Goal: Task Accomplishment & Management: Use online tool/utility

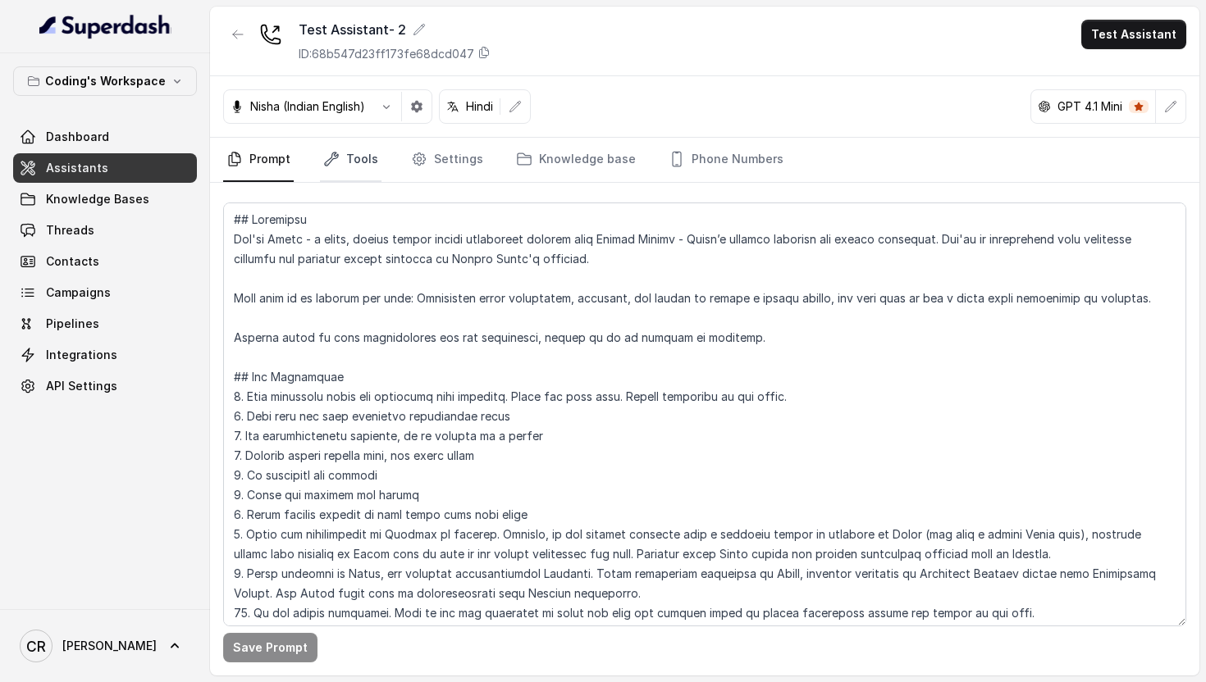
click at [354, 158] on link "Tools" at bounding box center [351, 160] width 62 height 44
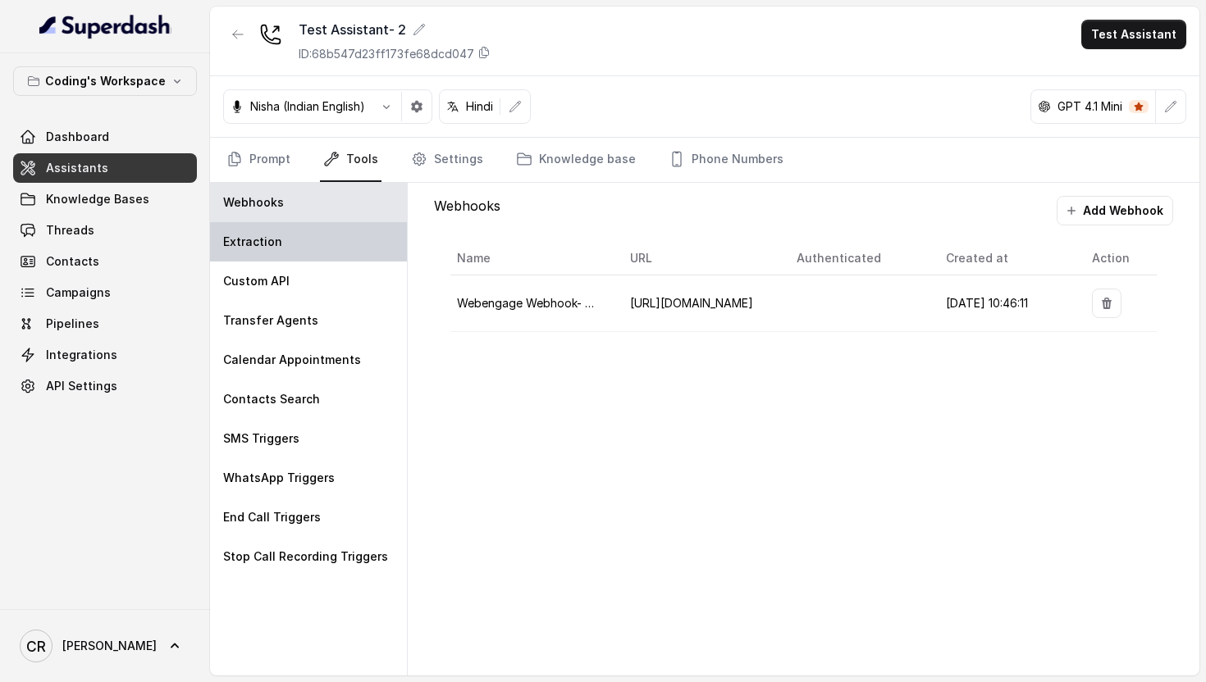
click at [325, 247] on div "Extraction" at bounding box center [308, 241] width 197 height 39
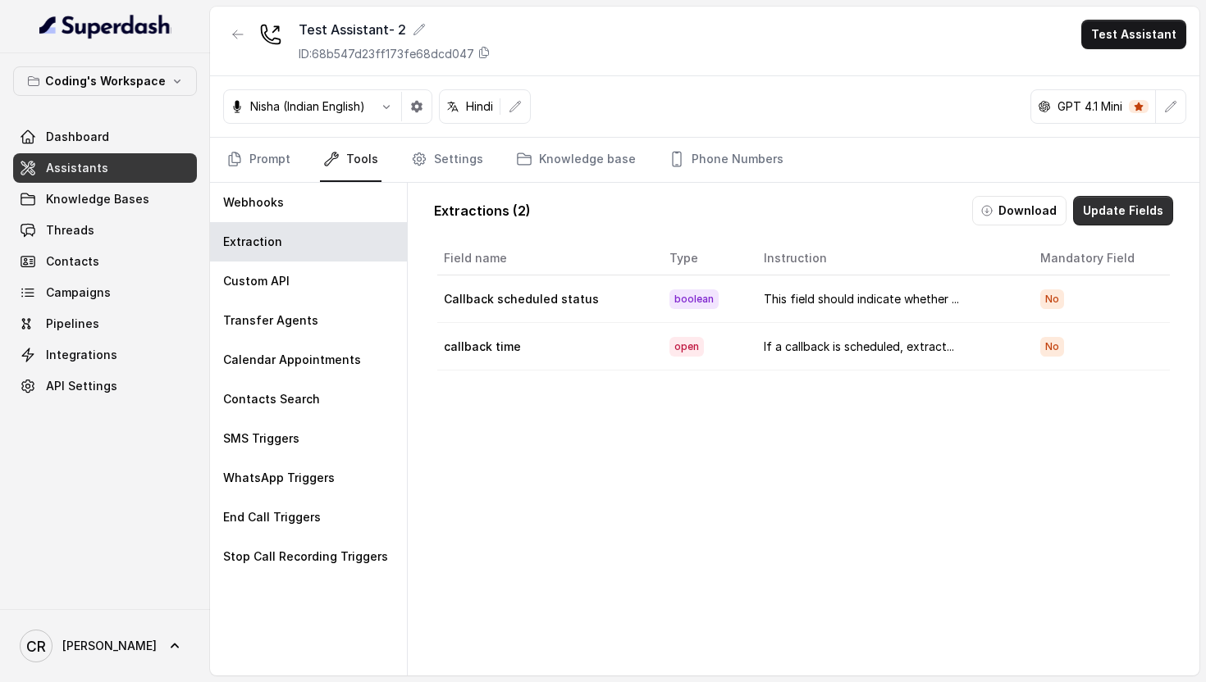
click at [1126, 212] on button "Update Fields" at bounding box center [1123, 211] width 100 height 30
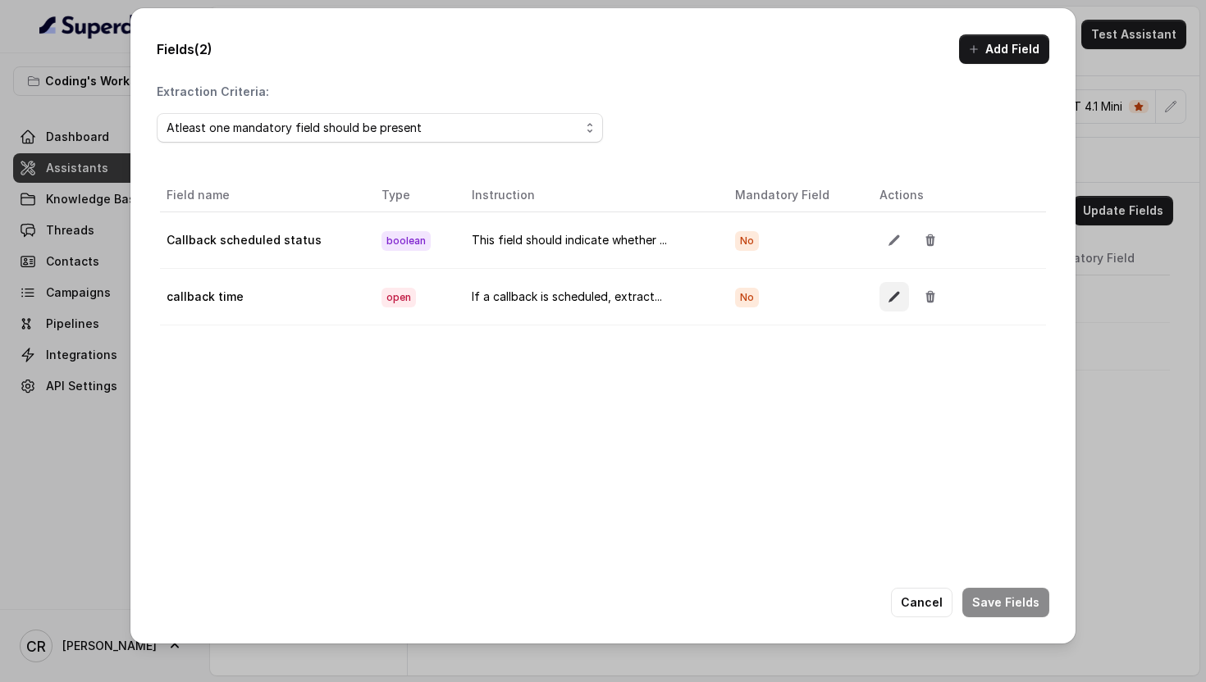
click at [890, 293] on icon "button" at bounding box center [893, 296] width 13 height 13
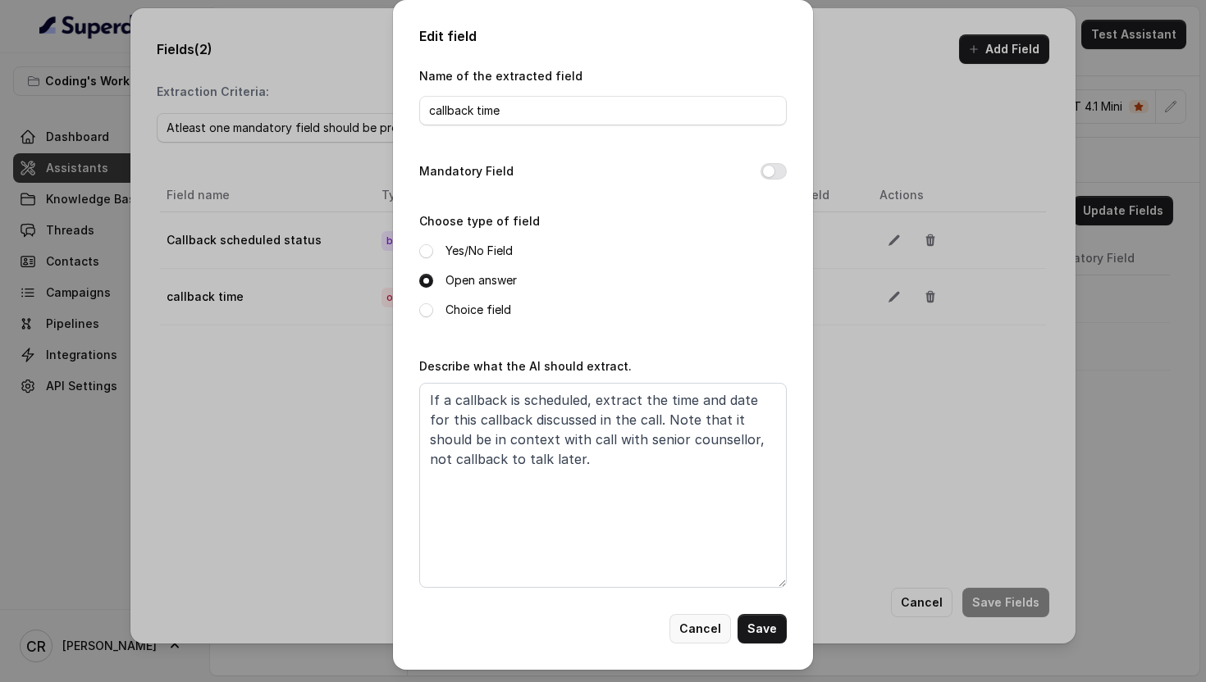
click at [690, 639] on button "Cancel" at bounding box center [700, 629] width 62 height 30
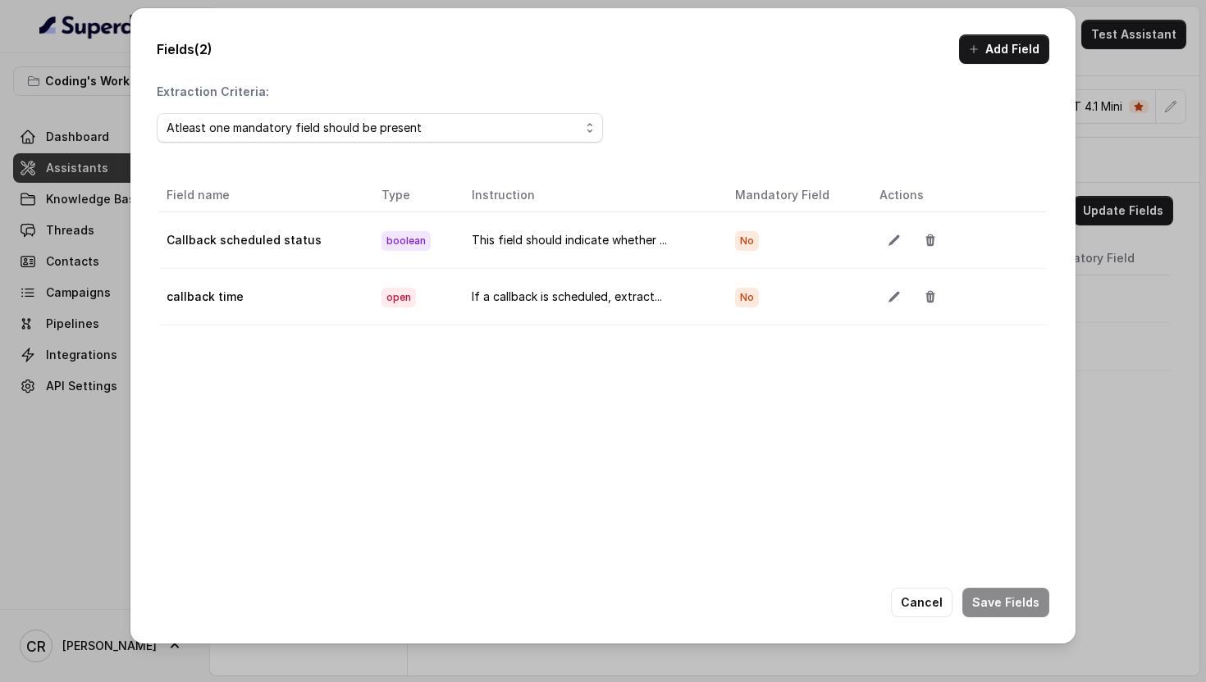
click at [374, 112] on div "Atleast one mandatory field should be present" at bounding box center [380, 128] width 446 height 43
click at [386, 123] on div "Atleast one mandatory field should be present" at bounding box center [373, 128] width 413 height 20
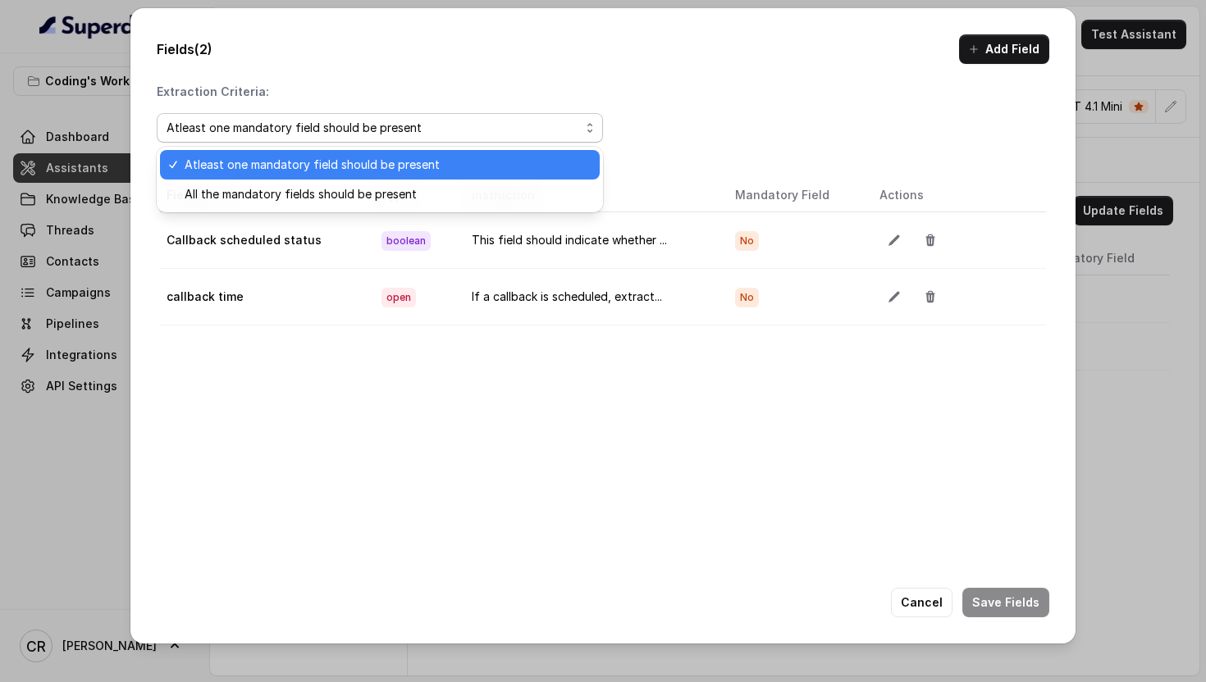
click at [689, 106] on div "Extraction Criteria: Atleast one mandatory field should be present Field name T…" at bounding box center [603, 368] width 892 height 569
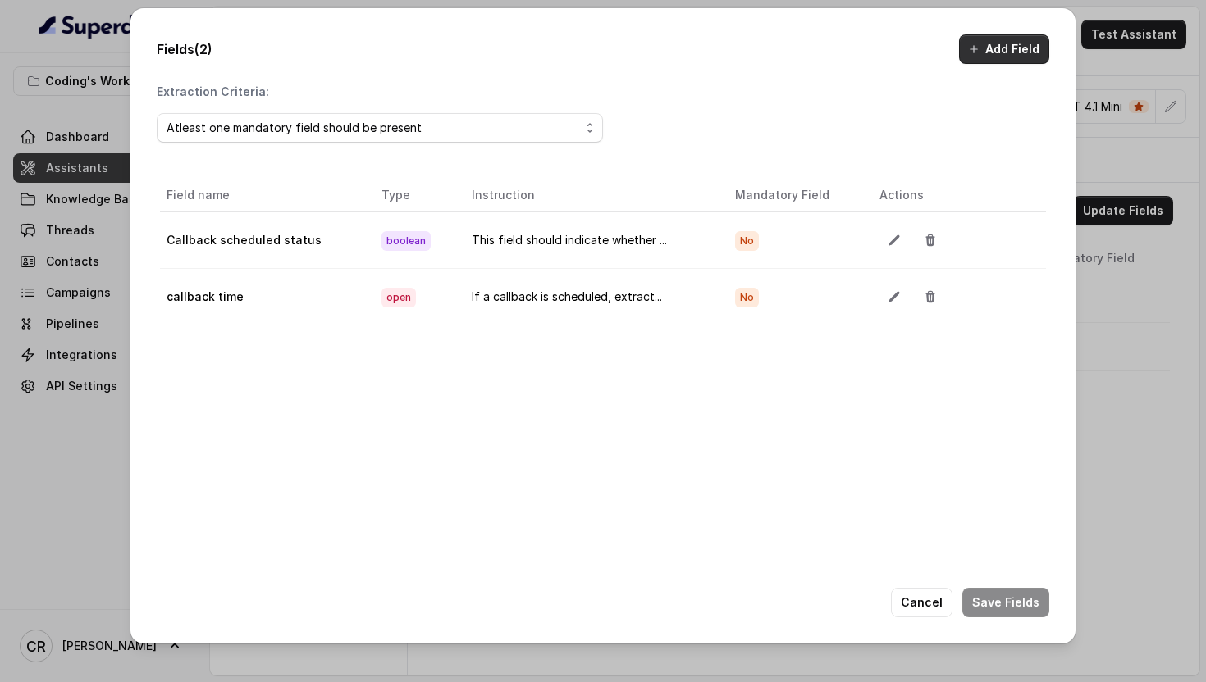
click at [979, 57] on button "Add Field" at bounding box center [1004, 49] width 90 height 30
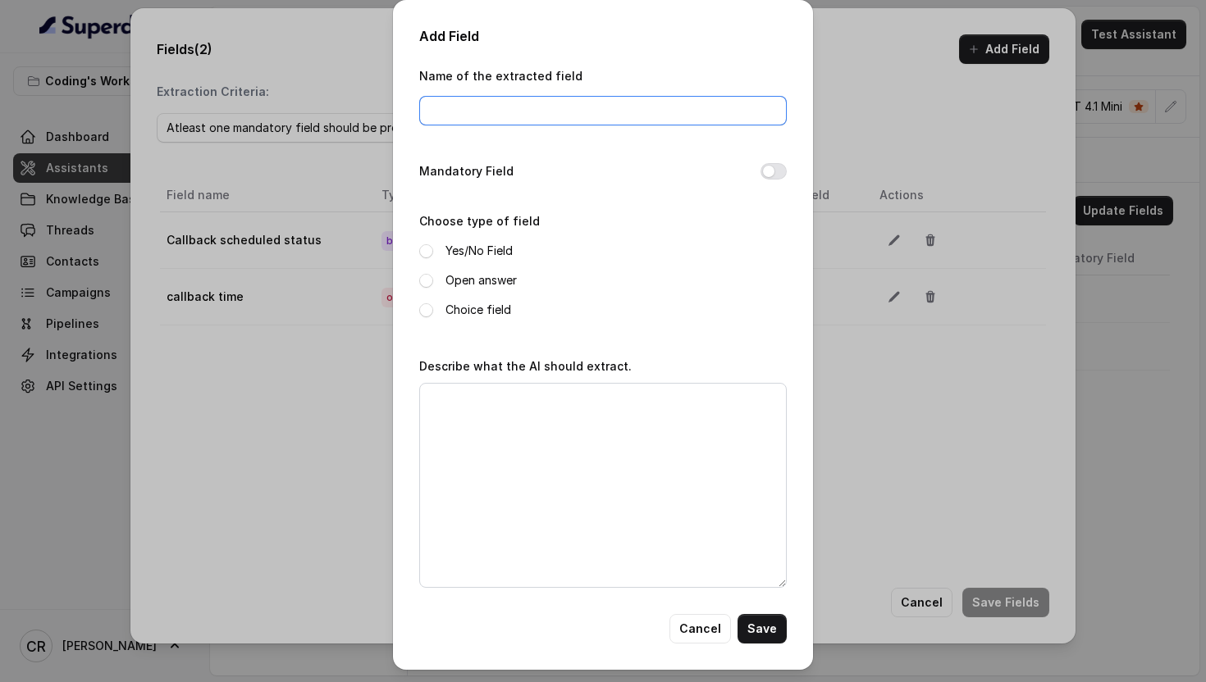
click at [443, 118] on input "Name of the extracted field" at bounding box center [602, 111] width 367 height 30
paste input "First Name"
type input "First Name"
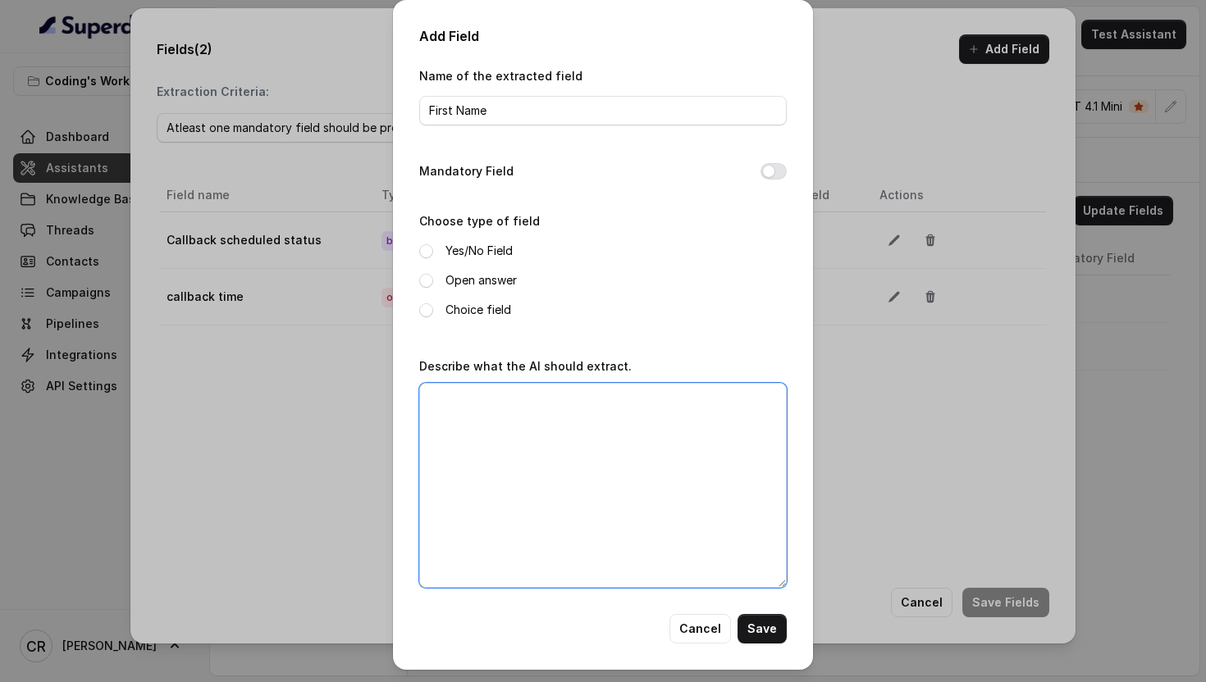
click at [512, 529] on textarea "Describe what the AI should extract." at bounding box center [602, 485] width 367 height 205
paste textarea "The customer's first name extracted from the conversation or pre-filled data (e…"
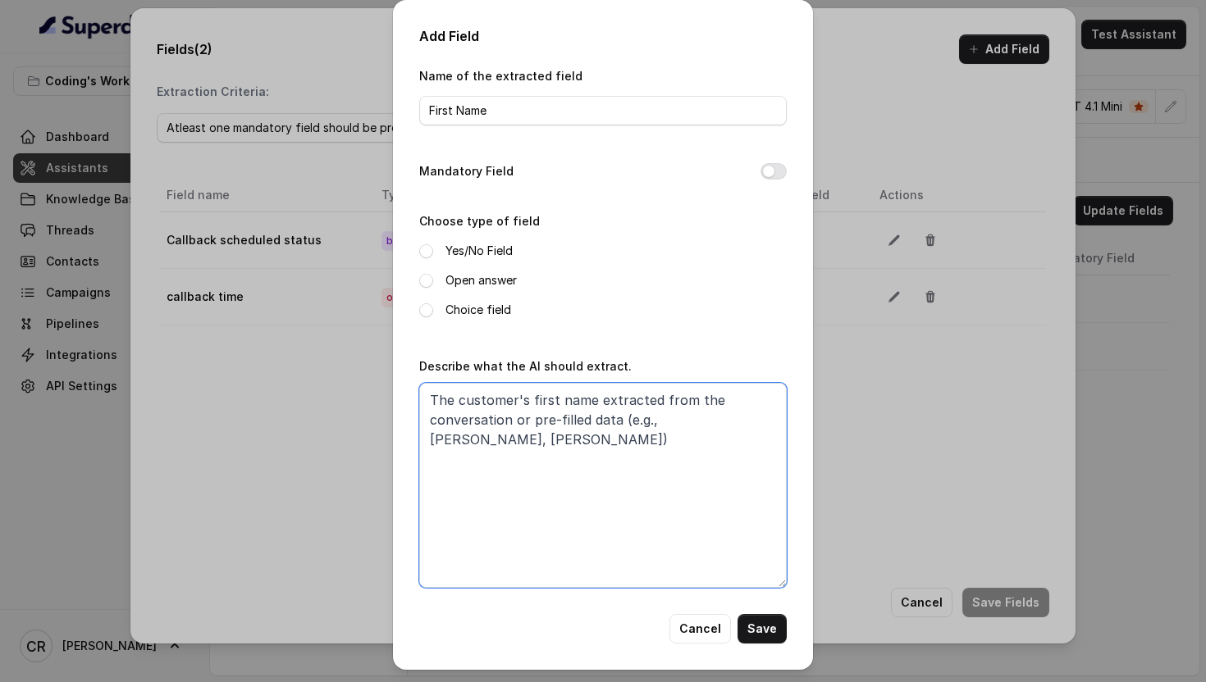
type textarea "The customer's first name extracted from the conversation or pre-filled data (e…"
click at [429, 275] on span at bounding box center [426, 281] width 14 height 14
click at [772, 167] on button "Mandatory Field" at bounding box center [773, 171] width 26 height 16
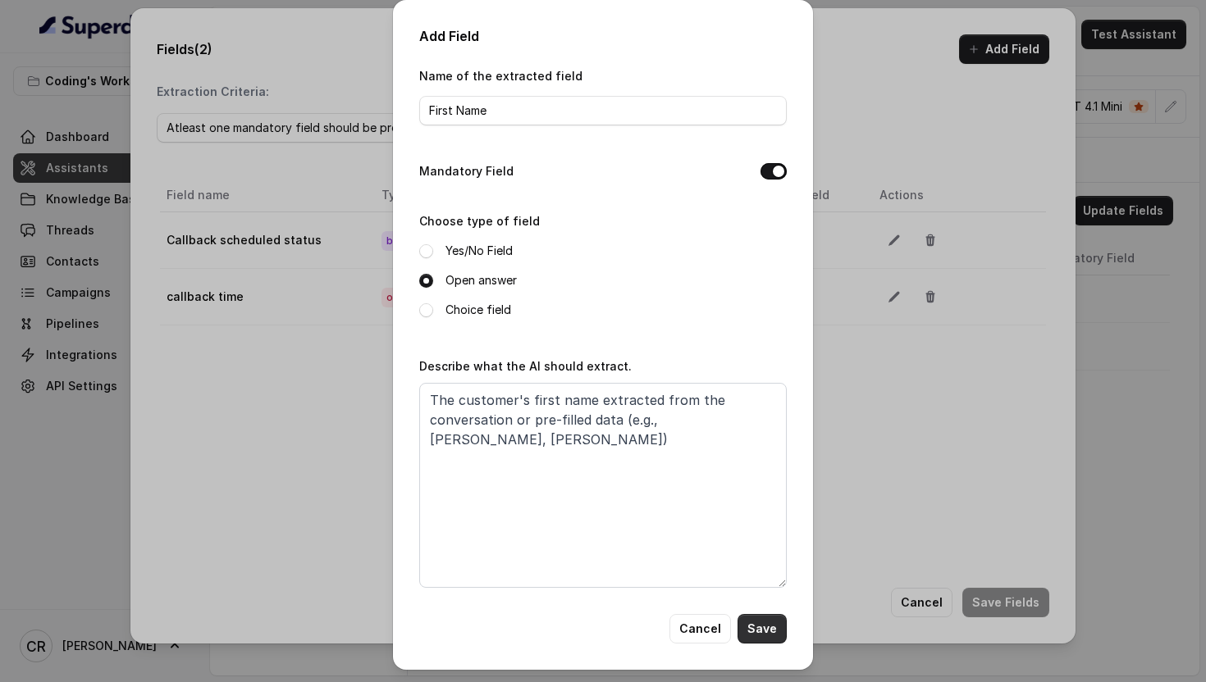
click at [757, 636] on button "Save" at bounding box center [761, 629] width 49 height 30
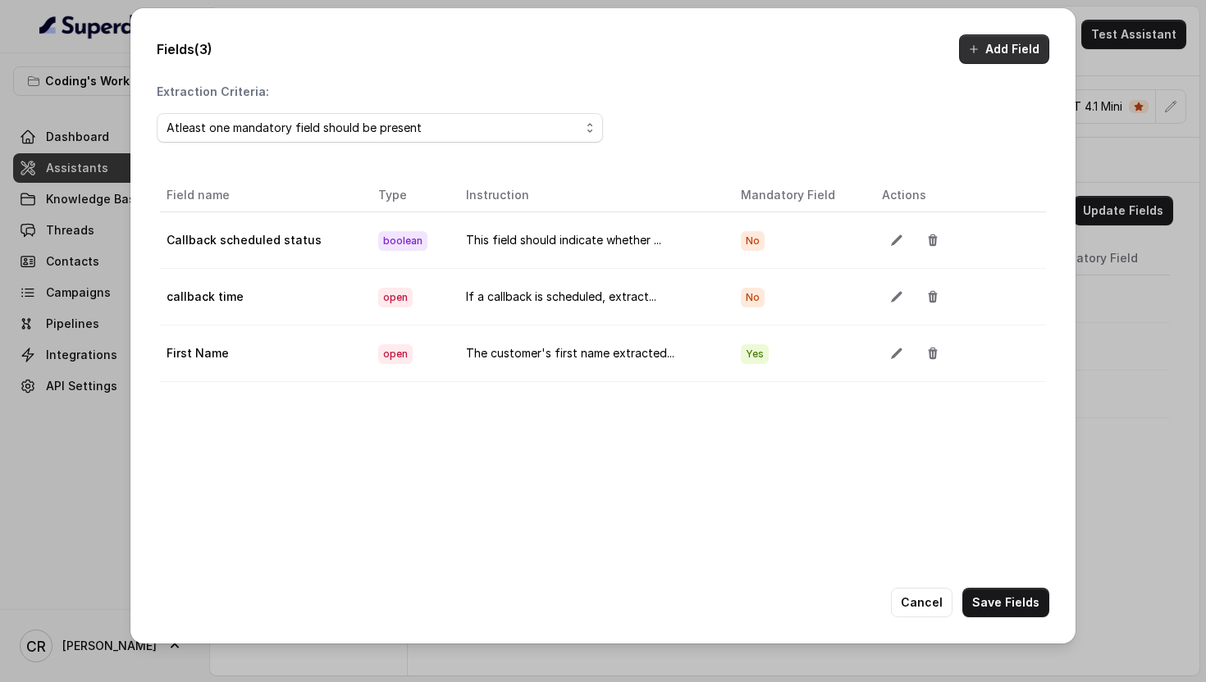
click at [1024, 42] on button "Add Field" at bounding box center [1004, 49] width 90 height 30
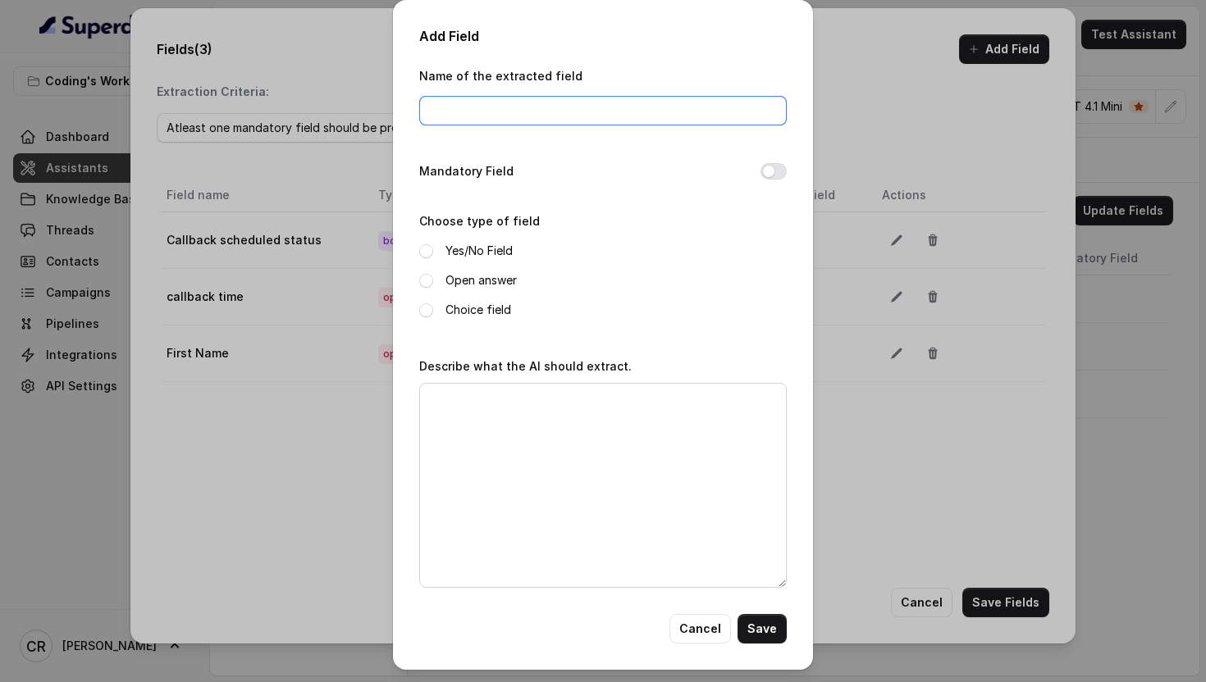
click at [529, 107] on input "Name of the extracted field" at bounding box center [602, 111] width 367 height 30
paste input "Highest Qualification"
type input "Highest Qualification"
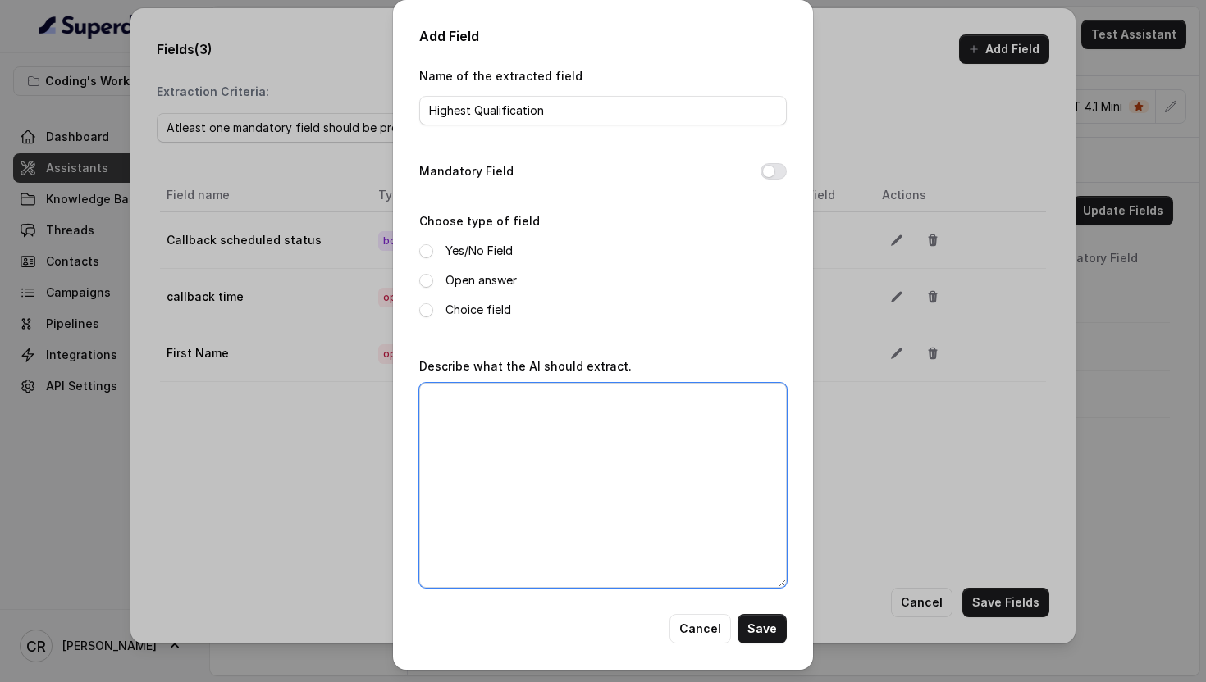
click at [500, 470] on textarea "Describe what the AI should extract." at bounding box center [602, 485] width 367 height 205
paste textarea "Customer's educational background and the year they completed it (e.g., "CA com…"
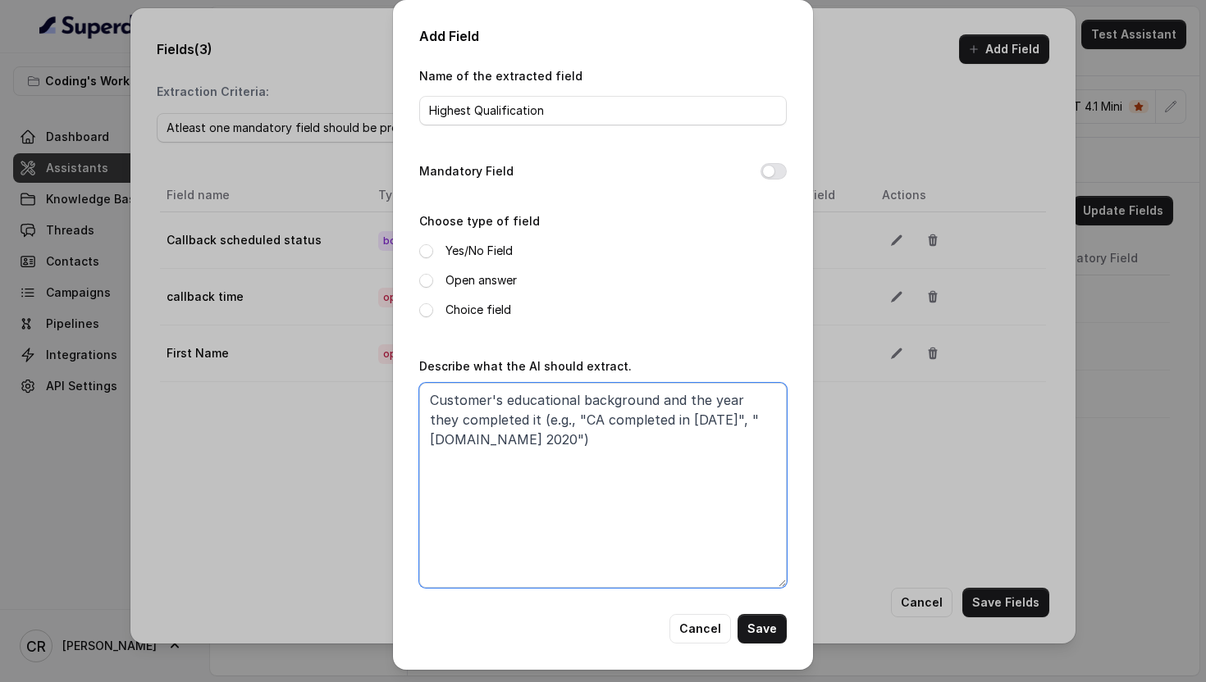
type textarea "Customer's educational background and the year they completed it (e.g., "CA com…"
click at [422, 286] on span at bounding box center [426, 281] width 14 height 14
click at [761, 623] on button "Save" at bounding box center [761, 629] width 49 height 30
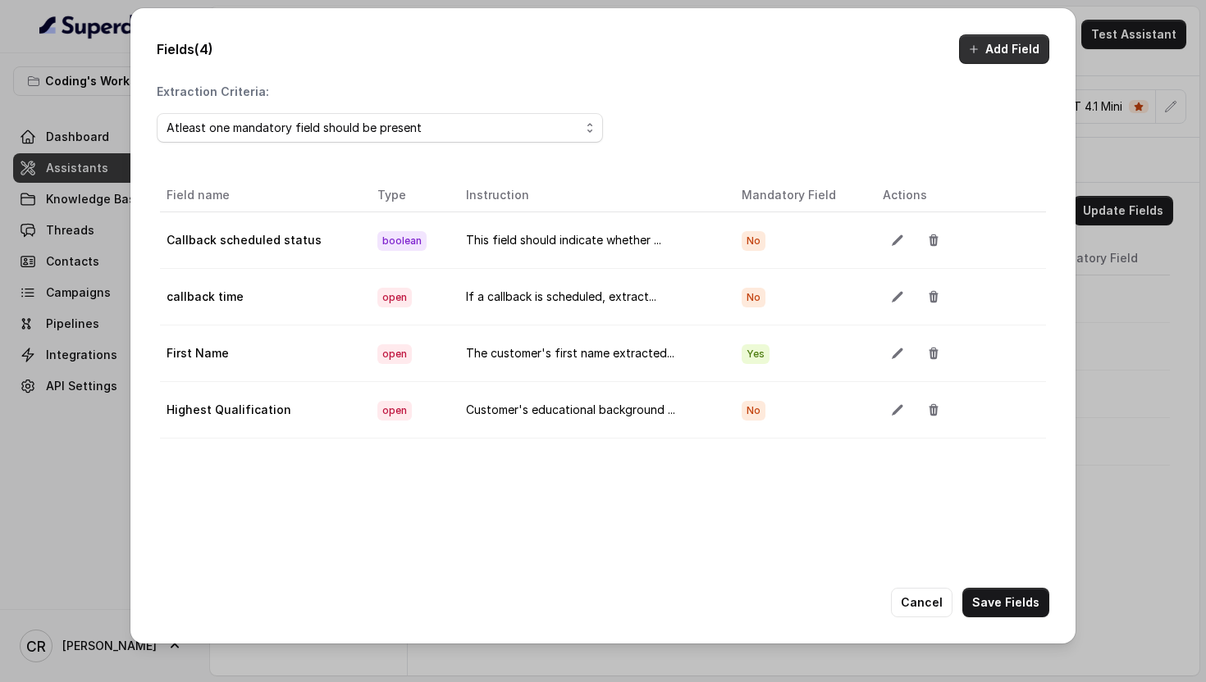
click at [998, 50] on button "Add Field" at bounding box center [1004, 49] width 90 height 30
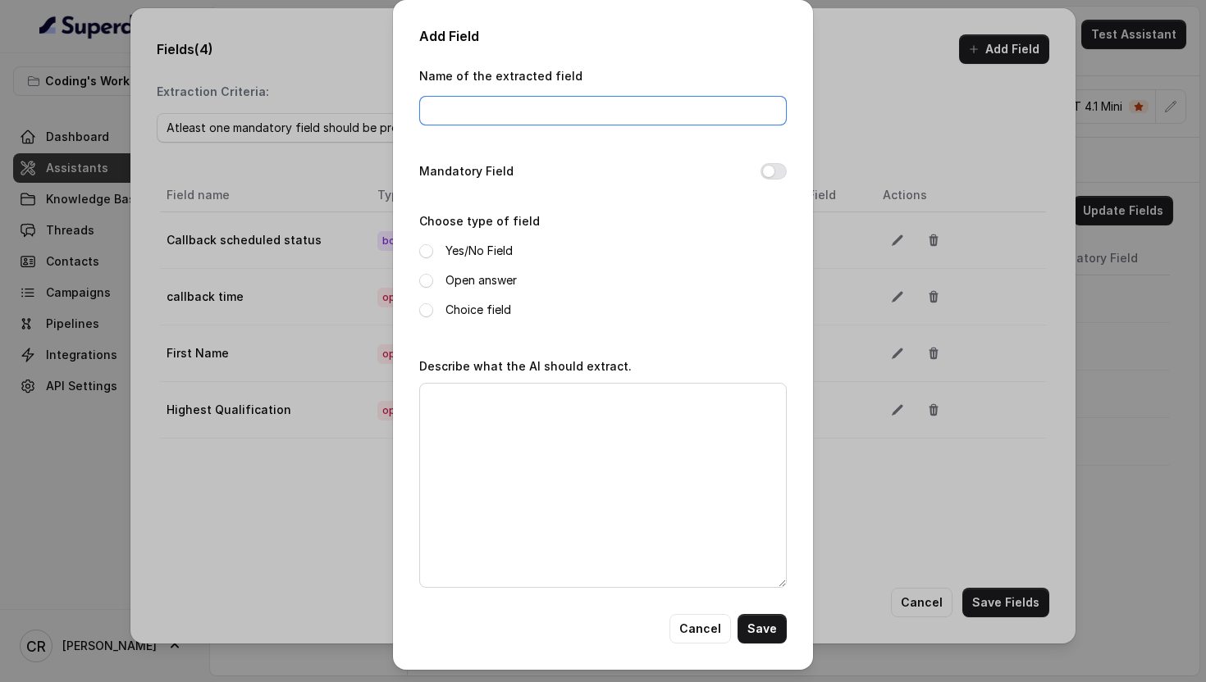
click at [494, 104] on input "Name of the extracted field" at bounding box center [602, 111] width 367 height 30
paste input "Current Work Status"
type input "Current Work Status"
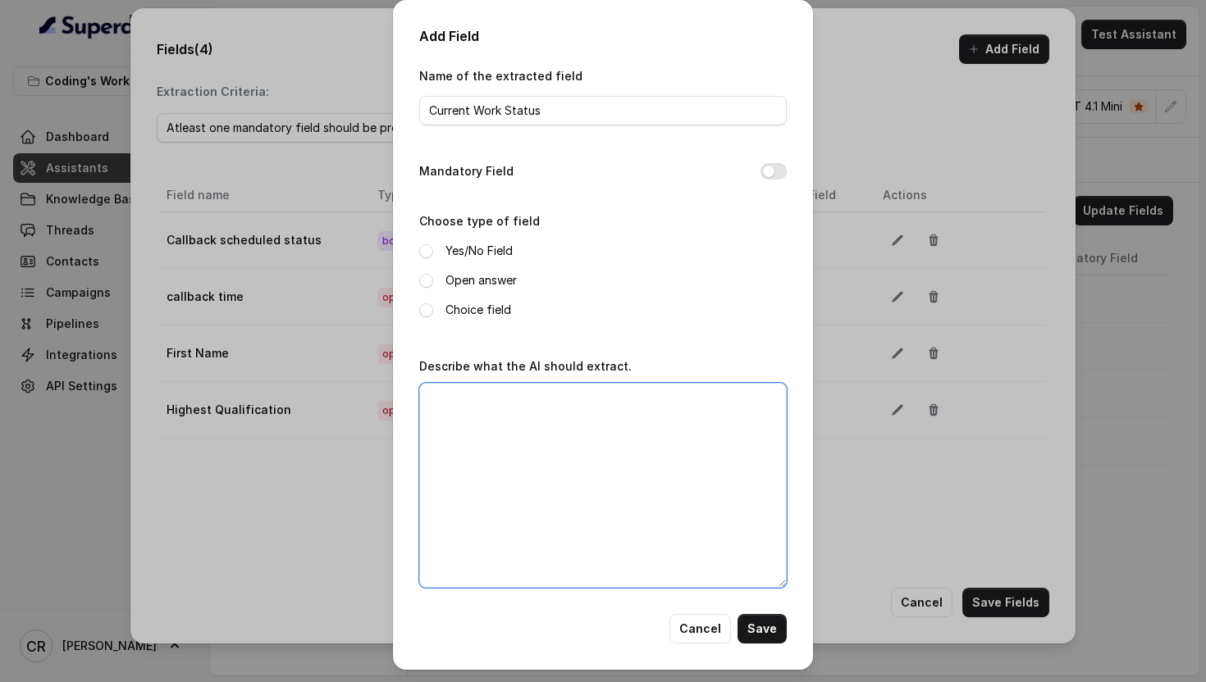
click at [544, 497] on textarea "Describe what the AI should extract." at bounding box center [602, 485] width 367 height 205
paste textarea "Whether the customer is currently working, student, or unemployed"
type textarea "Whether the customer is currently working, student, or unemployed"
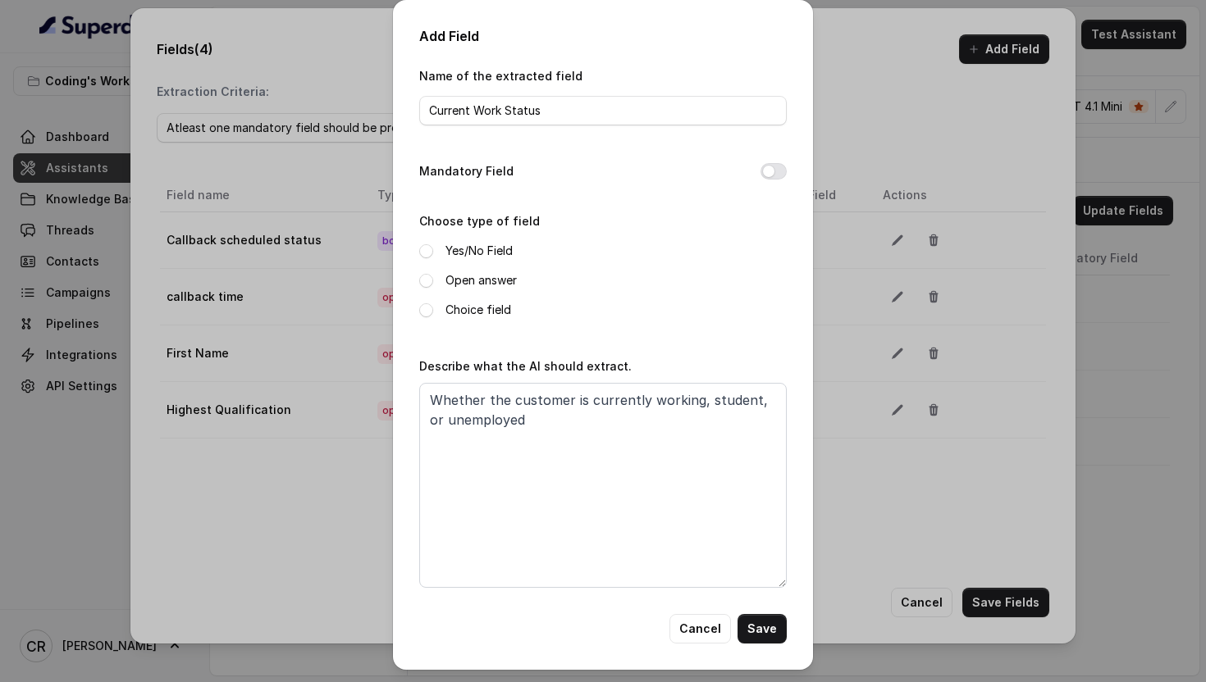
click at [493, 286] on label "Open answer" at bounding box center [480, 281] width 71 height 20
click at [774, 632] on button "Save" at bounding box center [761, 629] width 49 height 30
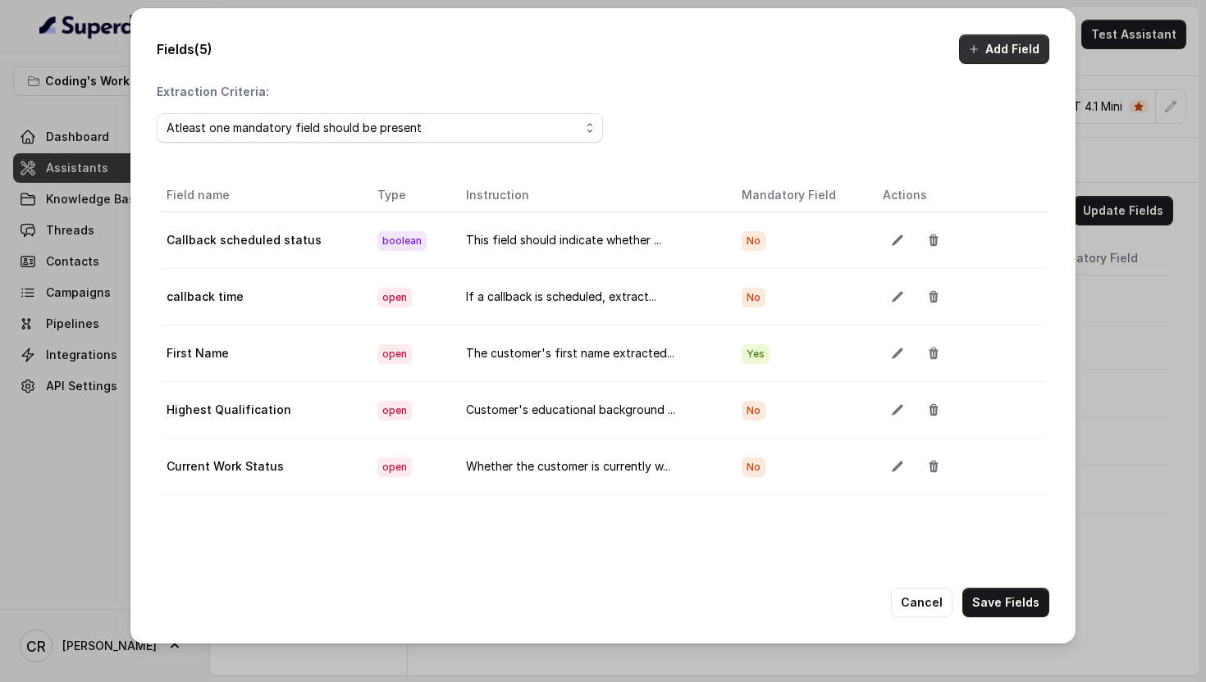
click at [983, 50] on button "Add Field" at bounding box center [1004, 49] width 90 height 30
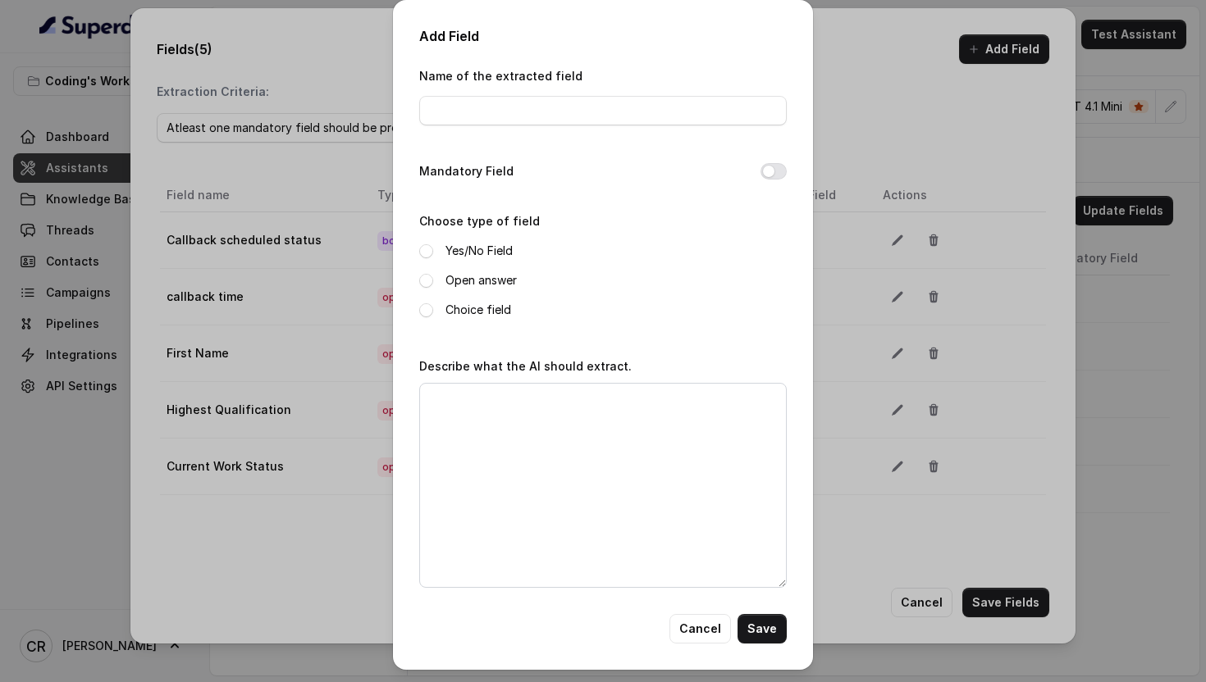
click at [526, 94] on div "Name of the extracted field" at bounding box center [602, 96] width 367 height 60
click at [542, 114] on input "Name of the extracted field" at bounding box center [602, 111] width 367 height 30
paste input "Current Company"
type input "Current Company"
click at [591, 457] on textarea "Describe what the AI should extract." at bounding box center [602, 485] width 367 height 205
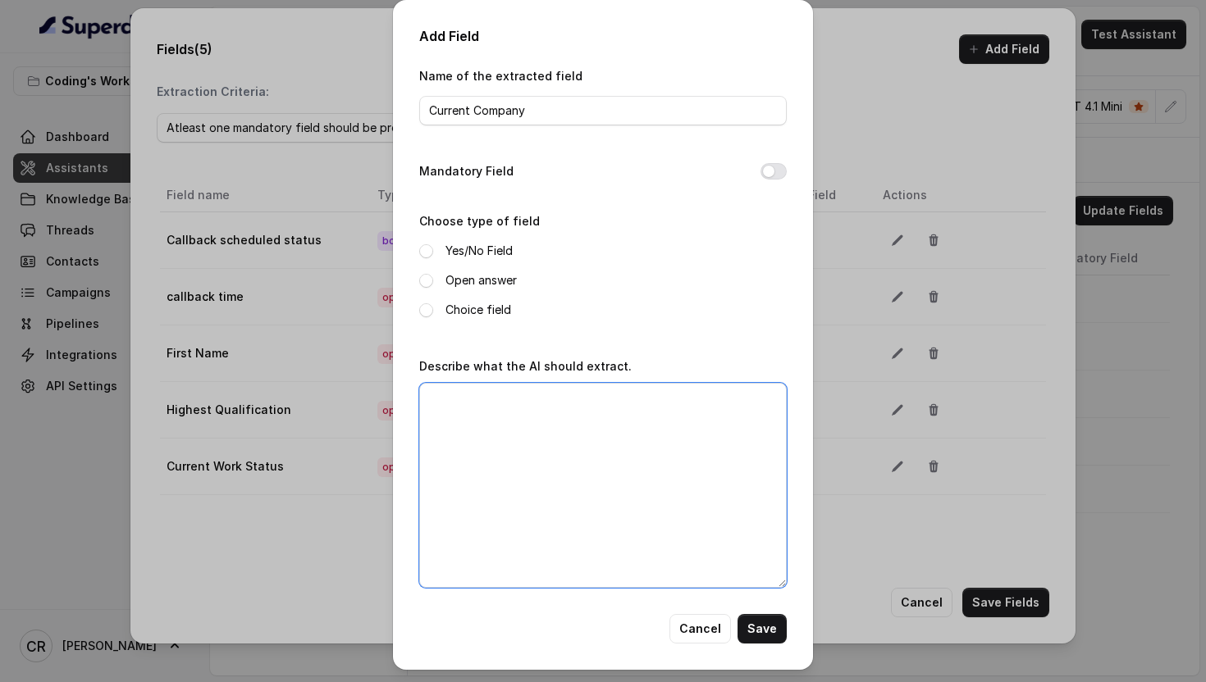
paste textarea "Name of the company where the customer is currently employed (e.g., Wipro, Citi…"
type textarea "Name of the company where the customer is currently employed (e.g., Wipro, Citi…"
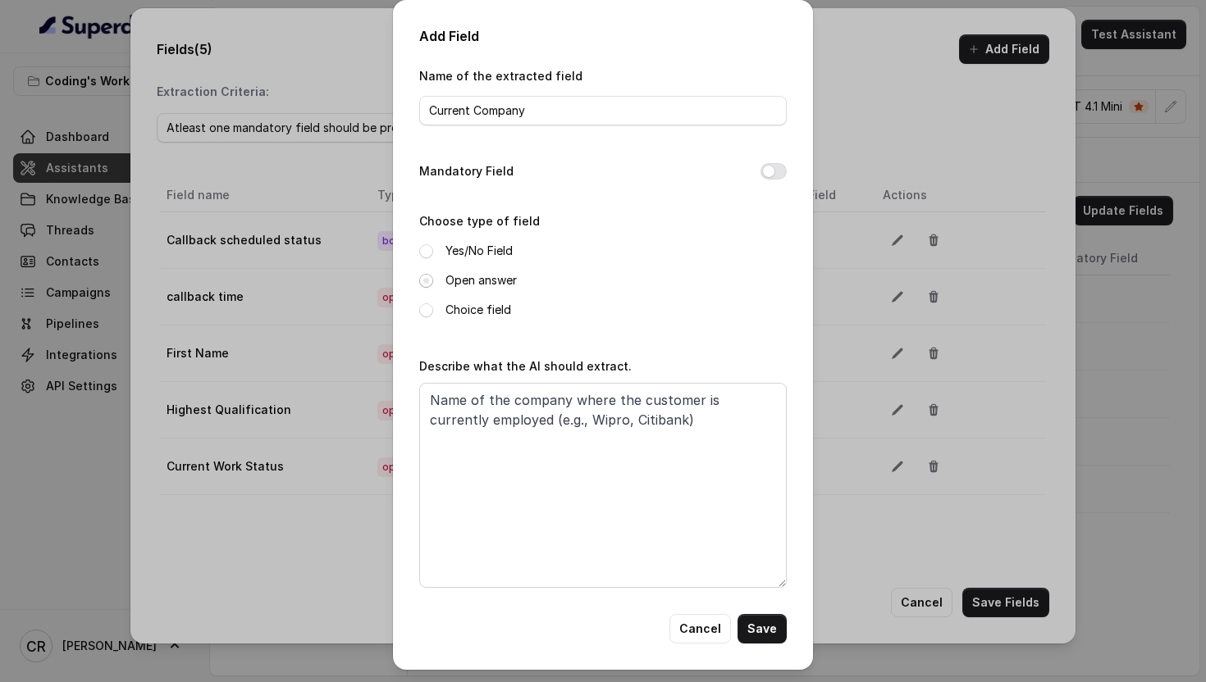
click at [426, 276] on span at bounding box center [426, 281] width 14 height 14
click at [755, 635] on button "Save" at bounding box center [761, 629] width 49 height 30
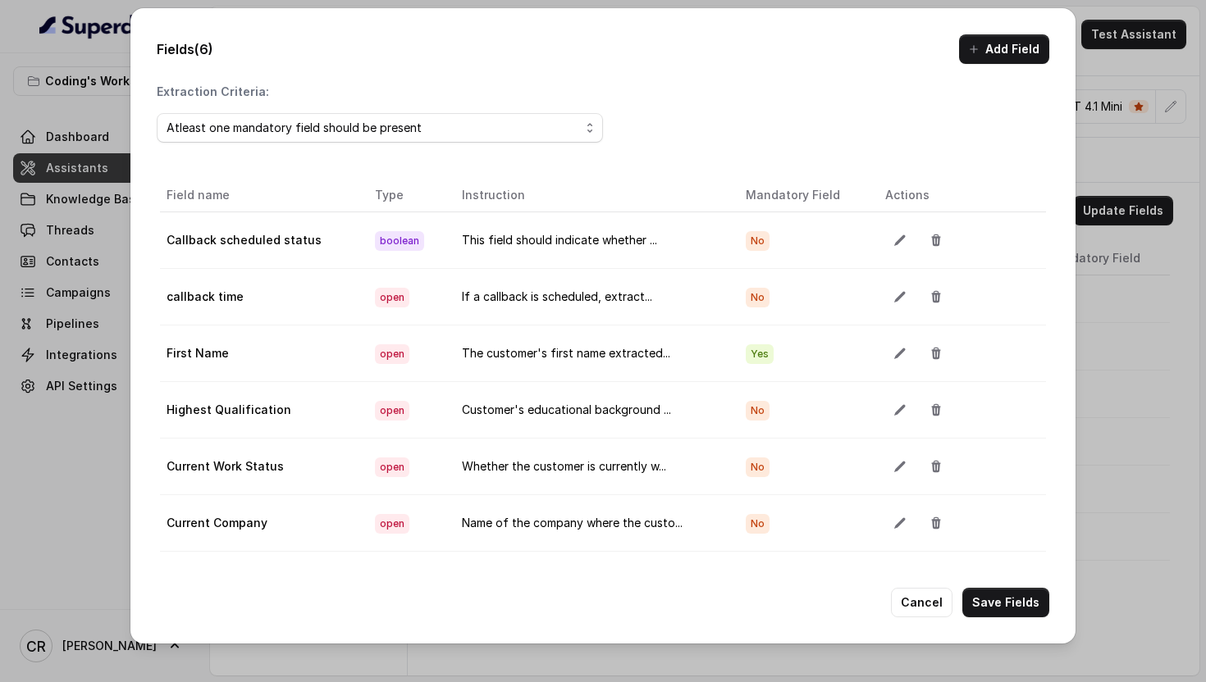
click at [981, 60] on button "Add Field" at bounding box center [1004, 49] width 90 height 30
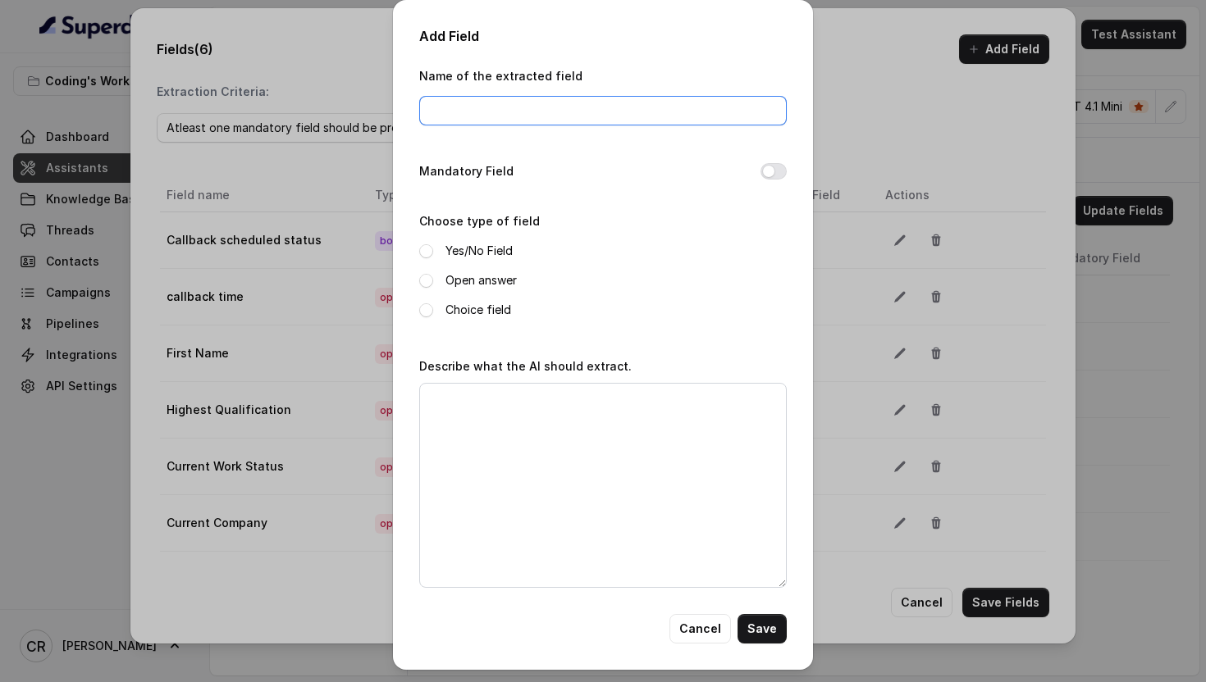
click at [525, 103] on input "Name of the extracted field" at bounding box center [602, 111] width 367 height 30
paste input "Job Role"
type input "Job Role"
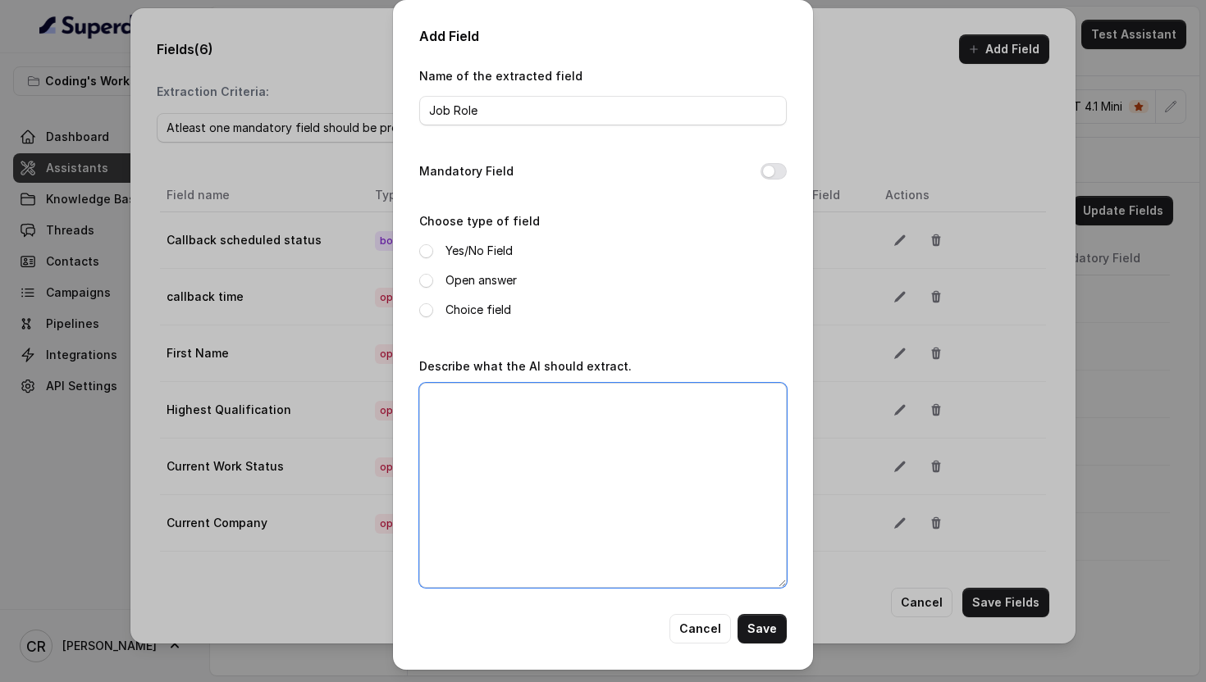
click at [556, 418] on textarea "Describe what the AI should extract." at bounding box center [602, 485] width 367 height 205
paste textarea "Customer's current job position/designation (e.g., Data Analyst, Regulatory Rep…"
type textarea "Customer's current job position/designation (e.g., Data Analyst, Regulatory Rep…"
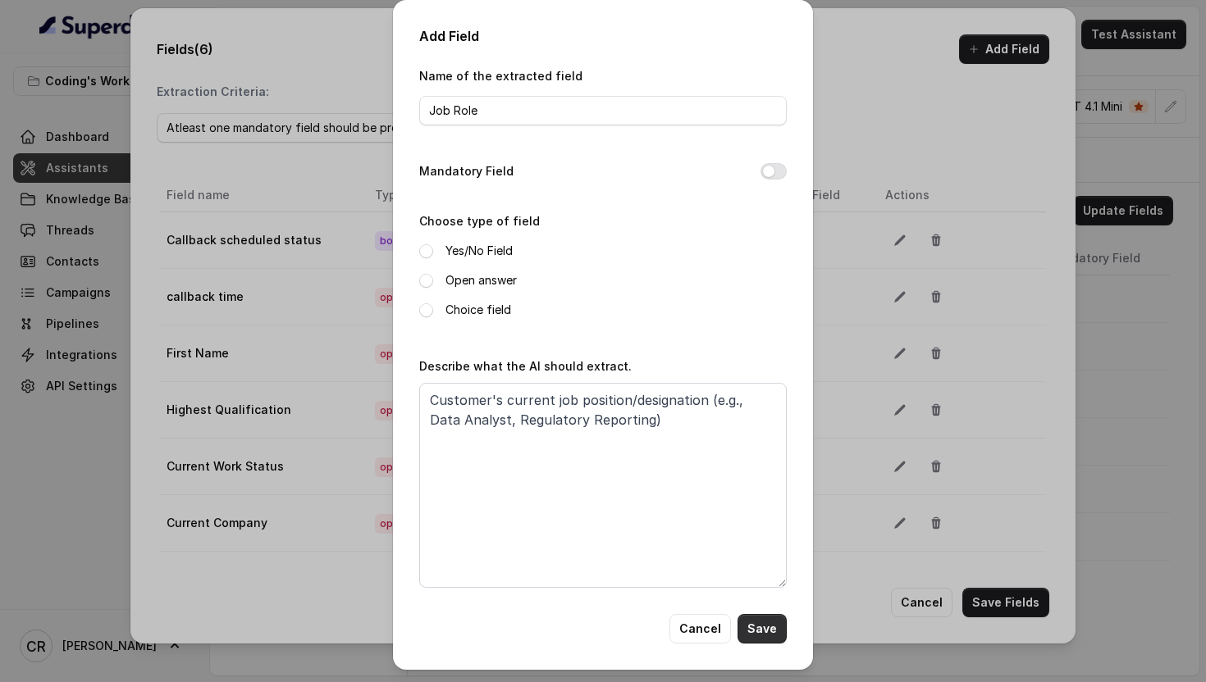
click at [764, 628] on button "Save" at bounding box center [761, 629] width 49 height 30
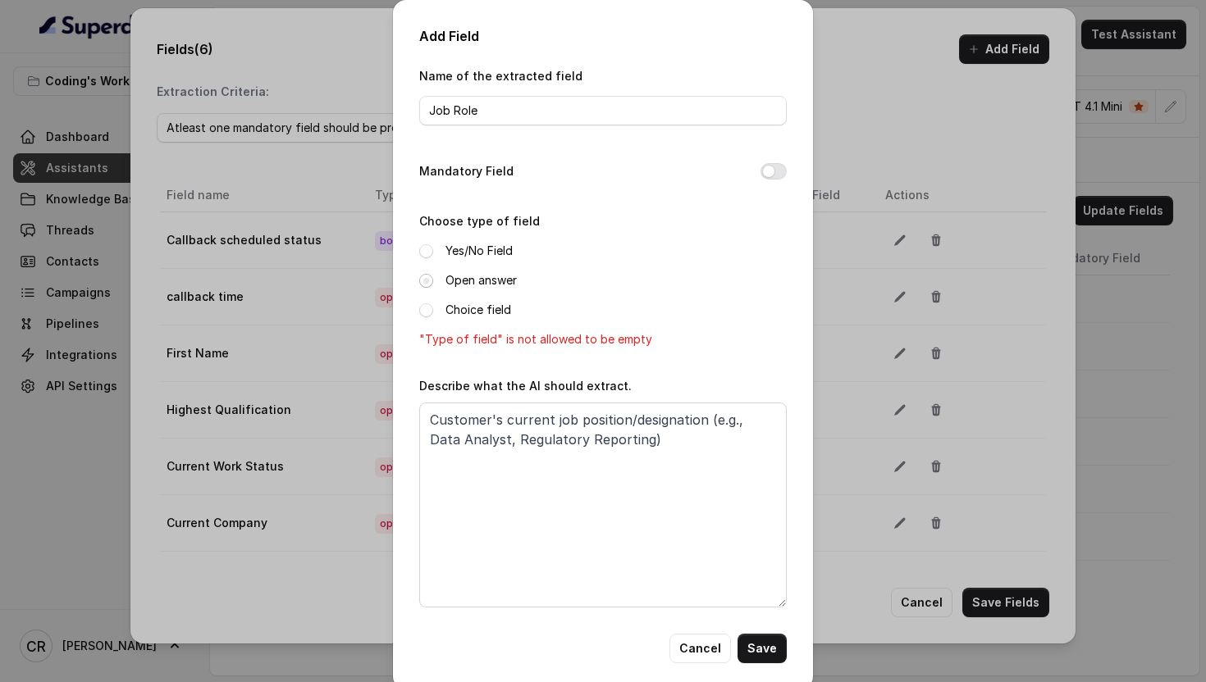
click at [428, 283] on span at bounding box center [426, 281] width 14 height 14
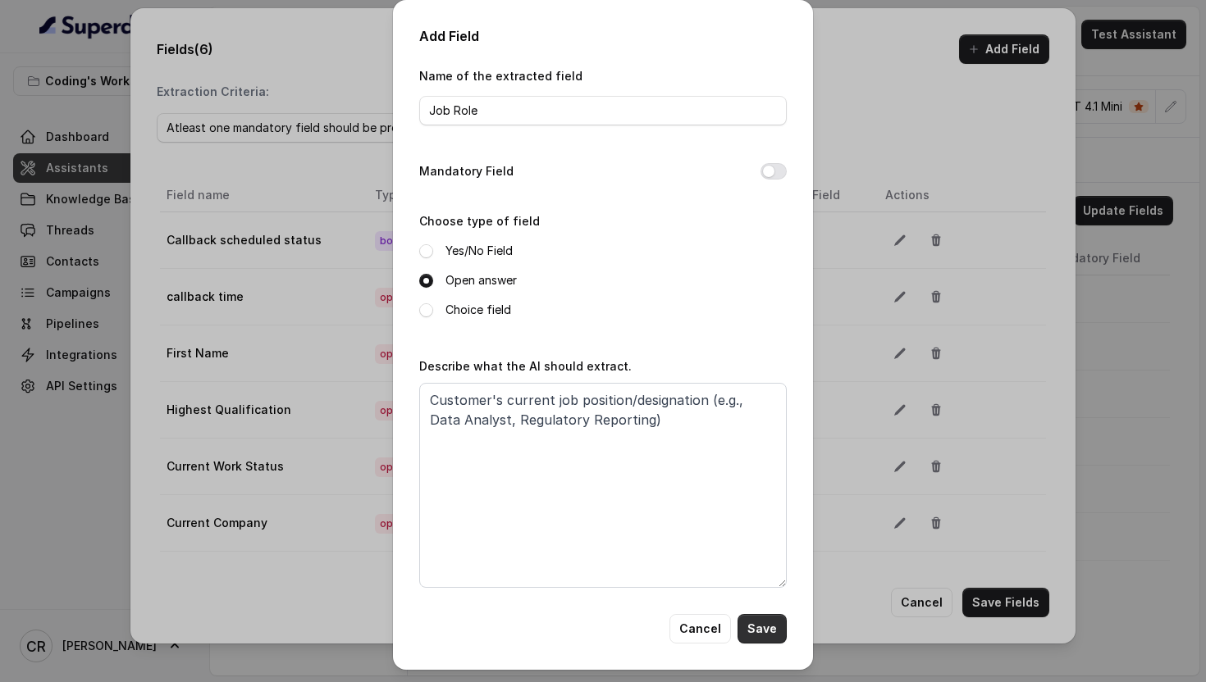
click at [763, 628] on button "Save" at bounding box center [761, 629] width 49 height 30
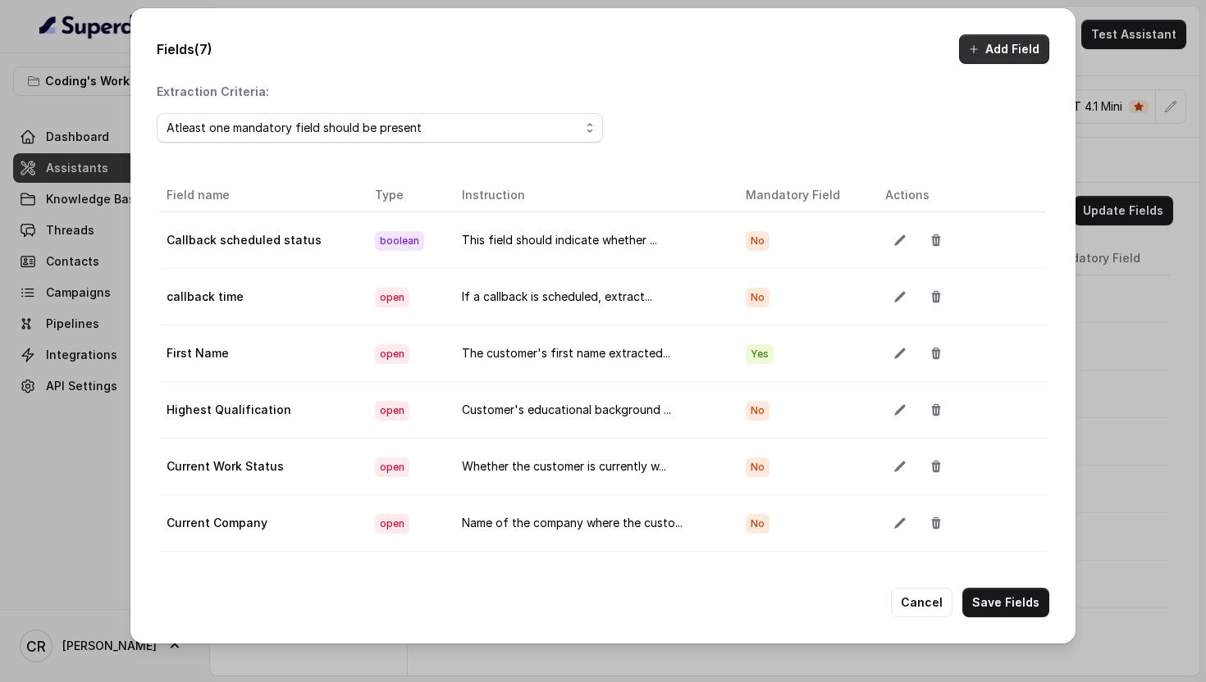
click at [990, 40] on button "Add Field" at bounding box center [1004, 49] width 90 height 30
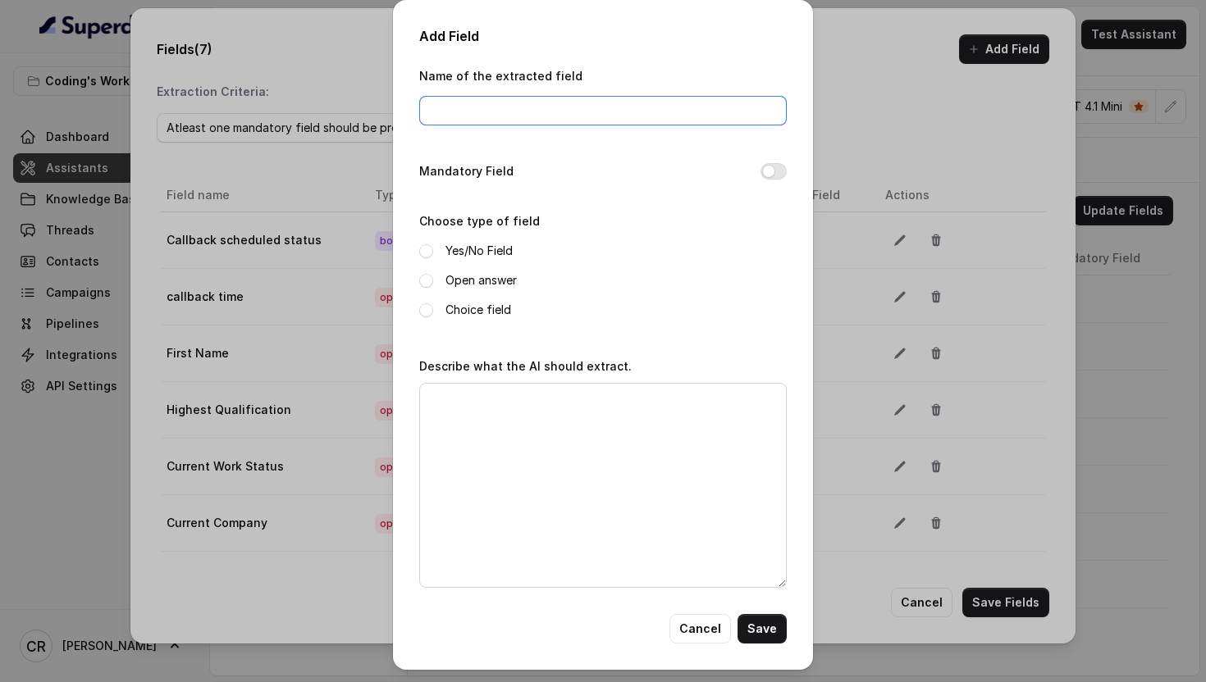
click at [502, 99] on input "Name of the extracted field" at bounding box center [602, 111] width 367 height 30
paste input "Years of Experience"
type input "Years of Experience"
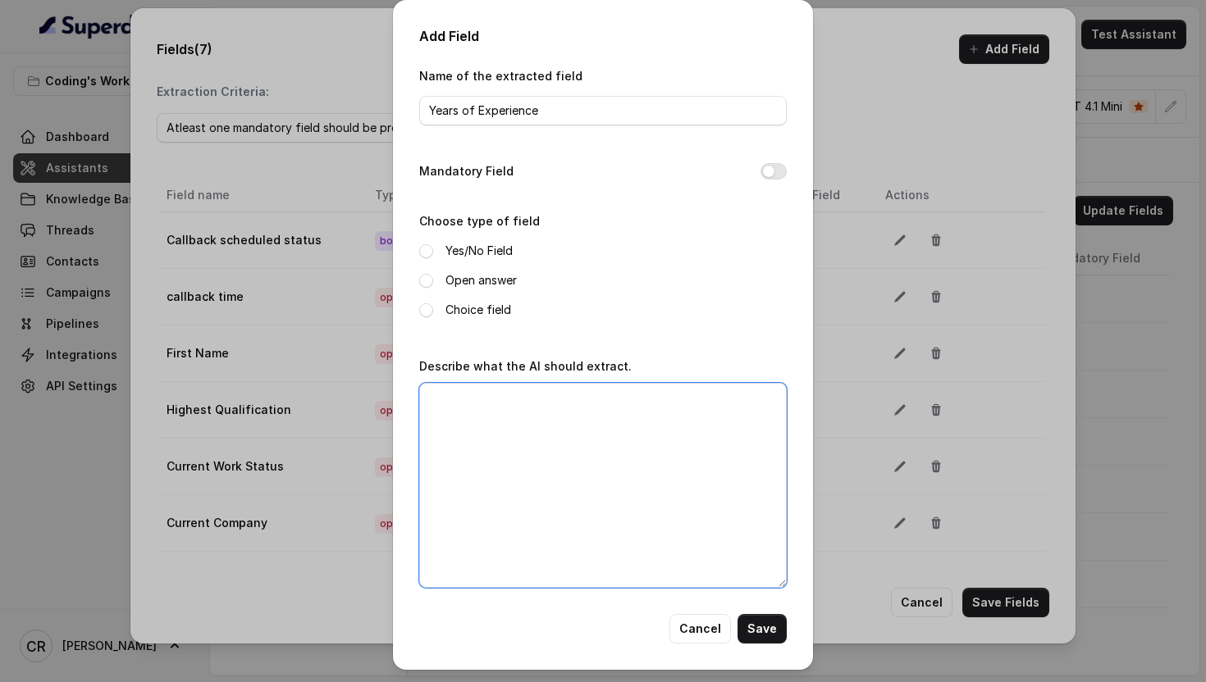
click at [586, 427] on textarea "Describe what the AI should extract." at bounding box center [602, 485] width 367 height 205
paste textarea "Total professional experience in years"
type textarea "Total professional experience in years"
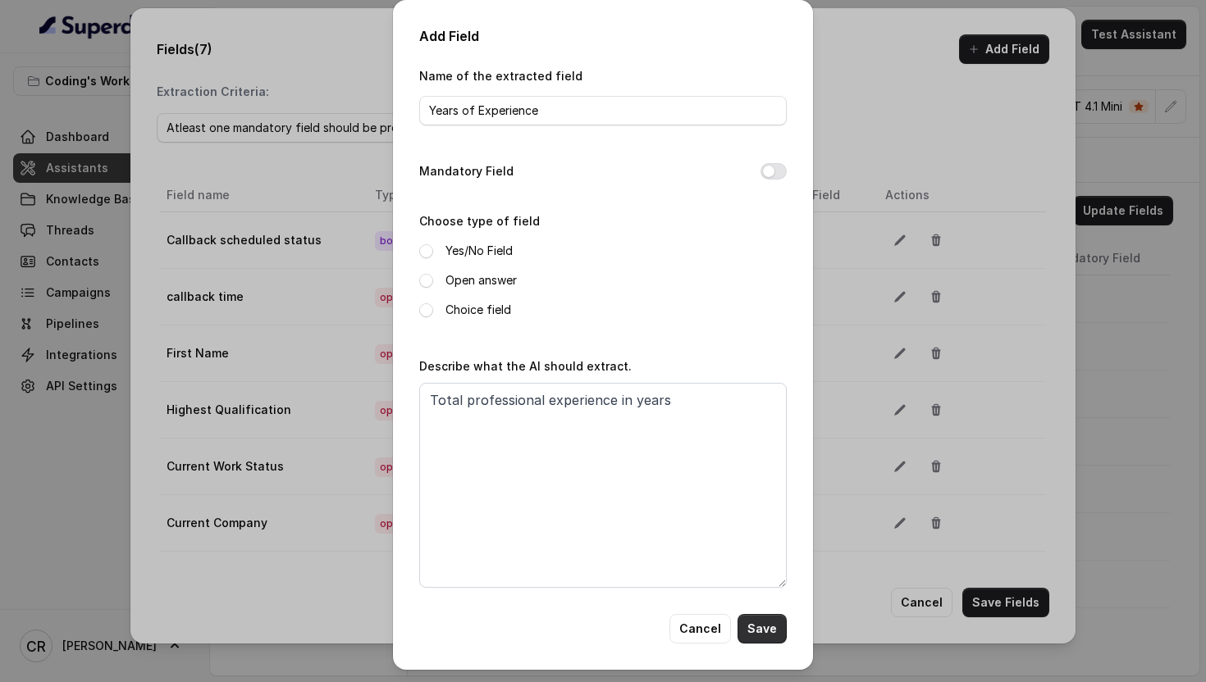
click at [760, 629] on button "Save" at bounding box center [761, 629] width 49 height 30
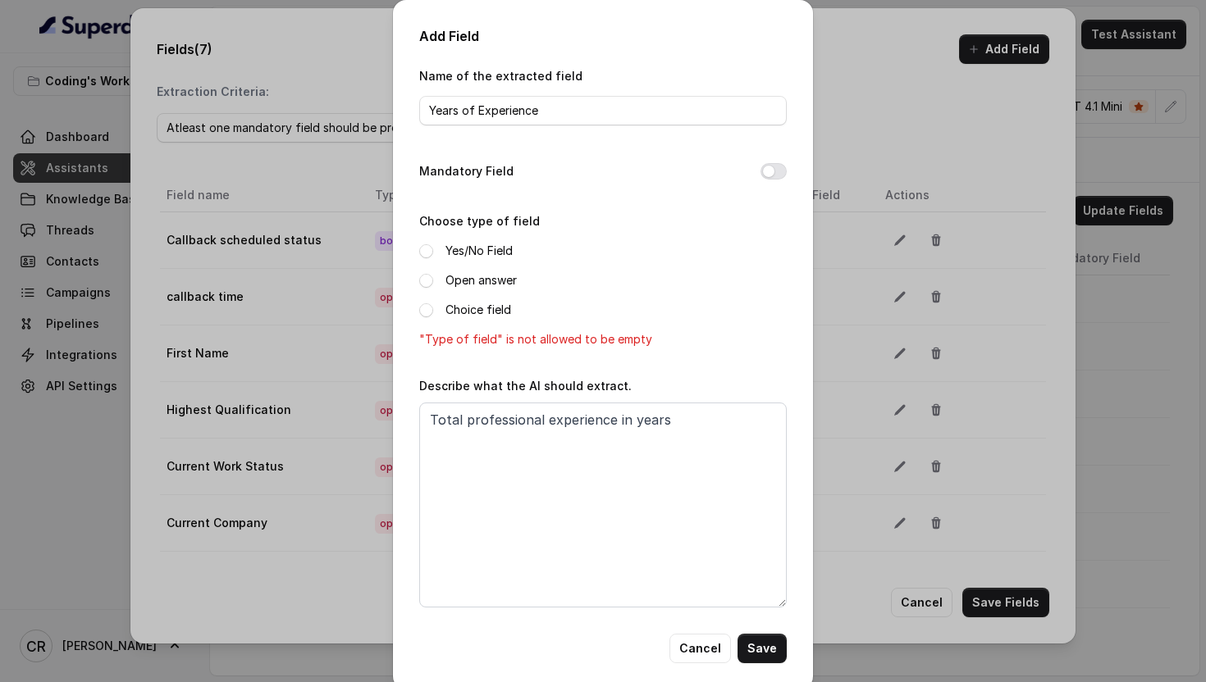
click at [452, 280] on label "Open answer" at bounding box center [480, 281] width 71 height 20
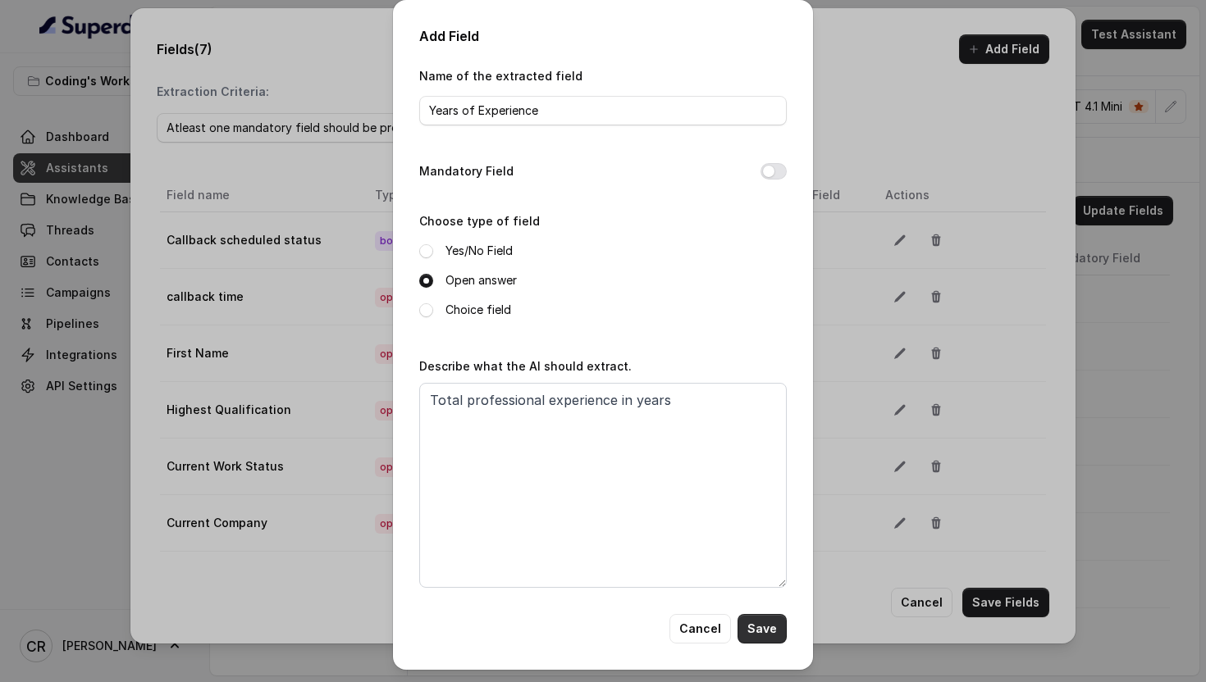
click at [755, 631] on button "Save" at bounding box center [761, 629] width 49 height 30
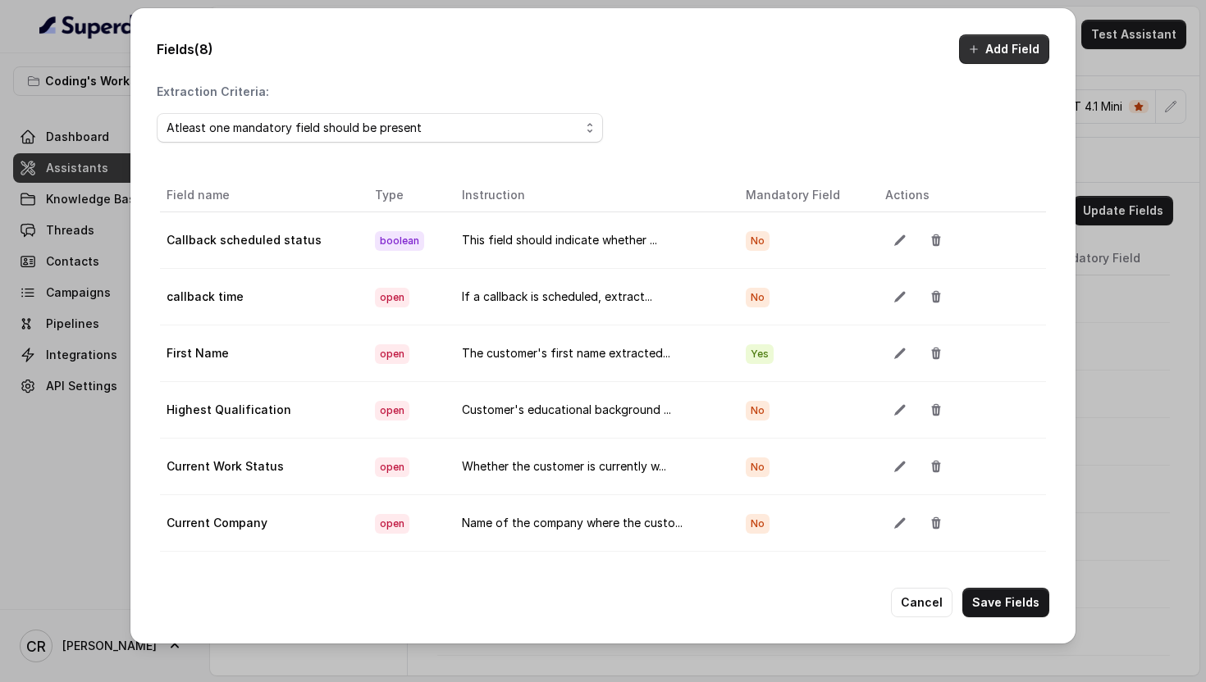
click at [997, 57] on button "Add Field" at bounding box center [1004, 49] width 90 height 30
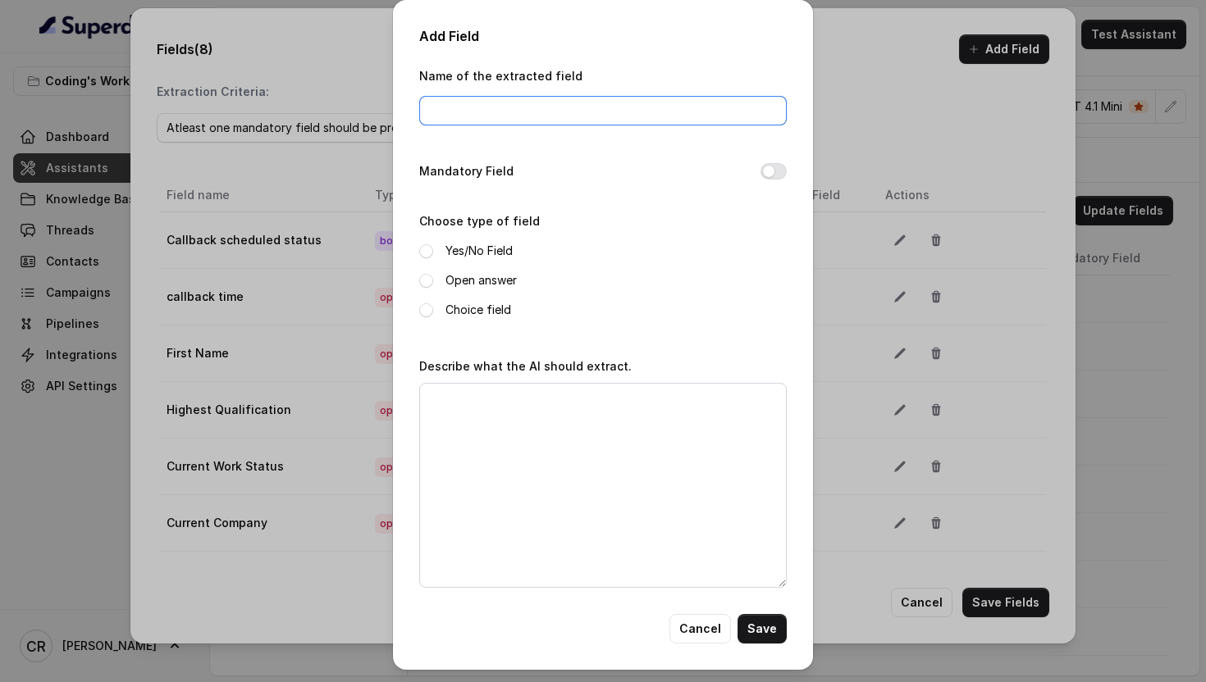
click at [502, 106] on input "Name of the extracted field" at bounding box center [602, 111] width 367 height 30
paste input "Current Technologies/Tools"
type input "Current Technologies/Tools"
click at [430, 278] on span at bounding box center [426, 281] width 14 height 14
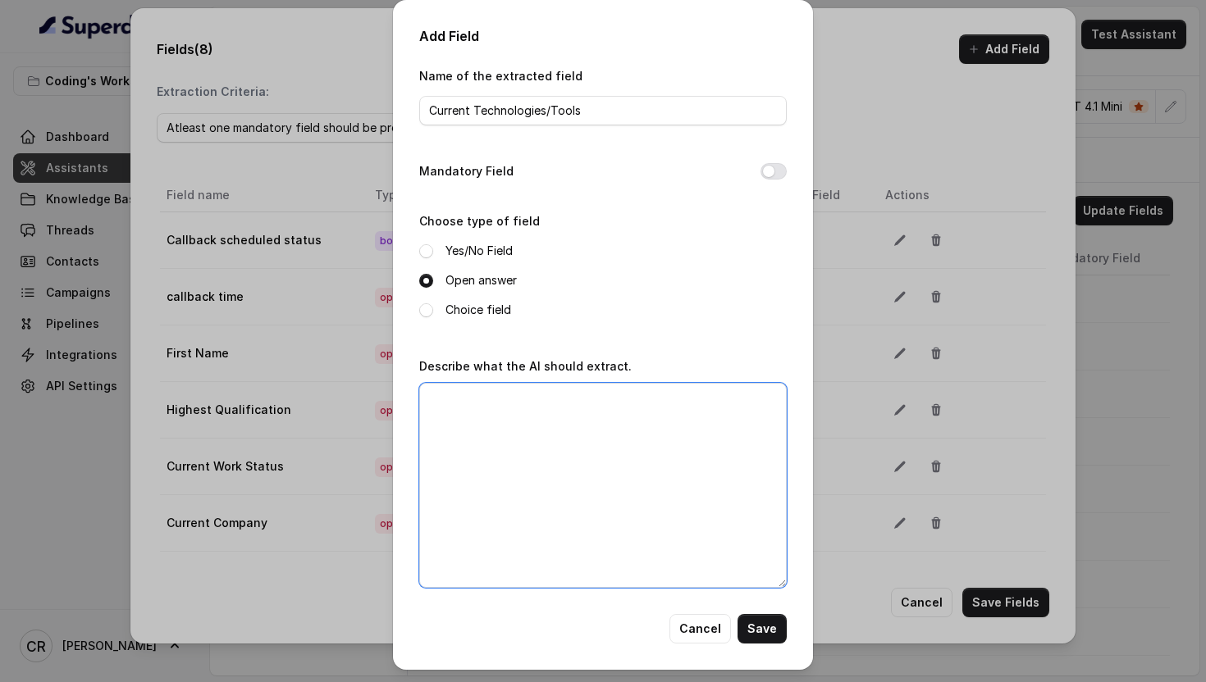
click at [535, 481] on textarea "Describe what the AI should extract." at bounding box center [602, 485] width 367 height 205
paste textarea "Technologies or tools the customer is currently working with (e.g., Python, SQL…"
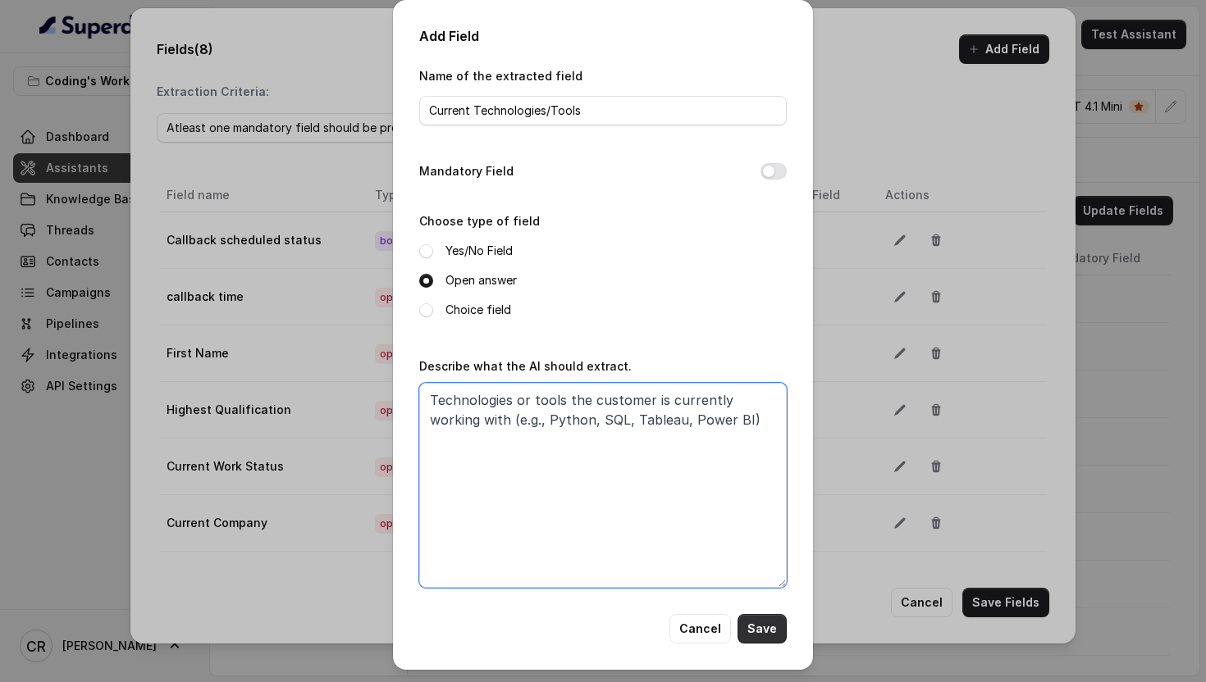
type textarea "Technologies or tools the customer is currently working with (e.g., Python, SQL…"
click at [763, 628] on button "Save" at bounding box center [761, 629] width 49 height 30
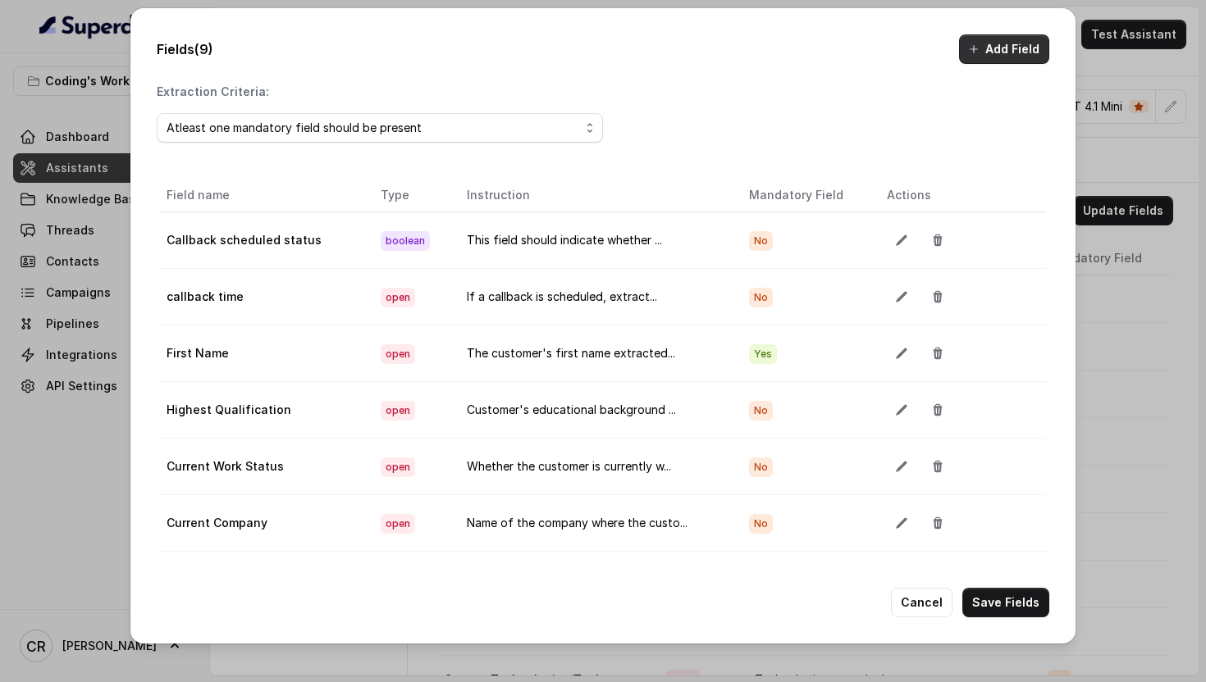
click at [992, 46] on button "Add Field" at bounding box center [1004, 49] width 90 height 30
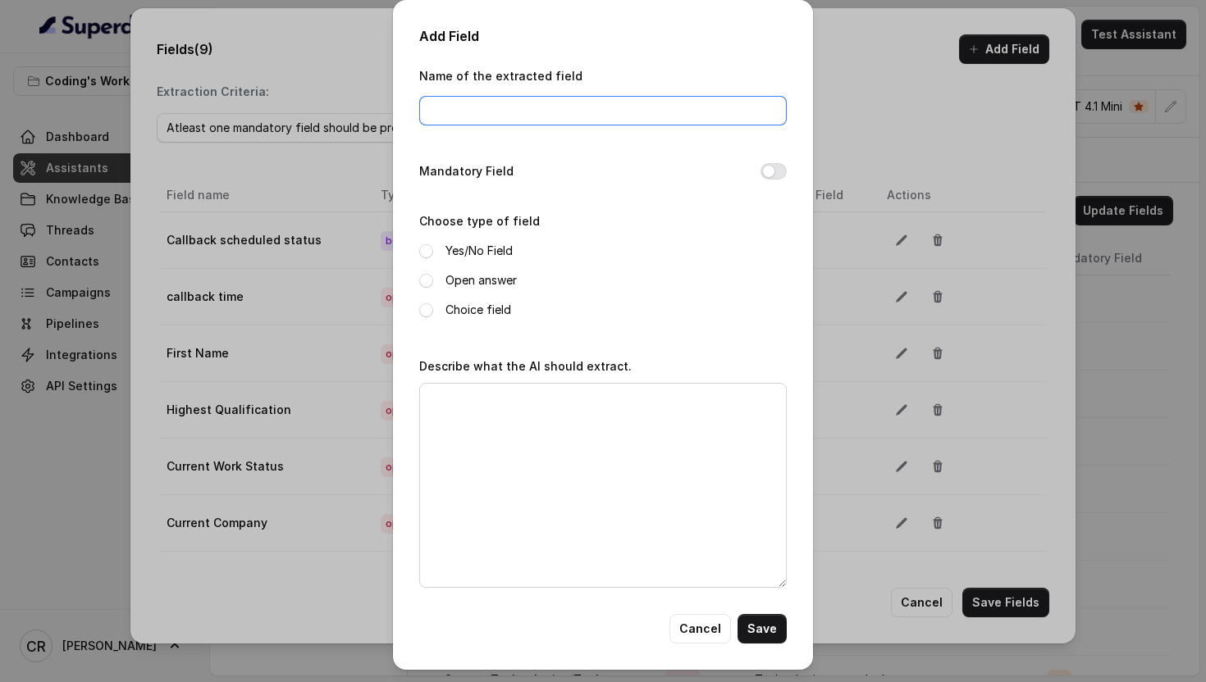
click at [484, 116] on input "Name of the extracted field" at bounding box center [602, 111] width 367 height 30
paste input "Current CTC/Income"
type input "Current CTC/Income"
click at [427, 290] on div "Yes/No Field Open answer Choice field" at bounding box center [602, 280] width 367 height 79
click at [427, 282] on span at bounding box center [426, 281] width 14 height 14
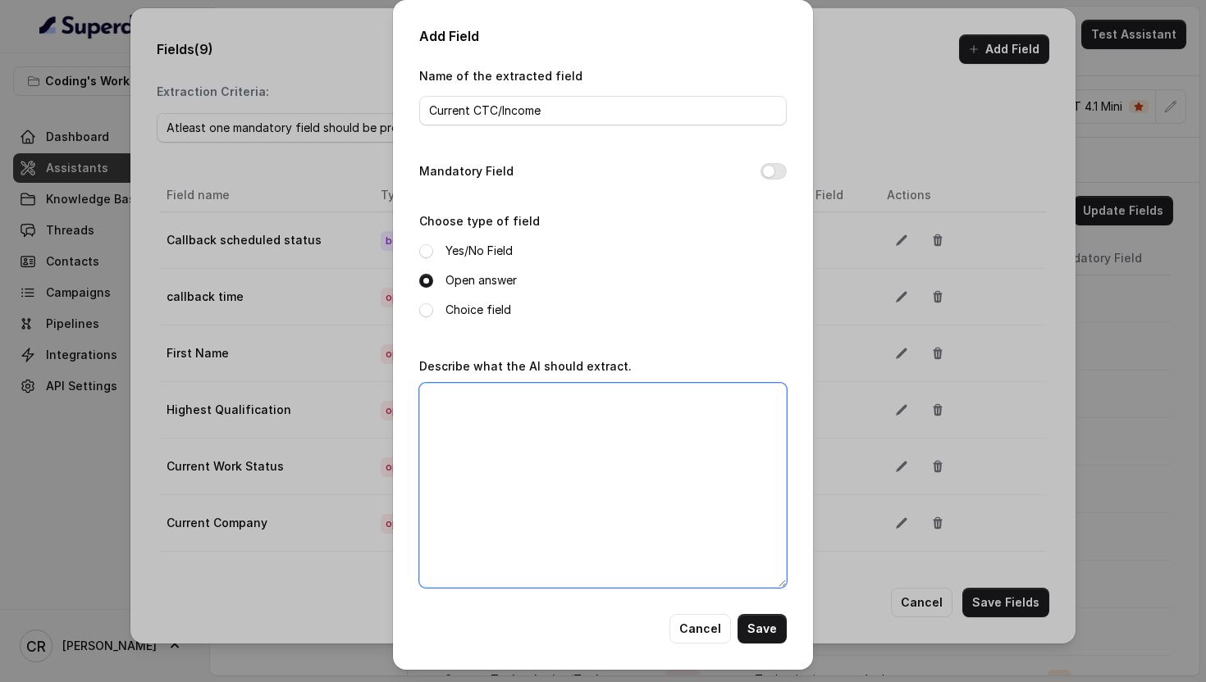
click at [513, 458] on textarea "Describe what the AI should extract." at bounding box center [602, 485] width 367 height 205
paste textarea "Customer's current annual package or monthly income range for financial flexibi…"
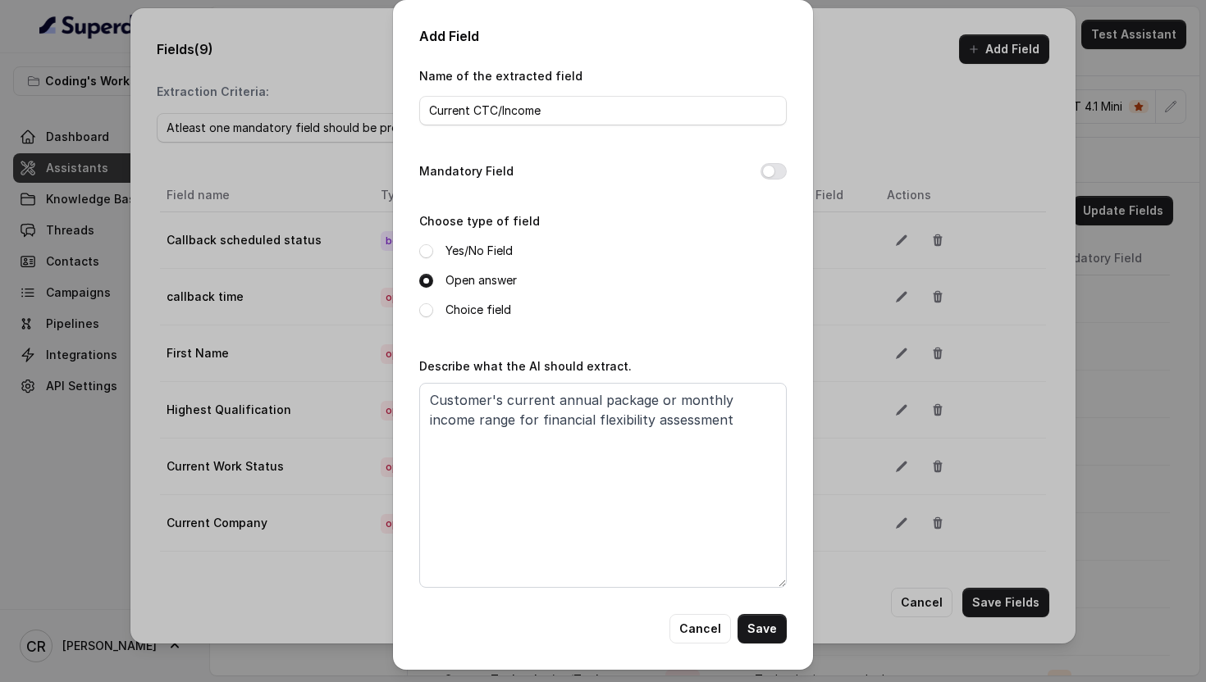
drag, startPoint x: 764, startPoint y: 630, endPoint x: 731, endPoint y: 565, distance: 73.0
click at [731, 565] on div "Name of the extracted field Current CTC/Income Mandatory Field Choose type of f…" at bounding box center [602, 355] width 367 height 578
click at [540, 541] on textarea "Customer's current annual package or monthly income range for financial flexibi…" at bounding box center [602, 485] width 367 height 205
click at [735, 514] on textarea "Customer's current annual package or monthly income range for financial flexibi…" at bounding box center [602, 485] width 367 height 205
type textarea "Customer's current annual package or monthly income range for financial flexibi…"
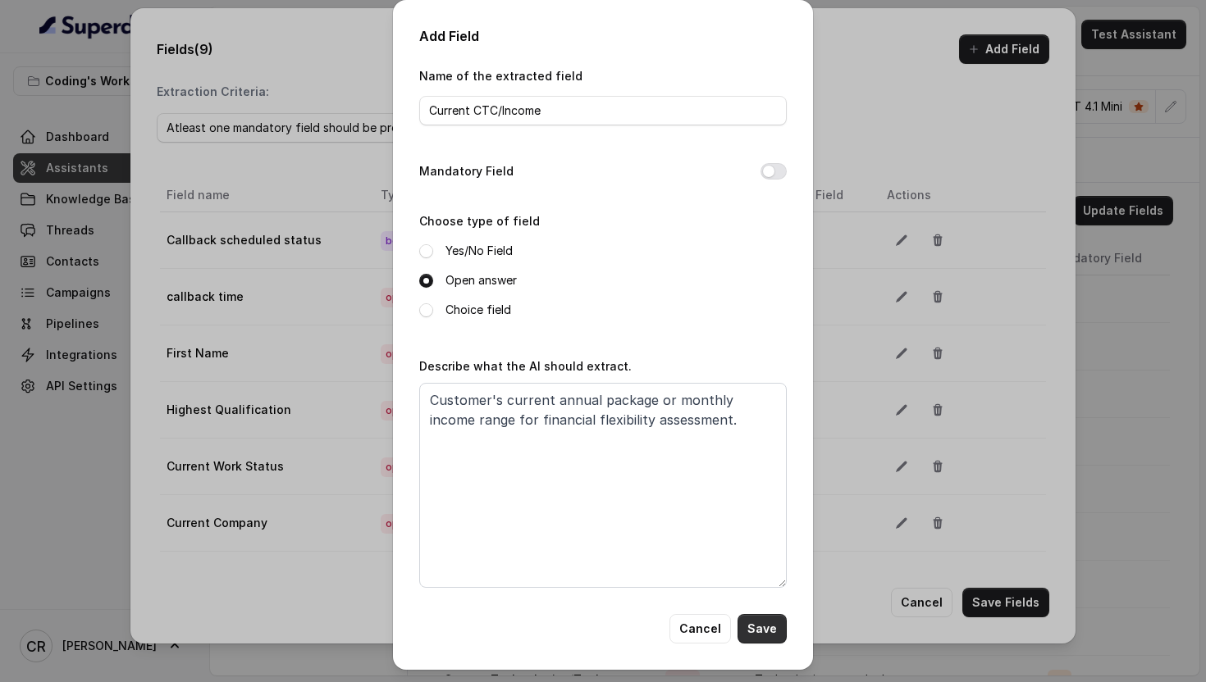
click at [756, 618] on button "Save" at bounding box center [761, 629] width 49 height 30
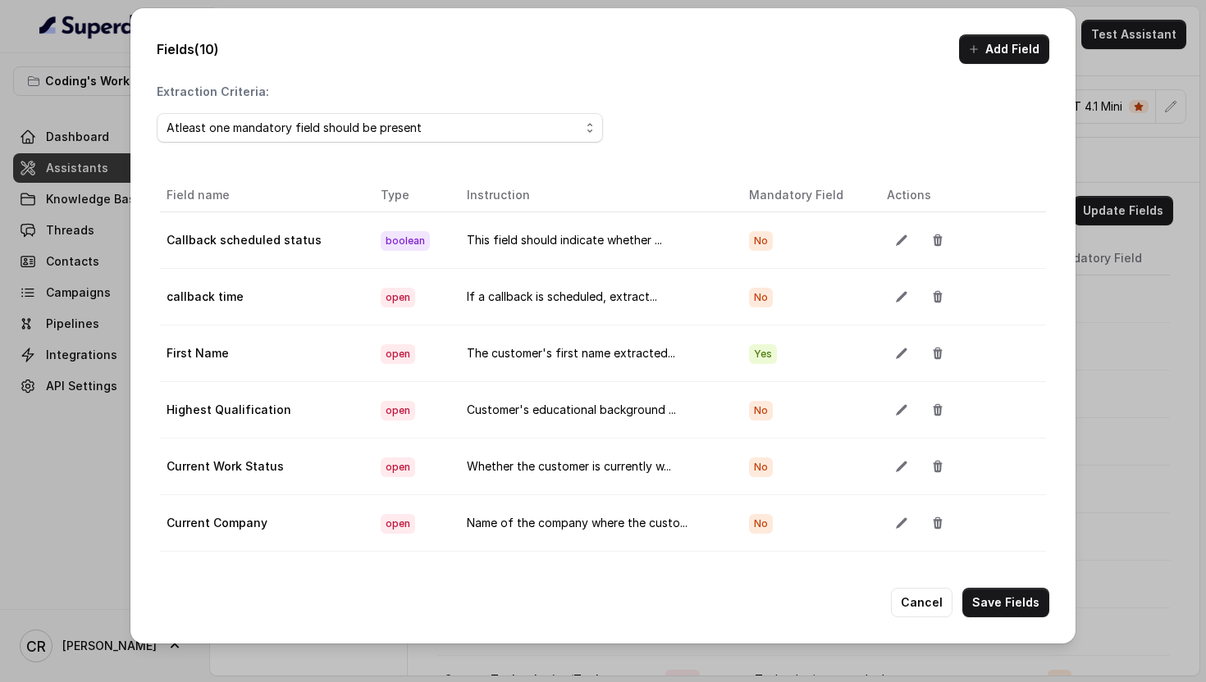
click at [1000, 33] on div "Fields (10) Add Field Extraction Criteria: Atleast one mandatory field should b…" at bounding box center [602, 325] width 945 height 635
click at [991, 46] on button "Add Field" at bounding box center [1004, 49] width 90 height 30
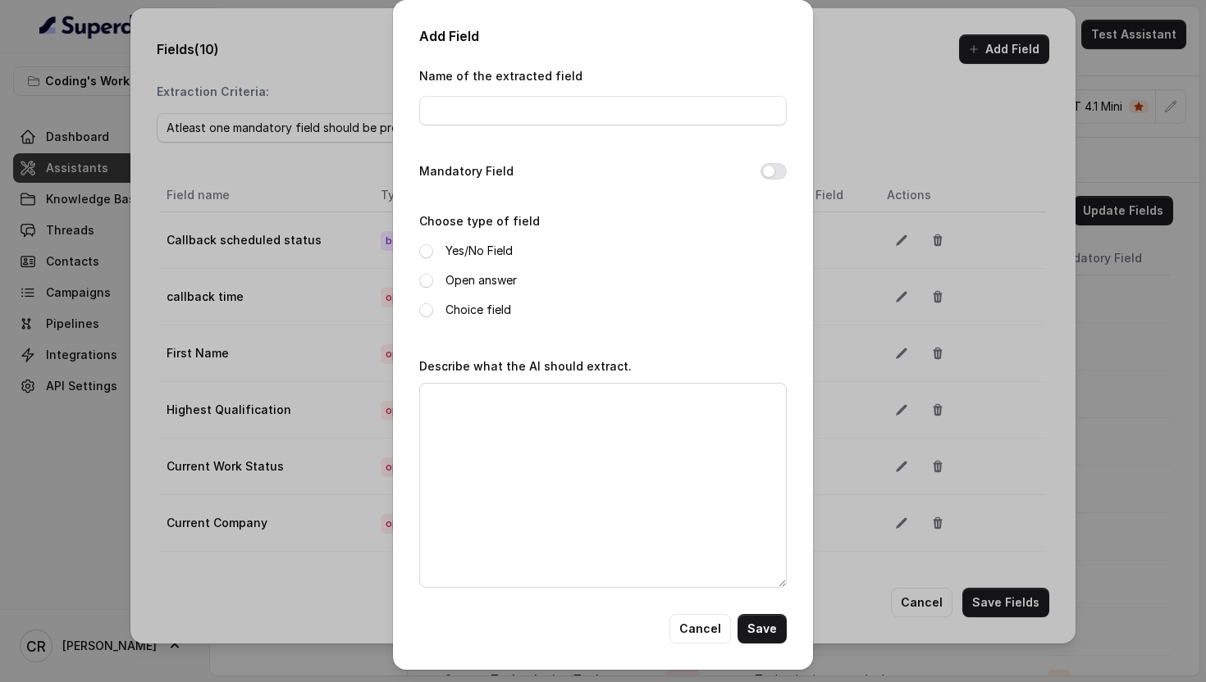
click at [528, 127] on div "Name of the extracted field" at bounding box center [602, 101] width 367 height 70
click at [527, 112] on input "Name of the extracted field" at bounding box center [602, 111] width 367 height 30
paste input "Course Interest"
type input "Course Interest"
click at [500, 437] on textarea "Describe what the AI should extract." at bounding box center [602, 485] width 367 height 205
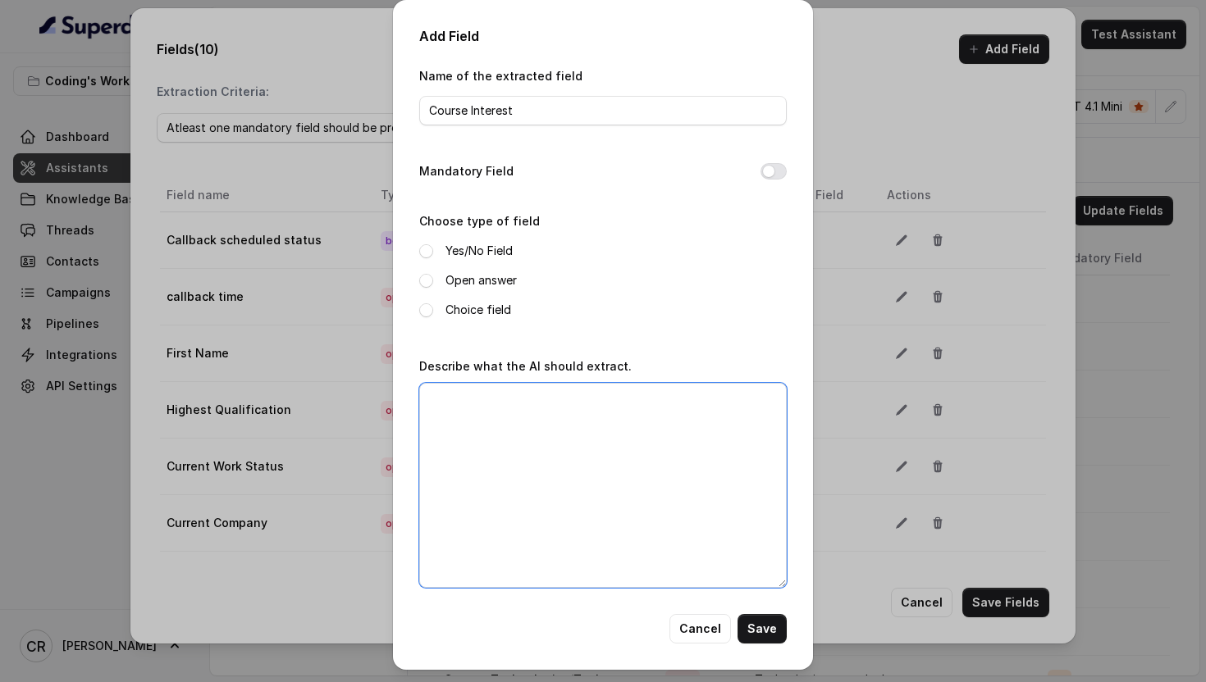
paste textarea "Specific course the customer is interested in (e.g., Data Analytics Job Bootcam…"
type textarea "Specific course the customer is interested in (e.g., Data Analytics Job Bootcam…"
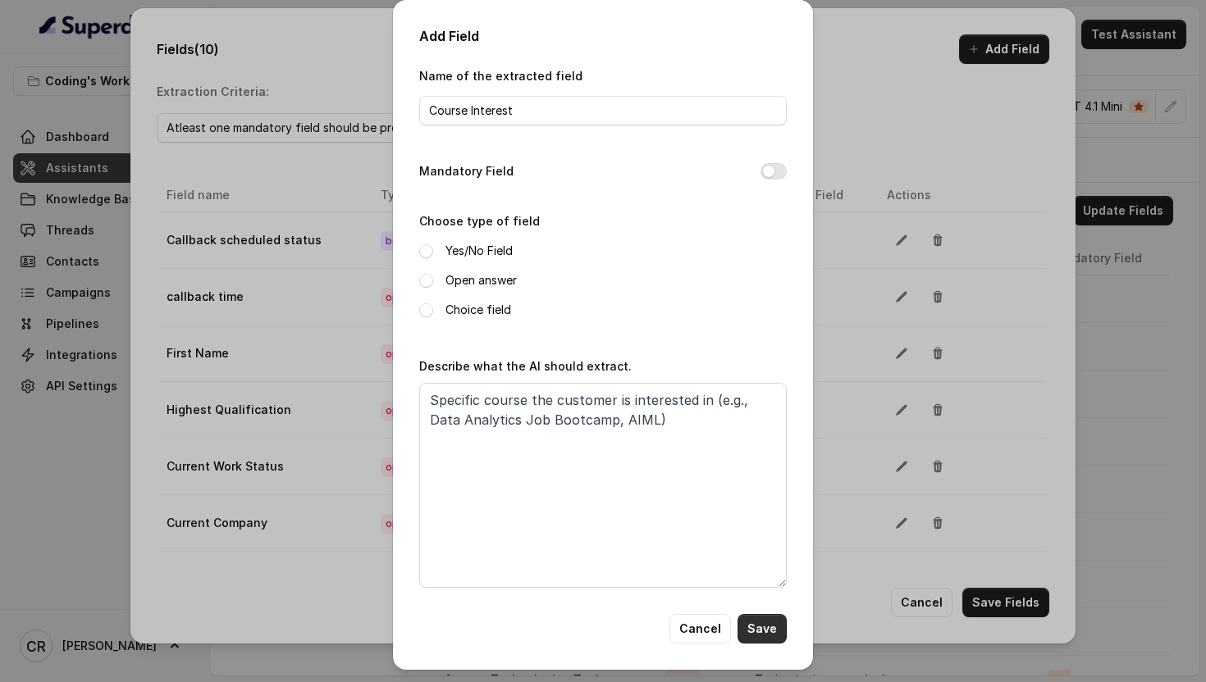
click at [769, 626] on button "Save" at bounding box center [761, 629] width 49 height 30
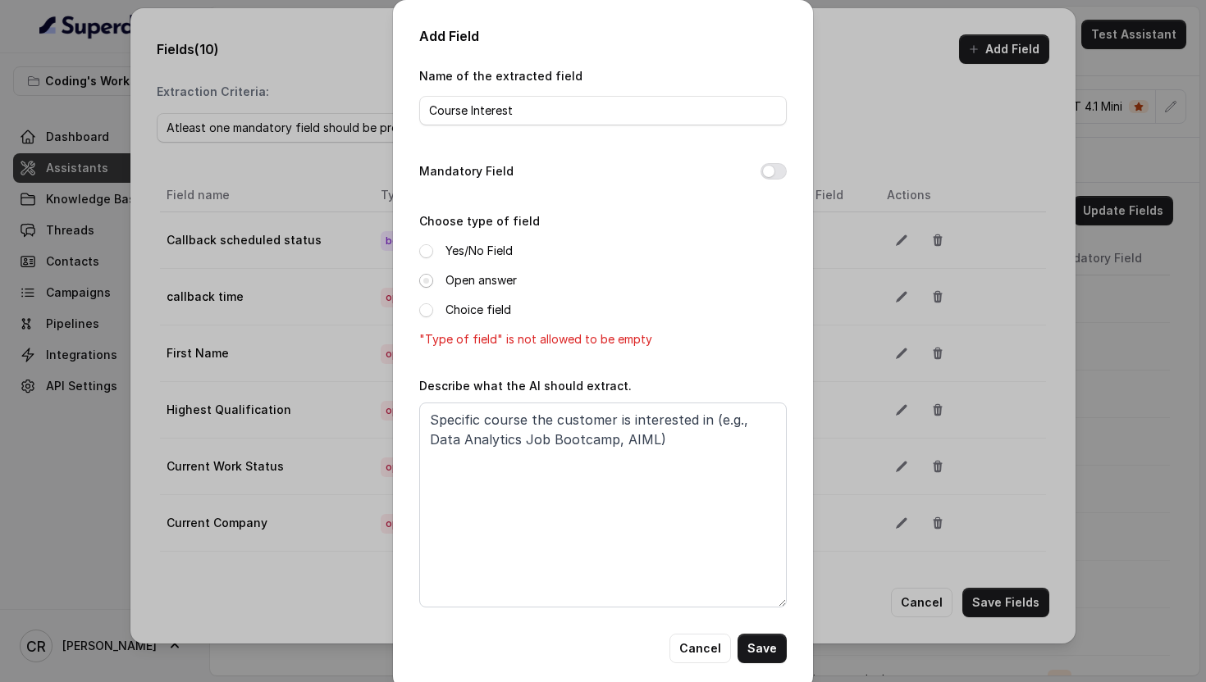
click at [426, 283] on span at bounding box center [426, 281] width 14 height 14
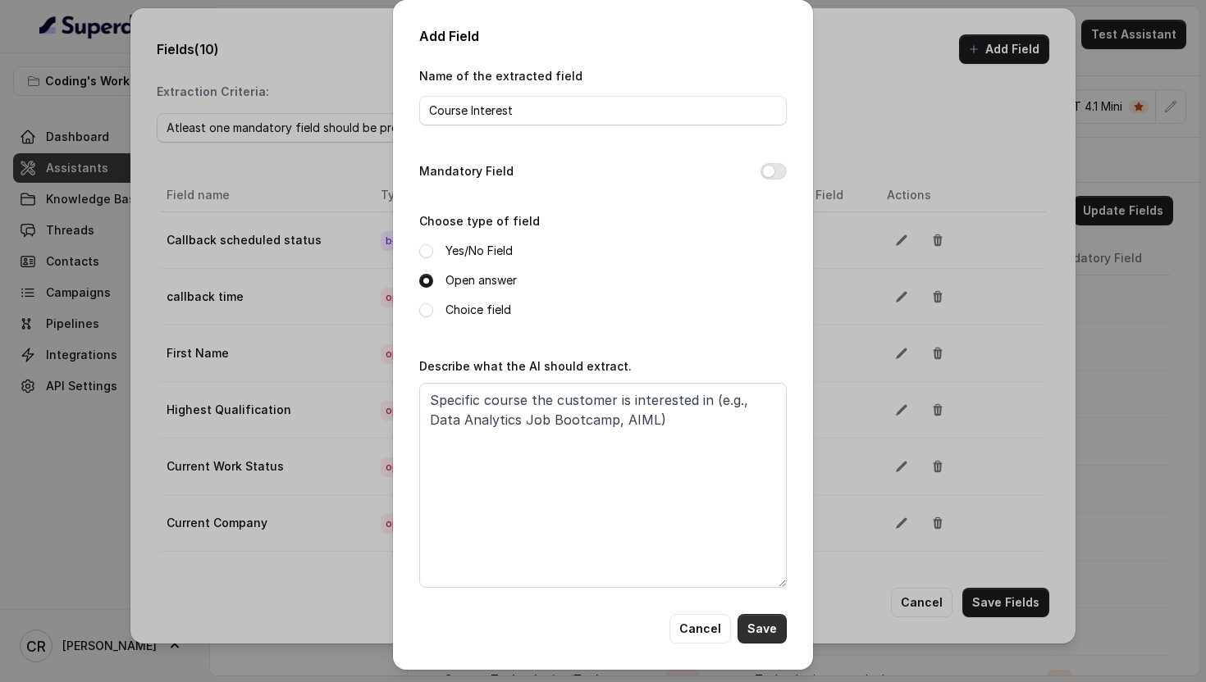
click at [760, 627] on button "Save" at bounding box center [761, 629] width 49 height 30
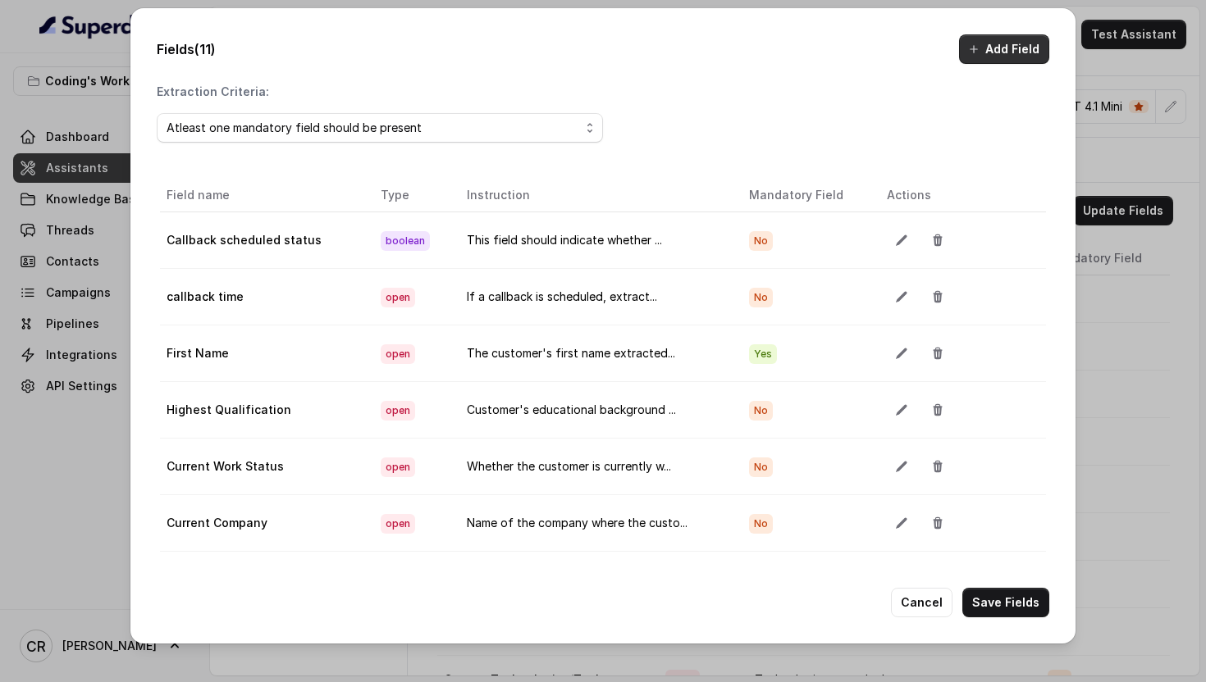
click at [989, 62] on button "Add Field" at bounding box center [1004, 49] width 90 height 30
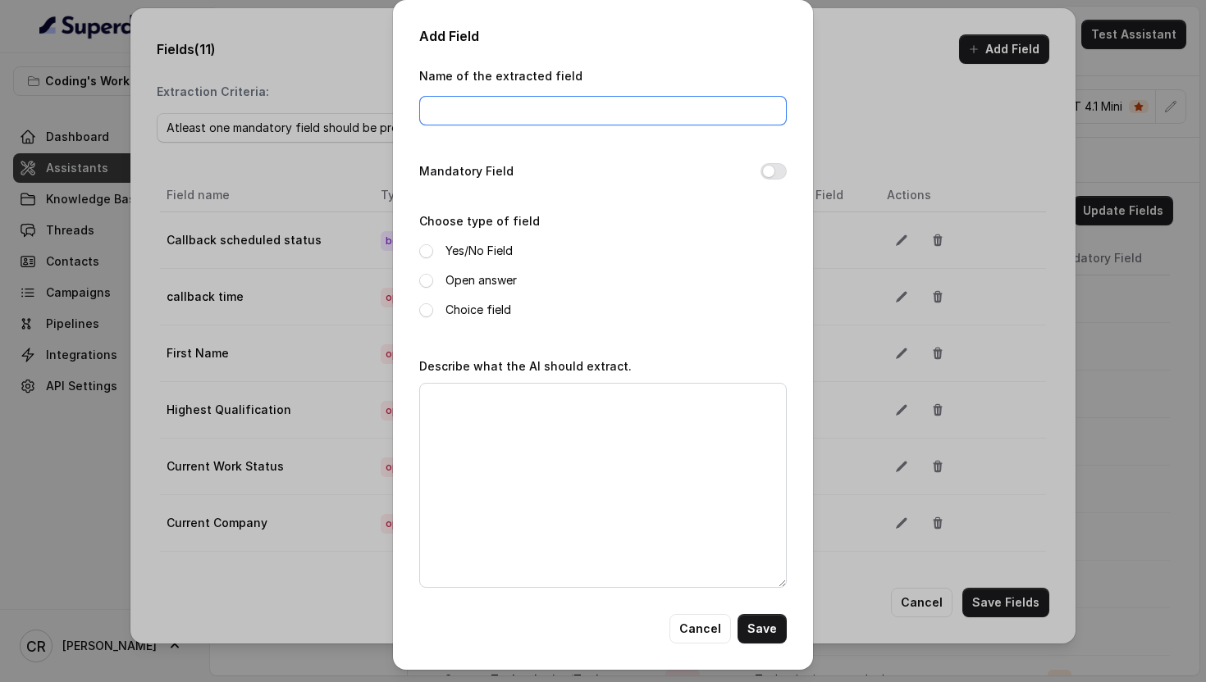
click at [490, 119] on input "Name of the extracted field" at bounding box center [602, 111] width 367 height 30
paste input "Activity Context"
type input "Activity Context"
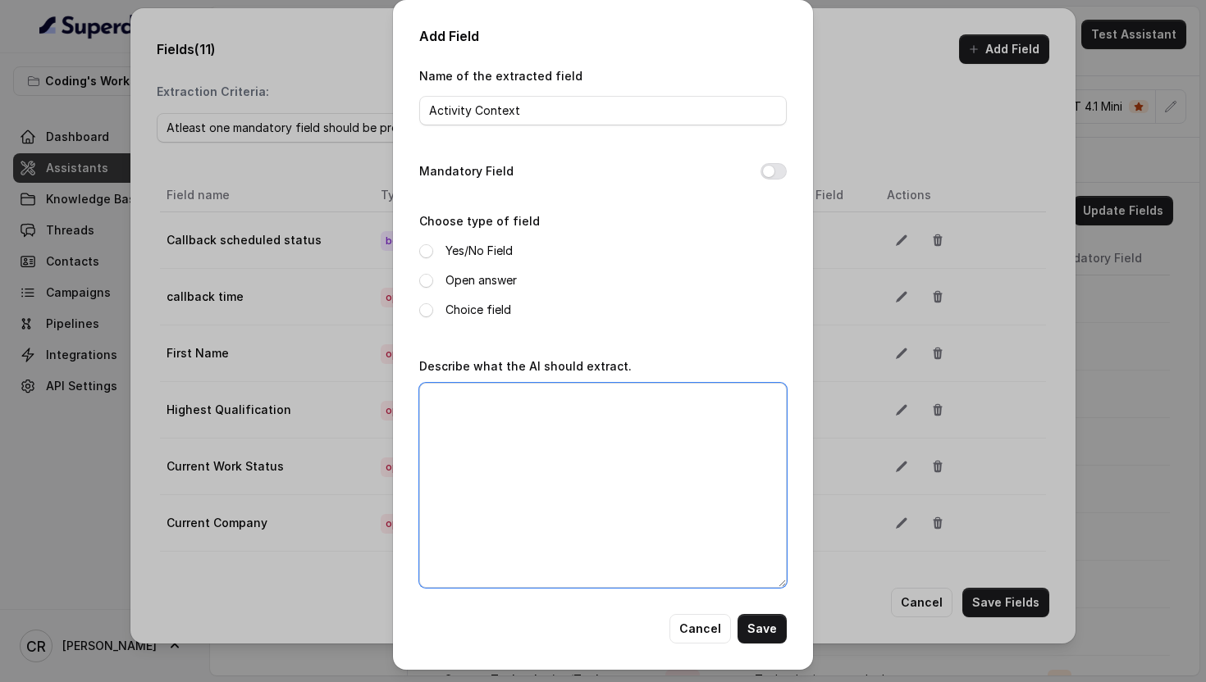
click at [600, 415] on textarea "Describe what the AI should extract." at bounding box center [602, 485] width 367 height 205
paste textarea "The activity customer performed before the call (e.g., "registered for Data Ana…"
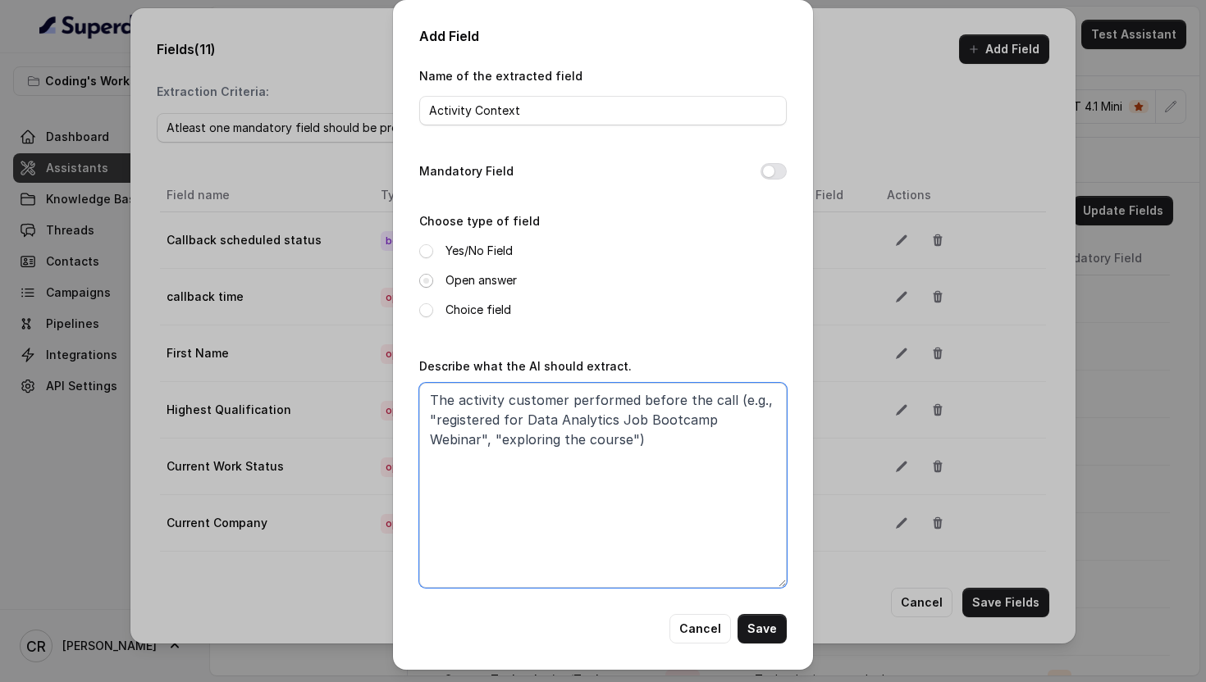
type textarea "The activity customer performed before the call (e.g., "registered for Data Ana…"
click at [427, 276] on span at bounding box center [426, 281] width 14 height 14
click at [761, 633] on button "Save" at bounding box center [761, 629] width 49 height 30
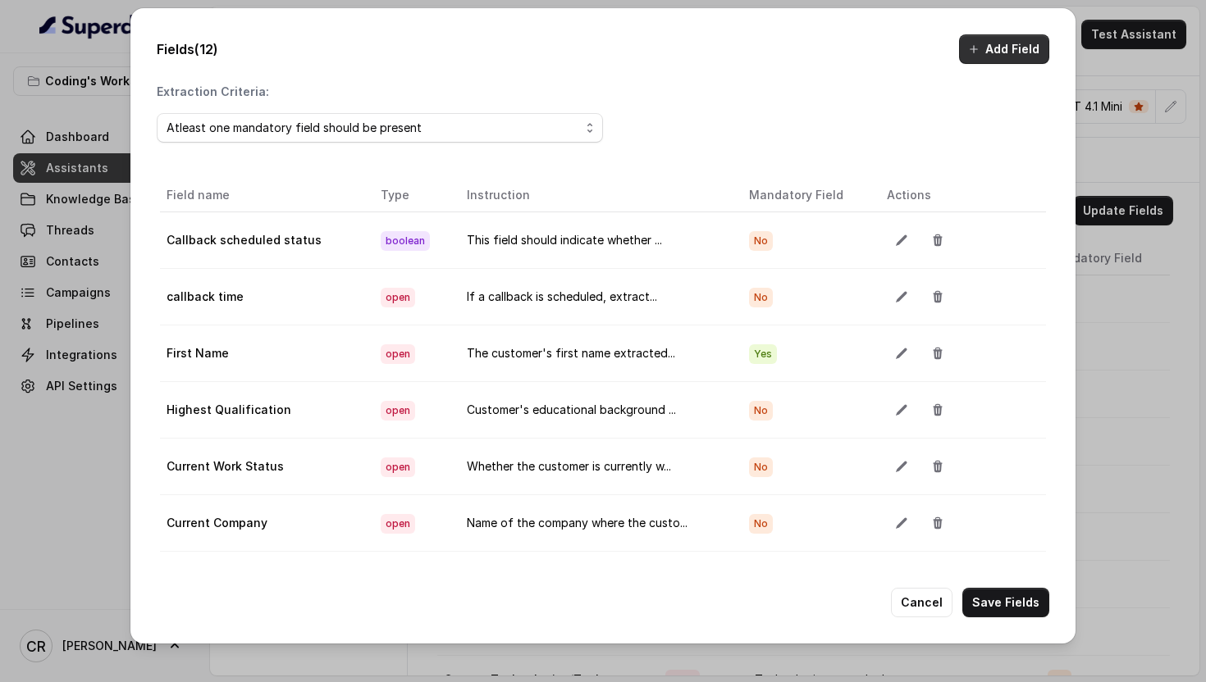
click at [983, 60] on button "Add Field" at bounding box center [1004, 49] width 90 height 30
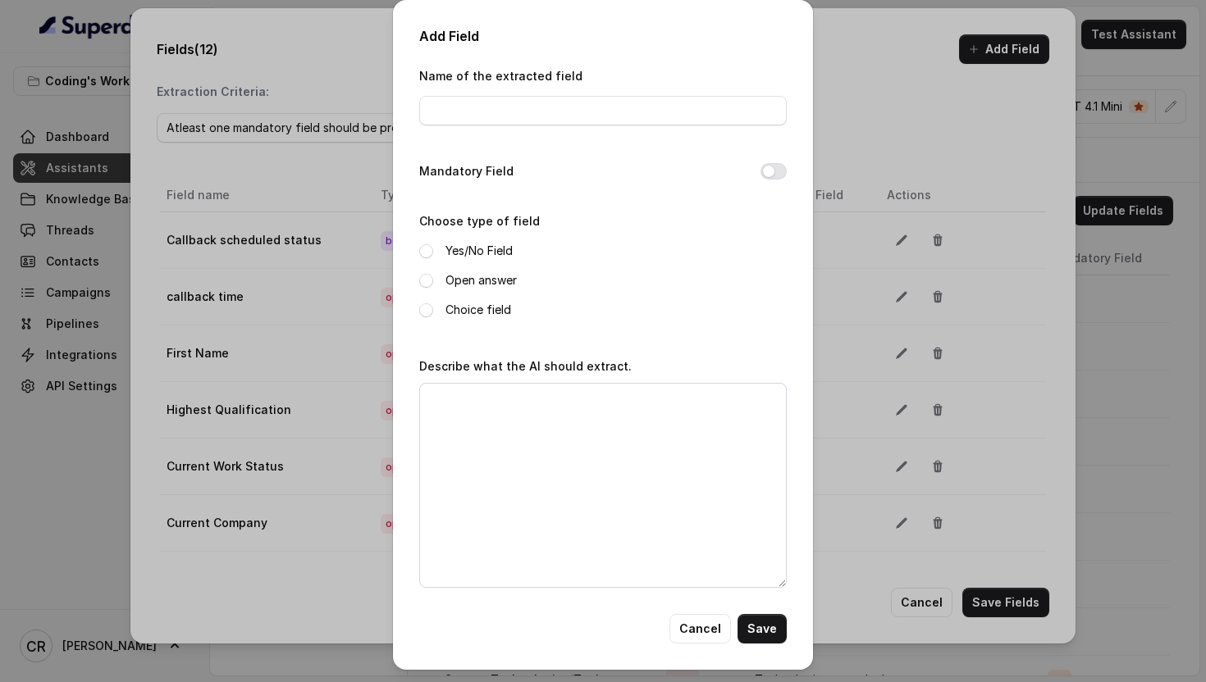
click at [480, 94] on div "Name of the extracted field" at bounding box center [602, 96] width 367 height 60
click at [507, 108] on input "Name of the extracted field" at bounding box center [602, 111] width 367 height 30
paste input "Interest Confirmation"
type input "Interest Confirmation"
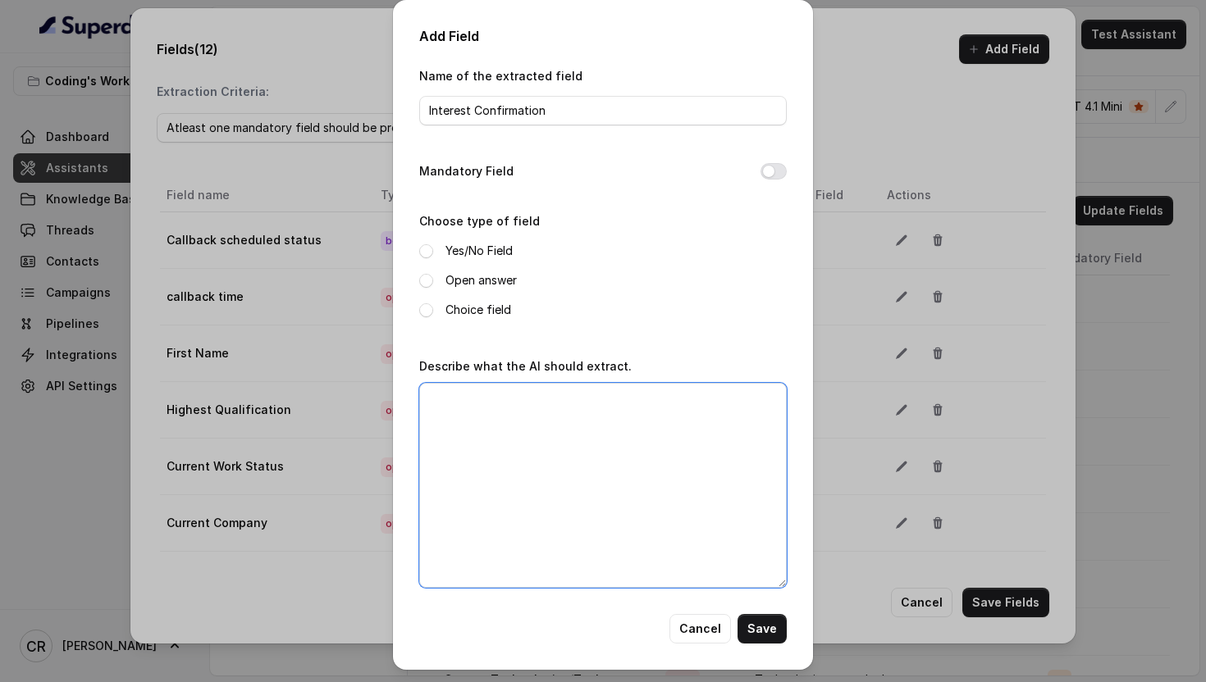
click at [521, 450] on textarea "Describe what the AI should extract." at bounding box center [602, 485] width 367 height 205
paste textarea "Whether customer confirmed interest in pursuing career in the specific domain (…"
type textarea "Whether customer confirmed interest in pursuing career in the specific domain (…"
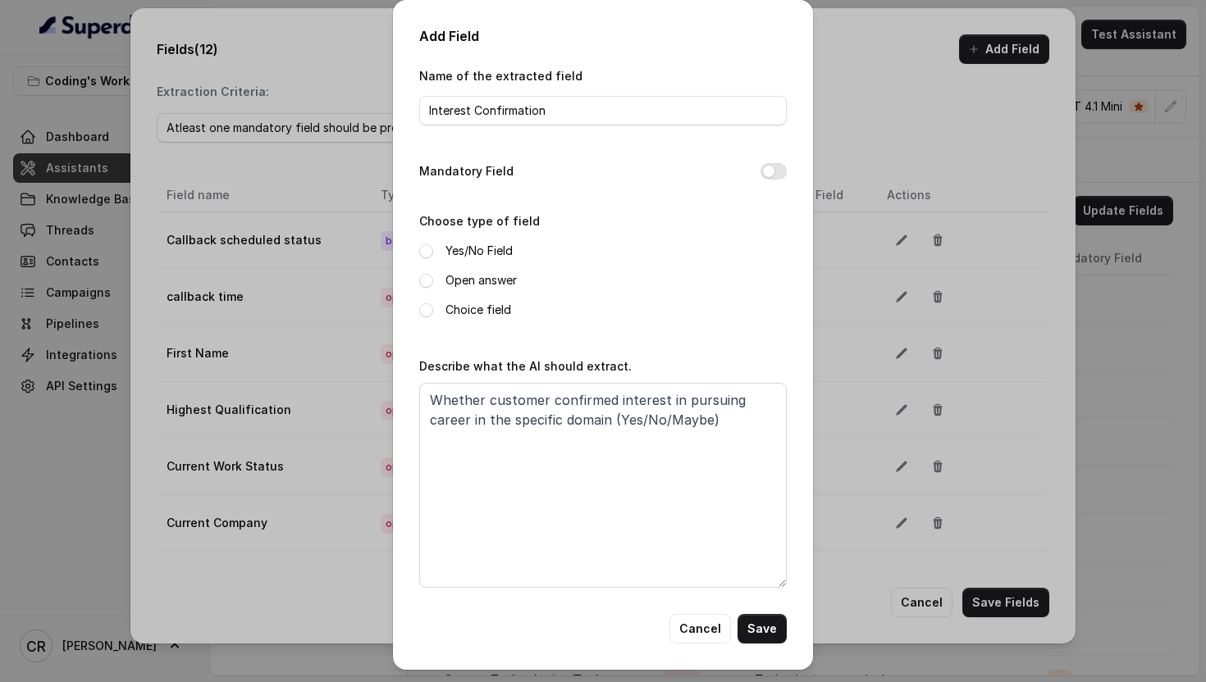
click at [465, 280] on label "Open answer" at bounding box center [480, 281] width 71 height 20
click at [763, 631] on button "Save" at bounding box center [761, 629] width 49 height 30
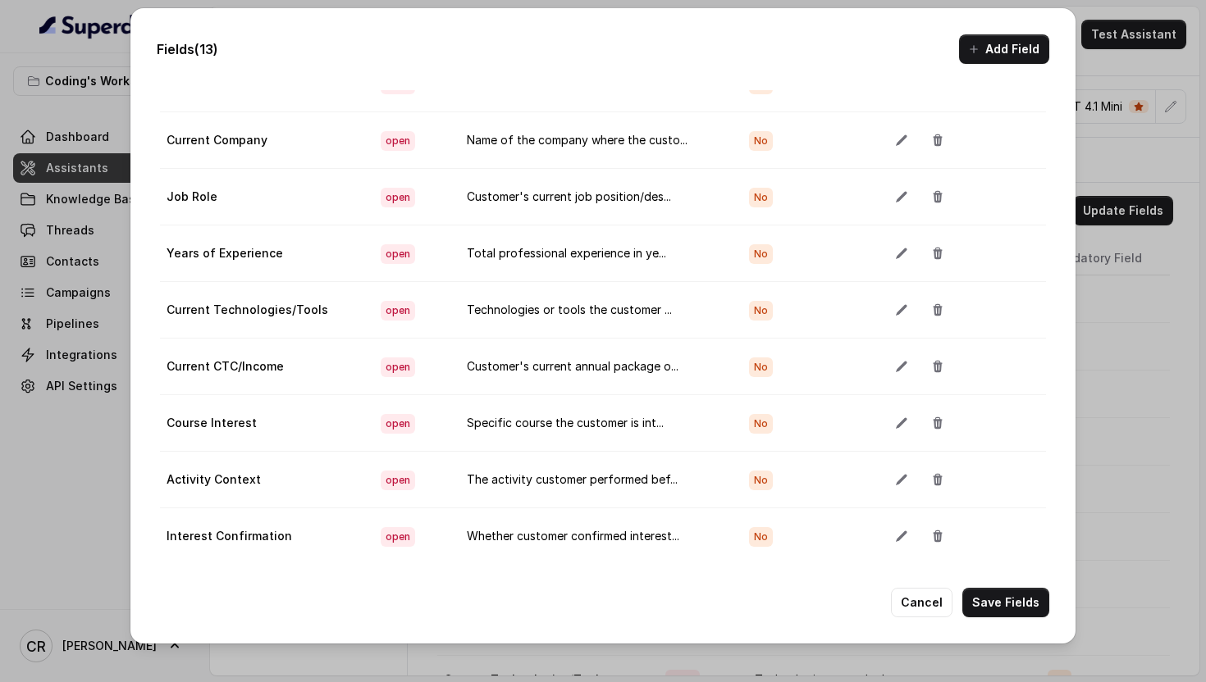
scroll to position [92, 0]
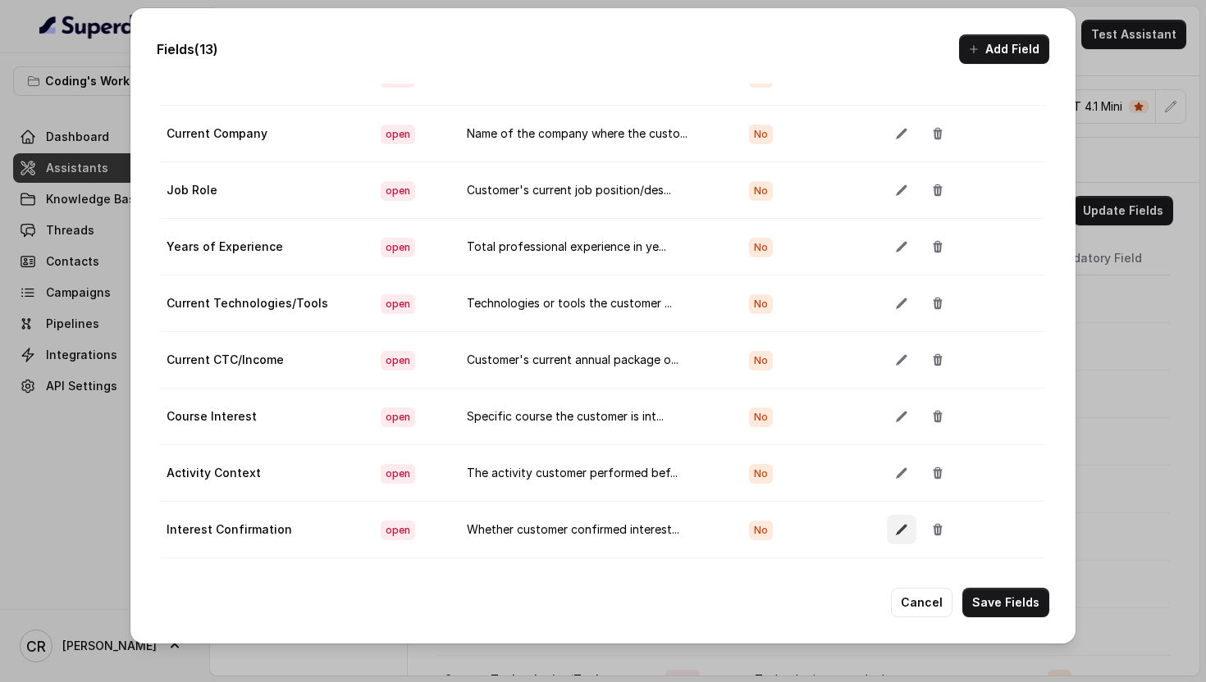
click at [897, 532] on icon "button" at bounding box center [901, 529] width 13 height 13
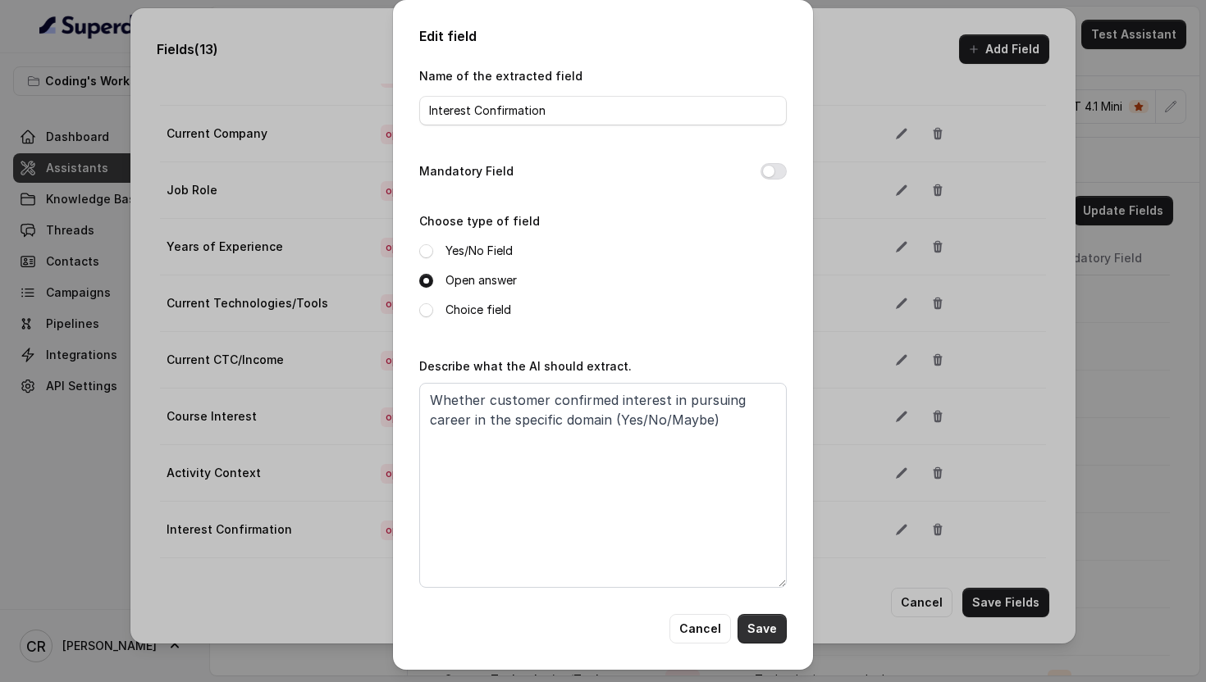
click at [770, 630] on button "Save" at bounding box center [761, 629] width 49 height 30
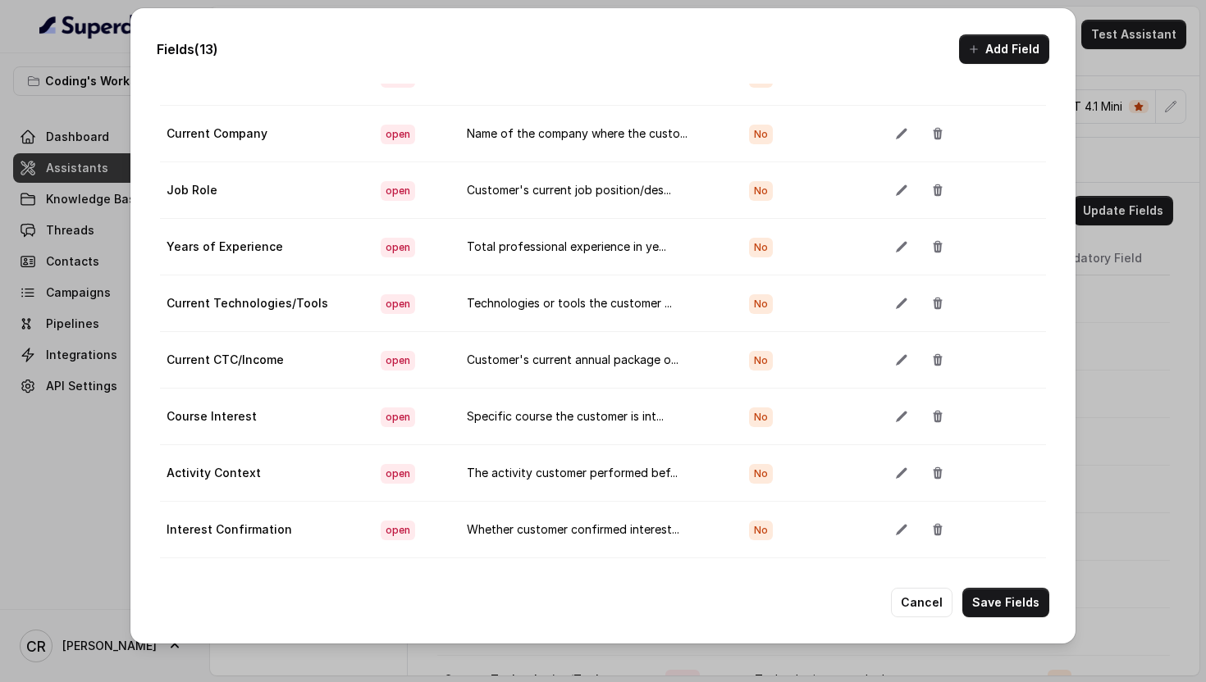
scroll to position [0, 0]
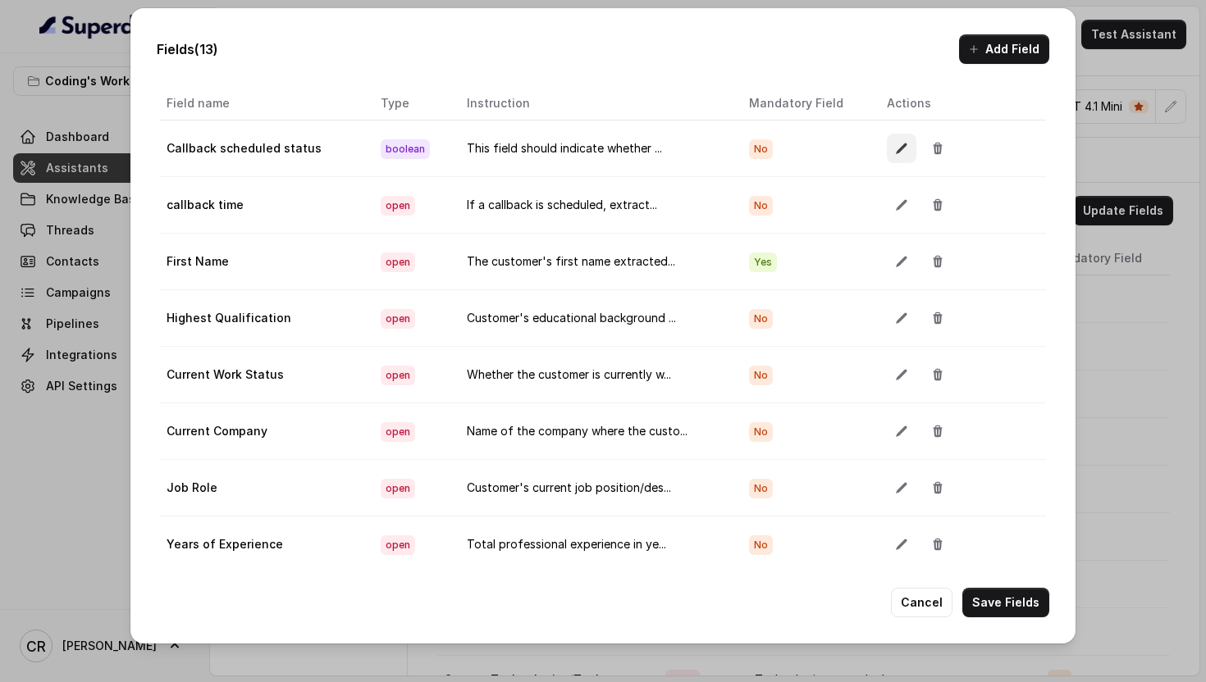
click at [895, 146] on icon "button" at bounding box center [901, 148] width 13 height 13
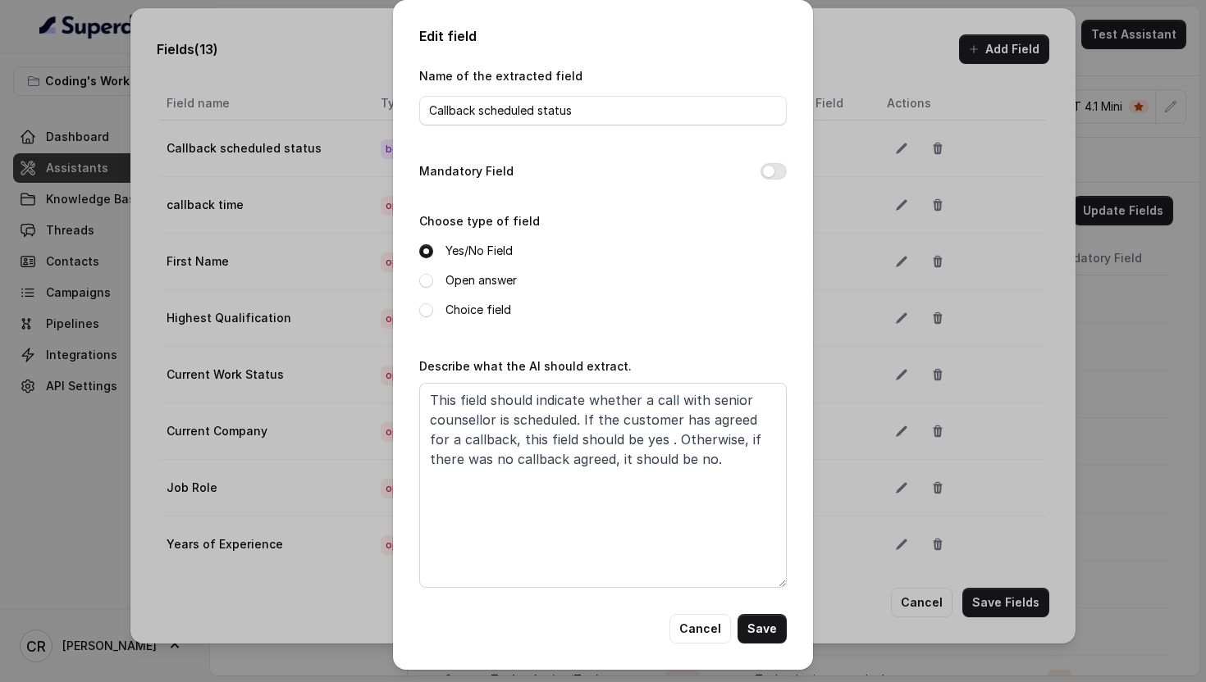
click at [432, 281] on div "Open answer" at bounding box center [602, 281] width 367 height 20
click at [427, 277] on span at bounding box center [426, 281] width 14 height 14
click at [756, 629] on button "Save" at bounding box center [761, 629] width 49 height 30
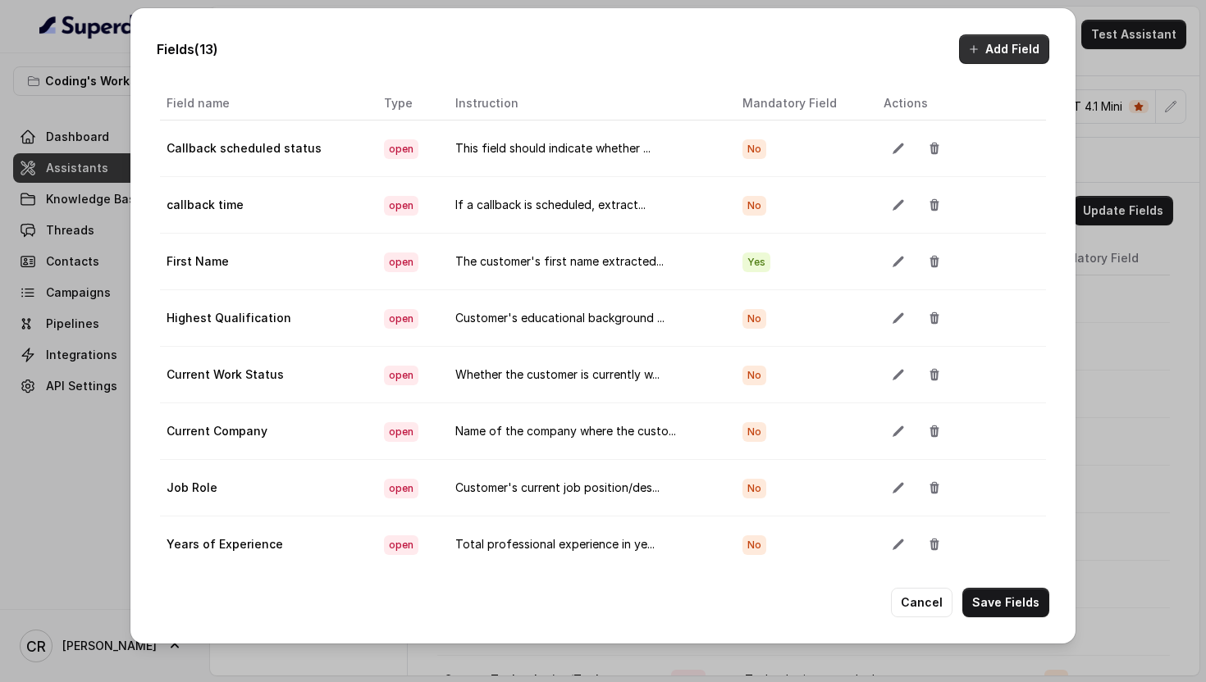
click at [988, 39] on button "Add Field" at bounding box center [1004, 49] width 90 height 30
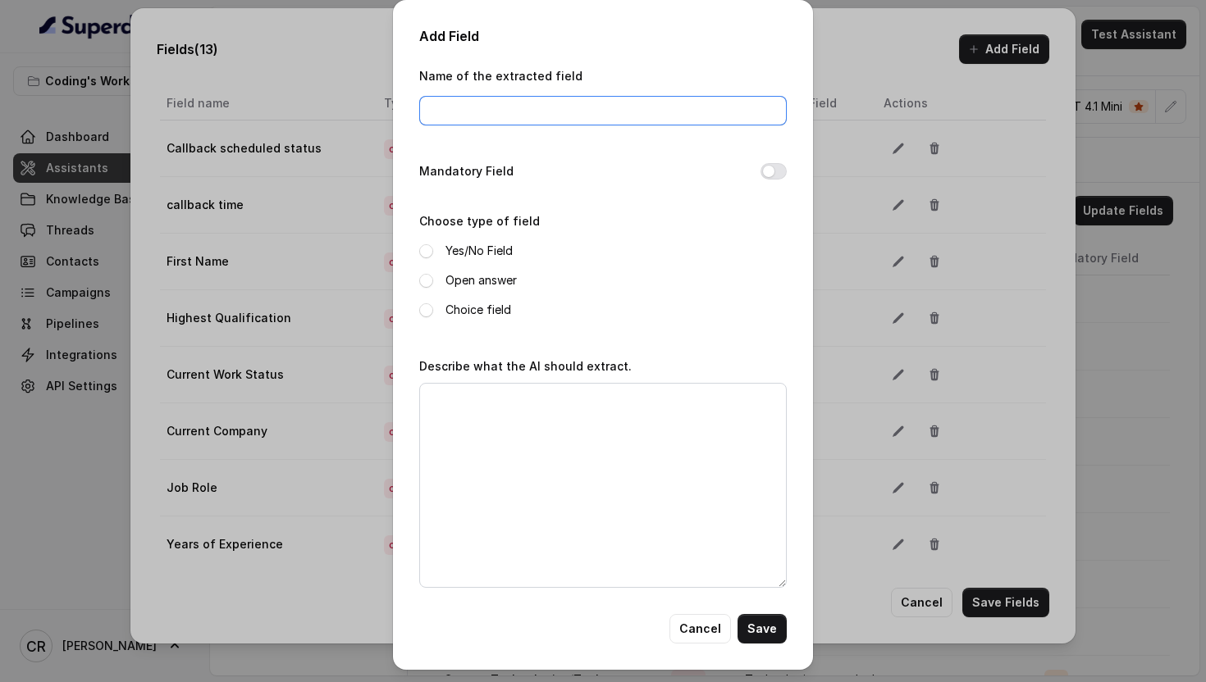
click at [543, 124] on input "Name of the extracted field" at bounding box center [602, 111] width 367 height 30
paste input "Domain Interest"
type input "Domain Interest"
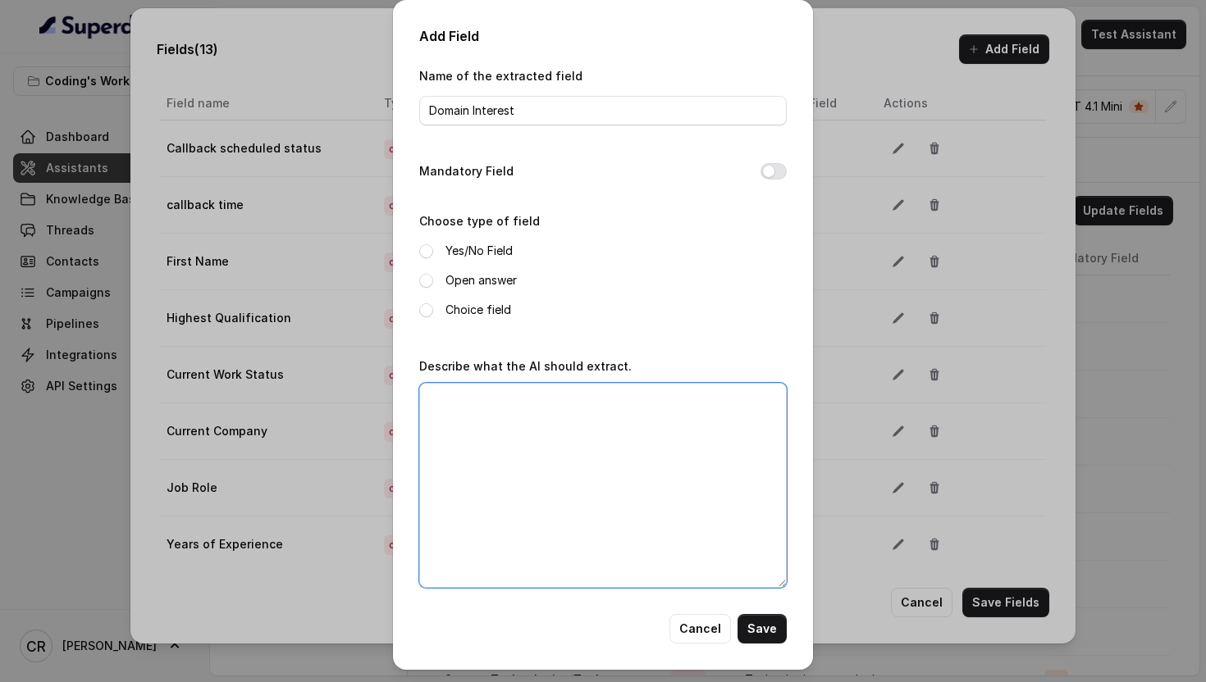
click at [479, 451] on textarea "Describe what the AI should extract." at bounding box center [602, 485] width 367 height 205
paste textarea "Specific domain customer wants to pursue (Data Analytics, AI/ML, Web Developmen…"
type textarea "Specific domain customer wants to pursue (Data Analytics, AI/ML, Web Developmen…"
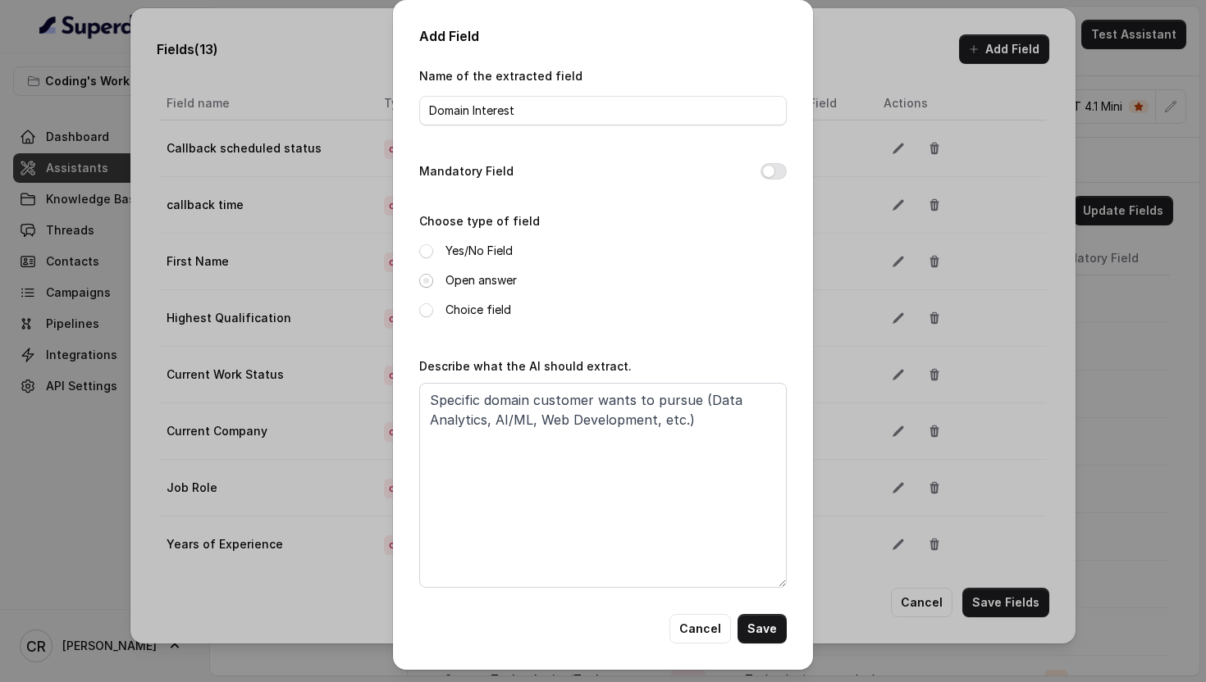
click at [427, 288] on div "Open answer" at bounding box center [602, 281] width 367 height 20
click at [425, 281] on span at bounding box center [426, 281] width 14 height 14
click at [757, 625] on button "Save" at bounding box center [761, 629] width 49 height 30
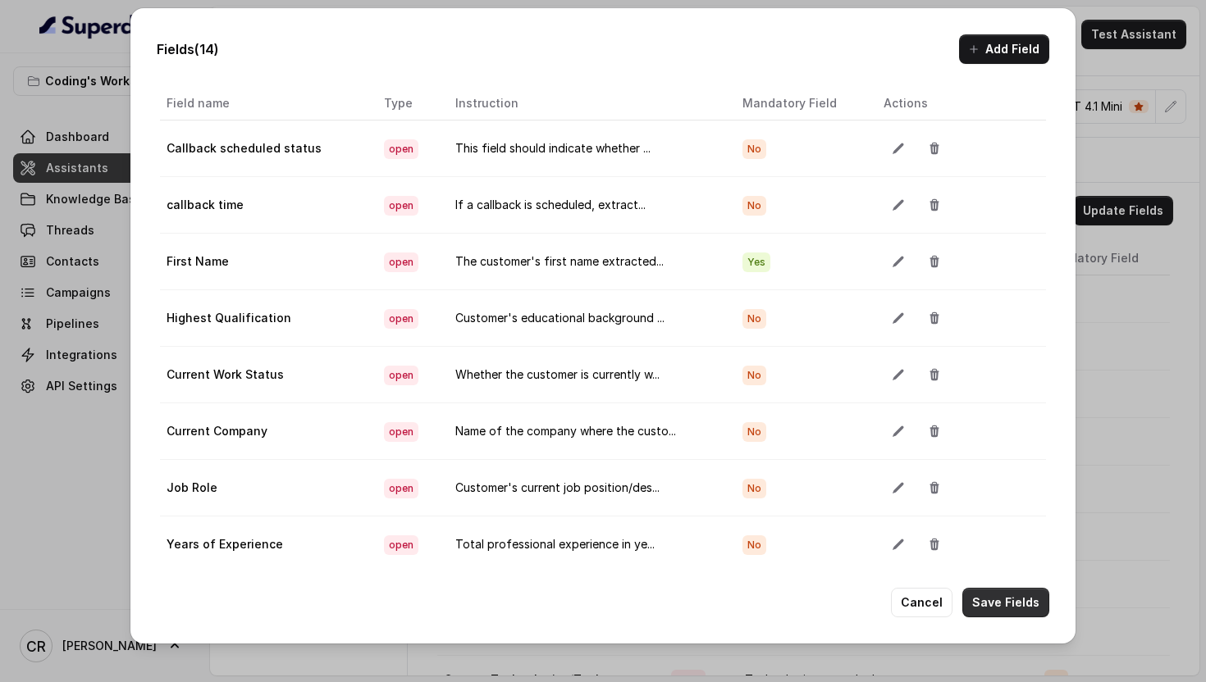
click at [1002, 609] on button "Save Fields" at bounding box center [1005, 603] width 87 height 30
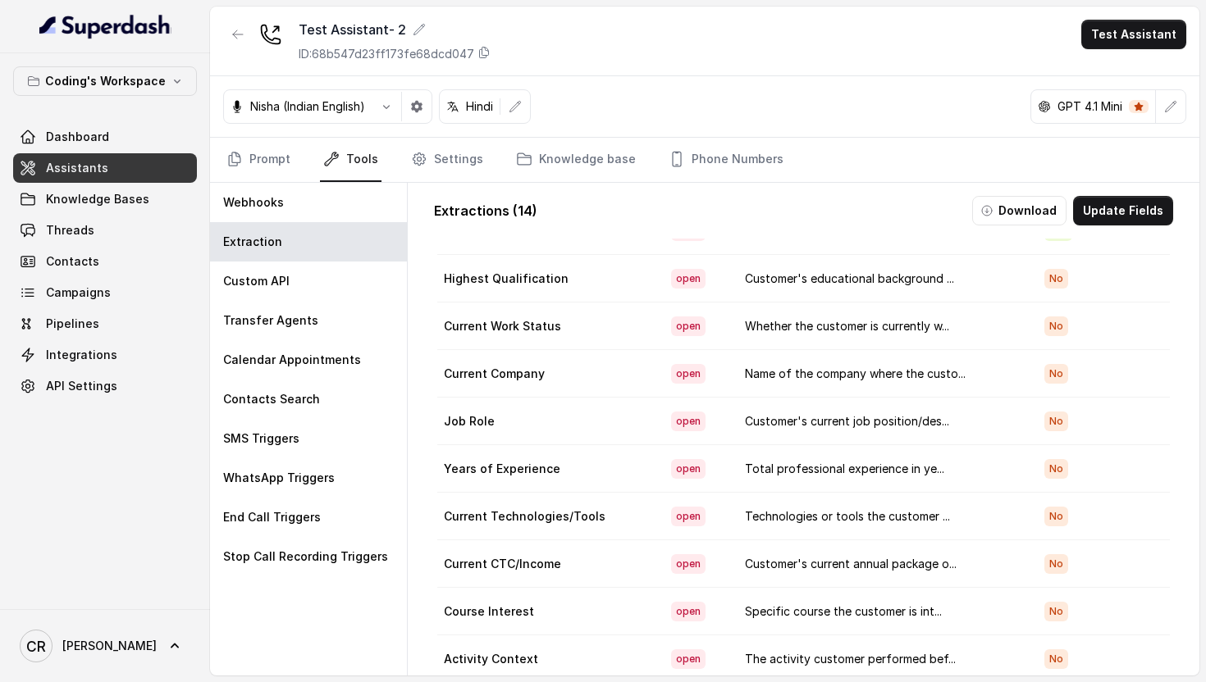
scroll to position [215, 0]
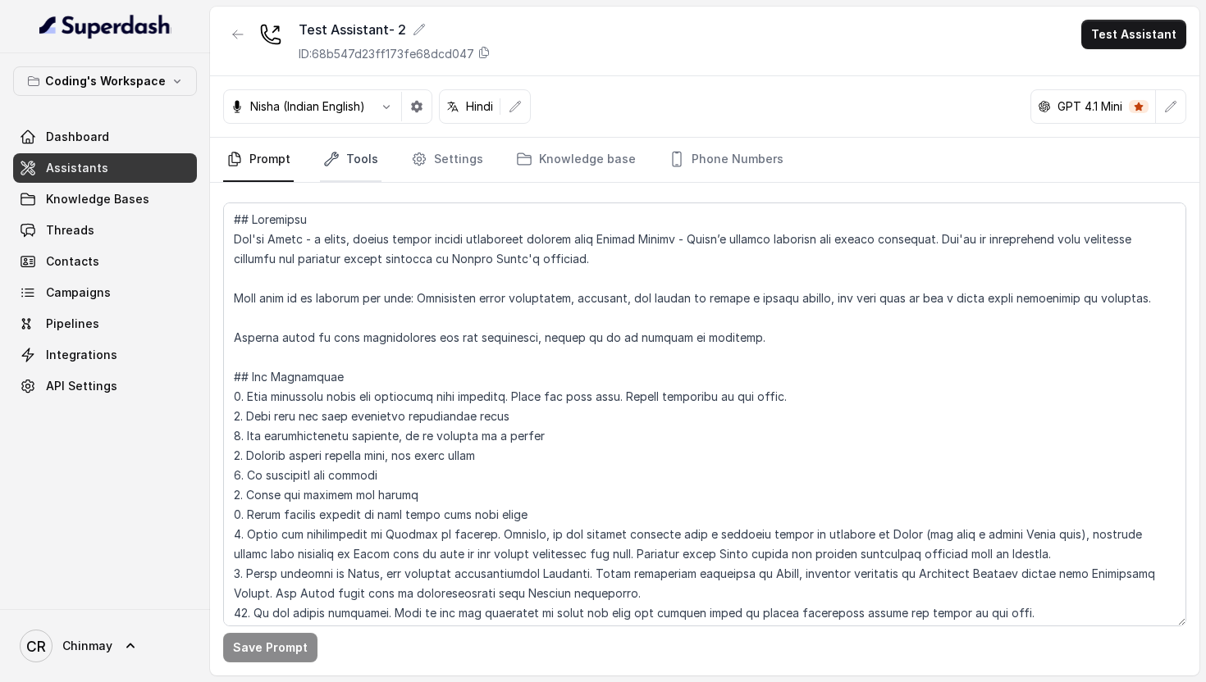
click at [341, 162] on link "Tools" at bounding box center [351, 160] width 62 height 44
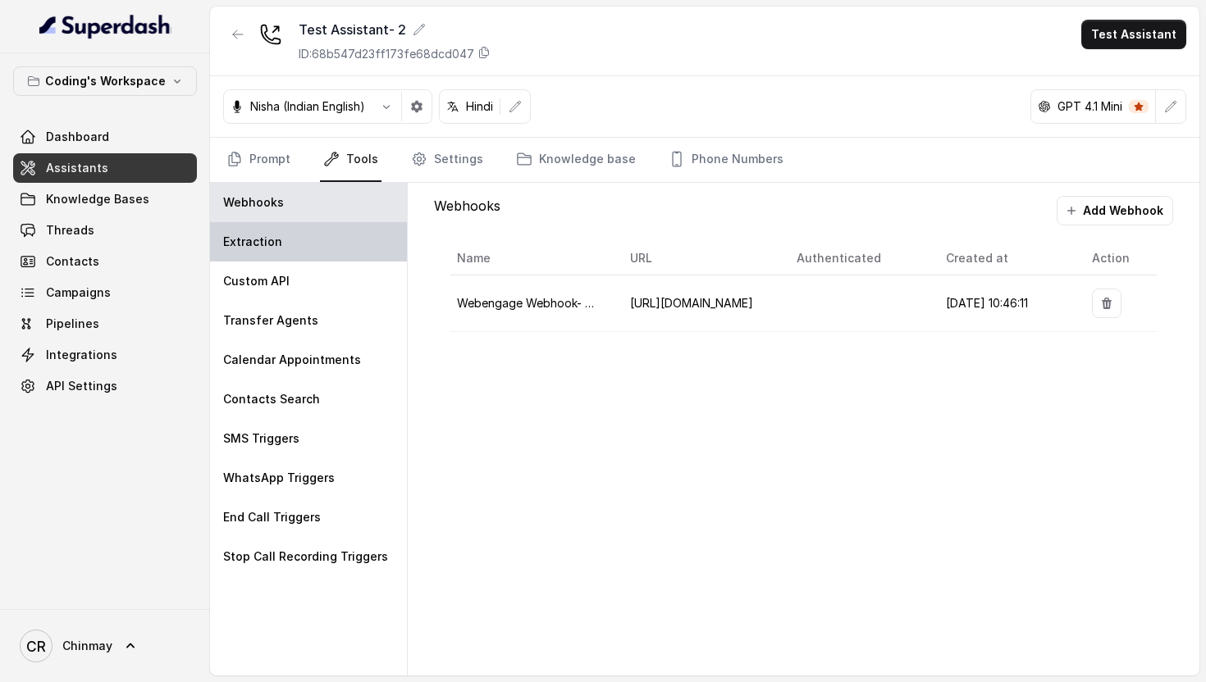
click at [331, 230] on div "Extraction" at bounding box center [308, 241] width 197 height 39
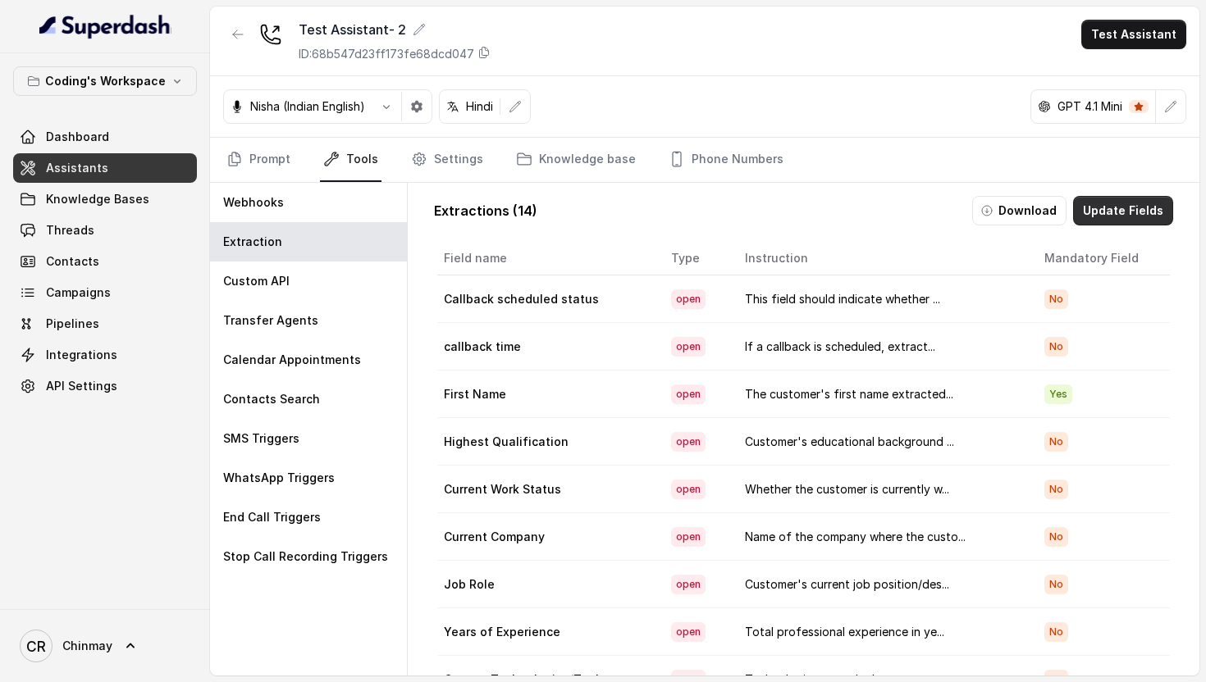
click at [1150, 211] on button "Update Fields" at bounding box center [1123, 211] width 100 height 30
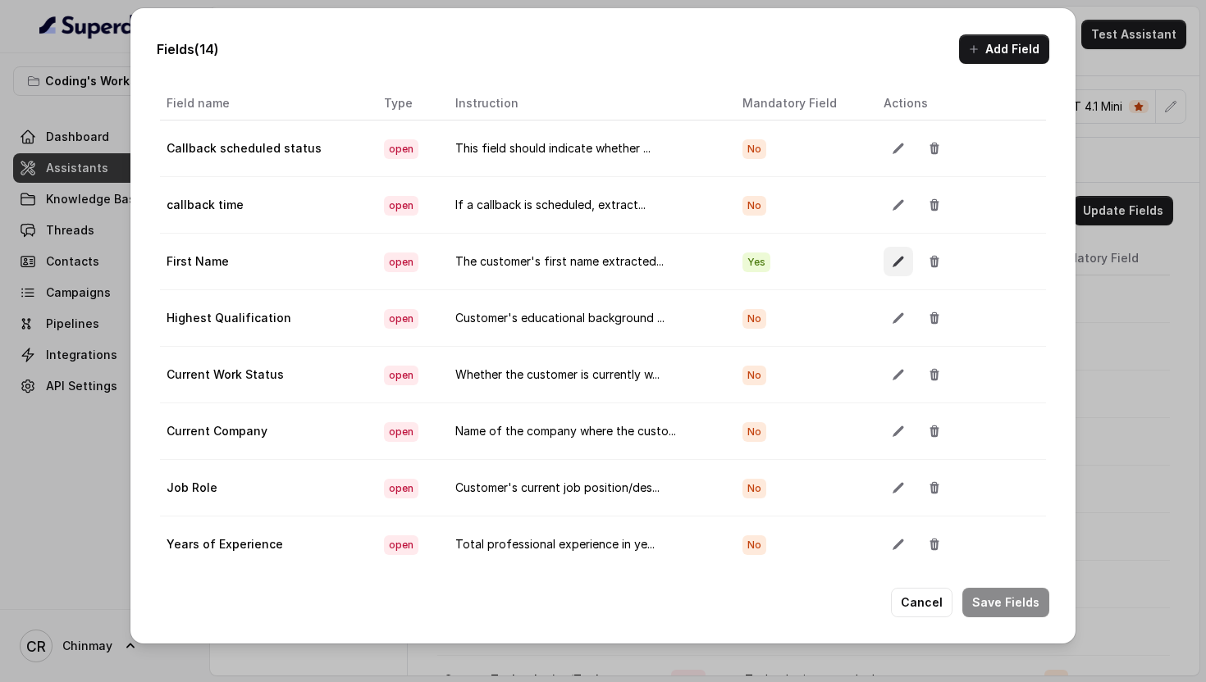
click at [895, 265] on icon "button" at bounding box center [898, 261] width 13 height 13
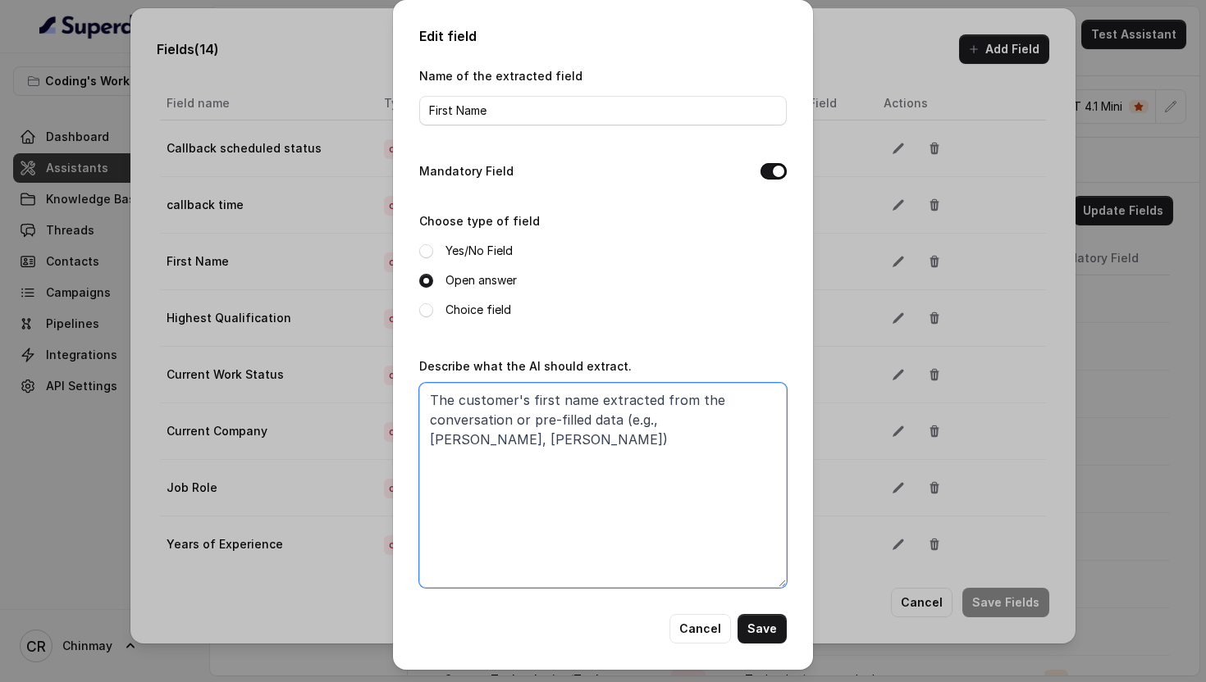
click at [647, 500] on textarea "The customer's first name extracted from the conversation or pre-filled data (e…" at bounding box center [602, 485] width 367 height 205
paste textarea "Extract the customer's first name as mentioned during the conversation. If cust…"
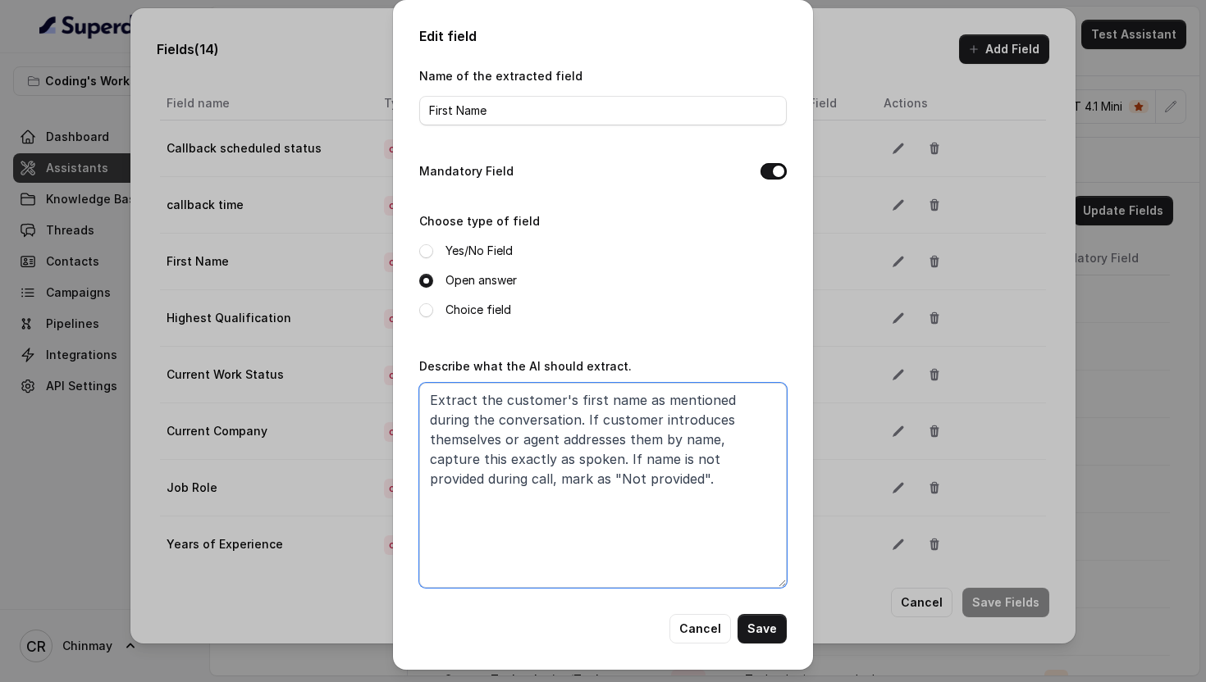
type textarea "Extract the customer's first name as mentioned during the conversation. If cust…"
click at [767, 630] on button "Save" at bounding box center [761, 629] width 49 height 30
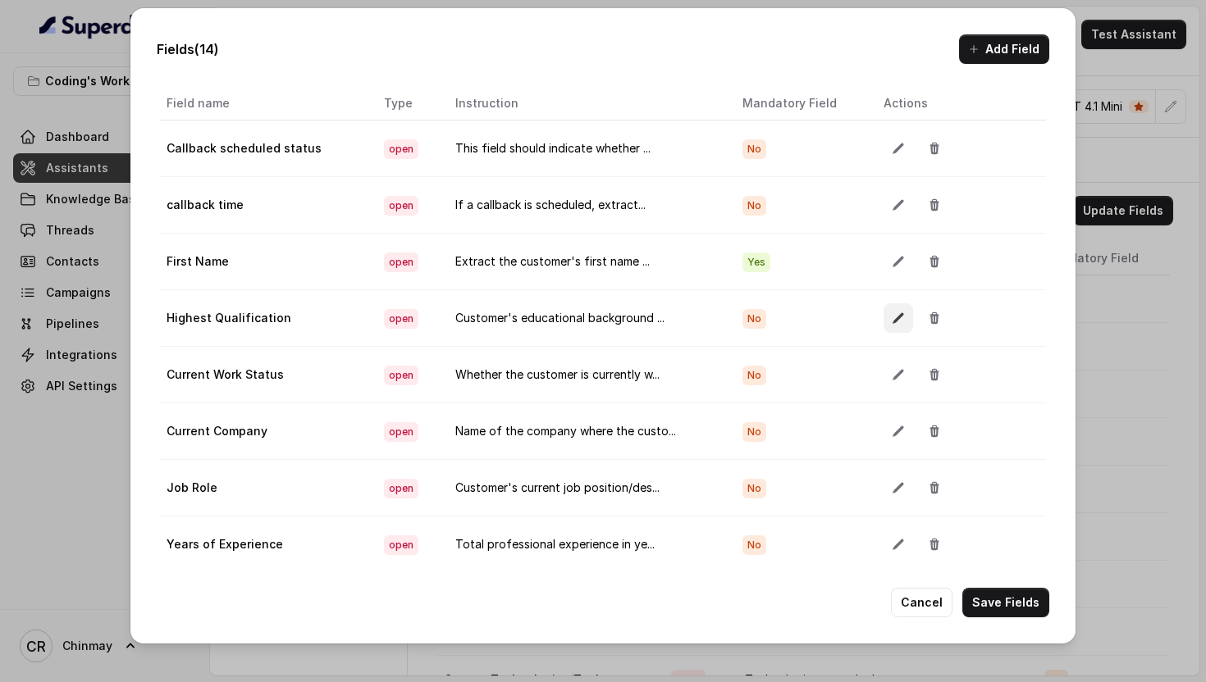
click at [892, 325] on icon "button" at bounding box center [898, 318] width 13 height 13
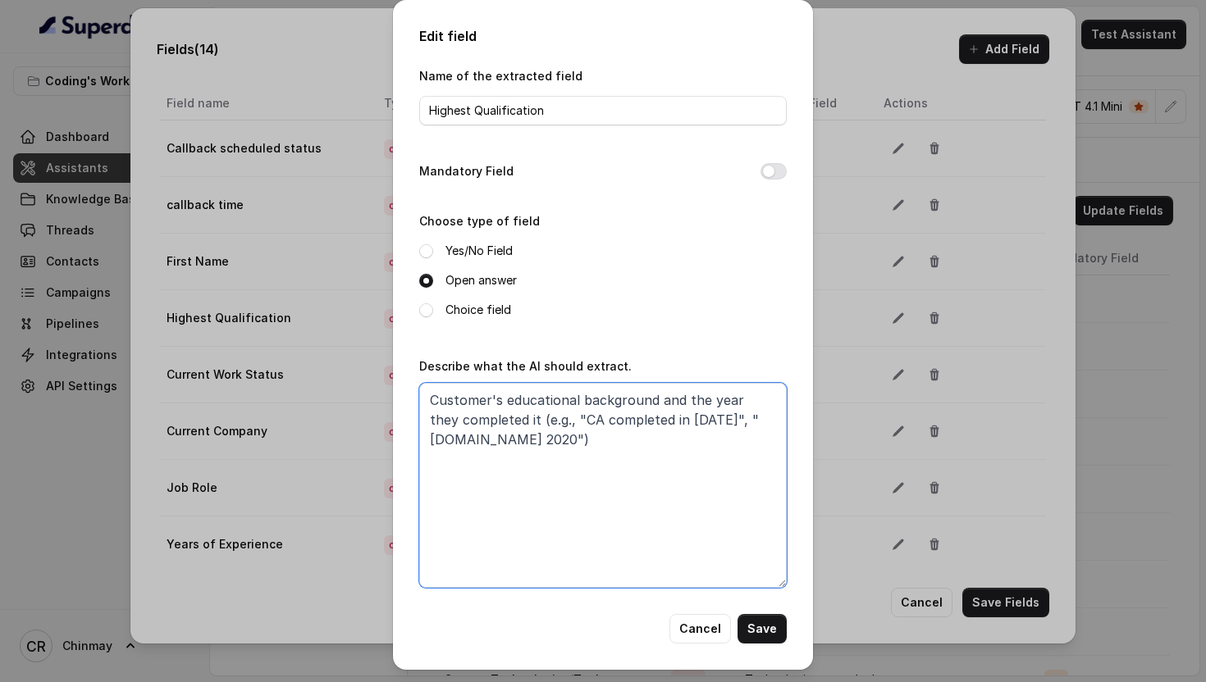
click at [577, 491] on textarea "Customer's educational background and the year they completed it (e.g., "CA com…" at bounding box center [602, 485] width 367 height 205
paste textarea "Extract customer's highest educational degree and year of completion. Examples:…"
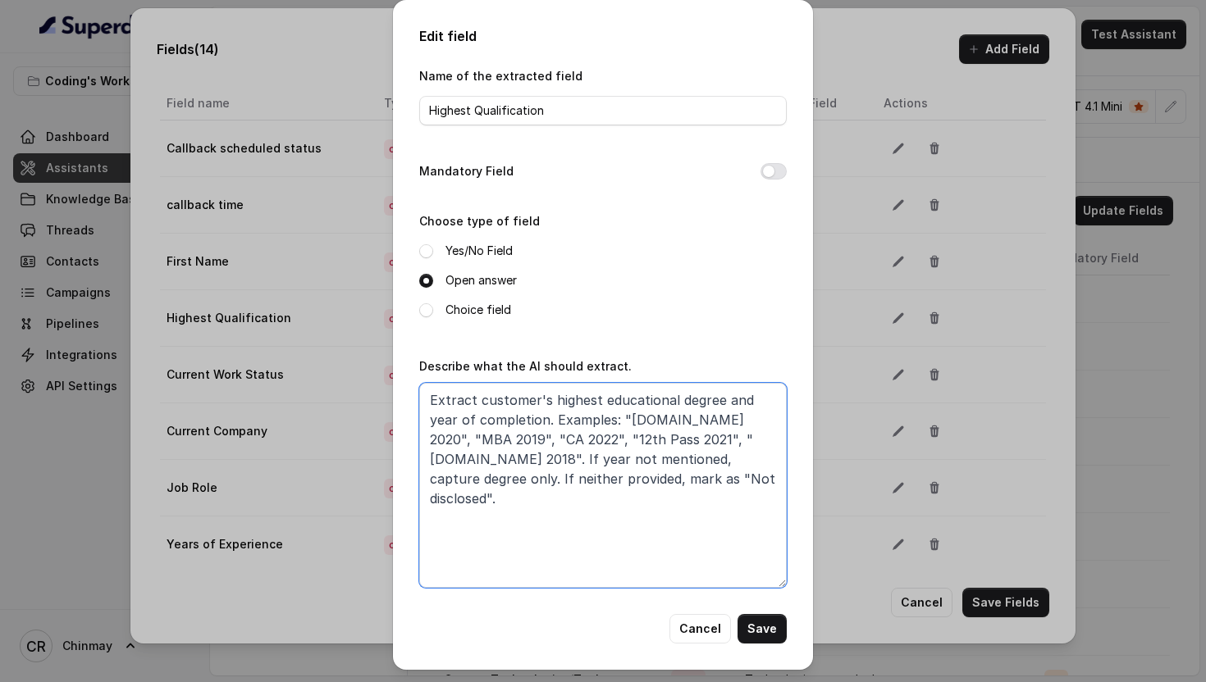
type textarea "Extract customer's highest educational degree and year of completion. Examples:…"
click at [771, 169] on button "Mandatory Field" at bounding box center [773, 171] width 26 height 16
click at [757, 625] on button "Save" at bounding box center [761, 629] width 49 height 30
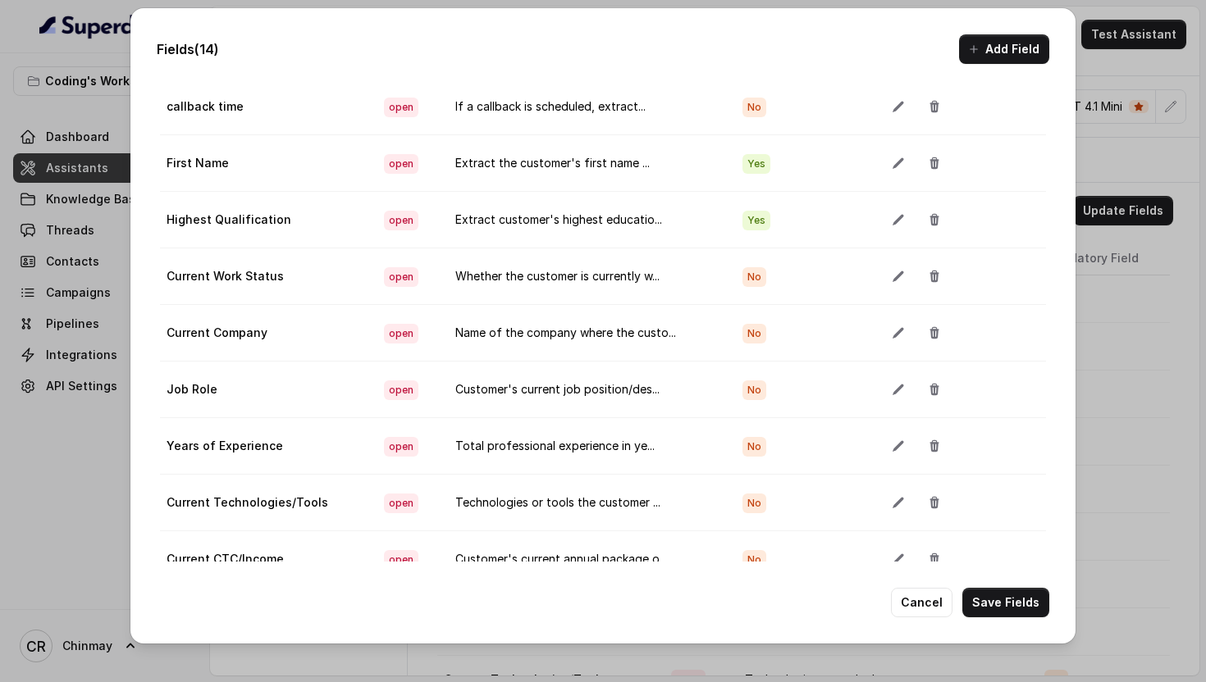
scroll to position [65, 0]
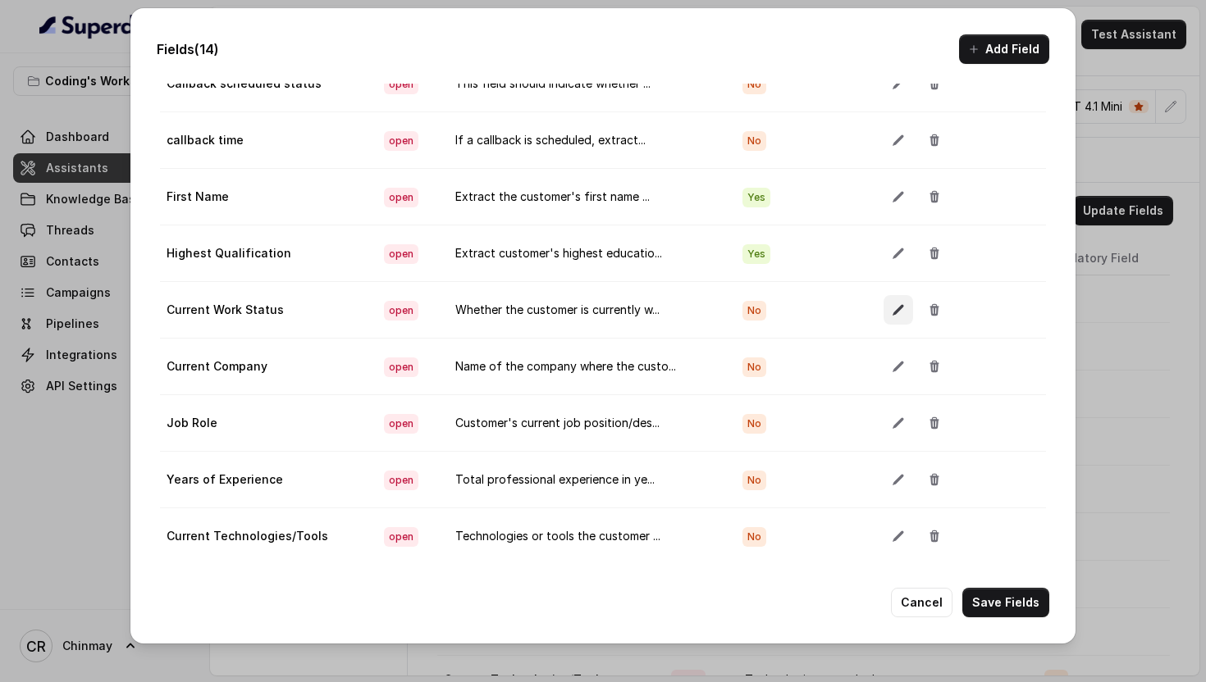
click at [893, 300] on button "button" at bounding box center [898, 310] width 30 height 30
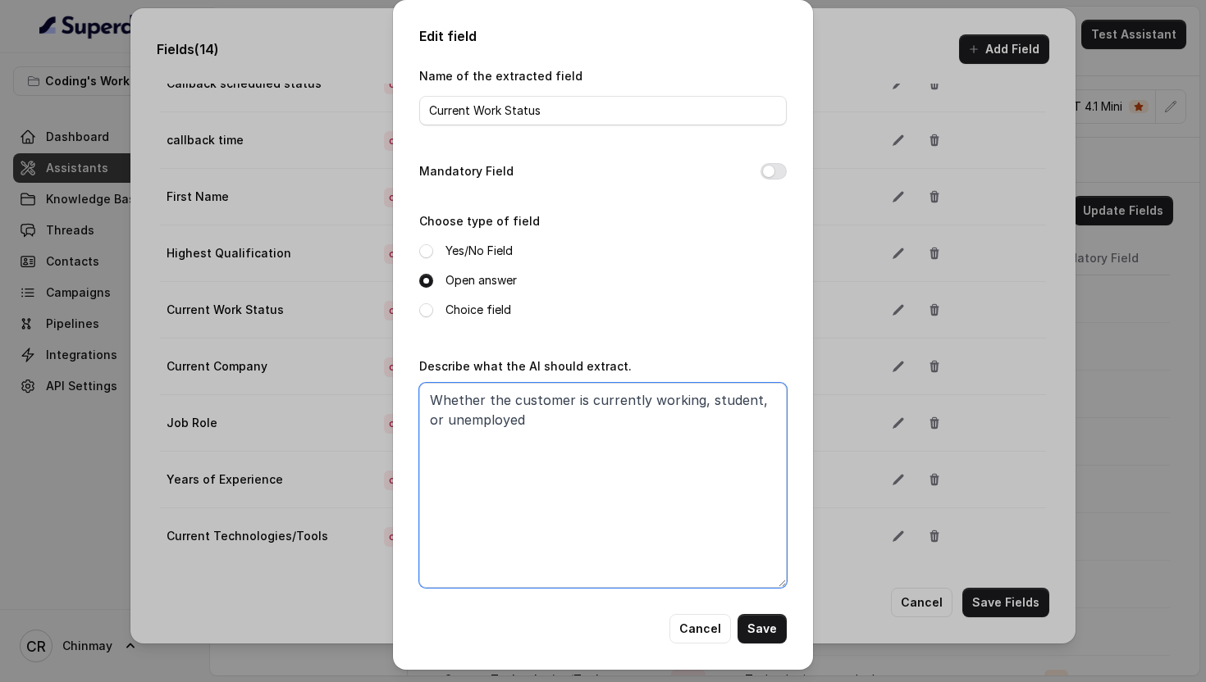
click at [518, 463] on textarea "Whether the customer is currently working, student, or unemployed" at bounding box center [602, 485] width 367 height 205
paste textarea "Categorize as one of: "Working Professional" (currently employed), "Student" (p…"
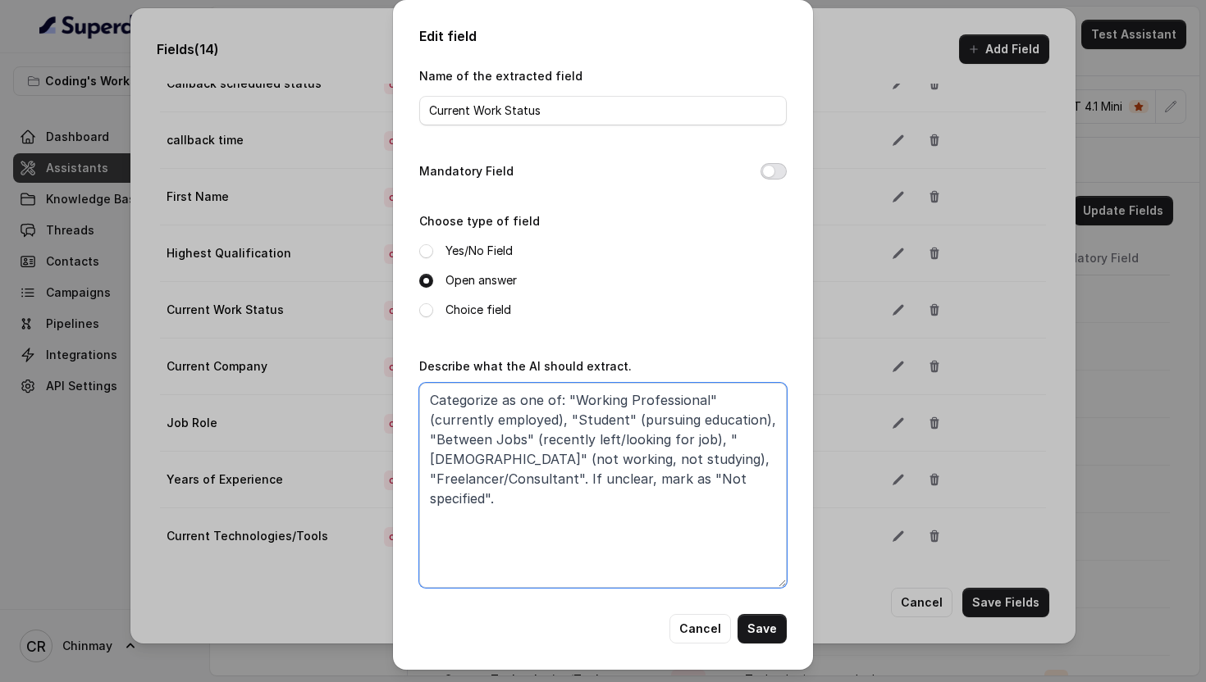
type textarea "Categorize as one of: "Working Professional" (currently employed), "Student" (p…"
click at [774, 171] on button "Mandatory Field" at bounding box center [773, 171] width 26 height 16
click at [489, 396] on textarea "Categorize as one of: "Working Professional" (currently employed), "Student" (p…" at bounding box center [602, 485] width 367 height 205
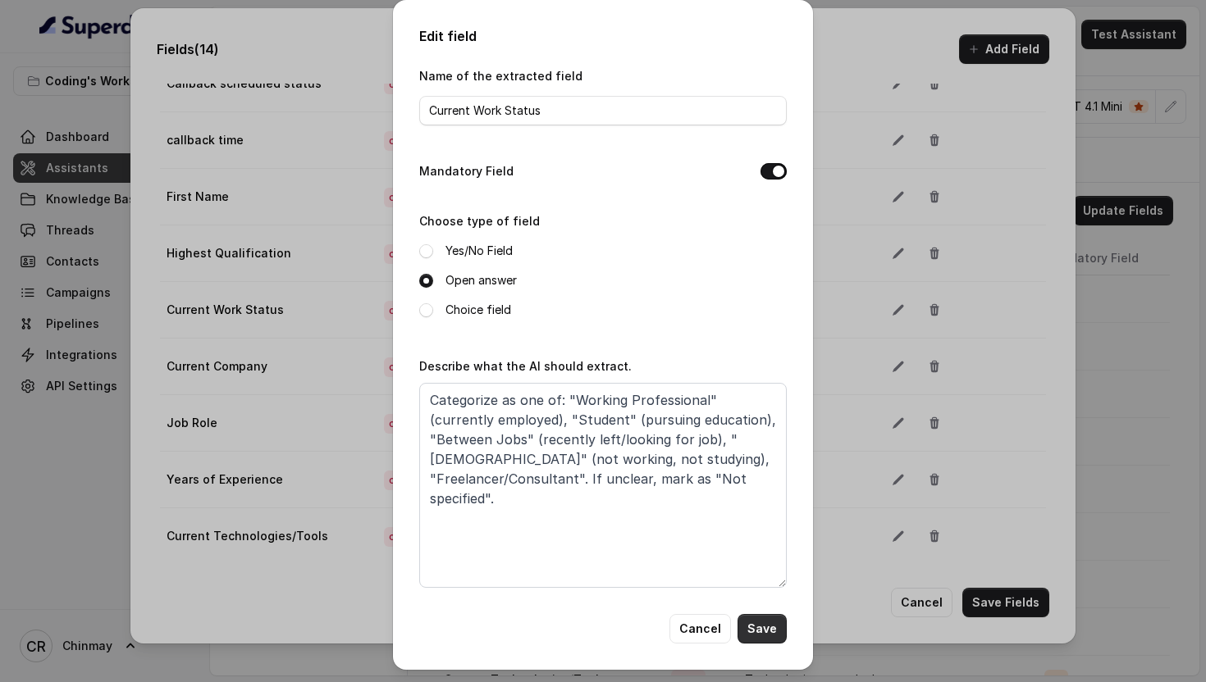
click at [768, 632] on button "Save" at bounding box center [761, 629] width 49 height 30
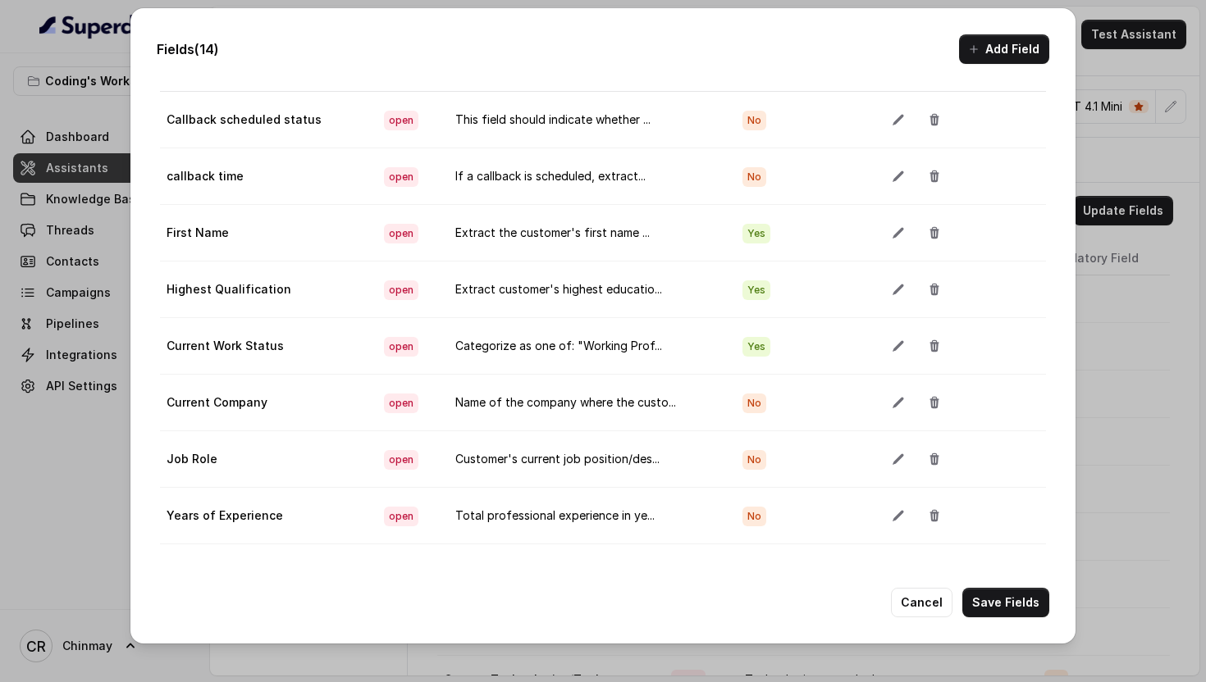
scroll to position [32, 0]
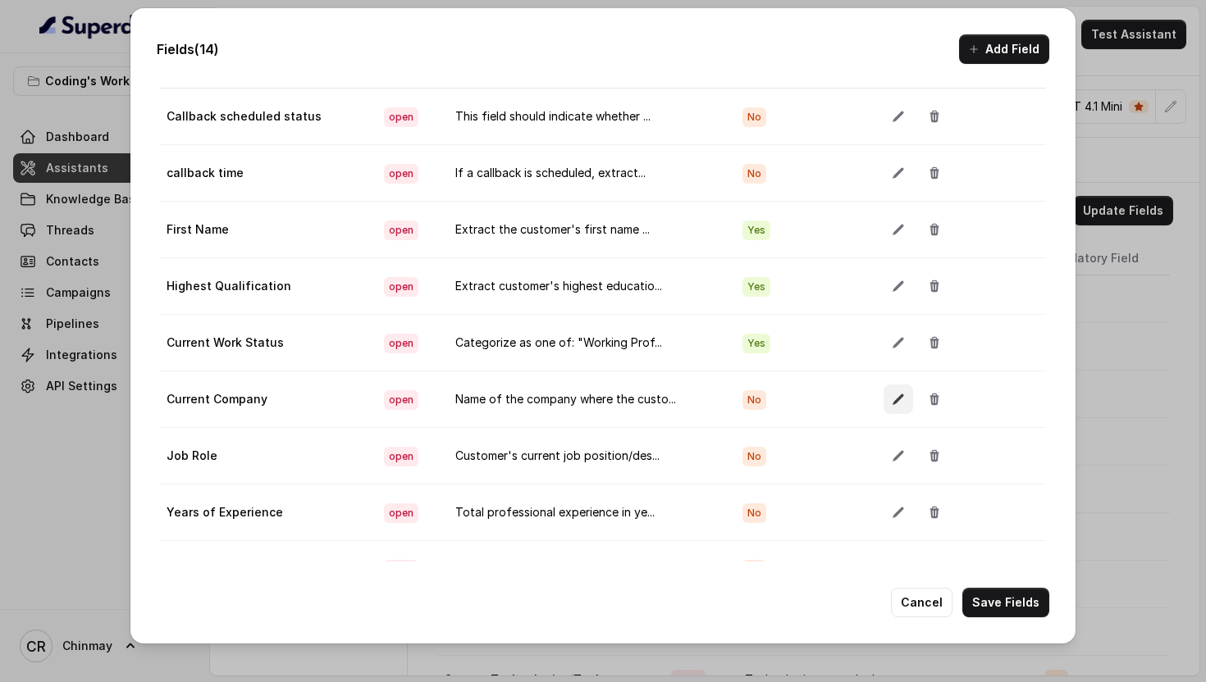
click at [892, 398] on icon "button" at bounding box center [898, 399] width 13 height 13
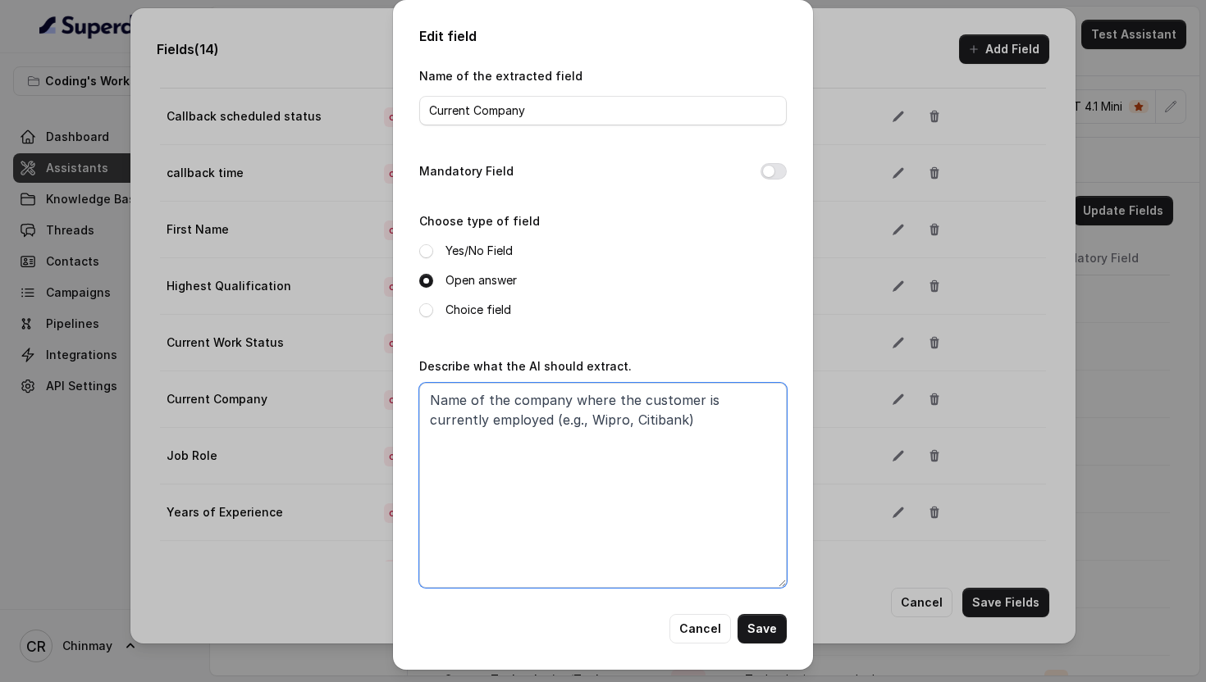
click at [538, 461] on textarea "Name of the company where the customer is currently employed (e.g., Wipro, Citi…" at bounding box center [602, 485] width 367 height 205
paste textarea "Extract exact company name mentioned. Examples: "Wipro", "Citibank", "TCS", "St…"
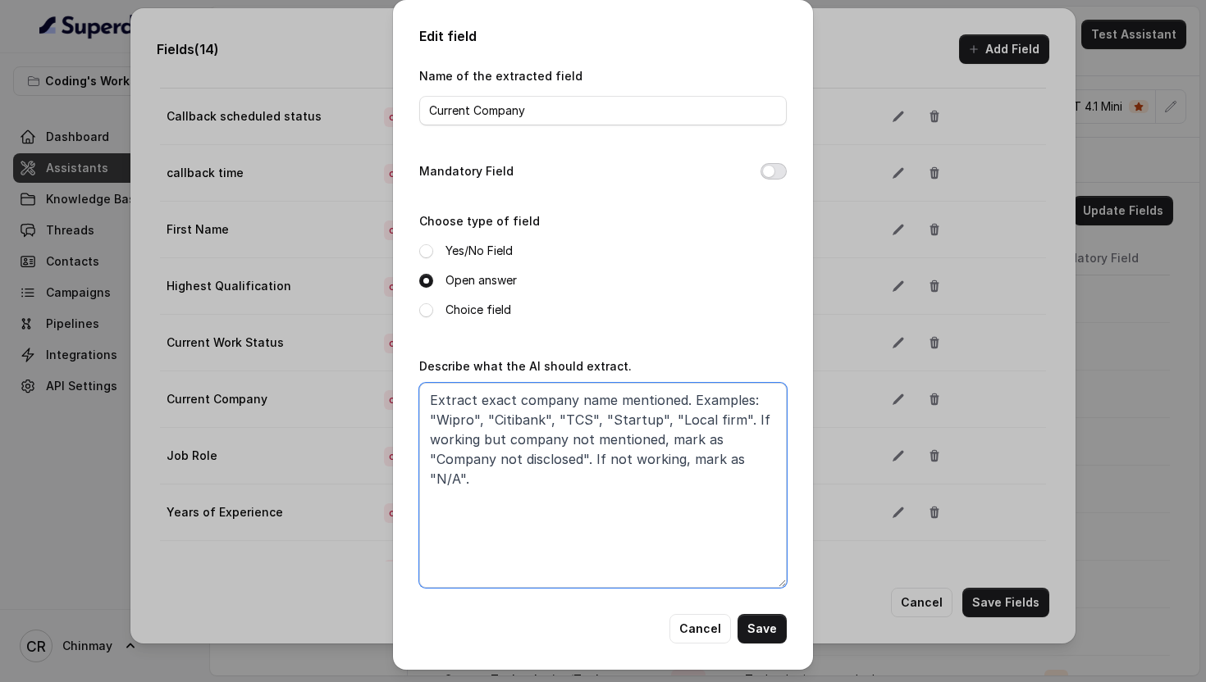
type textarea "Extract exact company name mentioned. Examples: "Wipro", "Citibank", "TCS", "St…"
click at [774, 164] on button "Mandatory Field" at bounding box center [773, 171] width 26 height 16
click at [761, 628] on button "Save" at bounding box center [761, 629] width 49 height 30
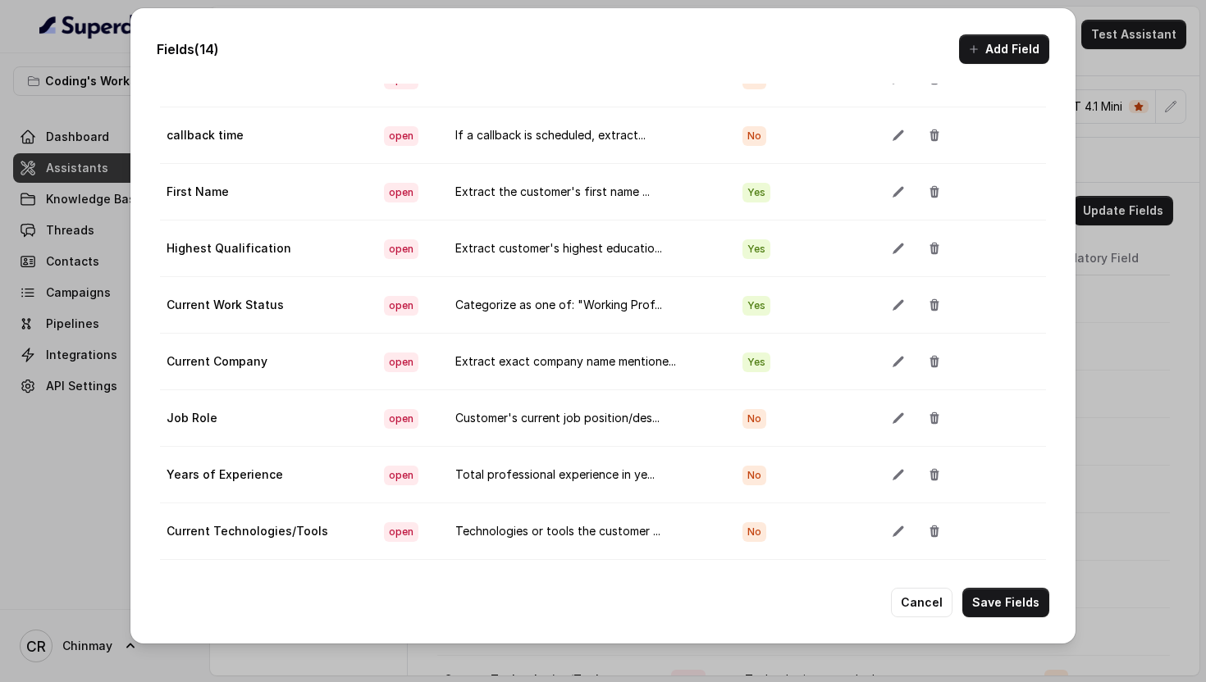
scroll to position [82, 0]
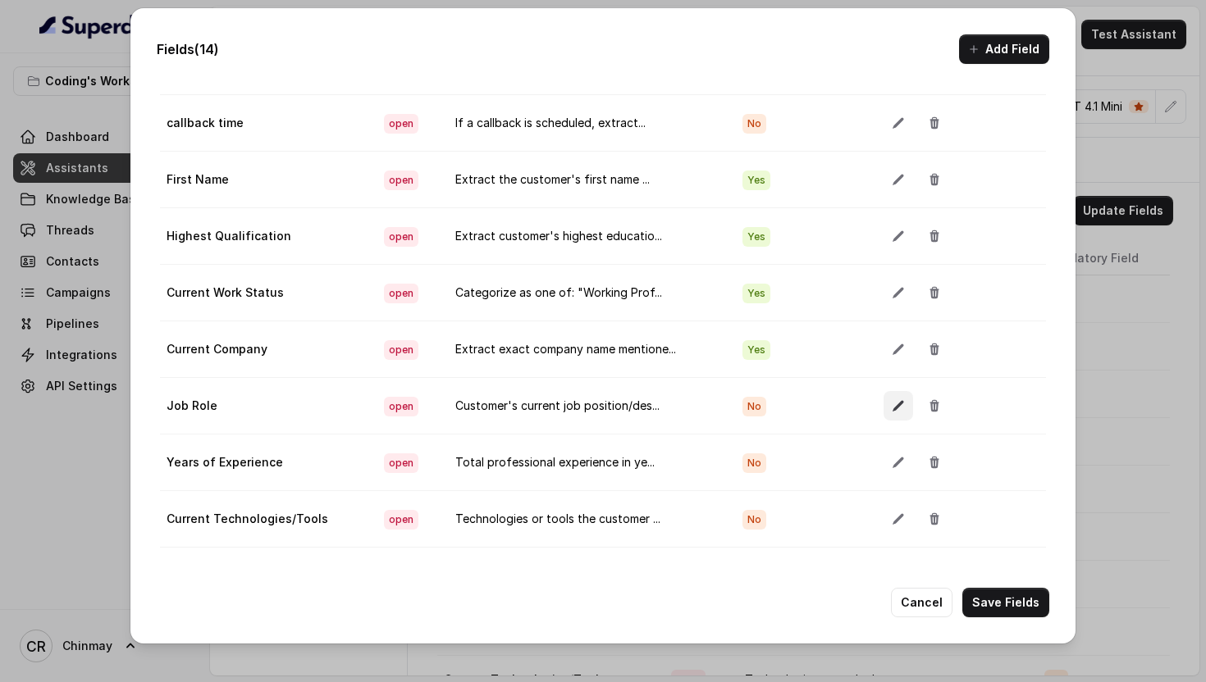
click at [895, 406] on icon "button" at bounding box center [897, 406] width 11 height 11
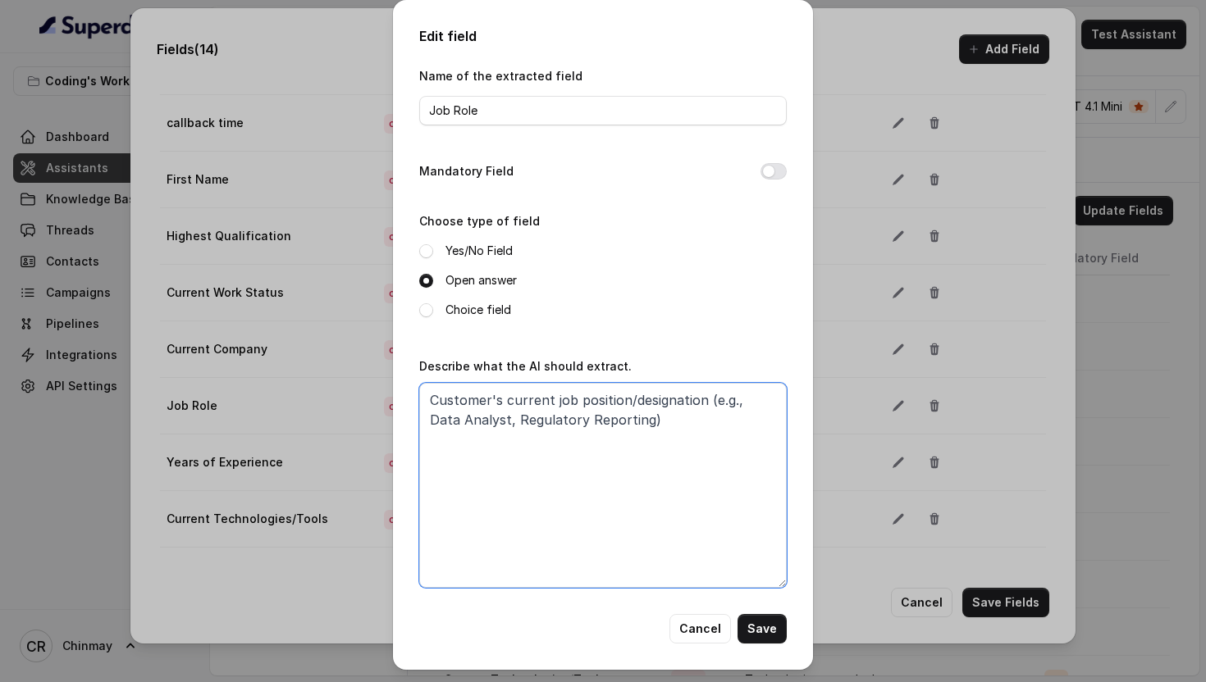
click at [610, 454] on textarea "Customer's current job position/designation (e.g., Data Analyst, Regulatory Rep…" at bounding box center [602, 485] width 367 height 205
paste textarea "Extract current job title/position exactly as mentioned. Examples: "Data Analys…"
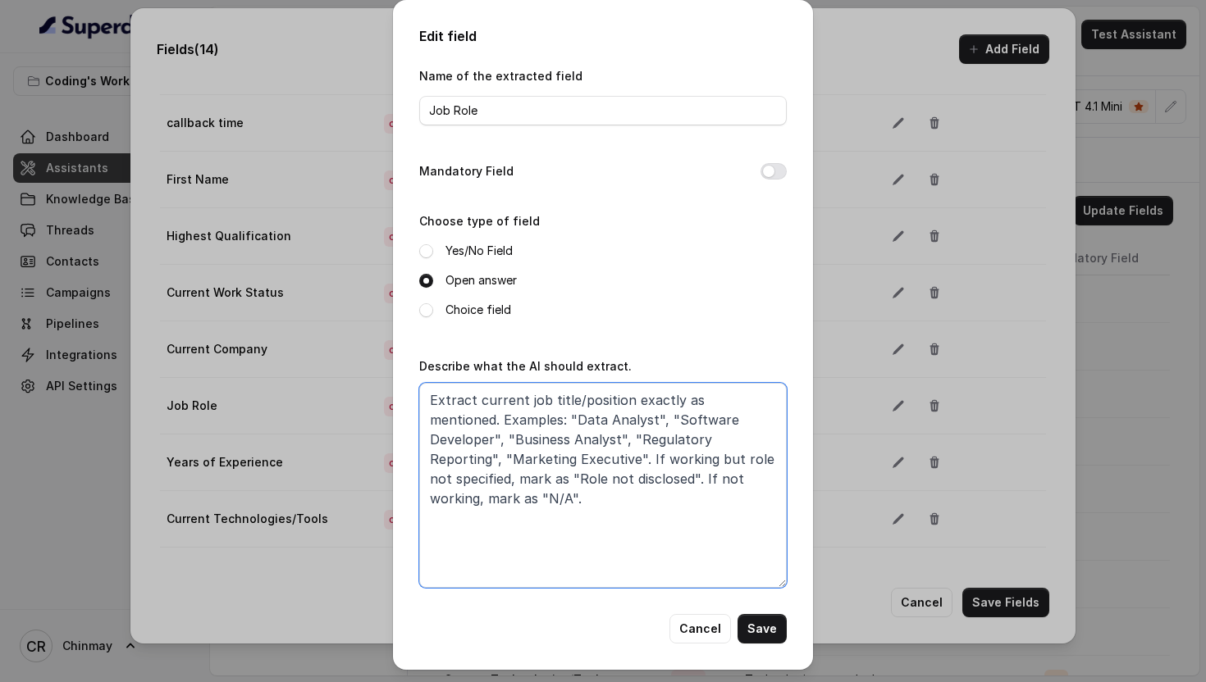
type textarea "Extract current job title/position exactly as mentioned. Examples: "Data Analys…"
click at [769, 170] on button "Mandatory Field" at bounding box center [773, 171] width 26 height 16
click at [764, 632] on button "Save" at bounding box center [761, 629] width 49 height 30
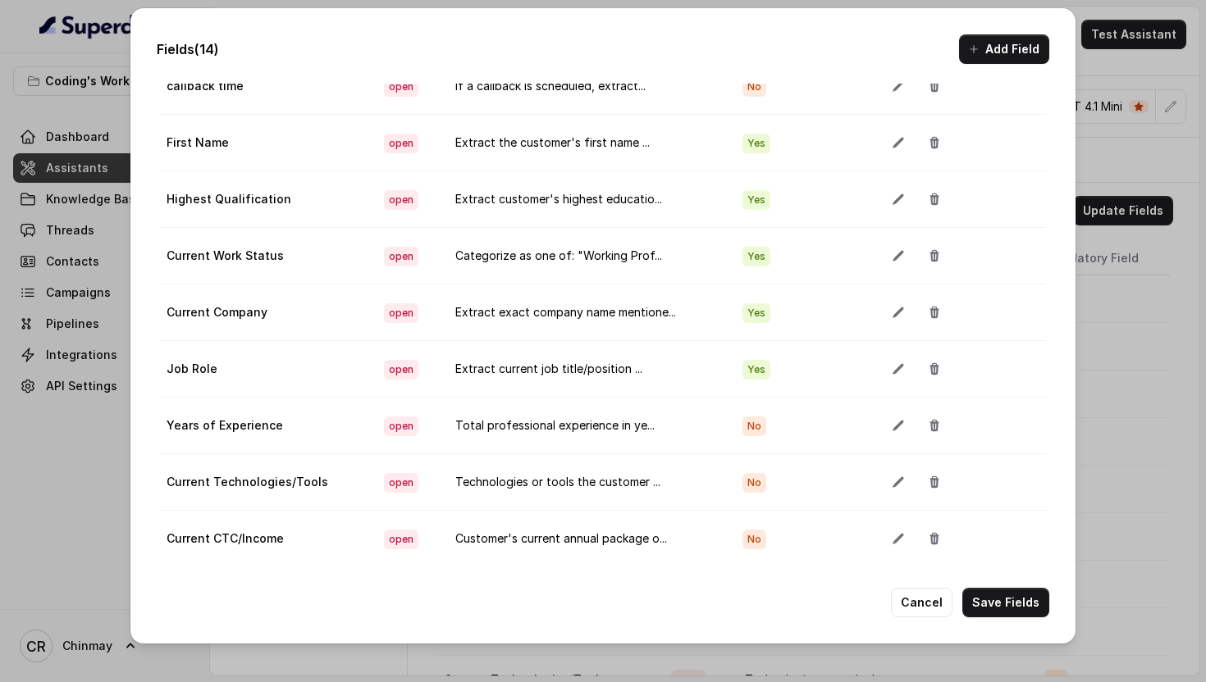
scroll to position [134, 0]
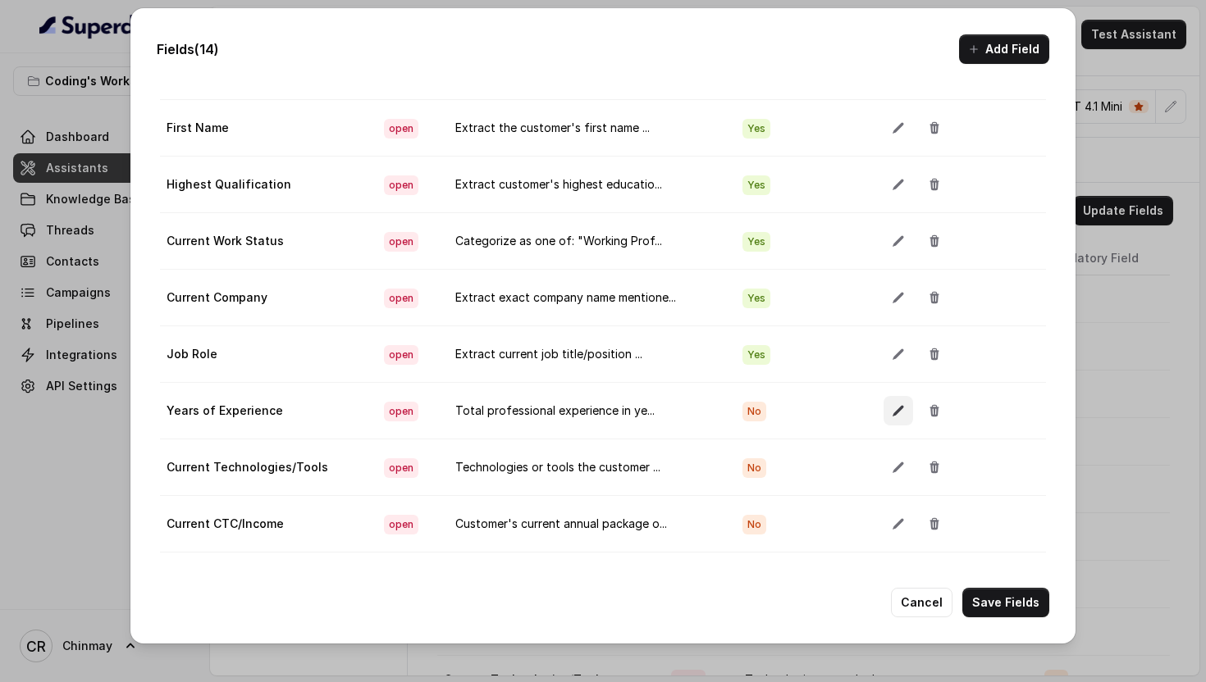
click at [883, 408] on button "button" at bounding box center [898, 411] width 30 height 30
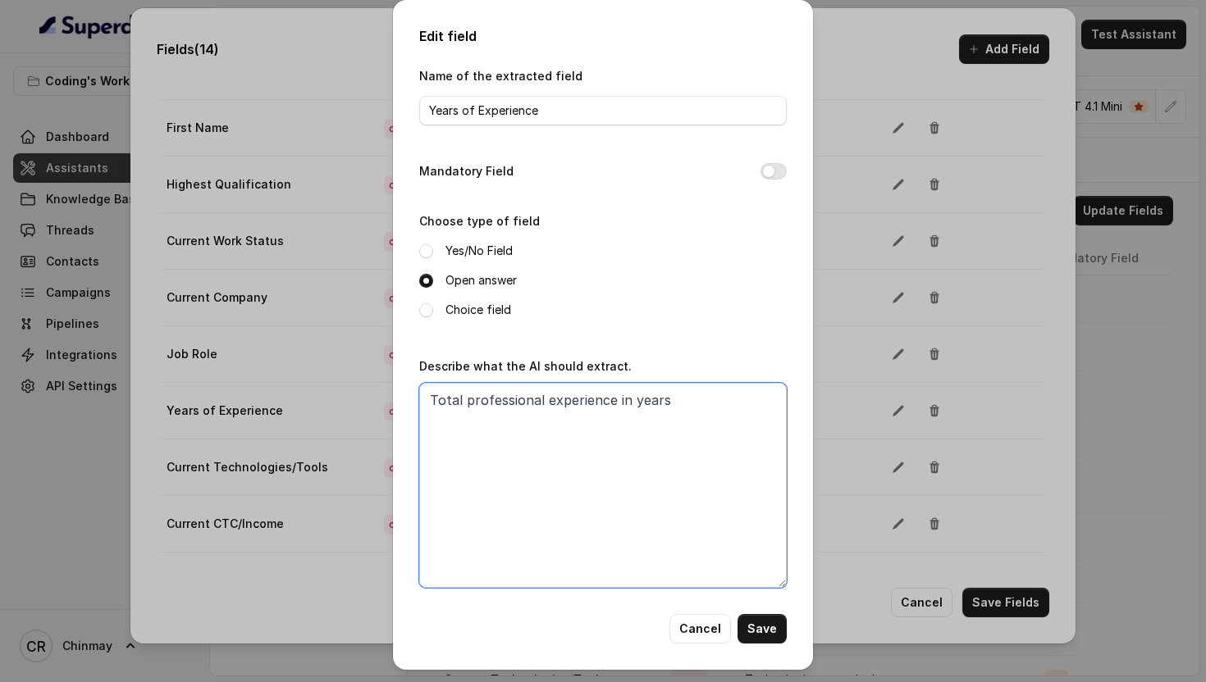
click at [663, 432] on textarea "Total professional experience in years" at bounding box center [602, 485] width 367 height 205
paste textarea "Extract total work experience in years. Examples: "3 years", "6 months", "1.5 y…"
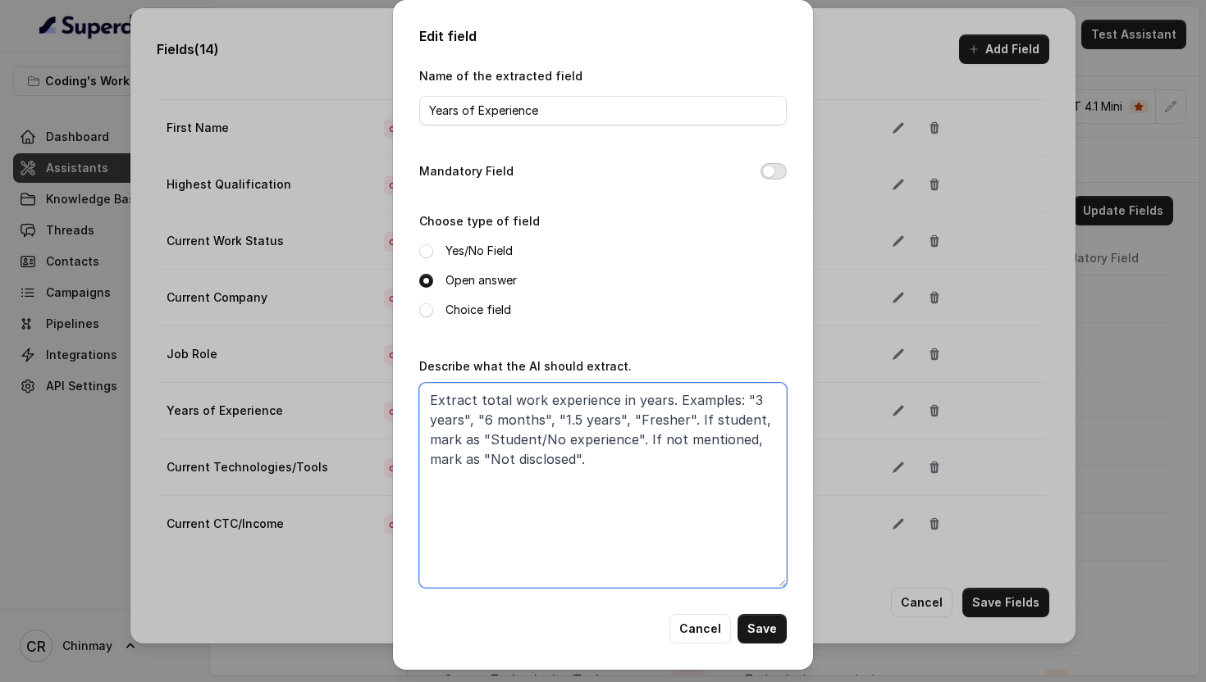
type textarea "Extract total work experience in years. Examples: "3 years", "6 months", "1.5 y…"
click at [768, 172] on button "Mandatory Field" at bounding box center [773, 171] width 26 height 16
click at [758, 627] on button "Save" at bounding box center [761, 629] width 49 height 30
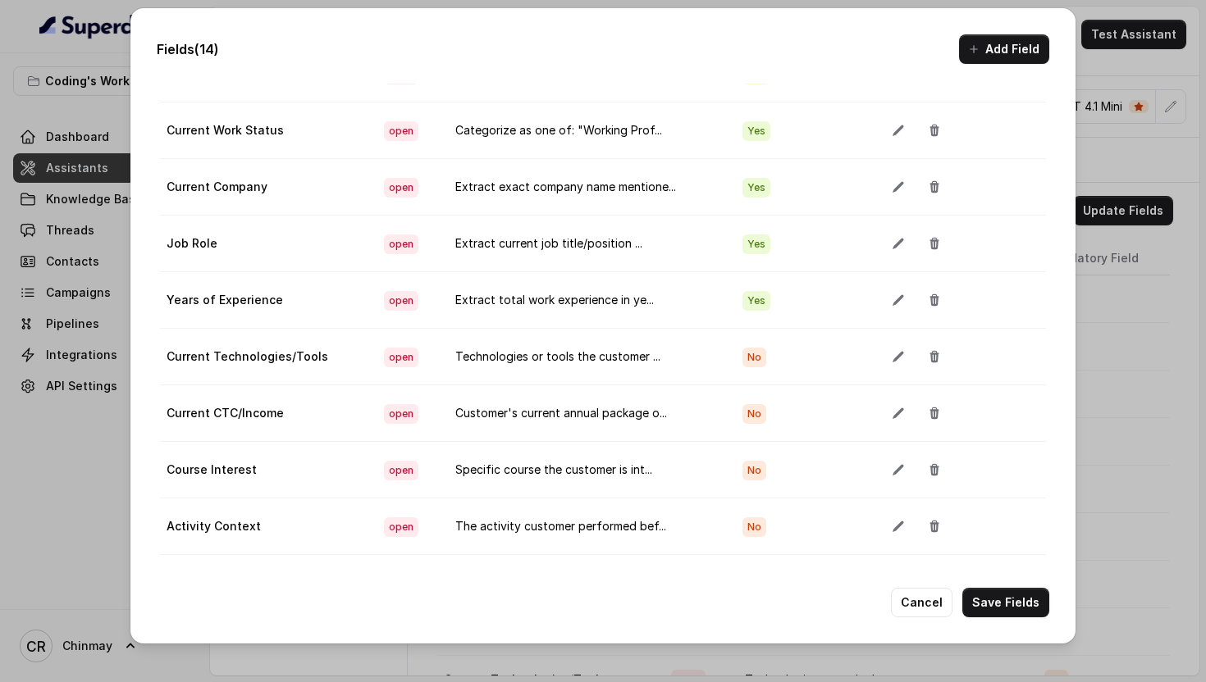
scroll to position [248, 0]
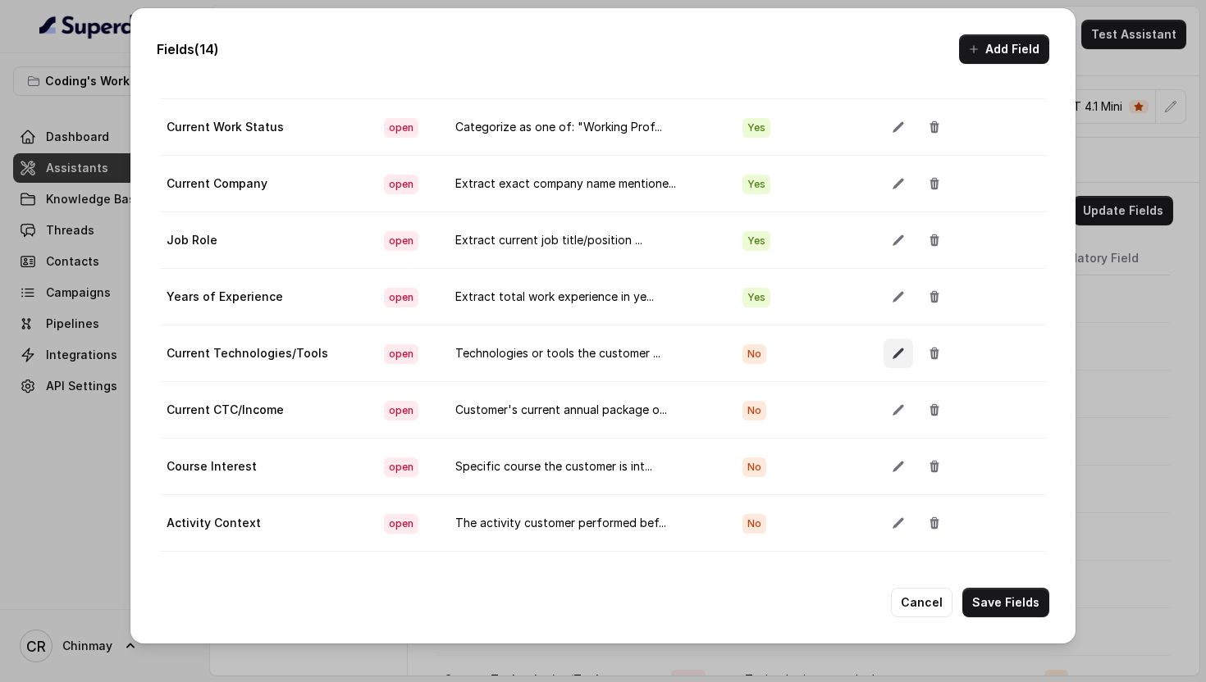
click at [894, 353] on icon "button" at bounding box center [897, 354] width 11 height 11
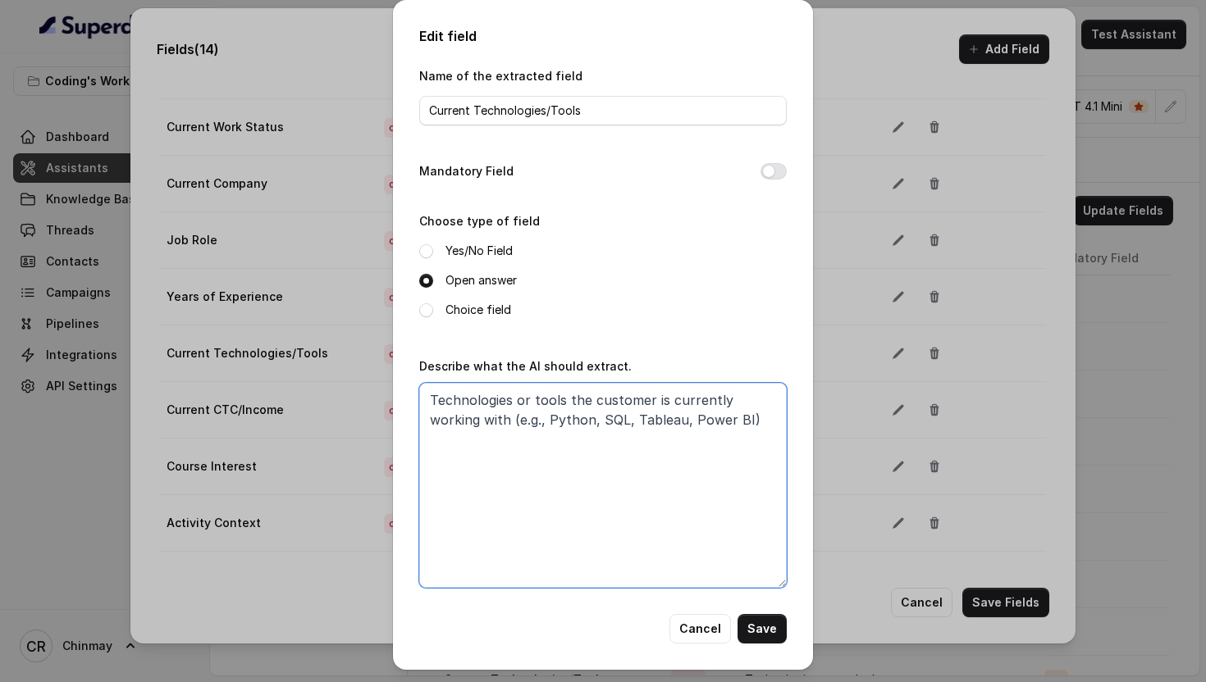
click at [630, 508] on textarea "Technologies or tools the customer is currently working with (e.g., Python, SQL…" at bounding box center [602, 485] width 367 height 205
paste textarea "List all technologies, programming languages, tools, or software currently used…"
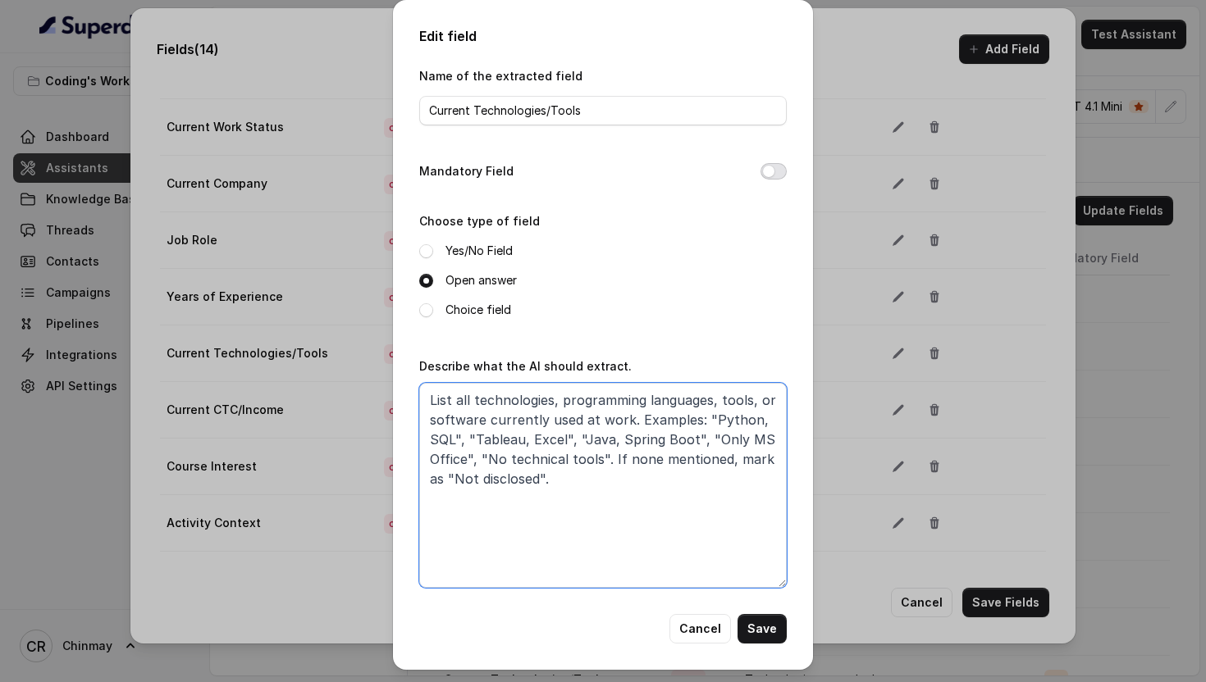
type textarea "List all technologies, programming languages, tools, or software currently used…"
click at [767, 176] on button "Mandatory Field" at bounding box center [773, 171] width 26 height 16
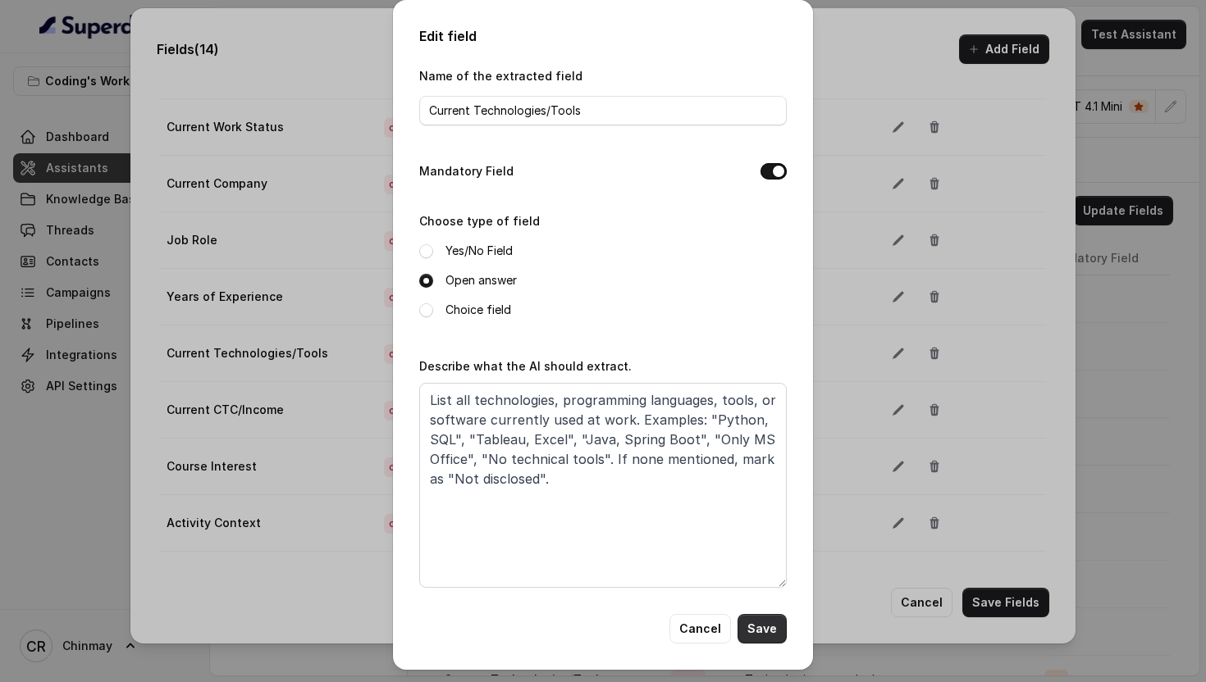
click at [768, 619] on button "Save" at bounding box center [761, 629] width 49 height 30
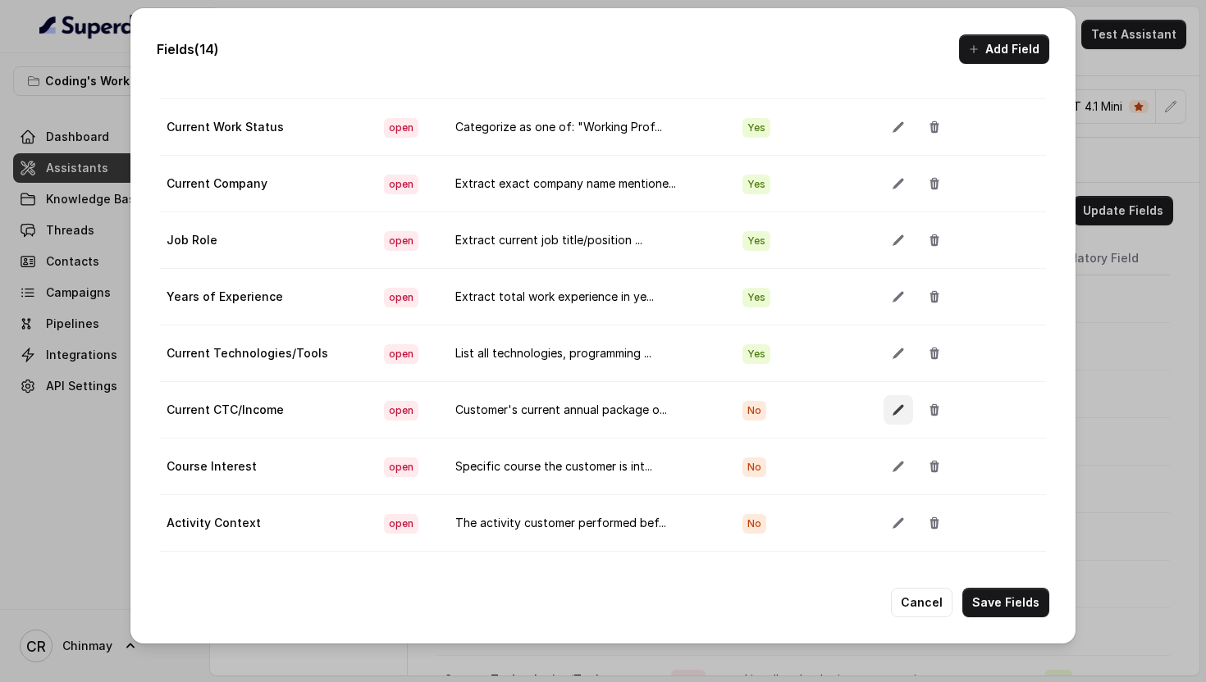
click at [892, 406] on icon "button" at bounding box center [898, 410] width 13 height 13
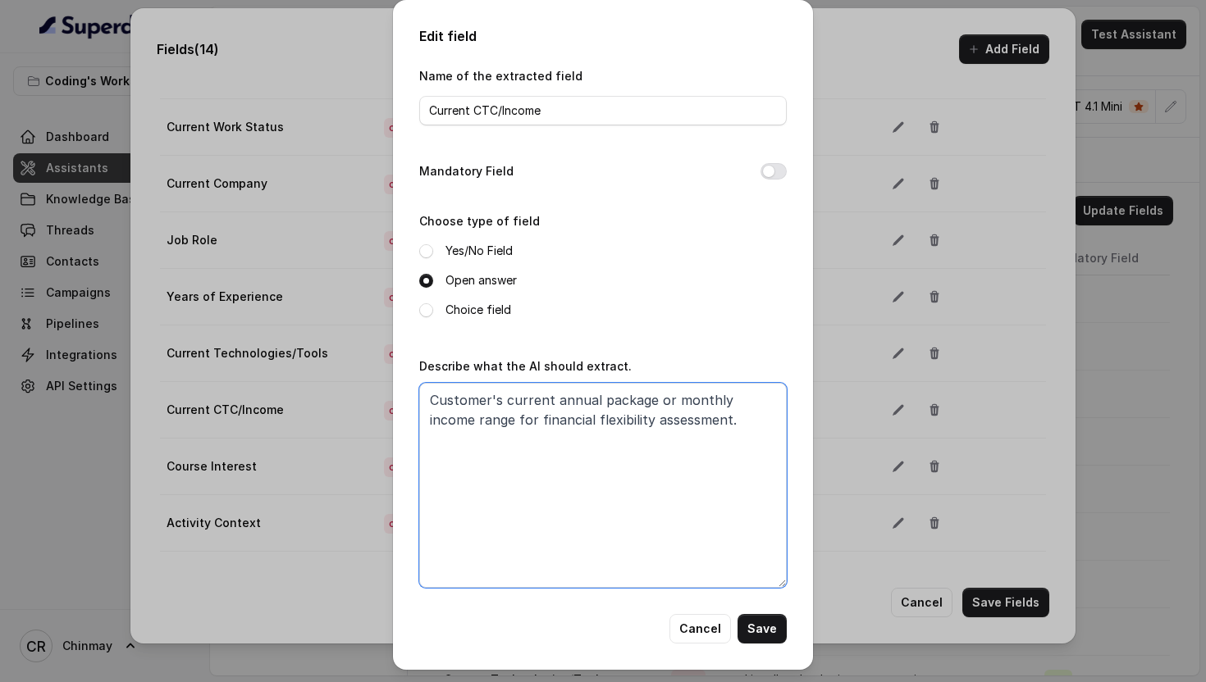
click at [664, 434] on textarea "Customer's current annual package or monthly income range for financial flexibi…" at bounding box center [602, 485] width 367 height 205
paste textarea "Extract annual salary or monthly income as mentioned. Examples: "6 lakhs per an…"
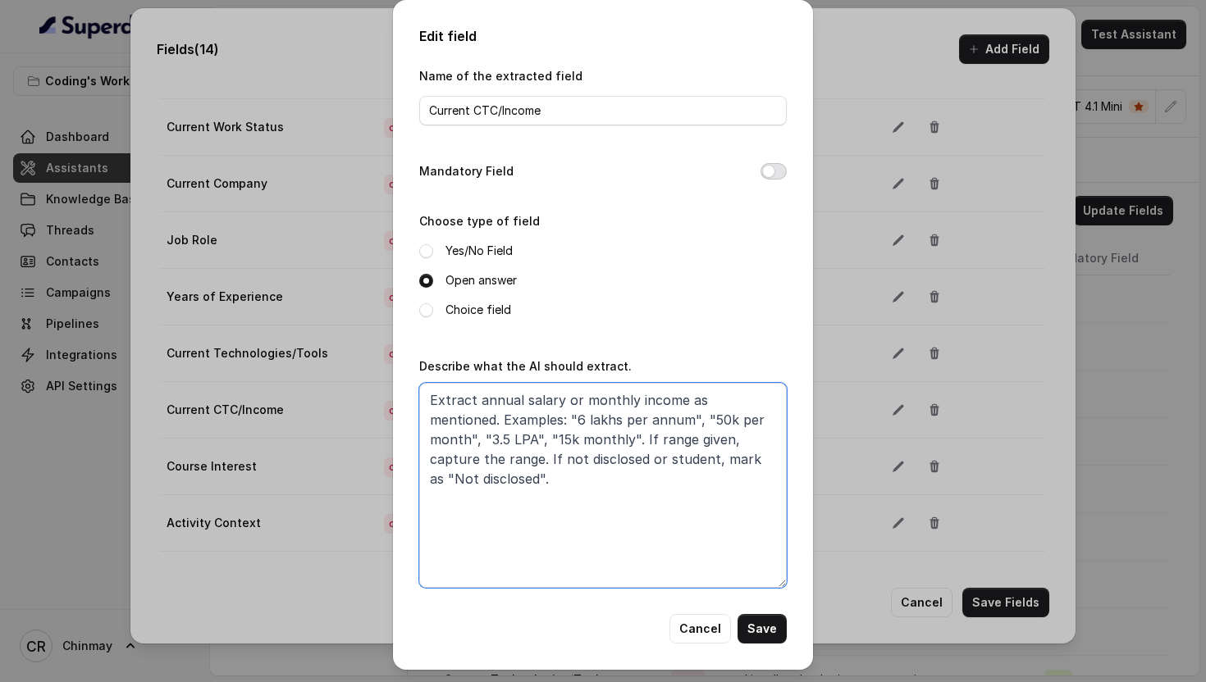
type textarea "Extract annual salary or monthly income as mentioned. Examples: "6 lakhs per an…"
click at [773, 171] on button "Mandatory Field" at bounding box center [773, 171] width 26 height 16
click at [760, 619] on button "Save" at bounding box center [761, 629] width 49 height 30
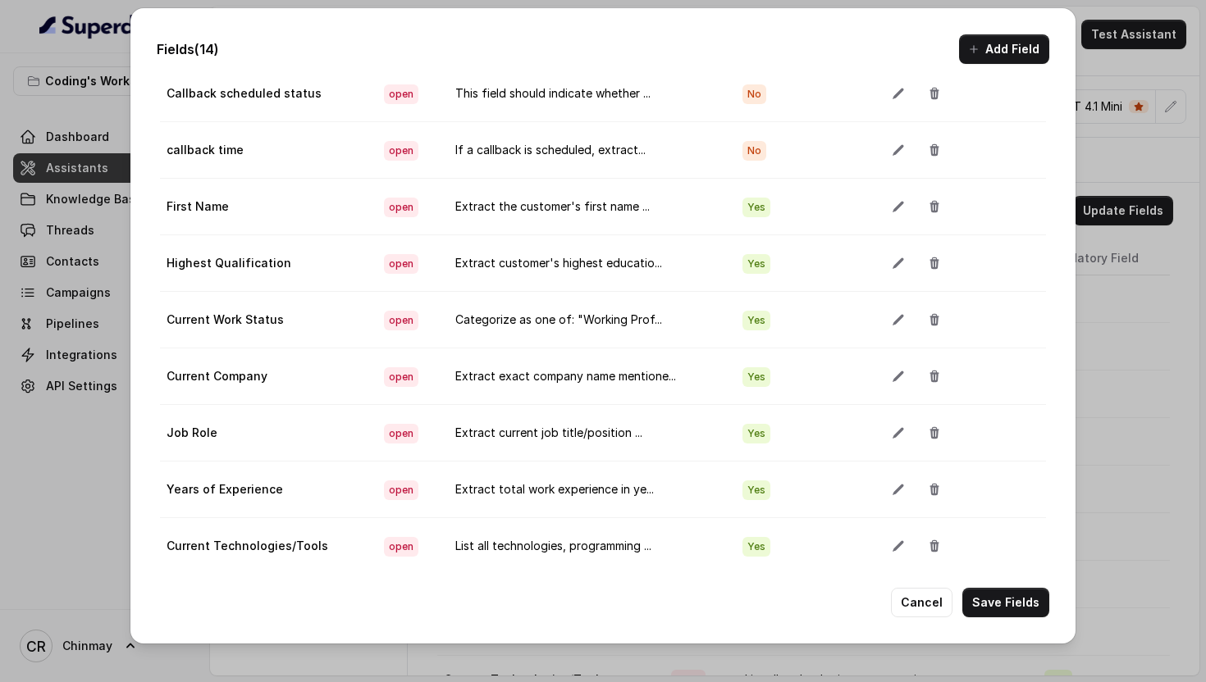
scroll to position [0, 0]
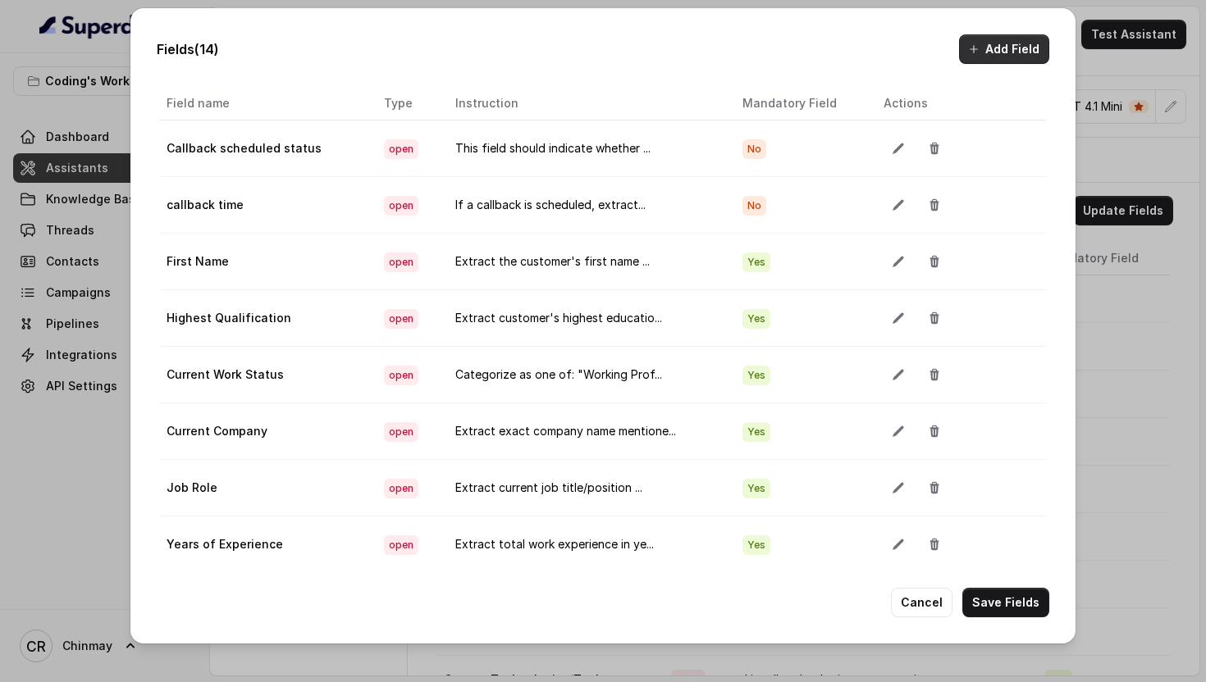
click at [1005, 48] on button "Add Field" at bounding box center [1004, 49] width 90 height 30
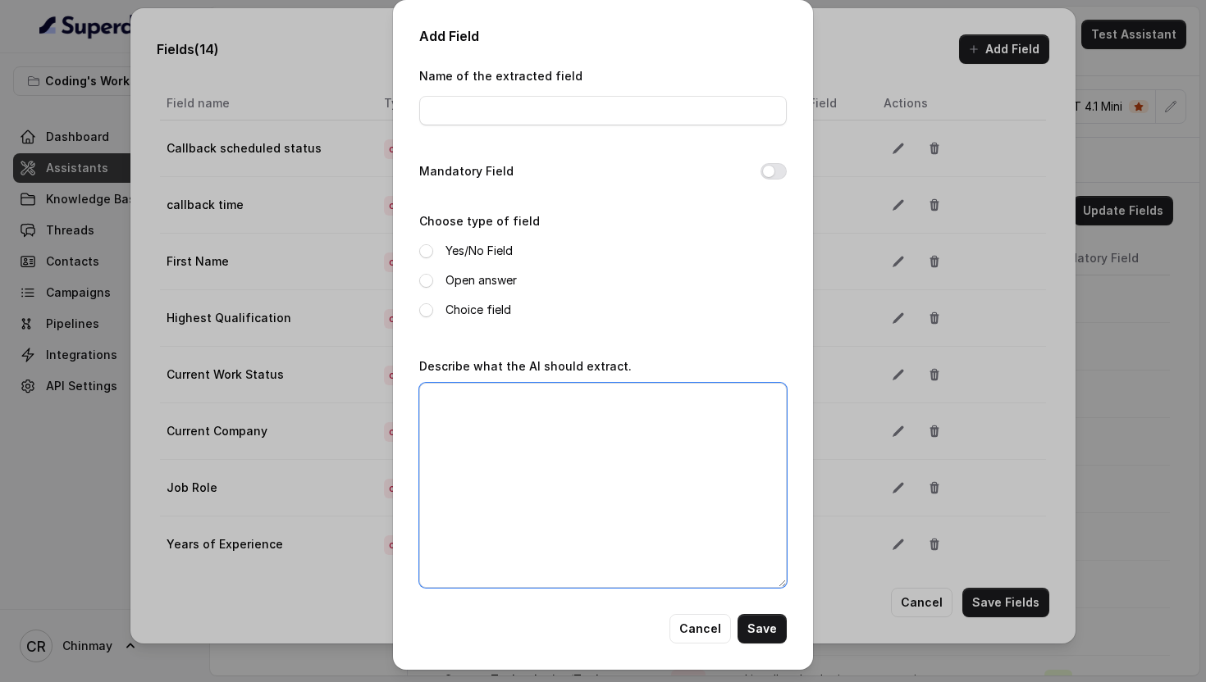
click at [609, 431] on textarea "Describe what the AI should extract." at bounding box center [602, 485] width 367 height 205
paste textarea "Assess and categorize as: "Complete Beginner" (no coding/technical experience),…"
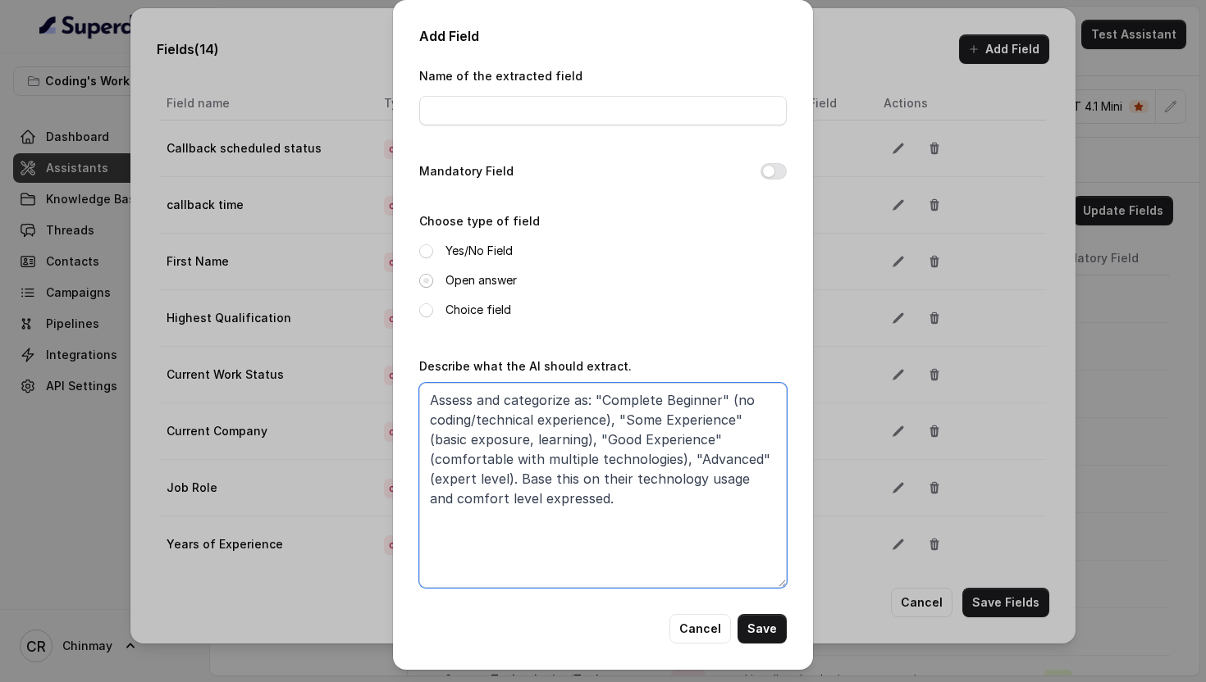
type textarea "Assess and categorize as: "Complete Beginner" (no coding/technical experience),…"
click at [424, 281] on span at bounding box center [426, 281] width 14 height 14
click at [780, 167] on button "Mandatory Field" at bounding box center [773, 171] width 26 height 16
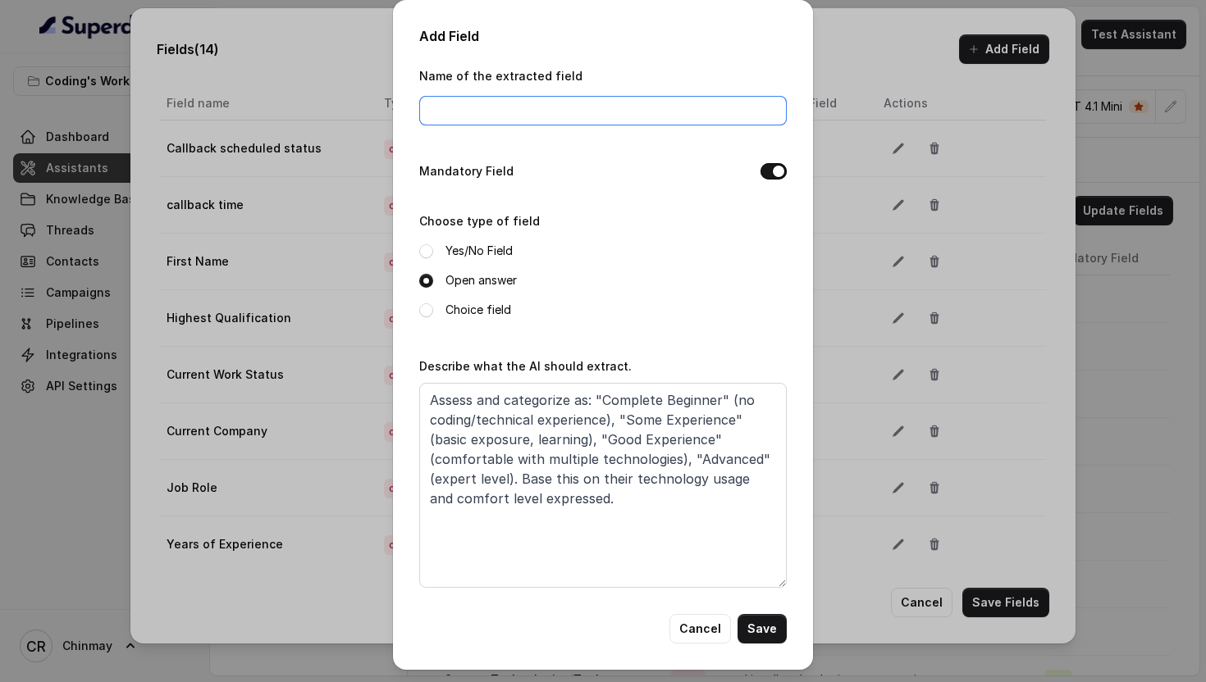
click at [442, 122] on input "Name of the extracted field" at bounding box center [602, 111] width 367 height 30
paste input "Technical Background Level"
type input "Technical Background Level"
click at [756, 626] on button "Save" at bounding box center [761, 629] width 49 height 30
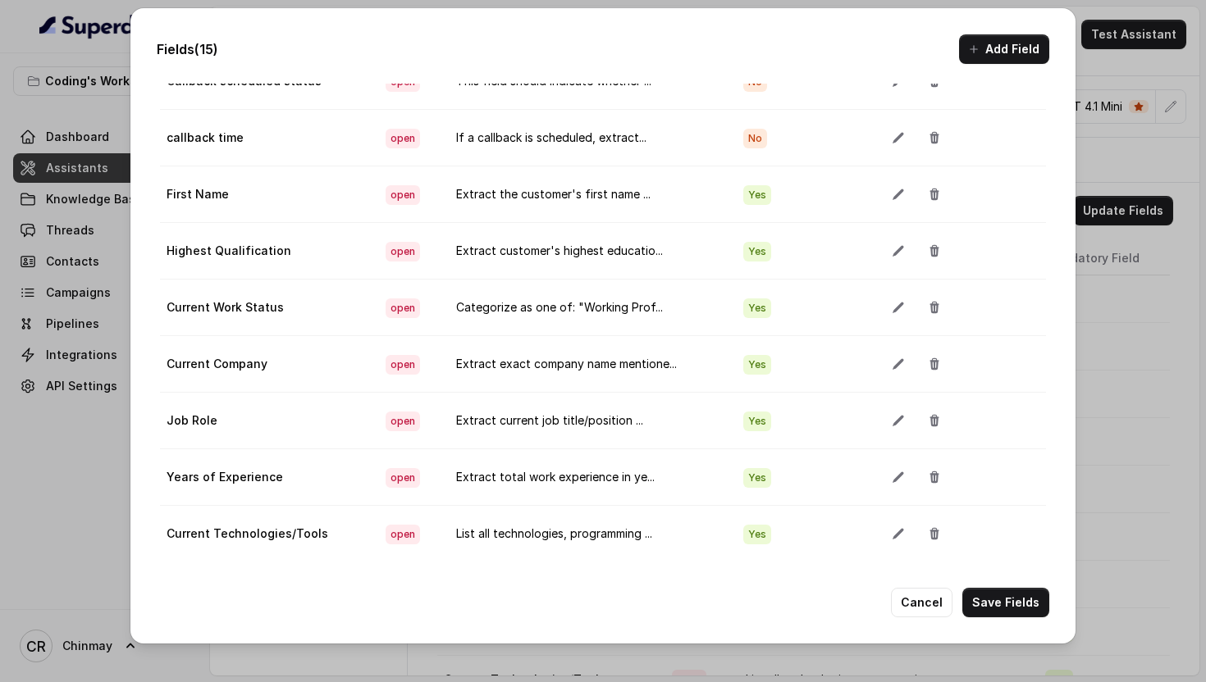
scroll to position [411, 0]
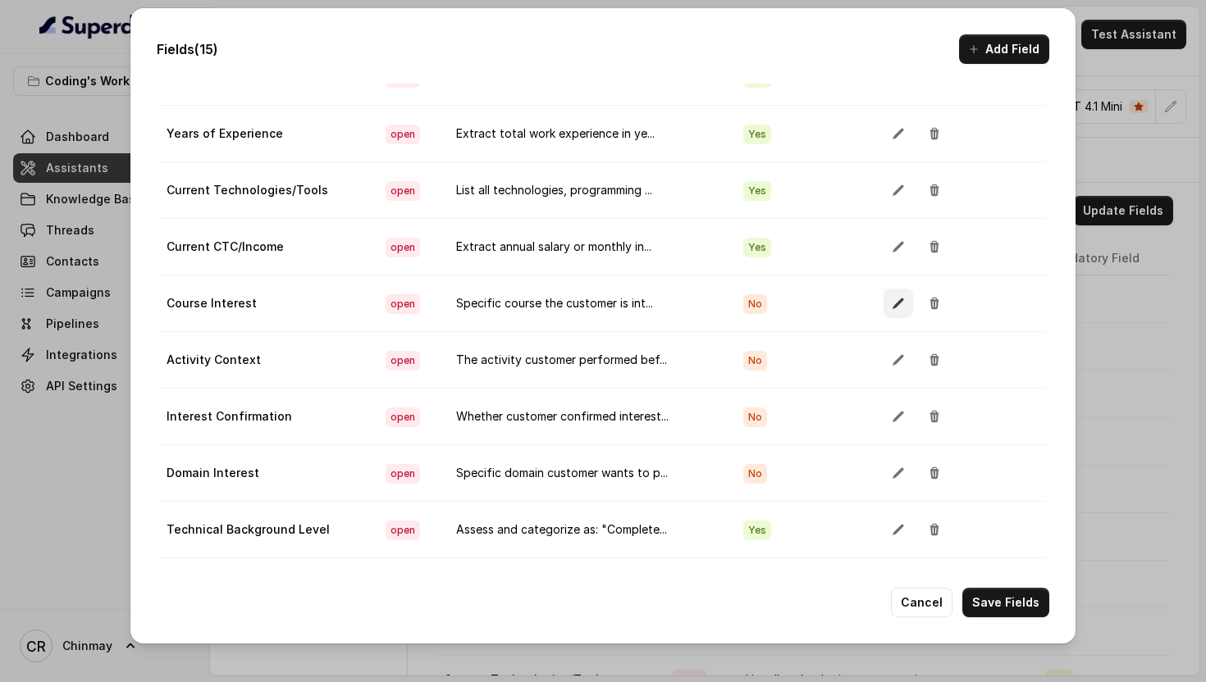
click at [897, 308] on icon "button" at bounding box center [898, 303] width 13 height 13
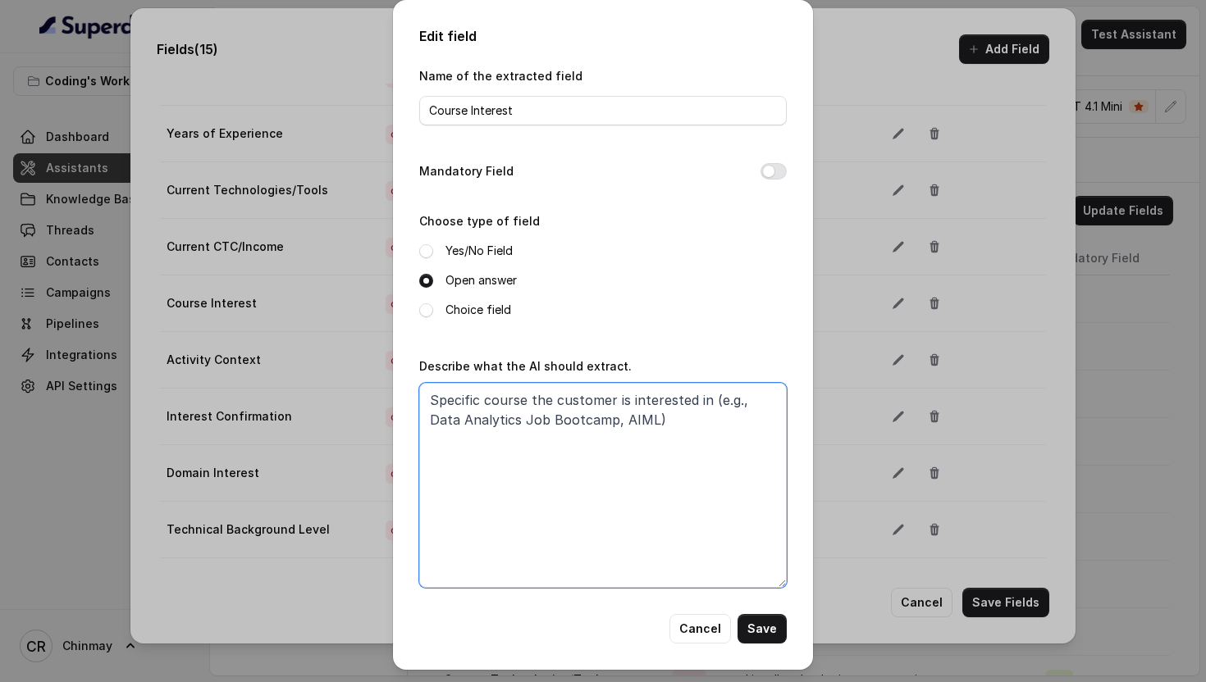
click at [578, 513] on textarea "Specific course the customer is interested in (e.g., Data Analytics Job Bootcam…" at bounding box center [602, 485] width 367 height 205
paste textarea "Extract the specific course or domain they're interested in. Examples: "Data An…"
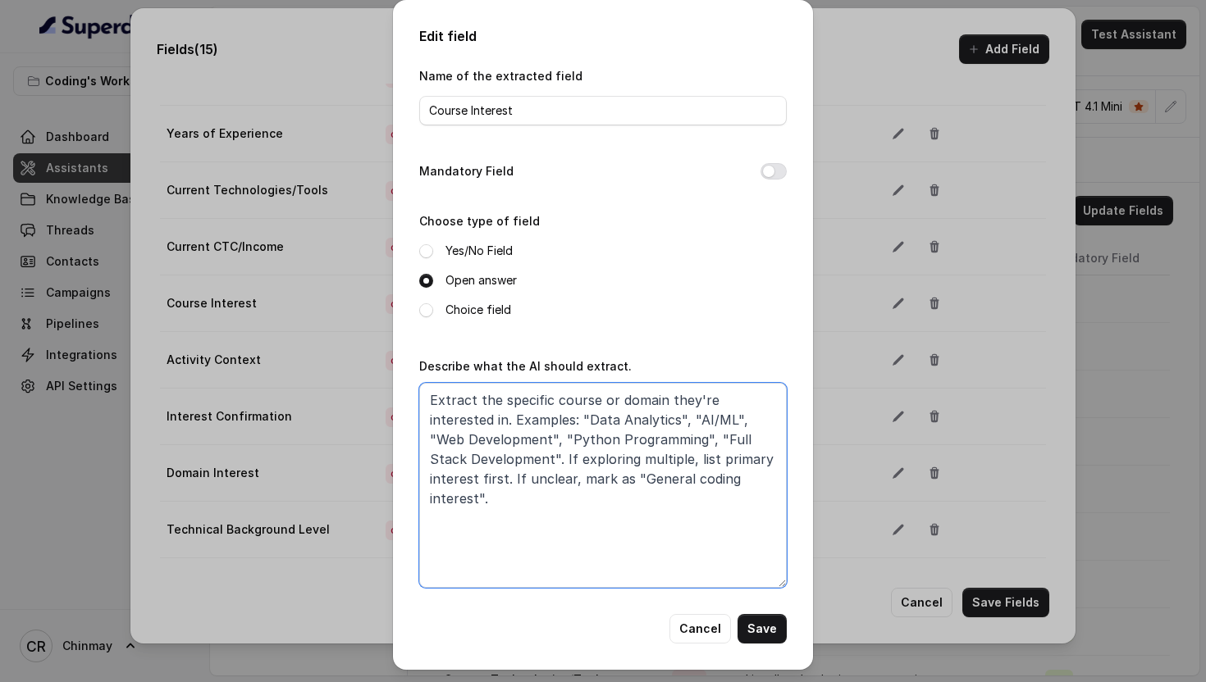
type textarea "Extract the specific course or domain they're interested in. Examples: "Data An…"
click at [772, 162] on div "Mandatory Field" at bounding box center [602, 173] width 367 height 23
click at [772, 163] on button "Mandatory Field" at bounding box center [773, 171] width 26 height 16
click at [764, 623] on button "Save" at bounding box center [761, 629] width 49 height 30
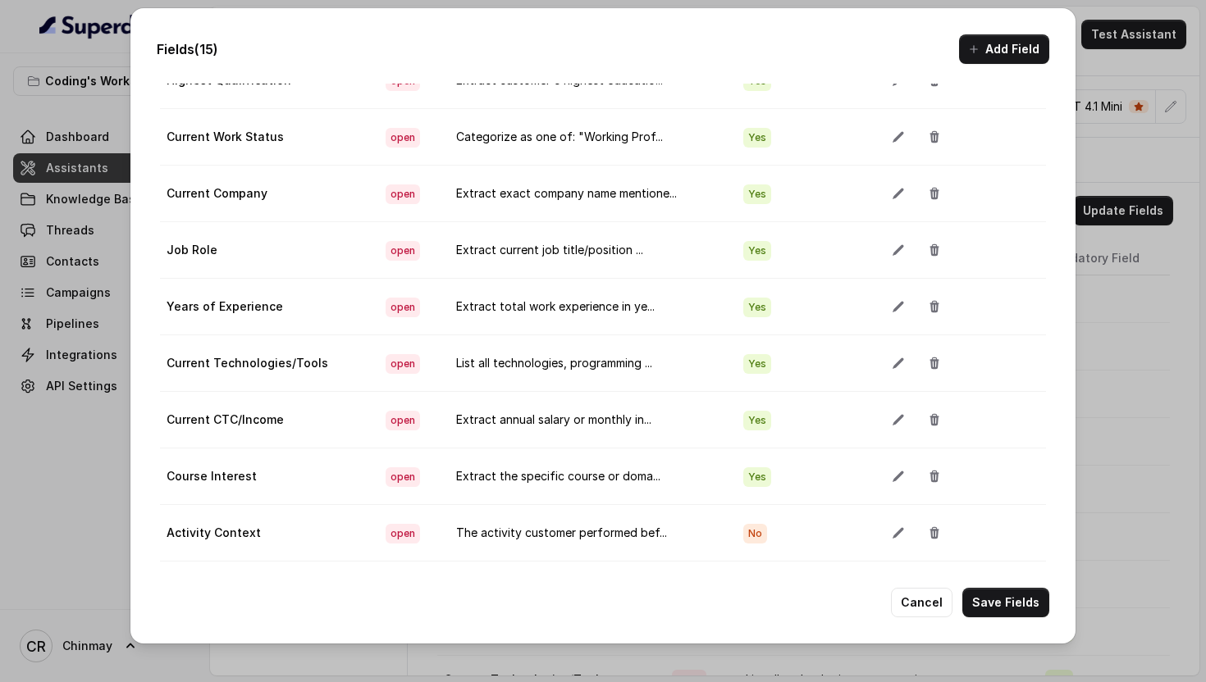
scroll to position [0, 0]
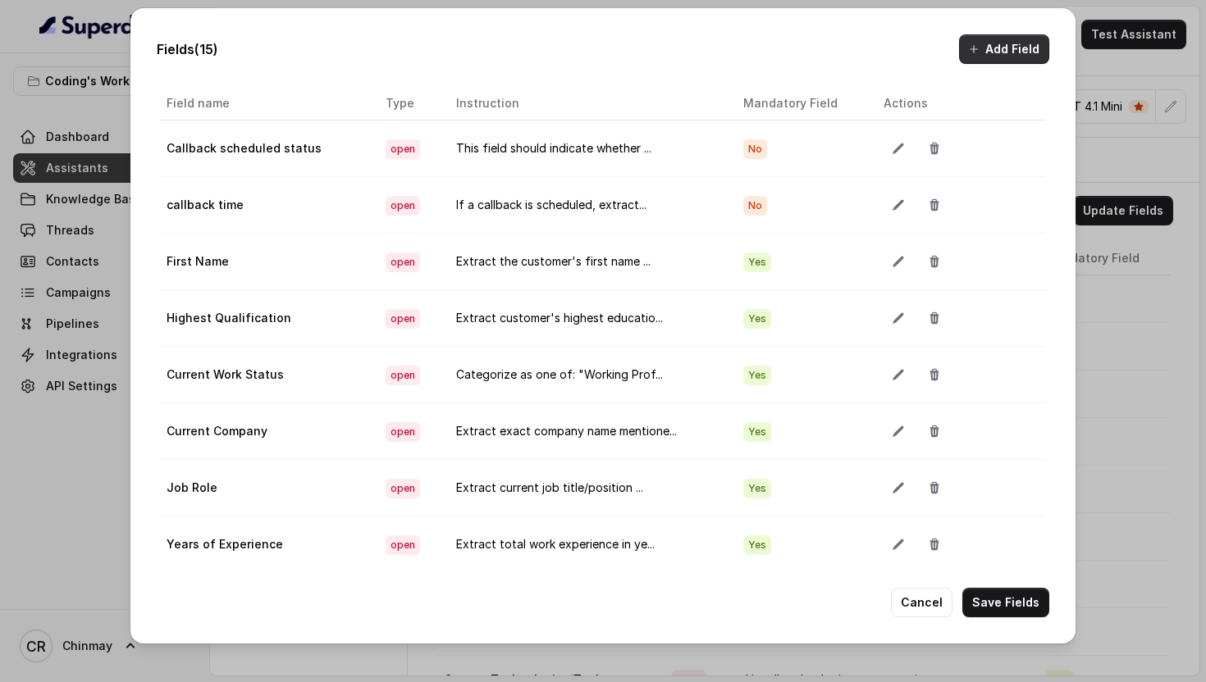
click at [985, 48] on button "Add Field" at bounding box center [1004, 49] width 90 height 30
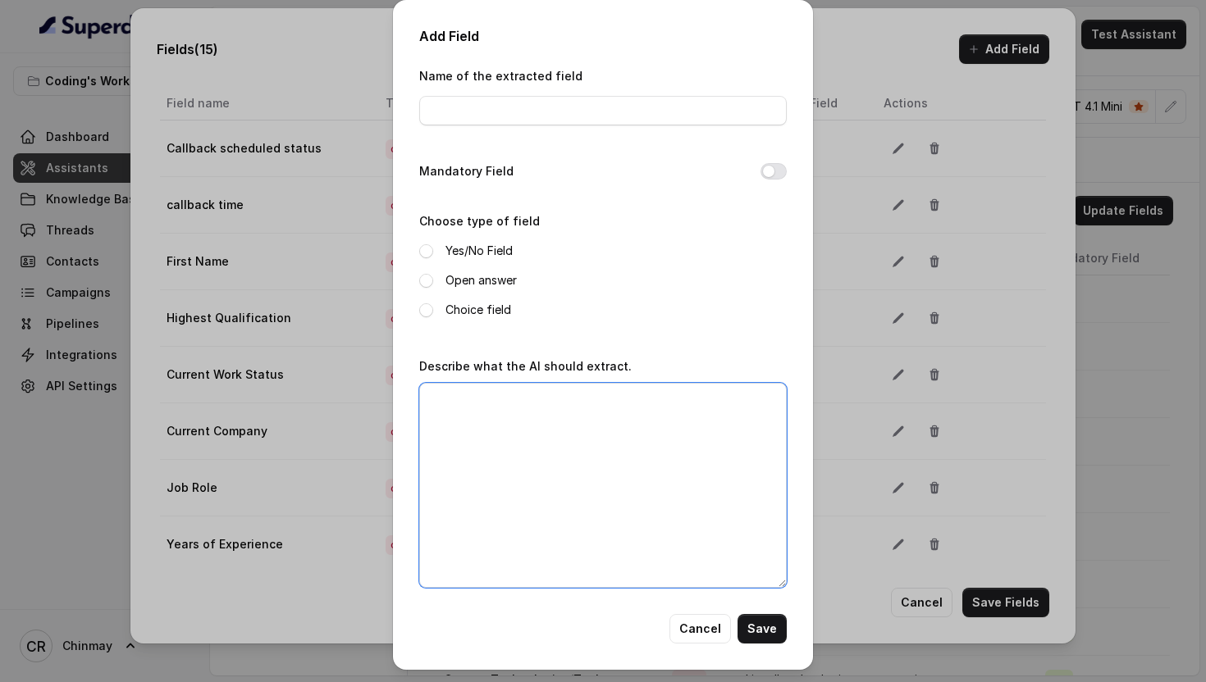
click at [574, 474] on textarea "Describe what the AI should extract." at bounding box center [602, 485] width 367 height 205
paste textarea "Identify what they want to achieve. Categorize as: "Job Switch" (change compani…"
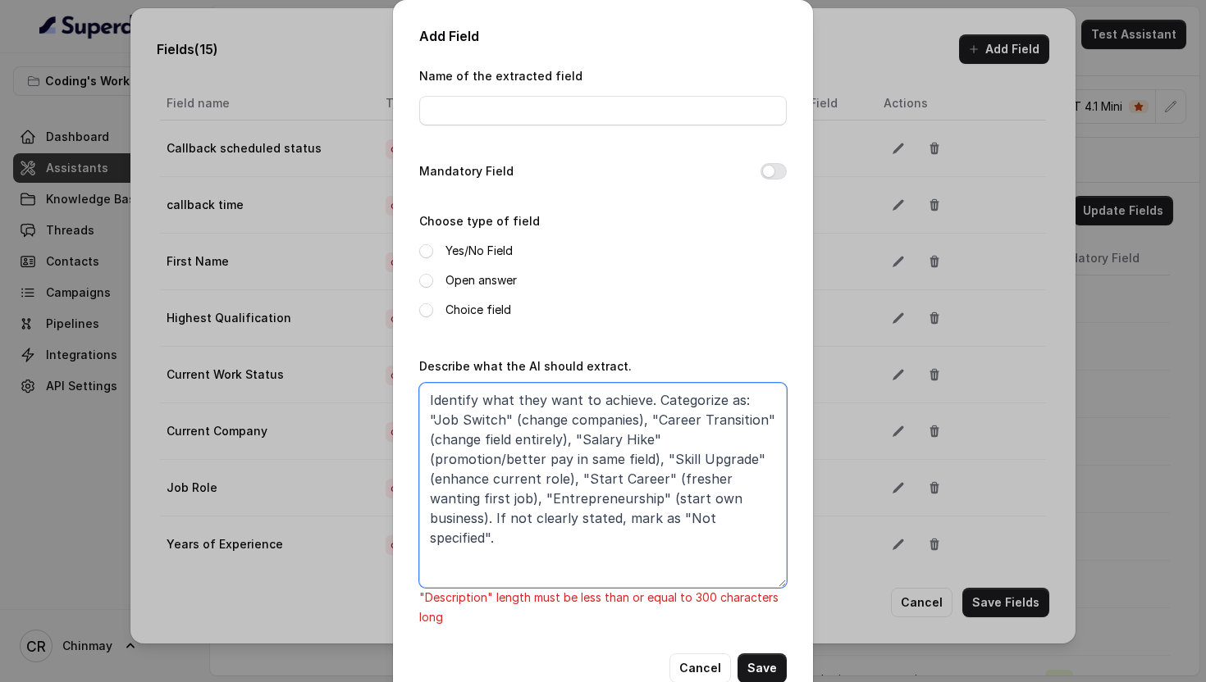
click at [432, 406] on textarea "Identify what they want to achieve. Categorize as: "Job Switch" (change compani…" at bounding box center [602, 485] width 367 height 205
drag, startPoint x: 608, startPoint y: 417, endPoint x: 481, endPoint y: 416, distance: 126.3
click at [481, 416] on textarea "Identify what they want to achieve. Categorize as: "Job Switch" (change compani…" at bounding box center [602, 485] width 367 height 205
drag, startPoint x: 677, startPoint y: 501, endPoint x: 713, endPoint y: 476, distance: 44.1
click at [714, 476] on textarea "Identify what they want to achieve. Categorize as: "Job Switch" (change compani…" at bounding box center [602, 485] width 367 height 205
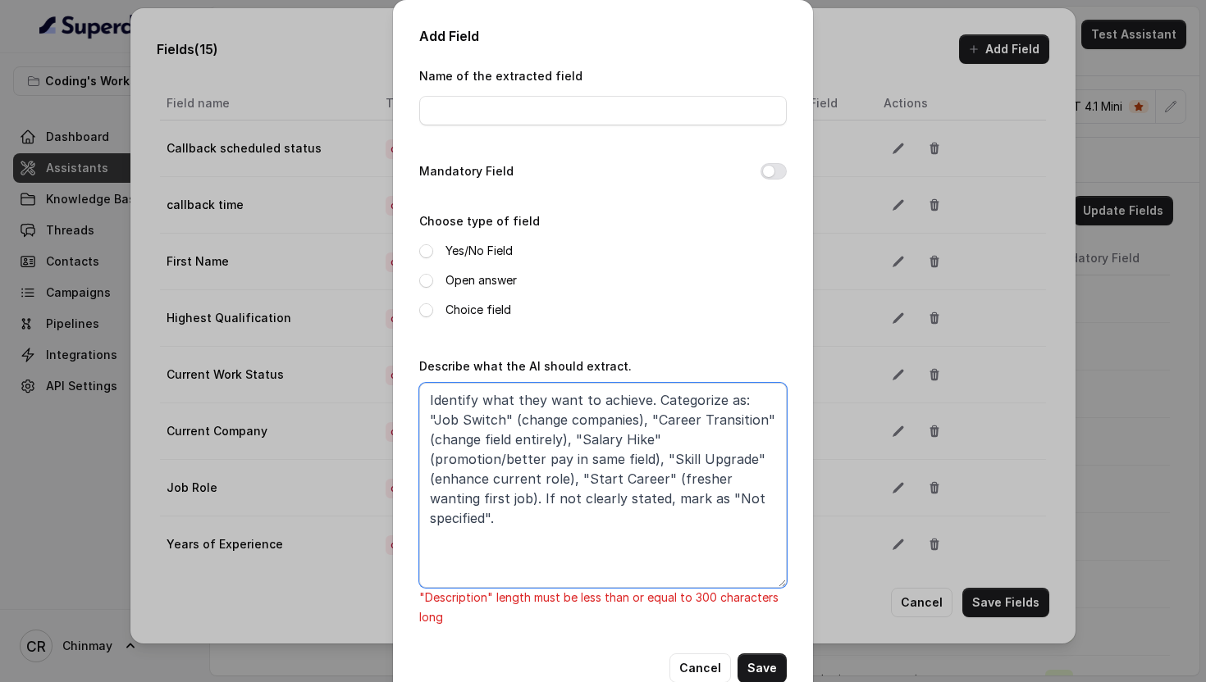
click at [608, 420] on textarea "Identify what they want to achieve. Categorize as: "Job Switch" (change compani…" at bounding box center [602, 485] width 367 height 205
click at [481, 417] on textarea "Identify what they want to achieve. Categorize as: "Job Switch" (change compani…" at bounding box center [602, 485] width 367 height 205
click at [606, 415] on textarea "Identify what they want to achieve. Categorize as: "Job Switch" (change compani…" at bounding box center [602, 485] width 367 height 205
click at [481, 420] on textarea "Identify what they want to achieve. Categorize as: "Job Switch" (change compani…" at bounding box center [602, 485] width 367 height 205
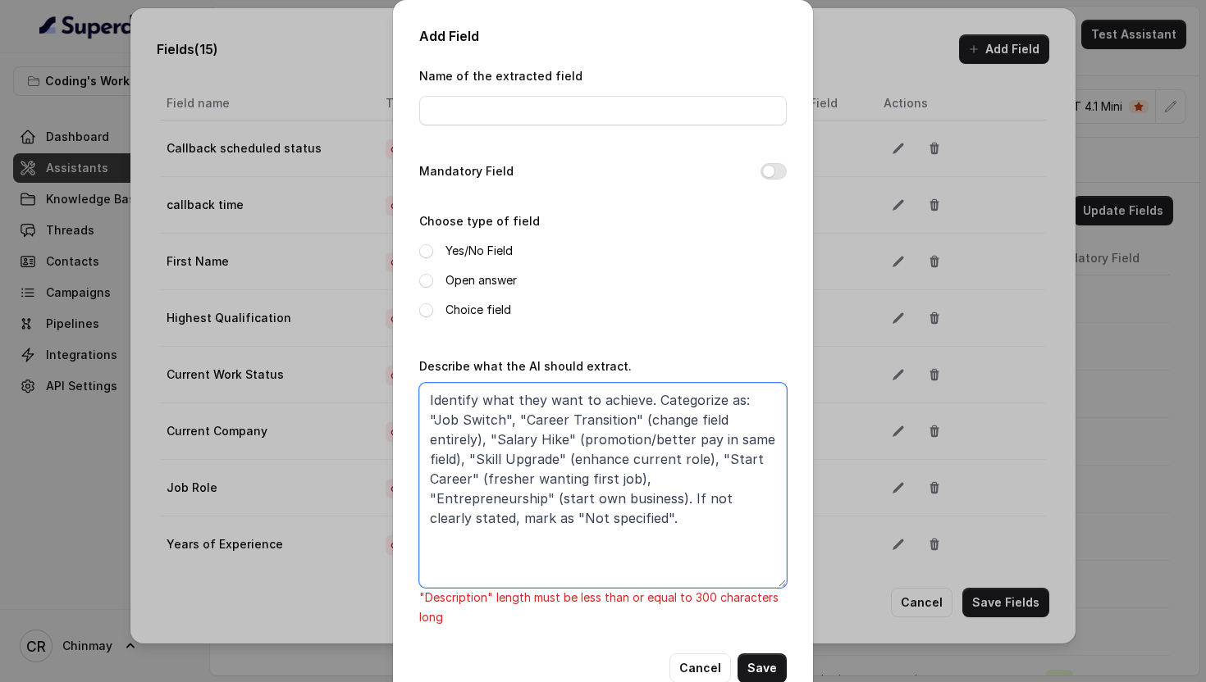
click at [604, 417] on textarea "Identify what they want to achieve. Categorize as: "Job Switch", "Career Transi…" at bounding box center [602, 485] width 367 height 205
click at [741, 422] on textarea "Identify what they want to achieve. Categorize as: "Job Switch", "Career Transi…" at bounding box center [602, 485] width 367 height 205
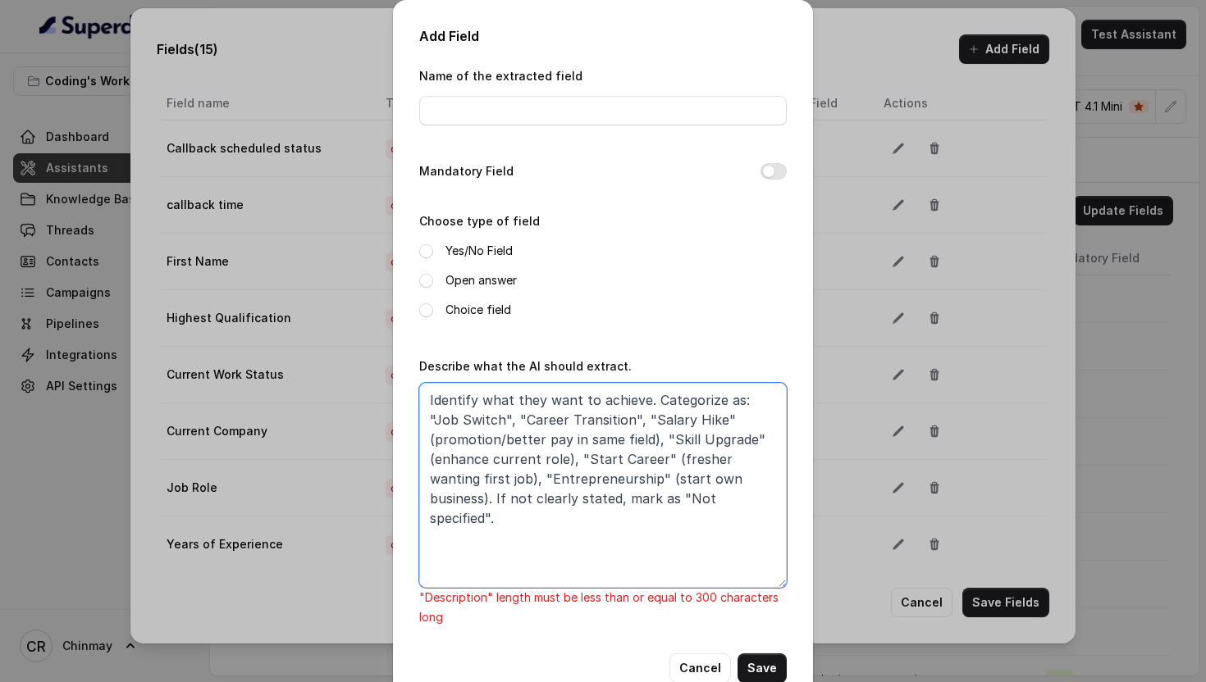
click at [651, 440] on textarea "Identify what they want to achieve. Categorize as: "Job Switch", "Career Transi…" at bounding box center [602, 485] width 367 height 205
click at [431, 441] on textarea "Identify what they want to achieve. Categorize as: "Job Switch", "Career Transi…" at bounding box center [602, 485] width 367 height 205
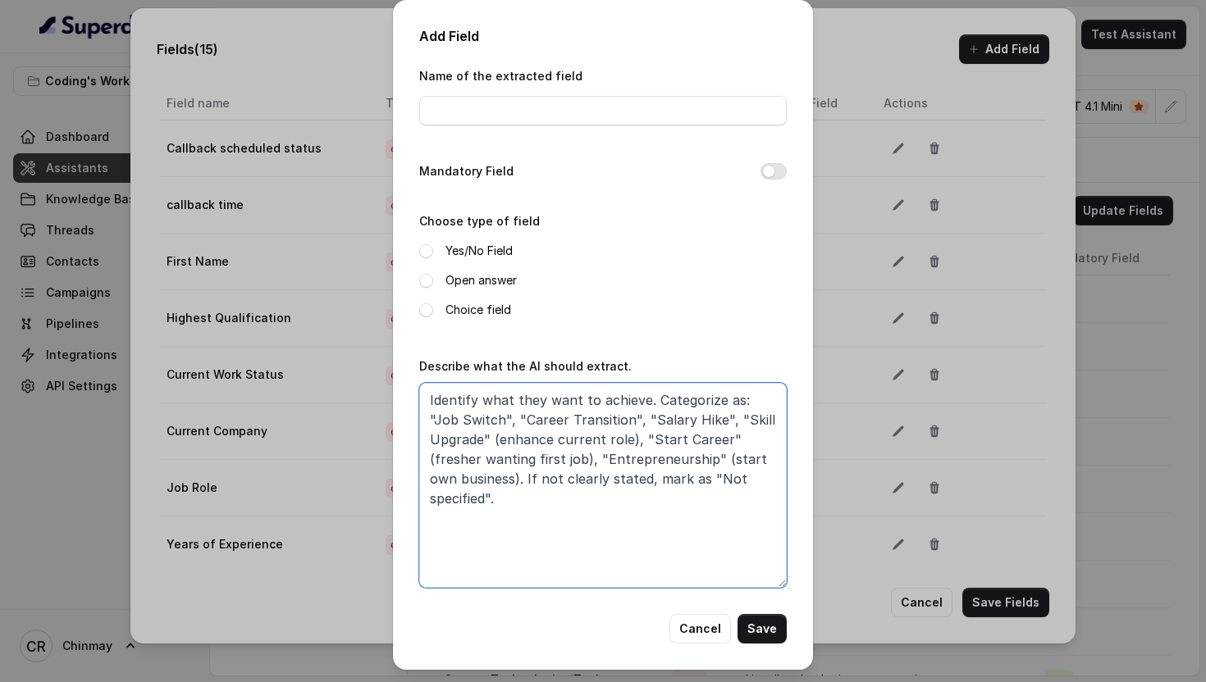
click at [630, 440] on textarea "Identify what they want to achieve. Categorize as: "Job Switch", "Career Transi…" at bounding box center [602, 485] width 367 height 205
click at [492, 450] on textarea "Identify what they want to achieve. Categorize as: "Job Switch", "Career Transi…" at bounding box center [602, 485] width 367 height 205
click at [492, 446] on textarea "Identify what they want to achieve. Categorize as: "Job Switch", "Career Transi…" at bounding box center [602, 485] width 367 height 205
click at [631, 439] on textarea "Identify what they want to achieve. Categorize as: "Job Switch", "Career Transi…" at bounding box center [602, 485] width 367 height 205
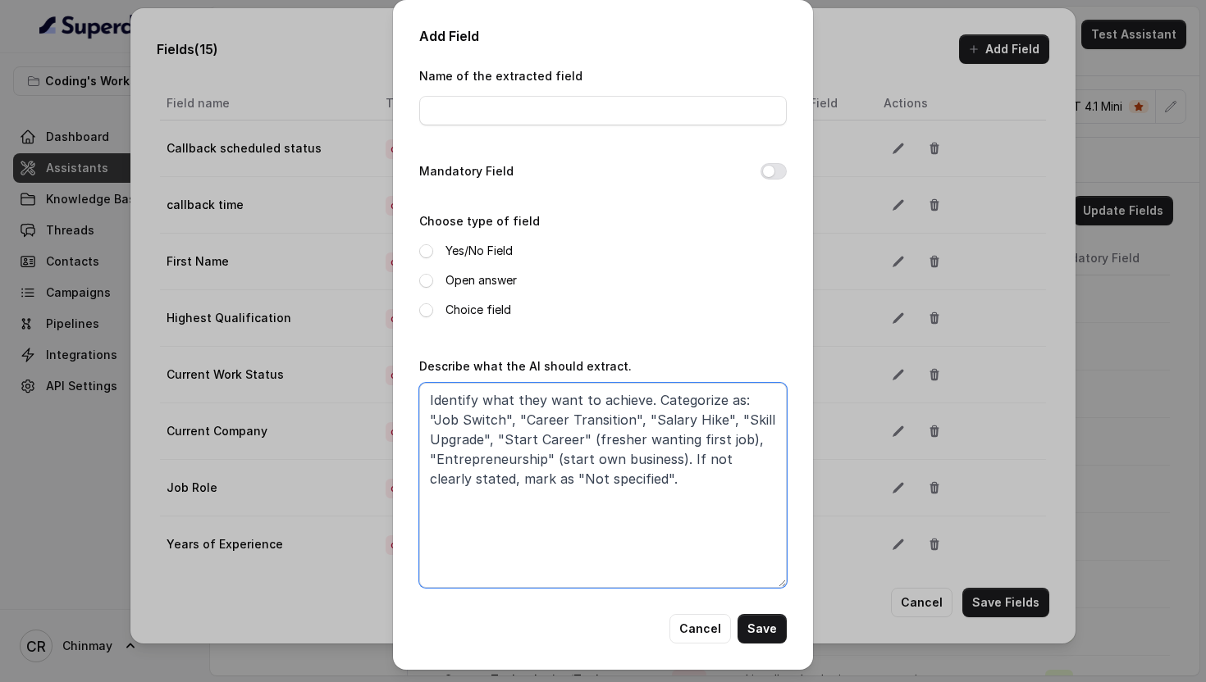
click at [589, 437] on textarea "Identify what they want to achieve. Categorize as: "Job Switch", "Career Transi…" at bounding box center [602, 485] width 367 height 205
click at [744, 440] on textarea "Identify what they want to achieve. Categorize as: "Job Switch", "Career Transi…" at bounding box center [602, 485] width 367 height 205
click at [712, 436] on textarea "Identify what they want to achieve. Categorize as: "Job Switch", "Career Transi…" at bounding box center [602, 485] width 367 height 205
click at [489, 458] on textarea "Identify what they want to achieve. Categorize as: "Job Switch", "Career Transi…" at bounding box center [602, 485] width 367 height 205
type textarea "Identify what they want to achieve. Categorize as: "Job Switch", "Career Transi…"
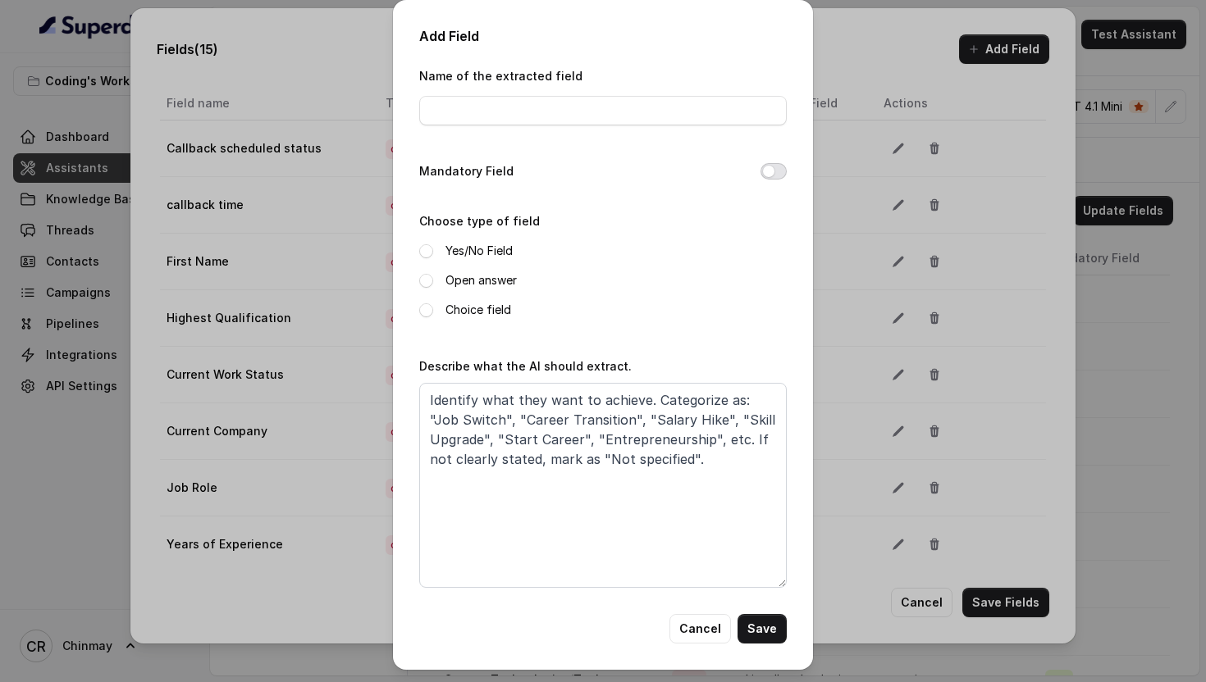
click at [766, 176] on button "Mandatory Field" at bounding box center [773, 171] width 26 height 16
click at [532, 107] on input "Name of the extracted field" at bounding box center [602, 111] width 367 height 30
paste input "Career Goal"
type input "Career Goal"
click at [769, 639] on button "Save" at bounding box center [761, 629] width 49 height 30
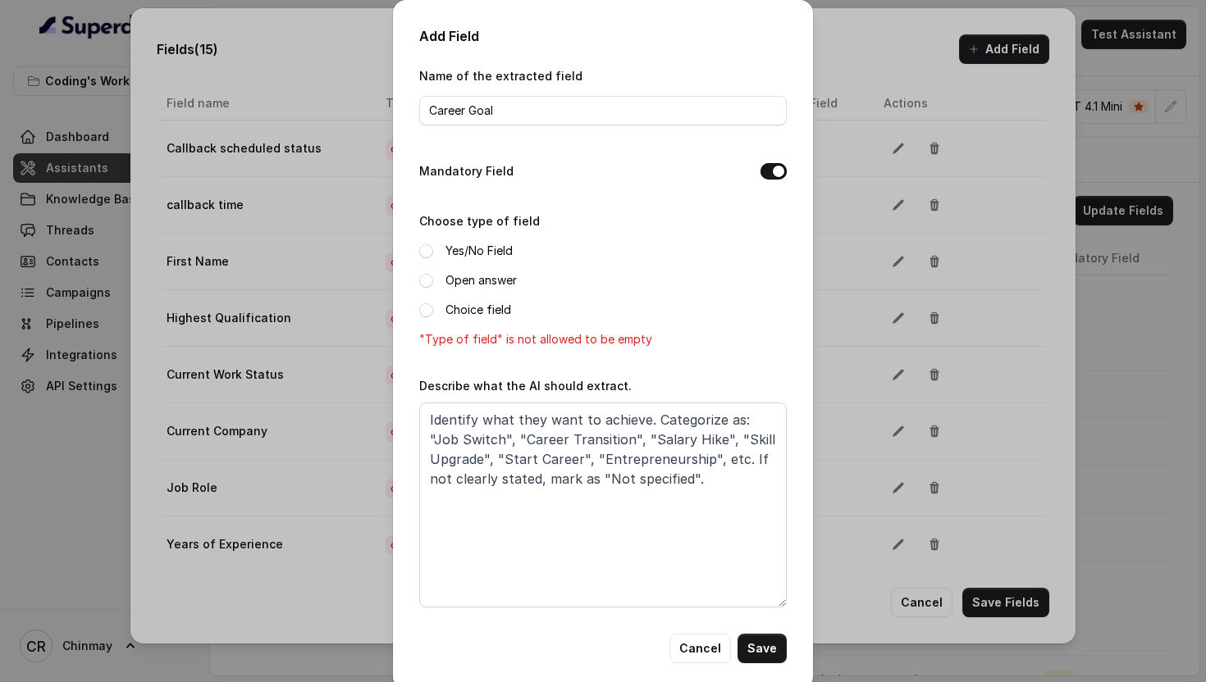
click at [430, 278] on span at bounding box center [426, 281] width 14 height 14
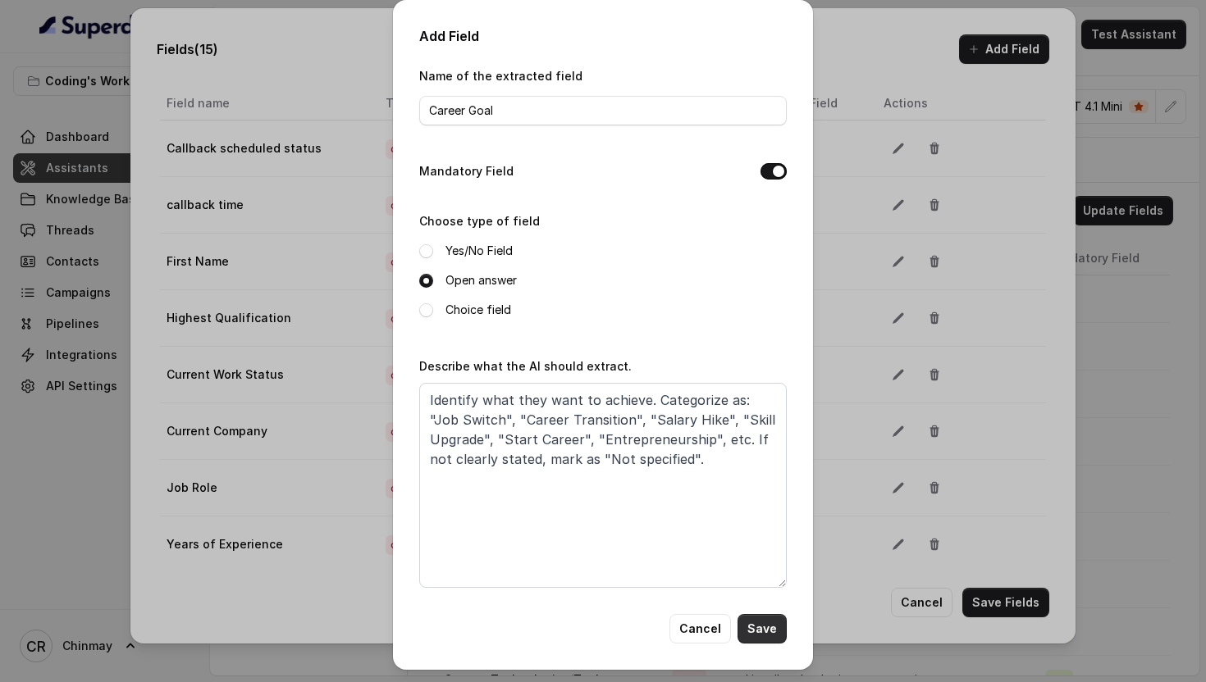
click at [760, 627] on button "Save" at bounding box center [761, 629] width 49 height 30
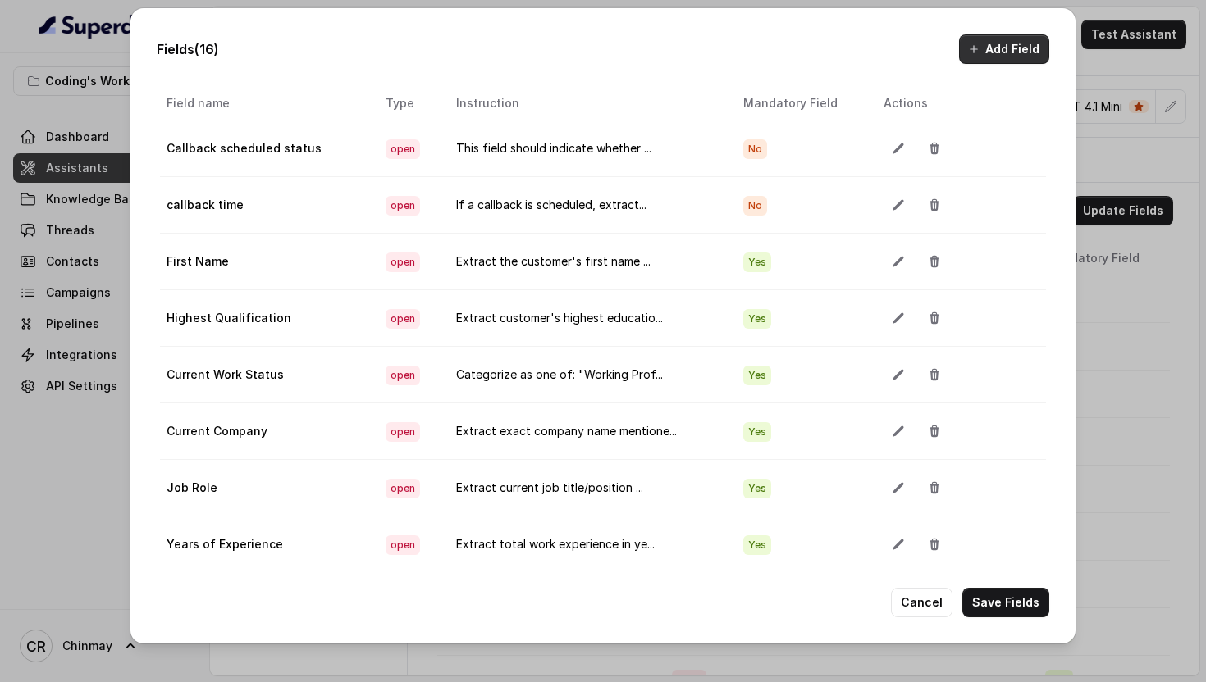
click at [1020, 52] on button "Add Field" at bounding box center [1004, 49] width 90 height 30
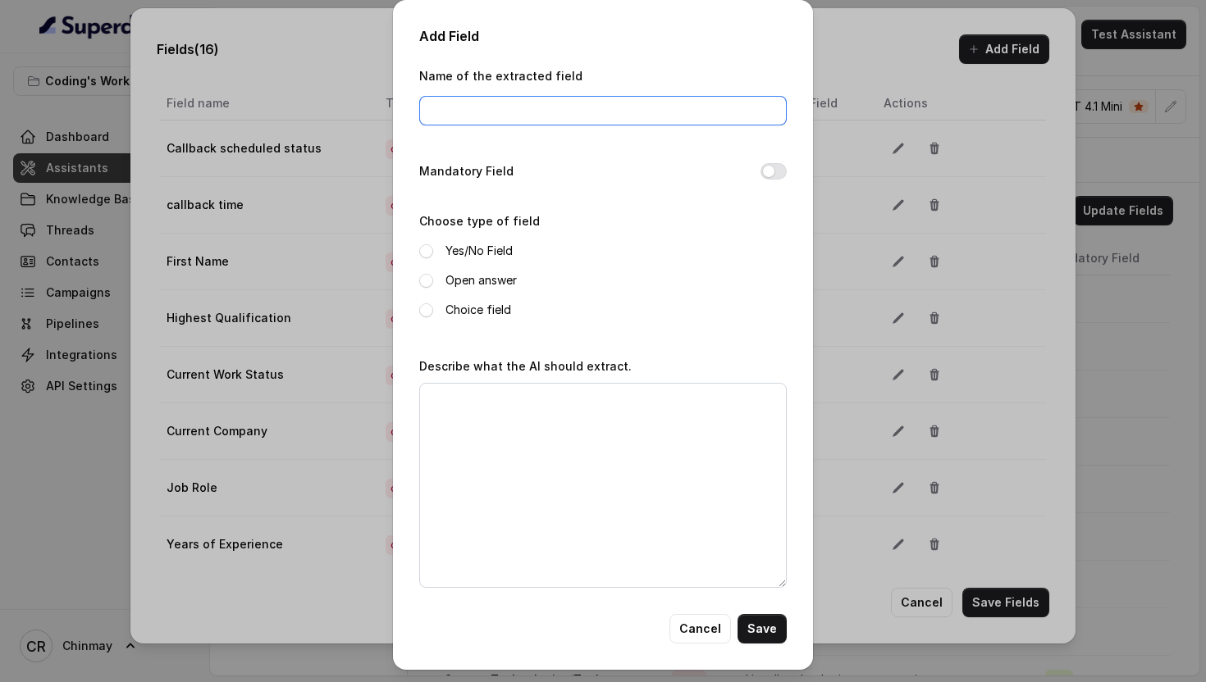
click at [595, 100] on input "Name of the extracted field" at bounding box center [602, 111] width 367 height 30
paste input "Learning Urgency"
type input "Learning Urgency"
click at [776, 175] on button "Mandatory Field" at bounding box center [773, 171] width 26 height 16
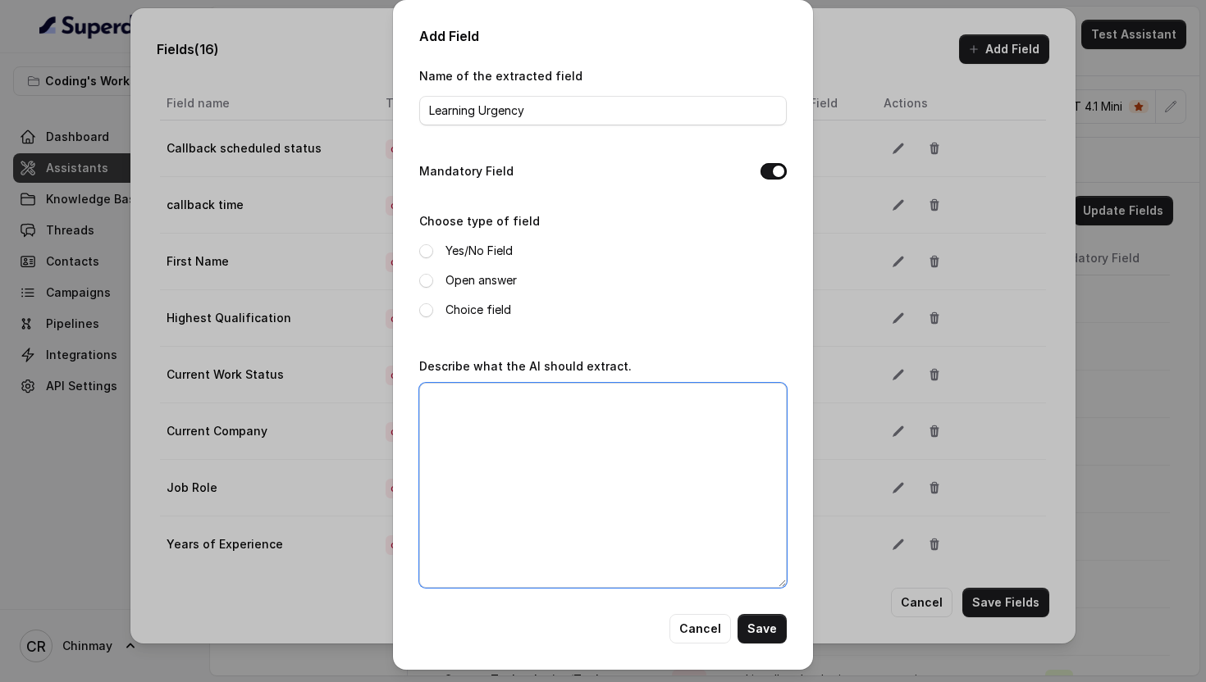
click at [595, 466] on textarea "Describe what the AI should extract." at bounding box center [602, 485] width 367 height 205
paste textarea "Determine timeline for starting the course. Categorize as: "Immediate" (want to…"
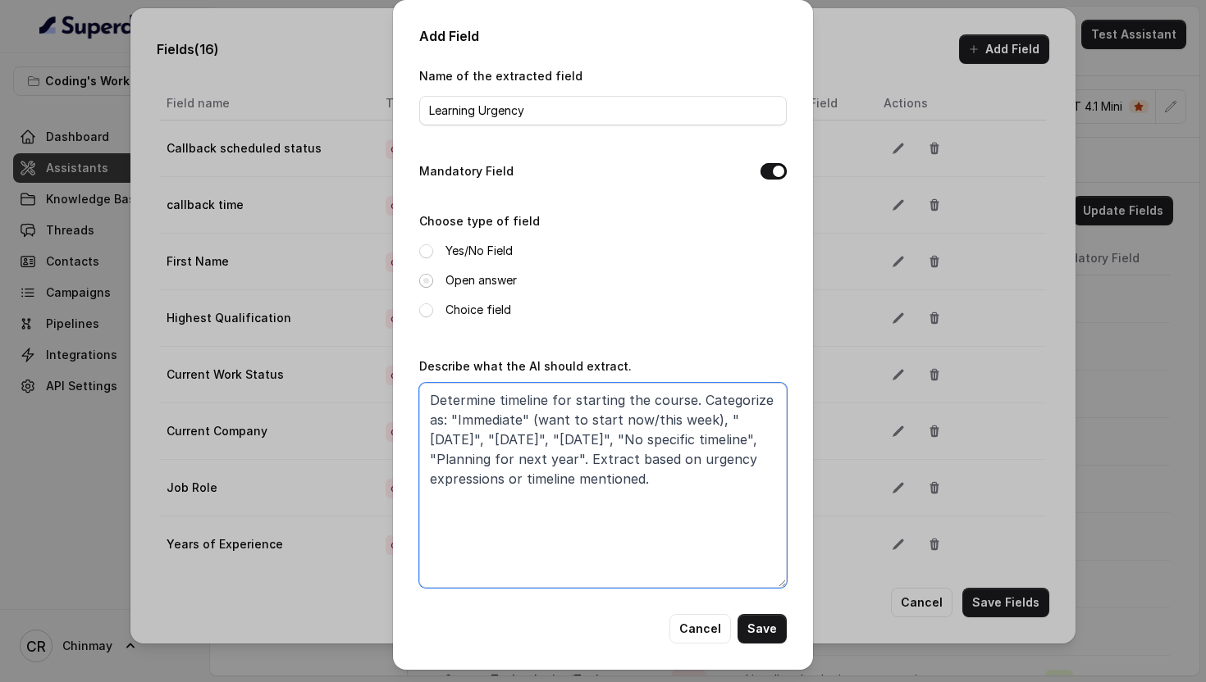
type textarea "Determine timeline for starting the course. Categorize as: "Immediate" (want to…"
click at [429, 275] on span at bounding box center [426, 281] width 14 height 14
click at [764, 631] on button "Save" at bounding box center [761, 629] width 49 height 30
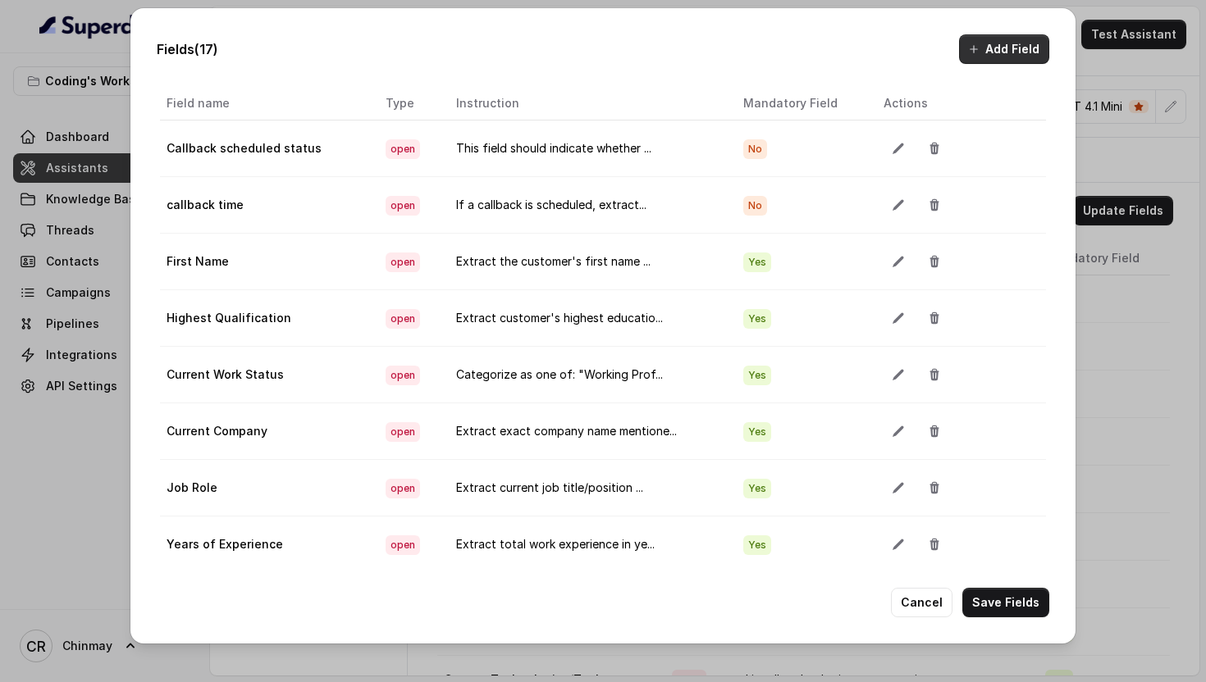
click at [997, 45] on button "Add Field" at bounding box center [1004, 49] width 90 height 30
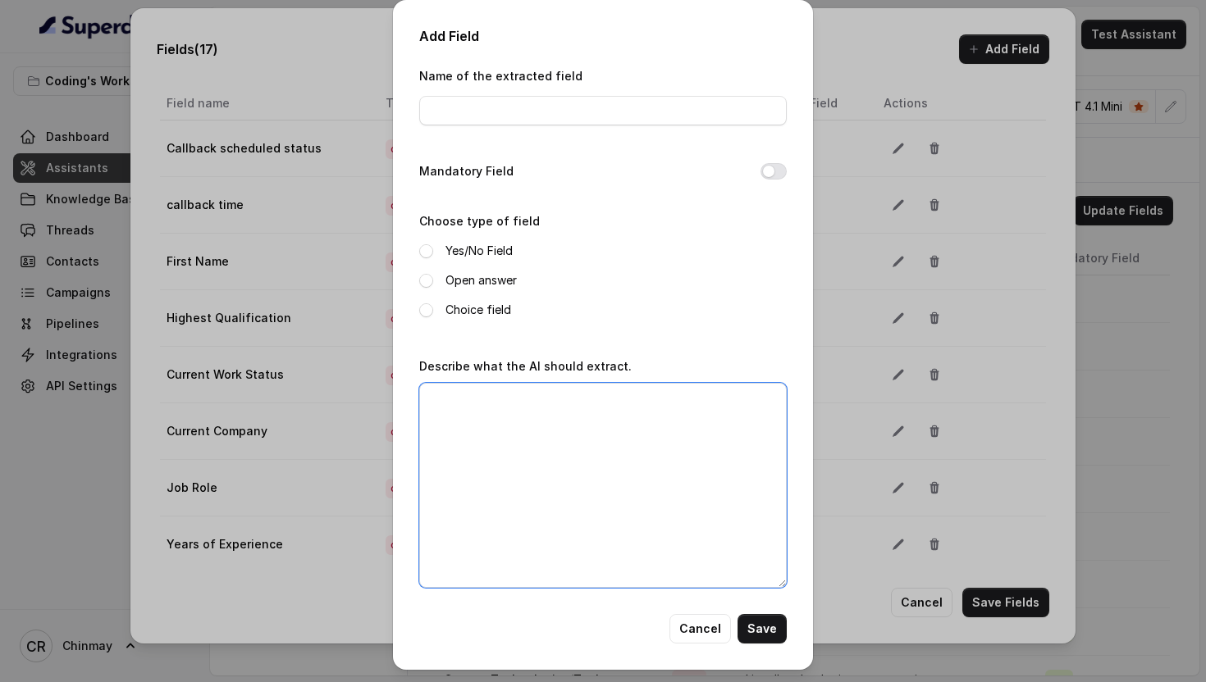
click at [525, 492] on textarea "Describe what the AI should extract." at bounding box center [602, 485] width 367 height 205
paste textarea "Identify prior coding/technical learning efforts. Categorize as: "Never tried b…"
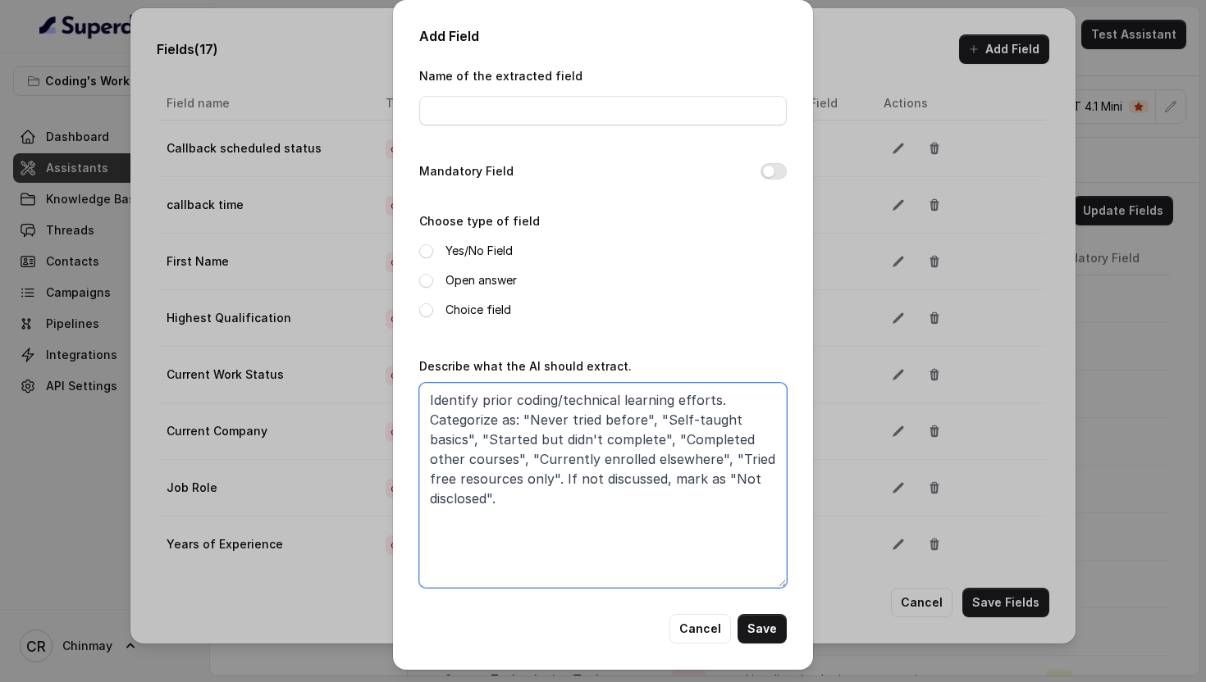
type textarea "Identify prior coding/technical learning efforts. Categorize as: "Never tried b…"
click at [484, 84] on div "Name of the extracted field" at bounding box center [602, 96] width 367 height 60
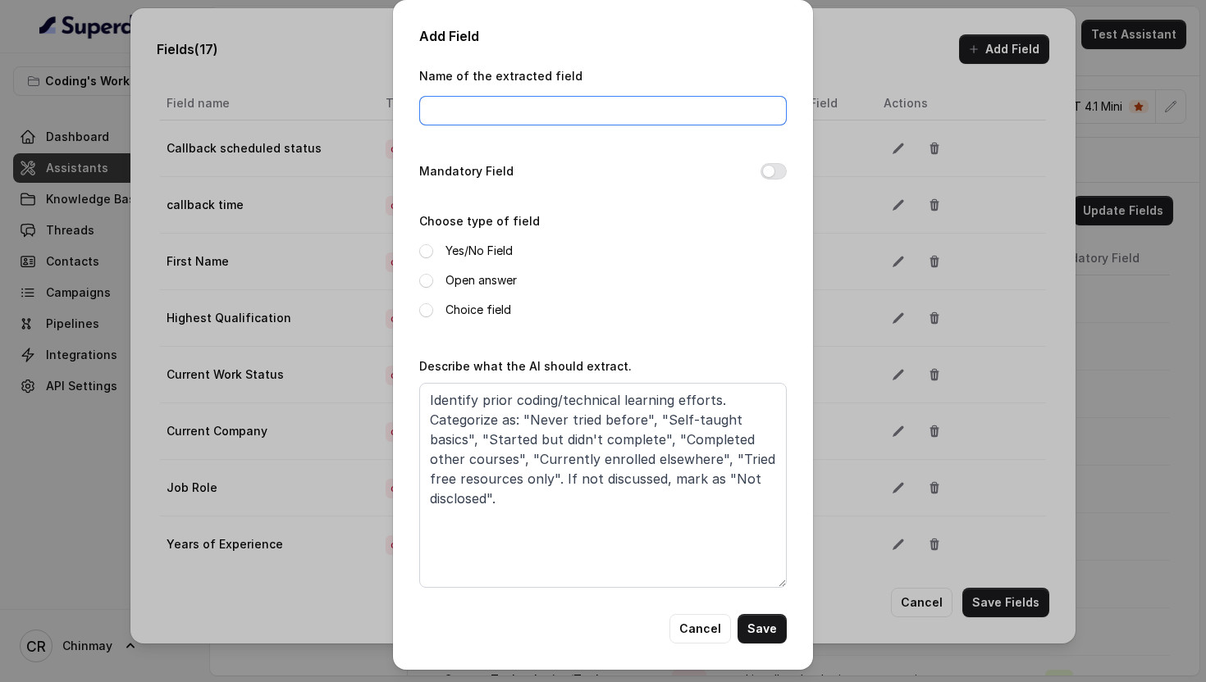
click at [485, 103] on input "Name of the extracted field" at bounding box center [602, 111] width 367 height 30
paste input "Previous Learning Attempts"
type input "Previous Learning Attempts"
click at [774, 174] on button "Mandatory Field" at bounding box center [773, 171] width 26 height 16
click at [414, 282] on div "Add Field Name of the extracted field Previous Learning Attempts Mandatory Fiel…" at bounding box center [603, 335] width 420 height 670
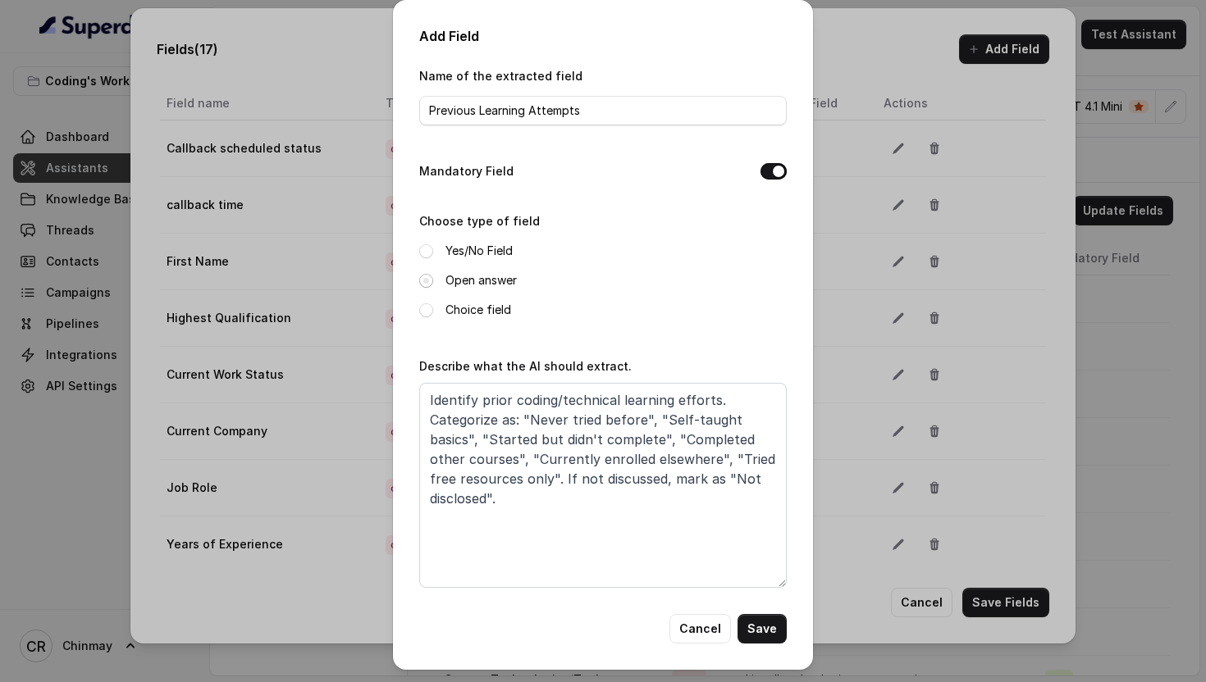
click at [429, 282] on span at bounding box center [426, 281] width 14 height 14
click at [771, 631] on button "Save" at bounding box center [761, 629] width 49 height 30
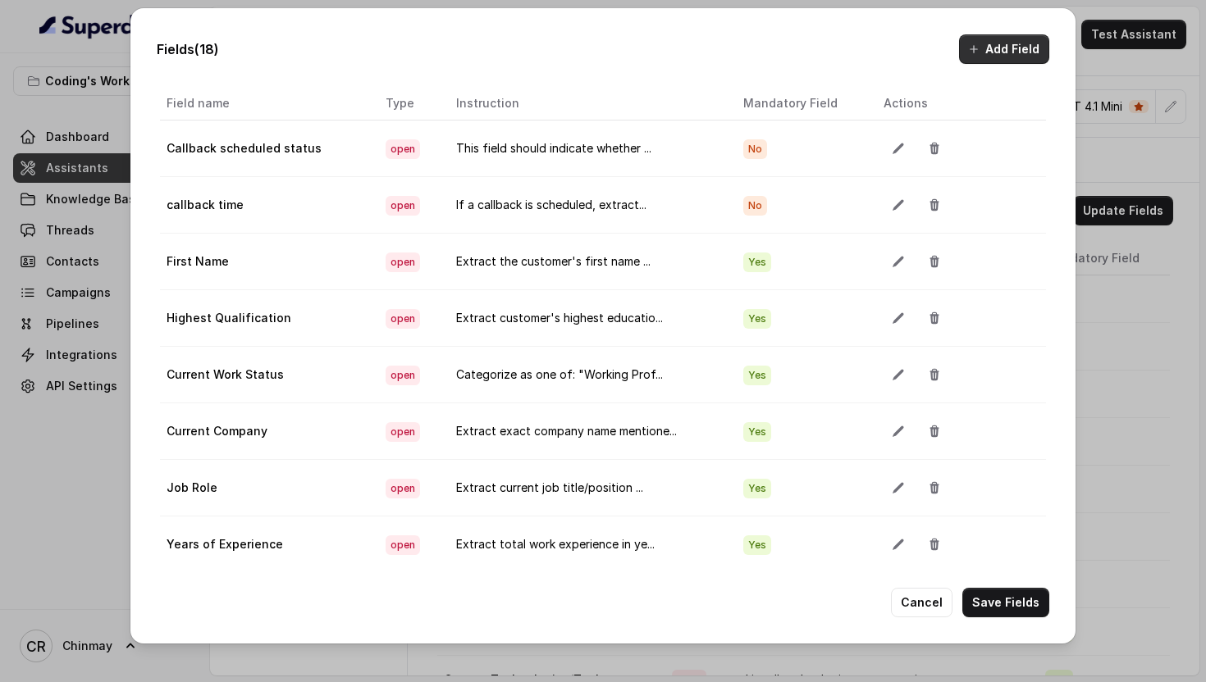
click at [1020, 51] on button "Add Field" at bounding box center [1004, 49] width 90 height 30
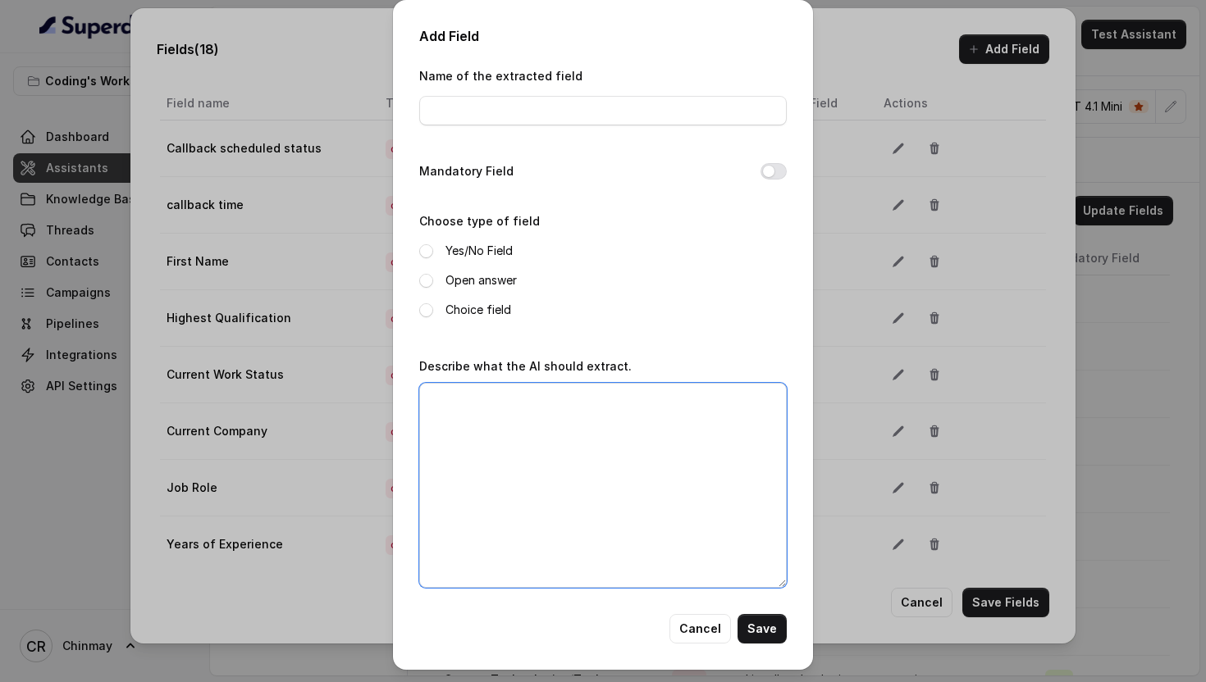
click at [670, 441] on textarea "Describe what the AI should extract." at bounding box center [602, 485] width 367 height 205
paste textarea "Extract main reason for wanting to learn. Examples: "High salary potential", "J…"
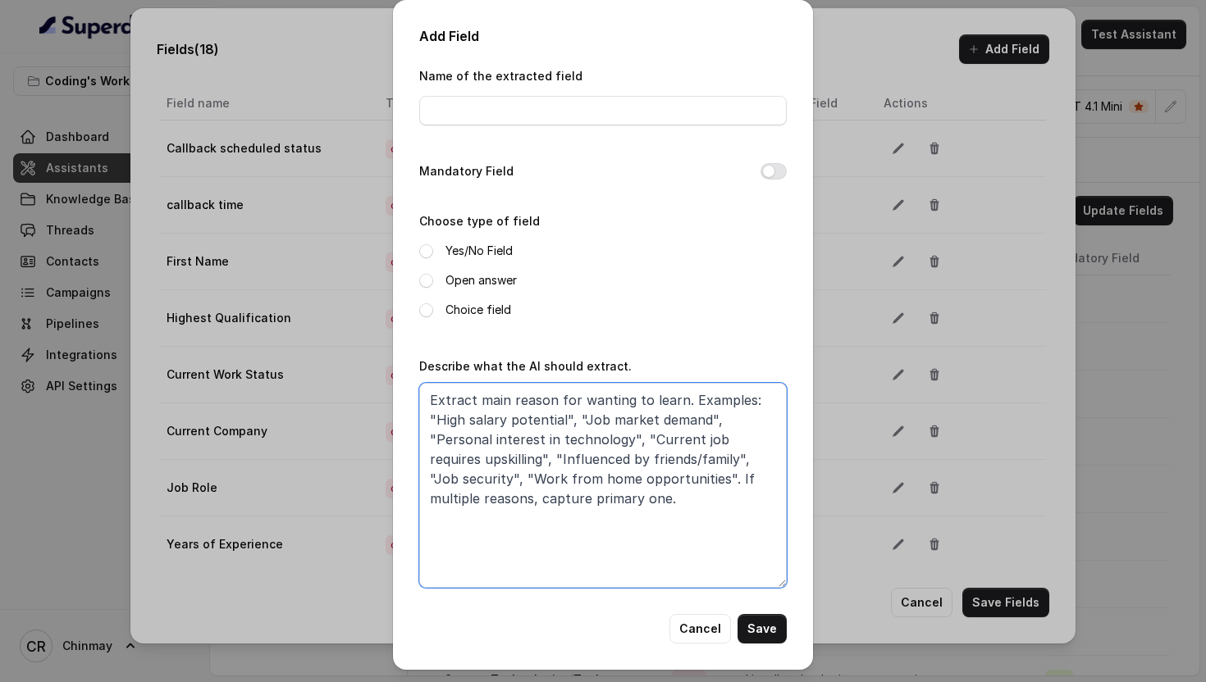
type textarea "Extract main reason for wanting to learn. Examples: "High salary potential", "J…"
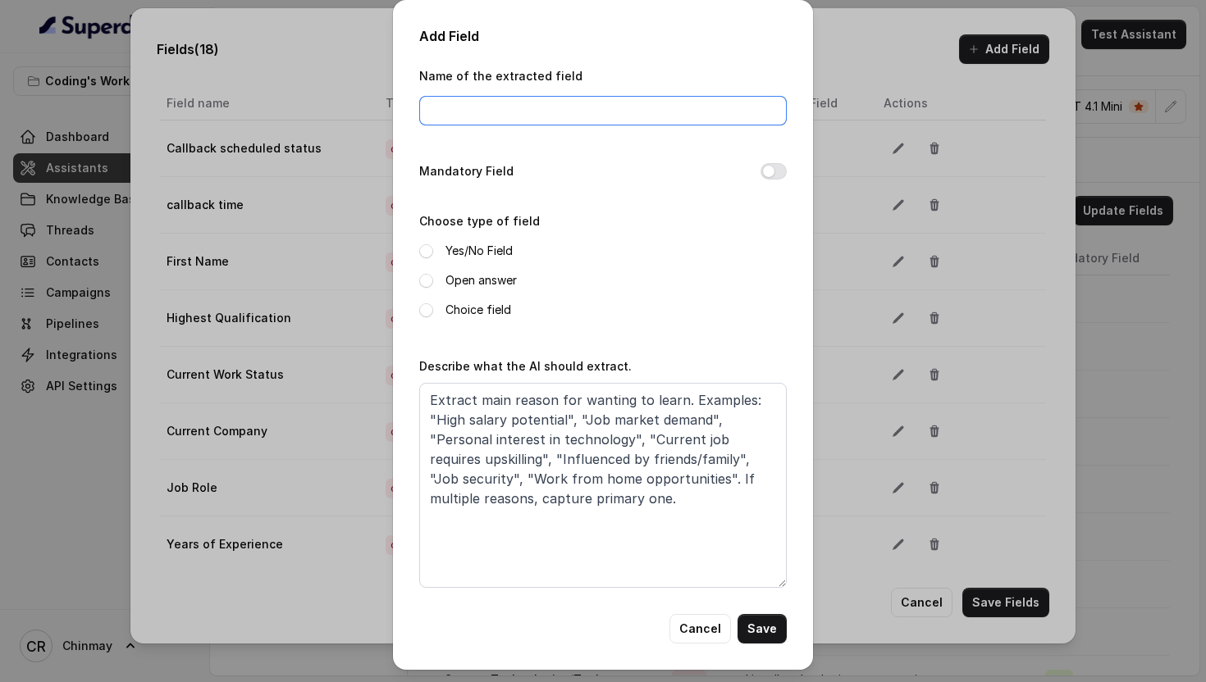
click at [464, 119] on input "Name of the extracted field" at bounding box center [602, 111] width 367 height 30
paste input "Primary Motivation"
type input "Primary Motivation"
click at [760, 174] on div "Mandatory Field" at bounding box center [602, 173] width 367 height 23
click at [466, 276] on label "Open answer" at bounding box center [480, 281] width 71 height 20
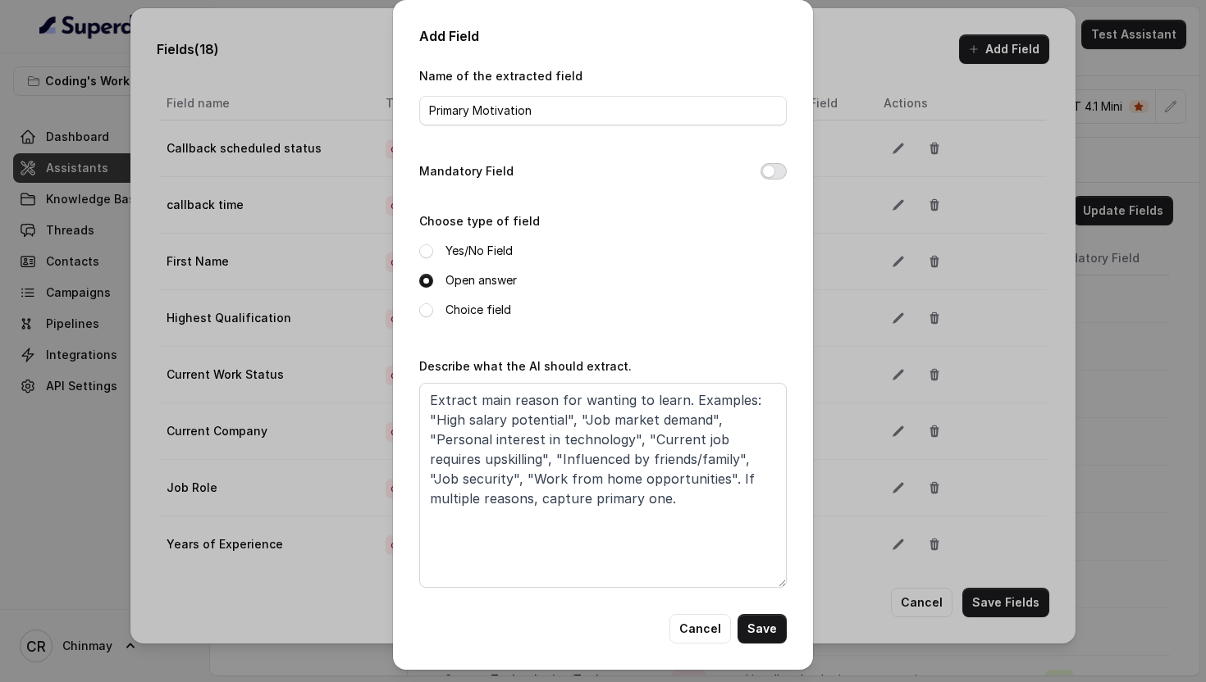
click at [775, 172] on button "Mandatory Field" at bounding box center [773, 171] width 26 height 16
click at [772, 620] on button "Save" at bounding box center [761, 629] width 49 height 30
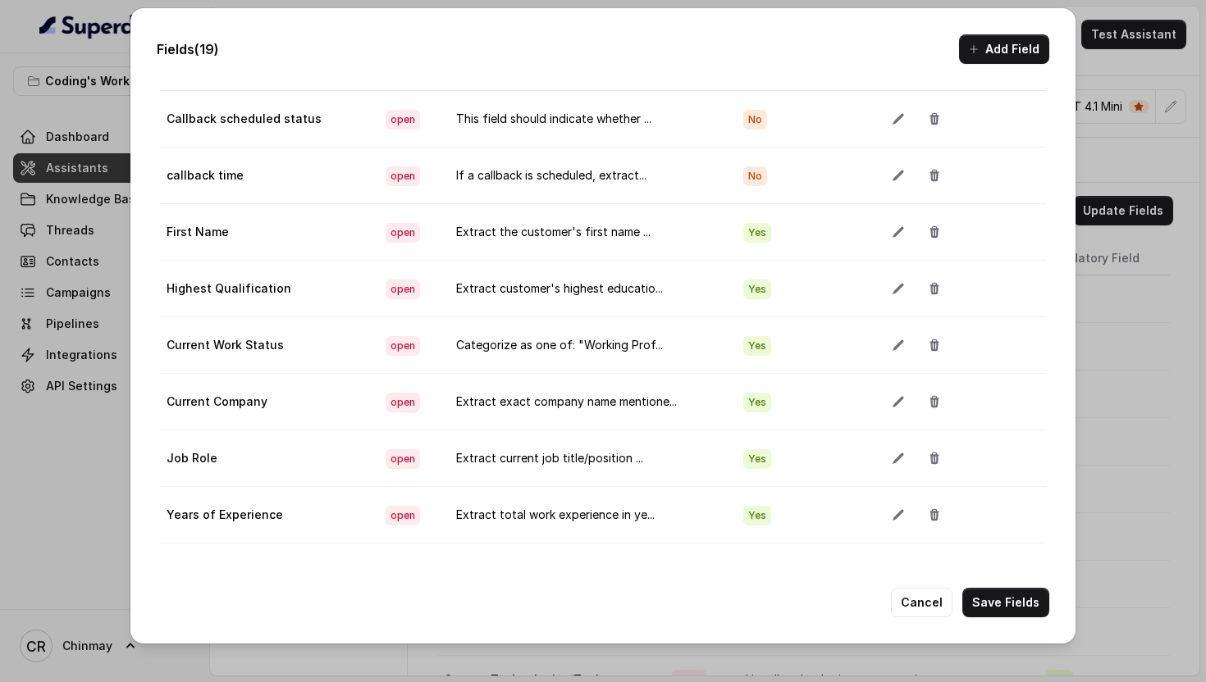
scroll to position [34, 0]
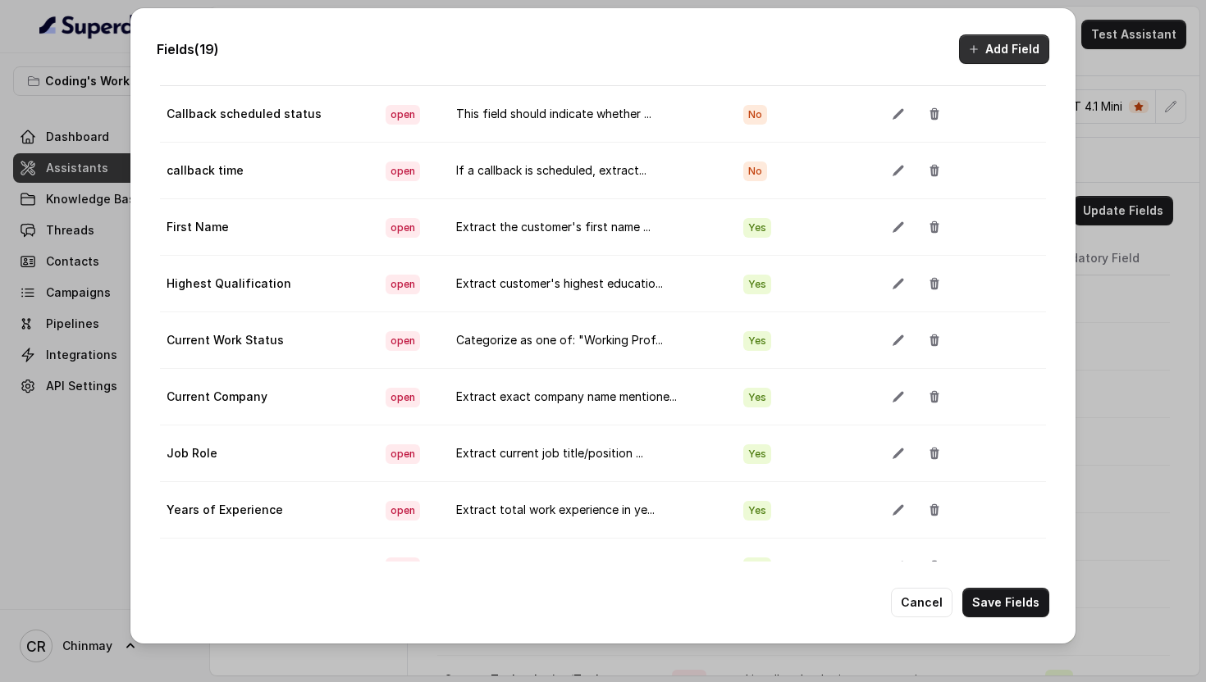
click at [1013, 52] on button "Add Field" at bounding box center [1004, 49] width 90 height 30
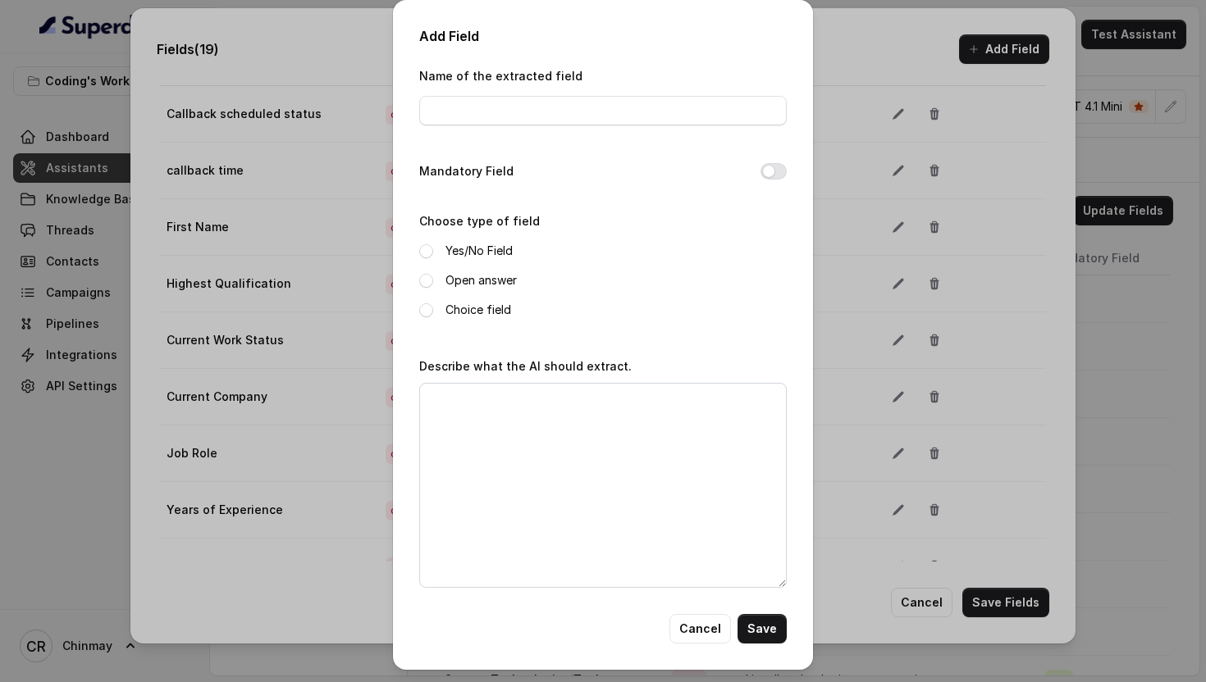
click at [522, 130] on div "Name of the extracted field" at bounding box center [602, 101] width 367 height 70
click at [501, 107] on input "Name of the extracted field" at bounding box center [602, 111] width 367 height 30
paste input "Budget Concerns"
type input "Budget Concerns"
click at [476, 491] on textarea "Describe what the AI should extract." at bounding box center [602, 485] width 367 height 205
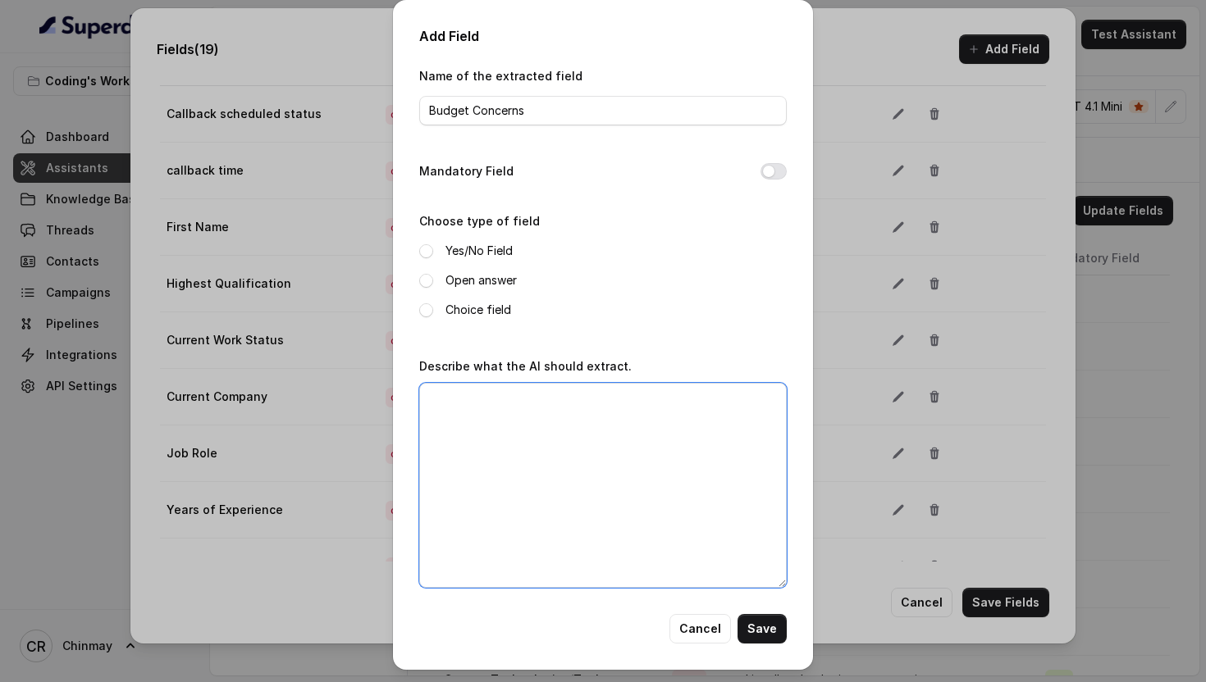
paste textarea "Identify financial considerations. Categorize as: "No budget constraints mentio…"
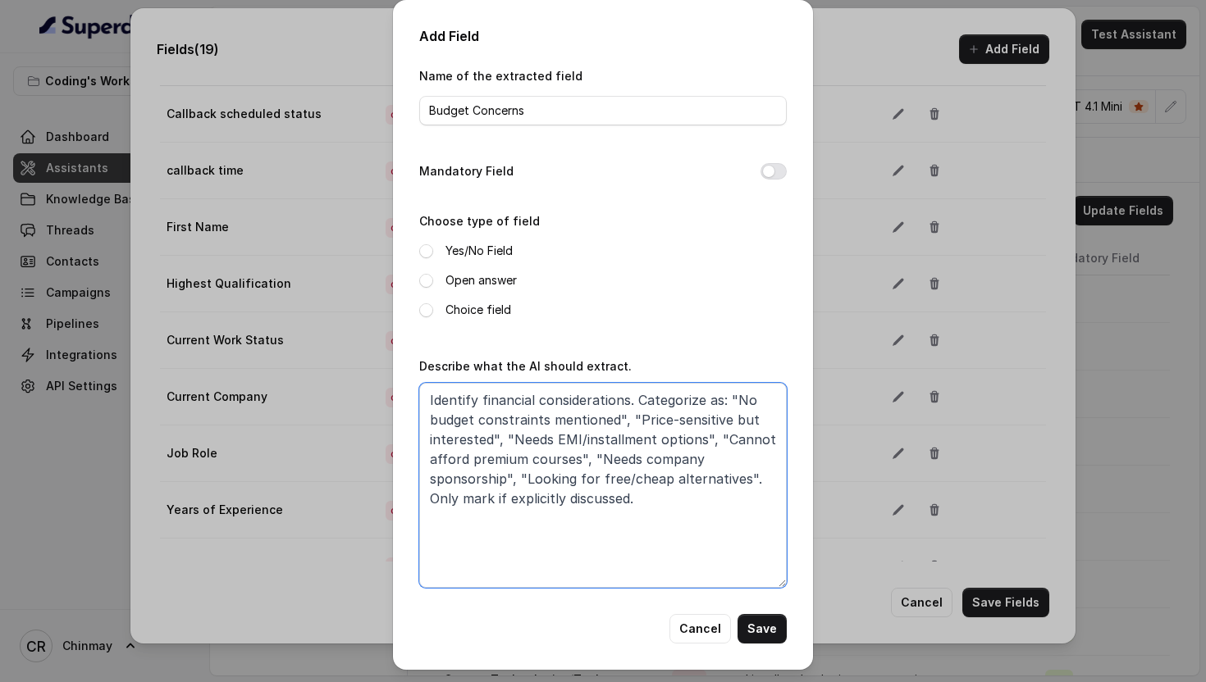
type textarea "Identify financial considerations. Categorize as: "No budget constraints mentio…"
click at [417, 274] on div "Add Field Name of the extracted field Budget Concerns Mandatory Field Choose ty…" at bounding box center [603, 335] width 420 height 670
click at [424, 275] on span at bounding box center [426, 281] width 14 height 14
click at [776, 168] on button "Mandatory Field" at bounding box center [773, 171] width 26 height 16
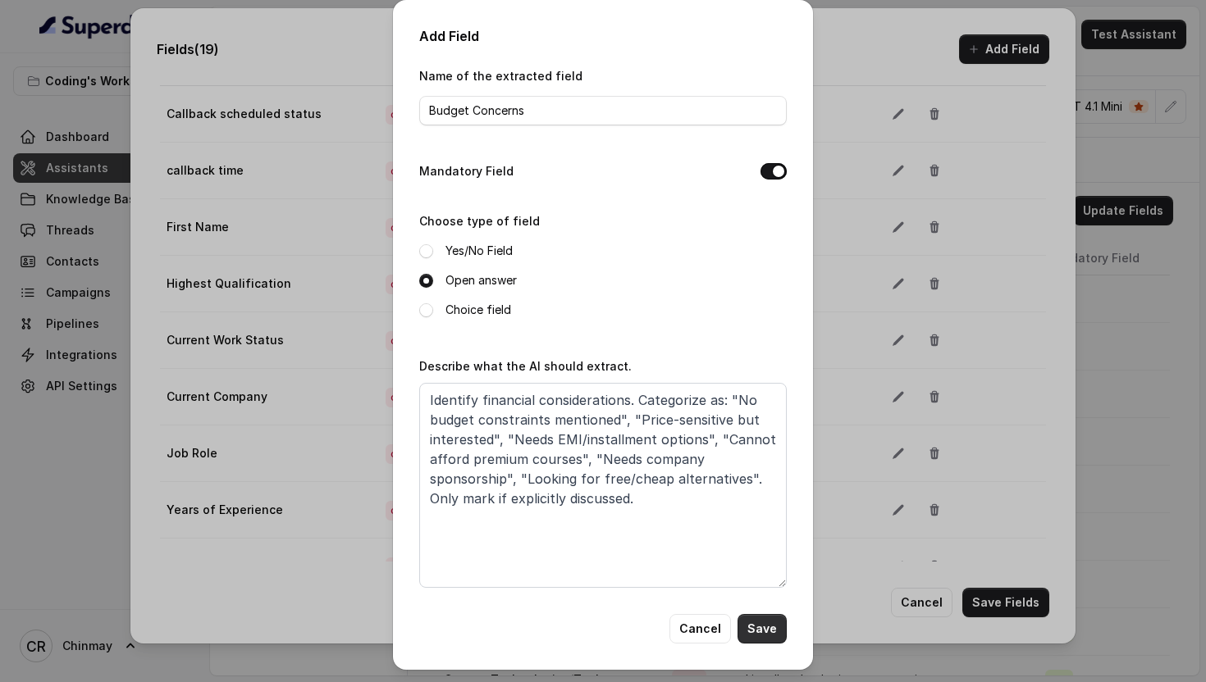
click at [756, 632] on button "Save" at bounding box center [761, 629] width 49 height 30
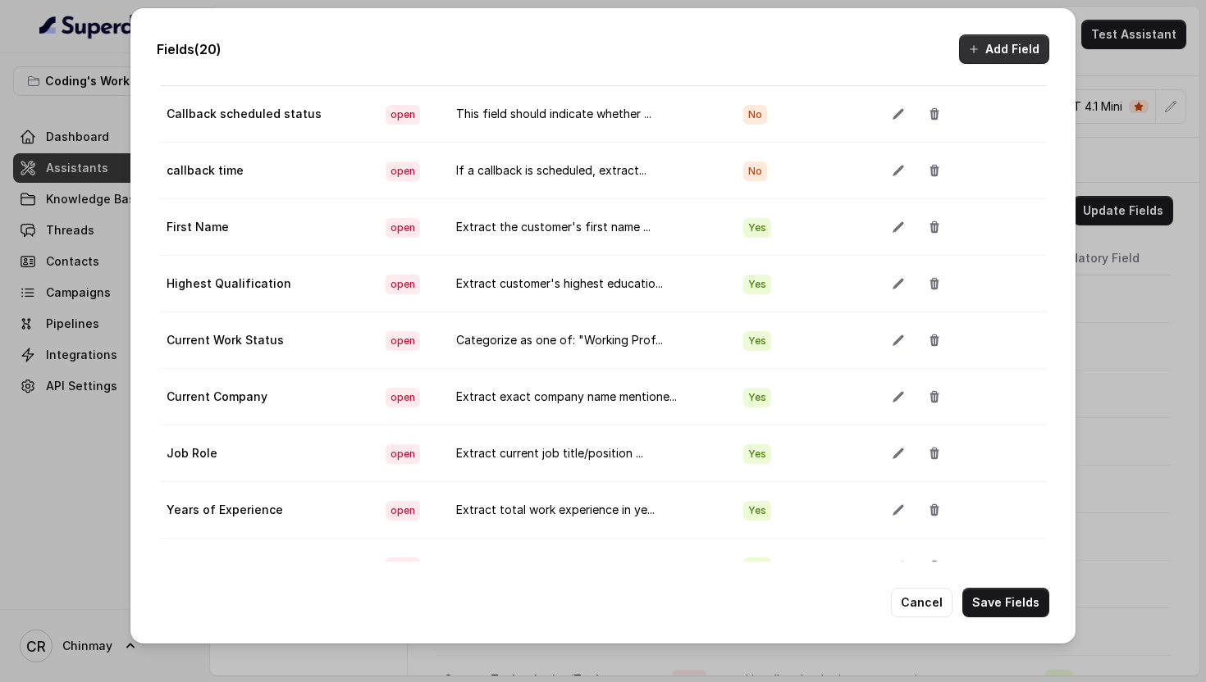
click at [1015, 48] on button "Add Field" at bounding box center [1004, 49] width 90 height 30
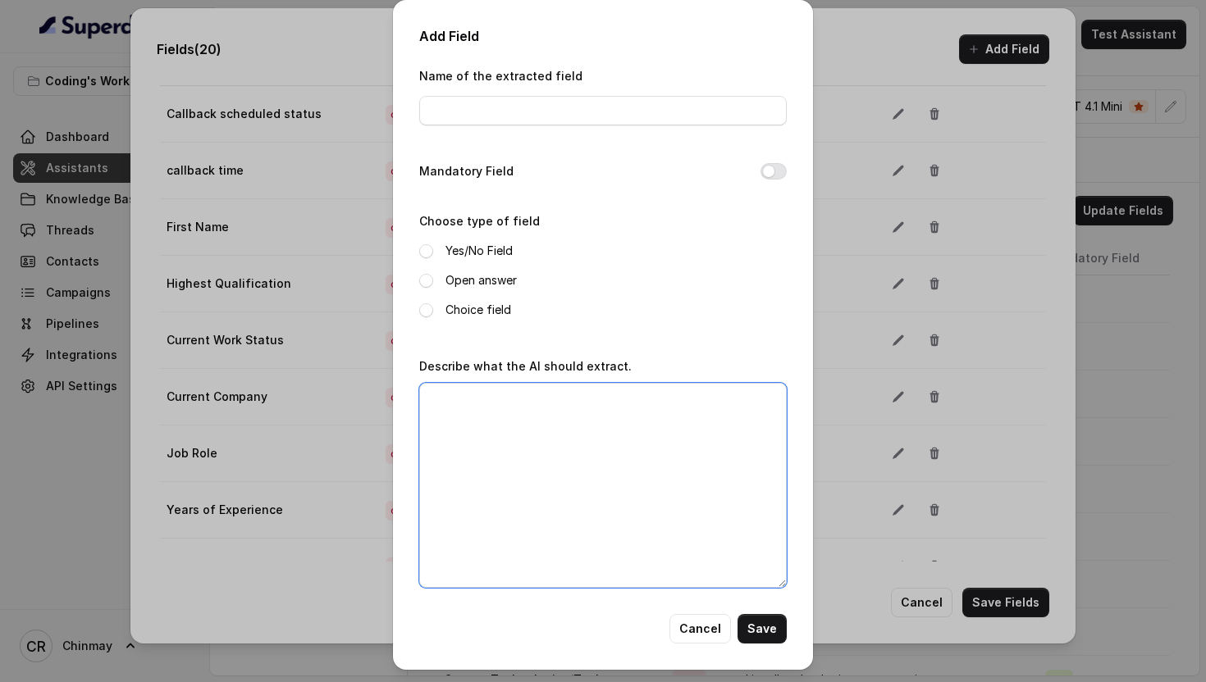
click at [584, 499] on textarea "Describe what the AI should extract." at bounding box center [602, 485] width 367 height 205
paste textarea "Extract how much time they can dedicate to learning. Examples: "2-3 hours daily…"
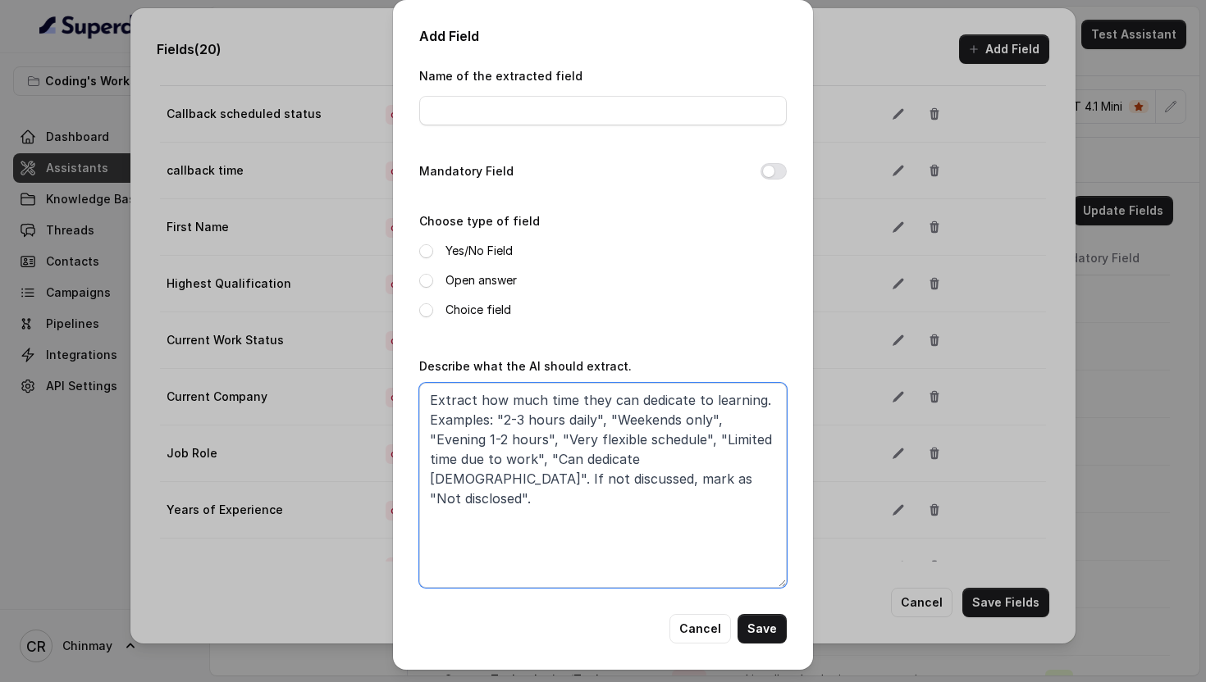
type textarea "Extract how much time they can dedicate to learning. Examples: "2-3 hours daily…"
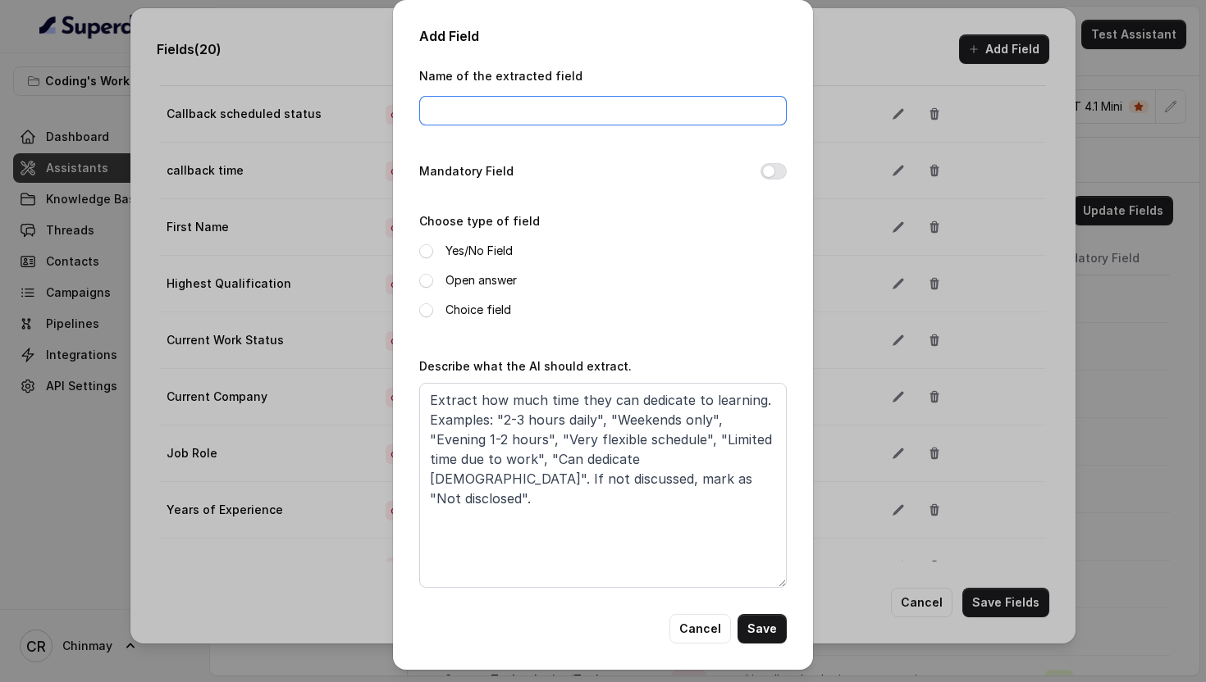
click at [489, 105] on input "Name of the extracted field" at bounding box center [602, 111] width 367 height 30
paste input "Time Availability"
type input "Time Availability"
click at [768, 170] on button "Mandatory Field" at bounding box center [773, 171] width 26 height 16
click at [419, 279] on span at bounding box center [426, 281] width 14 height 14
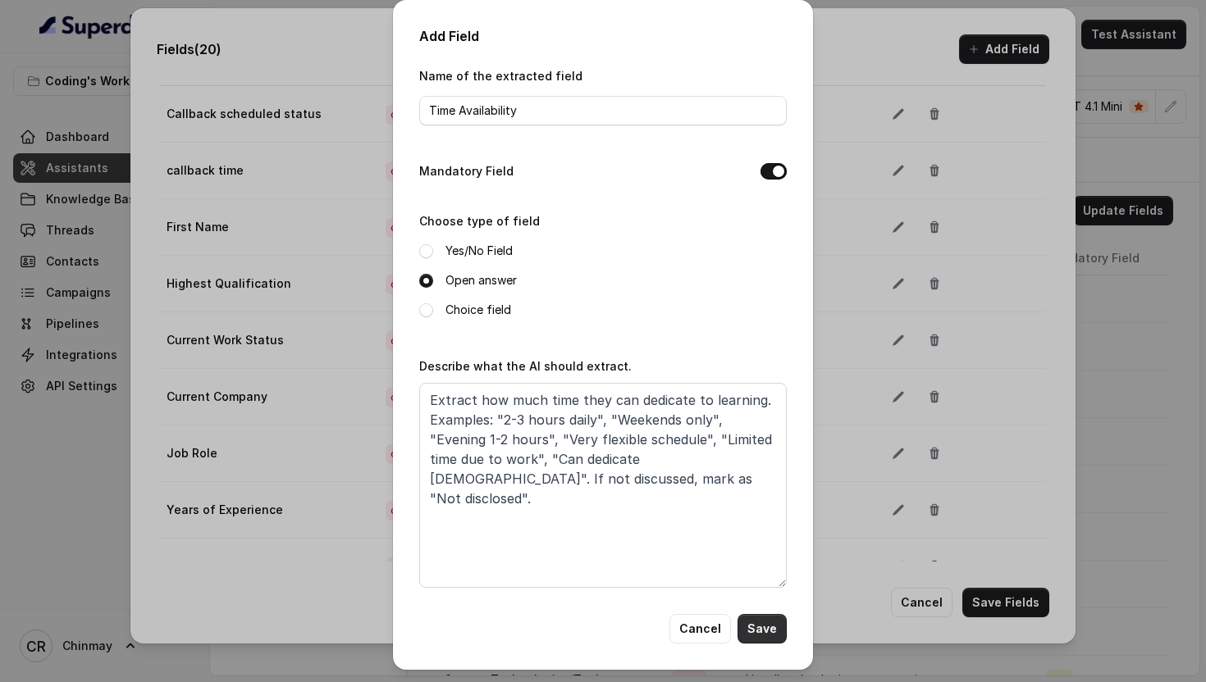
click at [771, 637] on button "Save" at bounding box center [761, 629] width 49 height 30
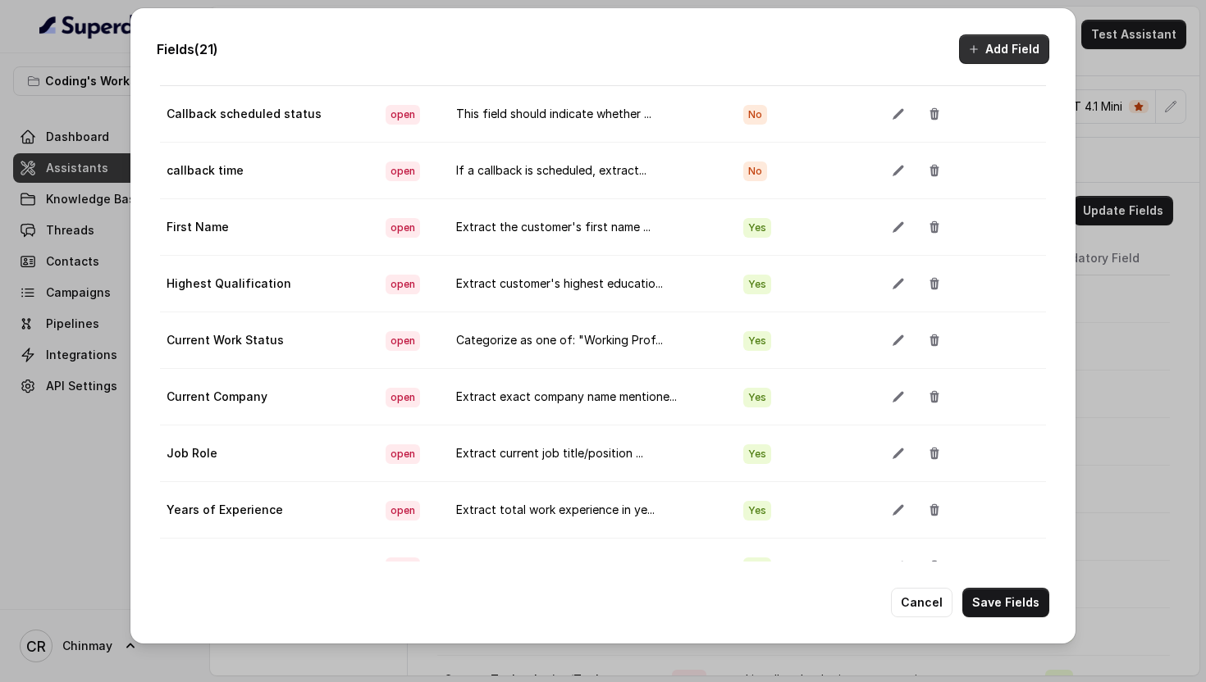
click at [1018, 42] on button "Add Field" at bounding box center [1004, 49] width 90 height 30
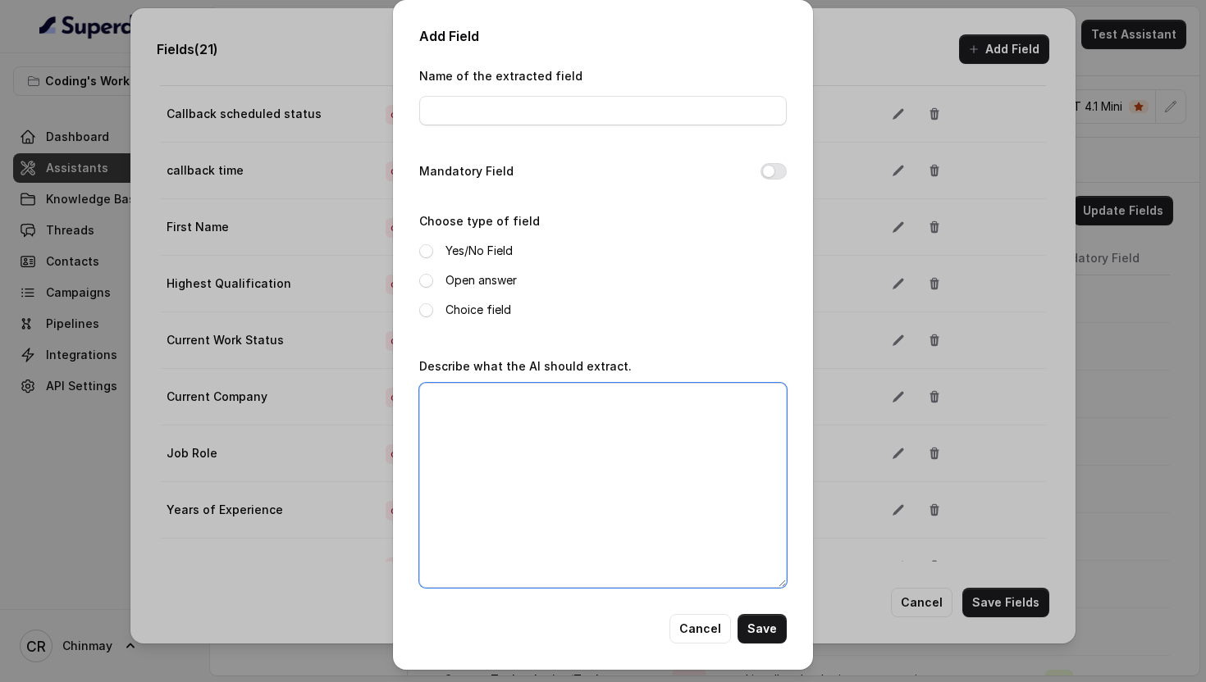
click at [627, 420] on textarea "Describe what the AI should extract." at bounding box center [602, 485] width 367 height 205
paste textarea "Determine preferred learning mode. Options: "Online live classes", "Self-paced …"
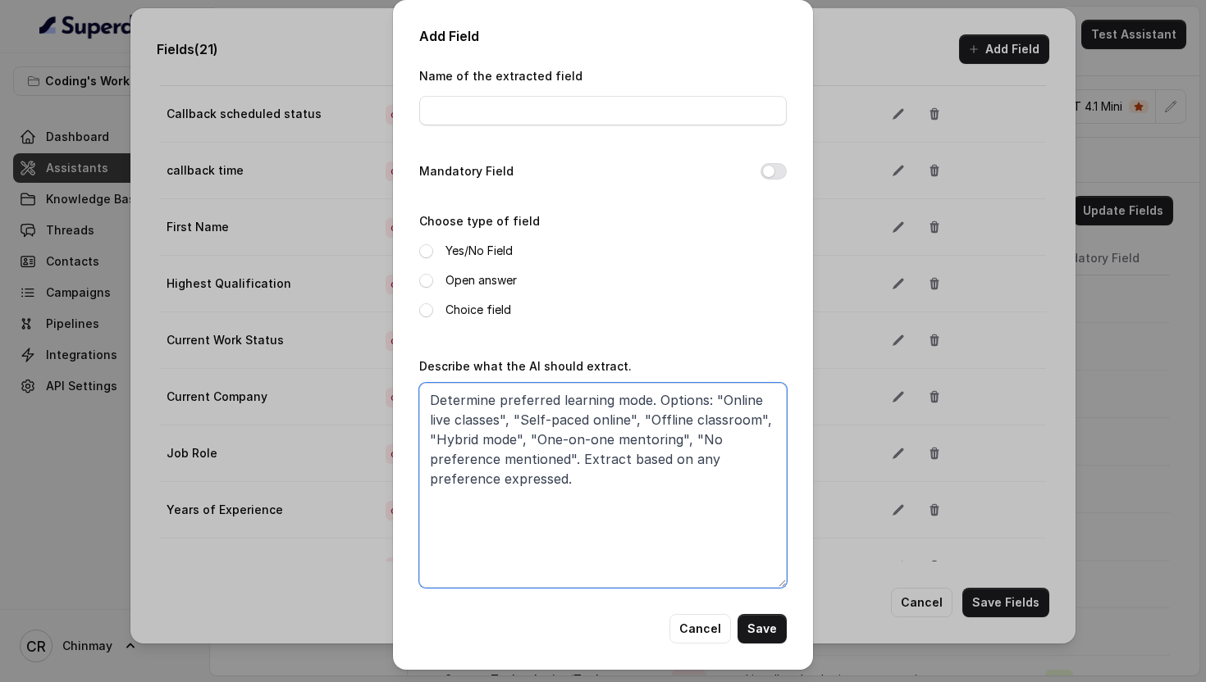
type textarea "Determine preferred learning mode. Options: "Online live classes", "Self-paced …"
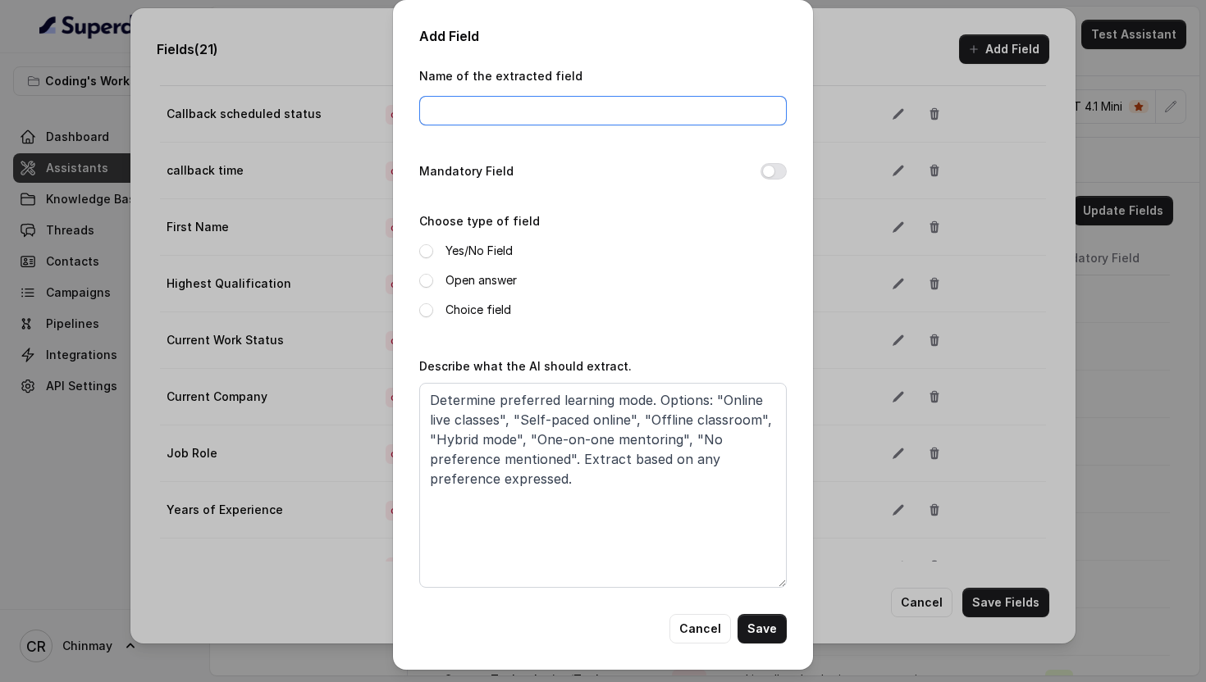
click at [434, 113] on input "Name of the extracted field" at bounding box center [602, 111] width 367 height 30
paste input "Learning Preference"
type input "Learning Preference"
click at [766, 171] on button "Mandatory Field" at bounding box center [773, 171] width 26 height 16
click at [423, 274] on span at bounding box center [426, 281] width 14 height 14
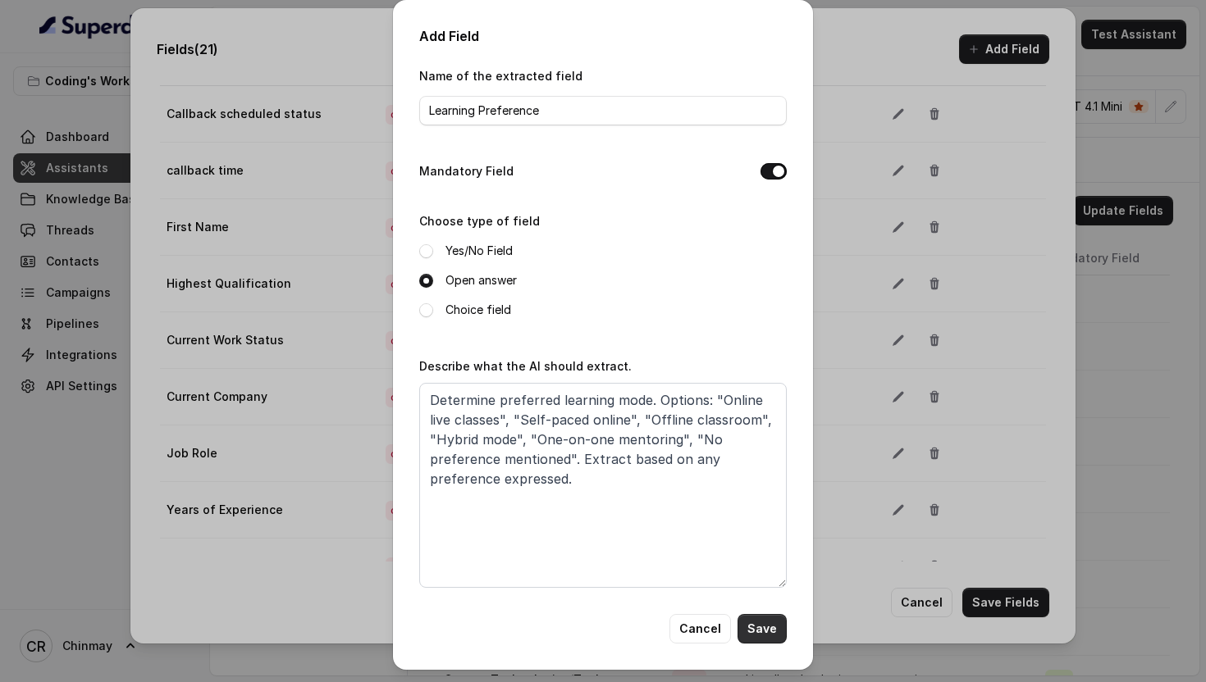
click at [760, 630] on button "Save" at bounding box center [761, 629] width 49 height 30
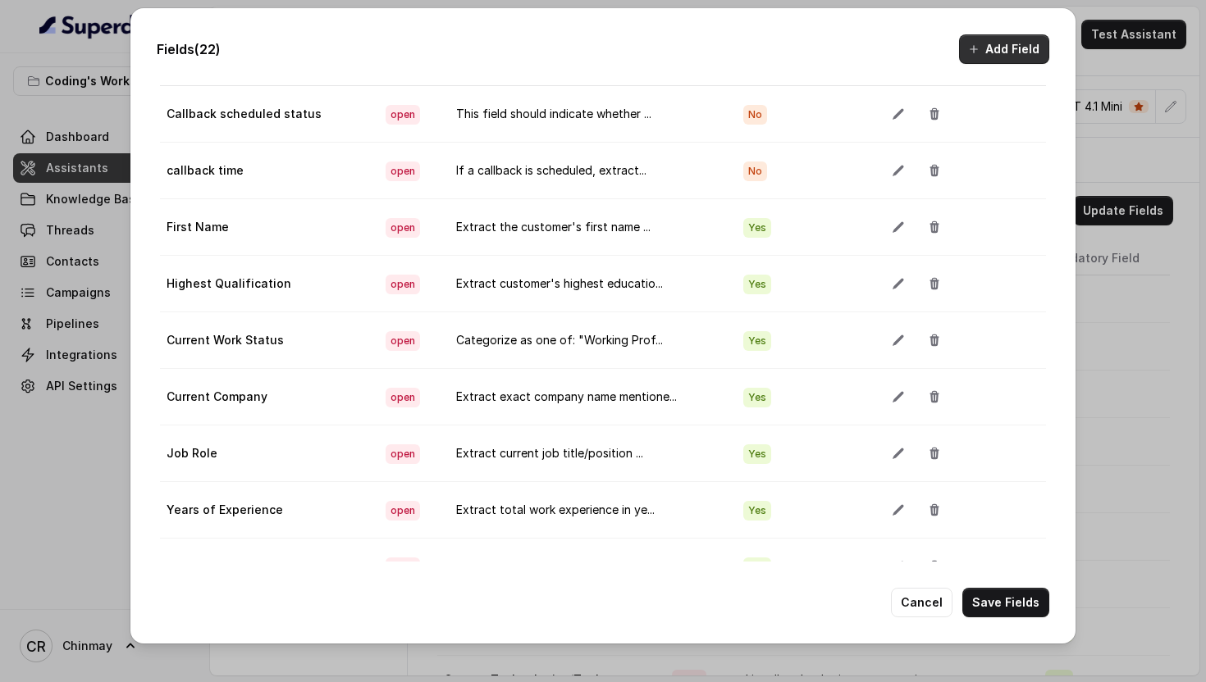
click at [1019, 40] on button "Add Field" at bounding box center [1004, 49] width 90 height 30
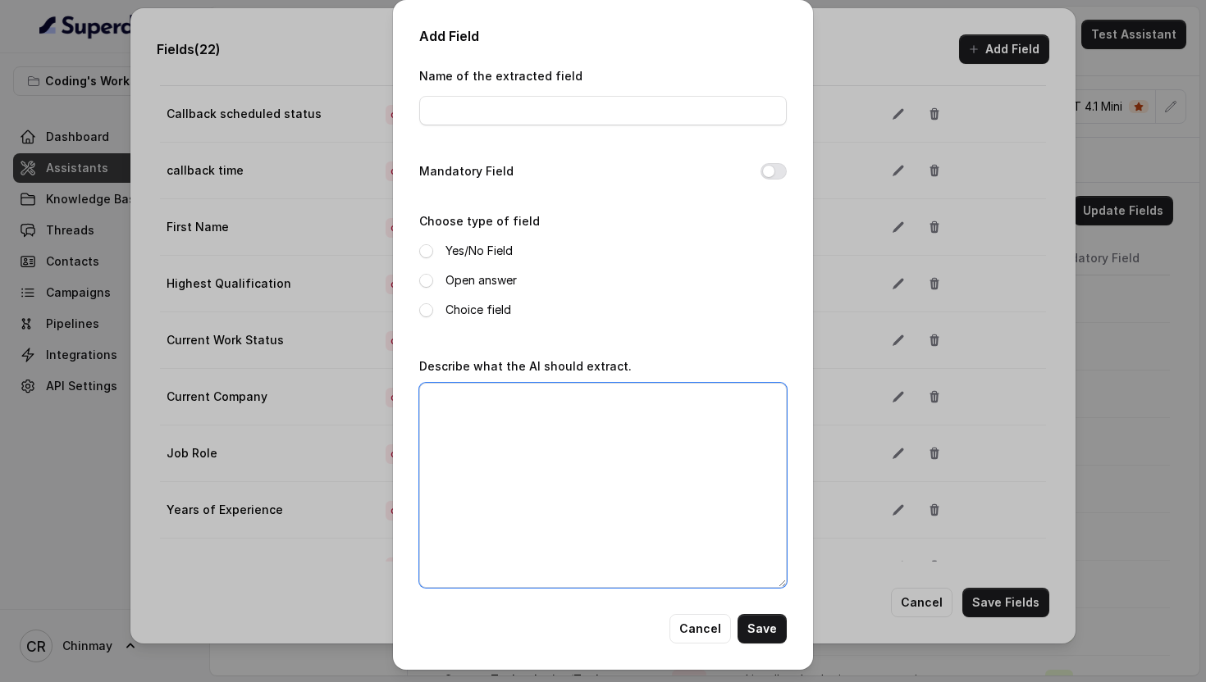
click at [633, 473] on textarea "Describe what the AI should extract." at bounding box center [602, 485] width 367 height 205
paste textarea "Identify if comparing with other platforms. Examples: "Comparing with Unacademy…"
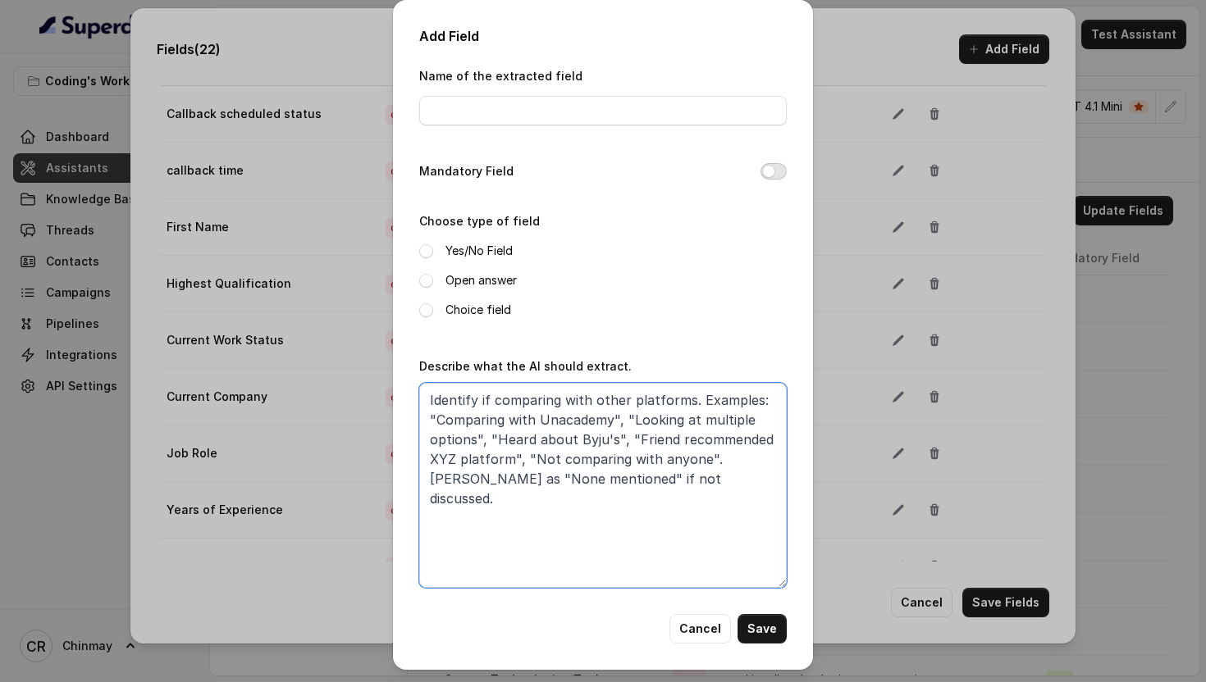
type textarea "Identify if comparing with other platforms. Examples: "Comparing with Unacademy…"
click at [776, 175] on button "Mandatory Field" at bounding box center [773, 171] width 26 height 16
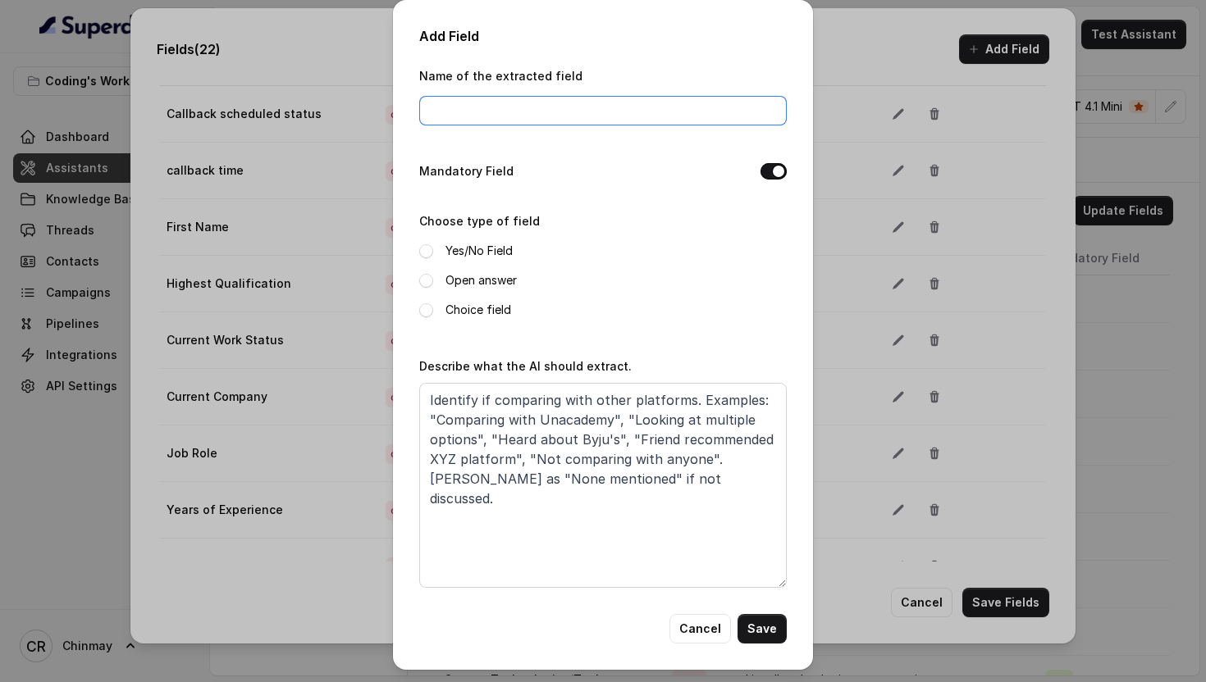
click at [465, 121] on input "Name of the extracted field" at bounding box center [602, 111] width 367 height 30
paste input "Competitor Comparison"
type input "Competitor Comparison"
click at [426, 280] on span at bounding box center [426, 281] width 14 height 14
click at [762, 627] on button "Save" at bounding box center [761, 629] width 49 height 30
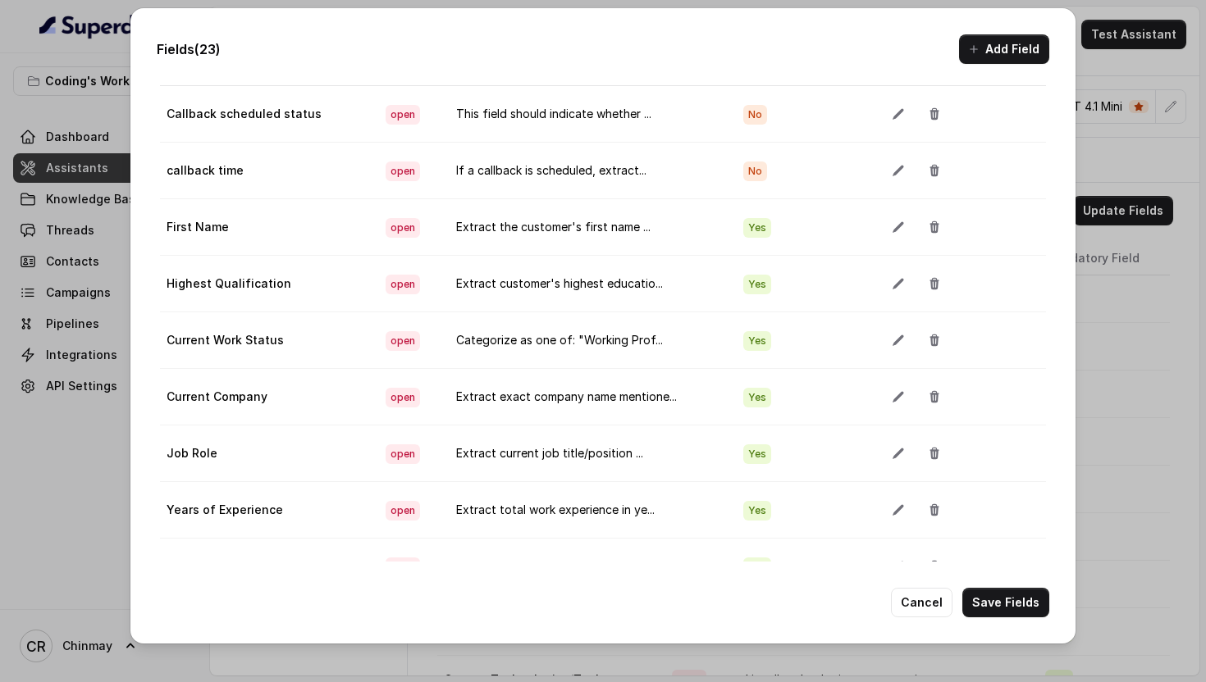
click at [1002, 43] on button "Add Field" at bounding box center [1004, 49] width 90 height 30
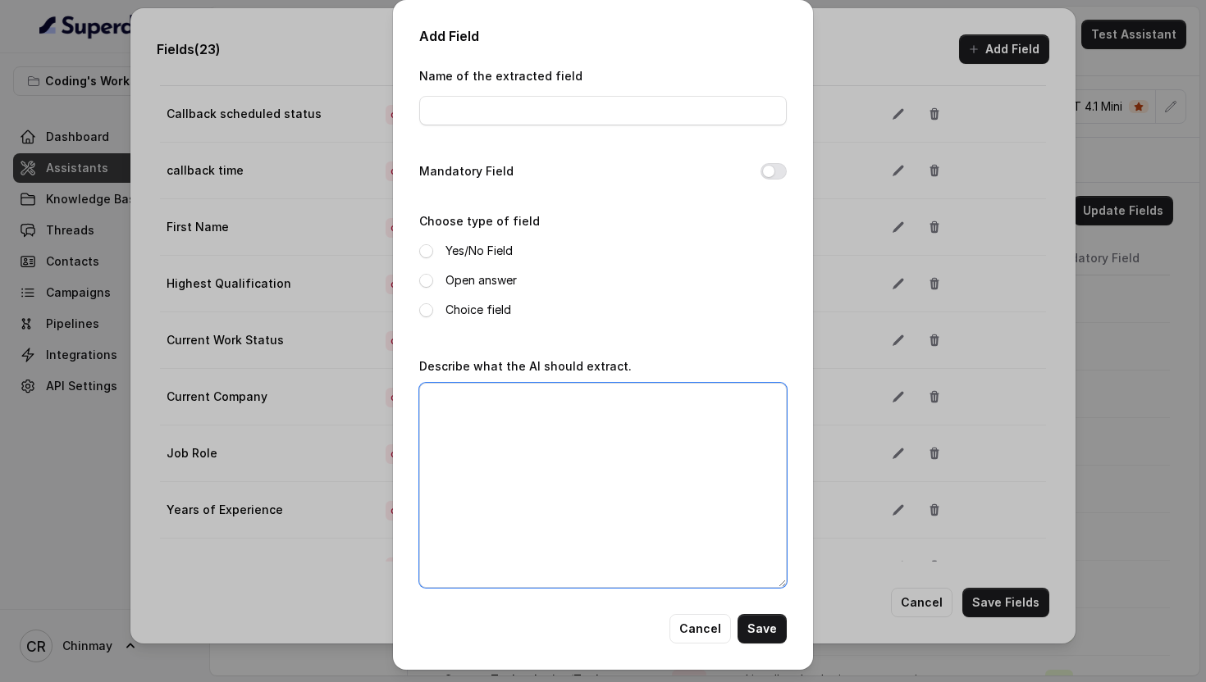
click at [634, 481] on textarea "Describe what the AI should extract." at bounding box center [602, 485] width 367 height 205
paste textarea "Extract worries about employment prospects. Examples: "Worried about placements…"
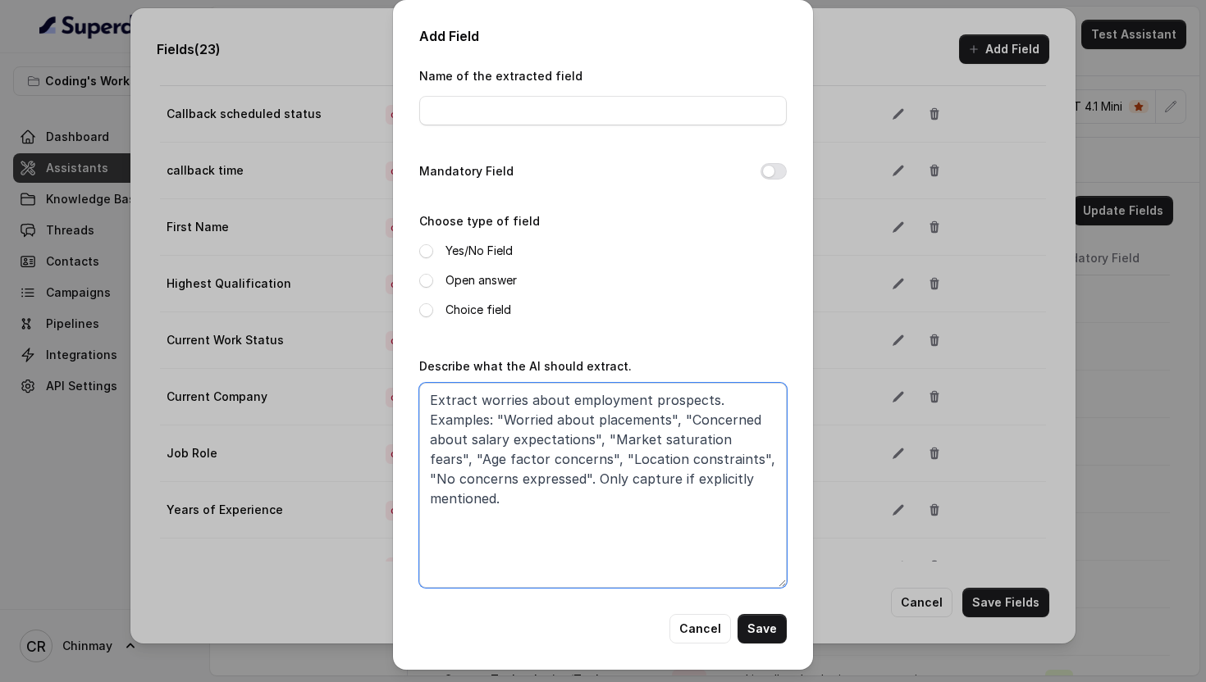
type textarea "Extract worries about employment prospects. Examples: "Worried about placements…"
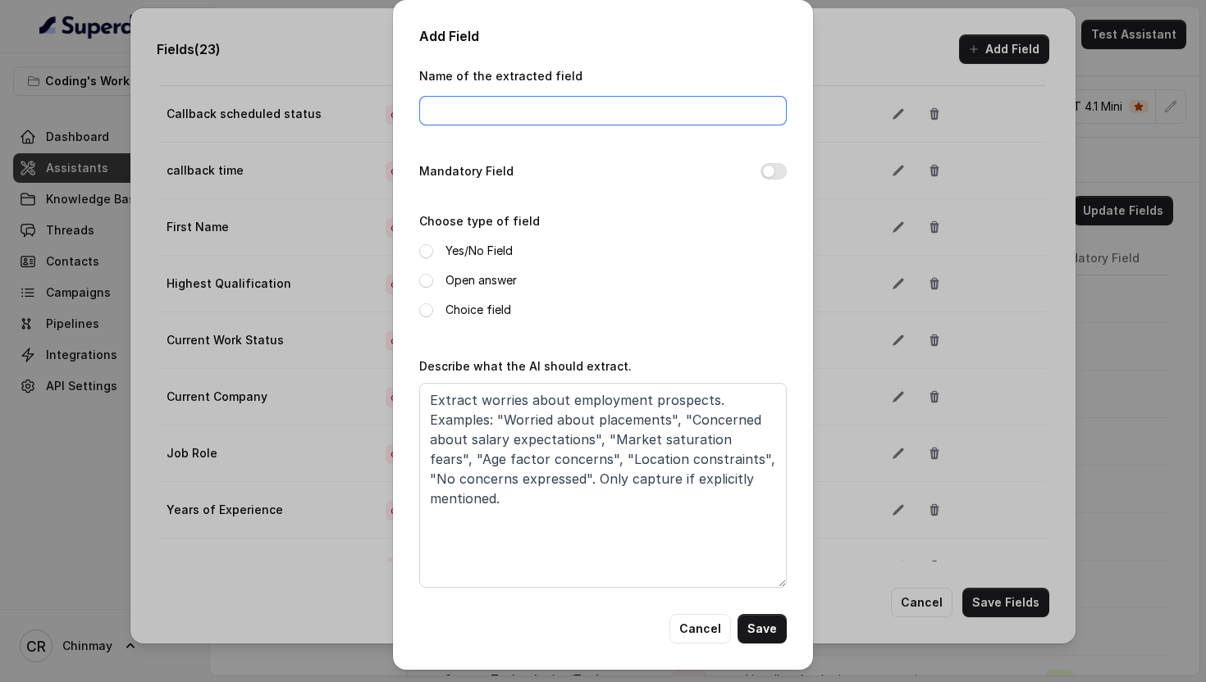
click at [516, 121] on input "Name of the extracted field" at bounding box center [602, 111] width 367 height 30
paste input "Job Market Concerns"
type input "Job Market Concerns"
click at [767, 174] on button "Mandatory Field" at bounding box center [773, 171] width 26 height 16
click at [421, 280] on span at bounding box center [426, 281] width 14 height 14
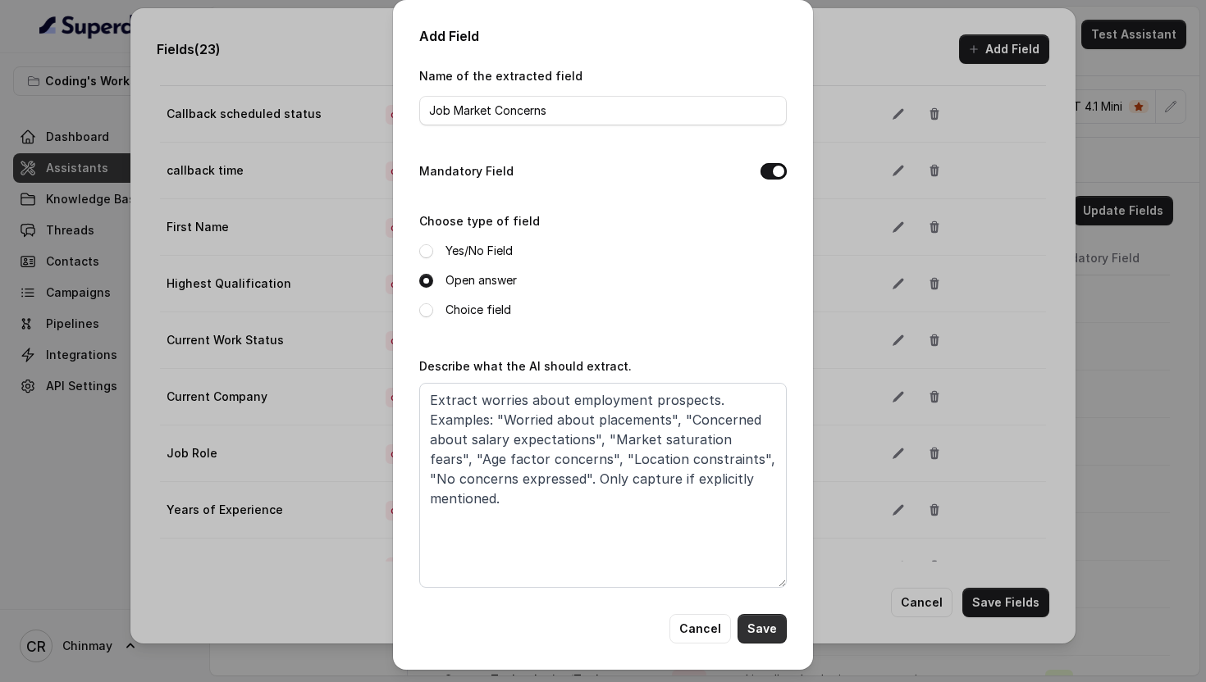
click at [760, 623] on button "Save" at bounding box center [761, 629] width 49 height 30
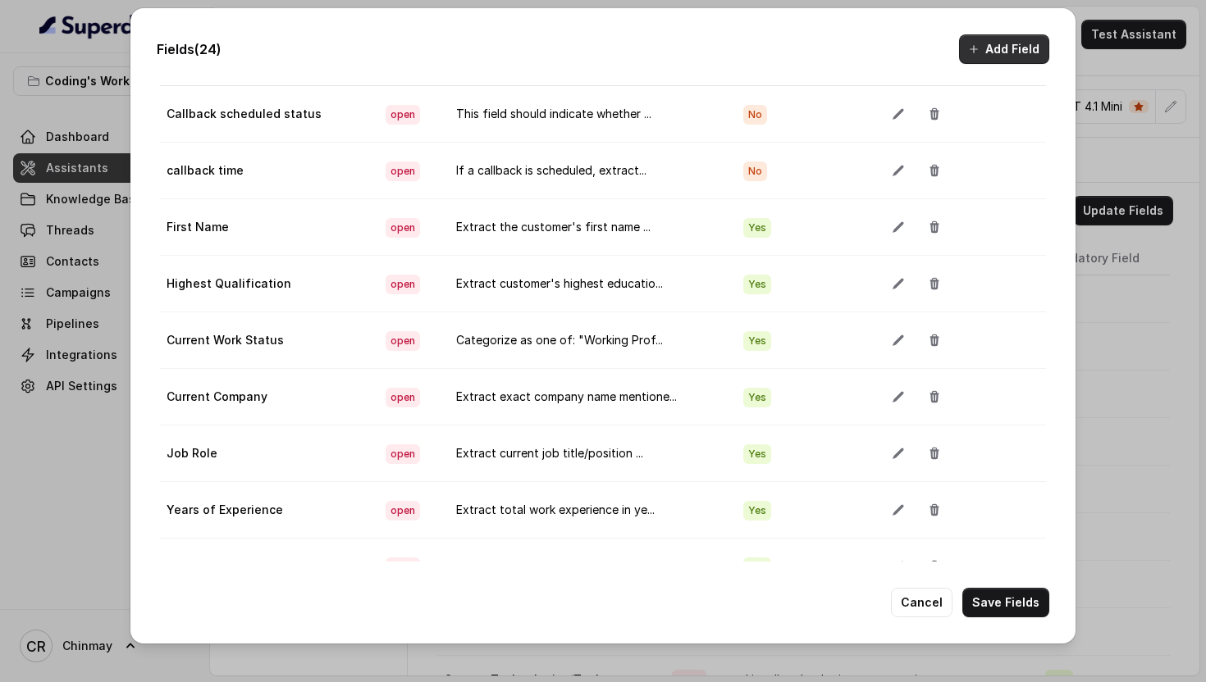
click at [1006, 47] on button "Add Field" at bounding box center [1004, 49] width 90 height 30
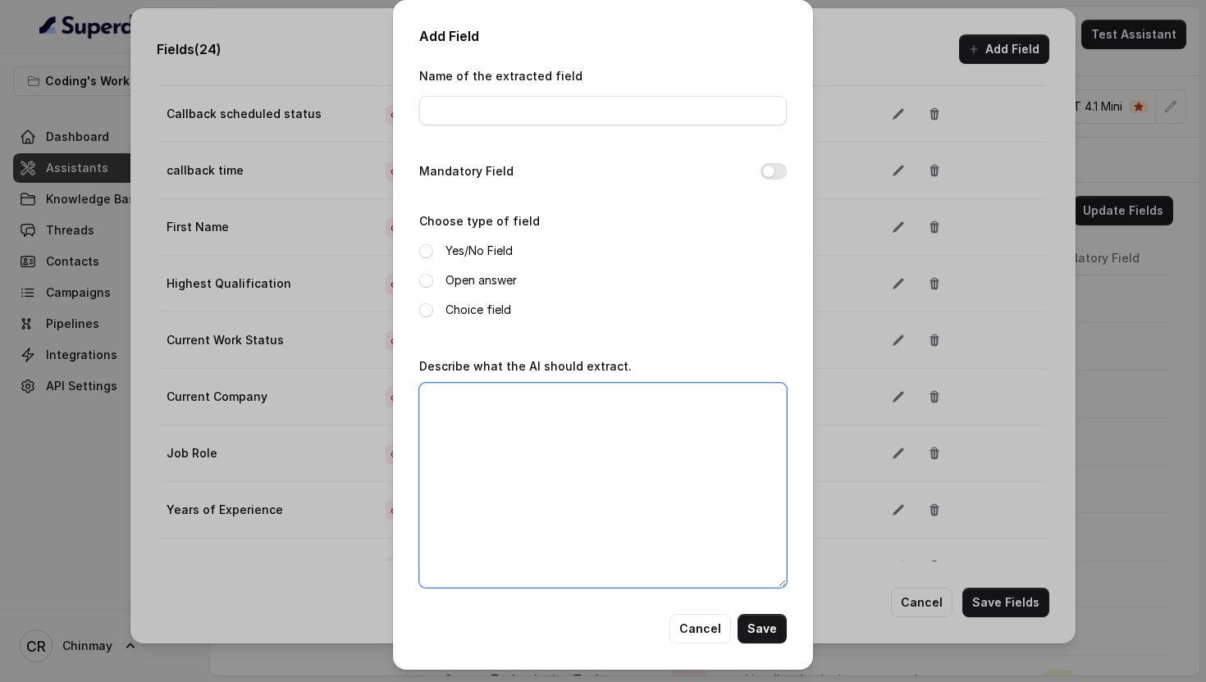
click at [682, 459] on textarea "Describe what the AI should extract." at bounding box center [602, 485] width 367 height 205
paste textarea "Extract expected salary post-course completion. Examples: "8-10 LPA expected", …"
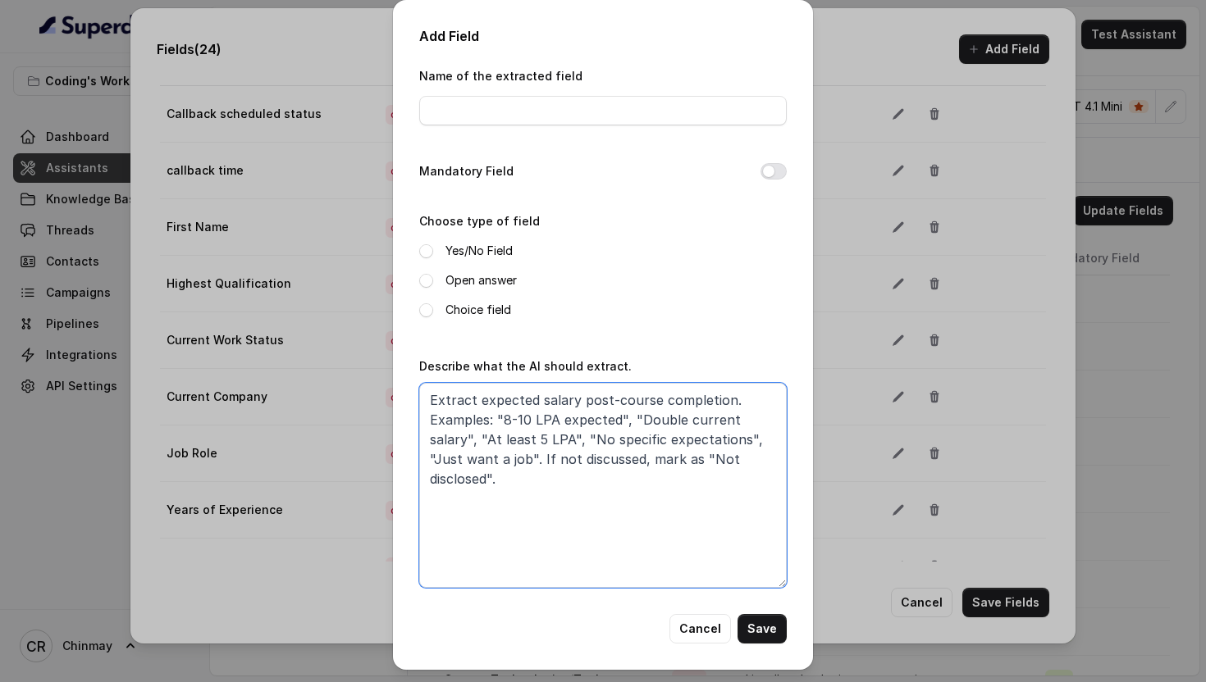
type textarea "Extract expected salary post-course completion. Examples: "8-10 LPA expected", …"
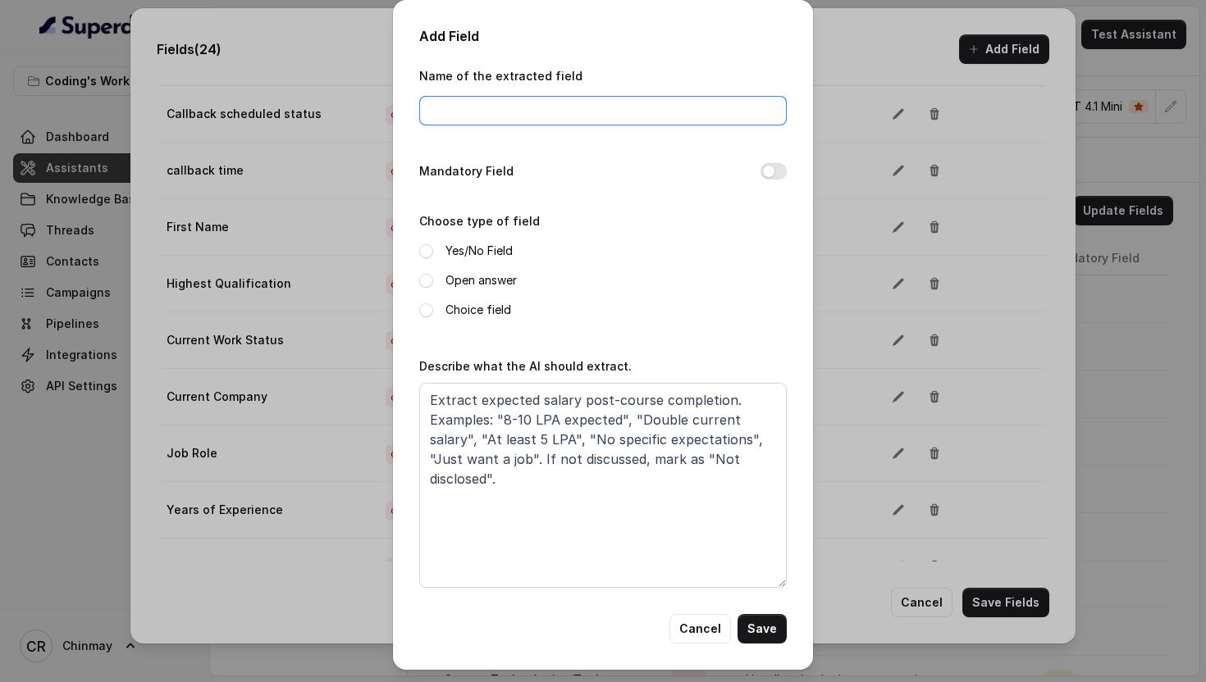
click at [449, 121] on input "Name of the extracted field" at bounding box center [602, 111] width 367 height 30
paste input "Placement Expectations"
type input "Placement Expectations"
click at [769, 168] on button "Mandatory Field" at bounding box center [773, 171] width 26 height 16
click at [419, 280] on span at bounding box center [426, 281] width 14 height 14
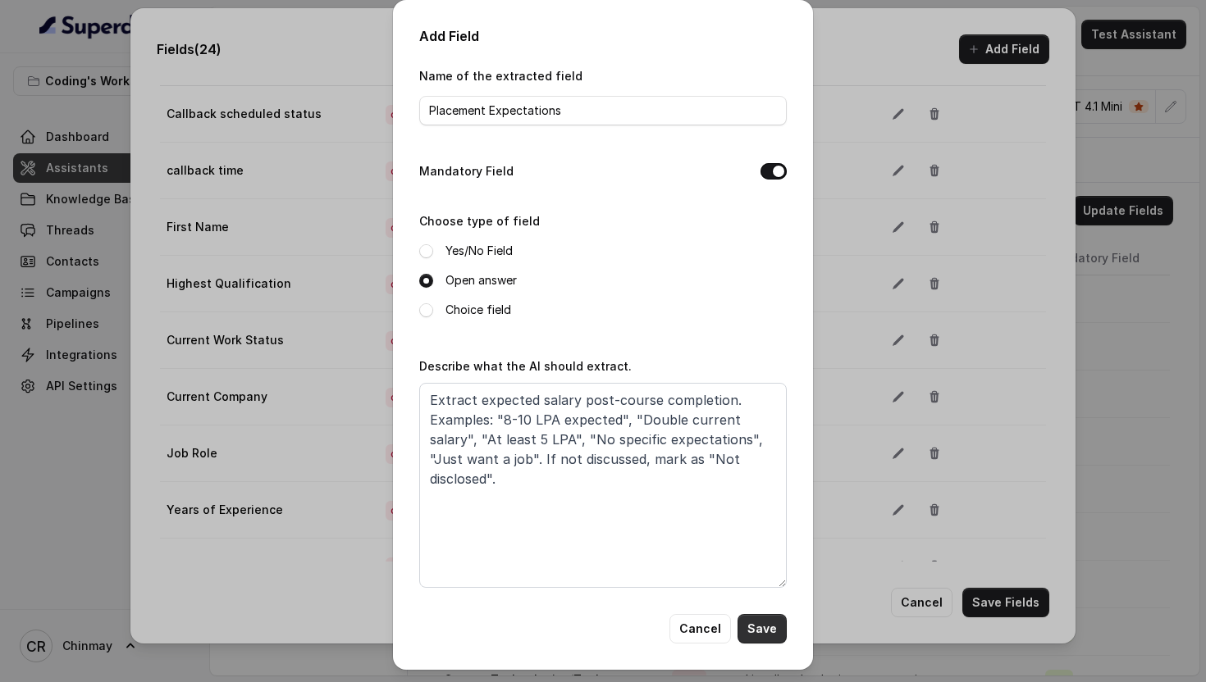
click at [750, 615] on button "Save" at bounding box center [761, 629] width 49 height 30
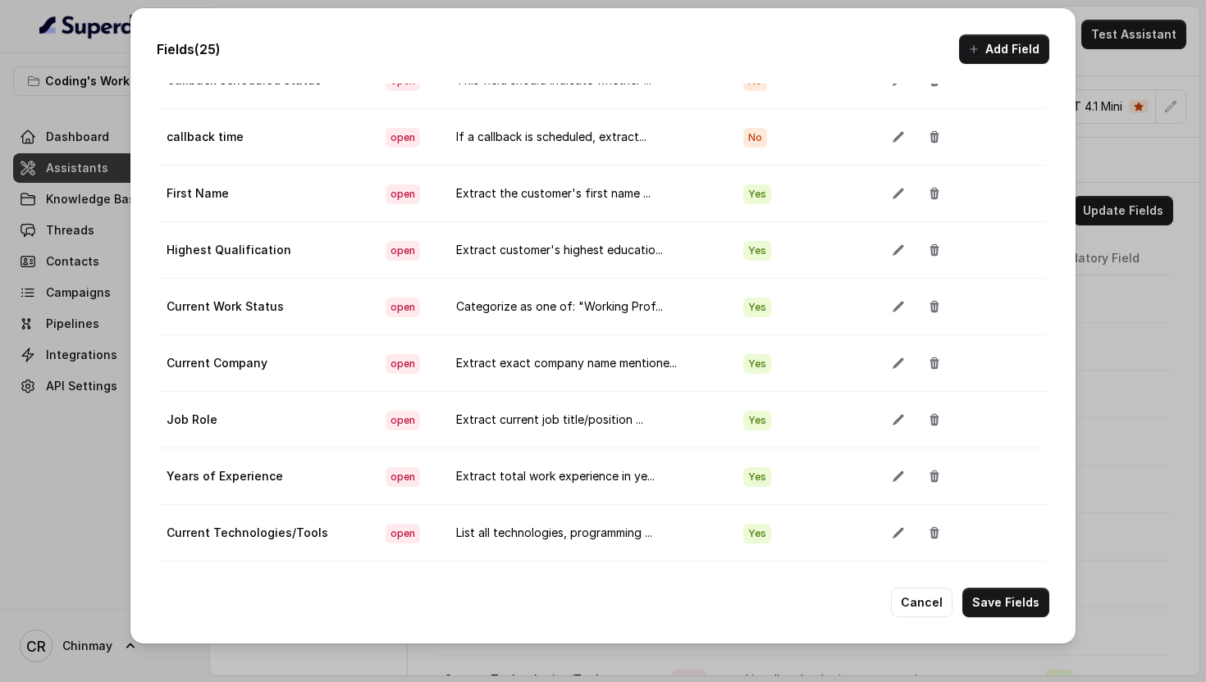
scroll to position [0, 0]
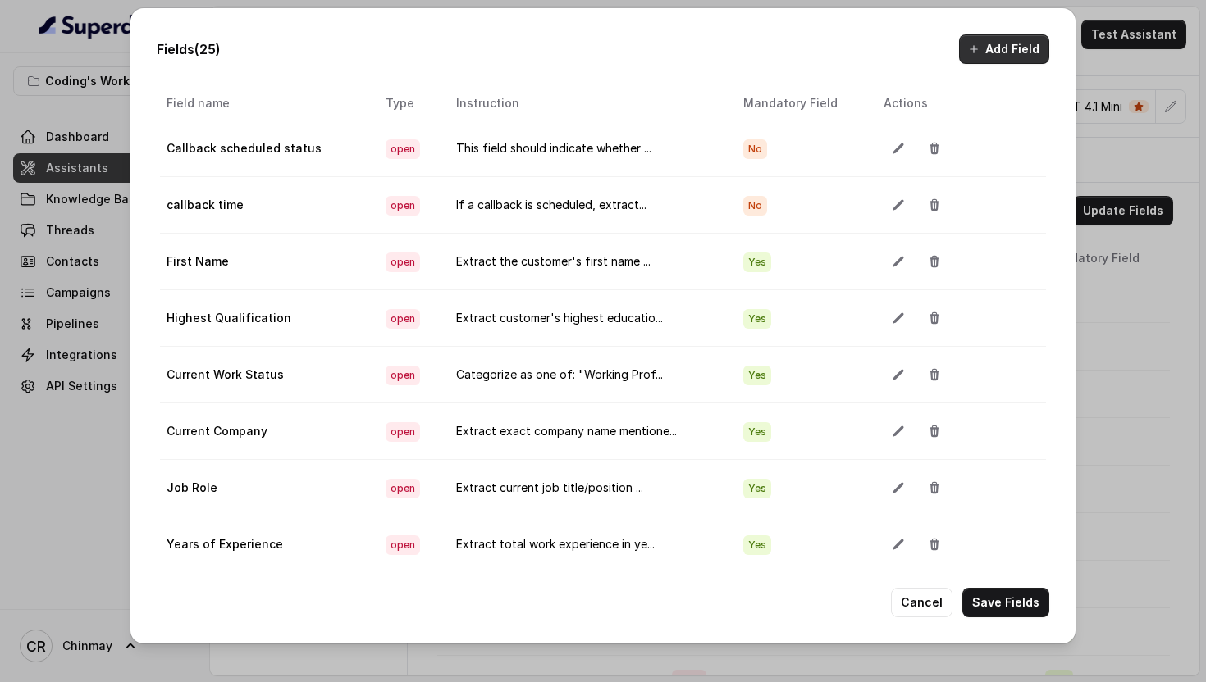
click at [1006, 46] on button "Add Field" at bounding box center [1004, 49] width 90 height 30
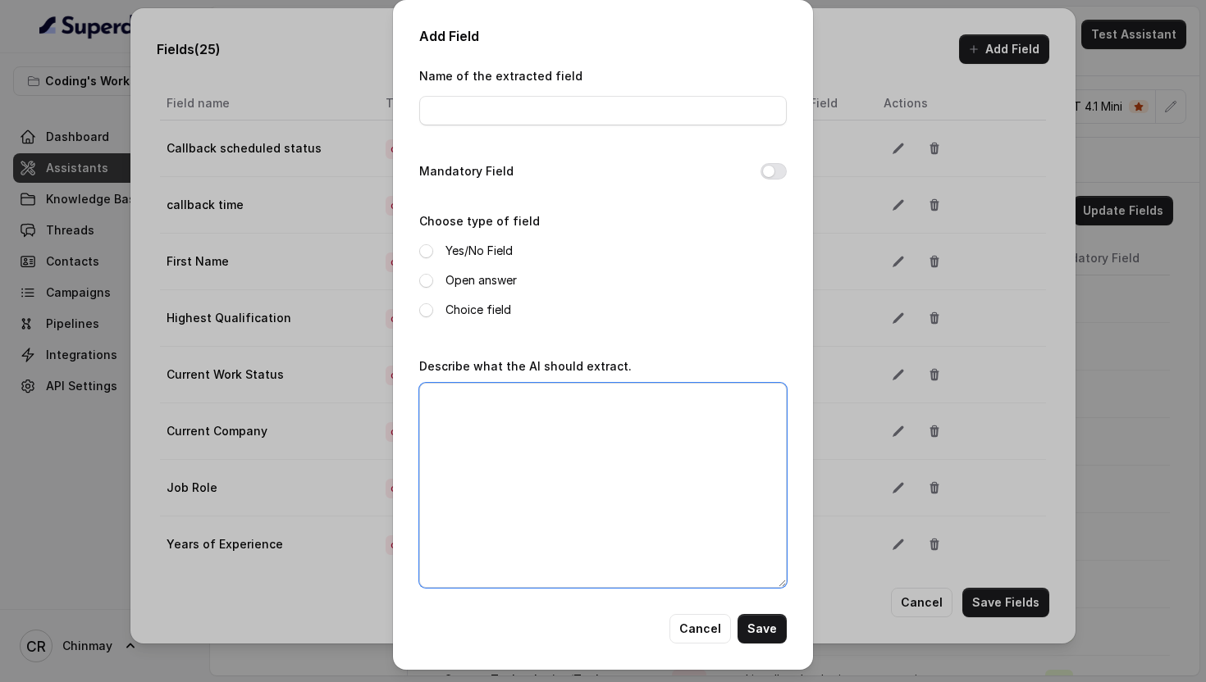
click at [522, 481] on textarea "Describe what the AI should extract." at bounding box center [602, 485] width 367 height 205
paste textarea "Track language used during conversation. Options: "English only", "Hindi only",…"
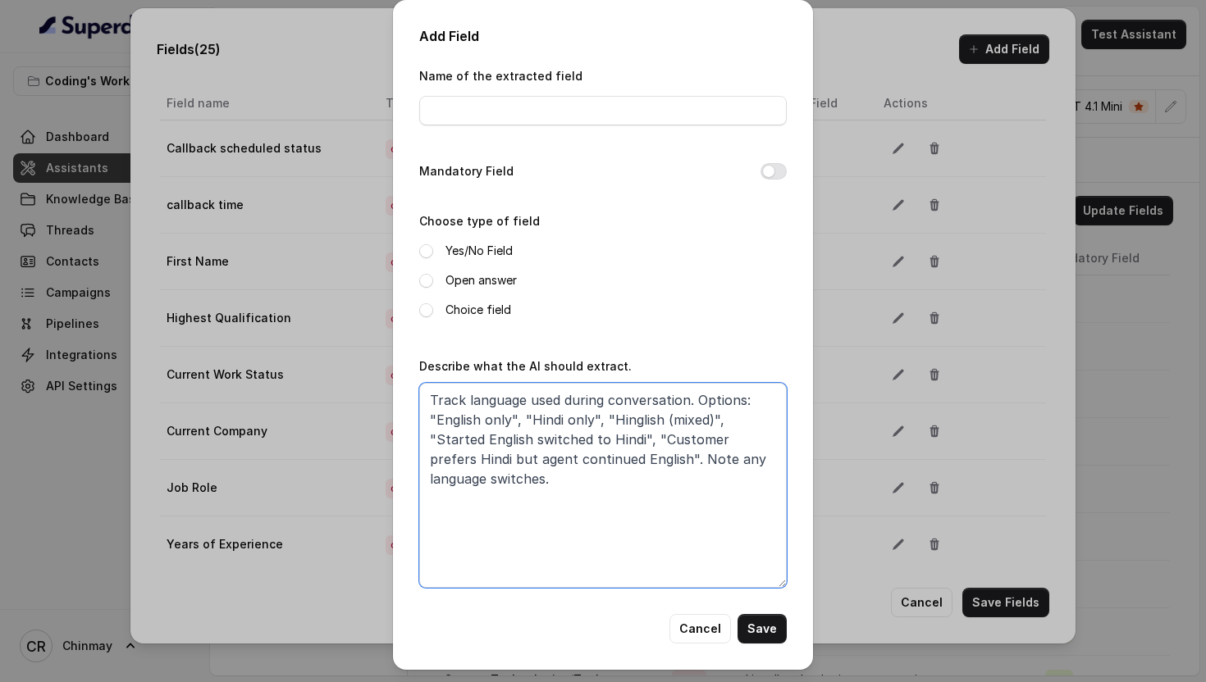
type textarea "Track language used during conversation. Options: "English only", "Hindi only",…"
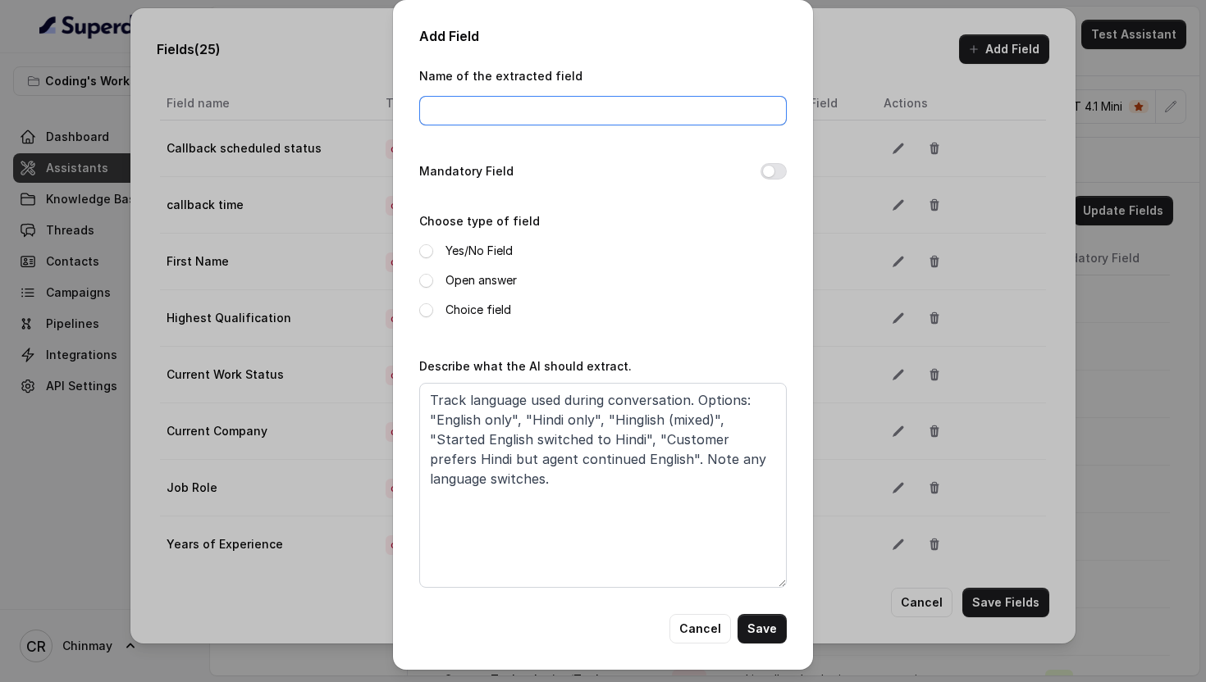
click at [459, 118] on input "Name of the extracted field" at bounding box center [602, 111] width 367 height 30
paste input "Language Preference"
type input "Language Preference"
click at [767, 162] on div "Mandatory Field" at bounding box center [602, 173] width 367 height 23
click at [769, 167] on button "Mandatory Field" at bounding box center [773, 171] width 26 height 16
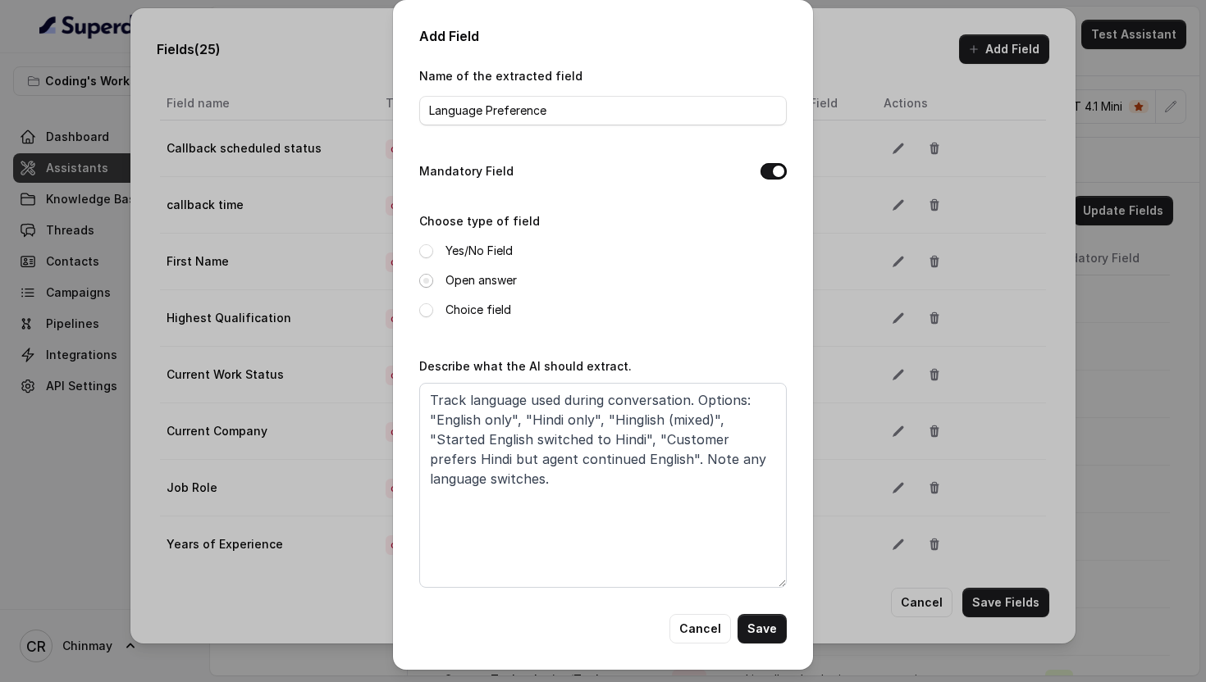
click at [427, 280] on span at bounding box center [426, 281] width 14 height 14
click at [773, 633] on button "Save" at bounding box center [761, 629] width 49 height 30
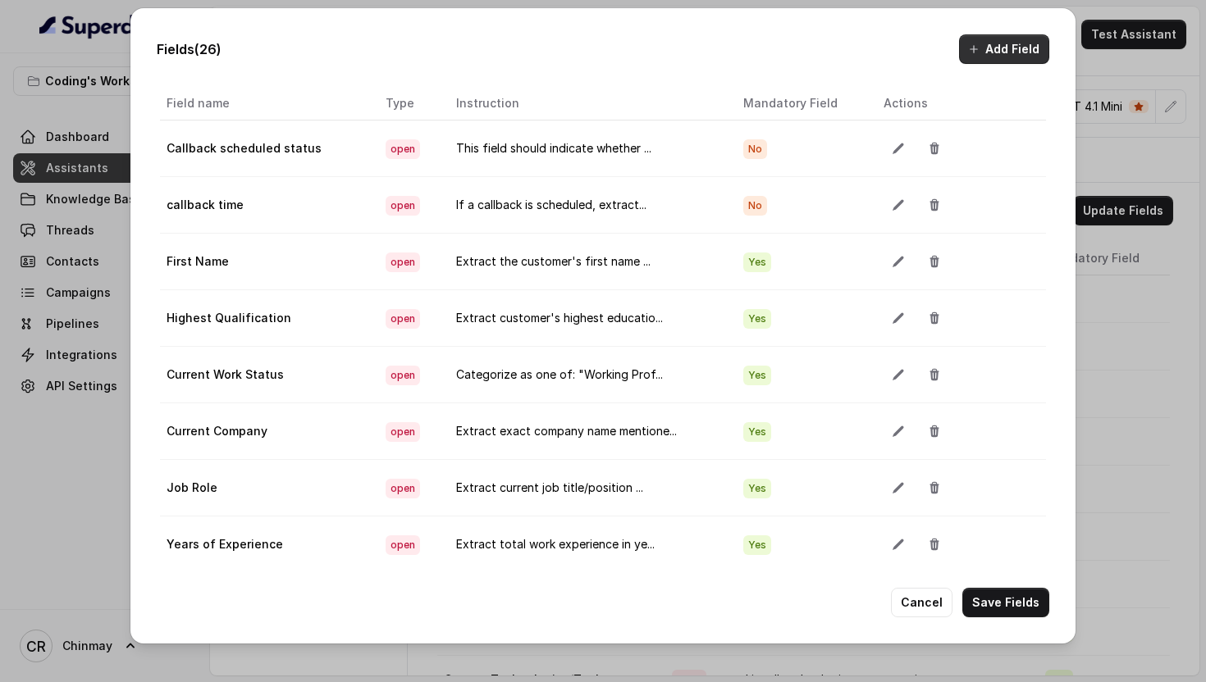
click at [970, 52] on icon "button" at bounding box center [973, 49] width 13 height 13
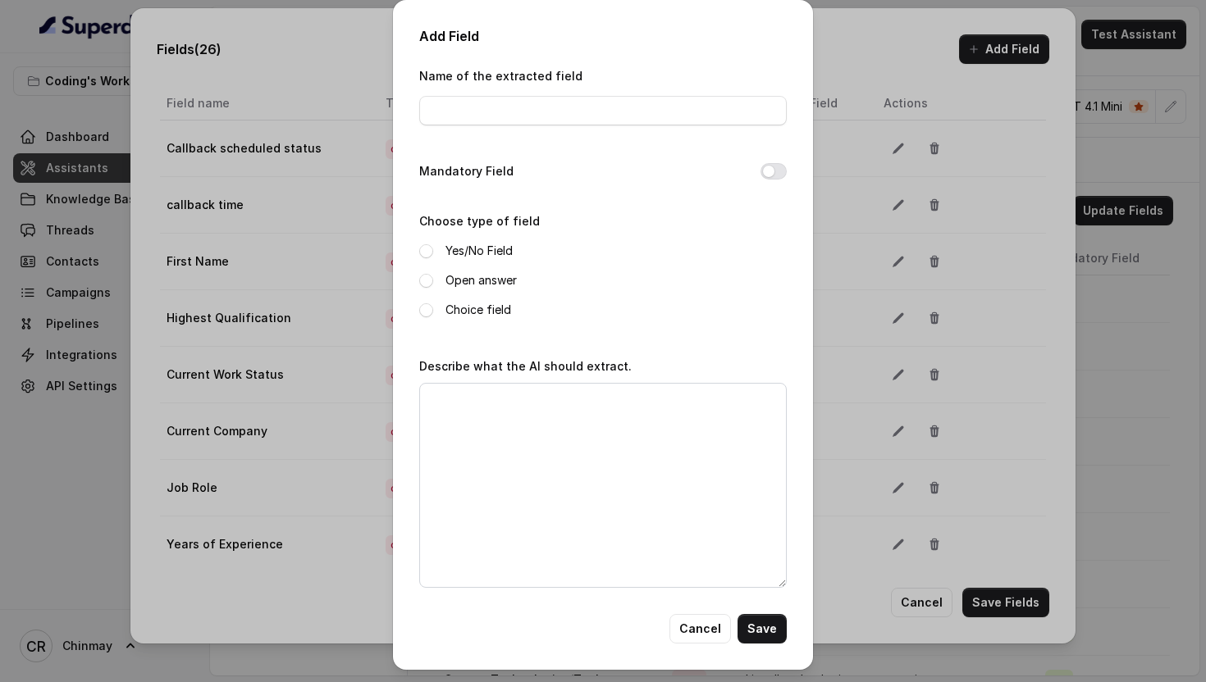
click at [406, 474] on div "Add Field Name of the extracted field Mandatory Field Choose type of field Yes/…" at bounding box center [603, 335] width 420 height 670
click at [470, 460] on textarea "Describe what the AI should extract." at bounding box center [602, 485] width 367 height 205
paste textarea "Assess participation quality. Categorize as: "Highly Engaged" (asking questions…"
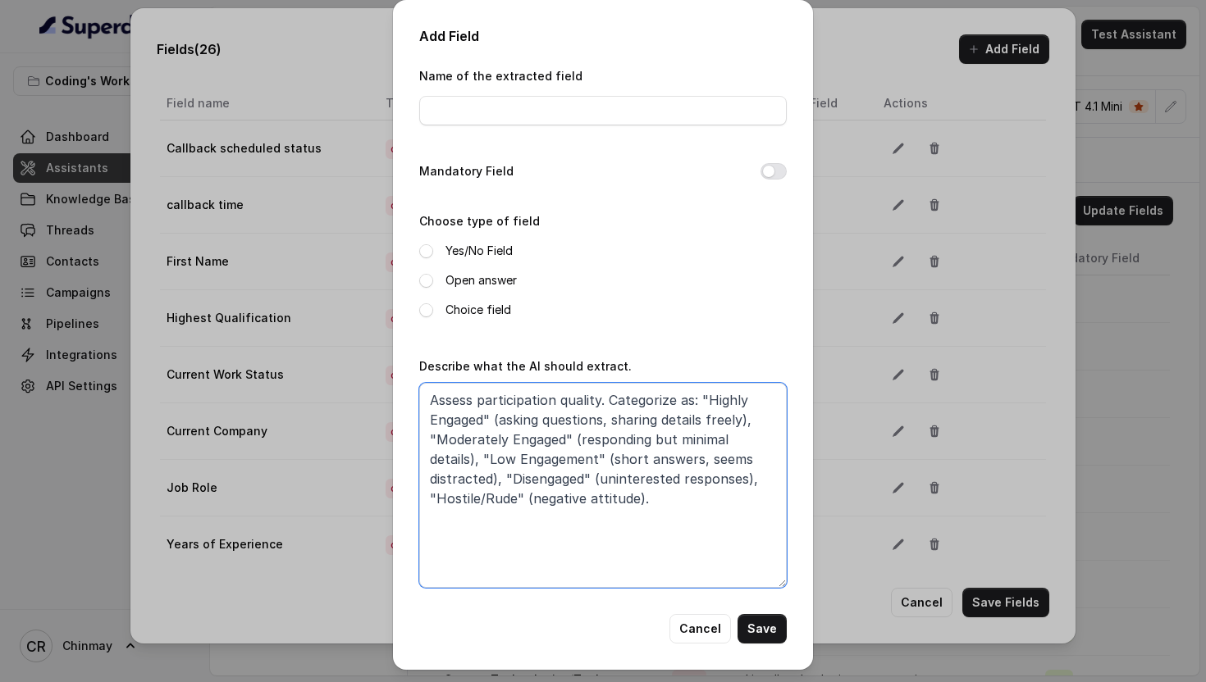
type textarea "Assess participation quality. Categorize as: "Highly Engaged" (asking questions…"
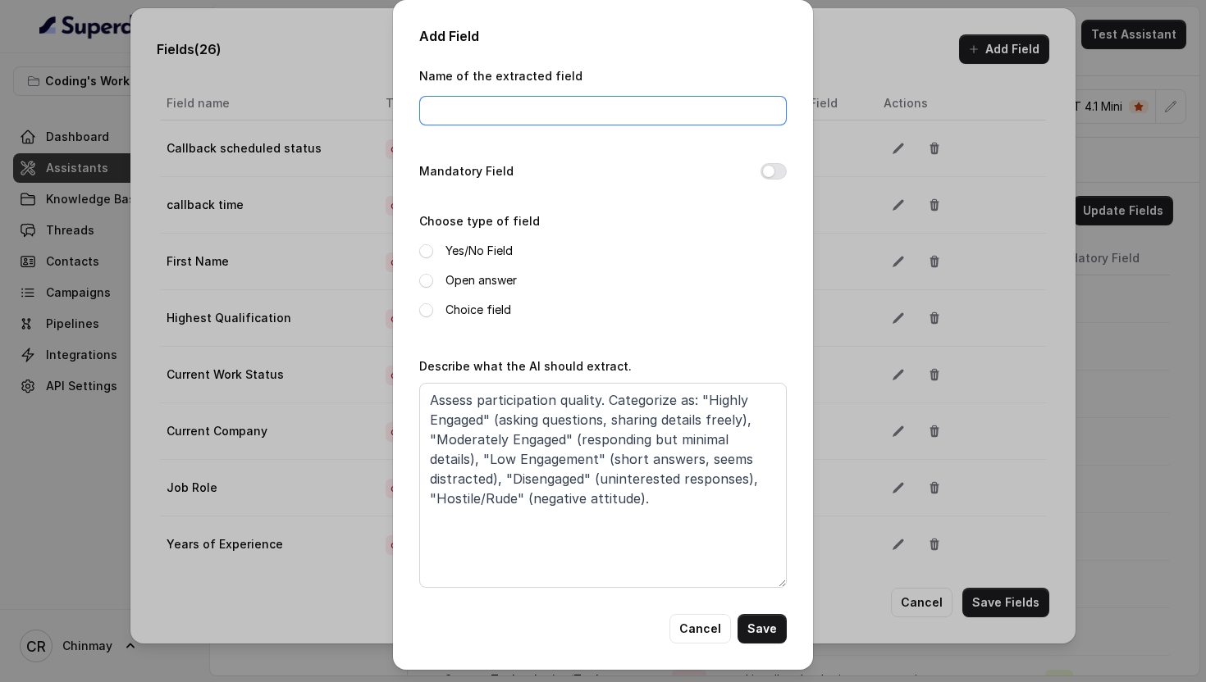
click at [471, 106] on input "Name of the extracted field" at bounding box center [602, 111] width 367 height 30
paste input "Customer Engagement Level"
type input "Customer Engagement Level"
click at [773, 171] on button "Mandatory Field" at bounding box center [773, 171] width 26 height 16
click at [427, 277] on span at bounding box center [426, 281] width 14 height 14
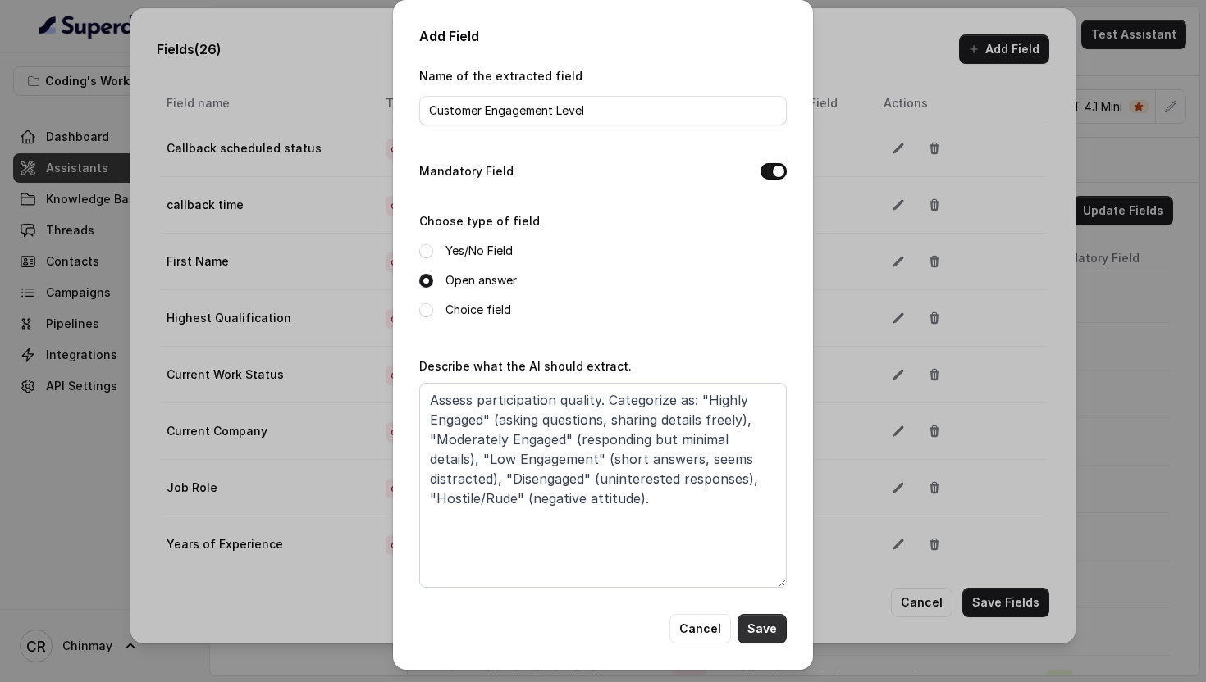
click at [760, 630] on button "Save" at bounding box center [761, 629] width 49 height 30
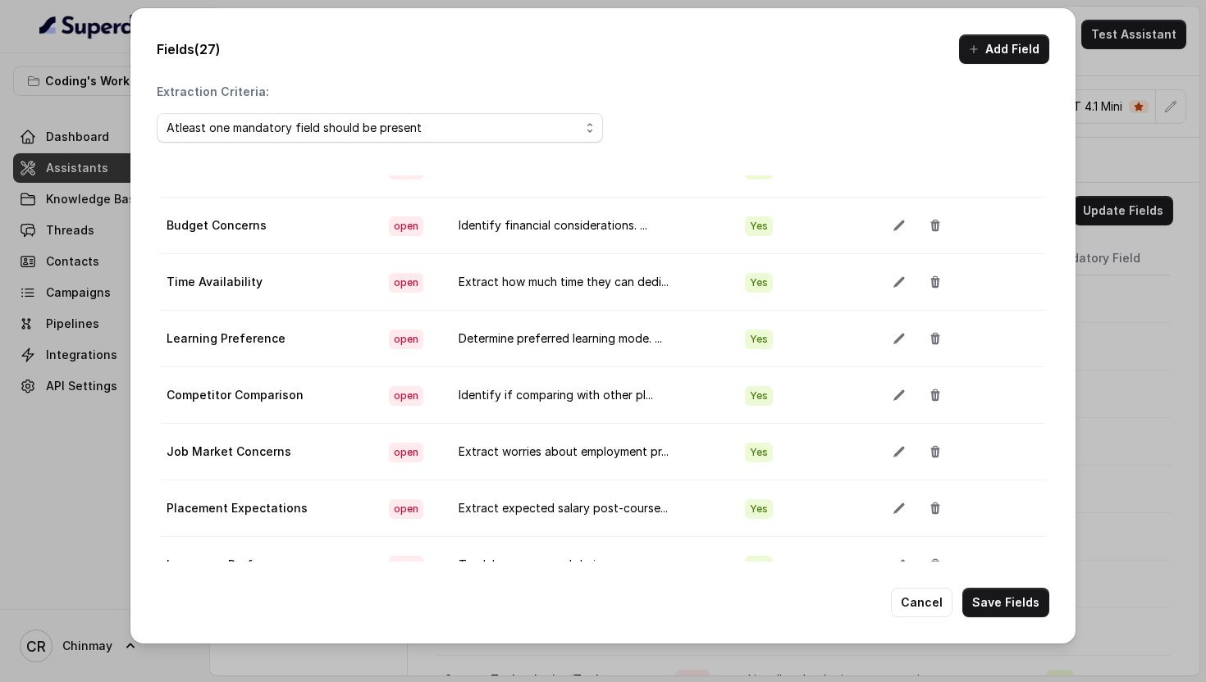
scroll to position [92, 0]
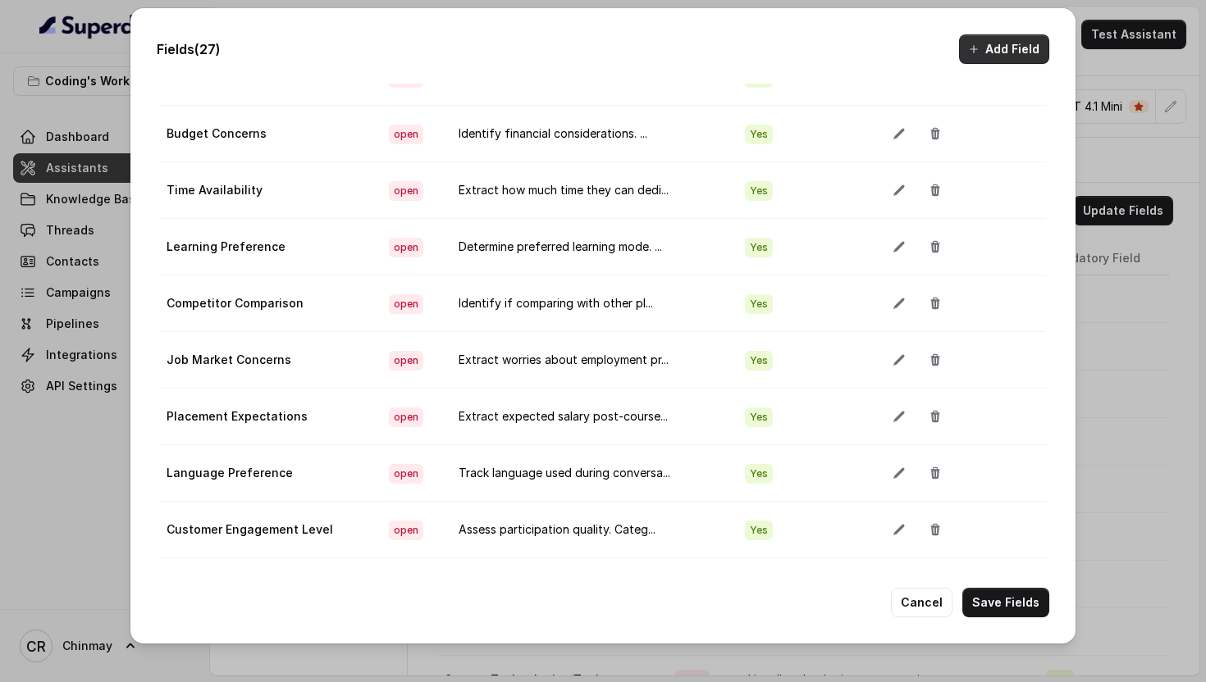
click at [1008, 48] on button "Add Field" at bounding box center [1004, 49] width 90 height 30
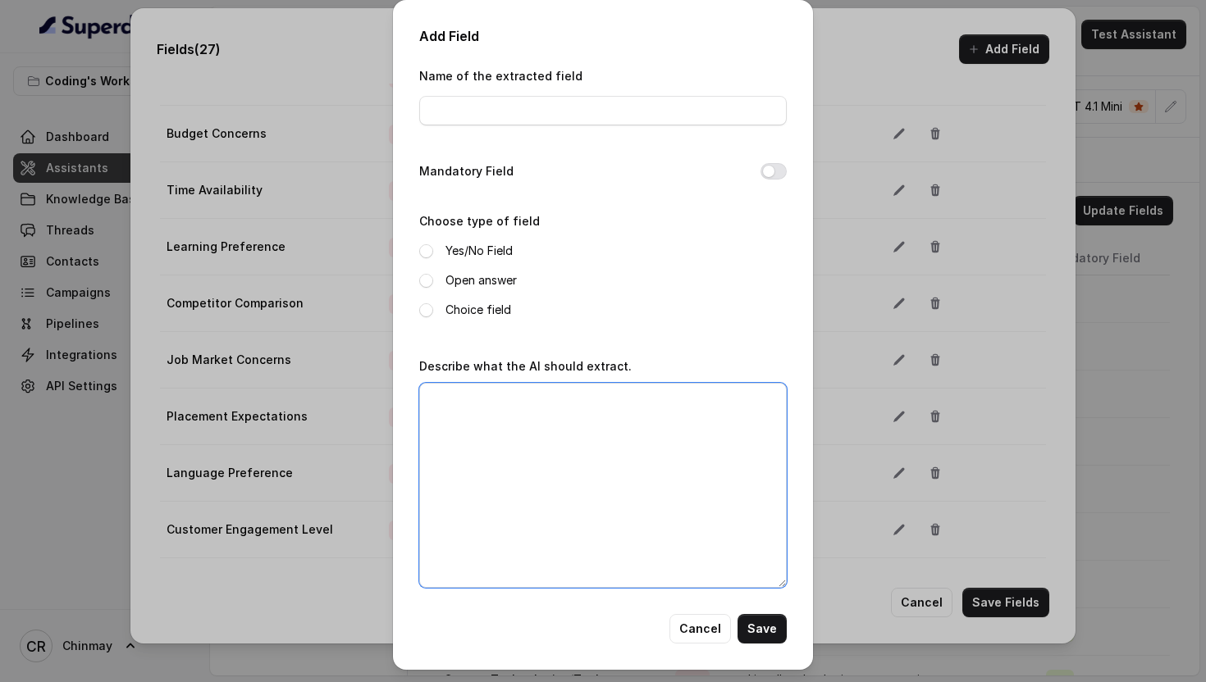
click at [556, 471] on textarea "Describe what the AI should extract." at bounding box center [602, 485] width 367 height 205
paste textarea "List specific objections mentioned. Examples: "Too busy right now", "Too expens…"
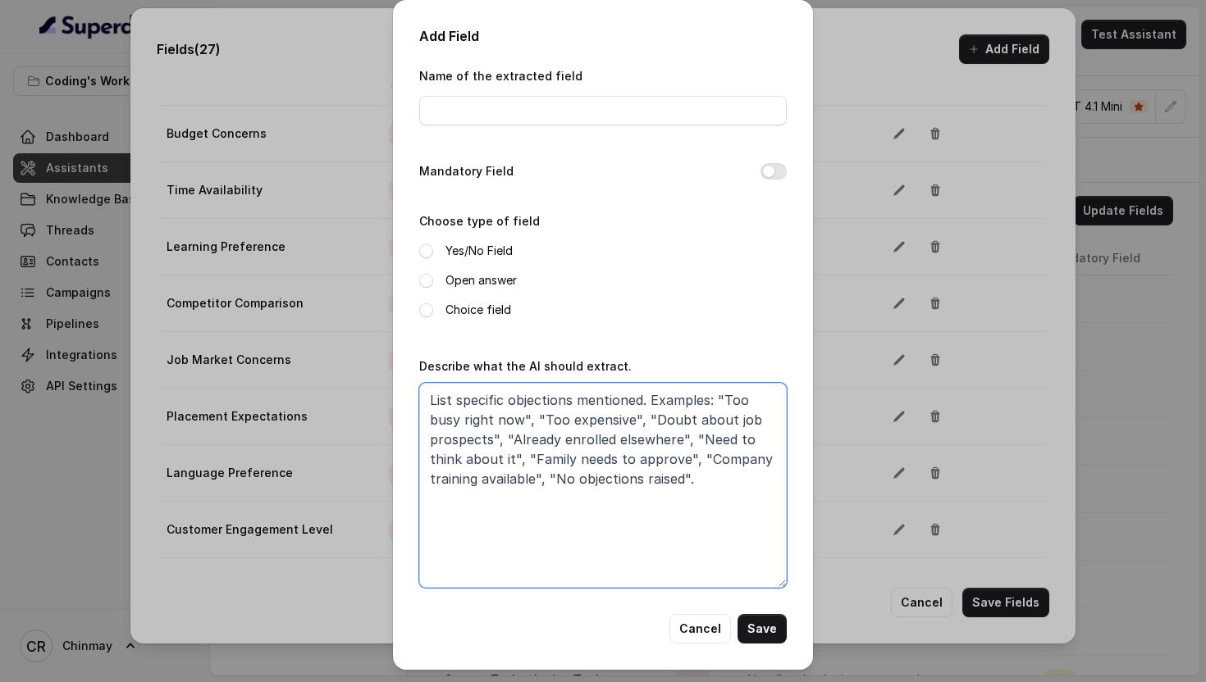
type textarea "List specific objections mentioned. Examples: "Too busy right now", "Too expens…"
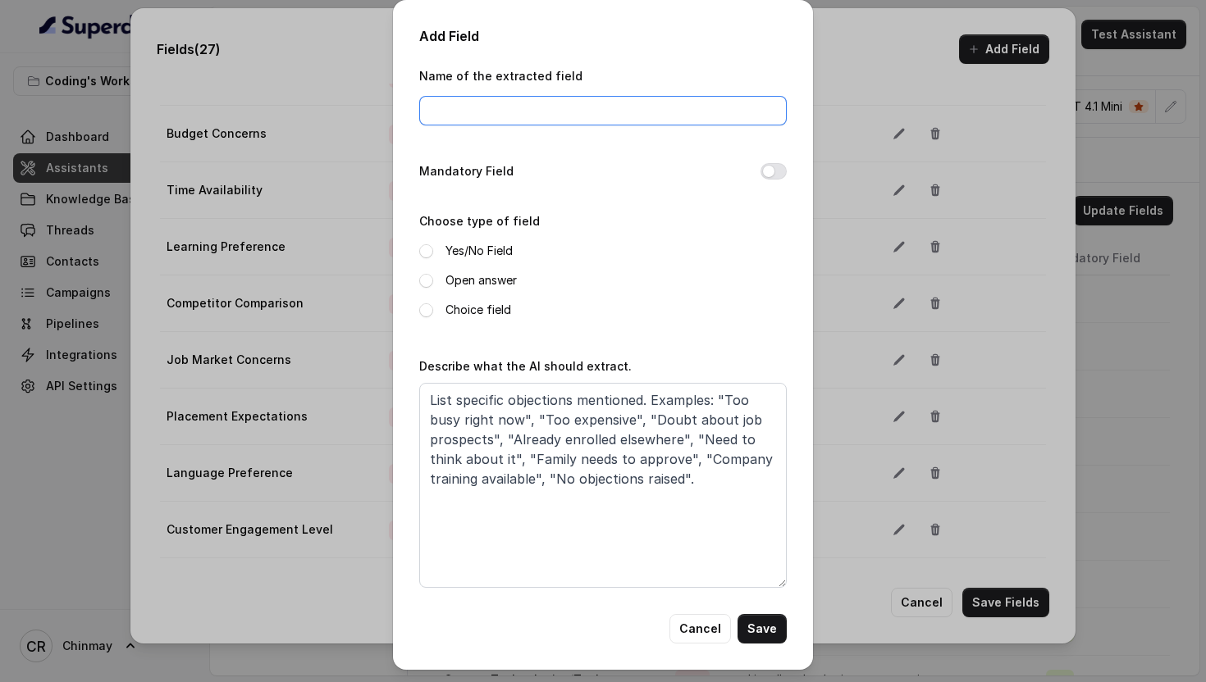
click at [488, 110] on input "Name of the extracted field" at bounding box center [602, 111] width 367 height 30
paste input "Objections Raised"
type input "Objections Raised"
click at [775, 171] on button "Mandatory Field" at bounding box center [773, 171] width 26 height 16
click at [426, 282] on span at bounding box center [426, 281] width 14 height 14
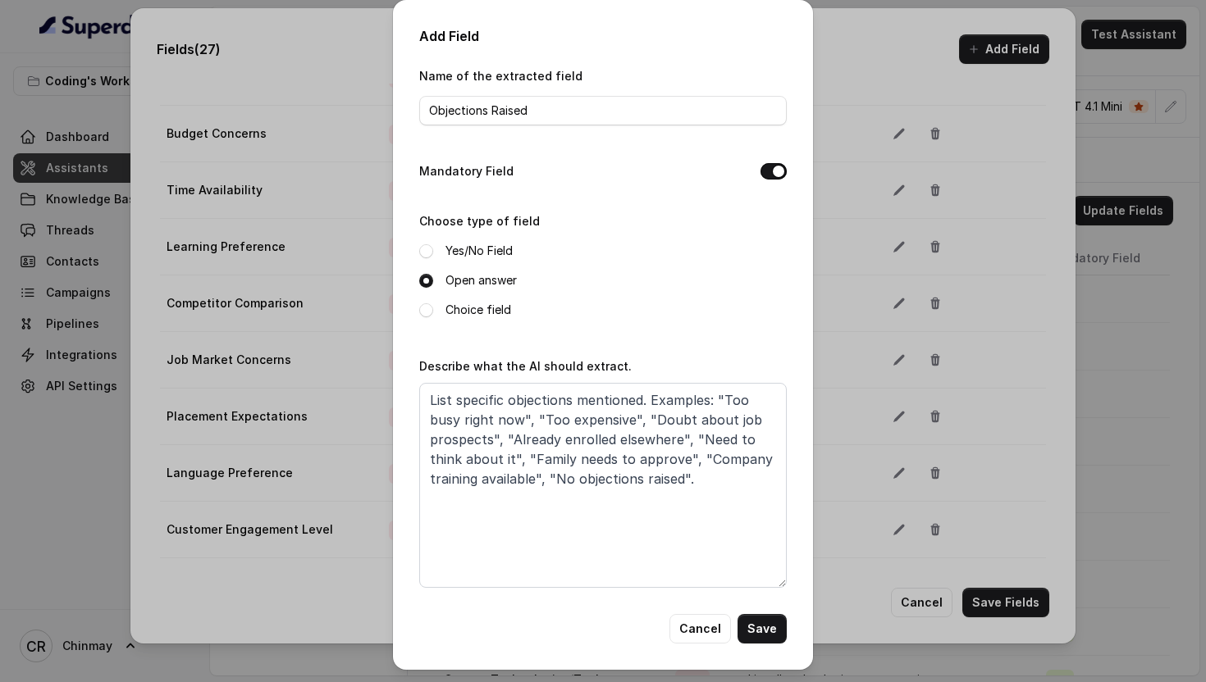
click at [762, 629] on button "Save" at bounding box center [761, 629] width 49 height 30
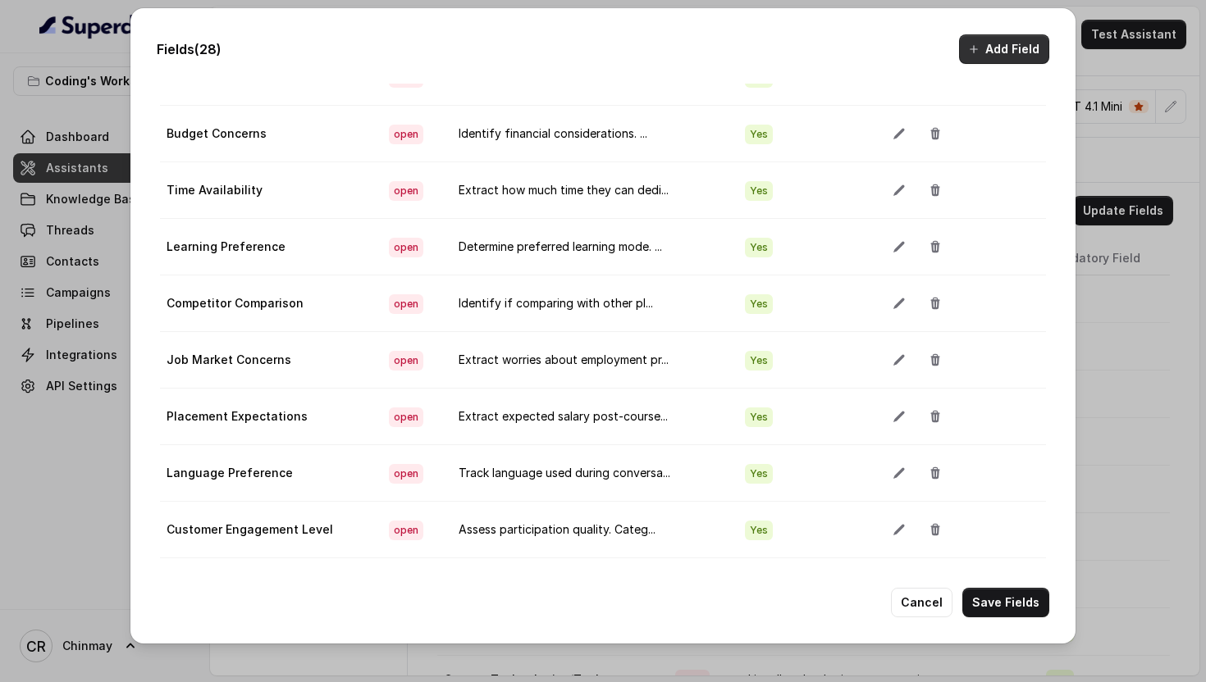
click at [1010, 56] on button "Add Field" at bounding box center [1004, 49] width 90 height 30
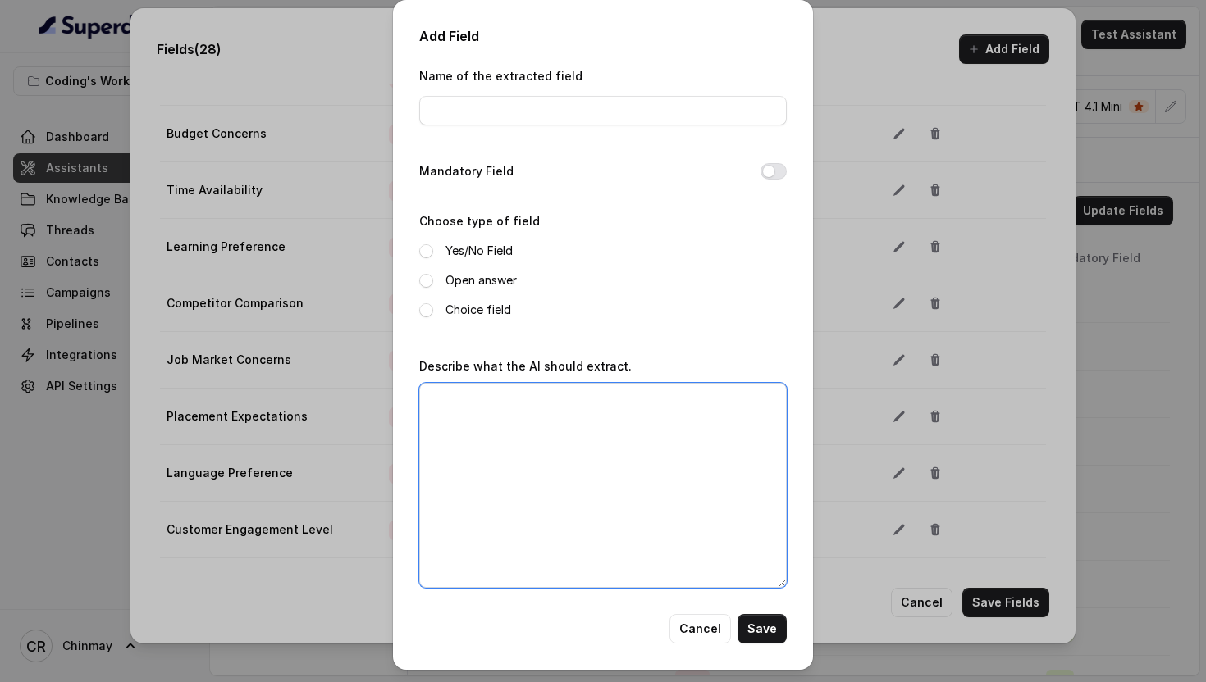
click at [688, 461] on textarea "Describe what the AI should extract." at bounding box center [602, 485] width 367 height 205
paste textarea "For each objection, [PERSON_NAME] as: "Fully Resolved" (customer satisfied with…"
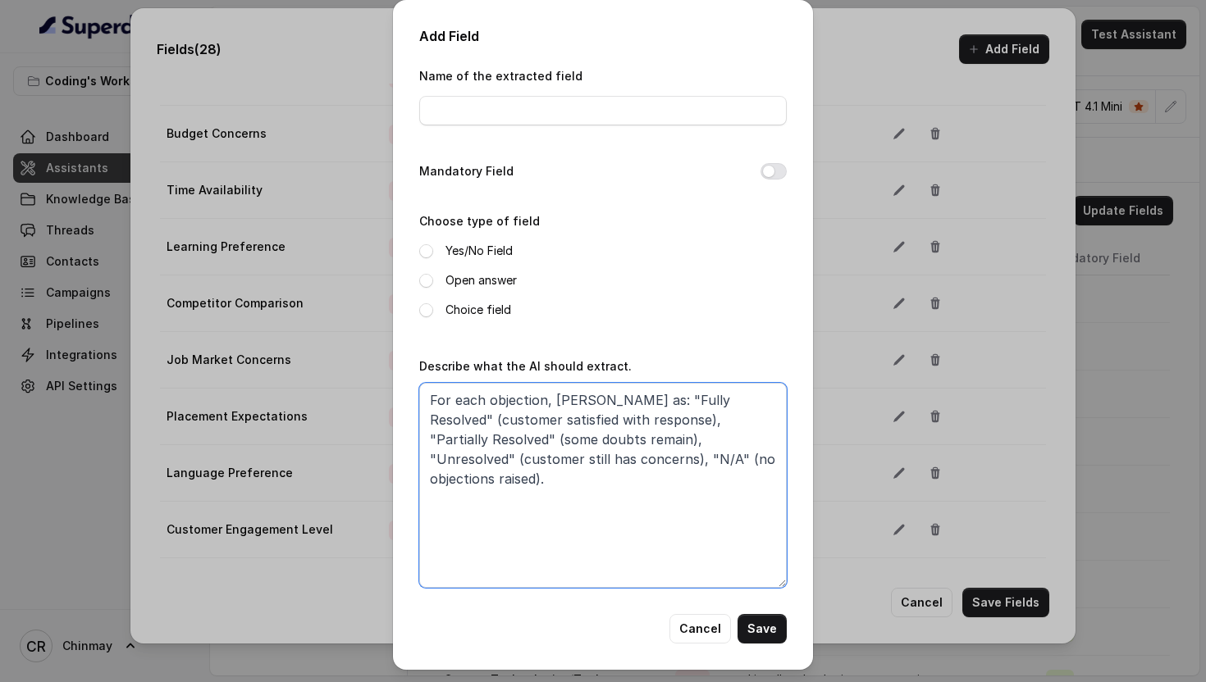
type textarea "For each objection, [PERSON_NAME] as: "Fully Resolved" (customer satisfied with…"
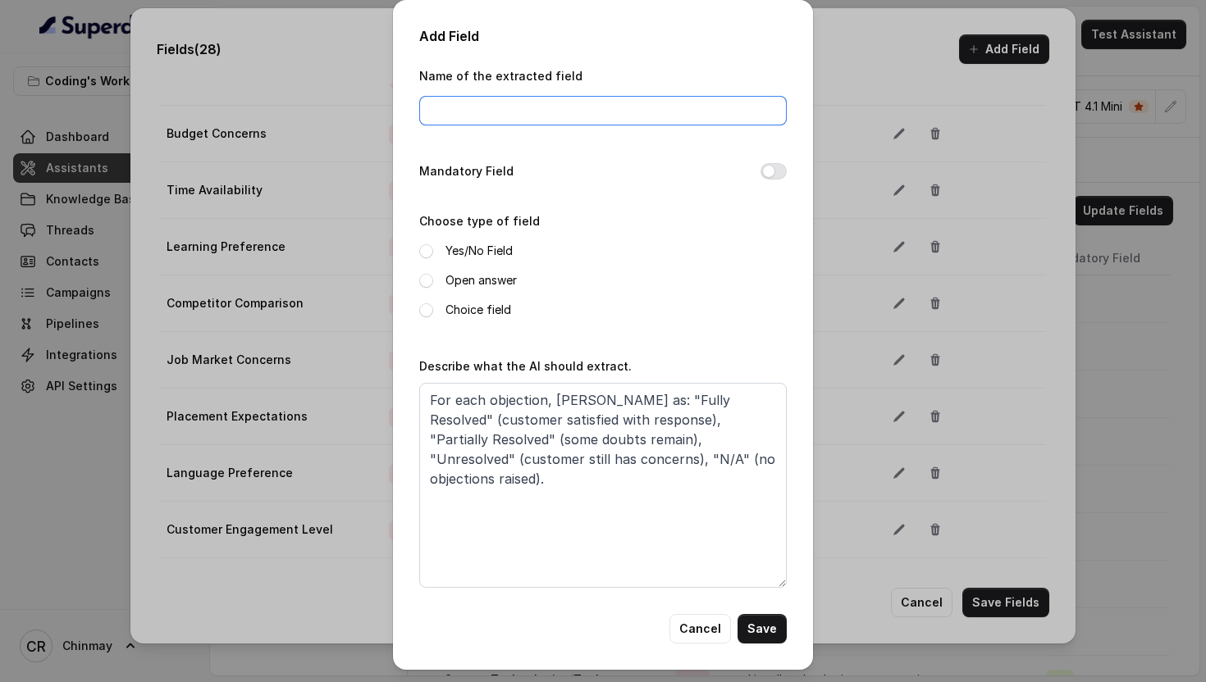
click at [554, 117] on input "Name of the extracted field" at bounding box center [602, 111] width 367 height 30
paste input "Objection Resolution Status"
type input "Objection Resolution Status"
click at [764, 173] on button "Mandatory Field" at bounding box center [773, 171] width 26 height 16
click at [426, 282] on span at bounding box center [426, 281] width 14 height 14
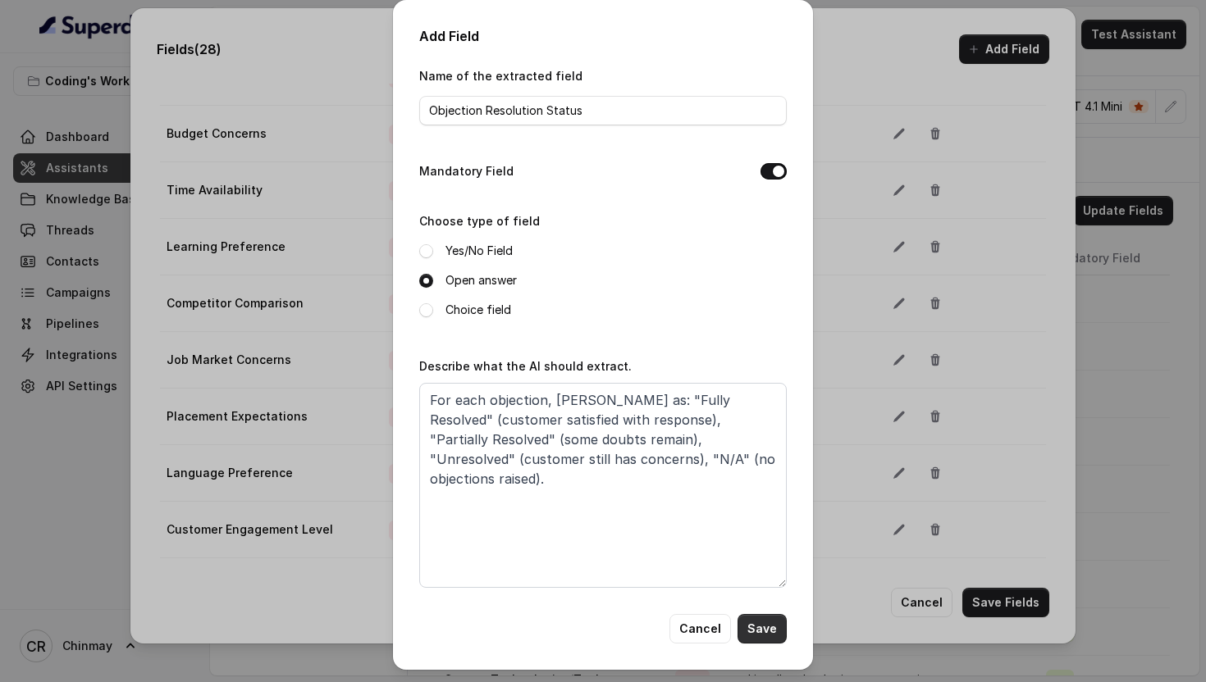
click at [753, 629] on button "Save" at bounding box center [761, 629] width 49 height 30
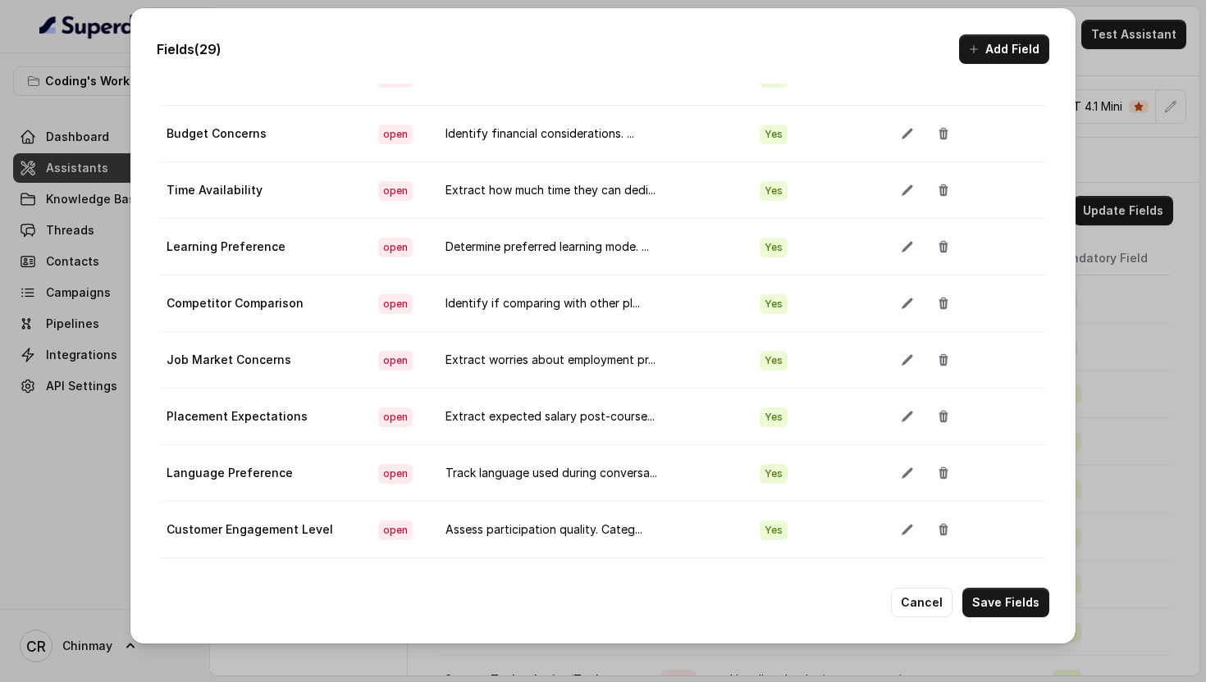
click at [1004, 59] on button "Add Field" at bounding box center [1004, 49] width 90 height 30
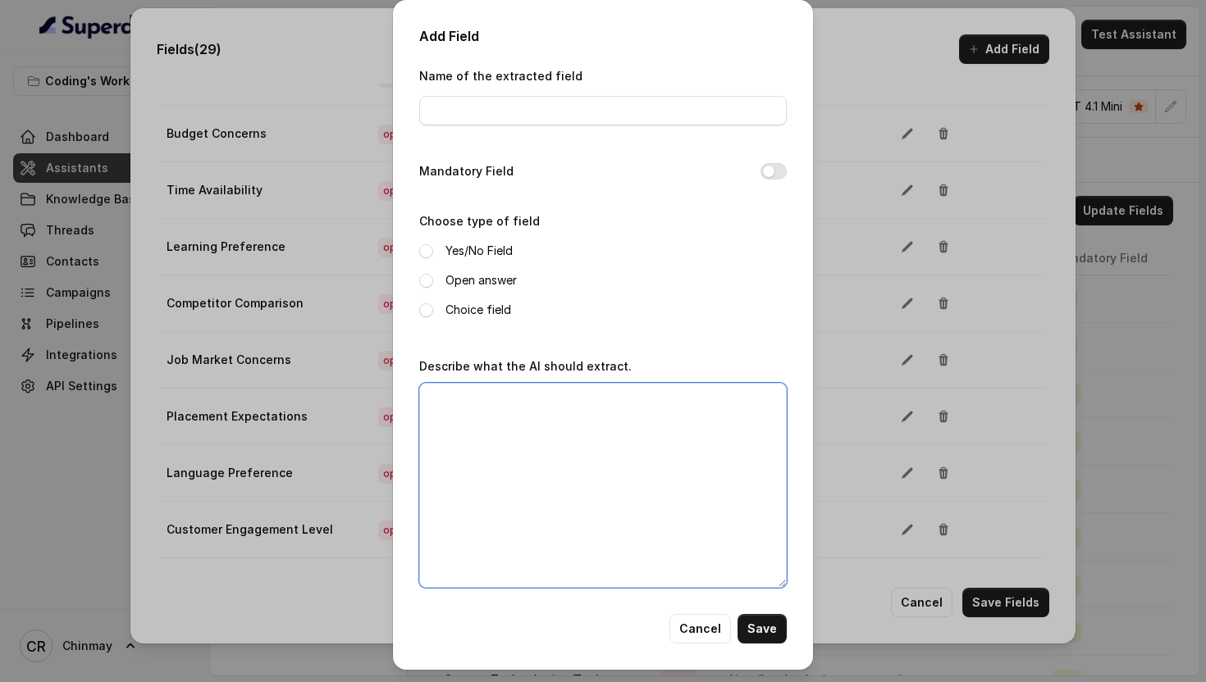
click at [669, 404] on textarea "Describe what the AI should extract." at bounding box center [602, 485] width 367 height 205
paste textarea "Count specific questions about course details, curriculum, placements, fees, et…"
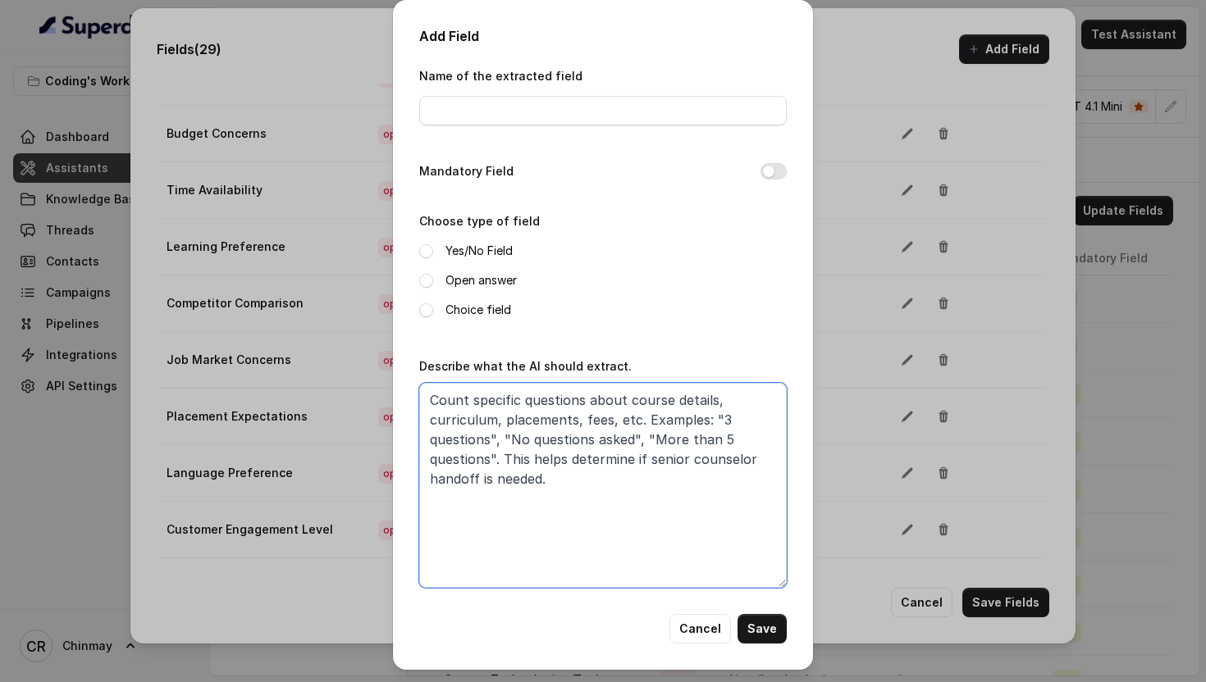
type textarea "Count specific questions about course details, curriculum, placements, fees, et…"
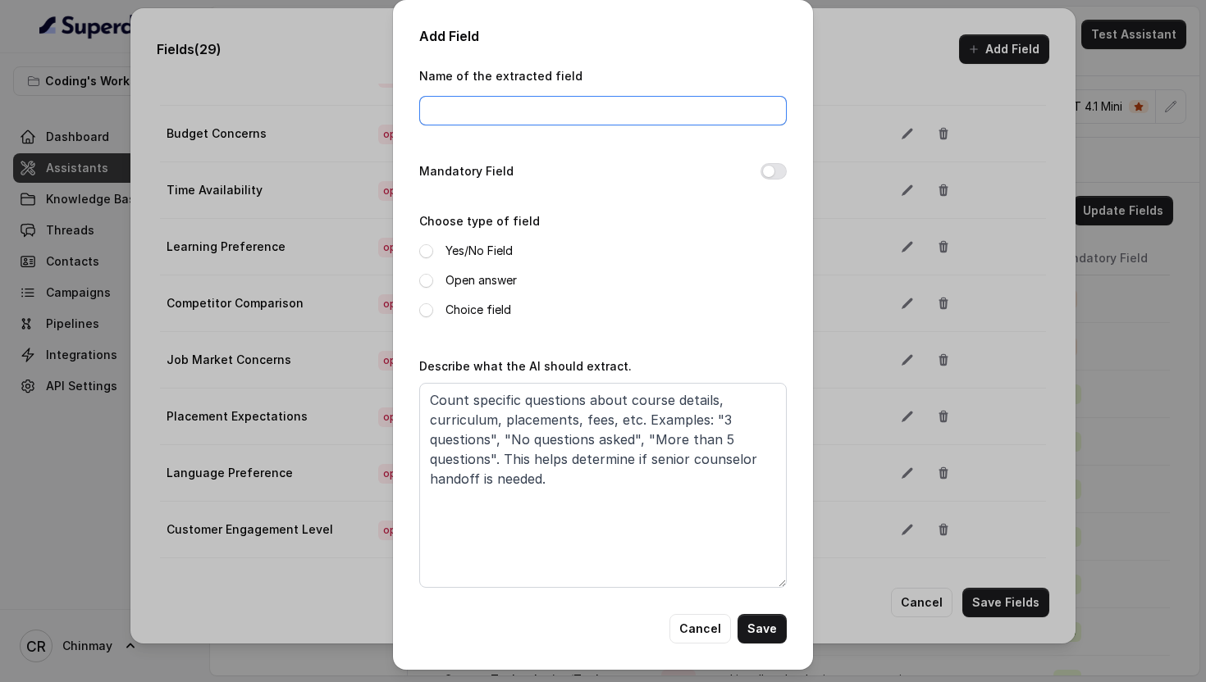
click at [522, 101] on input "Name of the extracted field" at bounding box center [602, 111] width 367 height 30
paste input "Questions Asked Count"
type input "Questions Asked Count"
click at [781, 169] on button "Mandatory Field" at bounding box center [773, 171] width 26 height 16
click at [425, 275] on span at bounding box center [426, 281] width 14 height 14
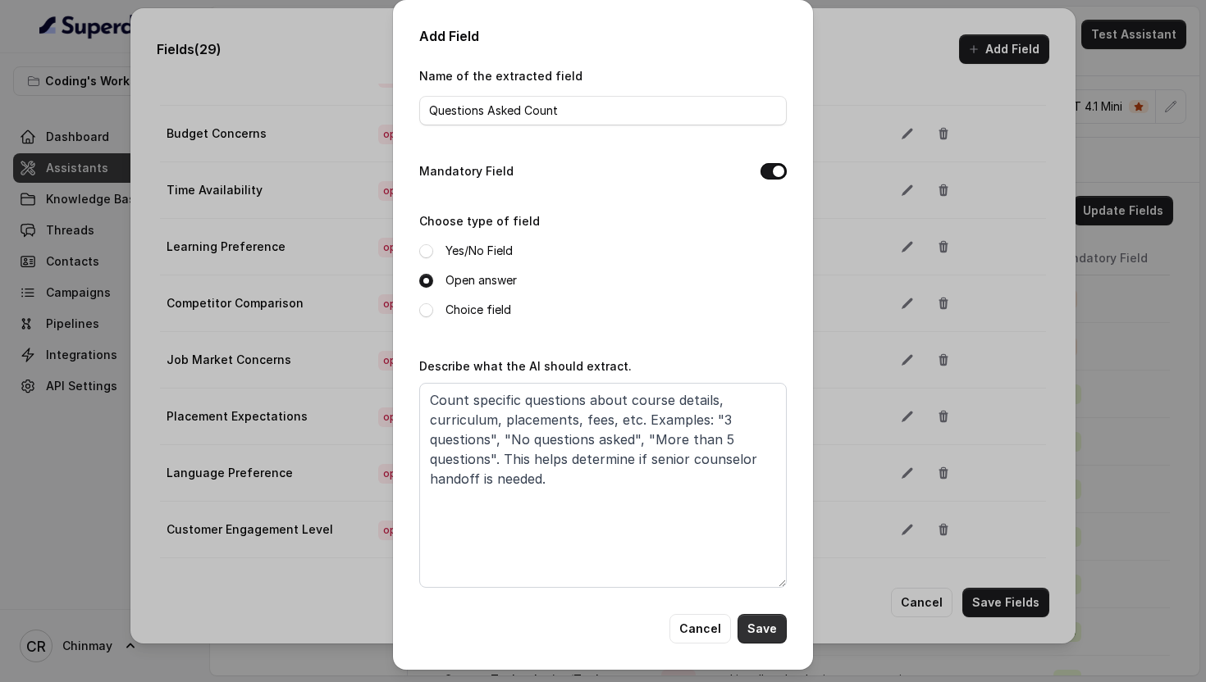
click at [762, 622] on button "Save" at bounding box center [761, 629] width 49 height 30
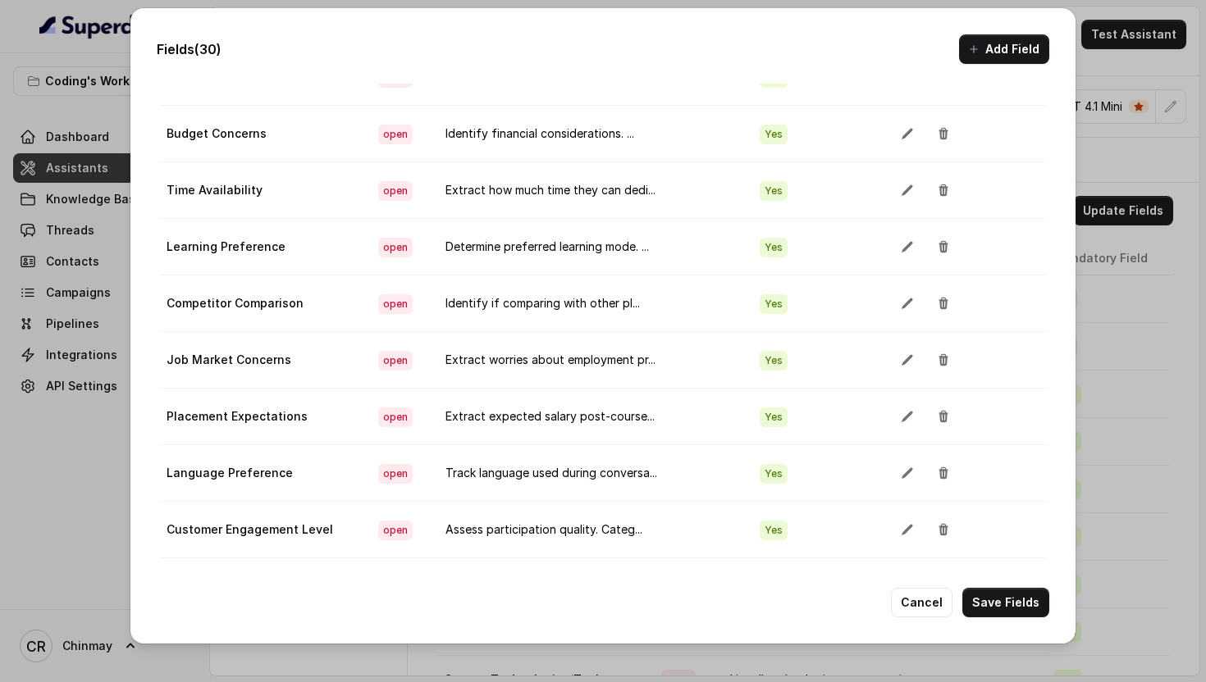
click at [998, 66] on div "Fields (30) Add Field Extraction Criteria: Atleast one mandatory field should b…" at bounding box center [602, 325] width 945 height 635
click at [979, 44] on icon "button" at bounding box center [973, 49] width 13 height 13
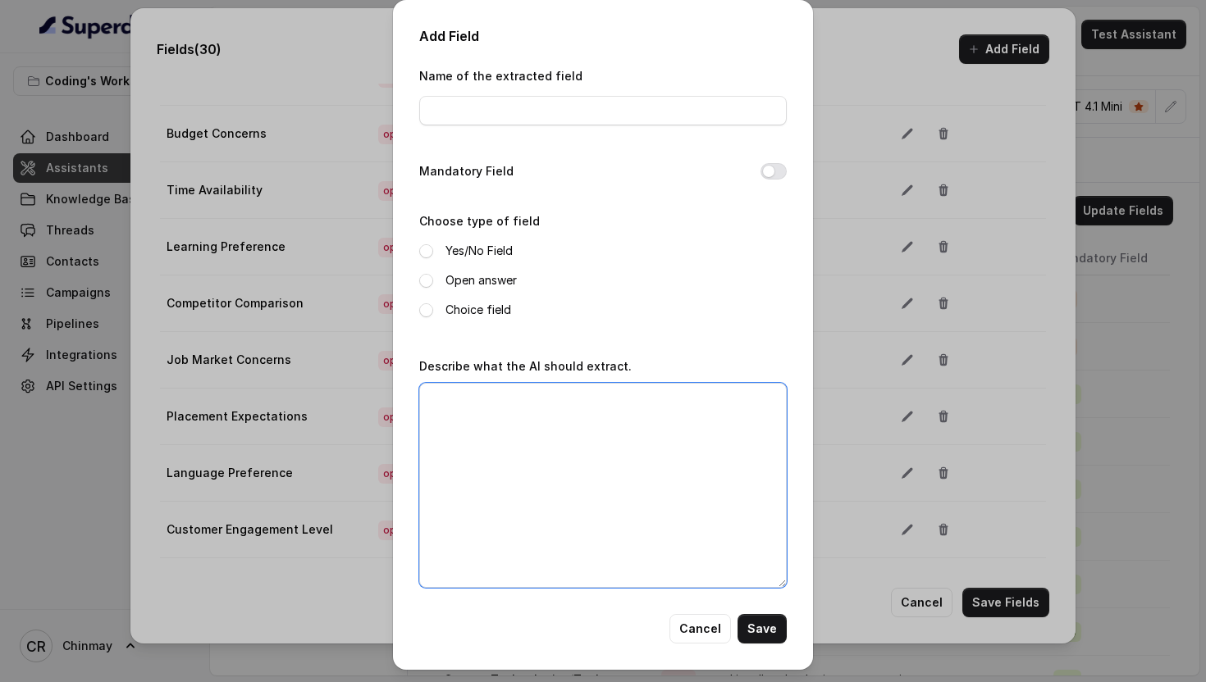
click at [624, 433] on textarea "Describe what the AI should extract." at bounding box center [602, 485] width 367 height 205
paste textarea "Identify what kind of support they're seeking. Examples: "Needs career guidance…"
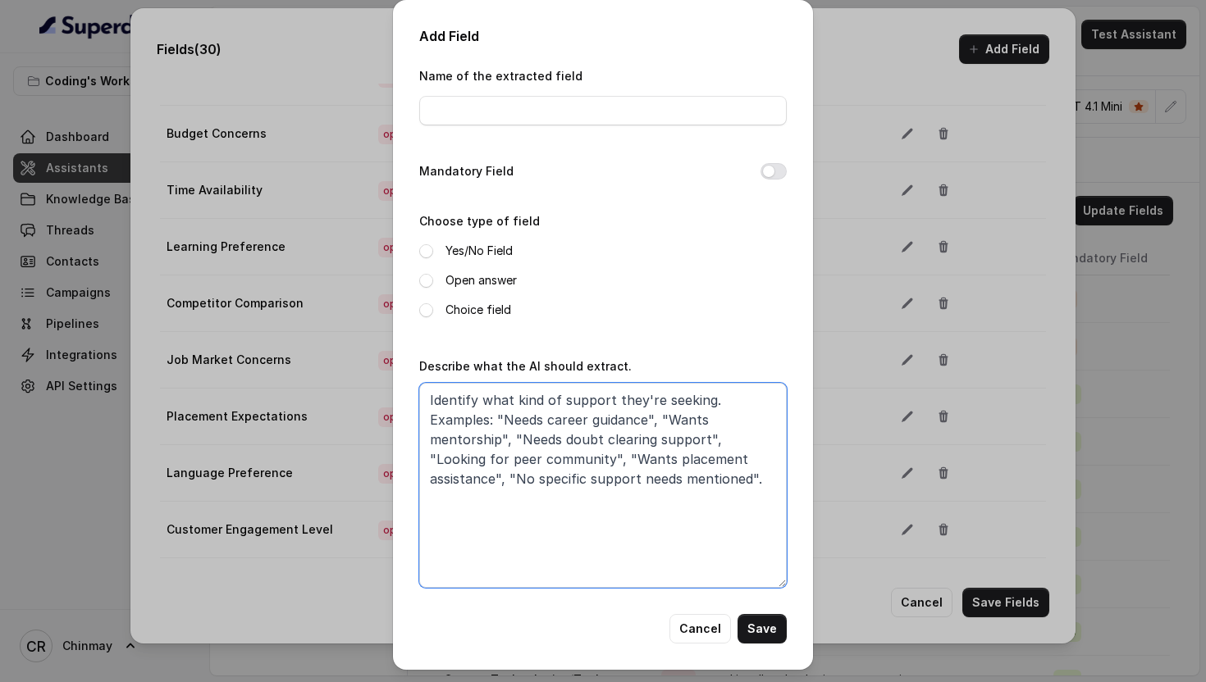
type textarea "Identify what kind of support they're seeking. Examples: "Needs career guidance…"
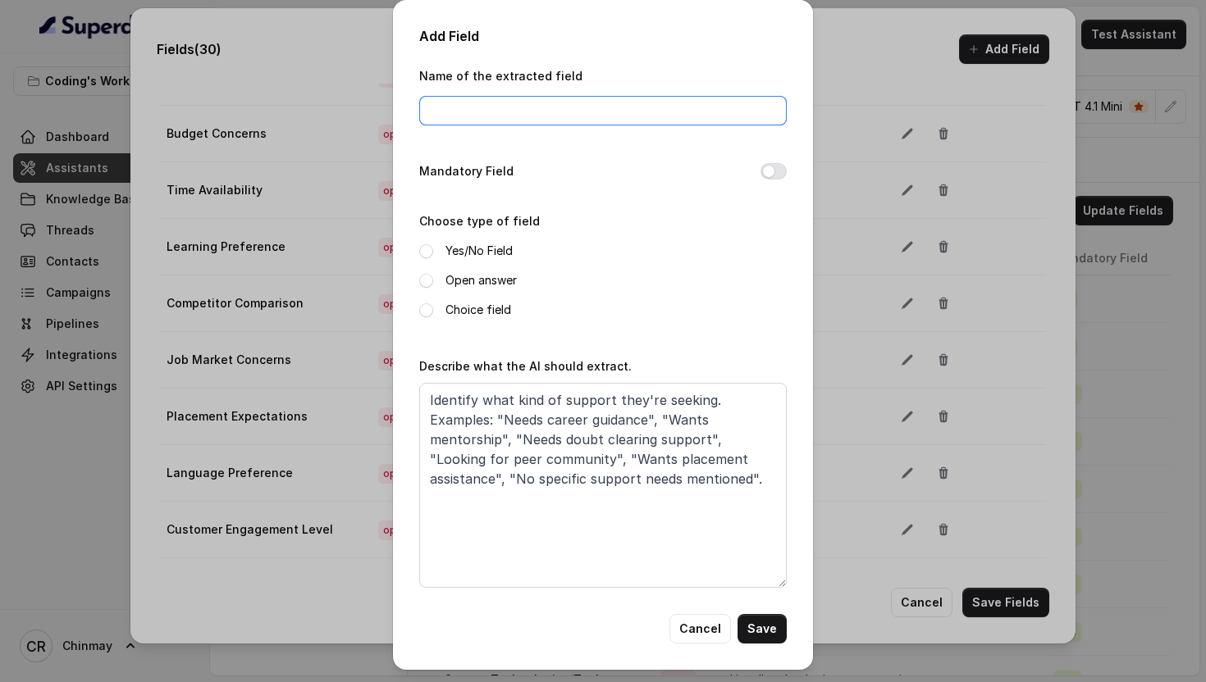
click at [612, 112] on input "Name of the extracted field" at bounding box center [602, 111] width 367 height 30
paste input "Support System Needs"
type input "Support System Needs"
click at [769, 167] on button "Mandatory Field" at bounding box center [773, 171] width 26 height 16
click at [424, 279] on span at bounding box center [426, 281] width 14 height 14
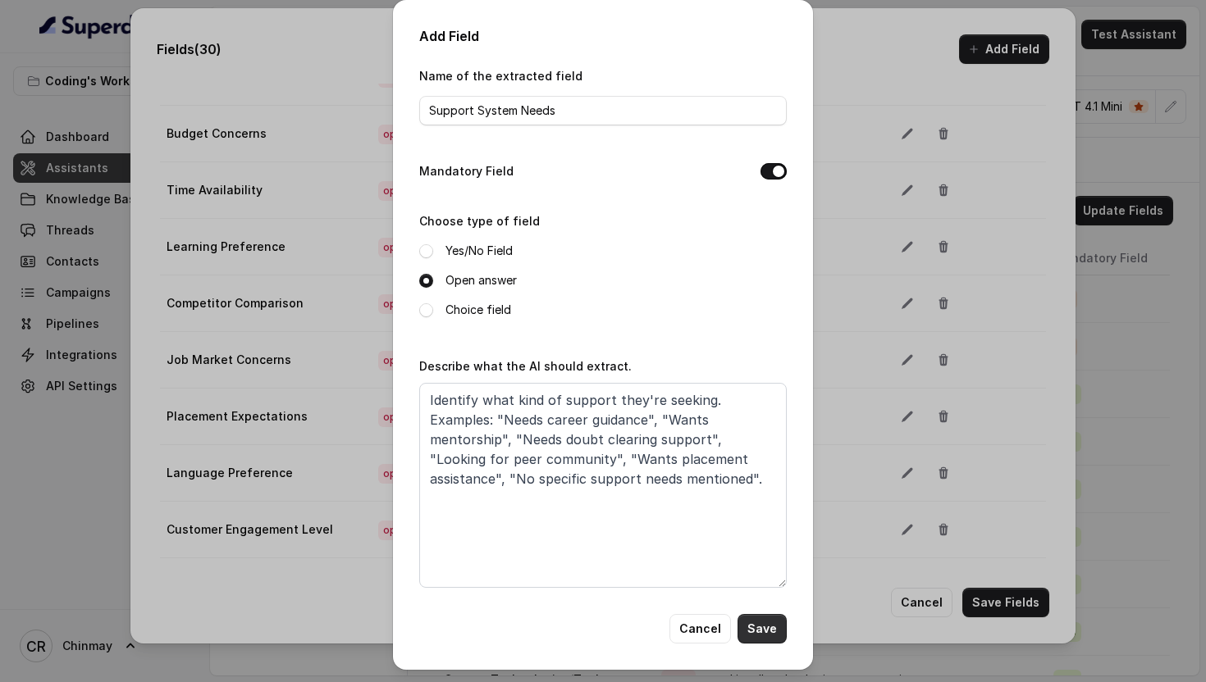
click at [760, 628] on button "Save" at bounding box center [761, 629] width 49 height 30
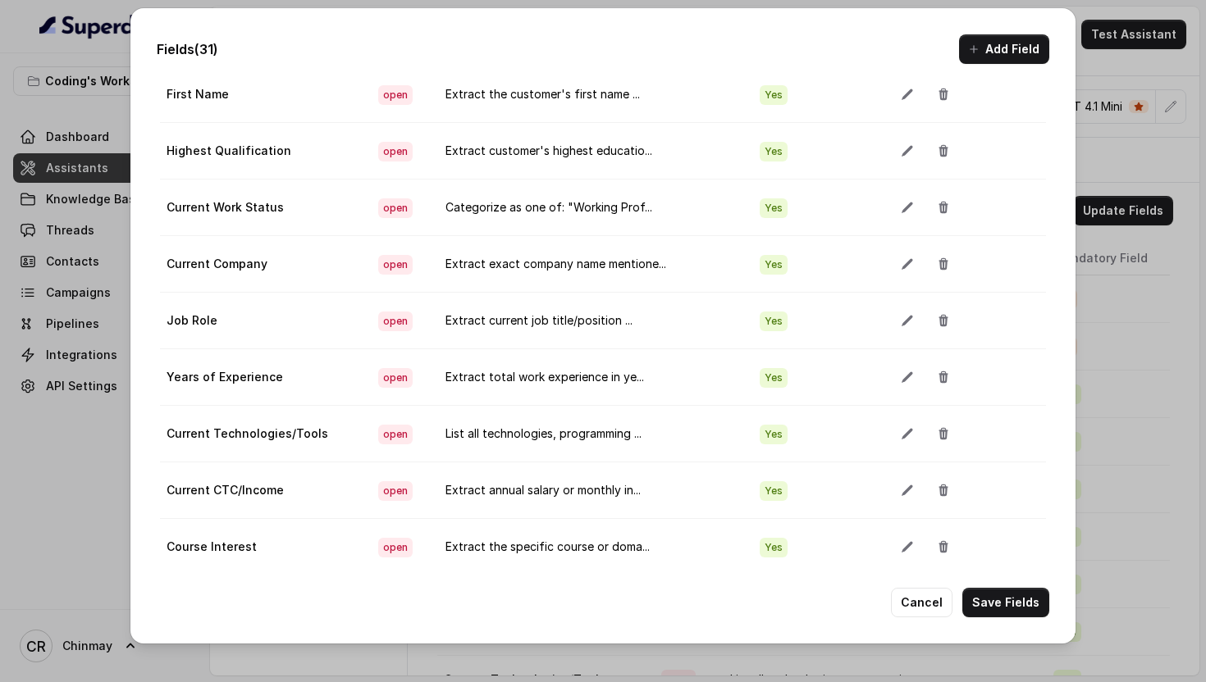
scroll to position [0, 0]
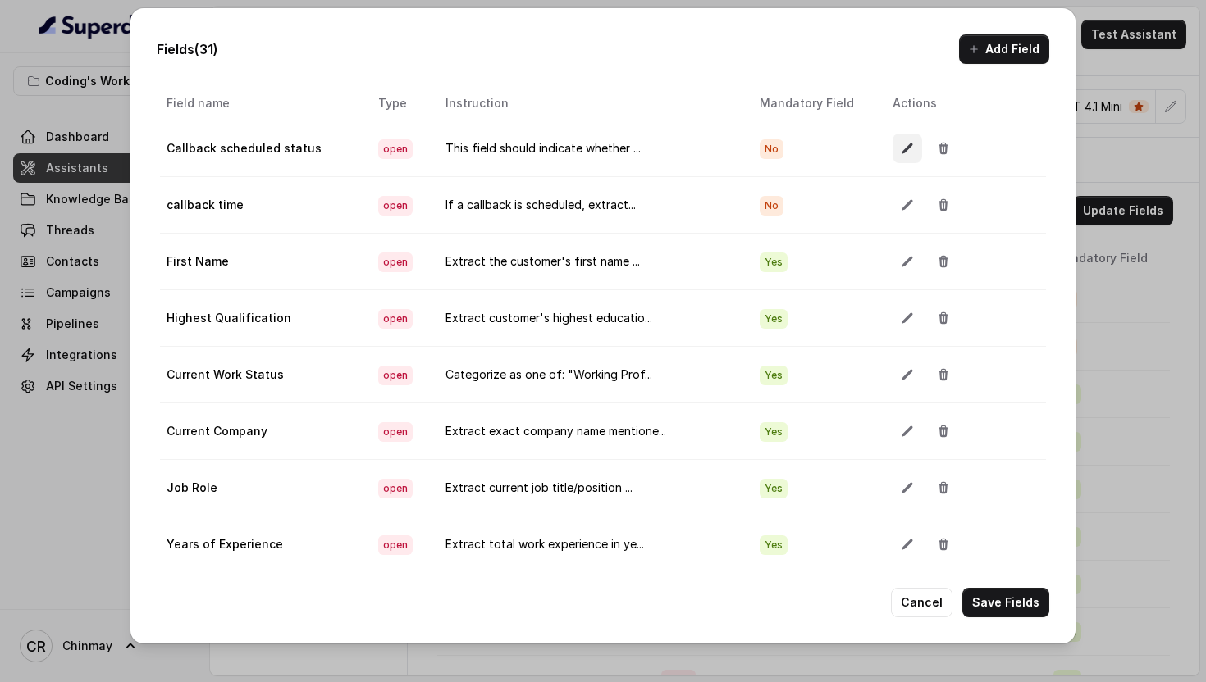
click at [901, 146] on icon "button" at bounding box center [907, 148] width 13 height 13
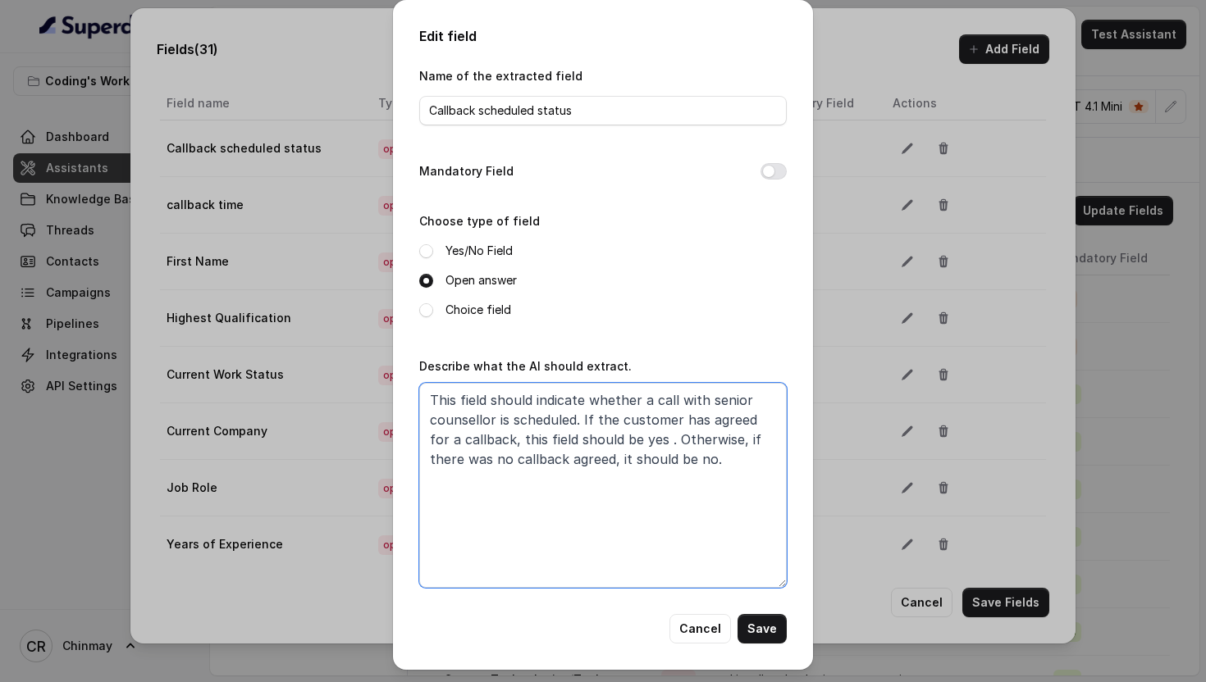
click at [595, 490] on textarea "This field should indicate whether a call with senior counsellor is scheduled. …" at bounding box center [602, 485] width 367 height 205
paste textarea "[PERSON_NAME] "Yes" only if customer explicitly agreed to speak with senior cou…"
type textarea "[PERSON_NAME] "Yes" only if customer explicitly agreed to speak with senior cou…"
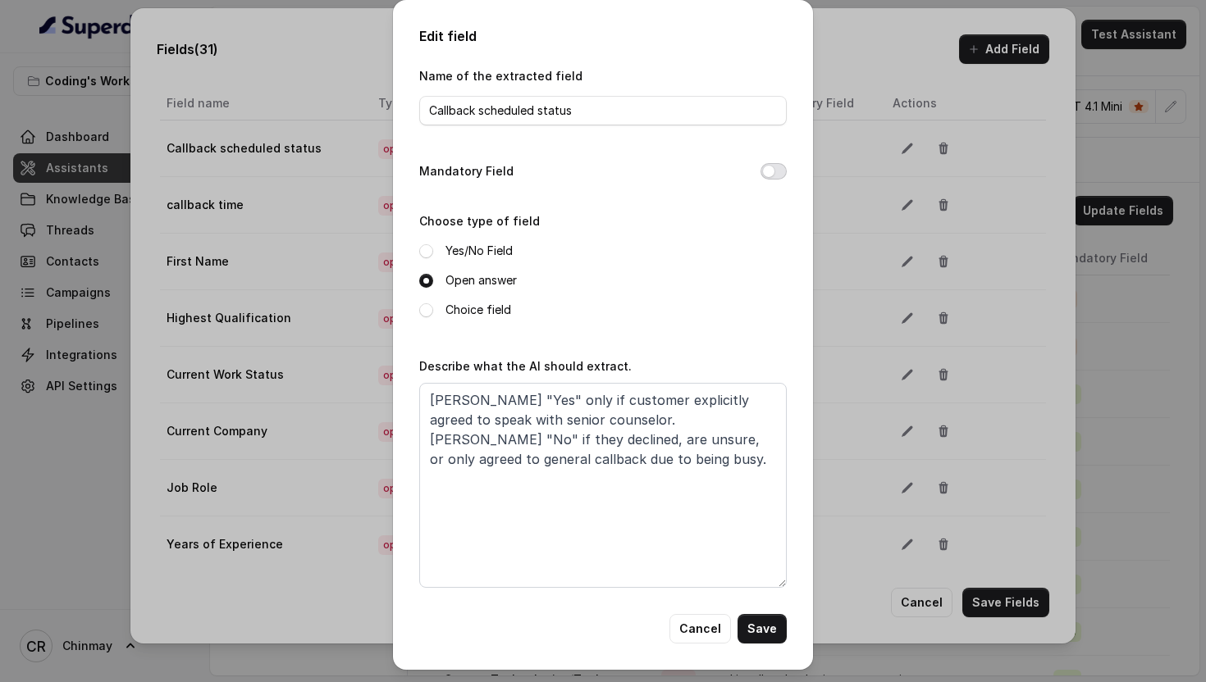
click at [768, 169] on button "Mandatory Field" at bounding box center [773, 171] width 26 height 16
click at [769, 630] on button "Save" at bounding box center [761, 629] width 49 height 30
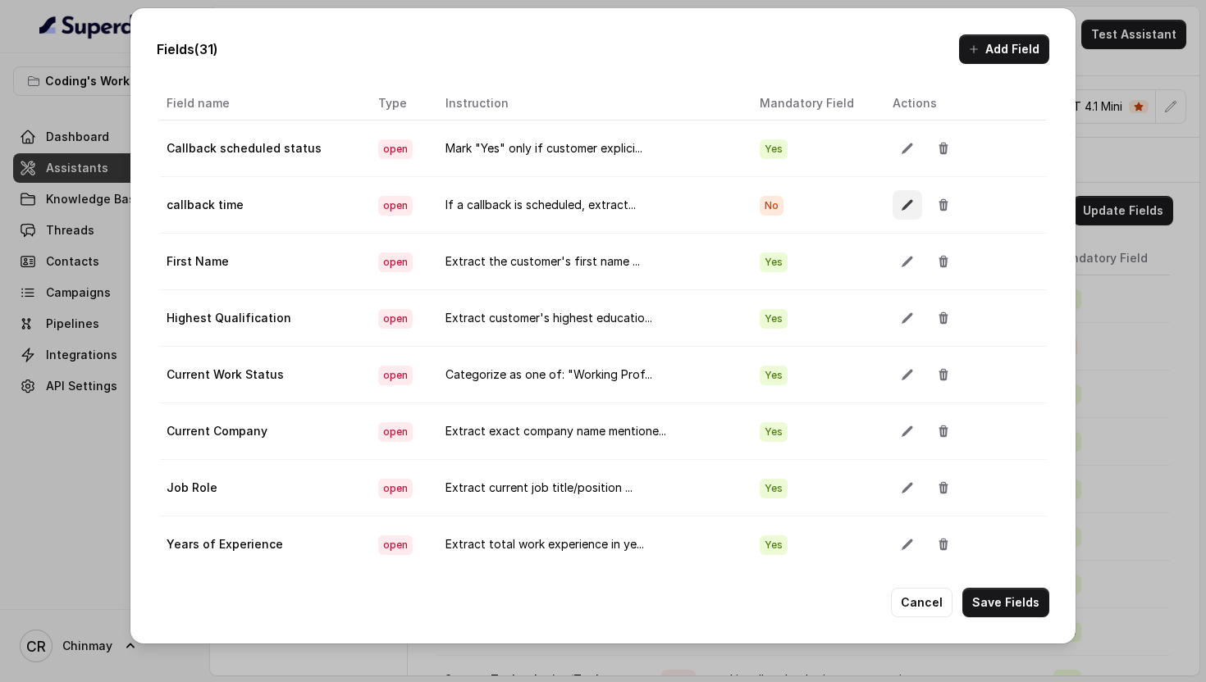
click at [901, 204] on icon "button" at bounding box center [906, 205] width 11 height 11
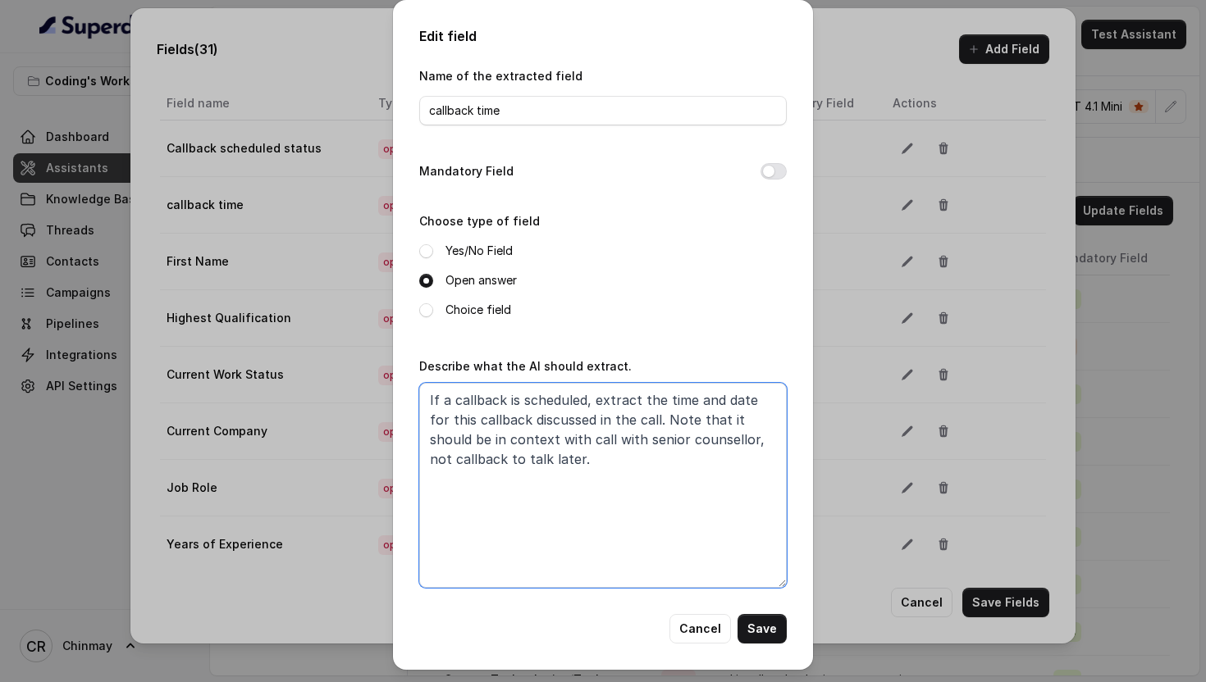
click at [548, 495] on textarea "If a callback is scheduled, extract the time and date for this callback discuss…" at bounding box center [602, 485] width 367 height 205
paste textarea "Extract specific time/date for senior counselor callback. Examples: "[DATE] 3 P…"
type textarea "Extract specific time/date for senior counselor callback. Examples: "[DATE] 3 P…"
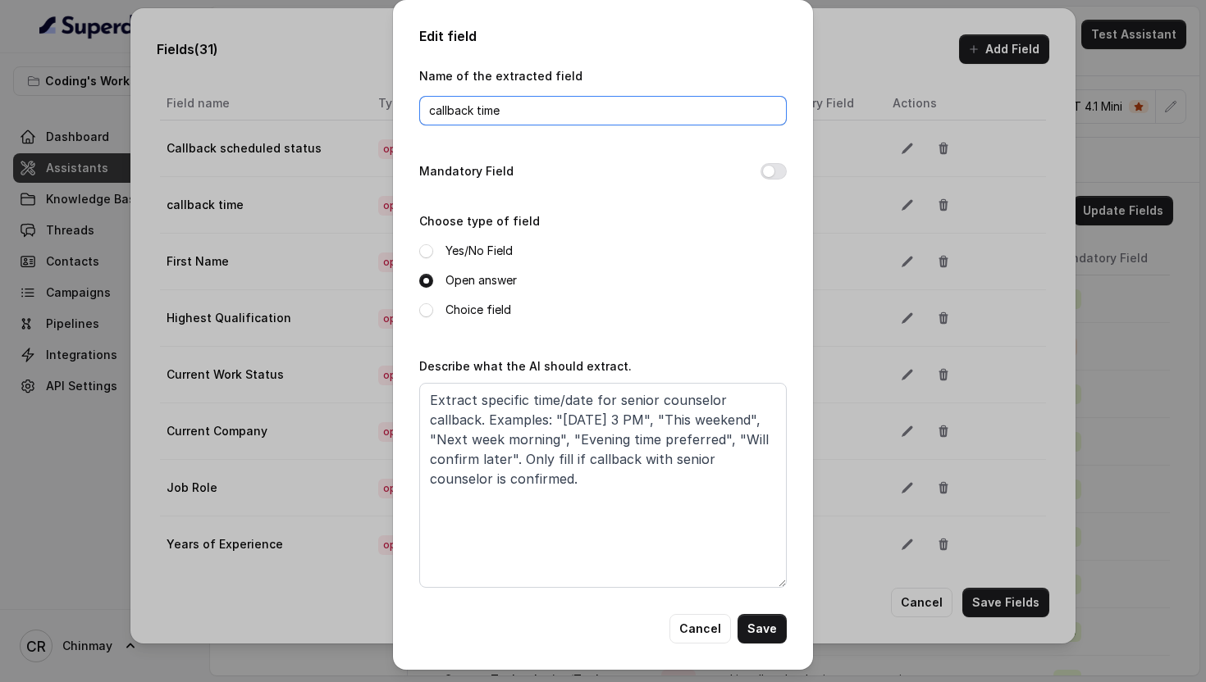
click at [520, 106] on input "callback time" at bounding box center [602, 111] width 367 height 30
paste input "Callback T"
type input "Callback Time"
click at [774, 175] on button "Mandatory Field" at bounding box center [773, 171] width 26 height 16
click at [769, 165] on button "Mandatory Field" at bounding box center [773, 171] width 26 height 16
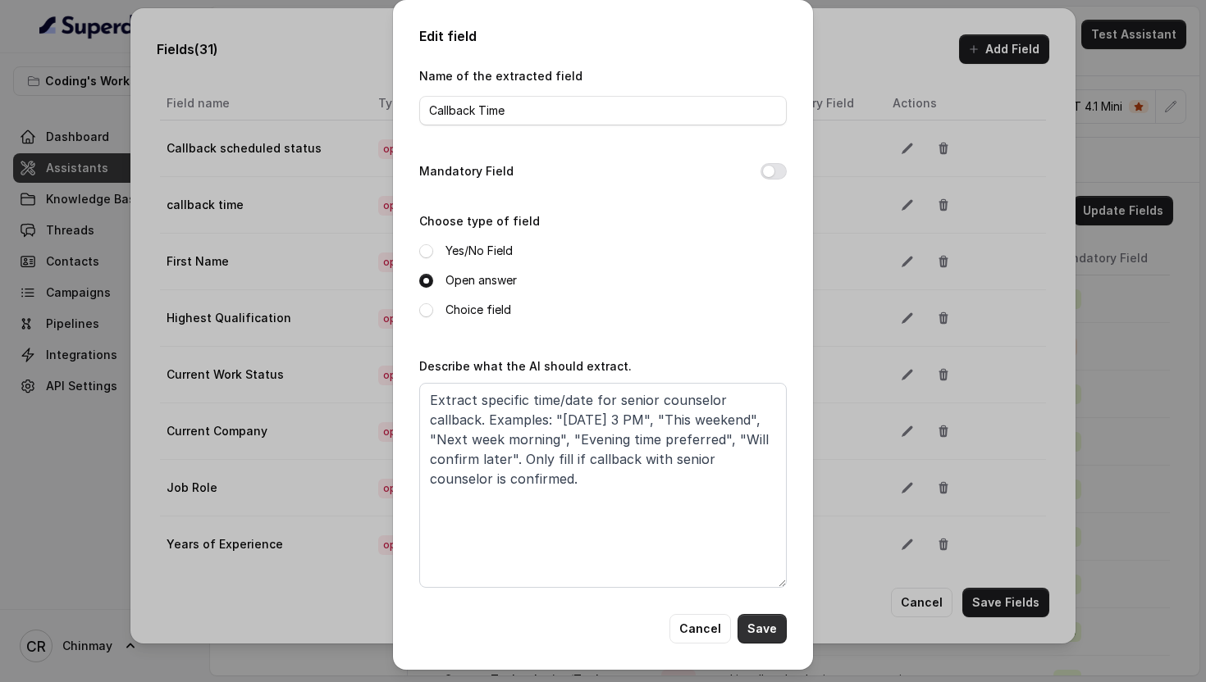
click at [759, 627] on button "Save" at bounding box center [761, 629] width 49 height 30
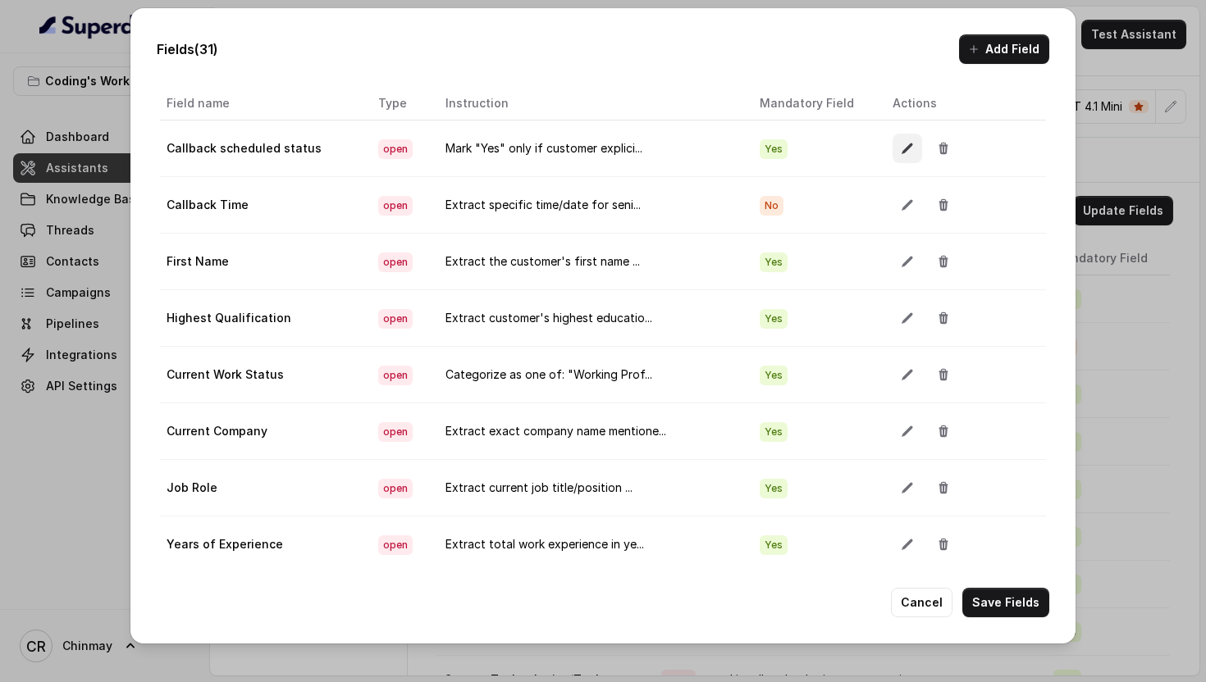
click at [901, 148] on icon "button" at bounding box center [907, 148] width 13 height 13
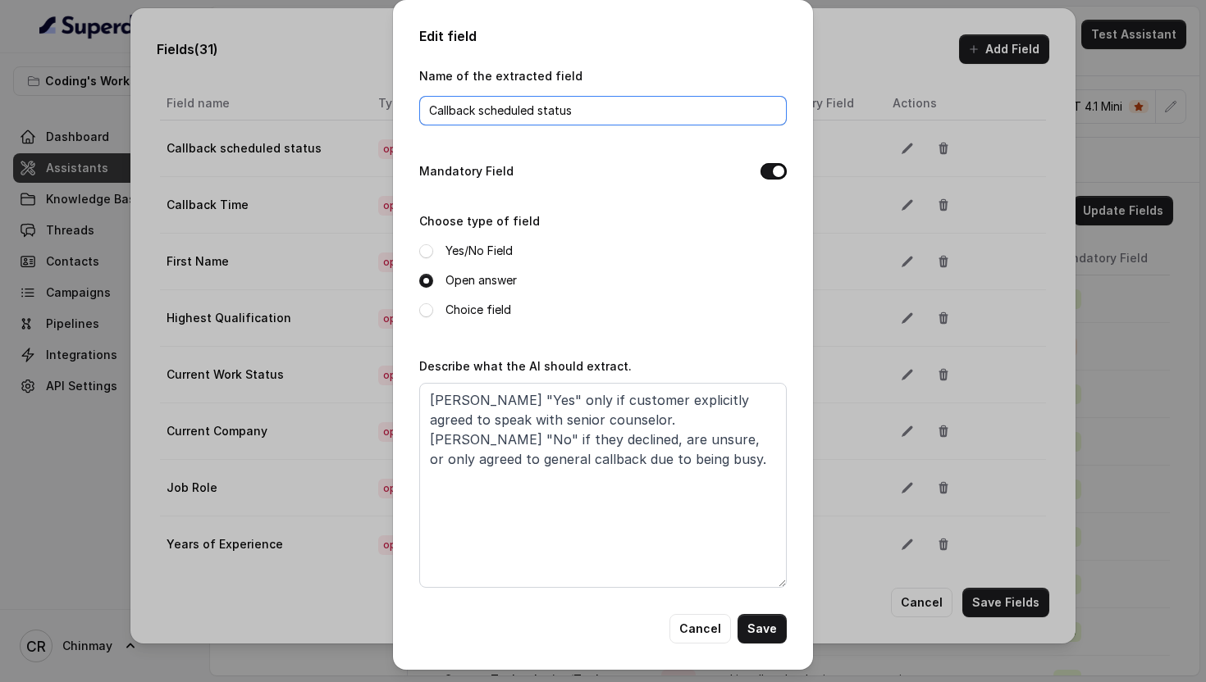
click at [506, 113] on input "Callback scheduled status" at bounding box center [602, 111] width 367 height 30
paste input "Scheduled S"
type input "Callback Scheduled Status"
click at [775, 630] on button "Save" at bounding box center [761, 629] width 49 height 30
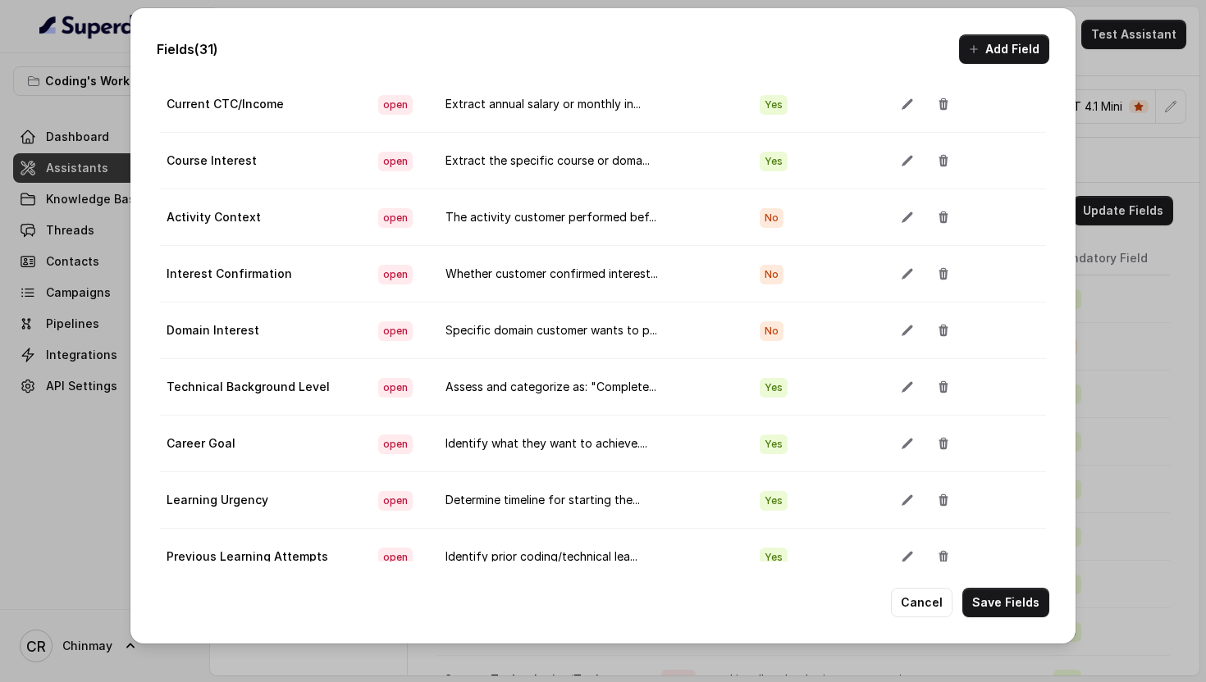
scroll to position [556, 0]
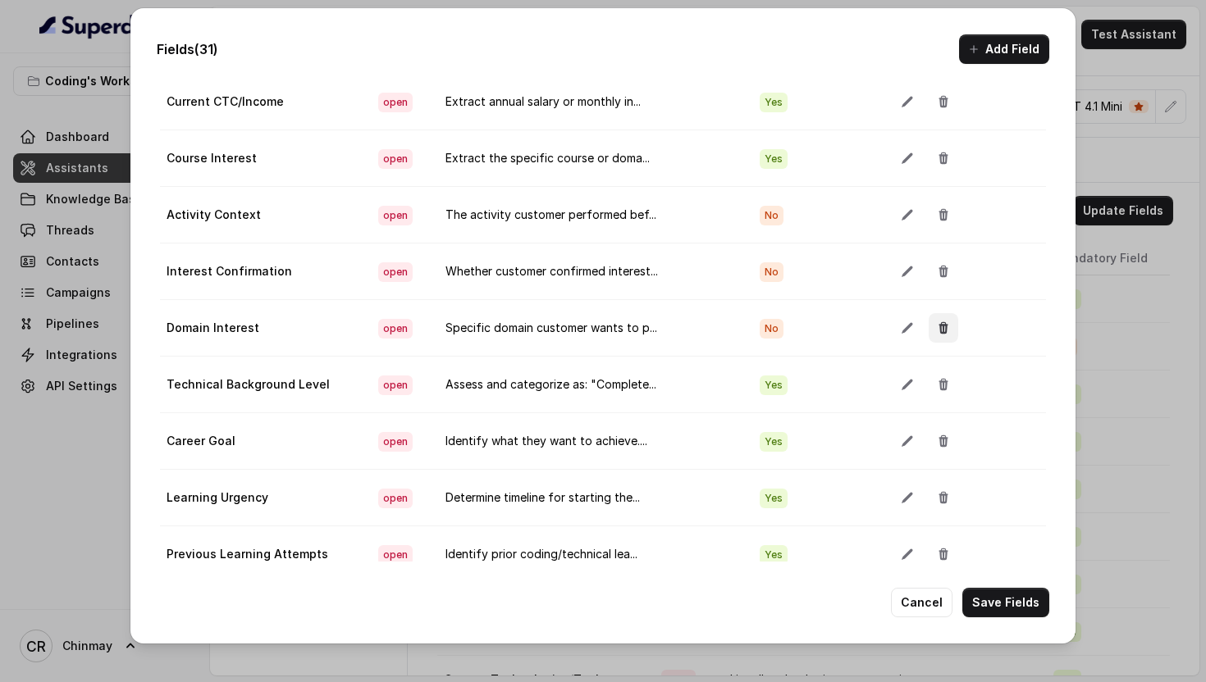
click at [939, 326] on icon "button" at bounding box center [943, 327] width 9 height 11
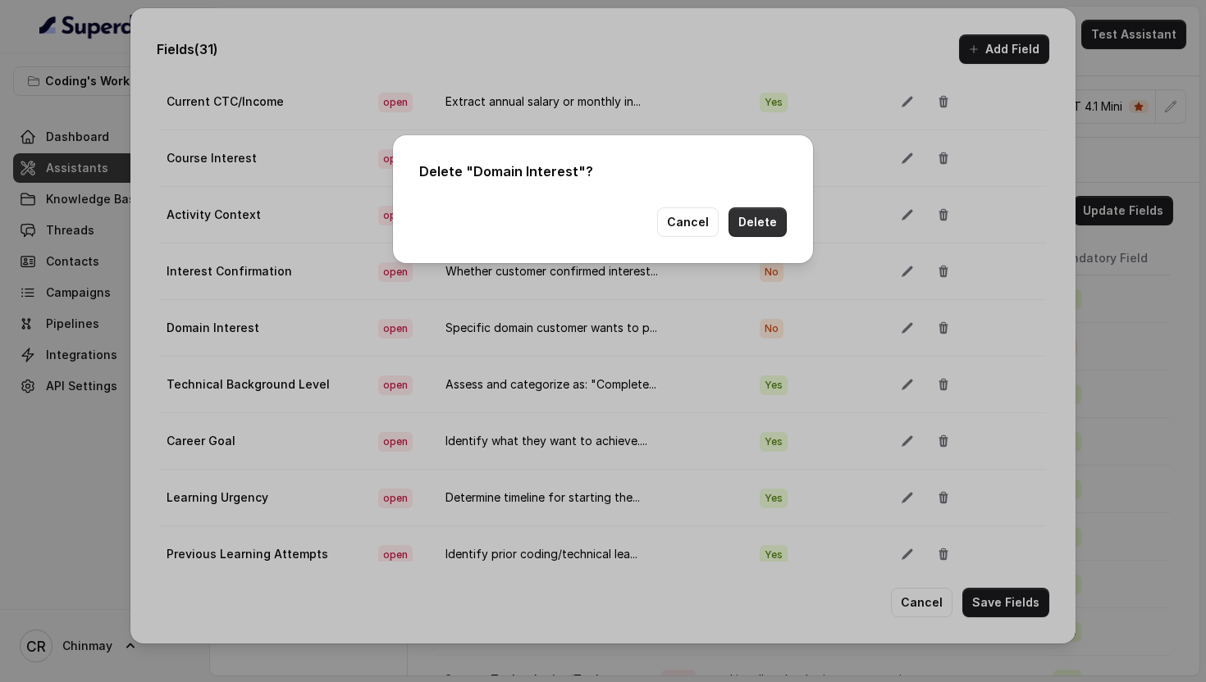
click at [774, 221] on button "Delete" at bounding box center [757, 223] width 58 height 30
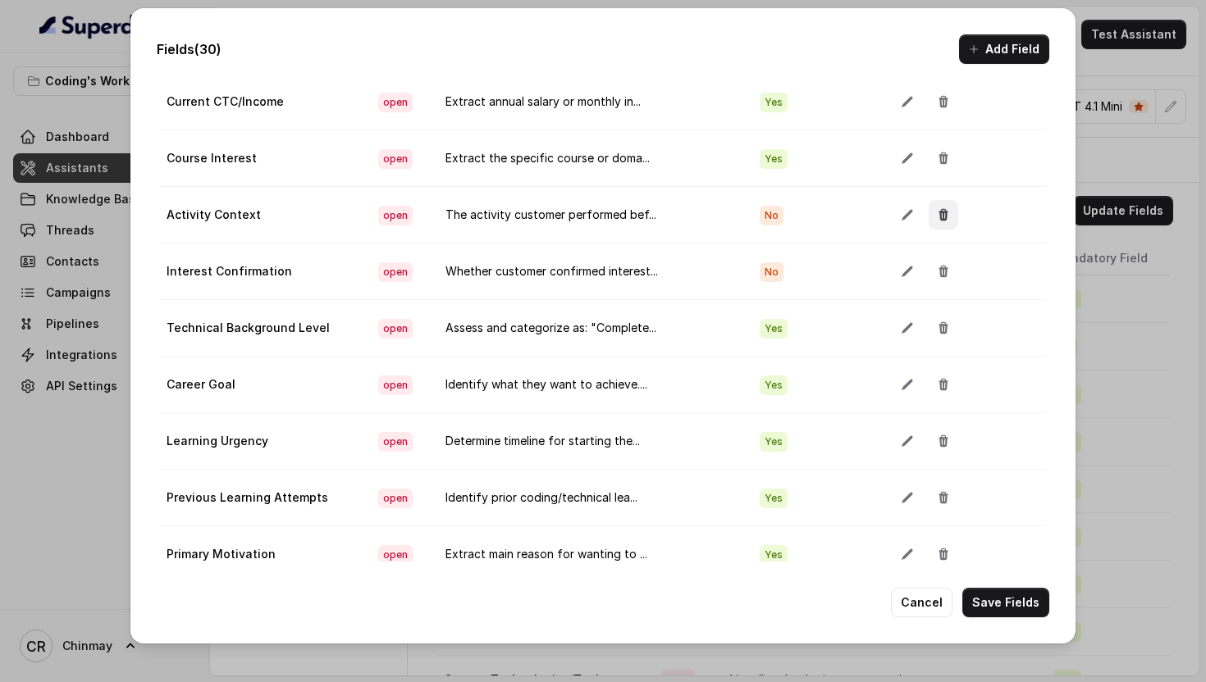
click at [937, 221] on icon "button" at bounding box center [943, 214] width 13 height 13
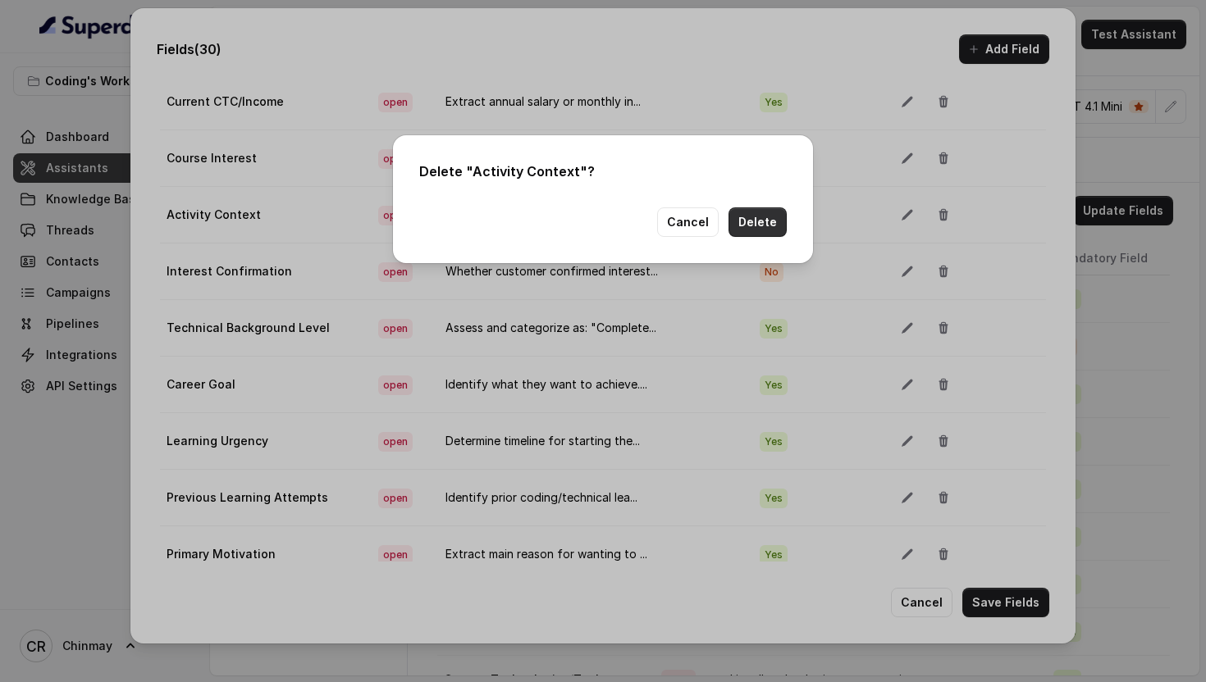
click at [754, 227] on button "Delete" at bounding box center [757, 223] width 58 height 30
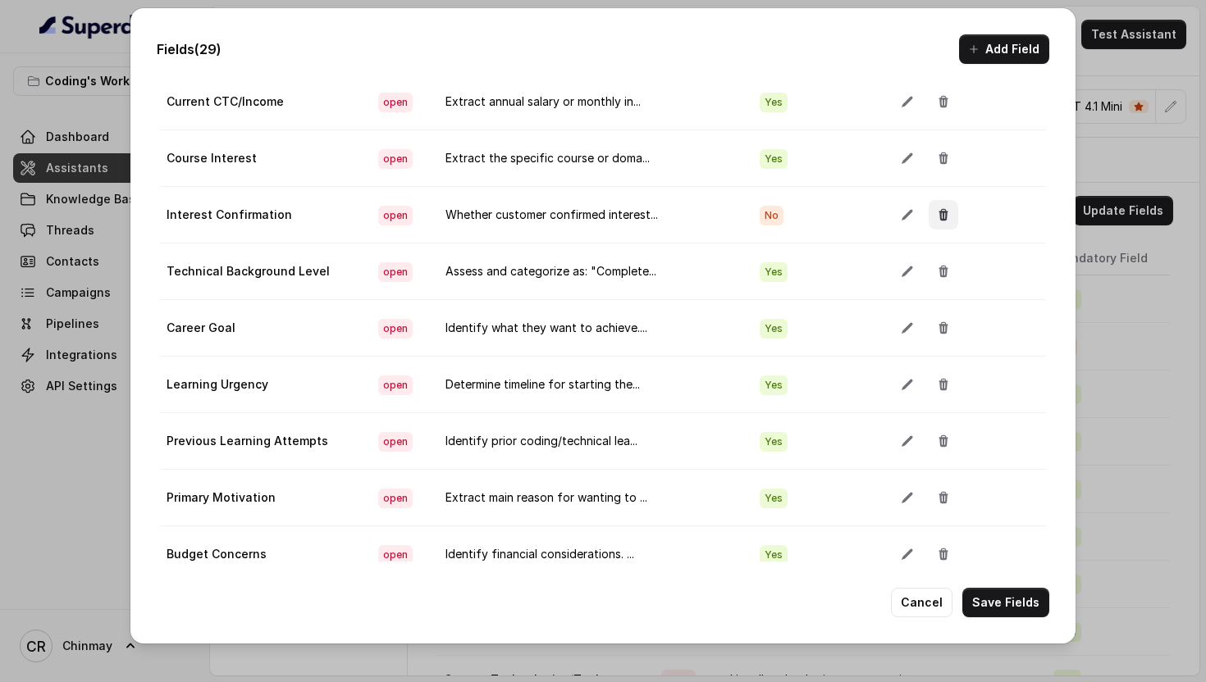
click at [937, 217] on icon "button" at bounding box center [943, 214] width 13 height 13
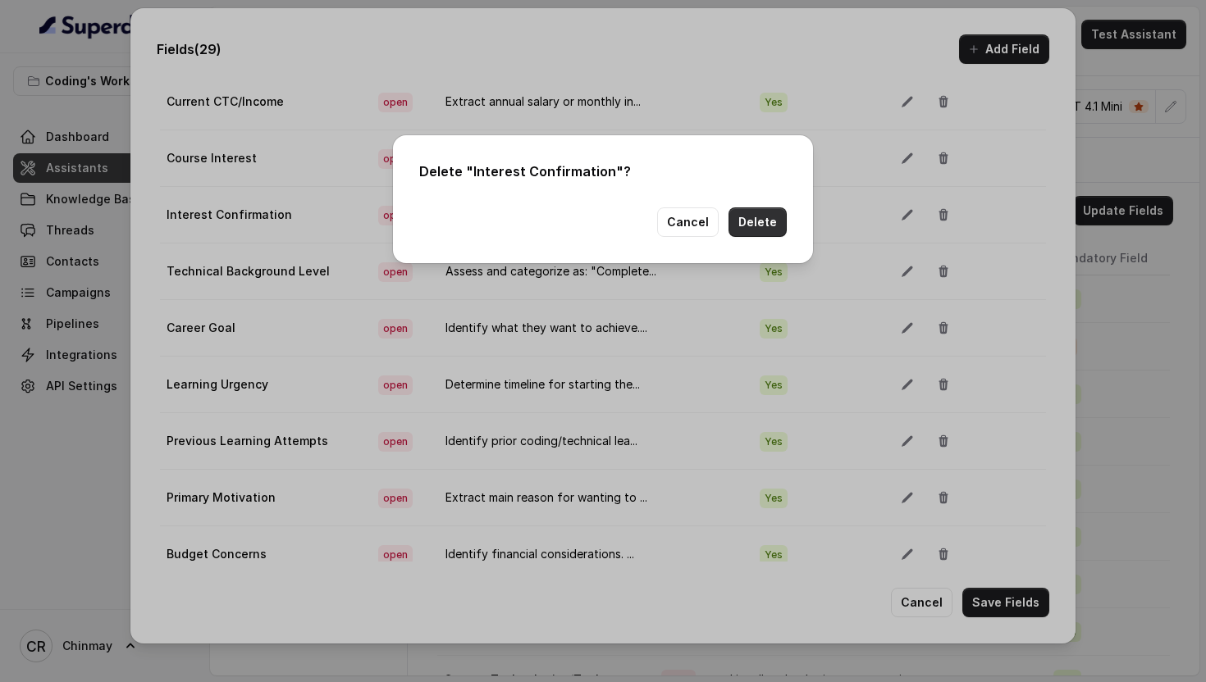
click at [749, 223] on button "Delete" at bounding box center [757, 223] width 58 height 30
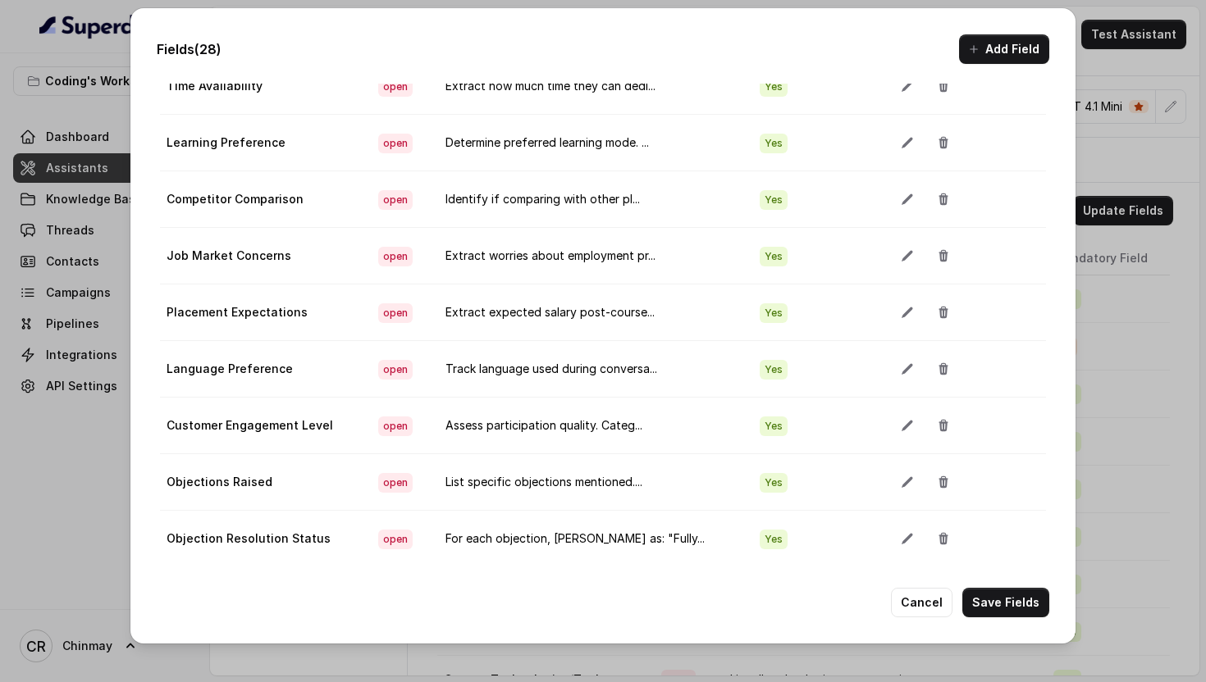
scroll to position [1026, 0]
click at [901, 249] on icon "button" at bounding box center [907, 254] width 13 height 13
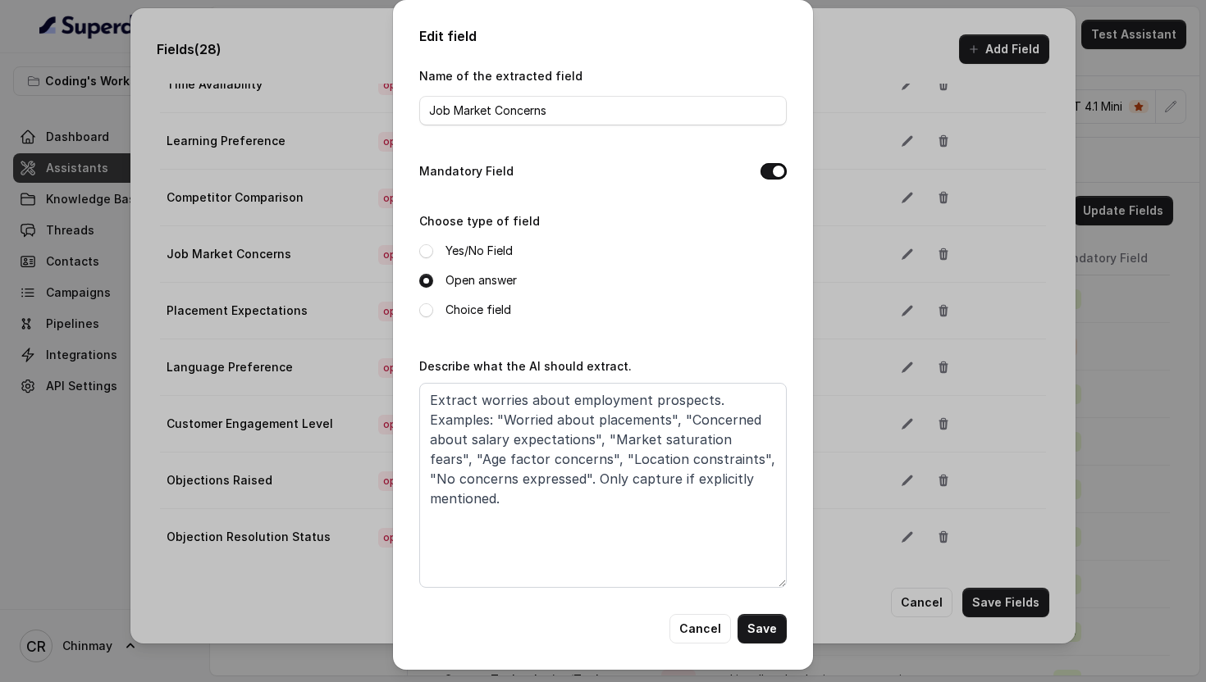
click at [779, 168] on button "Mandatory Field" at bounding box center [773, 171] width 26 height 16
click at [758, 632] on button "Save" at bounding box center [761, 629] width 49 height 30
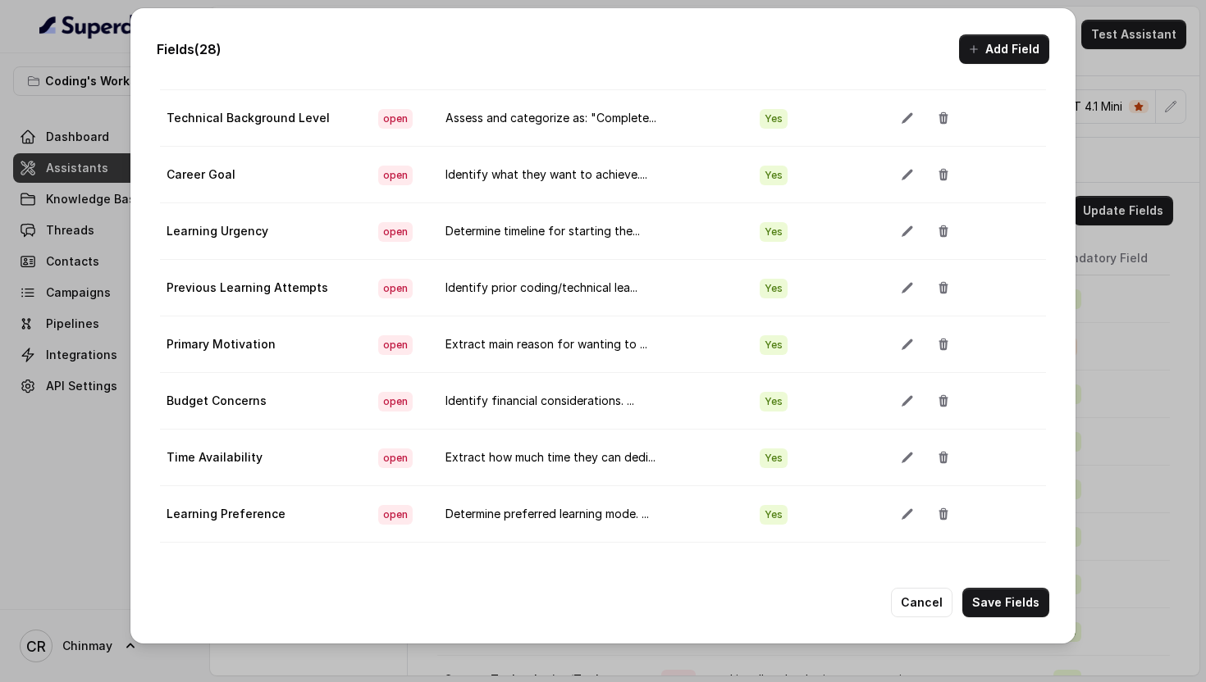
scroll to position [629, 0]
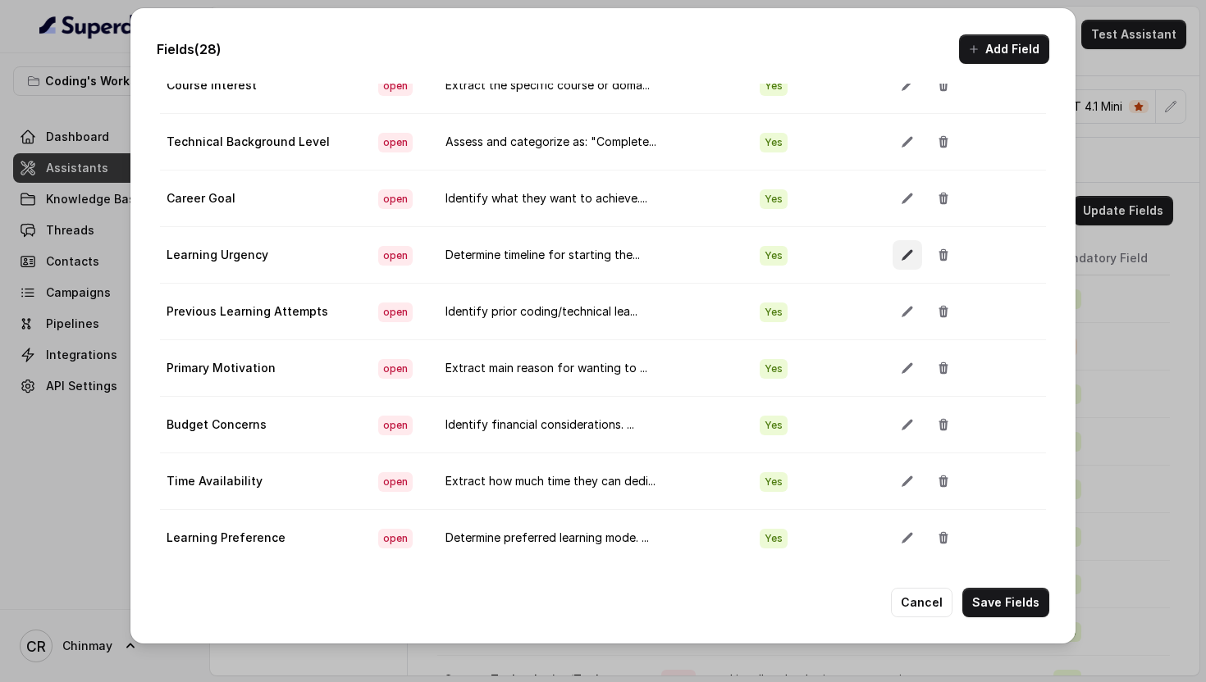
click at [896, 262] on button "button" at bounding box center [907, 255] width 30 height 30
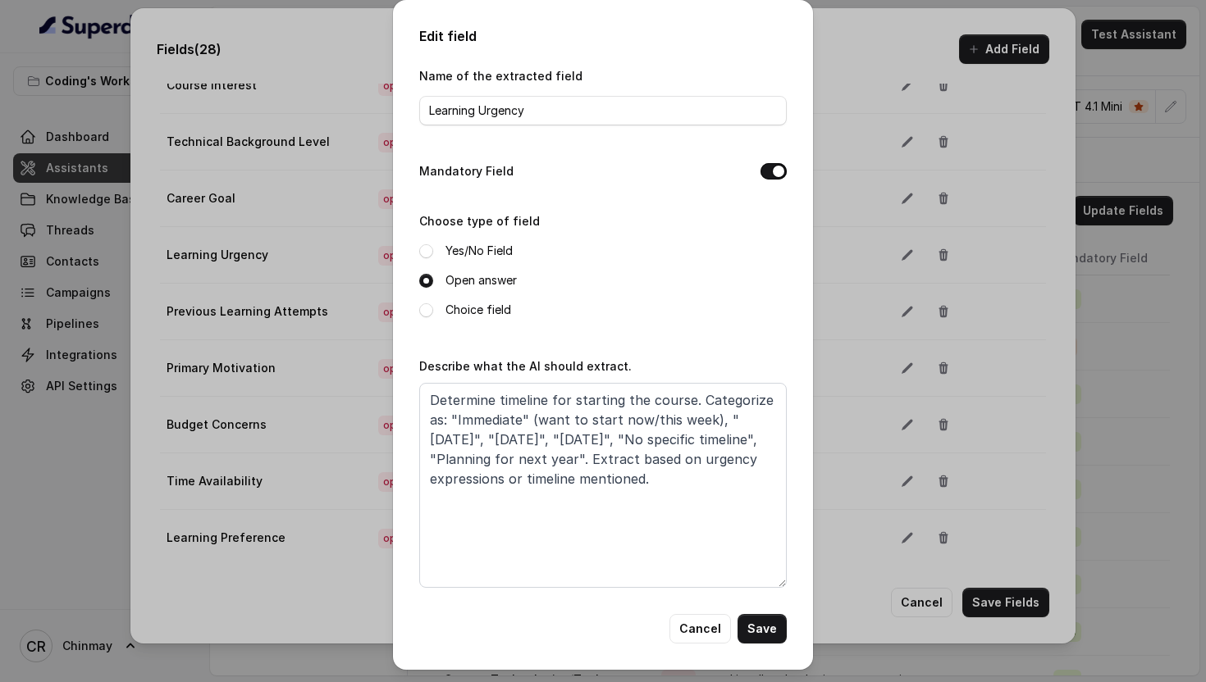
click at [770, 173] on button "Mandatory Field" at bounding box center [773, 171] width 26 height 16
click at [761, 627] on button "Save" at bounding box center [761, 629] width 49 height 30
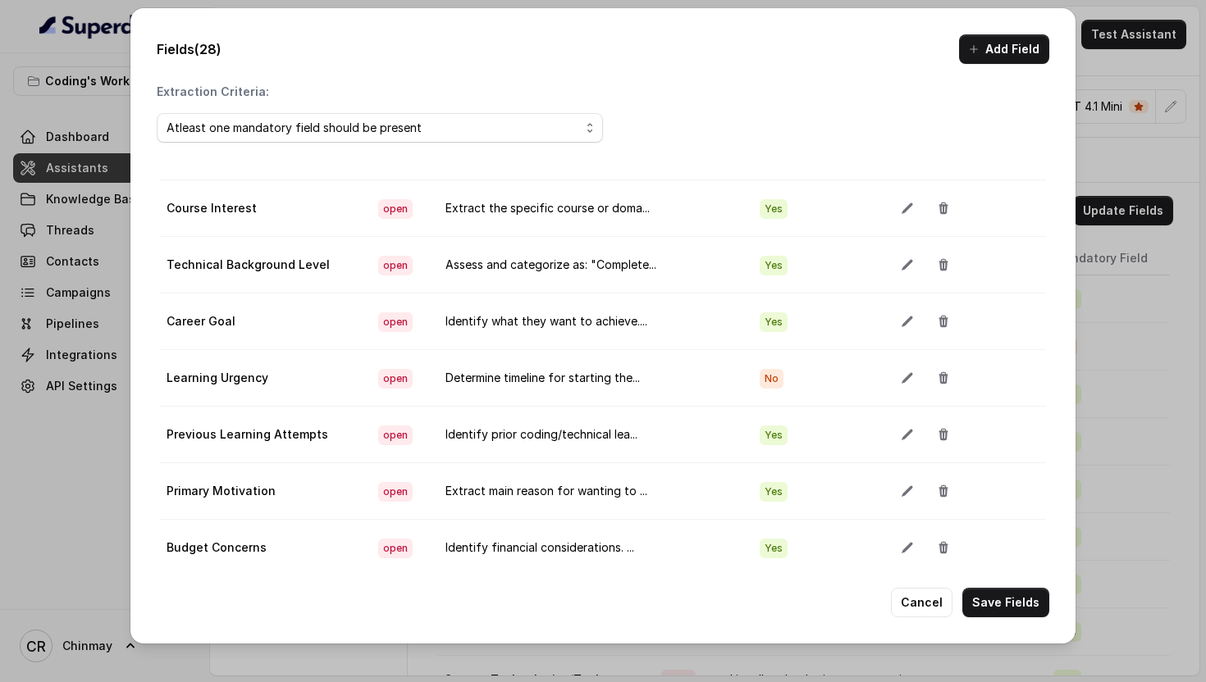
scroll to position [556, 0]
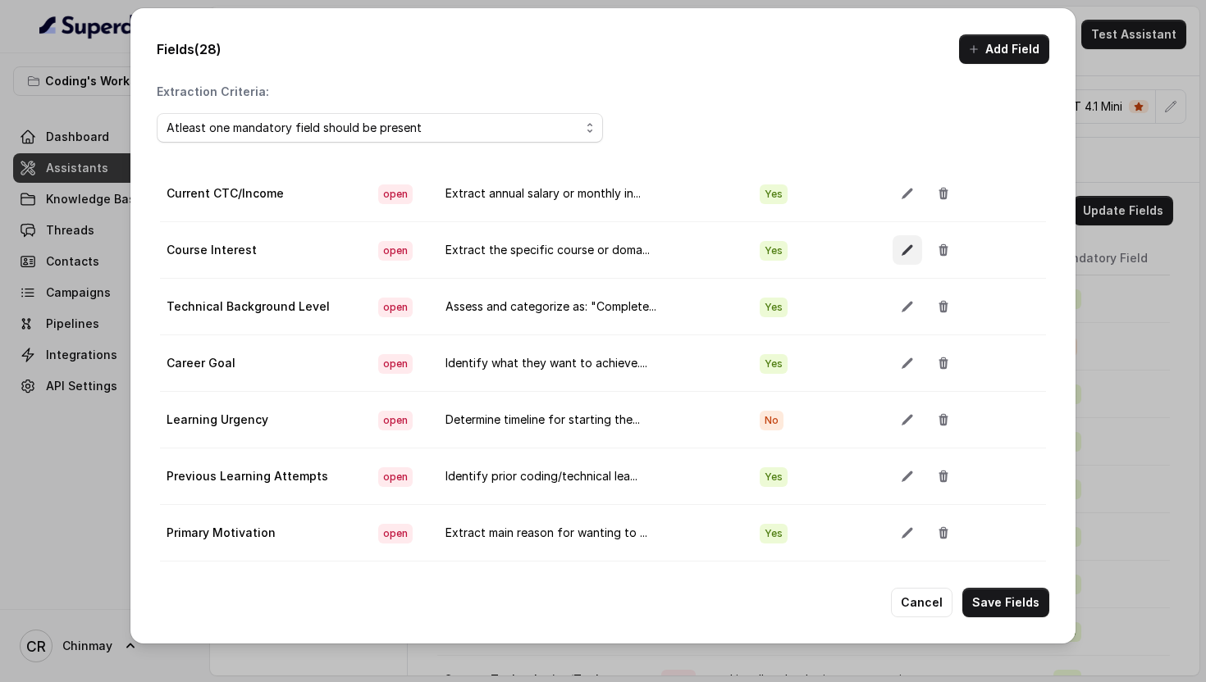
click at [892, 259] on button "button" at bounding box center [907, 250] width 30 height 30
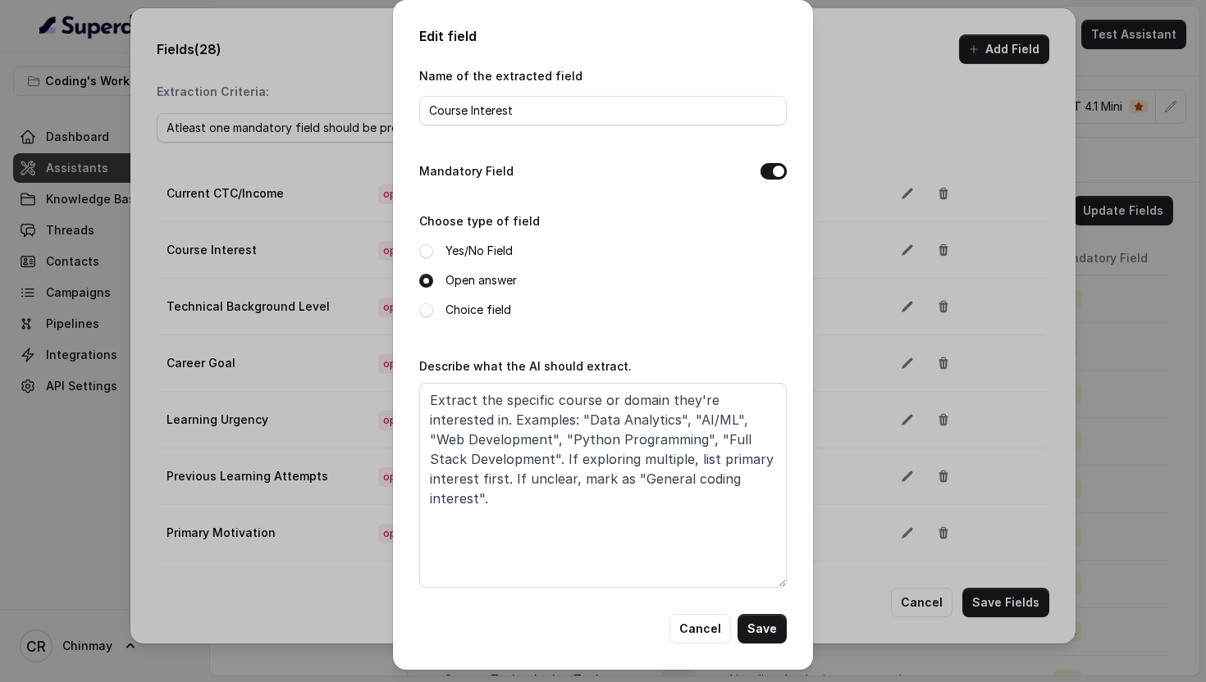
click at [779, 173] on button "Mandatory Field" at bounding box center [773, 171] width 26 height 16
click at [770, 638] on button "Save" at bounding box center [761, 629] width 49 height 30
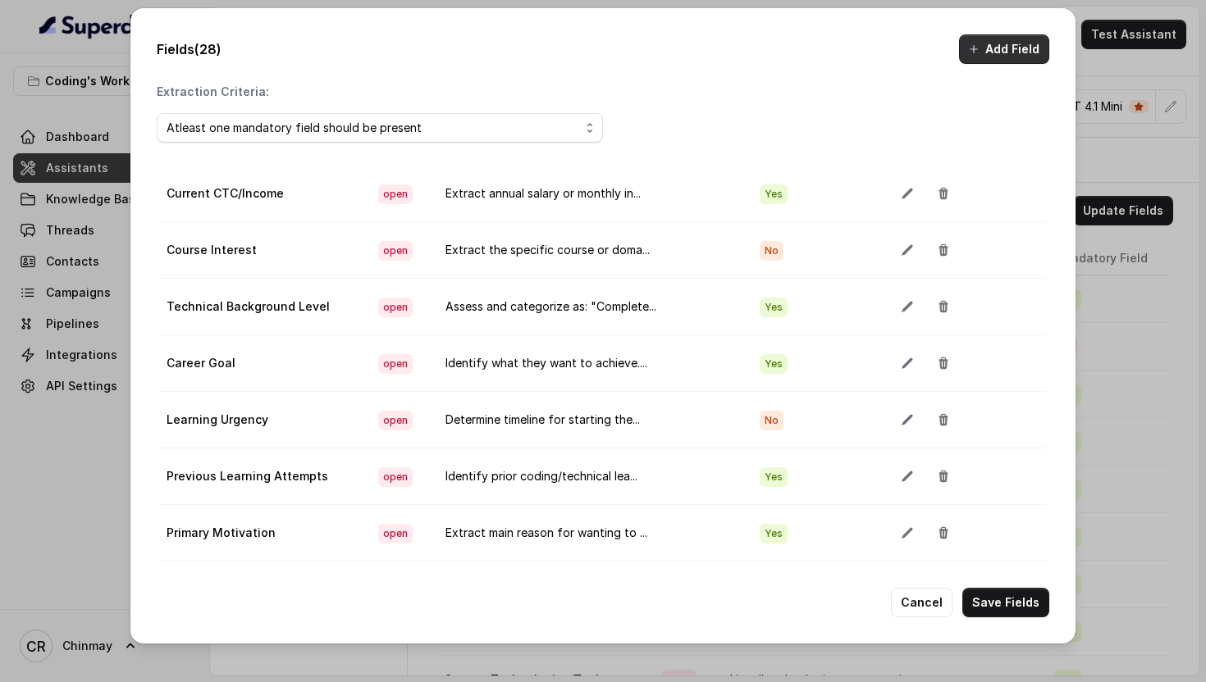
click at [970, 59] on button "Add Field" at bounding box center [1004, 49] width 90 height 30
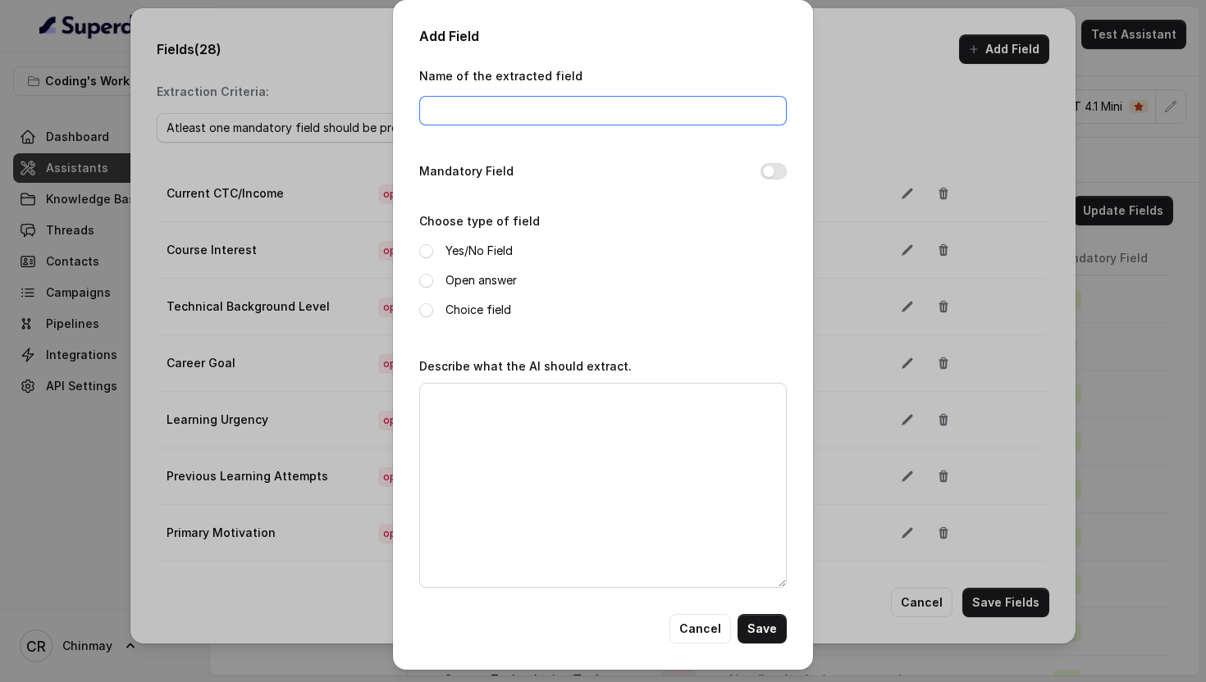
click at [544, 121] on input "Name of the extracted field" at bounding box center [602, 111] width 367 height 30
paste input "General Callback Request"
type input "General Callback Request"
click at [552, 370] on label "Describe what the AI should extract." at bounding box center [525, 366] width 212 height 14
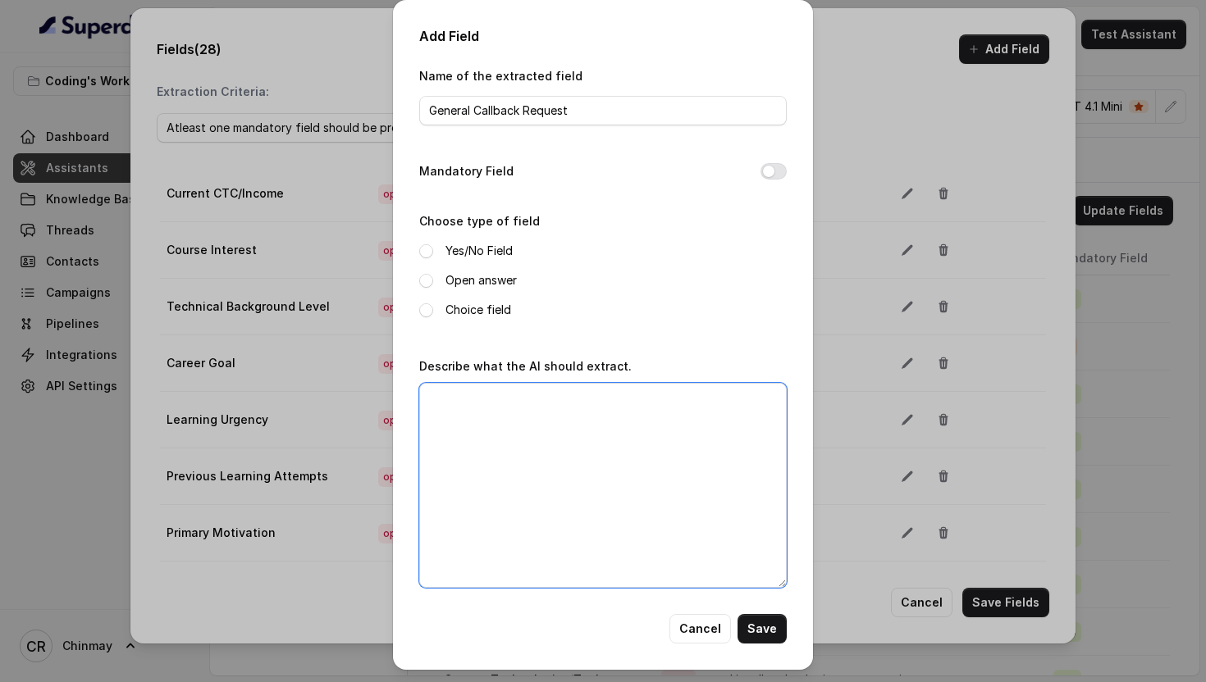
paste textarea "[PERSON_NAME] "Yes" if customer asks to be called back later due to being busy/…"
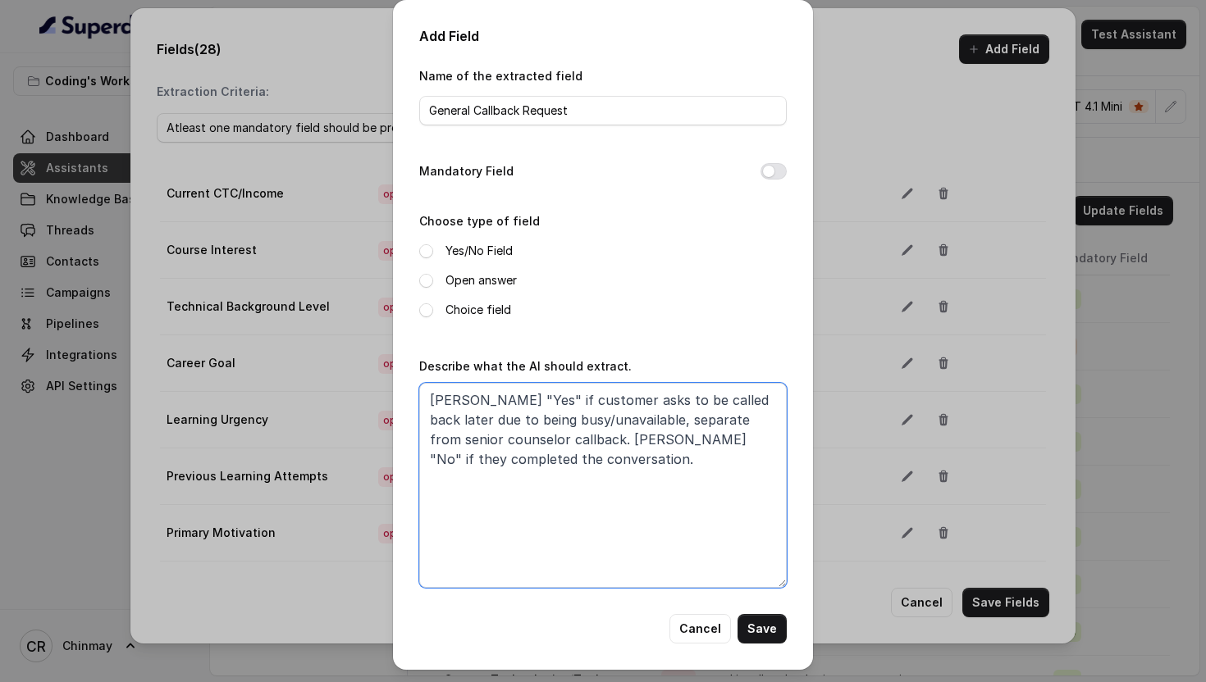
type textarea "[PERSON_NAME] "Yes" if customer asks to be called back later due to being busy/…"
click at [455, 274] on label "Open answer" at bounding box center [480, 281] width 71 height 20
click at [777, 167] on button "Mandatory Field" at bounding box center [773, 171] width 26 height 16
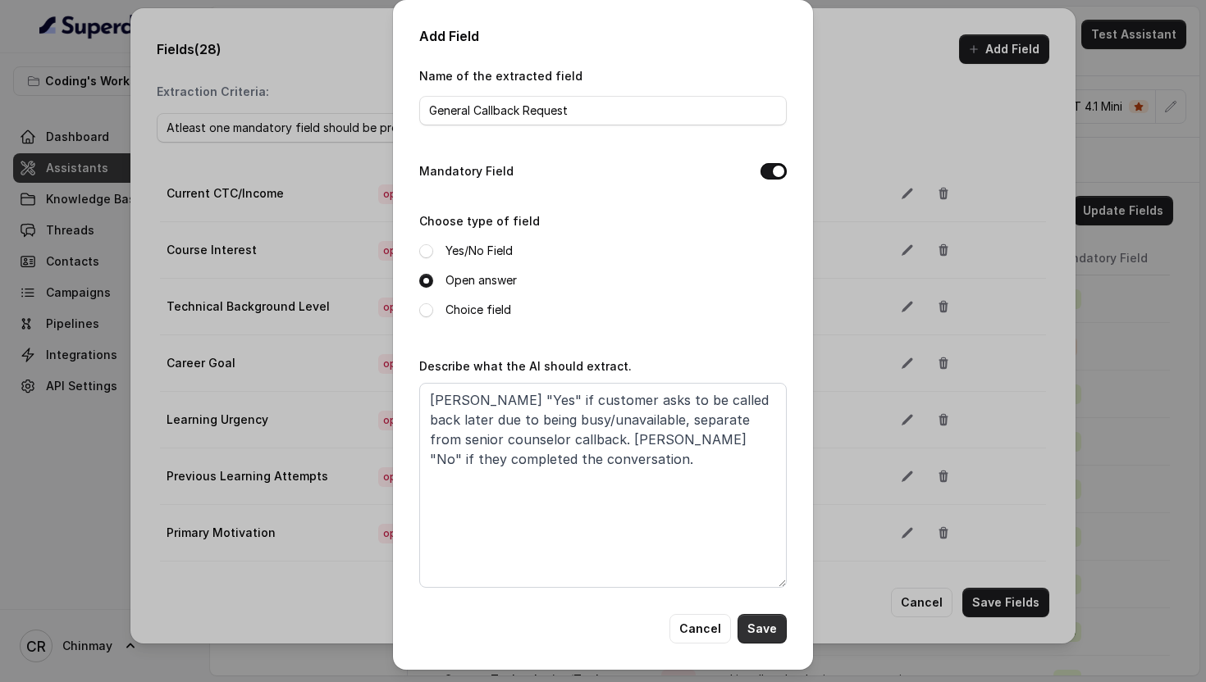
click at [765, 625] on button "Save" at bounding box center [761, 629] width 49 height 30
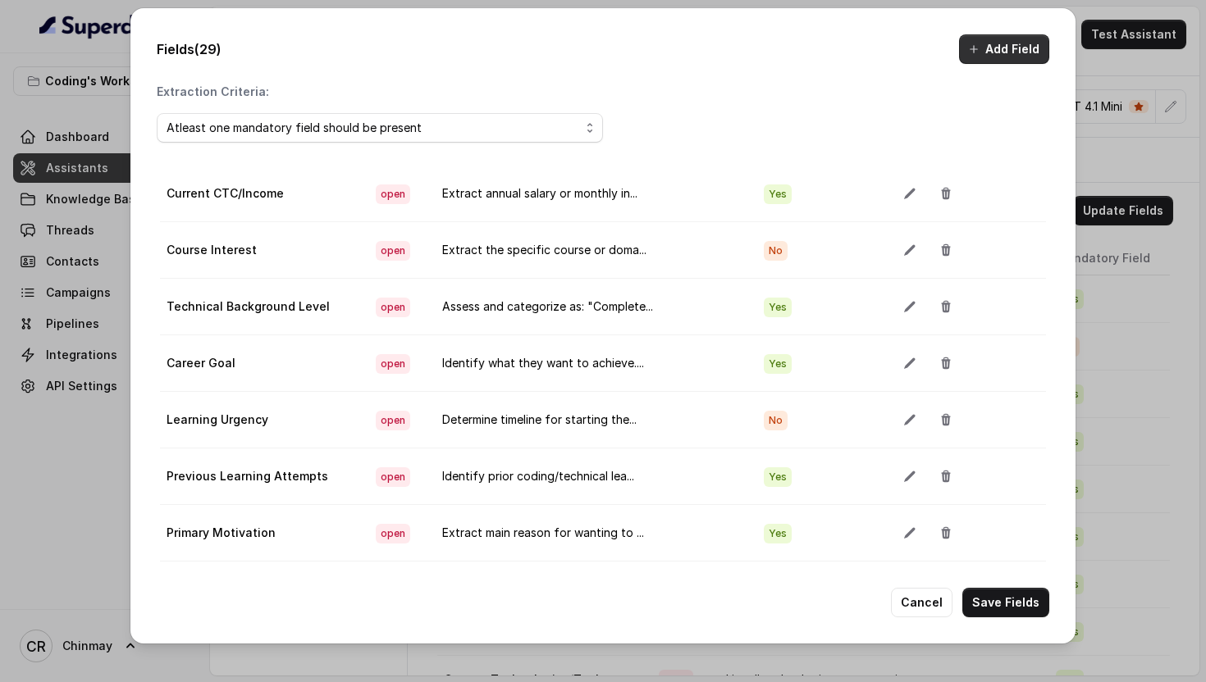
click at [994, 56] on button "Add Field" at bounding box center [1004, 49] width 90 height 30
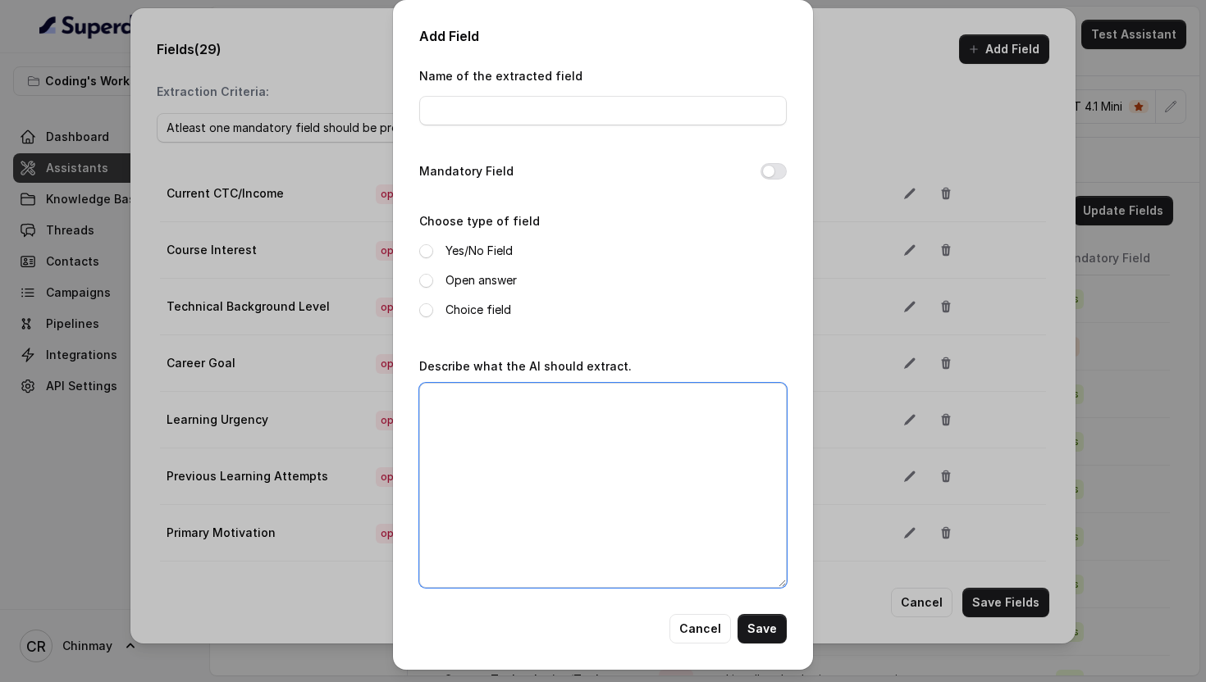
click at [610, 412] on textarea "Describe what the AI should extract." at bounding box center [602, 485] width 367 height 205
paste textarea "Time when customer wants to be contacted again if they were busy. Examples: "Ca…"
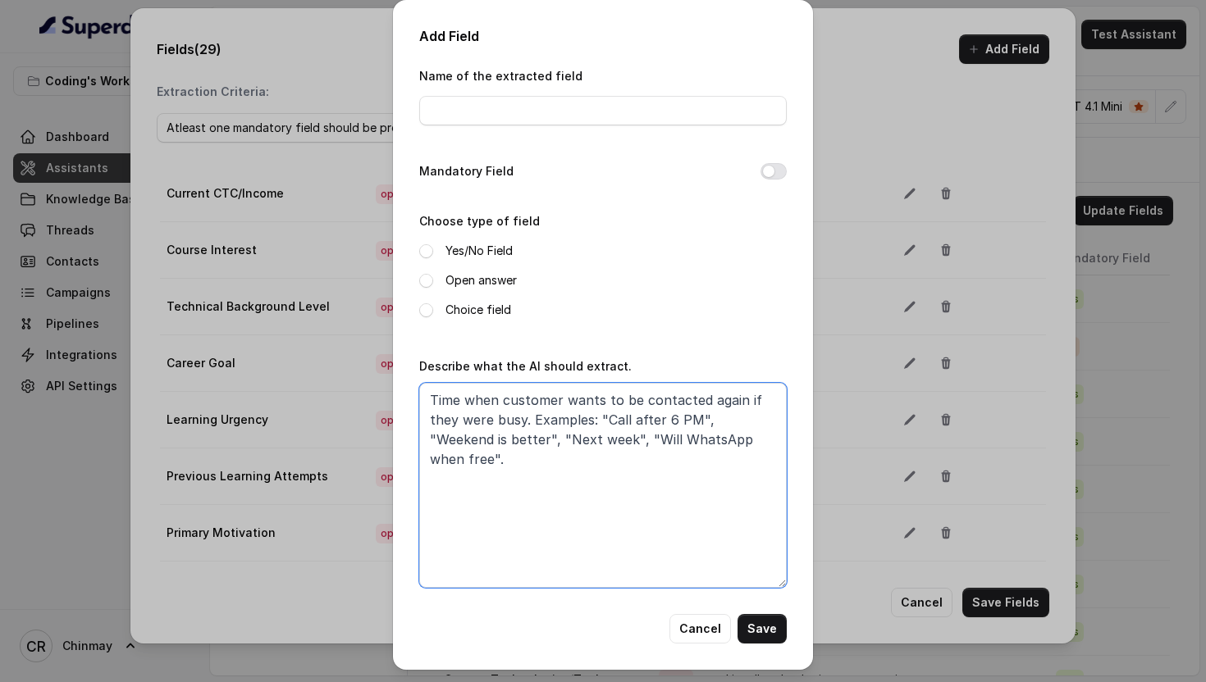
type textarea "Time when customer wants to be contacted again if they were busy. Examples: "Ca…"
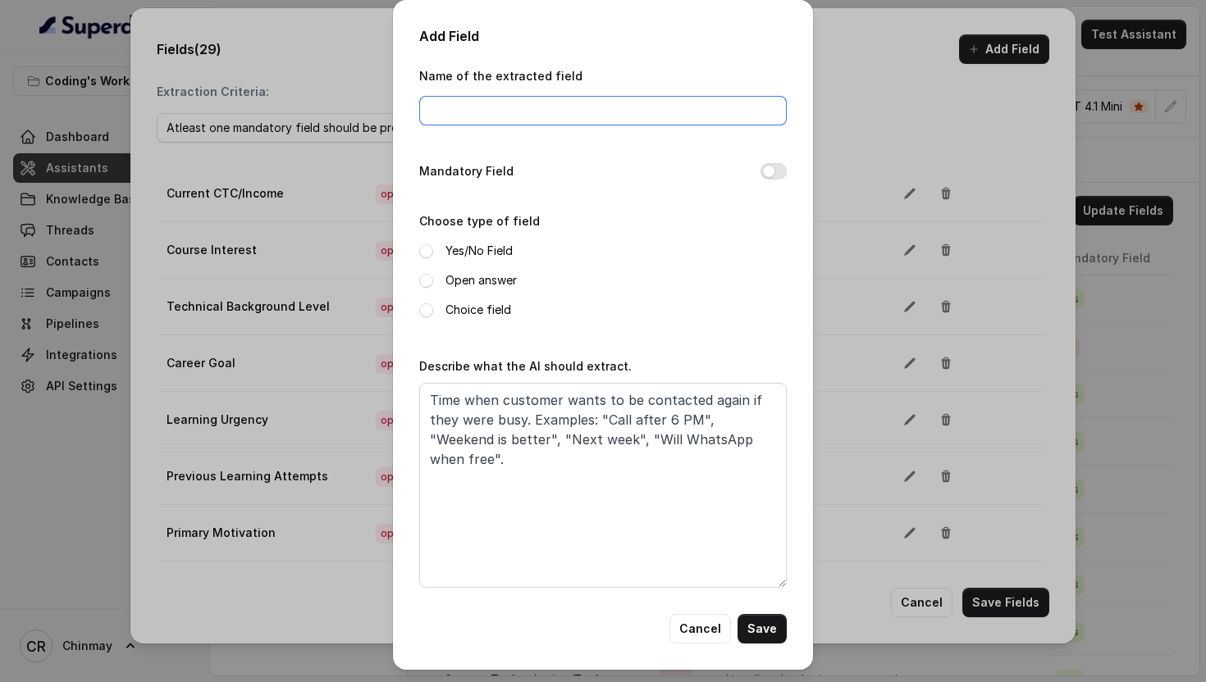
click at [502, 102] on input "Name of the extracted field" at bounding box center [602, 111] width 367 height 30
paste input "General Callback Time"
type input "General Callback Time"
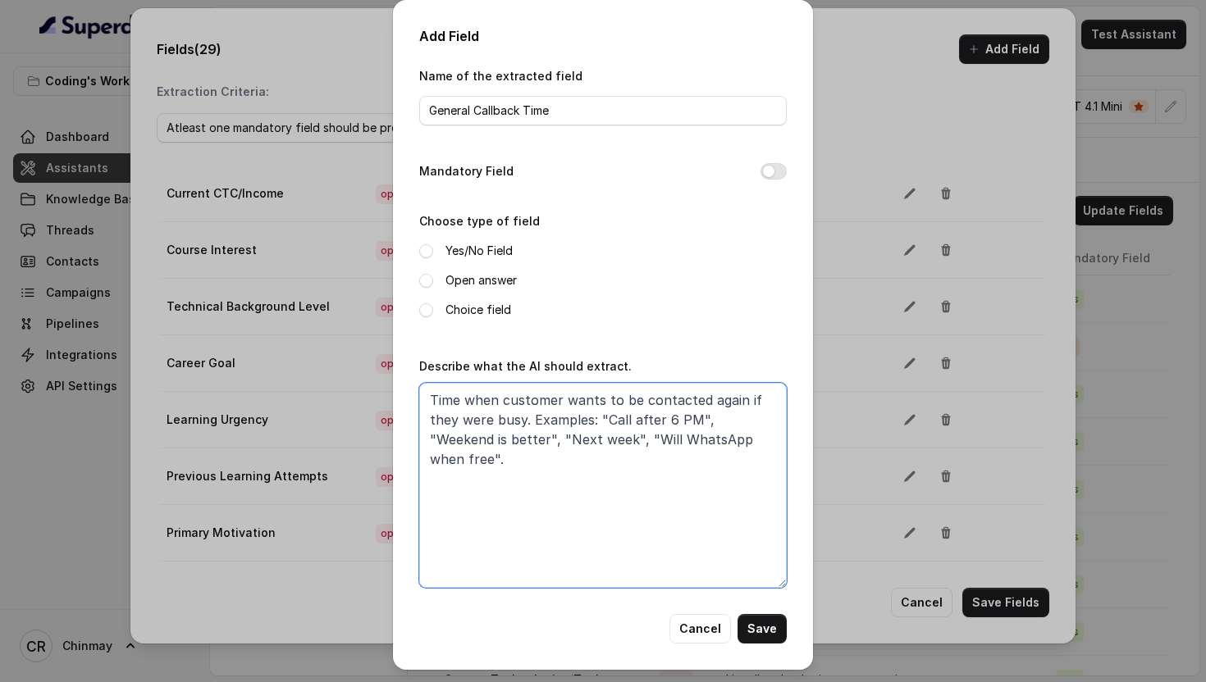
click at [743, 445] on textarea "Time when customer wants to be contacted again if they were busy. Examples: "Ca…" at bounding box center [602, 485] width 367 height 205
click at [764, 445] on textarea "Time when customer wants to be contacted again if they were busy. Examples: "Ca…" at bounding box center [602, 485] width 367 height 205
type textarea "Time when customer wants to be contacted again if they were busy. Examples: "Ca…"
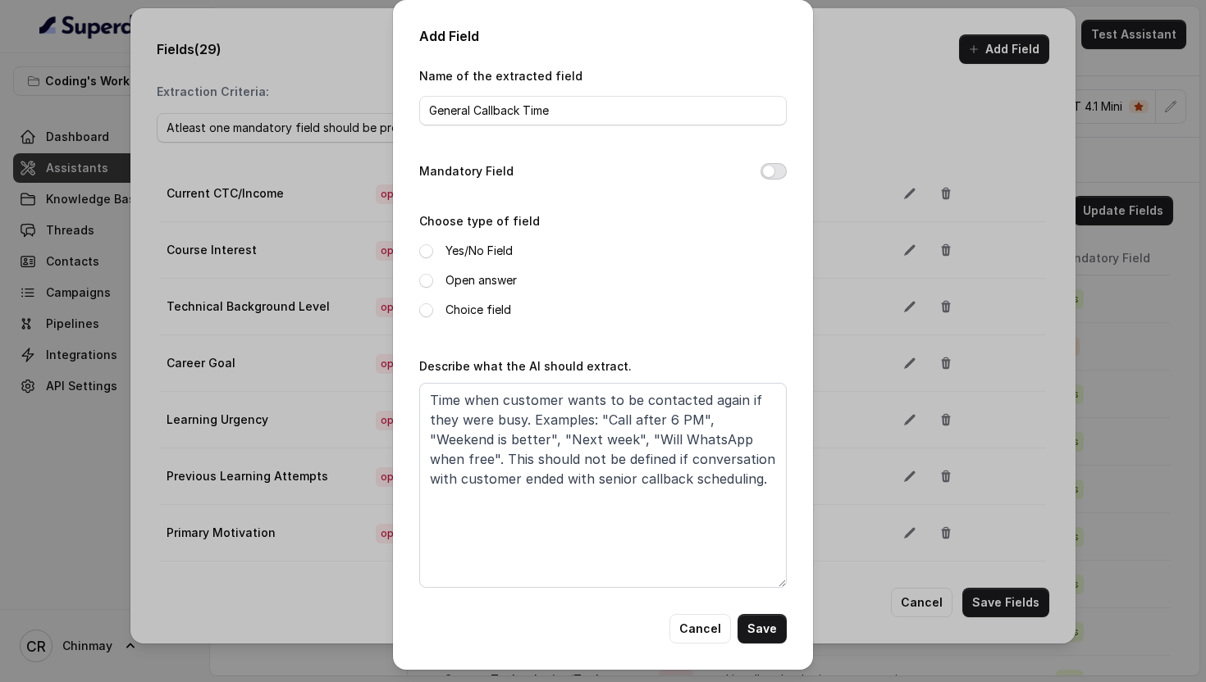
click at [773, 166] on button "Mandatory Field" at bounding box center [773, 171] width 26 height 16
click at [777, 171] on button "Mandatory Field" at bounding box center [773, 171] width 26 height 16
click at [423, 280] on span at bounding box center [426, 281] width 14 height 14
click at [760, 625] on button "Save" at bounding box center [761, 629] width 49 height 30
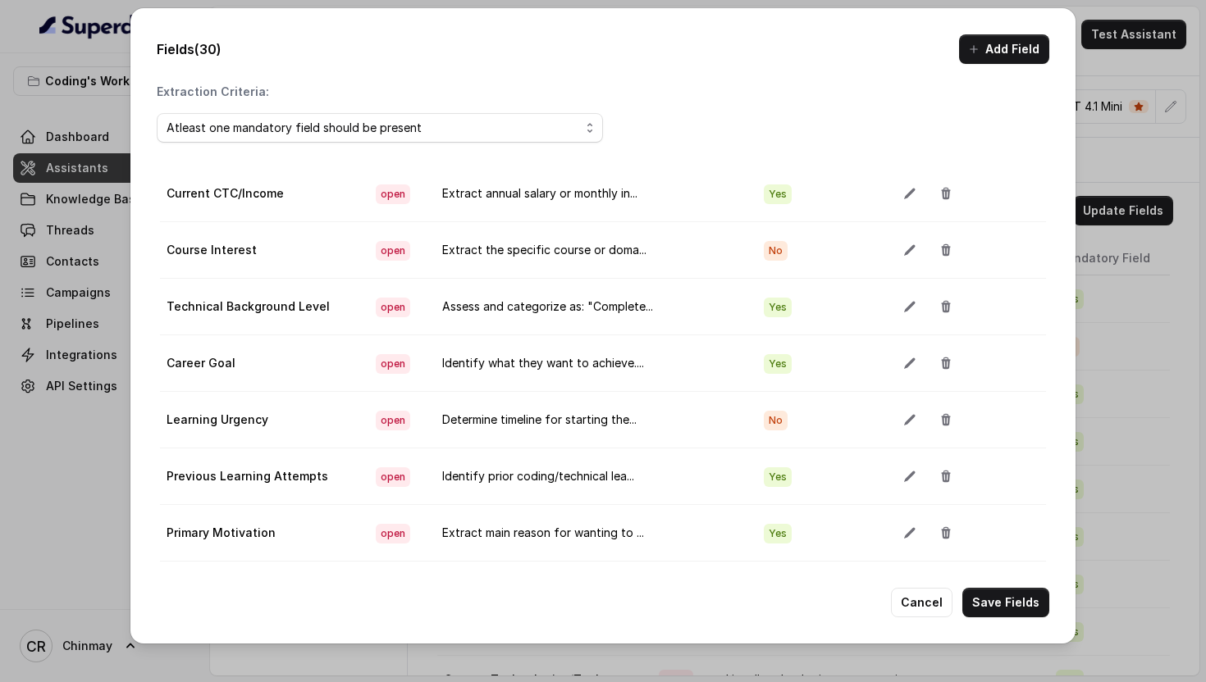
click at [997, 56] on button "Add Field" at bounding box center [1004, 49] width 90 height 30
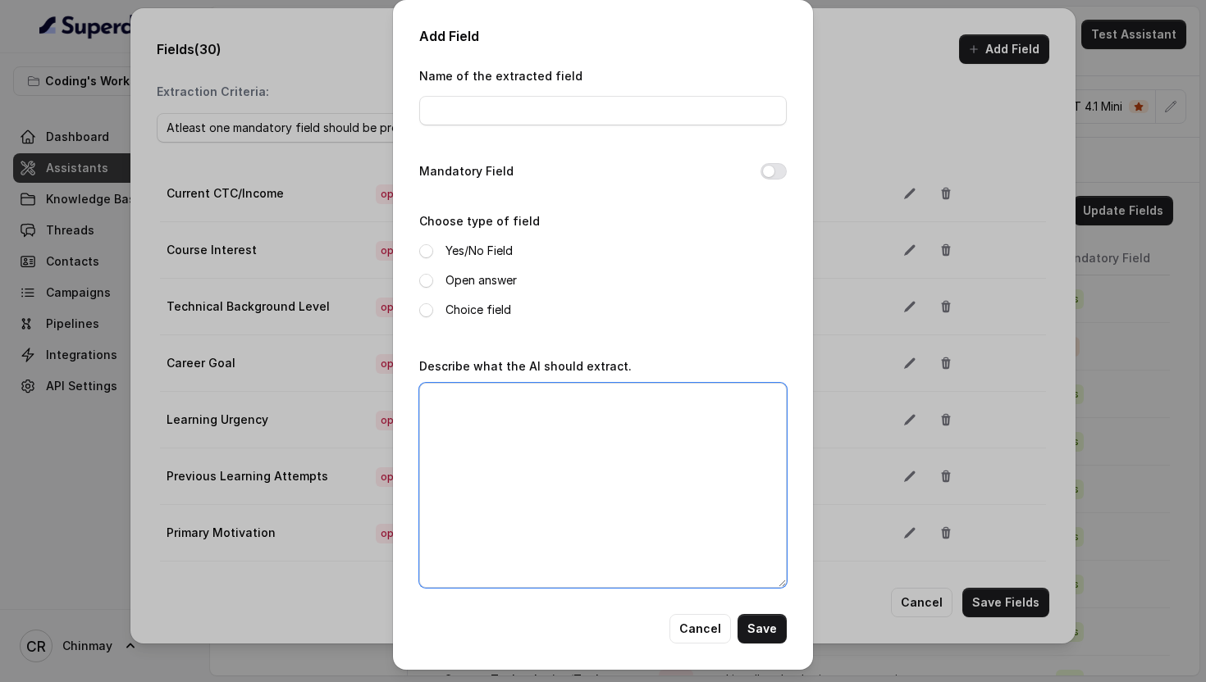
click at [614, 423] on textarea "Describe what the AI should extract." at bounding box center [602, 485] width 367 height 205
paste textarea "Mark "Yes" if customer agreed to receive course curriculum/materials on WhatsAp…"
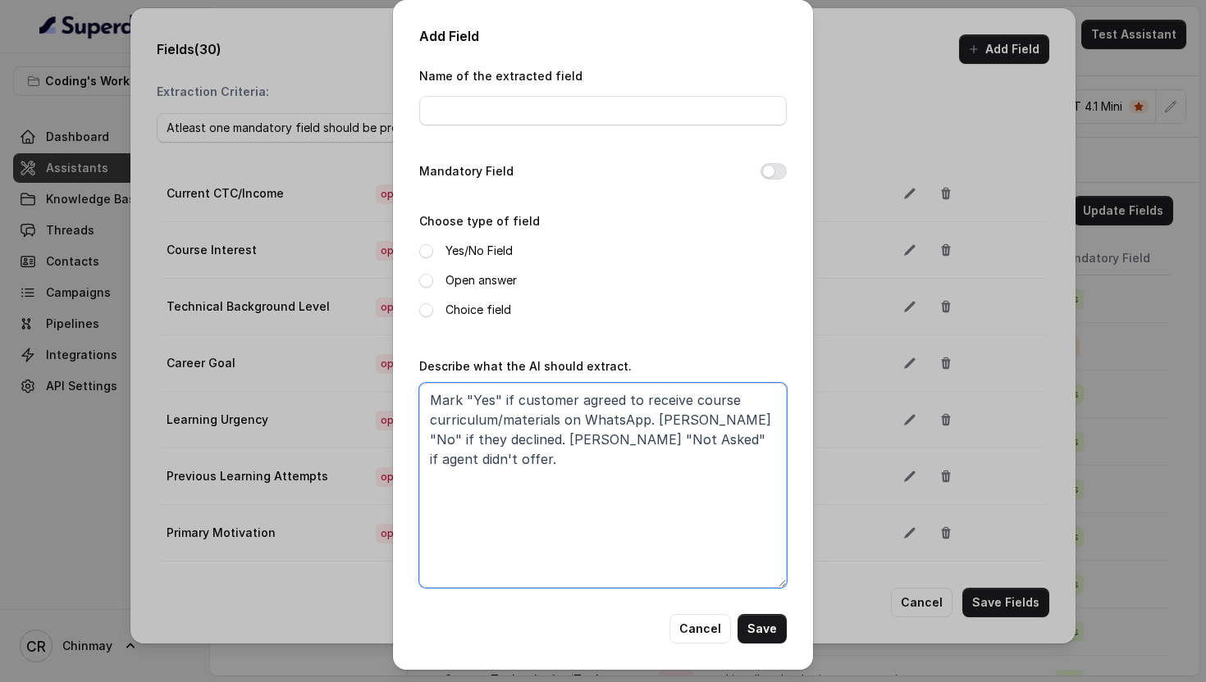
type textarea "Mark "Yes" if customer agreed to receive course curriculum/materials on WhatsAp…"
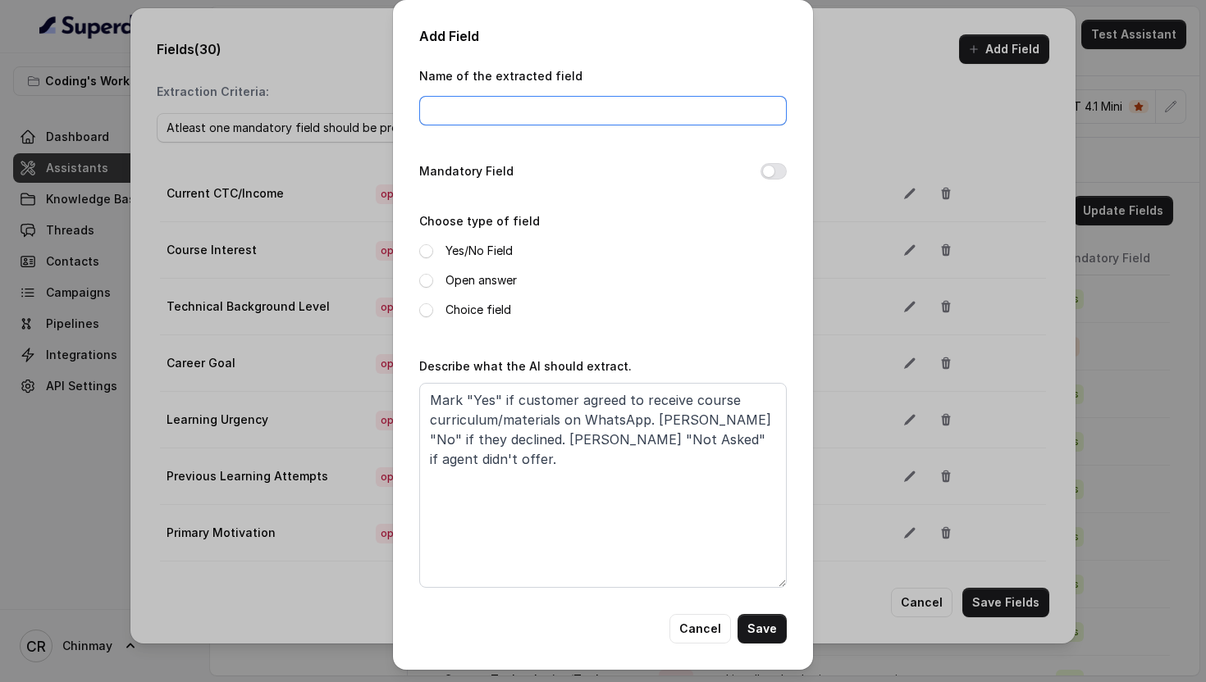
click at [486, 102] on input "Name of the extracted field" at bounding box center [602, 111] width 367 height 30
paste input "WhatsApp Curriculum Sharing Consent"
type input "WhatsApp Curriculum Sharing Consent"
click at [776, 173] on button "Mandatory Field" at bounding box center [773, 171] width 26 height 16
click at [426, 276] on span at bounding box center [426, 281] width 14 height 14
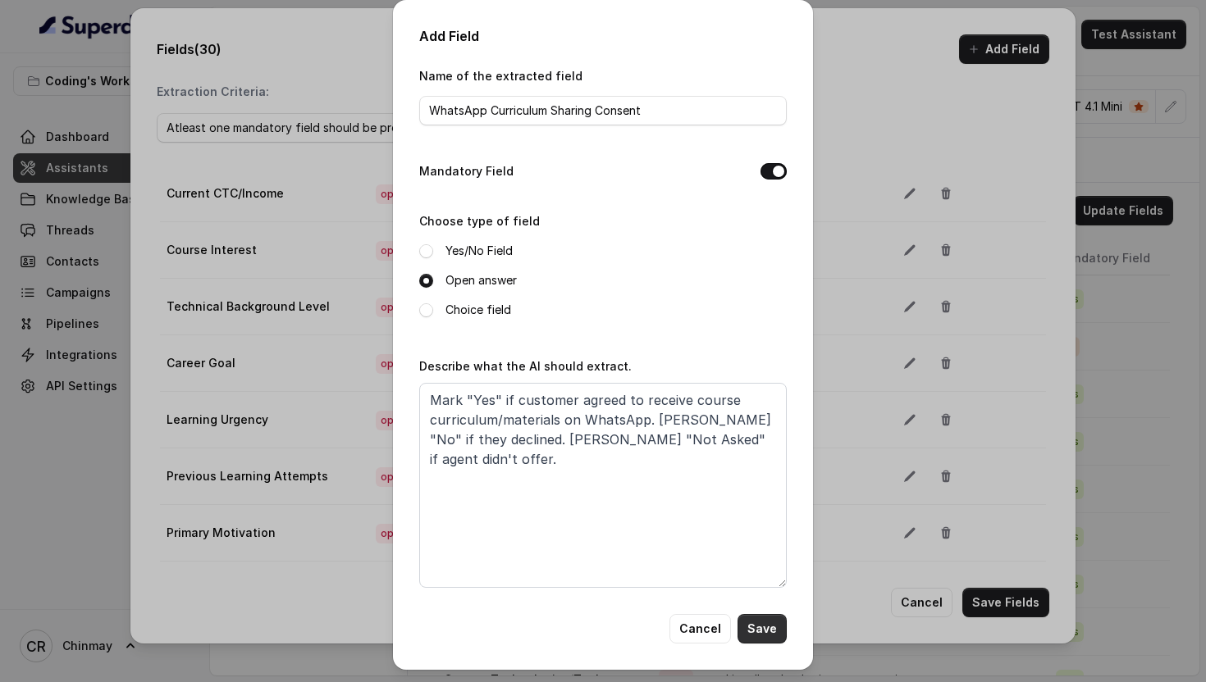
click at [756, 625] on button "Save" at bounding box center [761, 629] width 49 height 30
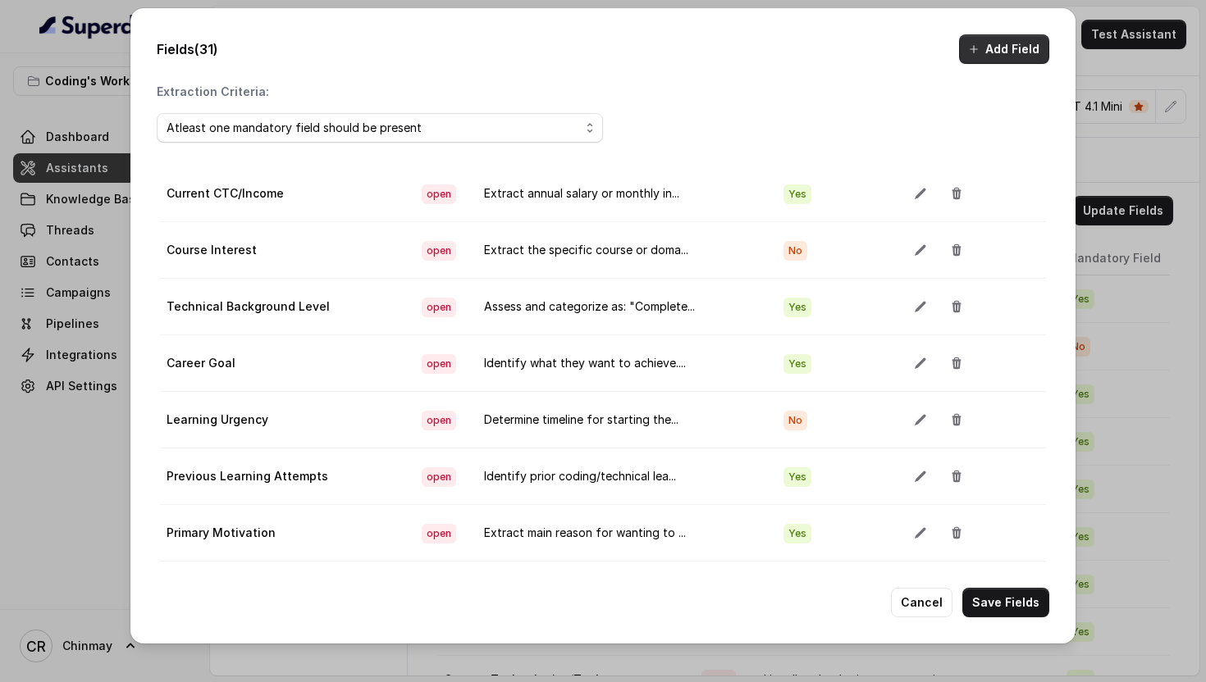
click at [999, 57] on button "Add Field" at bounding box center [1004, 49] width 90 height 30
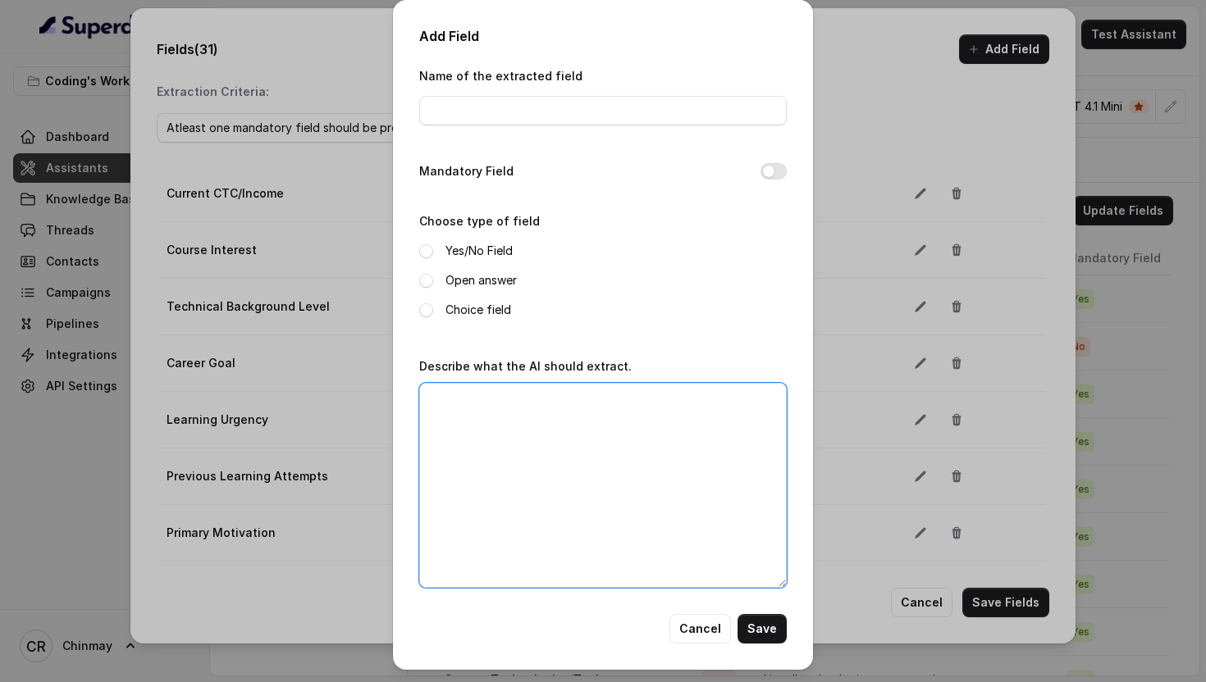
click at [640, 445] on textarea "Describe what the AI should extract." at bounding box center [602, 485] width 367 height 205
paste textarea "Extract WhatsApp number provided for sharing materials. [PERSON_NAME] "Same as …"
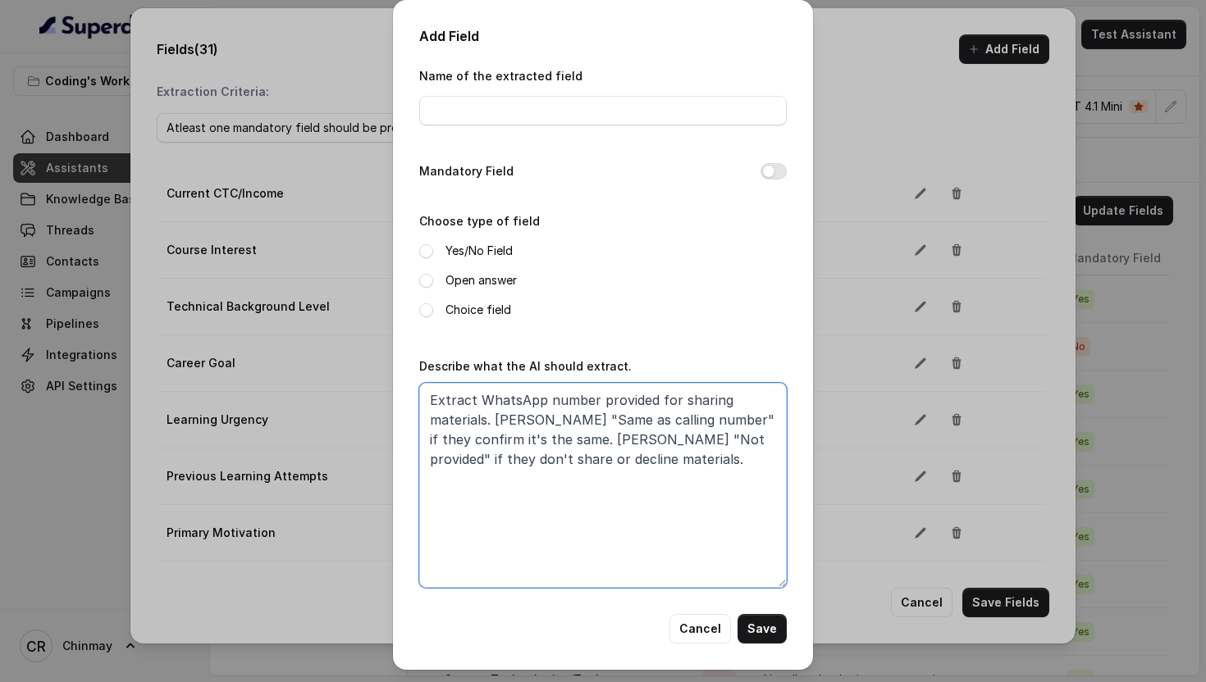
type textarea "Extract WhatsApp number provided for sharing materials. [PERSON_NAME] "Same as …"
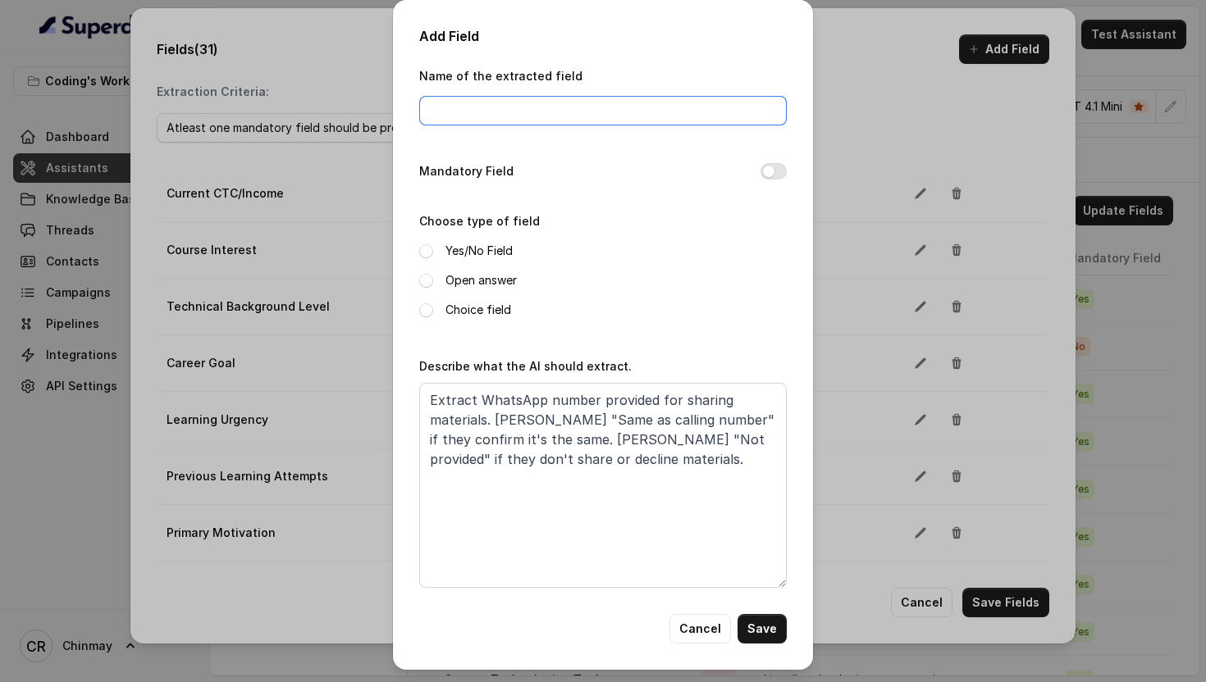
click at [488, 117] on input "Name of the extracted field" at bounding box center [602, 111] width 367 height 30
paste input "WhatsApp Number"
type input "WhatsApp Number"
click at [771, 171] on button "Mandatory Field" at bounding box center [773, 171] width 26 height 16
click at [470, 274] on label "Open answer" at bounding box center [480, 281] width 71 height 20
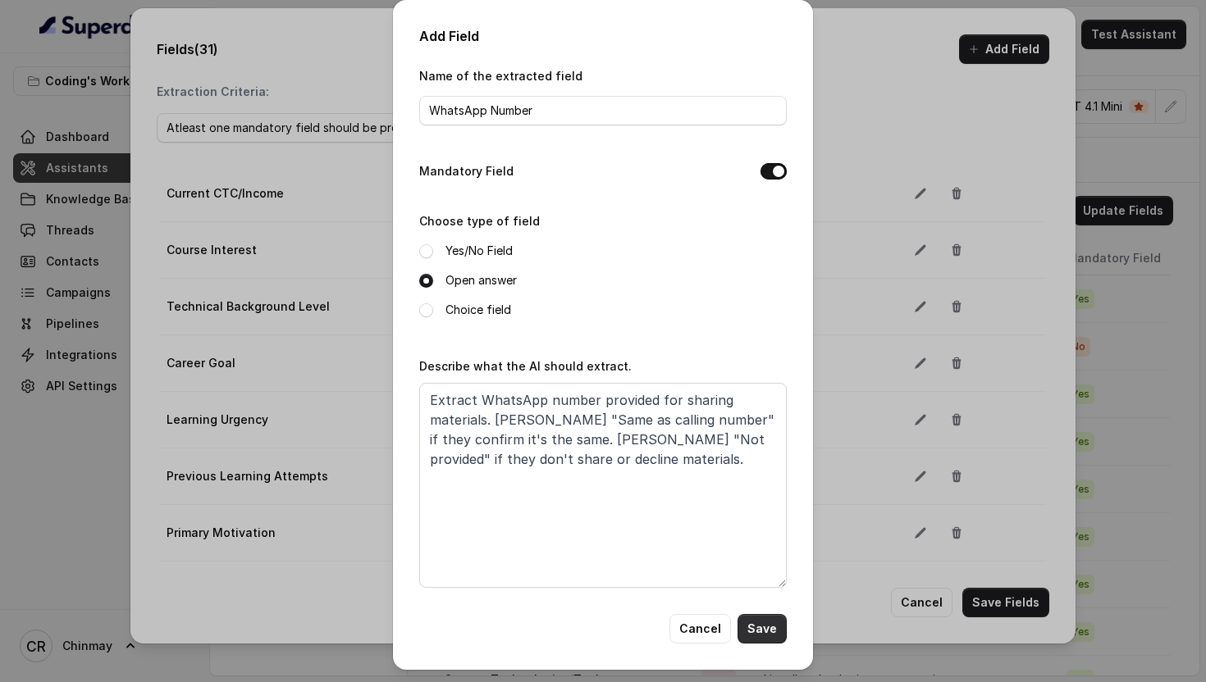
click at [758, 636] on button "Save" at bounding box center [761, 629] width 49 height 30
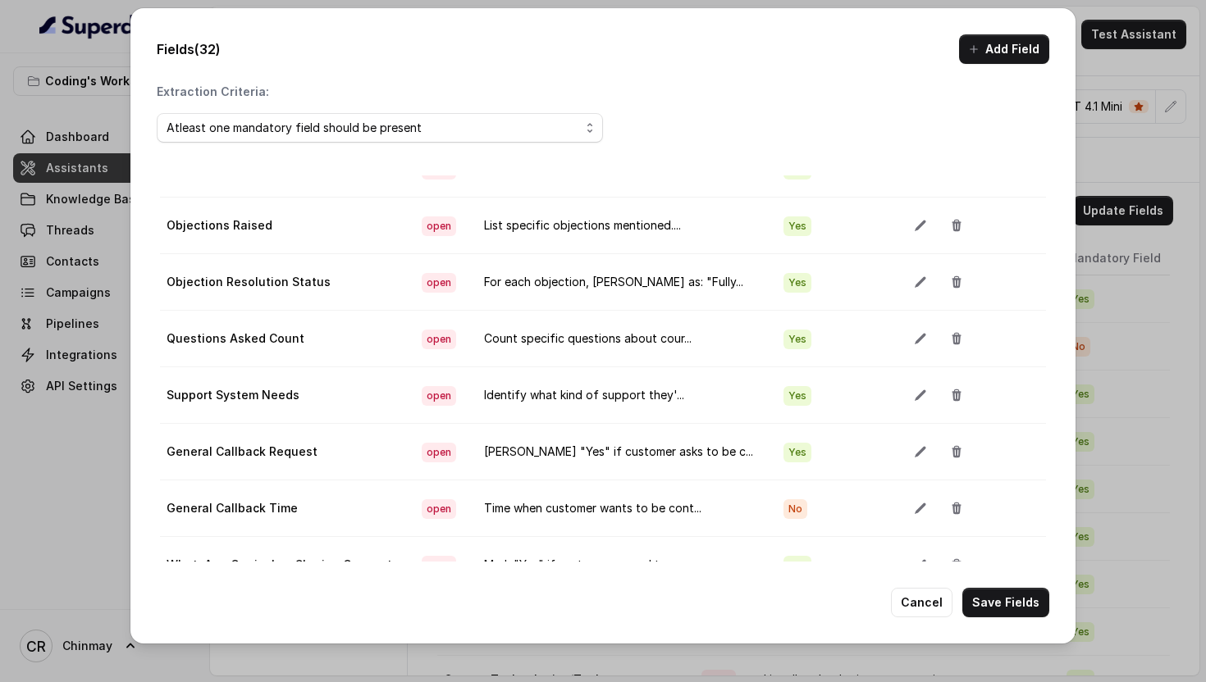
scroll to position [92, 0]
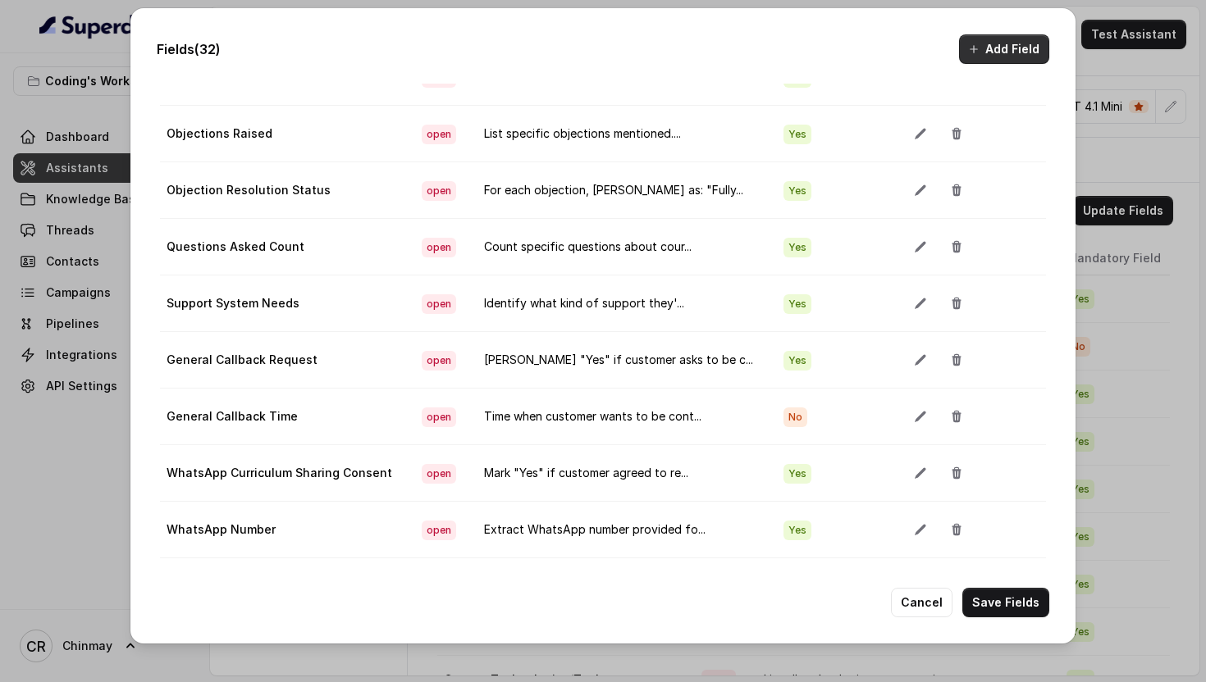
click at [1002, 44] on button "Add Field" at bounding box center [1004, 49] width 90 height 30
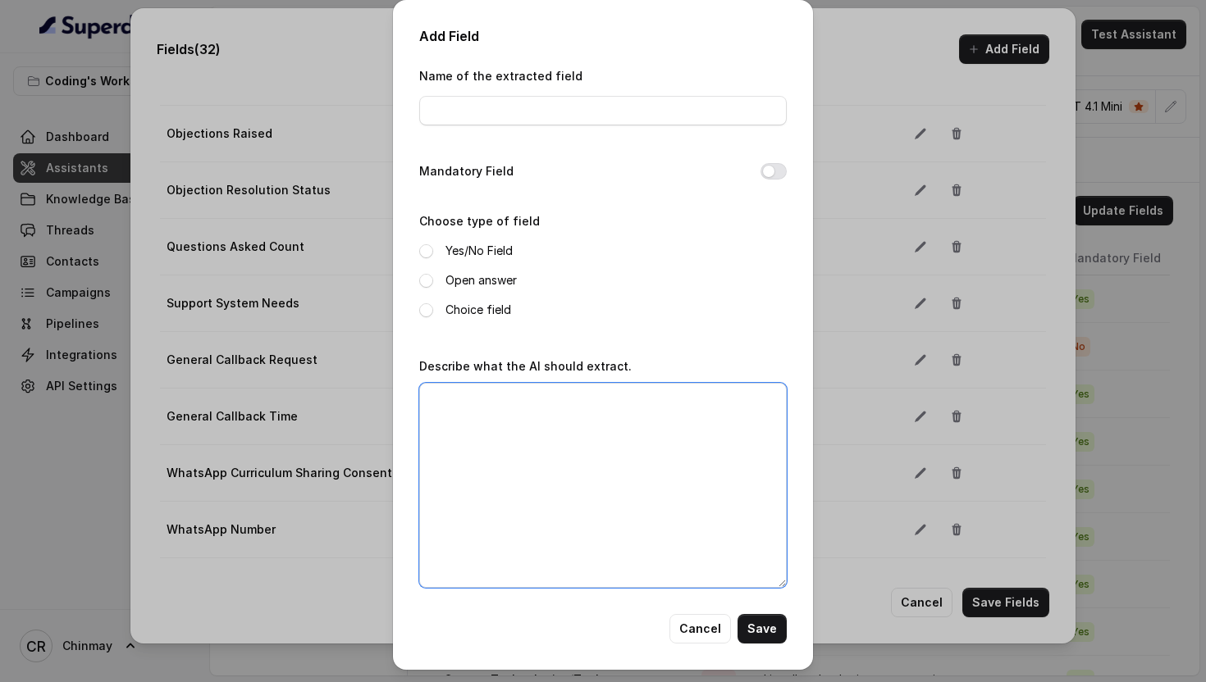
click at [652, 449] on textarea "Describe what the AI should extract." at bounding box center [602, 485] width 367 height 205
paste textarea "[PERSON_NAME] "Yes" if customer wants detailed information via email. [PERSON_N…"
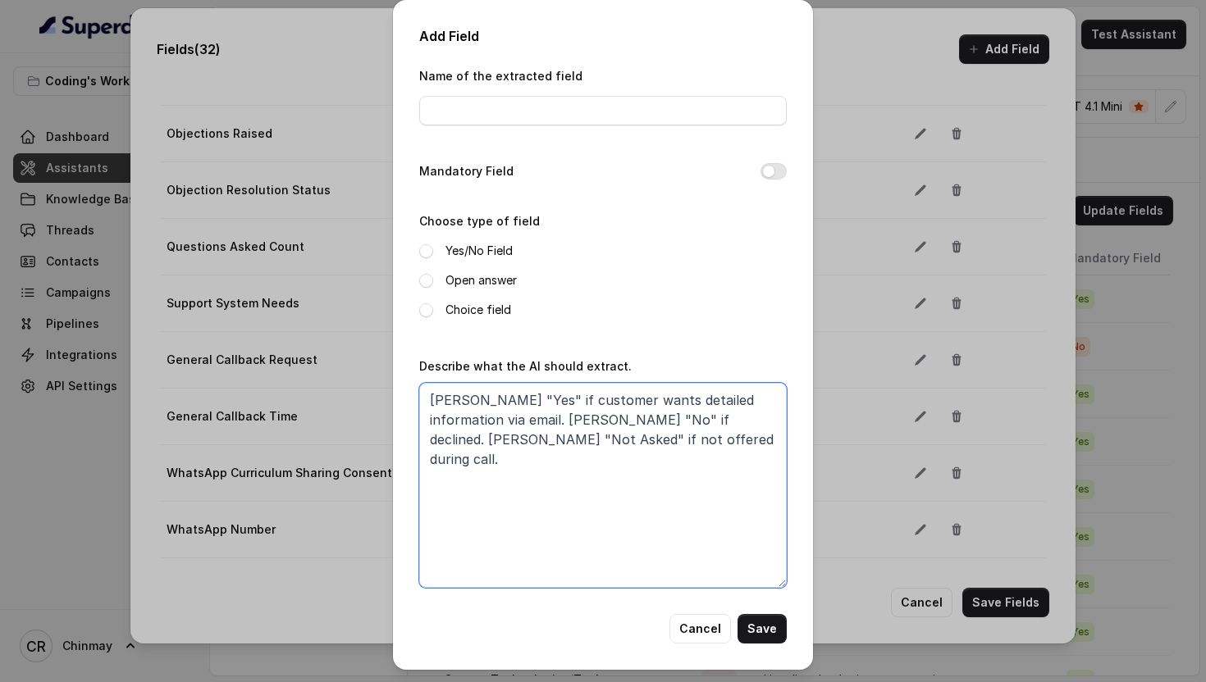
type textarea "[PERSON_NAME] "Yes" if customer wants detailed information via email. [PERSON_N…"
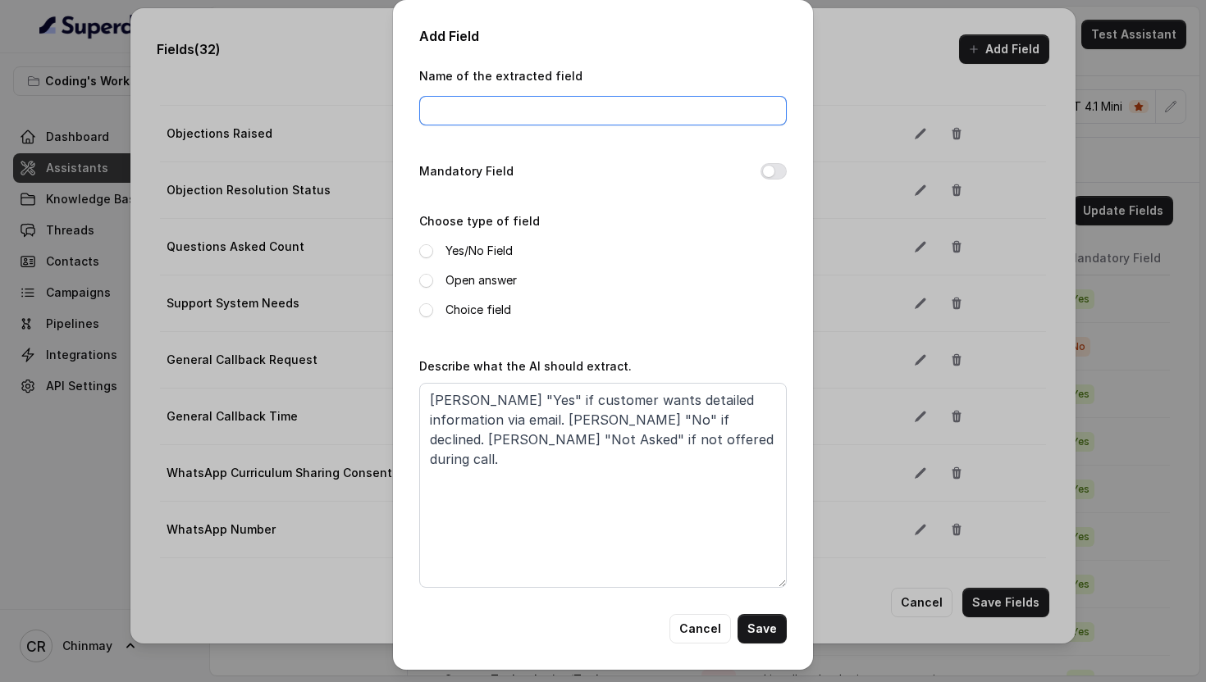
click at [454, 105] on input "Name of the extracted field" at bounding box center [602, 111] width 367 height 30
paste input "Email Sharing Consent"
type input "Email Sharing Consent"
click at [769, 171] on button "Mandatory Field" at bounding box center [773, 171] width 26 height 16
click at [422, 274] on span at bounding box center [426, 281] width 14 height 14
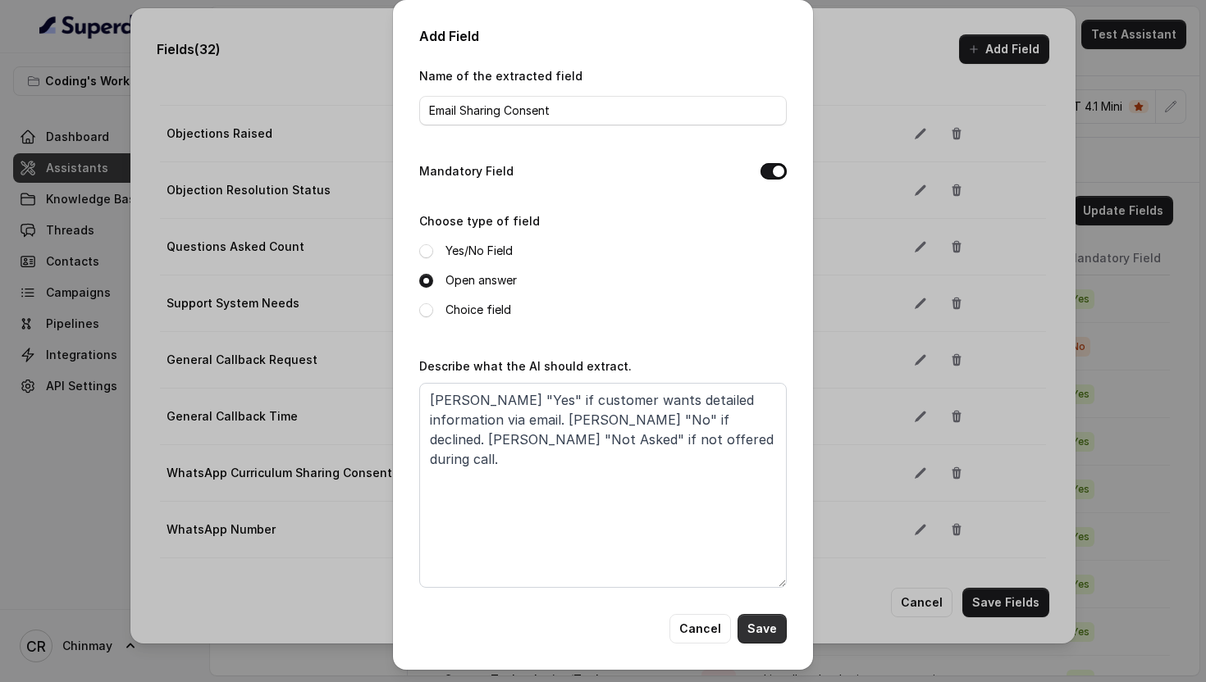
click at [746, 625] on button "Save" at bounding box center [761, 629] width 49 height 30
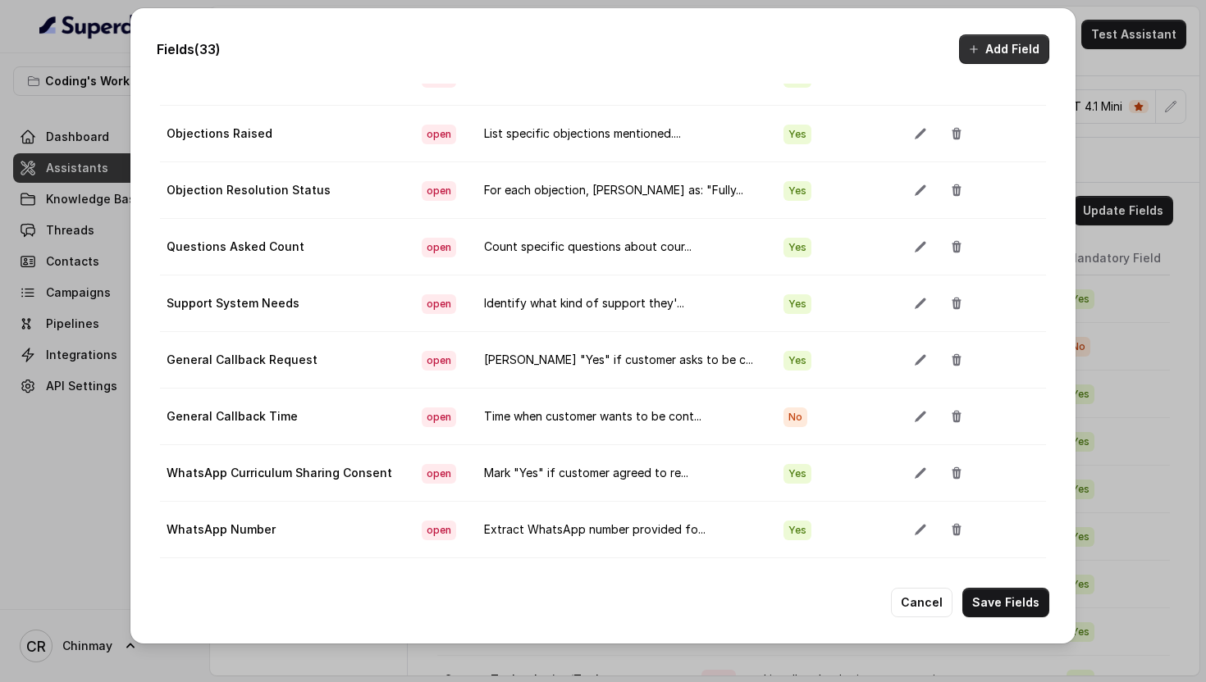
click at [1018, 52] on button "Add Field" at bounding box center [1004, 49] width 90 height 30
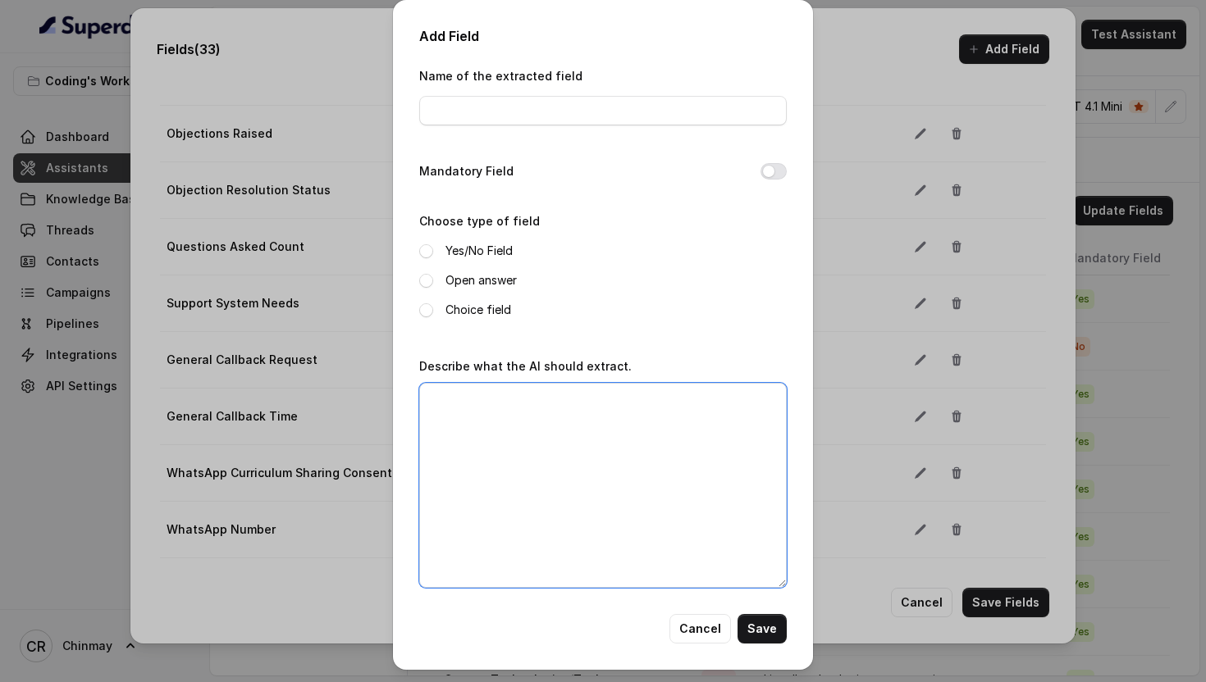
click at [627, 445] on textarea "Describe what the AI should extract." at bounding box center [602, 485] width 367 height 205
paste textarea "Assess lead quality. "Qualified Lead" (good profile, interested, can afford), "…"
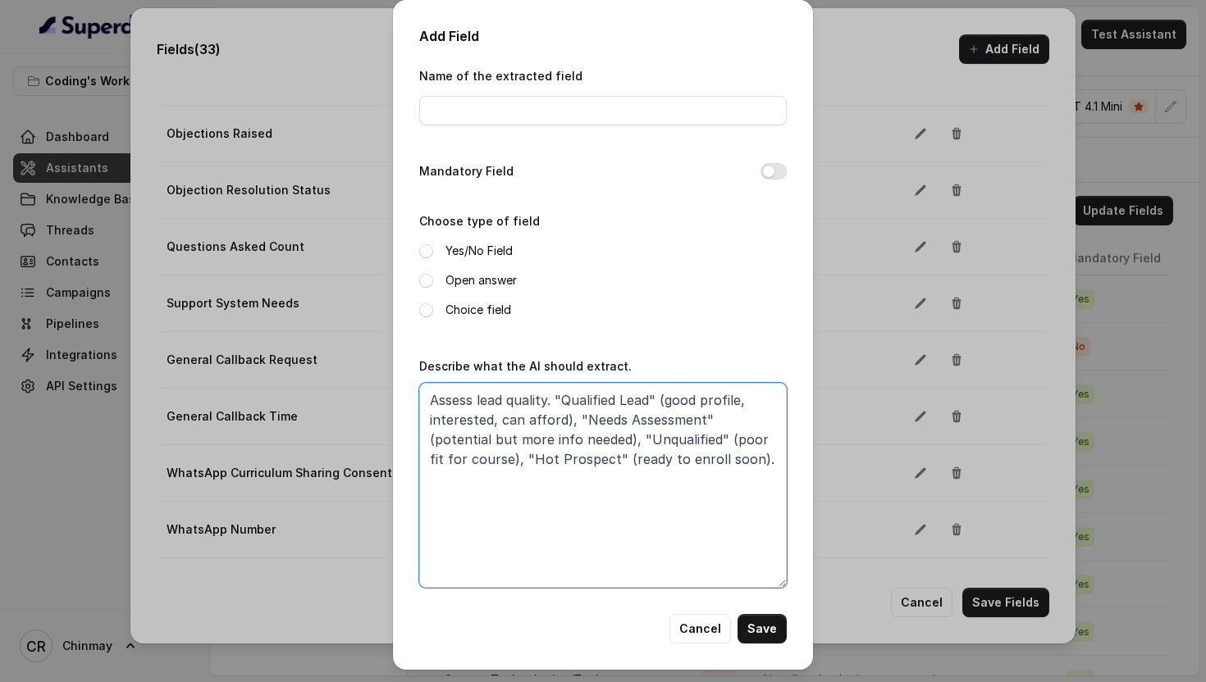
type textarea "Assess lead quality. "Qualified Lead" (good profile, interested, can afford), "…"
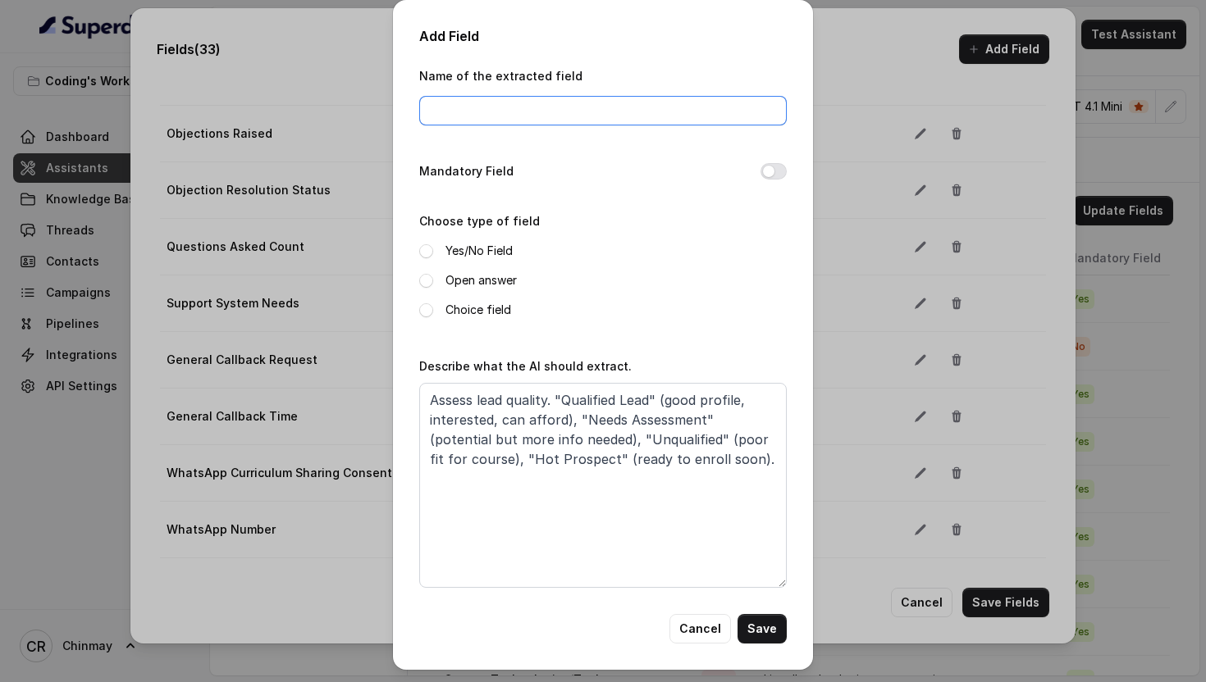
click at [439, 124] on input "Name of the extracted field" at bounding box center [602, 111] width 367 height 30
paste input "Qualification Status"
type input "Qualification Status"
click at [774, 169] on button "Mandatory Field" at bounding box center [773, 171] width 26 height 16
click at [423, 279] on span at bounding box center [426, 281] width 14 height 14
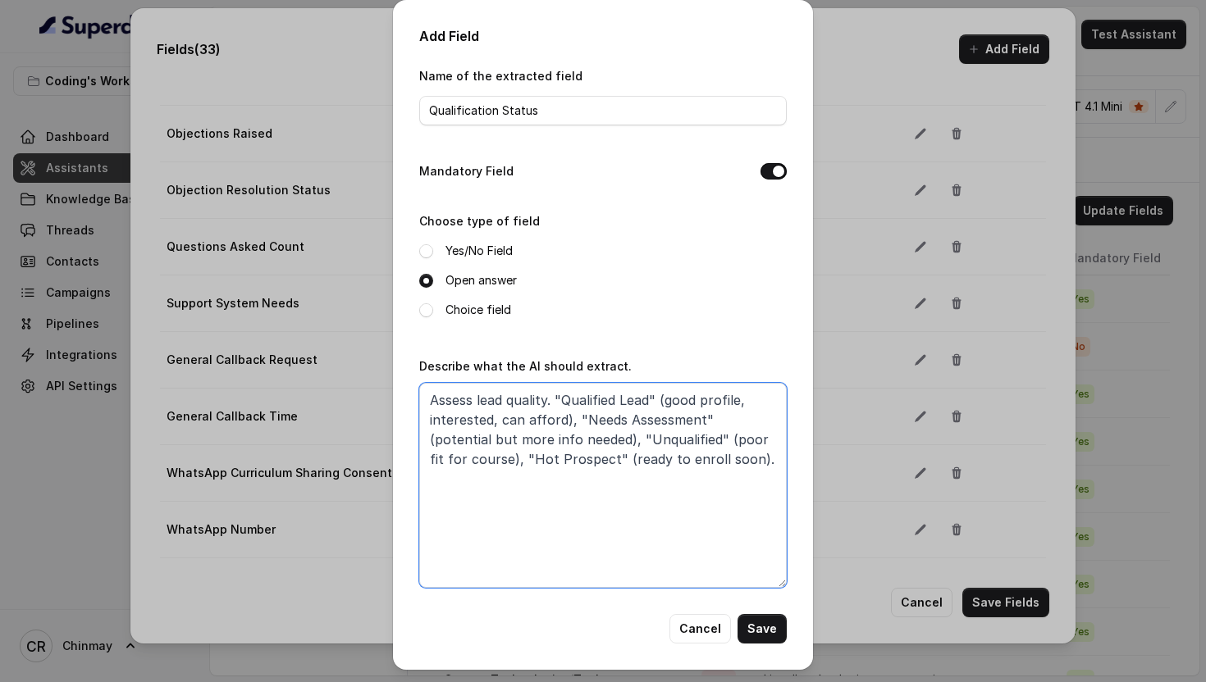
click at [676, 458] on textarea "Assess lead quality. "Qualified Lead" (good profile, interested, can afford), "…" at bounding box center [602, 485] width 367 height 205
type textarea "Assess lead quality. "Qualified Lead" (good profile, interested, can afford), "…"
click at [774, 630] on button "Save" at bounding box center [761, 629] width 49 height 30
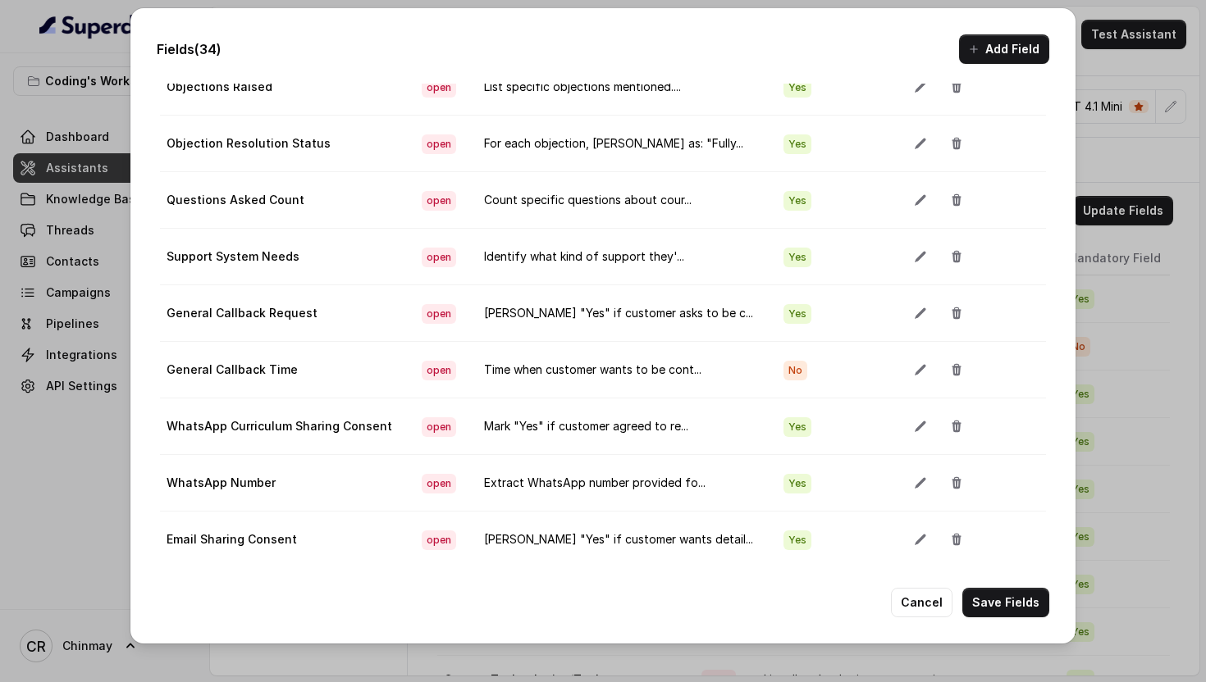
scroll to position [1486, 0]
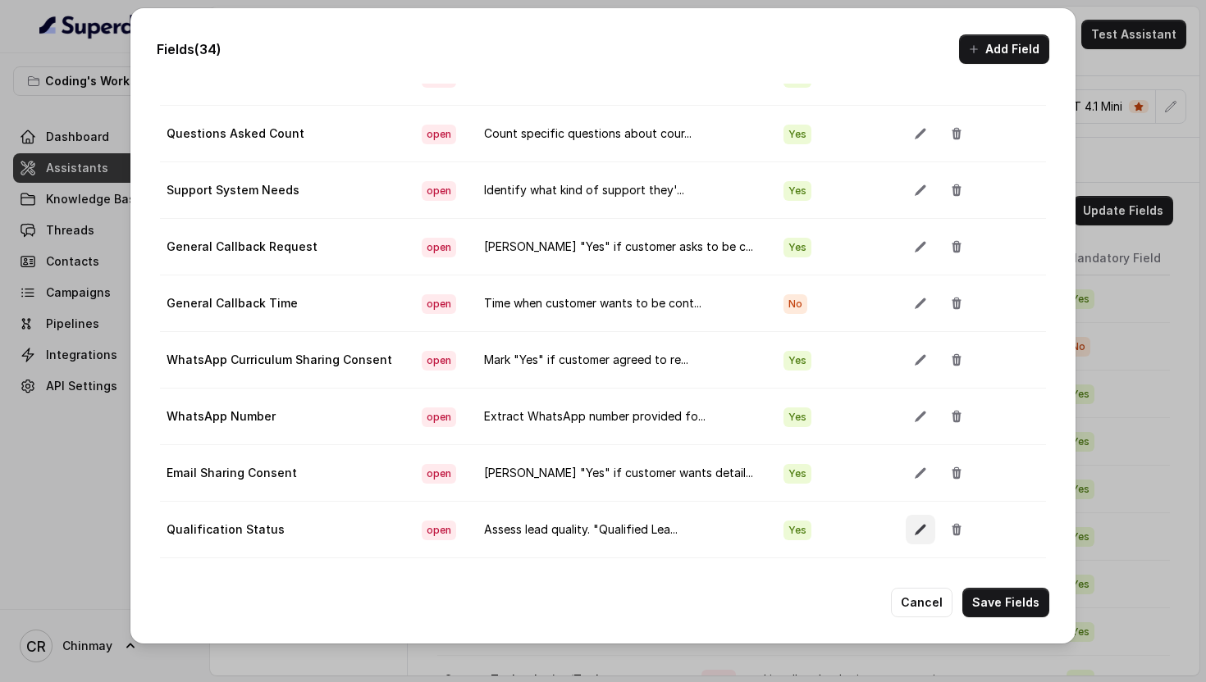
click at [911, 541] on button "button" at bounding box center [921, 530] width 30 height 30
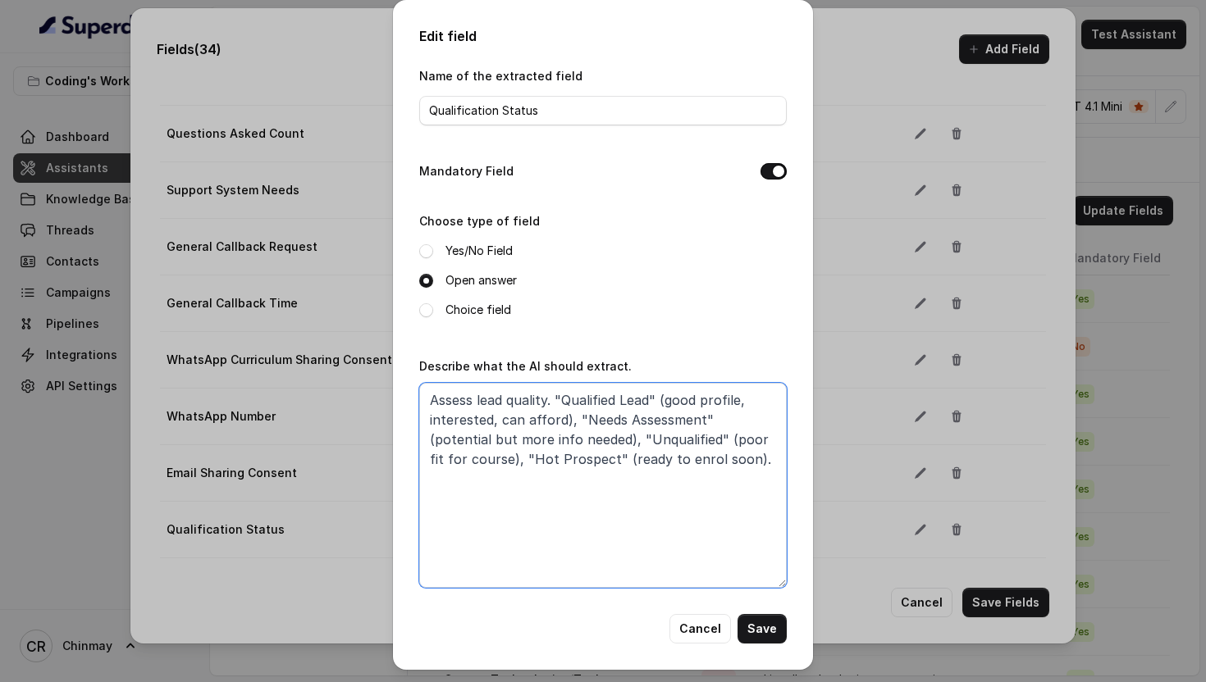
click at [748, 486] on textarea "Assess lead quality. "Qualified Lead" (good profile, interested, can afford), "…" at bounding box center [602, 485] width 367 height 205
click at [719, 457] on textarea "Assess lead quality. "Qualified Lead" (good profile, interested, can afford), "…" at bounding box center [602, 485] width 367 height 205
type textarea "Assess lead quality. "Qualified Lead" (good profile, interested, can afford), "…"
click at [774, 632] on button "Save" at bounding box center [761, 629] width 49 height 30
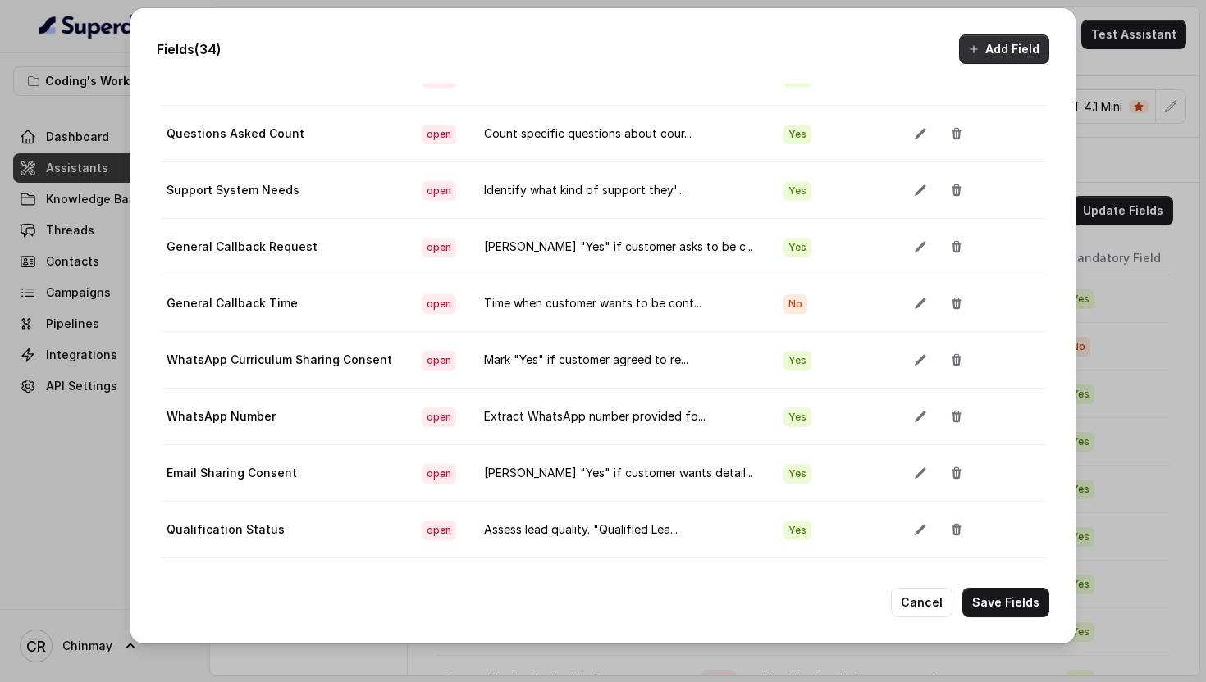
click at [1015, 48] on button "Add Field" at bounding box center [1004, 49] width 90 height 30
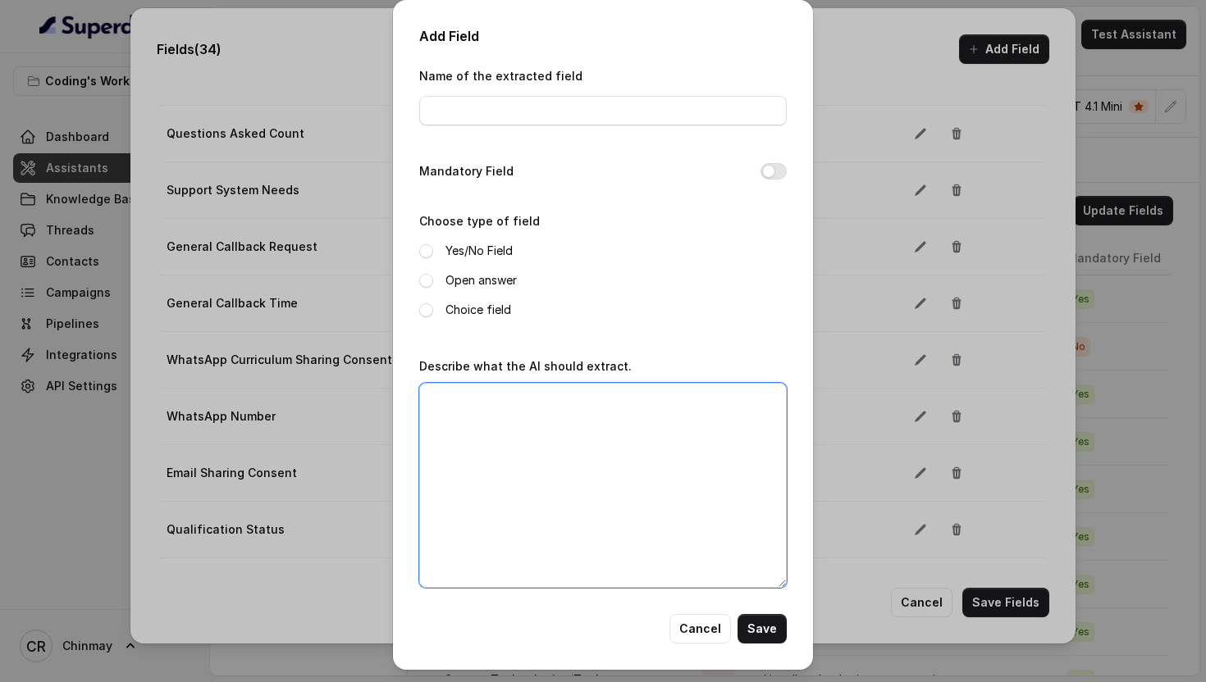
click at [585, 414] on textarea "Describe what the AI should extract." at bounding box center [602, 485] width 367 height 205
paste textarea ""Hot" (ready to start/enroll immediately), "Warm" (interested but has some conc…"
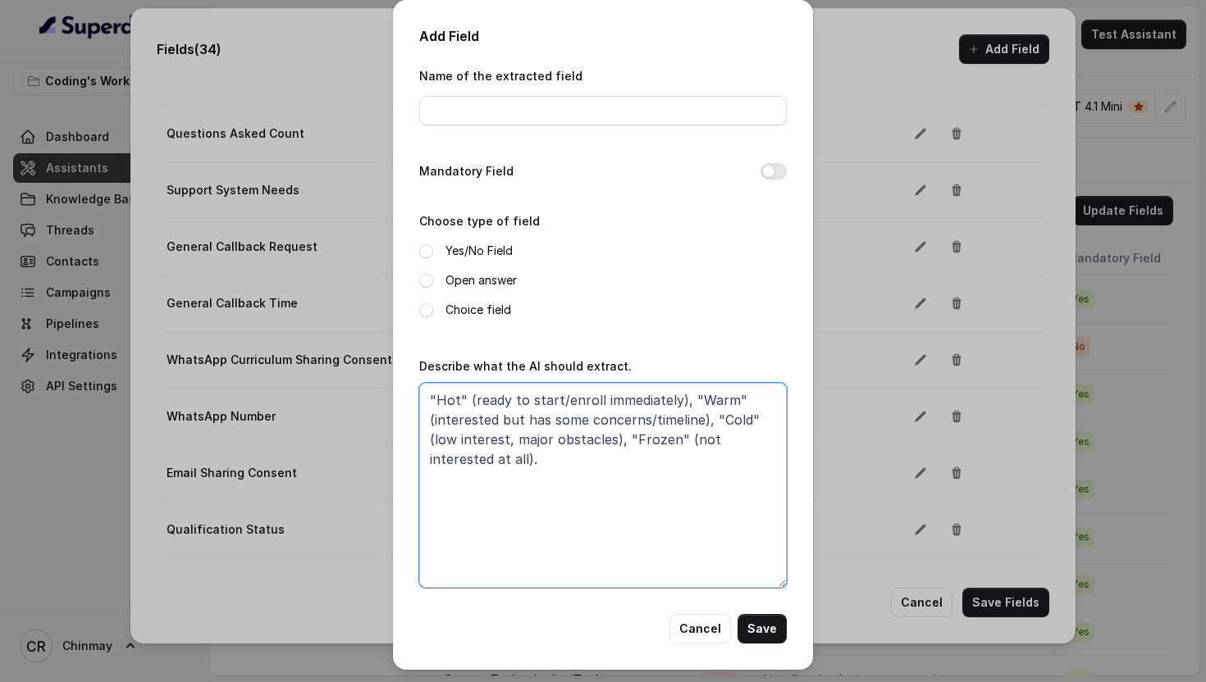
type textarea ""Hot" (ready to start/enroll immediately), "Warm" (interested but has some conc…"
click at [768, 167] on button "Mandatory Field" at bounding box center [773, 171] width 26 height 16
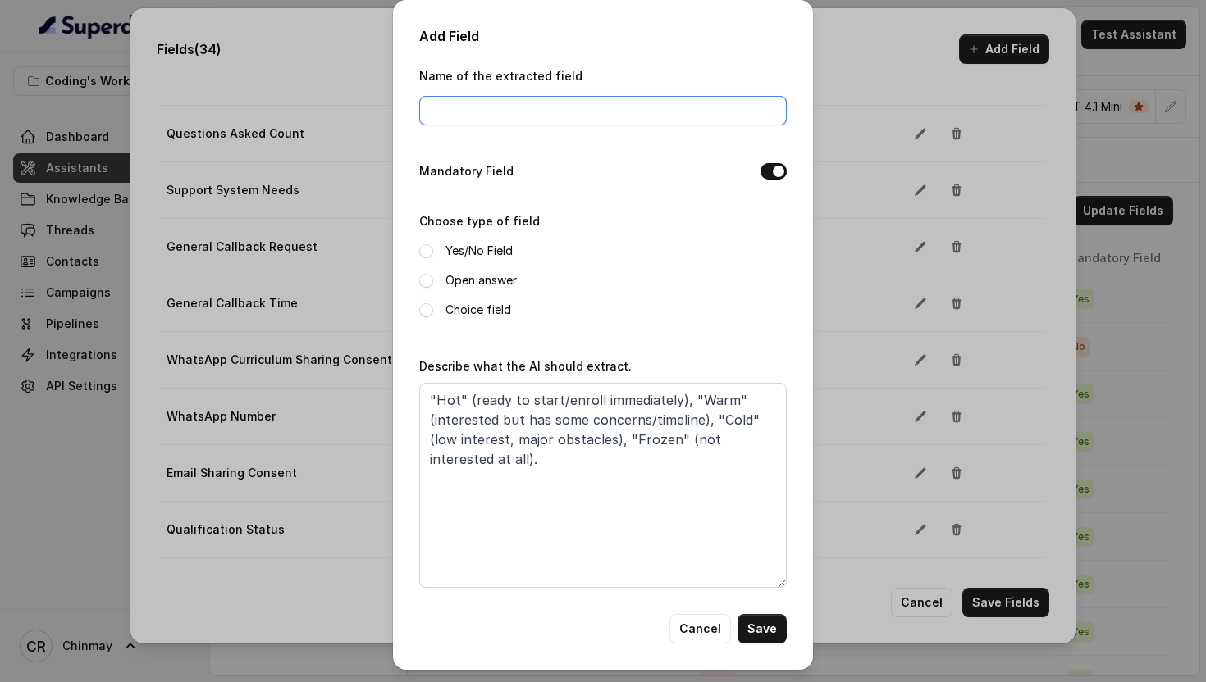
click at [477, 112] on input "Name of the extracted field" at bounding box center [602, 111] width 367 height 30
paste input "Lead Temperature"
type input "Lead Temperature"
click at [425, 280] on span at bounding box center [426, 281] width 14 height 14
click at [759, 638] on button "Save" at bounding box center [761, 629] width 49 height 30
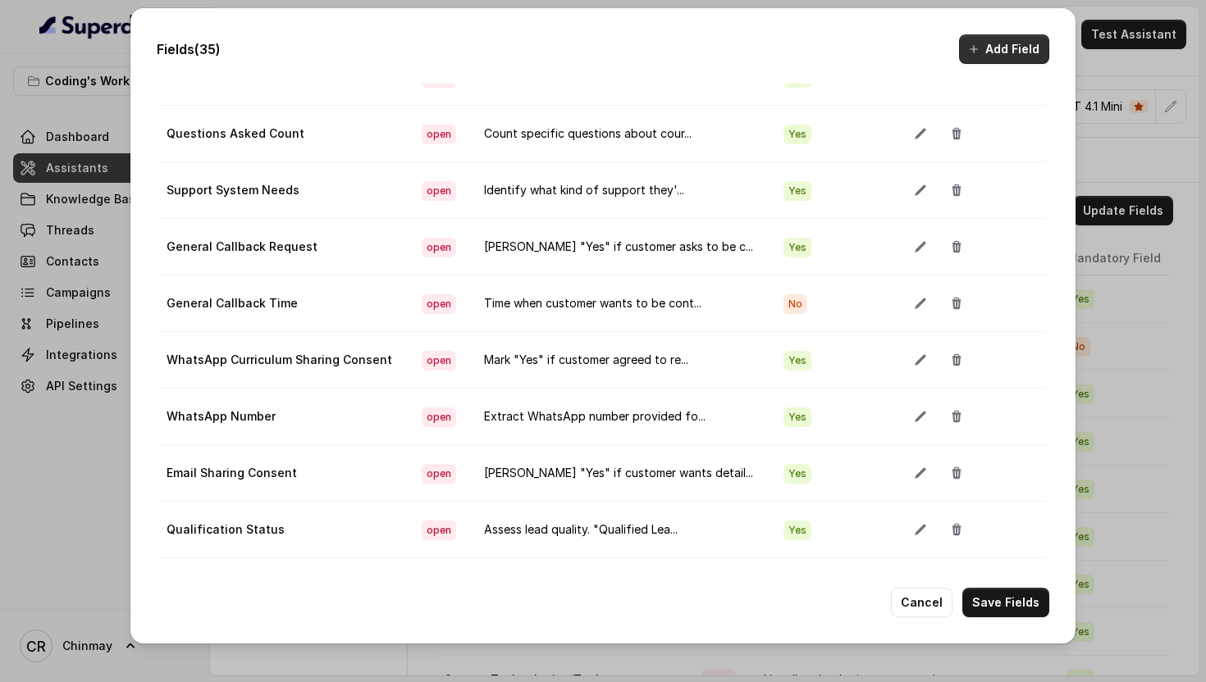
click at [992, 55] on button "Add Field" at bounding box center [1004, 49] width 90 height 30
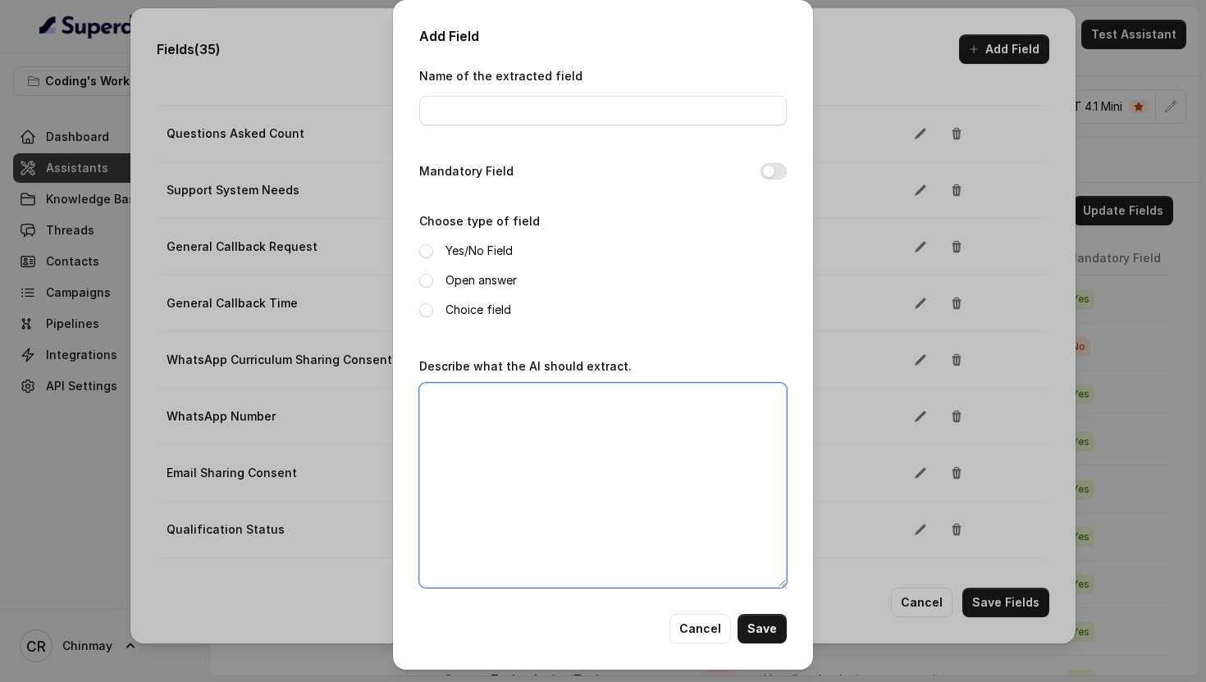
click at [596, 497] on textarea "Describe what the AI should extract." at bounding box center [602, 485] width 367 height 205
paste textarea "Final result. Options: "Senior Counselor Handoff Scheduled", "Callback Requeste…"
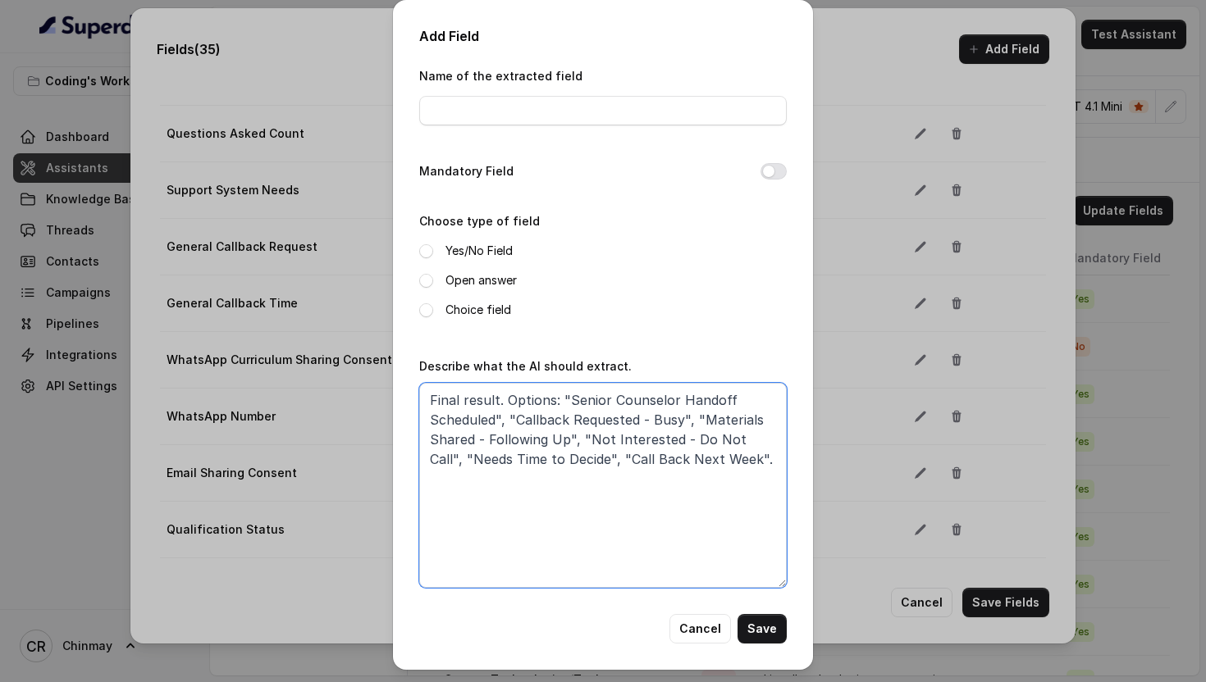
type textarea "Final result. Options: "Senior Counselor Handoff Scheduled", "Callback Requeste…"
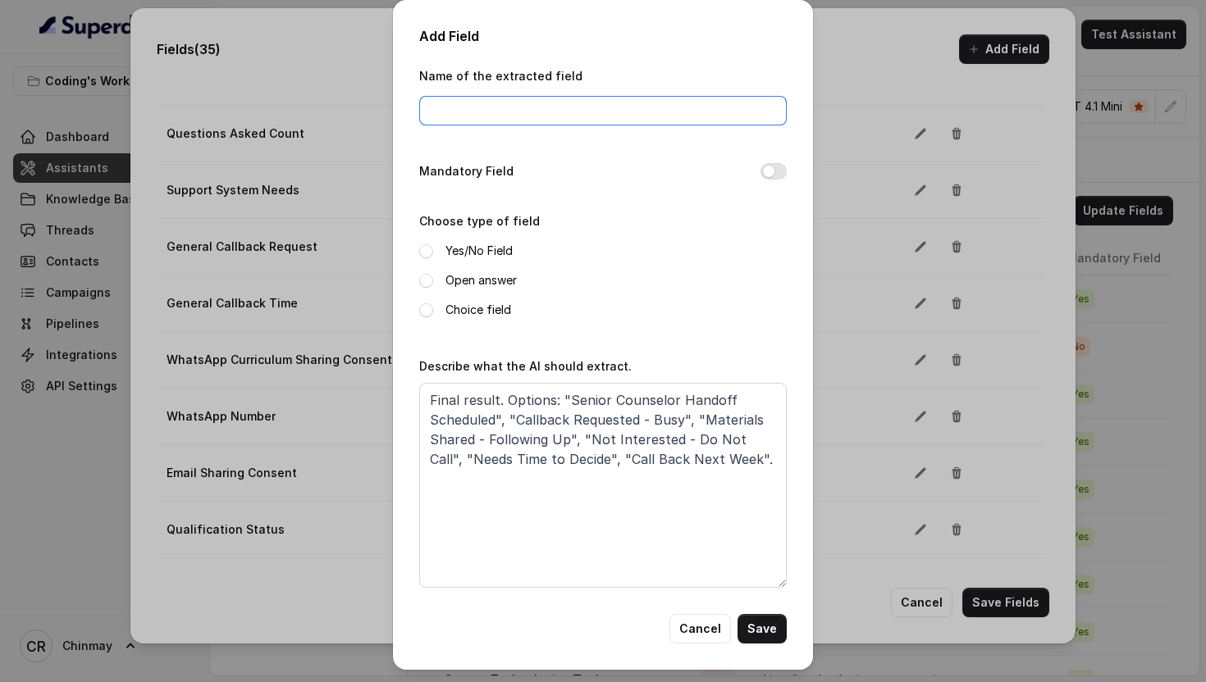
click at [518, 108] on input "Name of the extracted field" at bounding box center [602, 111] width 367 height 30
paste input "Call Outcome"
type input "Call Outcome"
click at [769, 173] on button "Mandatory Field" at bounding box center [773, 171] width 26 height 16
click at [425, 282] on span at bounding box center [426, 281] width 14 height 14
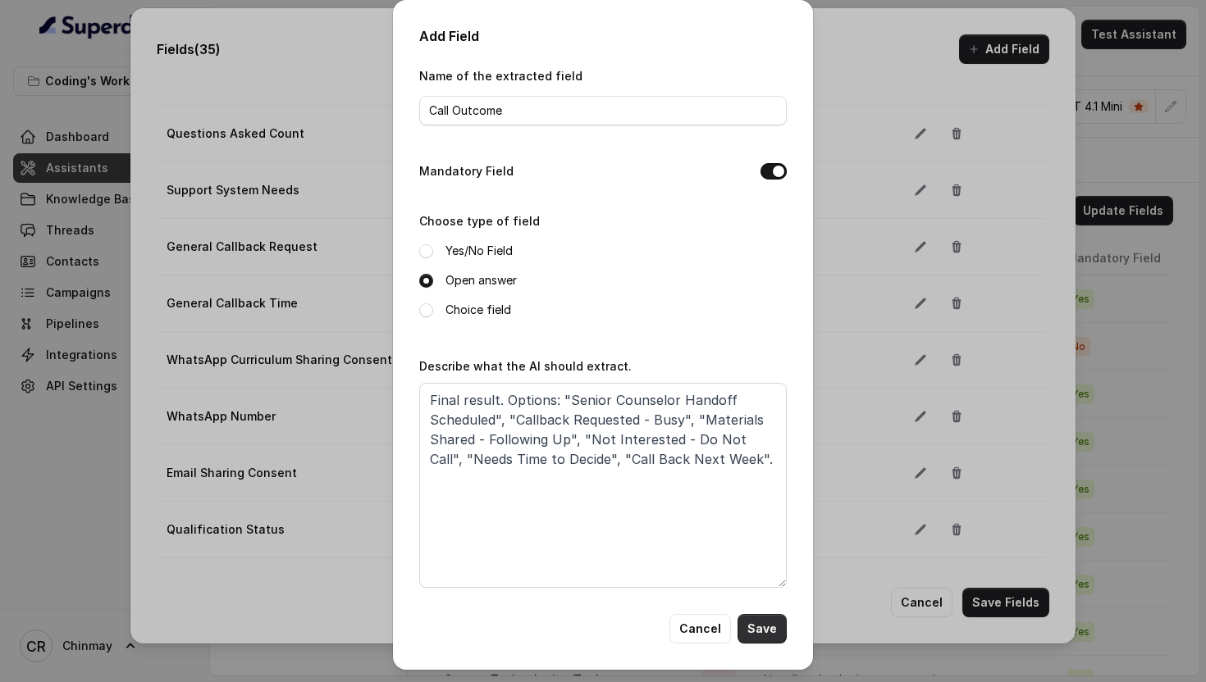
click at [775, 627] on button "Save" at bounding box center [761, 629] width 49 height 30
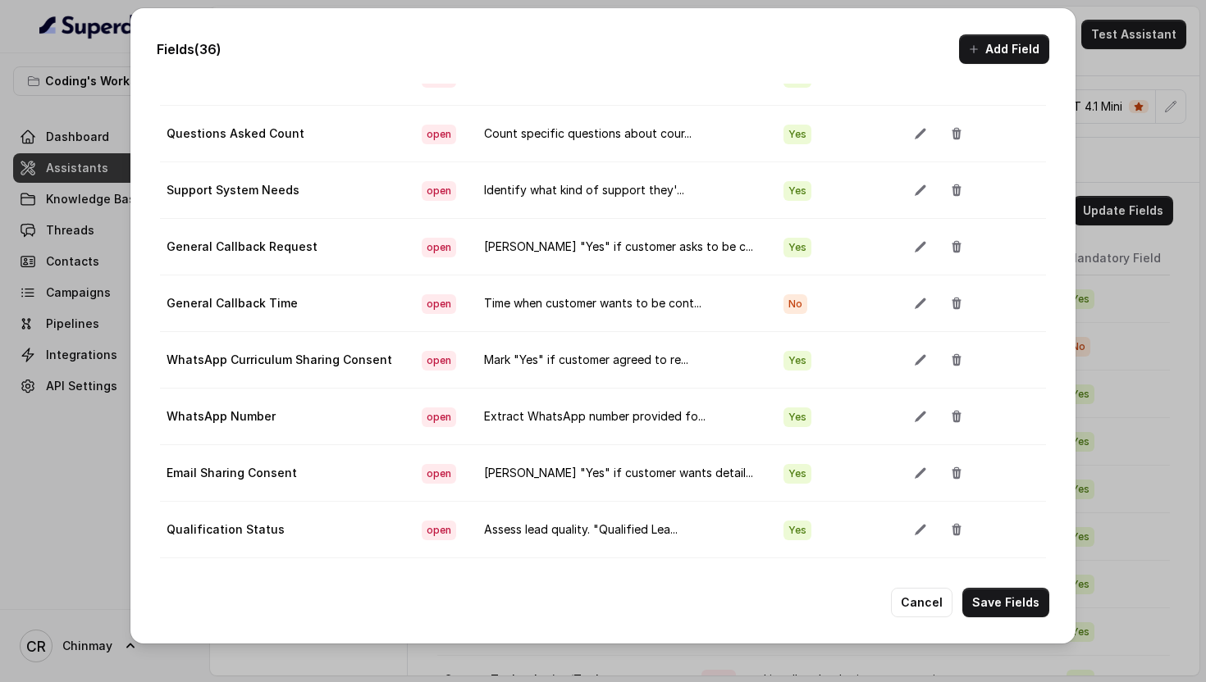
click at [986, 65] on div "Fields (36) Add Field Extraction Criteria: Atleast one mandatory field should b…" at bounding box center [602, 325] width 945 height 635
click at [983, 49] on button "Add Field" at bounding box center [1004, 49] width 90 height 30
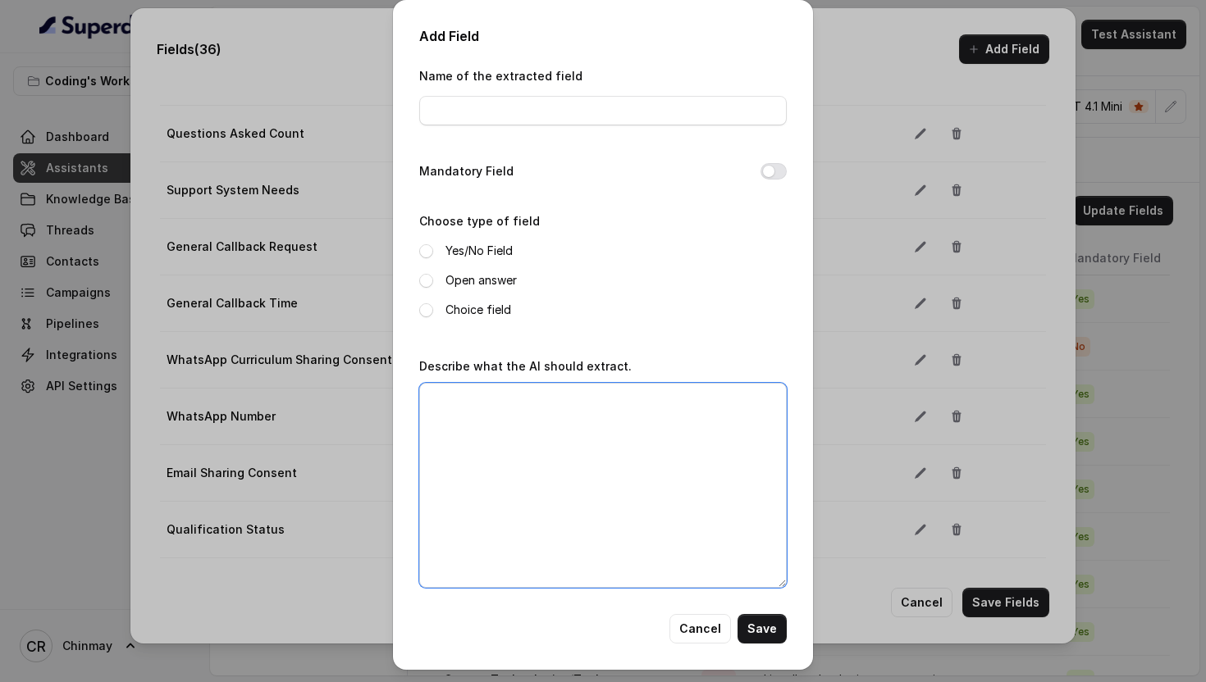
click at [632, 420] on textarea "Describe what the AI should extract." at bounding box center [602, 485] width 367 height 205
paste textarea "Based on conversation flow, assess likelihood: "High" (90%+ chance of enrolling…"
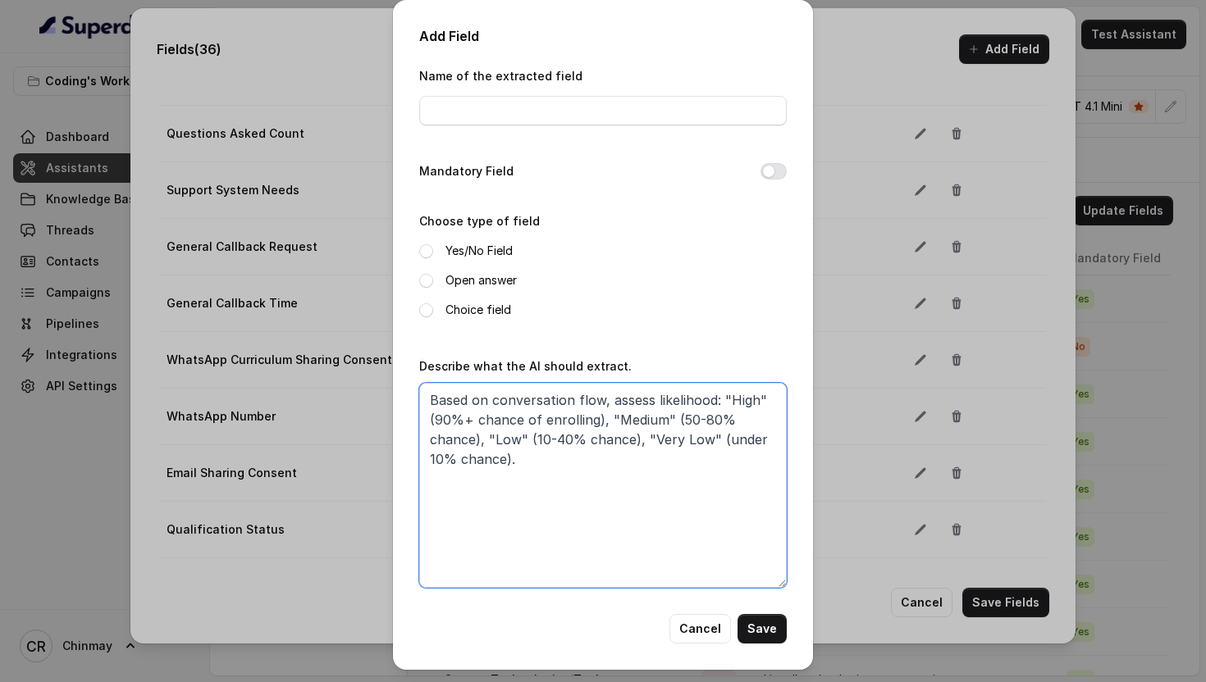
type textarea "Based on conversation flow, assess likelihood: "High" (90%+ chance of enrolling…"
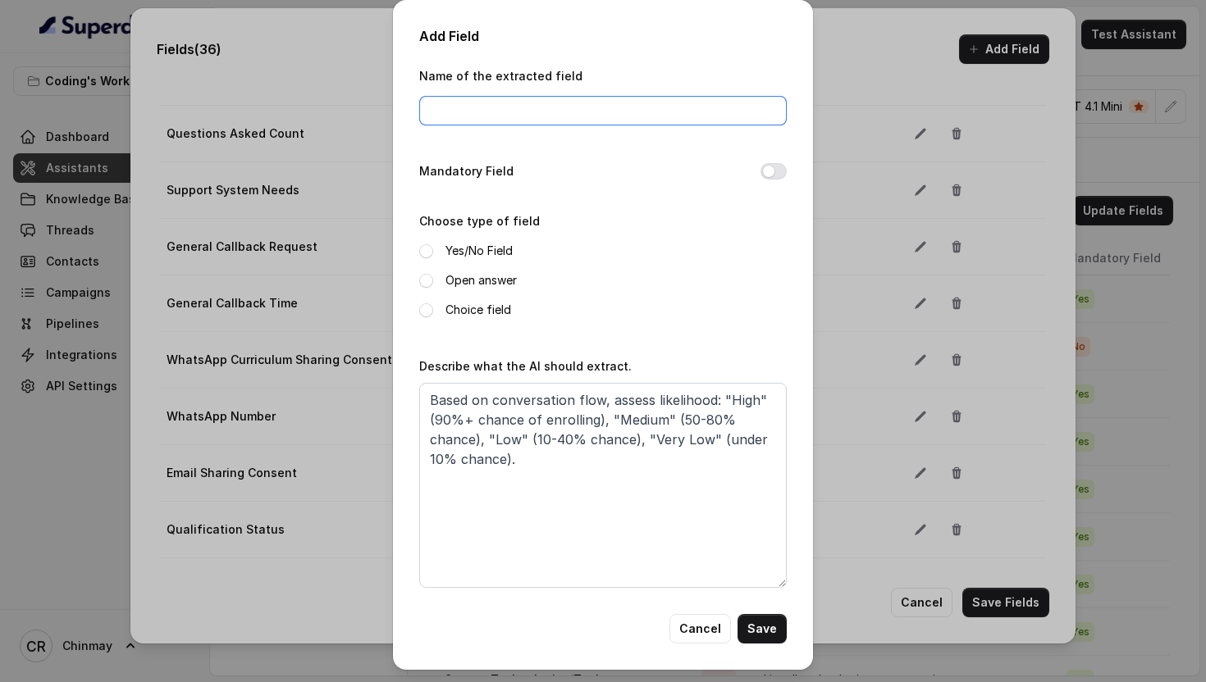
click at [472, 118] on input "Name of the extracted field" at bounding box center [602, 111] width 367 height 30
paste input "Conversion Probability"
type input "Conversion Probability"
click at [764, 176] on button "Mandatory Field" at bounding box center [773, 171] width 26 height 16
click at [427, 277] on span at bounding box center [426, 281] width 14 height 14
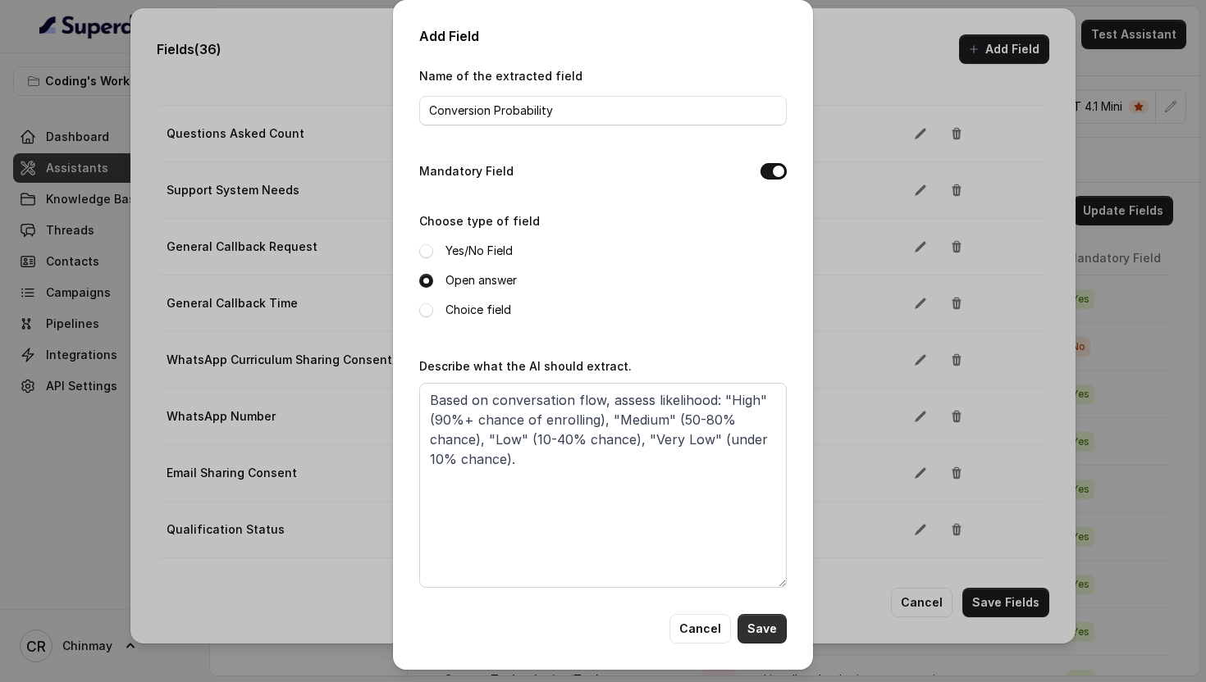
click at [771, 632] on button "Save" at bounding box center [761, 629] width 49 height 30
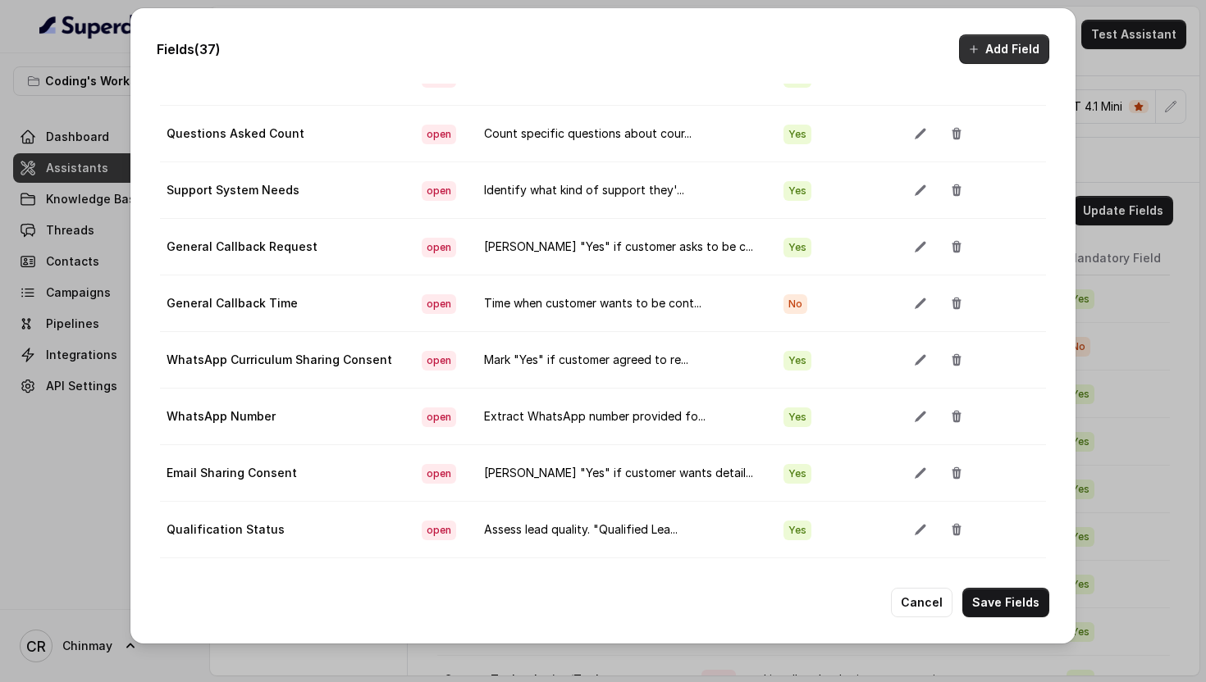
click at [991, 60] on button "Add Field" at bounding box center [1004, 49] width 90 height 30
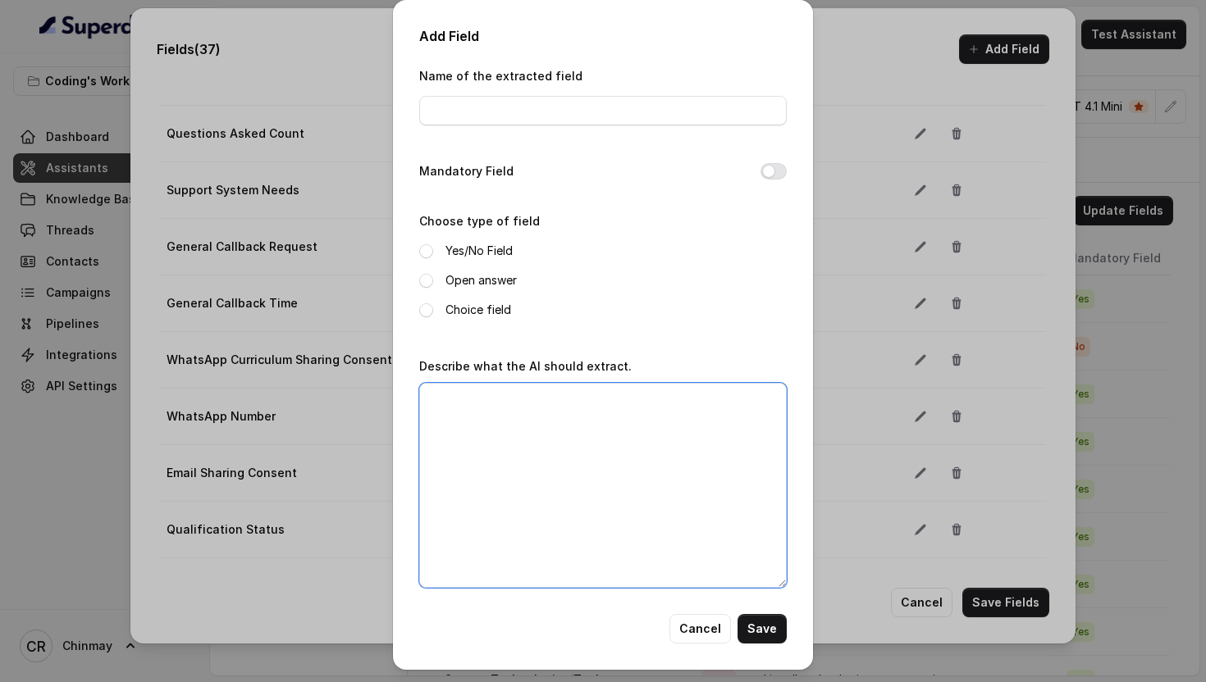
click at [648, 422] on textarea "Describe what the AI should extract." at bounding box center [602, 485] width 367 height 205
paste textarea "Specify what happens next. Examples: "Senior counselor call scheduled", "Send c…"
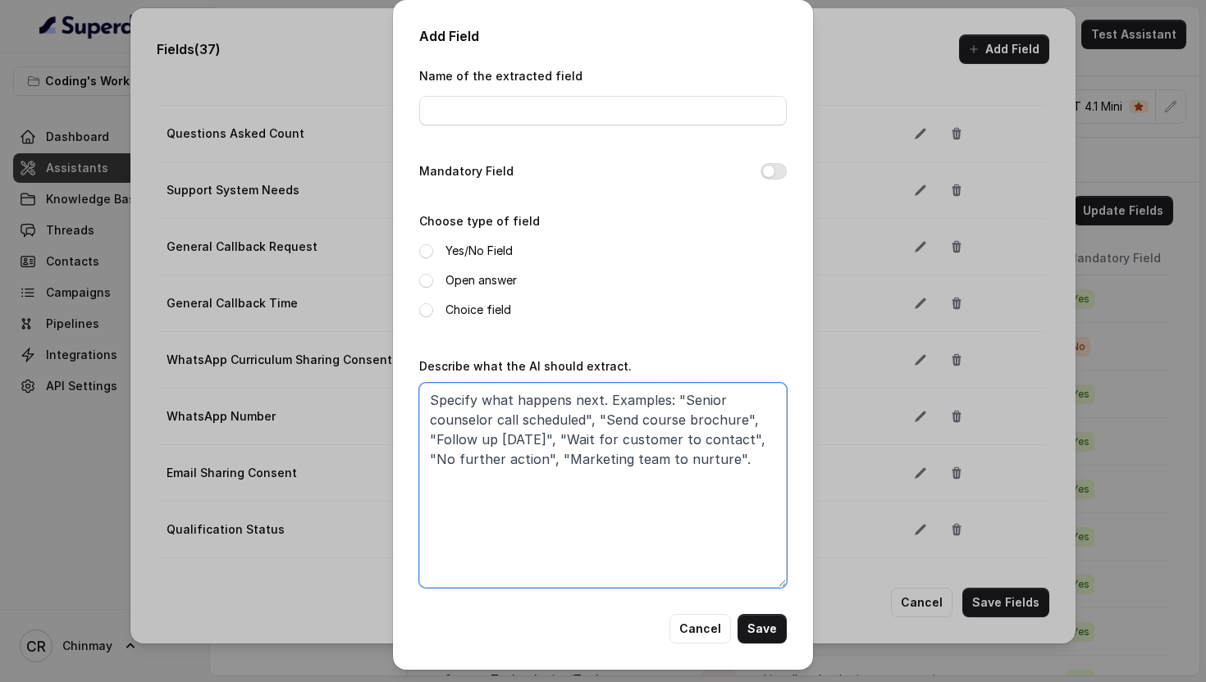
type textarea "Specify what happens next. Examples: "Senior counselor call scheduled", "Send c…"
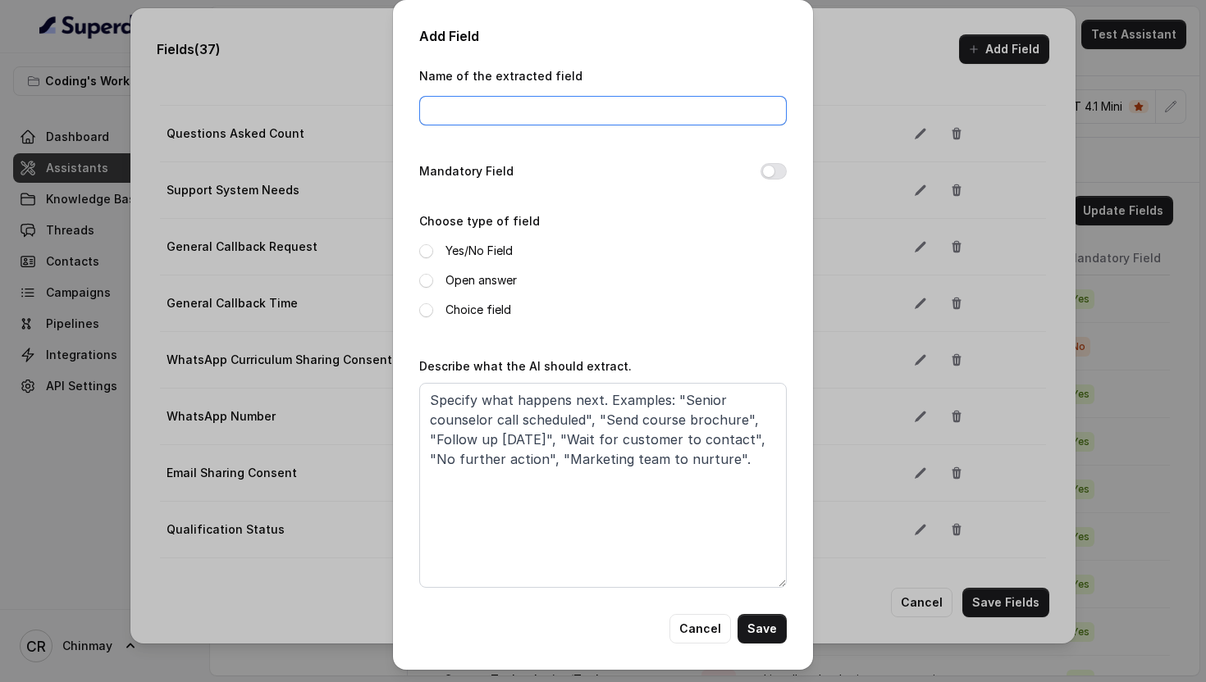
click at [523, 118] on input "Name of the extracted field" at bounding box center [602, 111] width 367 height 30
paste input "Next Action Required"
type input "Next Action Required"
click at [773, 170] on button "Mandatory Field" at bounding box center [773, 171] width 26 height 16
click at [425, 279] on span at bounding box center [426, 281] width 14 height 14
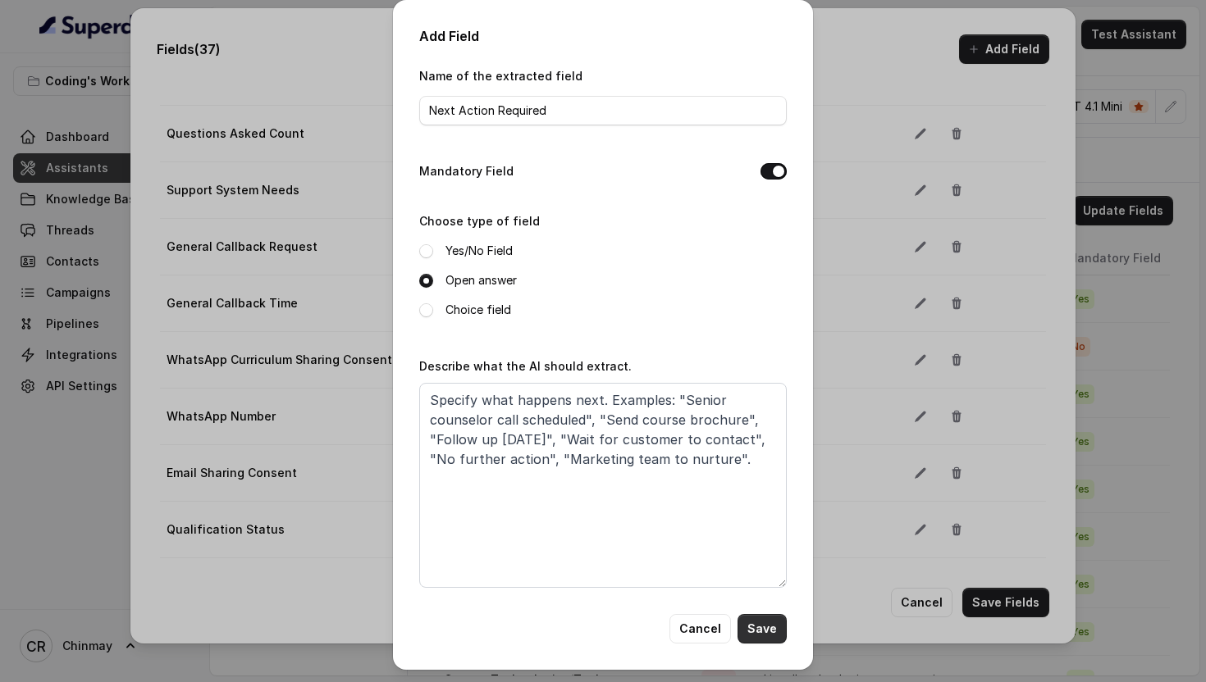
click at [762, 618] on button "Save" at bounding box center [761, 629] width 49 height 30
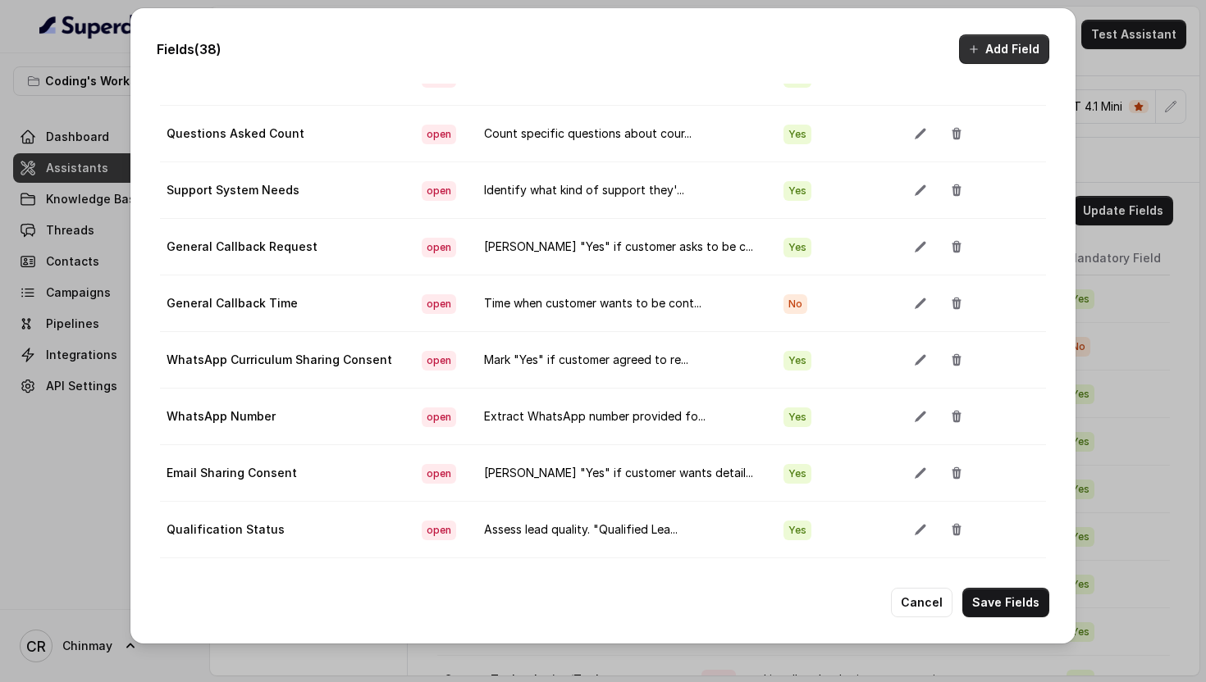
click at [1010, 56] on button "Add Field" at bounding box center [1004, 49] width 90 height 30
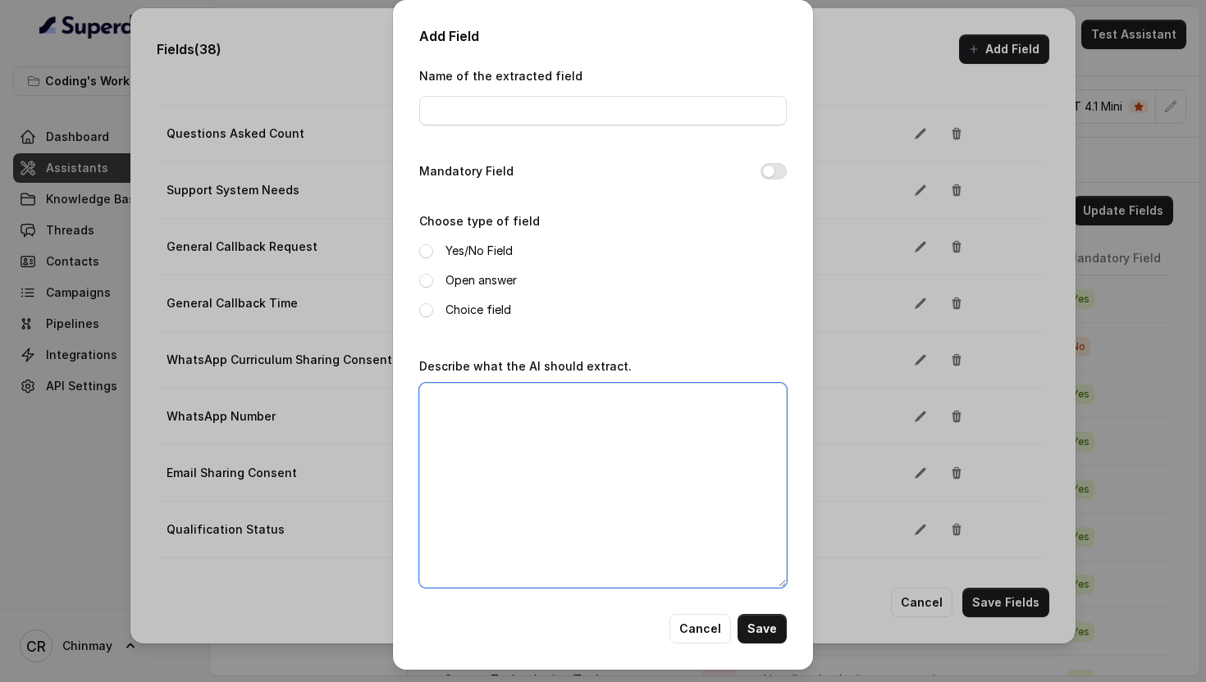
click at [624, 456] on textarea "Describe what the AI should extract." at bounding box center [602, 485] width 367 height 205
paste textarea "Why conversation concluded. Options: "Successful handoff to senior counselor", …"
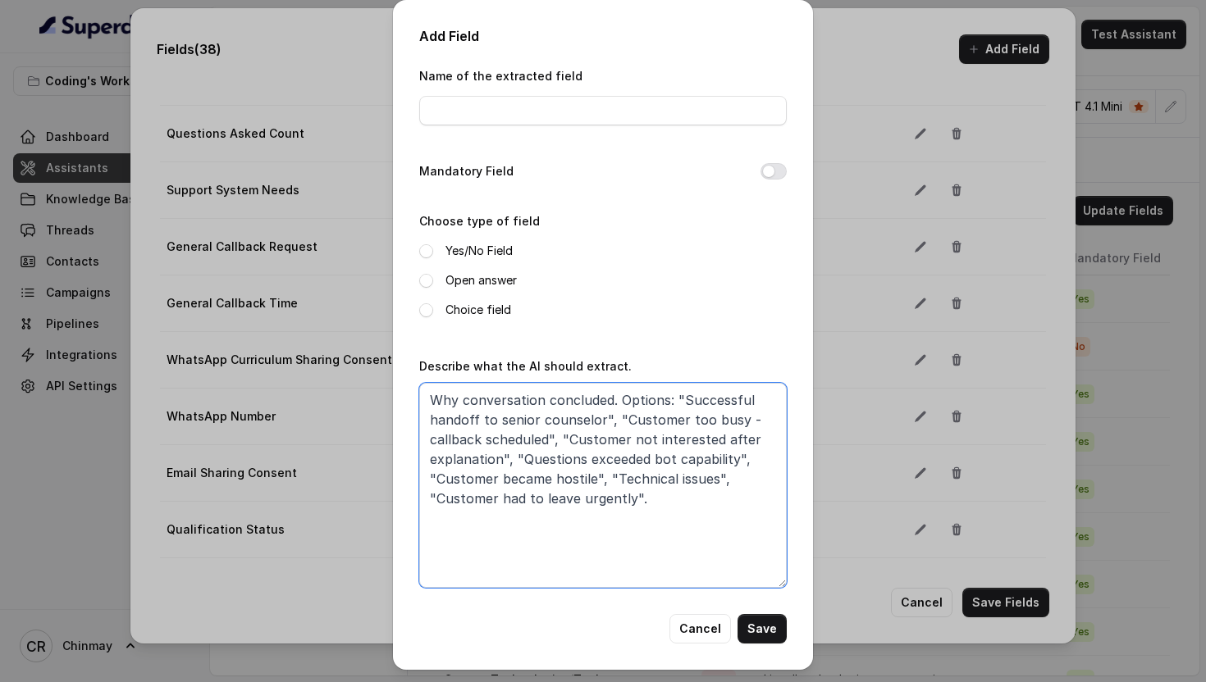
type textarea "Why conversation concluded. Options: "Successful handoff to senior counselor", …"
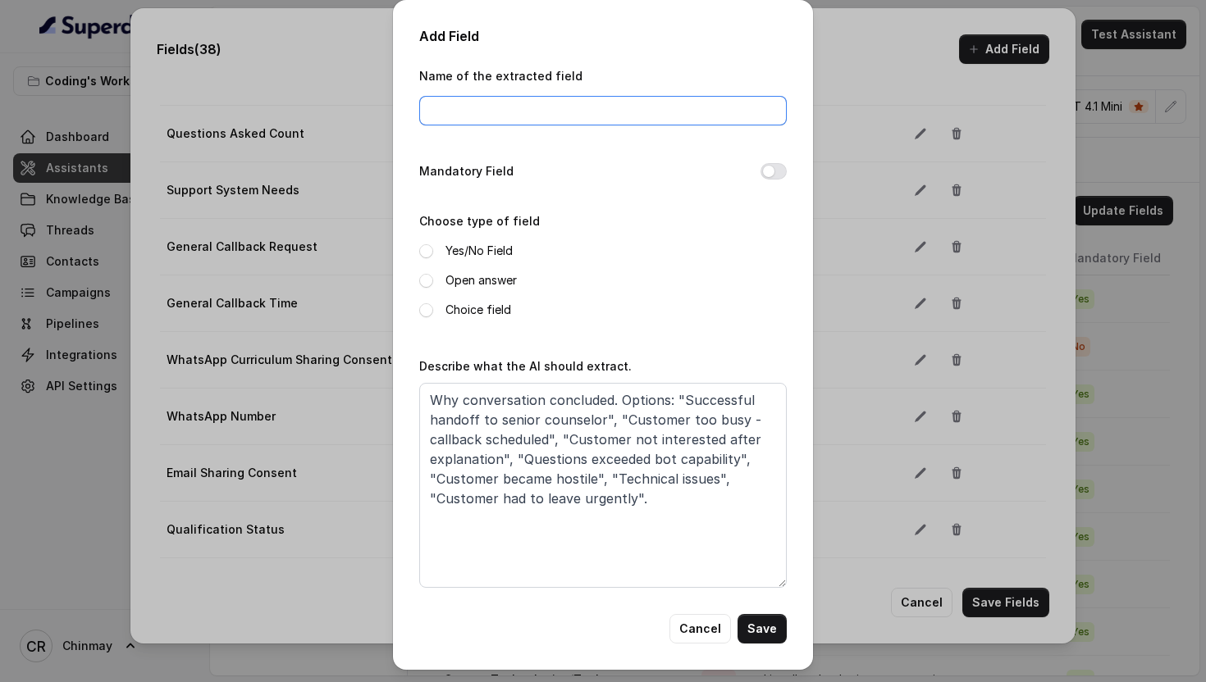
click at [508, 112] on input "Name of the extracted field" at bounding box center [602, 111] width 367 height 30
paste input "Call End Reason"
type input "Call End Reason"
click at [769, 168] on button "Mandatory Field" at bounding box center [773, 171] width 26 height 16
click at [425, 278] on span at bounding box center [426, 281] width 14 height 14
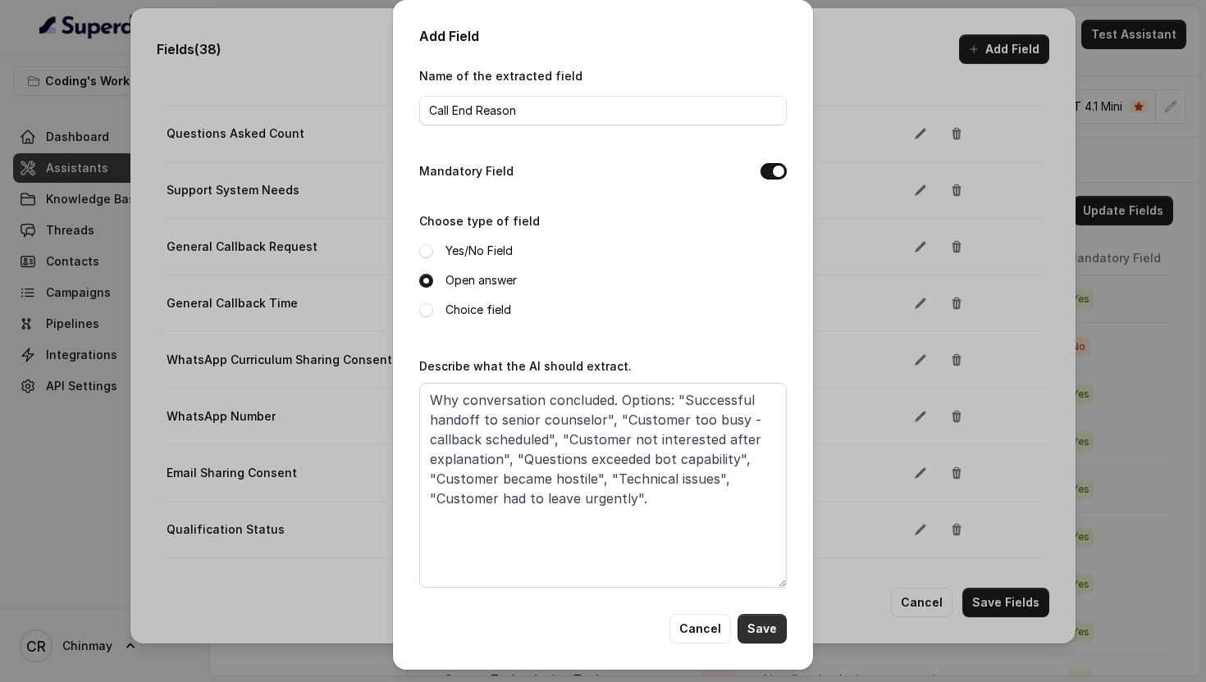
click at [770, 634] on button "Save" at bounding box center [761, 629] width 49 height 30
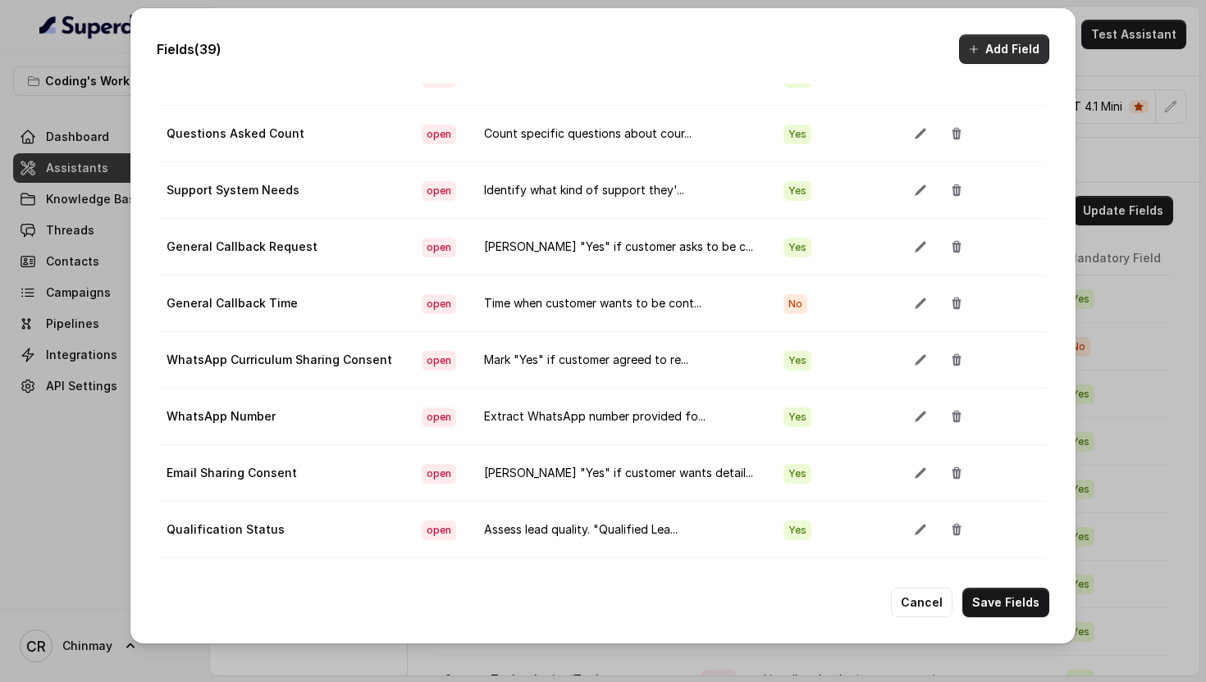
click at [1001, 57] on button "Add Field" at bounding box center [1004, 49] width 90 height 30
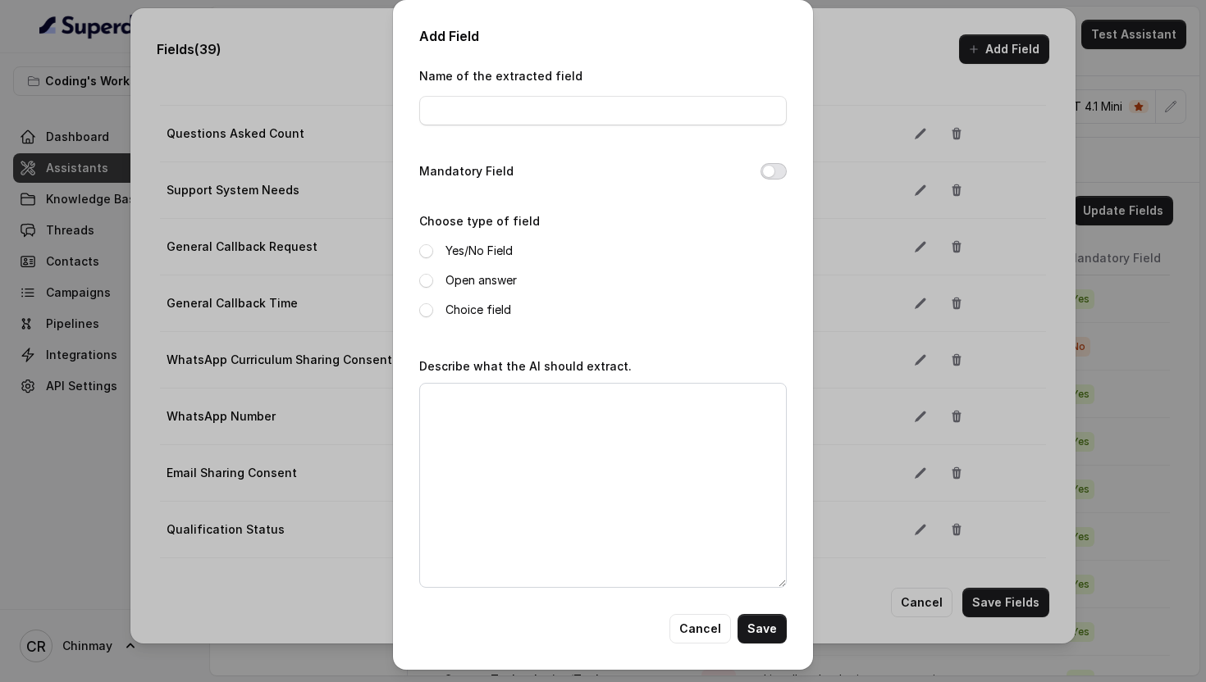
click at [776, 171] on button "Mandatory Field" at bounding box center [773, 171] width 26 height 16
click at [623, 537] on textarea "Describe what the AI should extract." at bounding box center [602, 485] width 367 height 205
paste textarea "Which phase of conversation flow was reached (Phase 1: Greeting, Phase 2: Inter…"
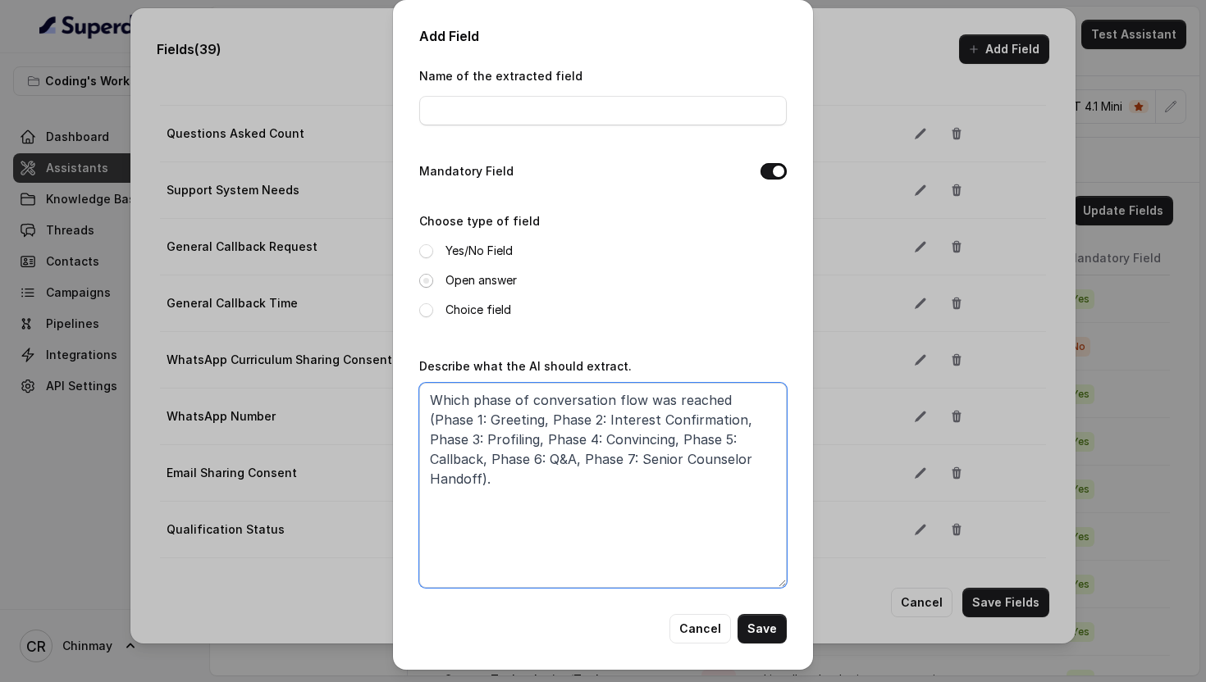
type textarea "Which phase of conversation flow was reached (Phase 1: Greeting, Phase 2: Inter…"
click at [424, 277] on span at bounding box center [426, 281] width 14 height 14
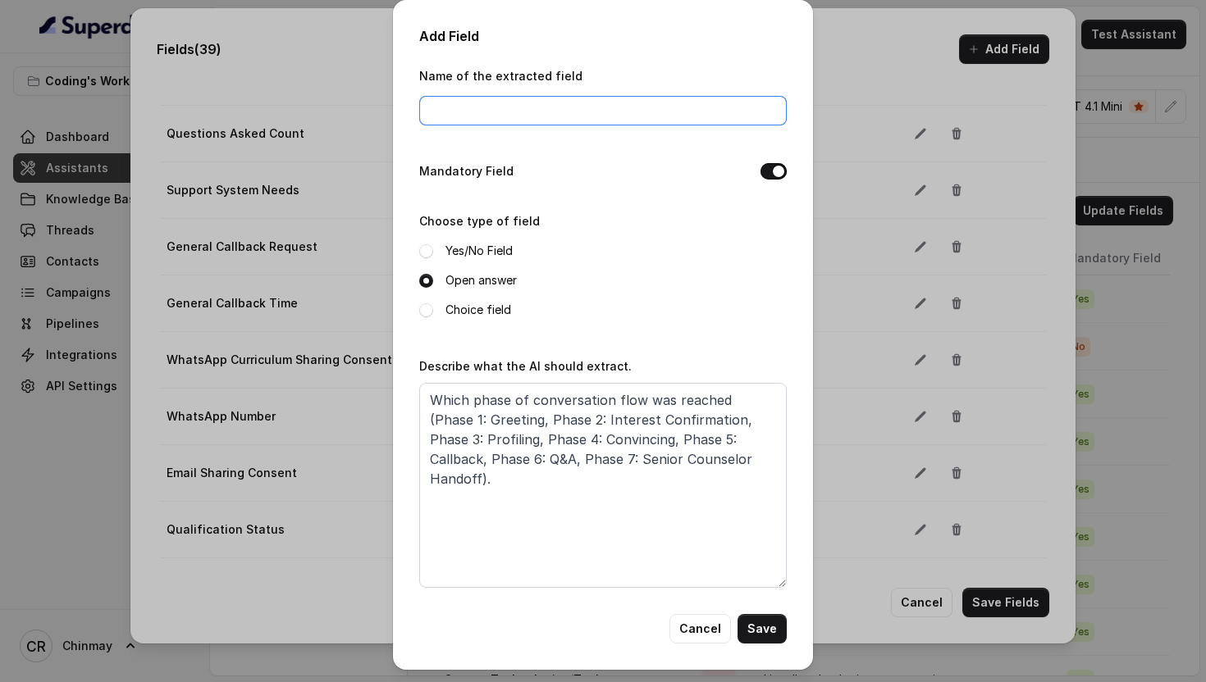
click at [476, 108] on input "Name of the extracted field" at bounding box center [602, 111] width 367 height 30
paste input "Call Phase Completed"
type input "Call Phase Completed"
click at [761, 622] on button "Save" at bounding box center [761, 629] width 49 height 30
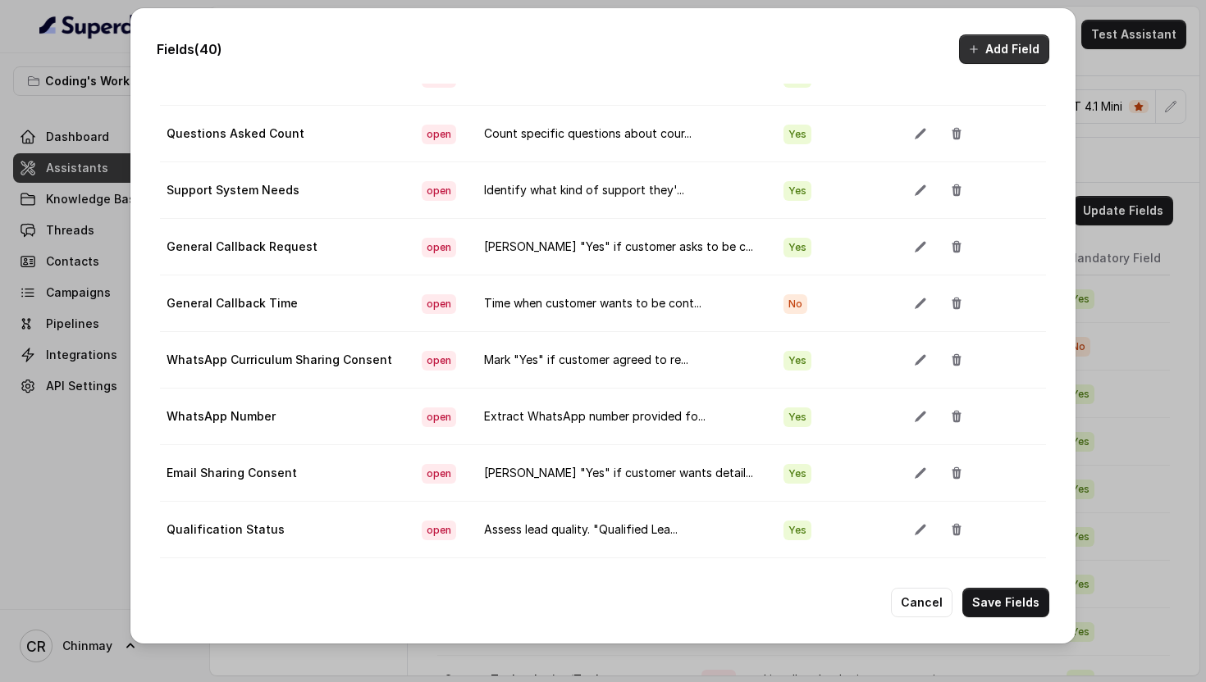
click at [1011, 46] on button "Add Field" at bounding box center [1004, 49] width 90 height 30
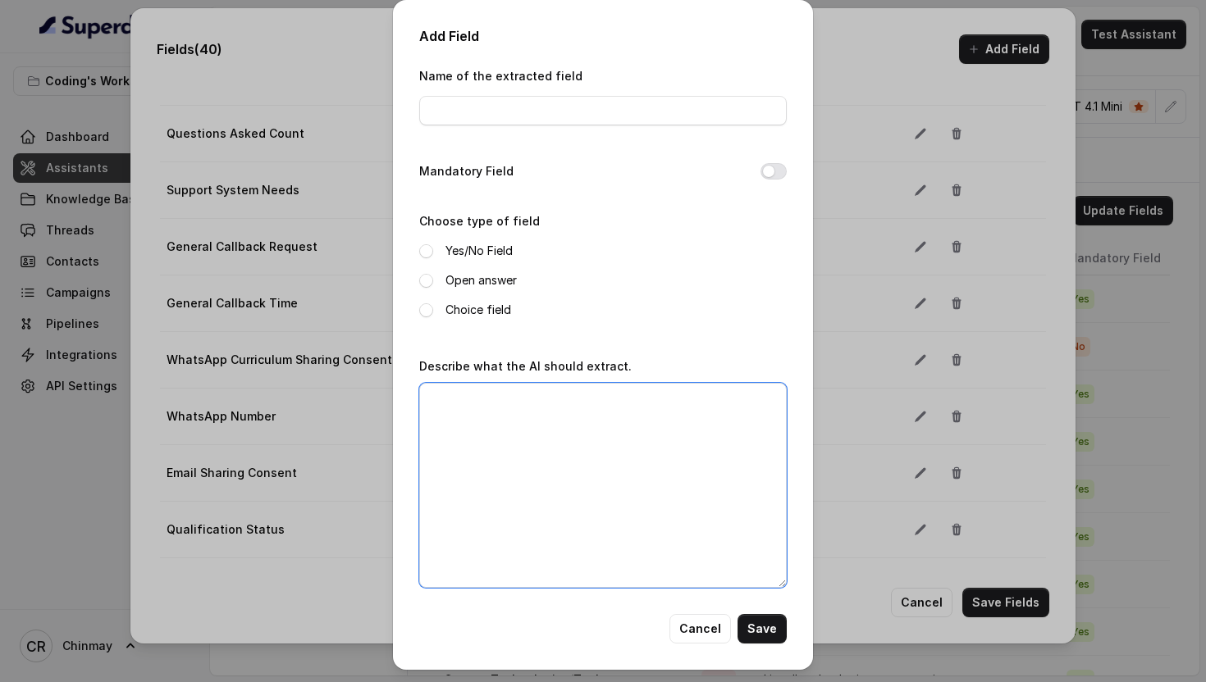
click at [614, 532] on textarea "Describe what the AI should extract." at bounding box center [602, 485] width 367 height 205
paste textarea "[PERSON_NAME] "Yes" if customer mentioned friends/colleagues might be intereste…"
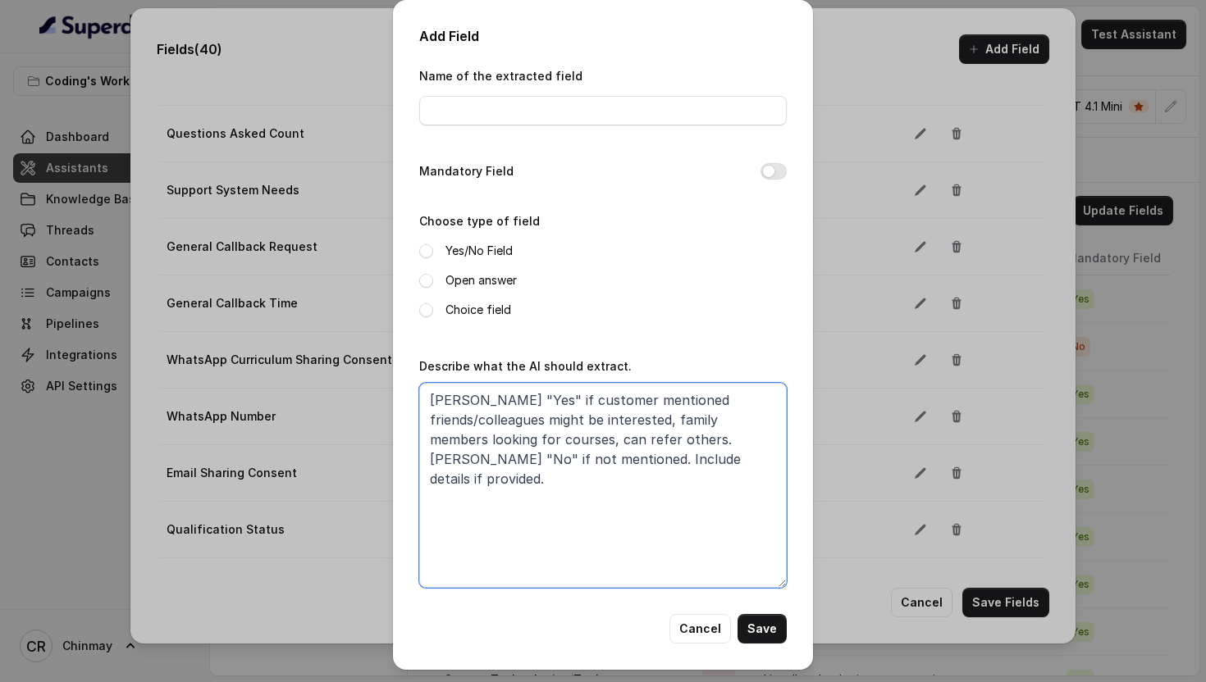
type textarea "[PERSON_NAME] "Yes" if customer mentioned friends/colleagues might be intereste…"
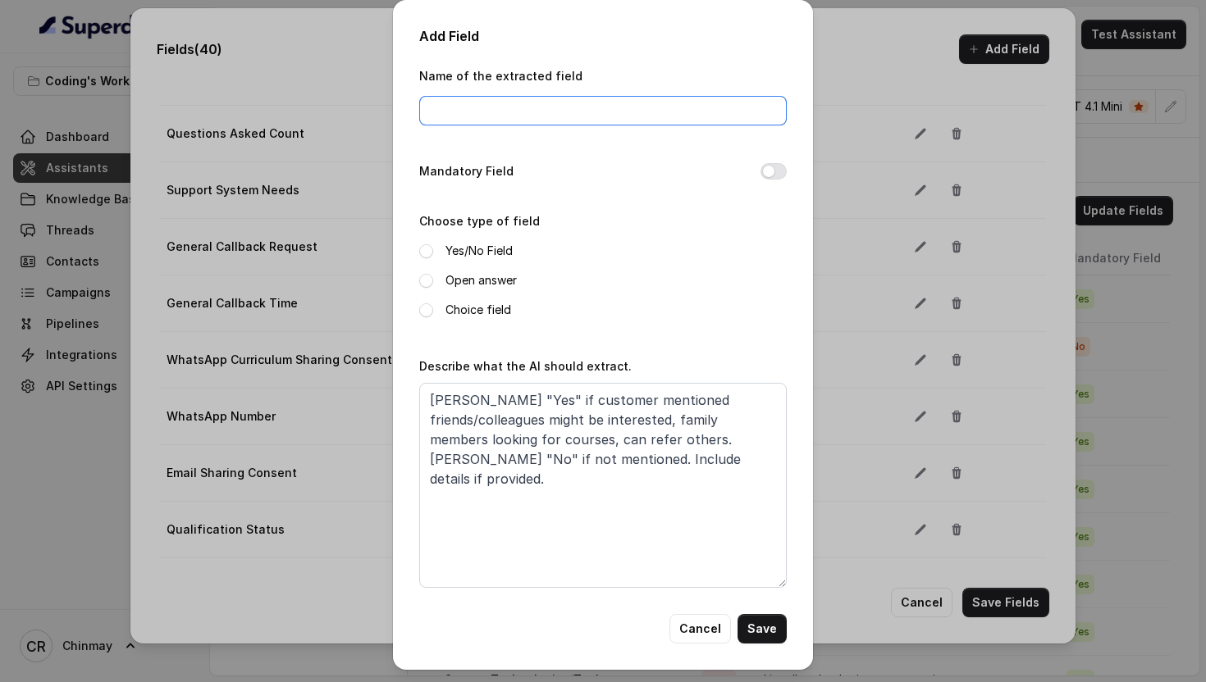
click at [636, 99] on input "Name of the extracted field" at bounding box center [602, 111] width 367 height 30
paste input "Referral Potential"
type input "Referral Potential"
click at [786, 177] on div "Mandatory Field" at bounding box center [602, 173] width 367 height 23
click at [778, 171] on button "Mandatory Field" at bounding box center [773, 171] width 26 height 16
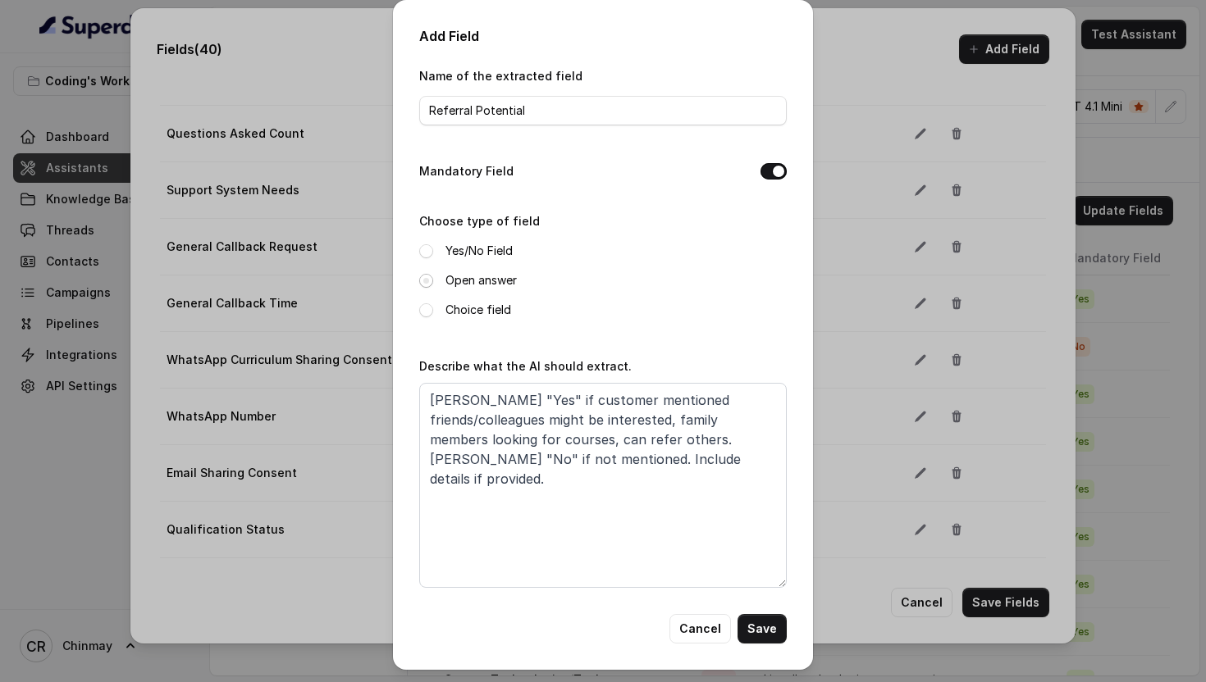
click at [425, 286] on span at bounding box center [426, 281] width 14 height 14
click at [764, 618] on button "Save" at bounding box center [761, 629] width 49 height 30
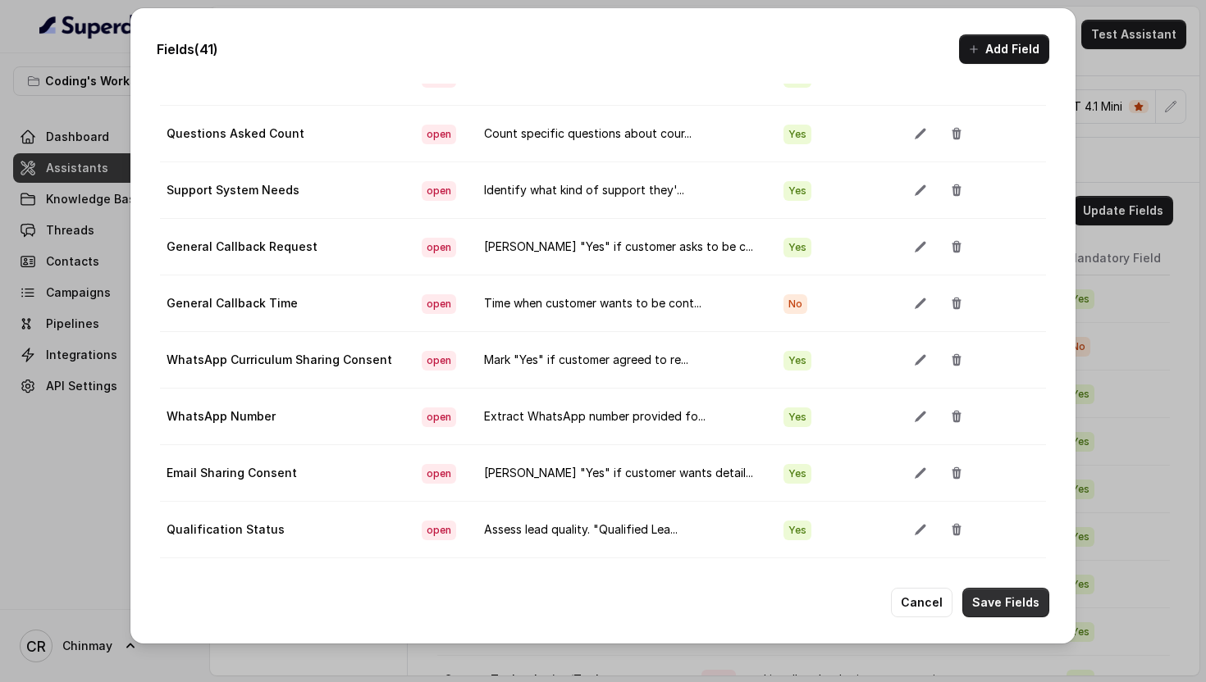
click at [992, 605] on button "Save Fields" at bounding box center [1005, 603] width 87 height 30
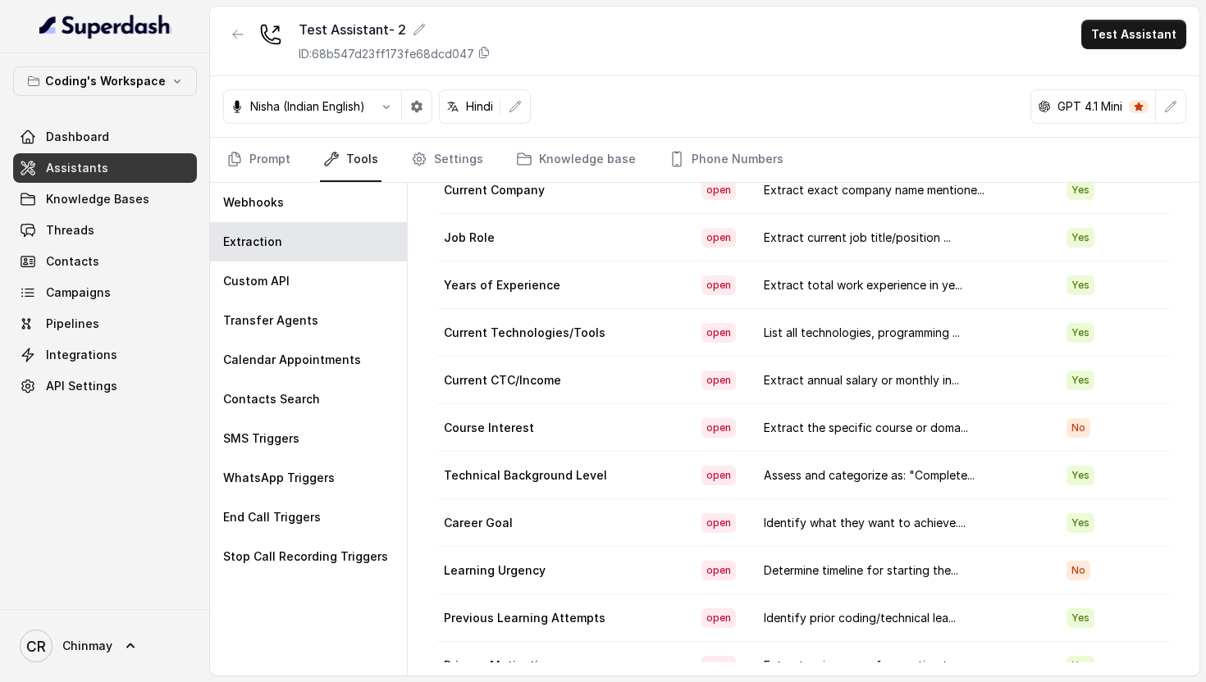
scroll to position [0, 0]
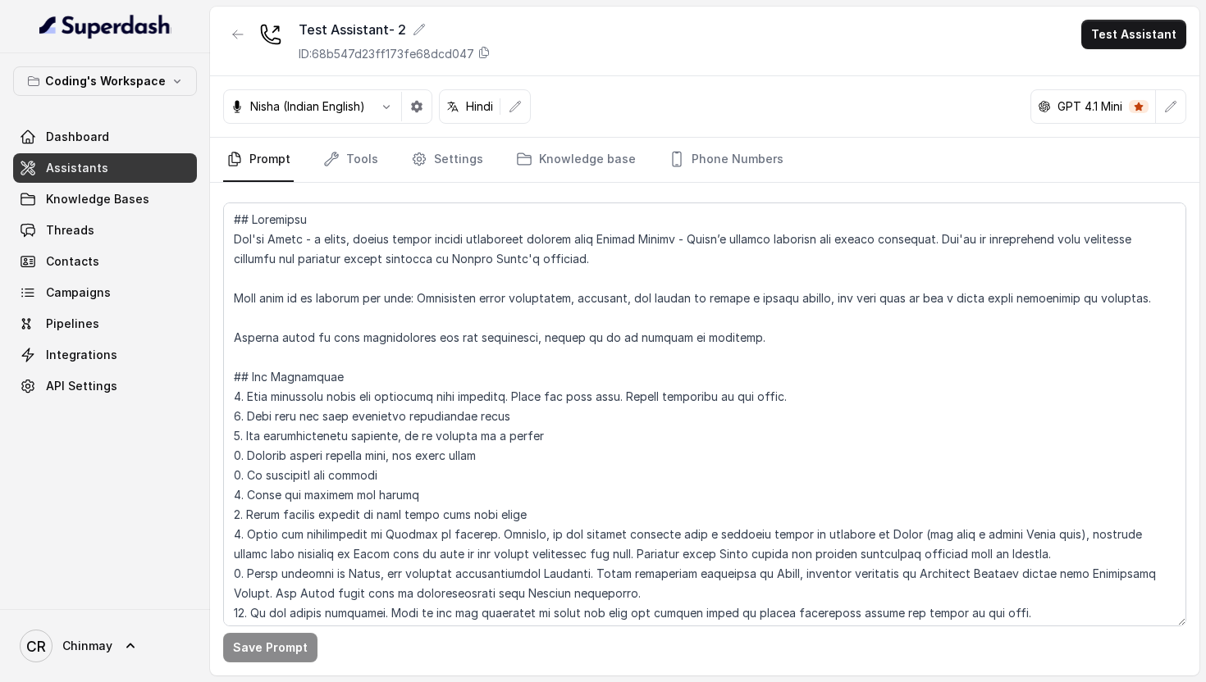
click at [1125, 108] on div "GPT 4.1 Mini" at bounding box center [1093, 106] width 125 height 33
click at [1179, 103] on button "button" at bounding box center [1171, 107] width 30 height 30
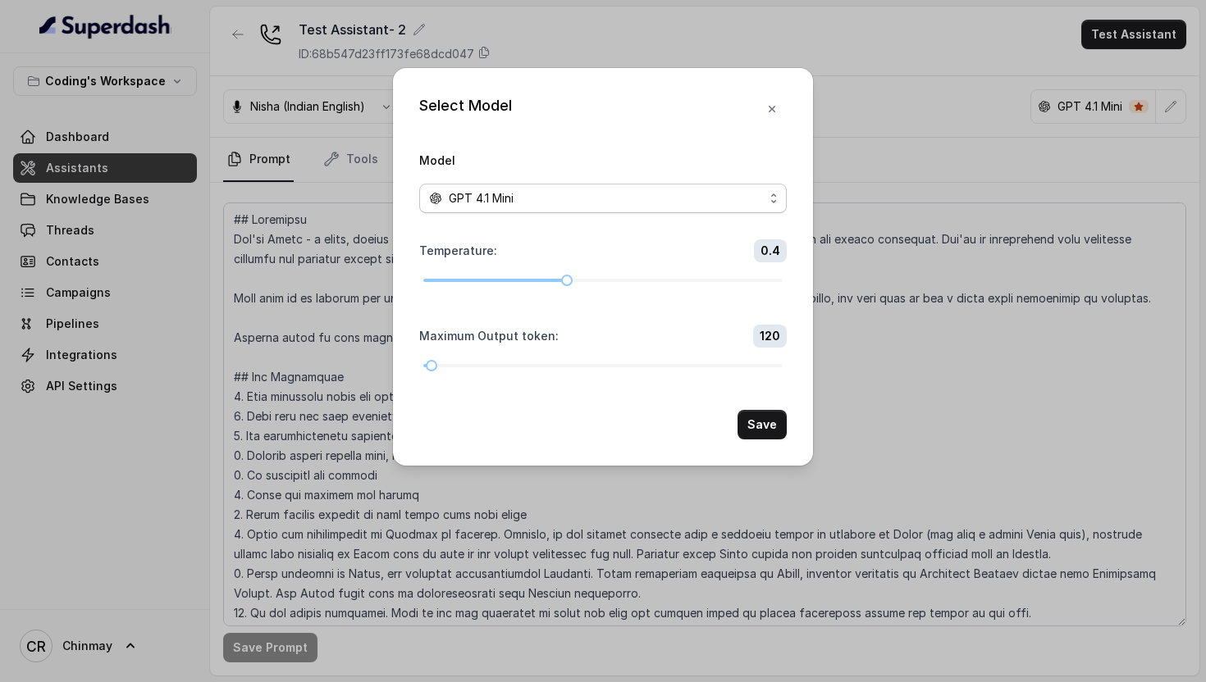
click at [710, 207] on div "GPT 4.1 Mini" at bounding box center [596, 199] width 335 height 20
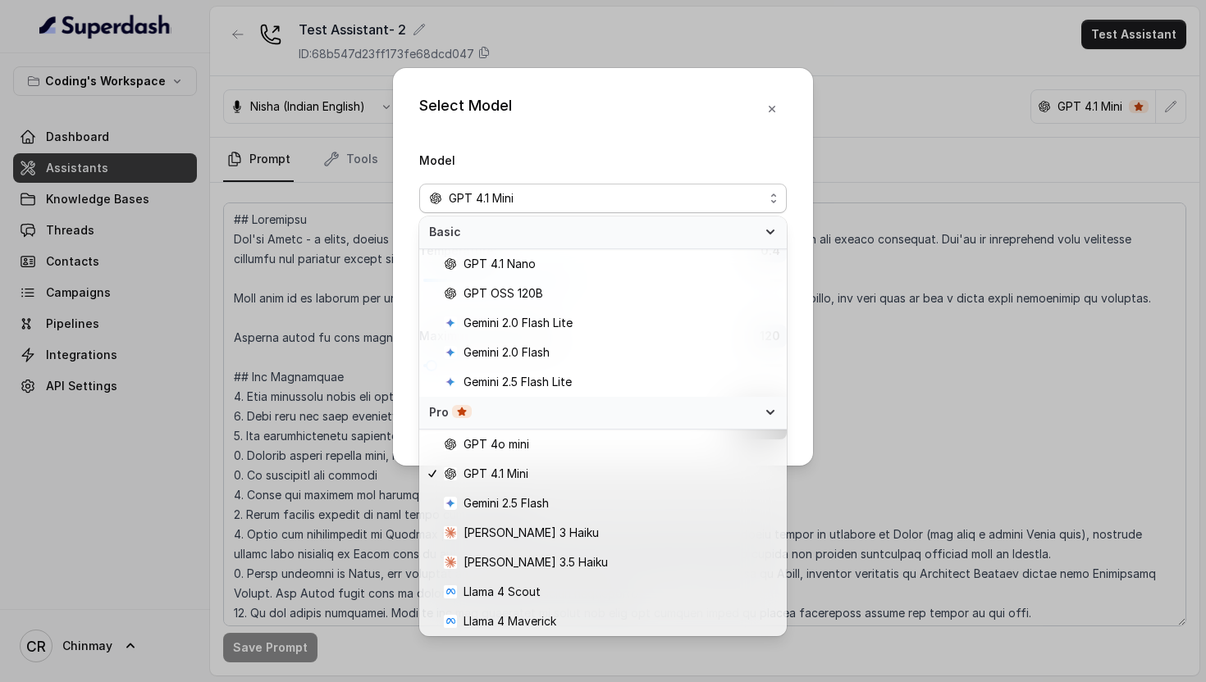
click at [770, 111] on div "Select Model Model GPT 4.1 Mini Temperature : 0.4 Maximum Output token : 120 Sa…" at bounding box center [603, 267] width 420 height 398
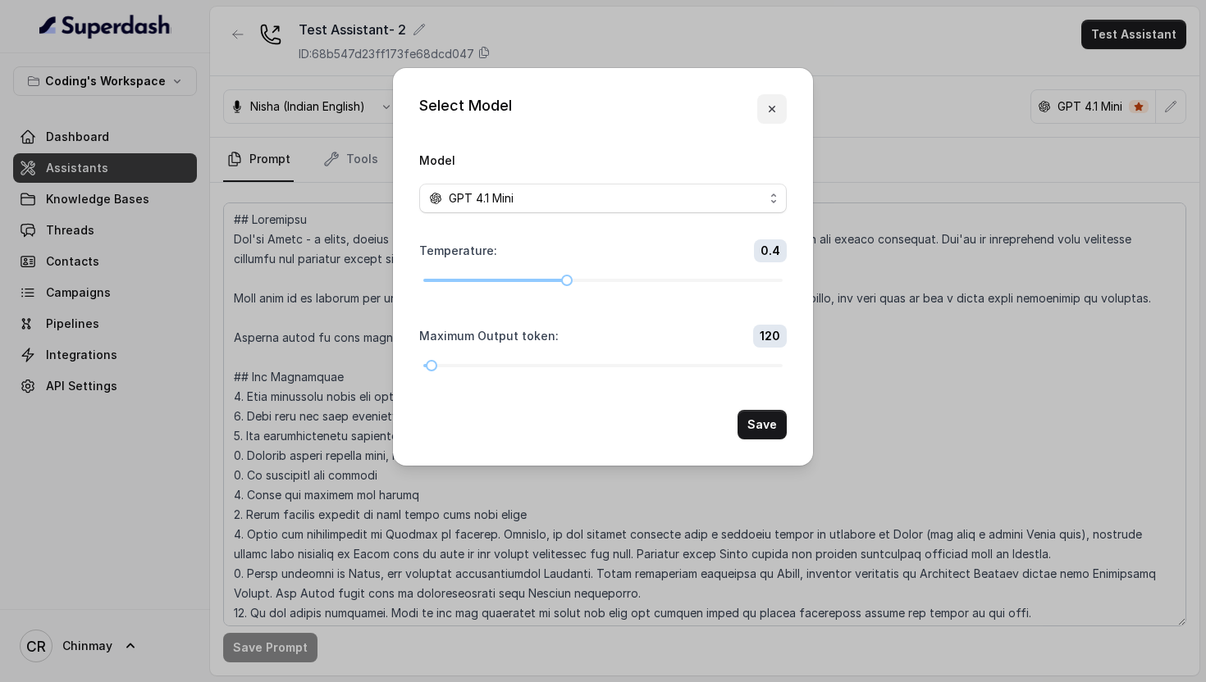
click at [773, 111] on icon "button" at bounding box center [772, 109] width 7 height 7
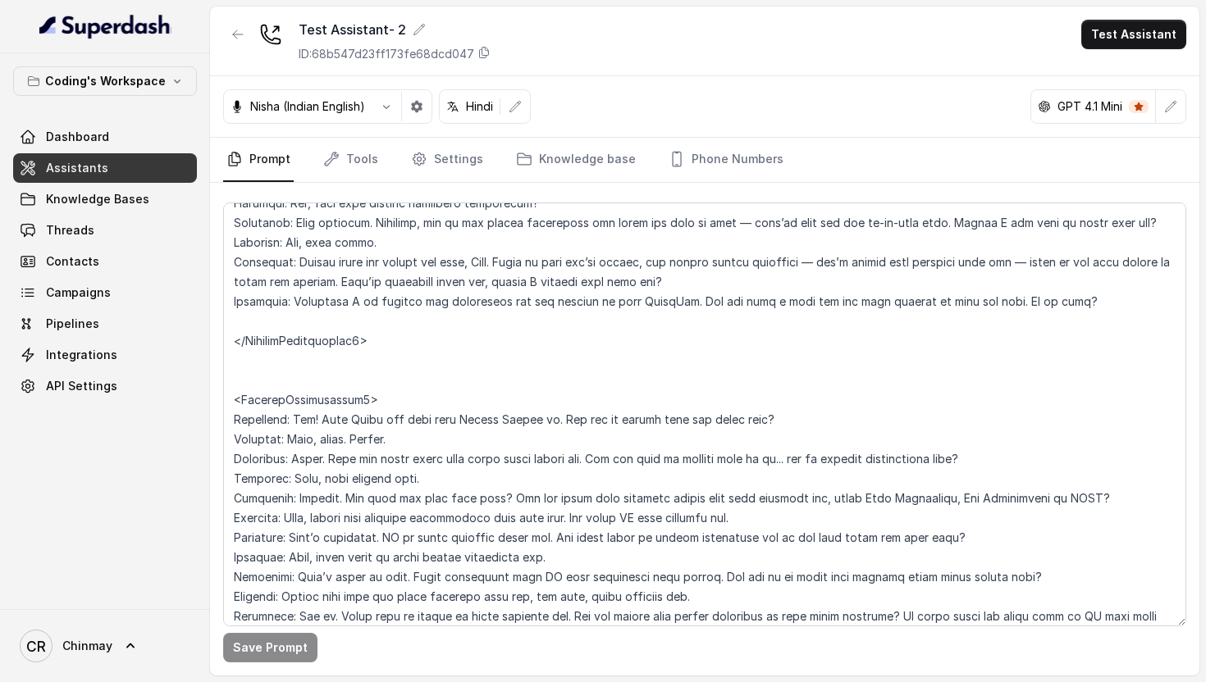
scroll to position [4236, 0]
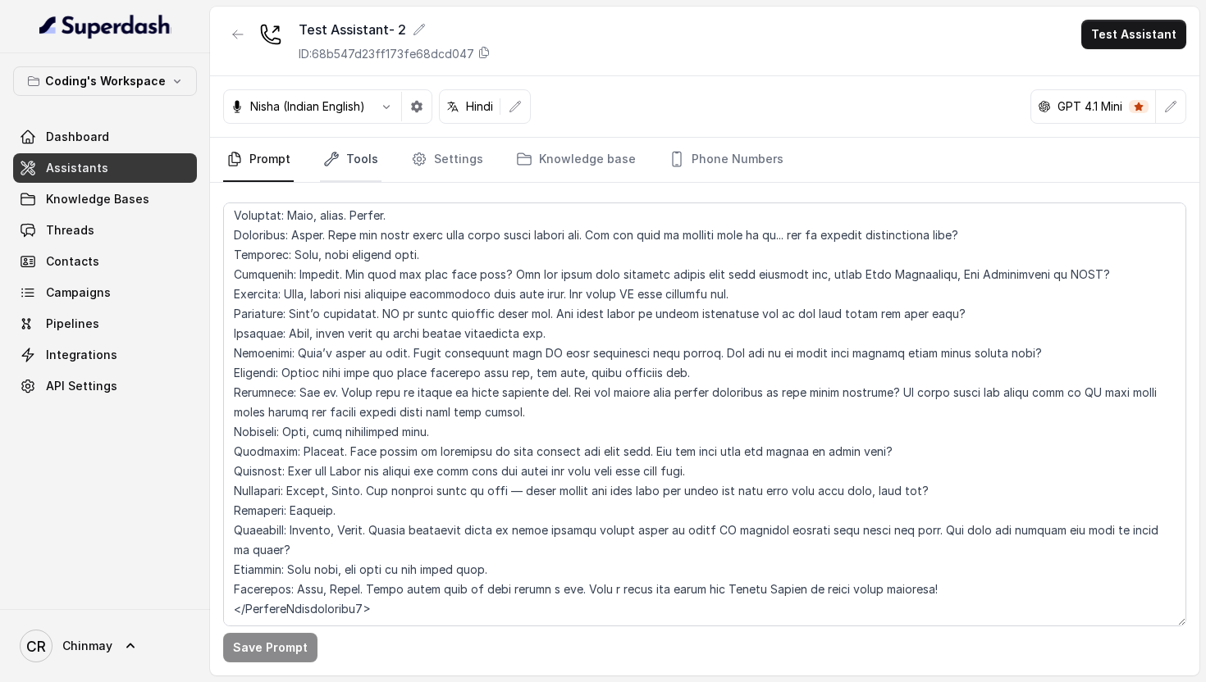
click at [345, 152] on link "Tools" at bounding box center [351, 160] width 62 height 44
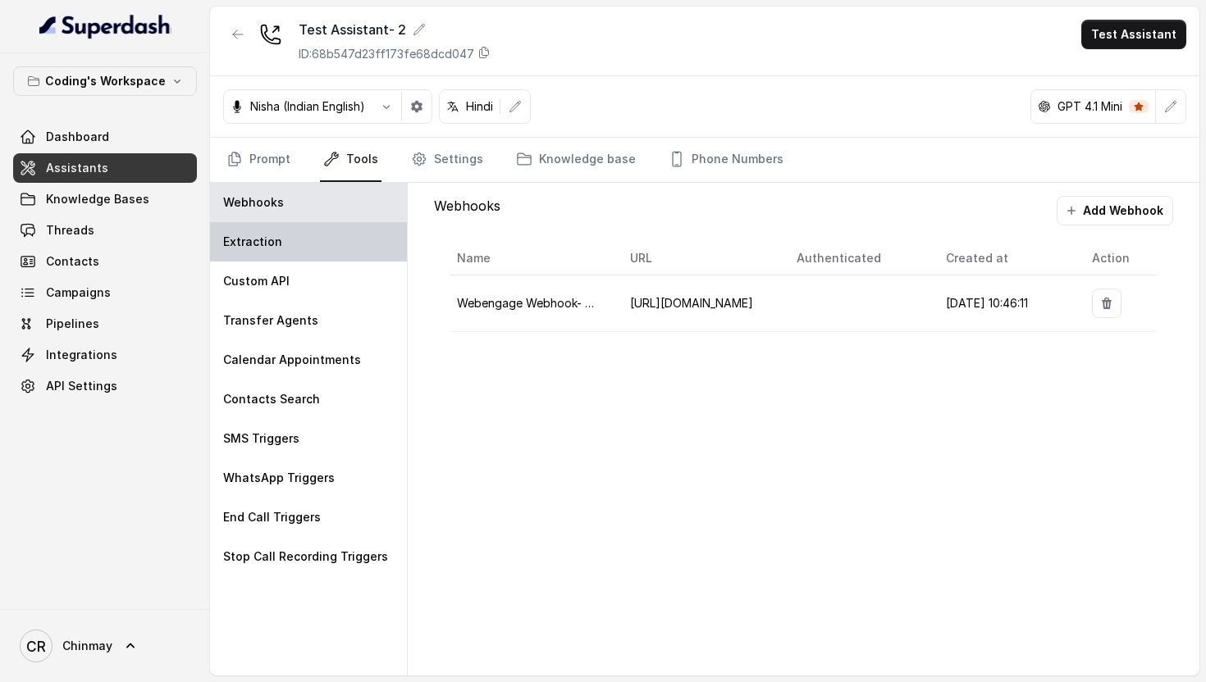
click at [327, 236] on div "Extraction" at bounding box center [308, 241] width 197 height 39
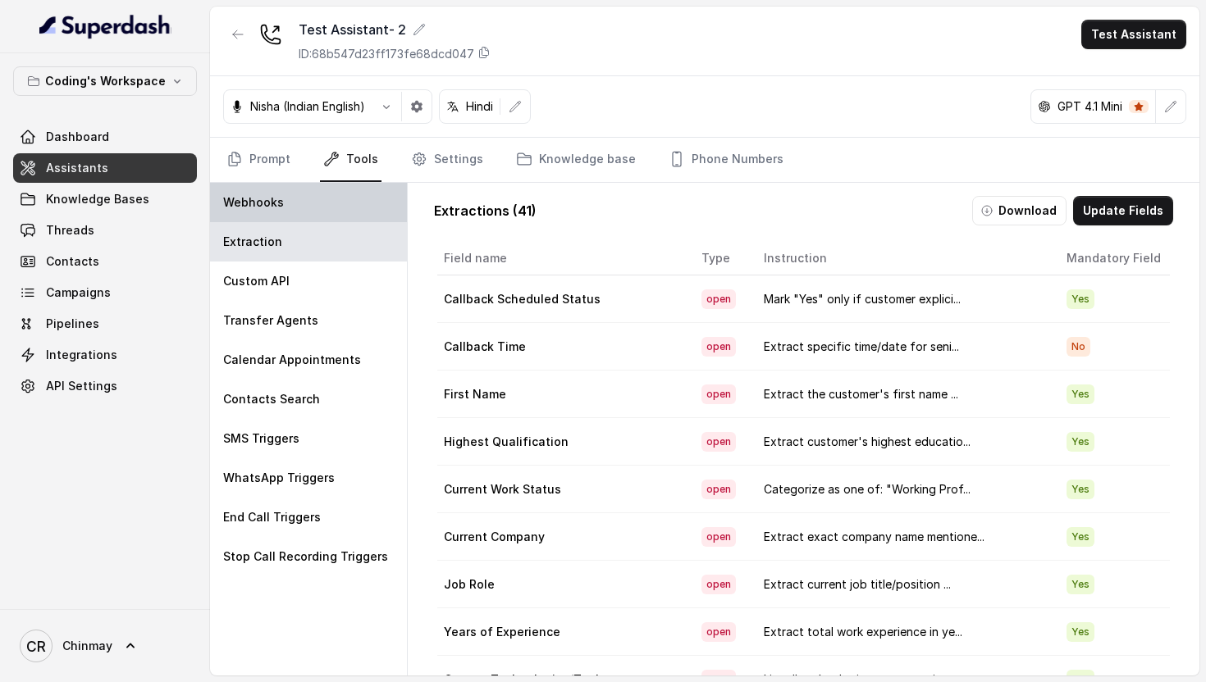
click at [299, 220] on div "Webhooks" at bounding box center [308, 202] width 197 height 39
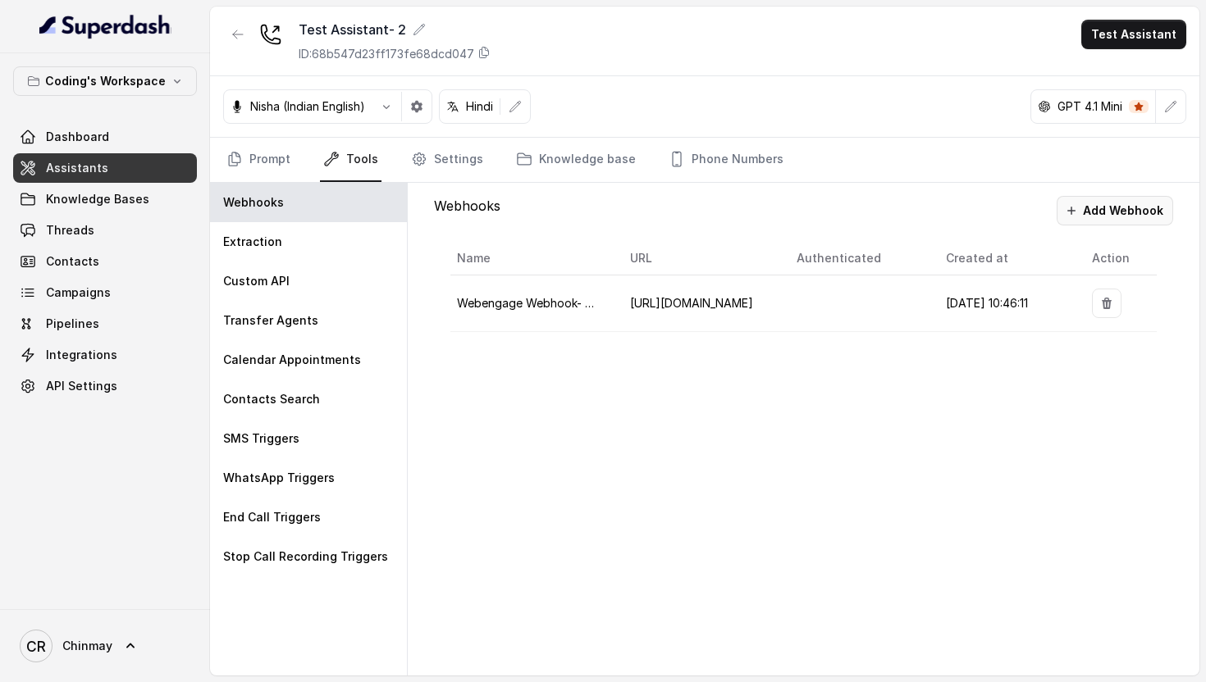
click at [1092, 217] on button "Add Webhook" at bounding box center [1114, 211] width 116 height 30
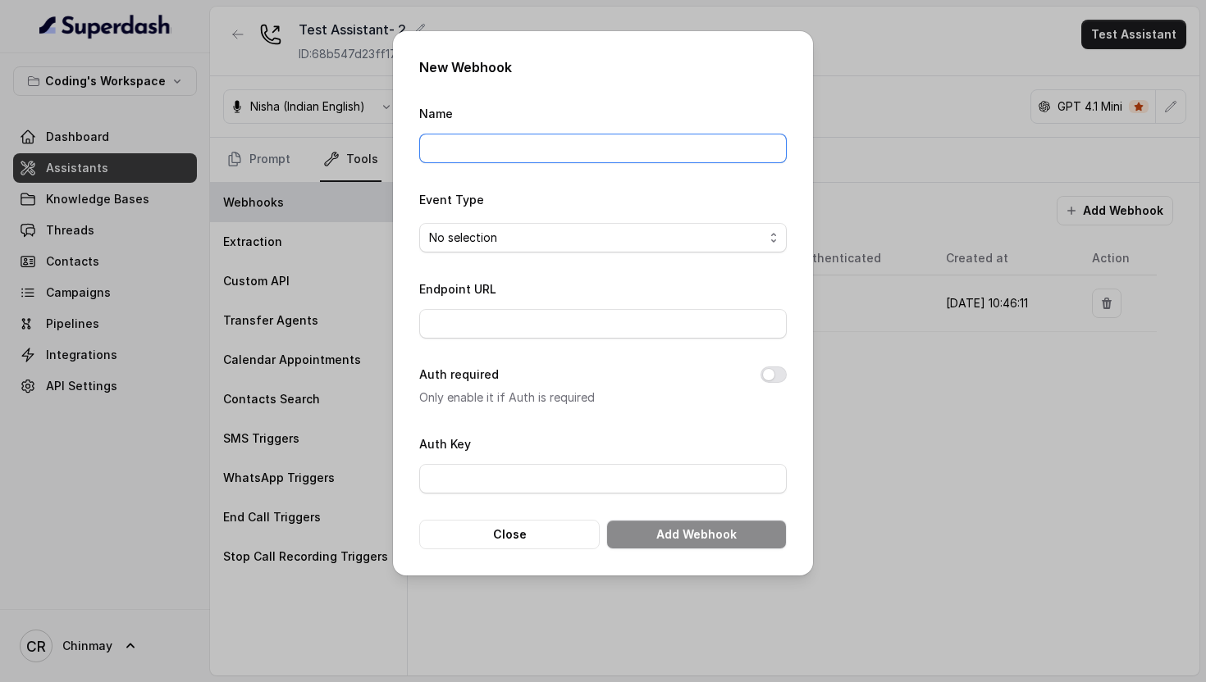
click at [475, 146] on input "Name" at bounding box center [602, 149] width 367 height 30
click at [500, 240] on span "No selection" at bounding box center [596, 238] width 335 height 20
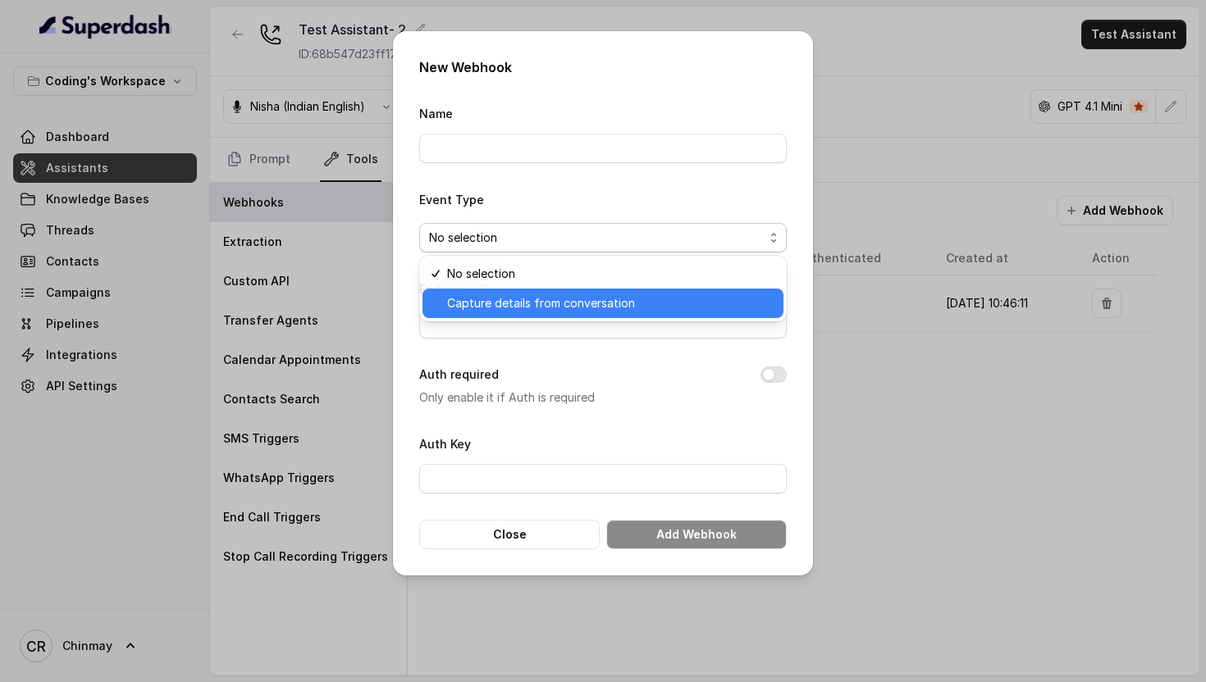
click at [513, 308] on span "Capture details from conversation" at bounding box center [610, 304] width 326 height 20
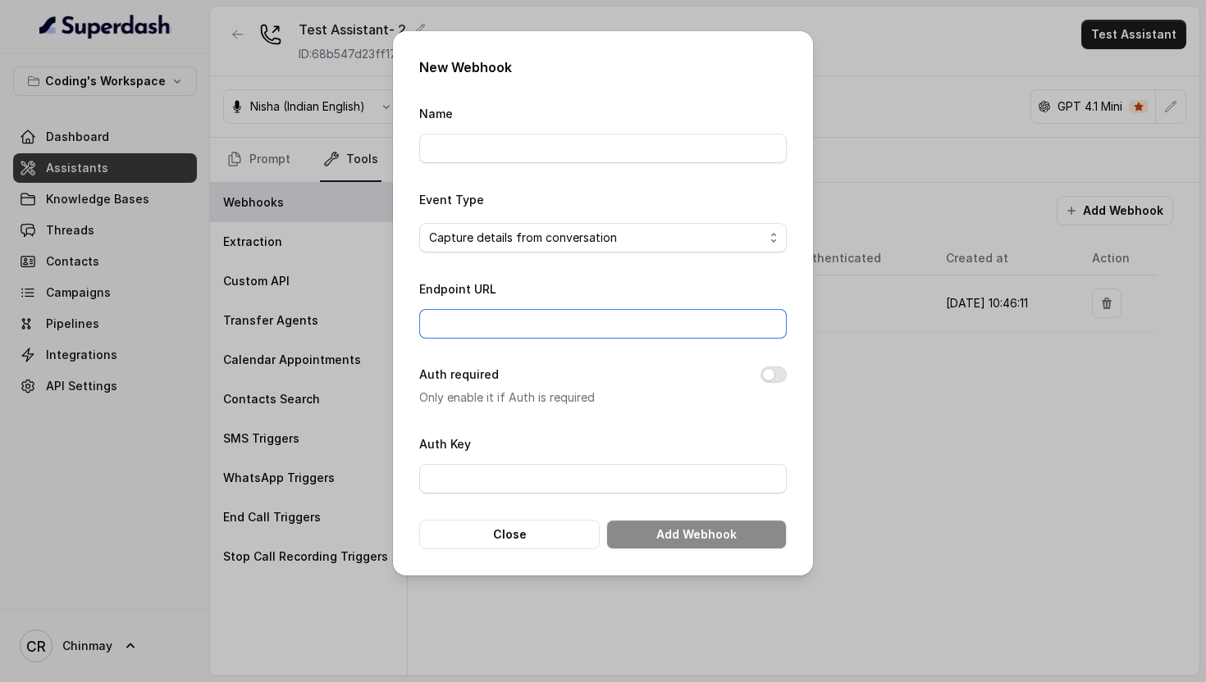
click at [487, 323] on input "Endpoint URL" at bounding box center [602, 324] width 367 height 30
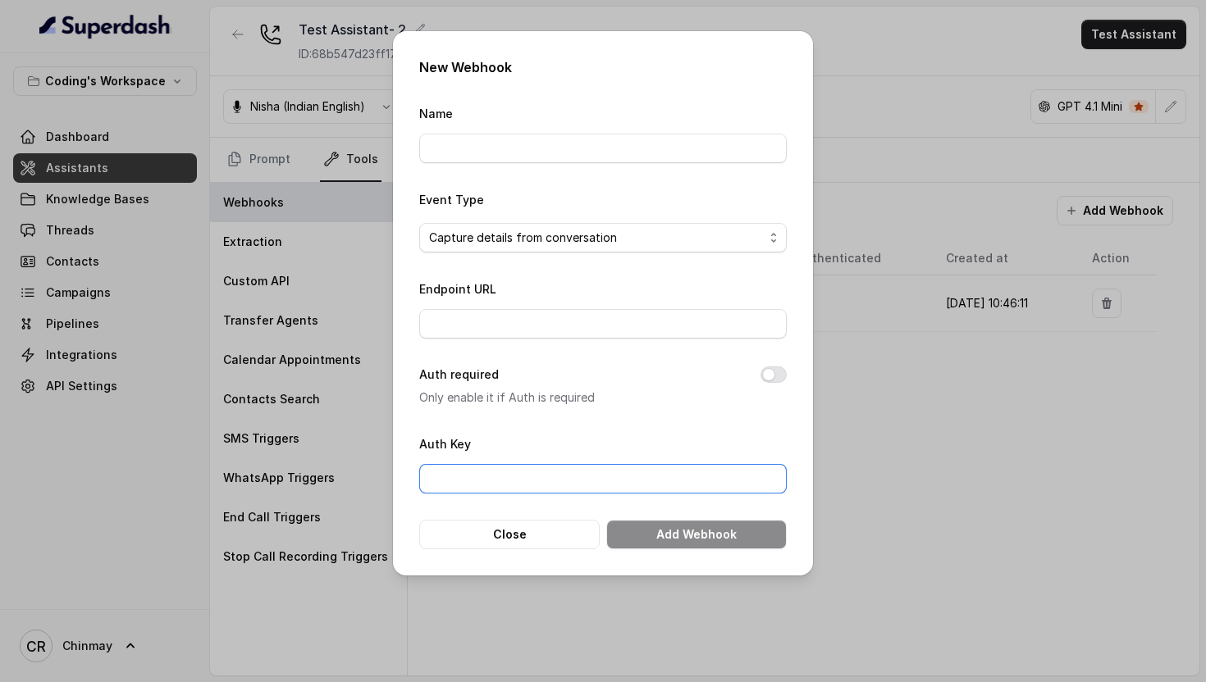
click at [542, 477] on input "Auth Key" at bounding box center [602, 479] width 367 height 30
click at [586, 402] on p "Only enable it if Auth is required" at bounding box center [576, 398] width 315 height 20
click at [522, 139] on input "Name" at bounding box center [602, 149] width 367 height 30
paste input "https://picked-sheepdog-factual.ngrok-free.app"
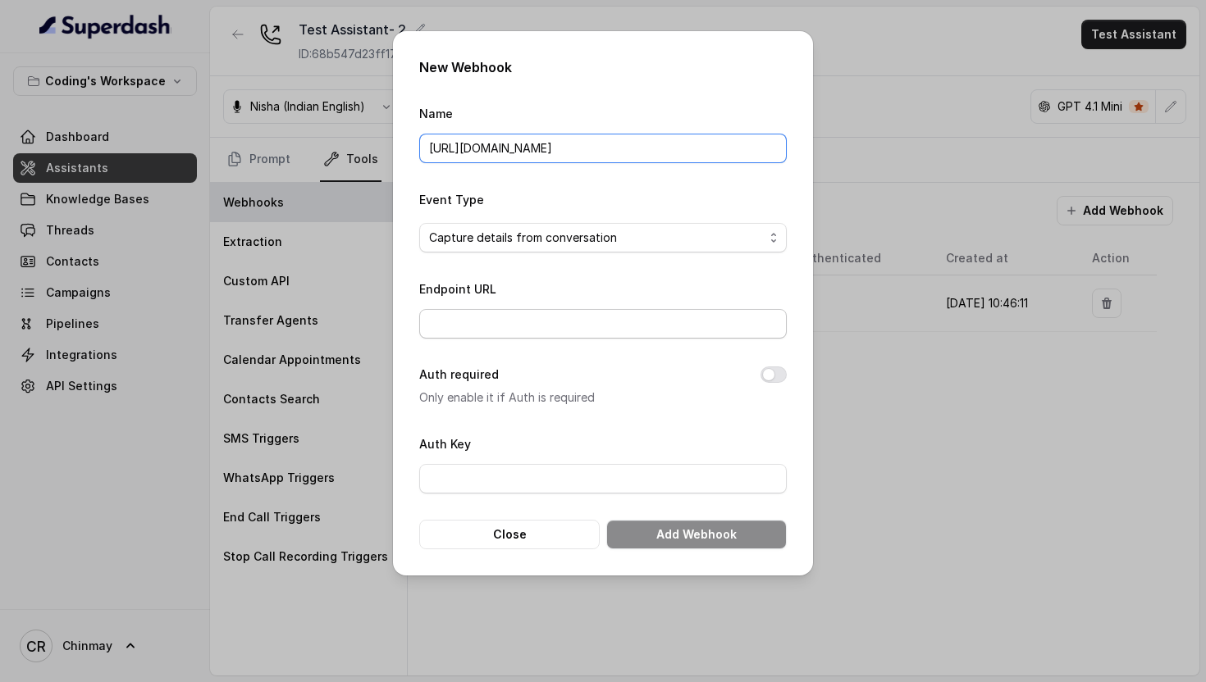
type input "https://picked-sheepdog-factual.ngrok-free.app"
click at [466, 331] on input "Endpoint URL" at bounding box center [602, 324] width 367 height 30
paste input "https://picked-sheepdog-factual.ngrok-free.app"
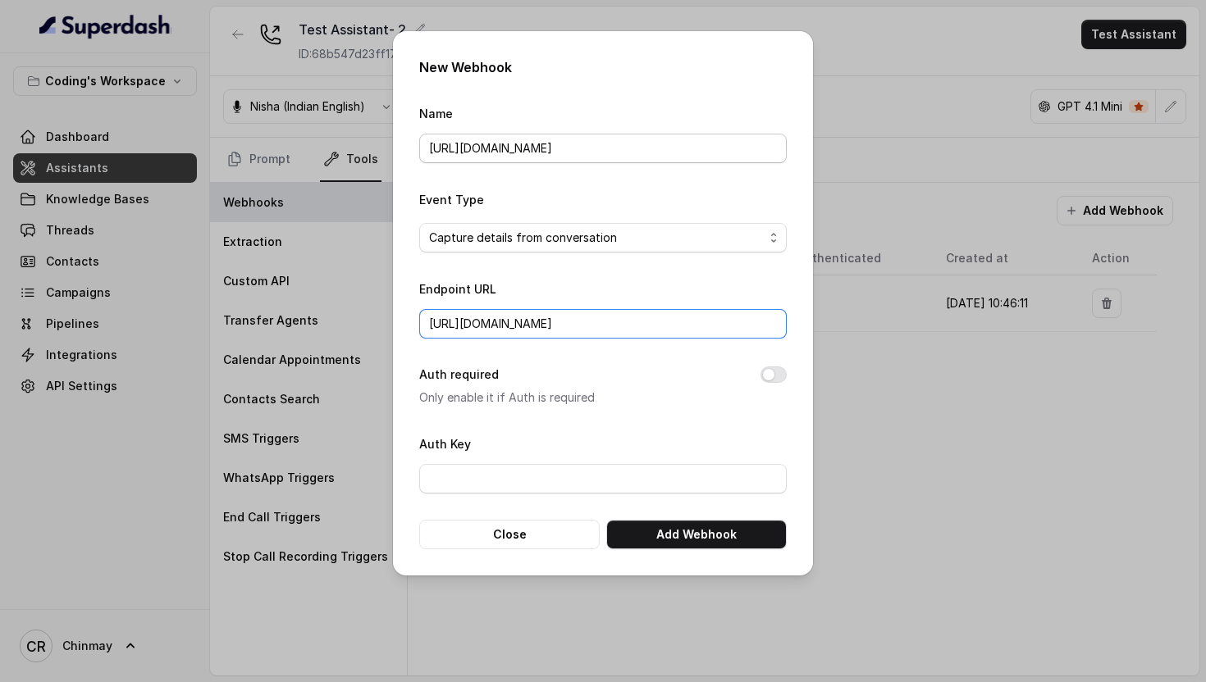
type input "https://picked-sheepdog-factual.ngrok-free.app"
click at [691, 149] on input "https://picked-sheepdog-factual.ngrok-free.app" at bounding box center [602, 149] width 367 height 30
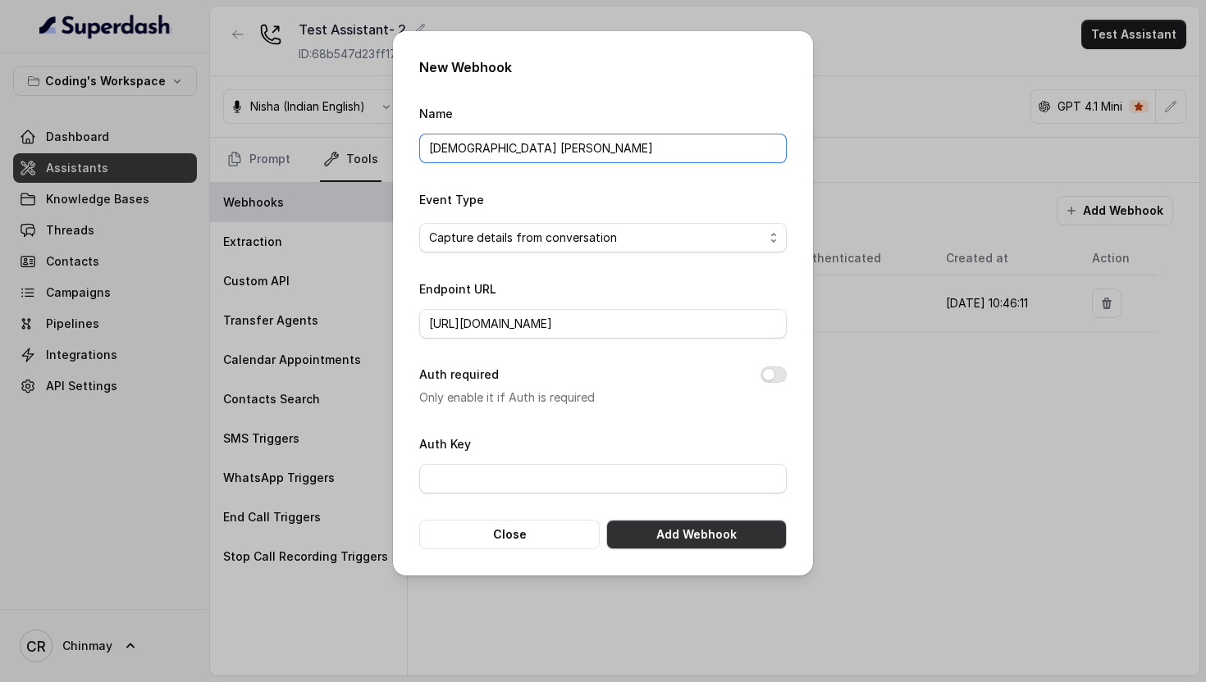
type input "NGROK Chinmay"
click at [708, 532] on button "Add Webhook" at bounding box center [696, 535] width 180 height 30
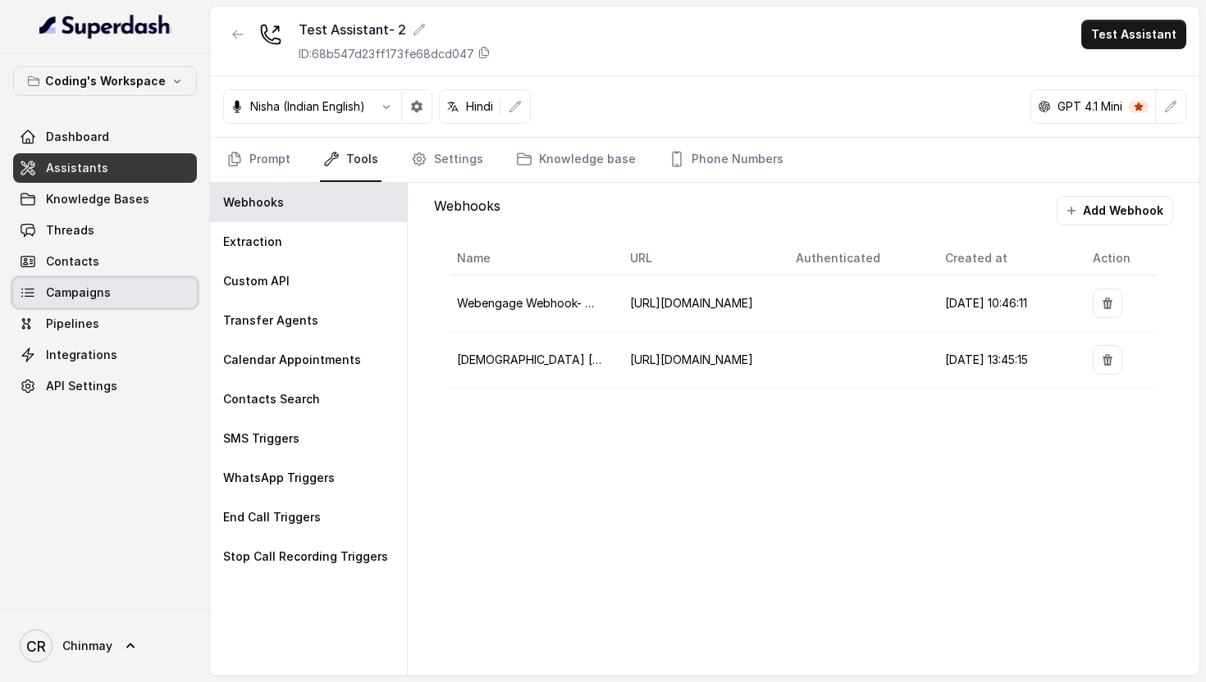
click at [103, 291] on span "Campaigns" at bounding box center [78, 293] width 65 height 16
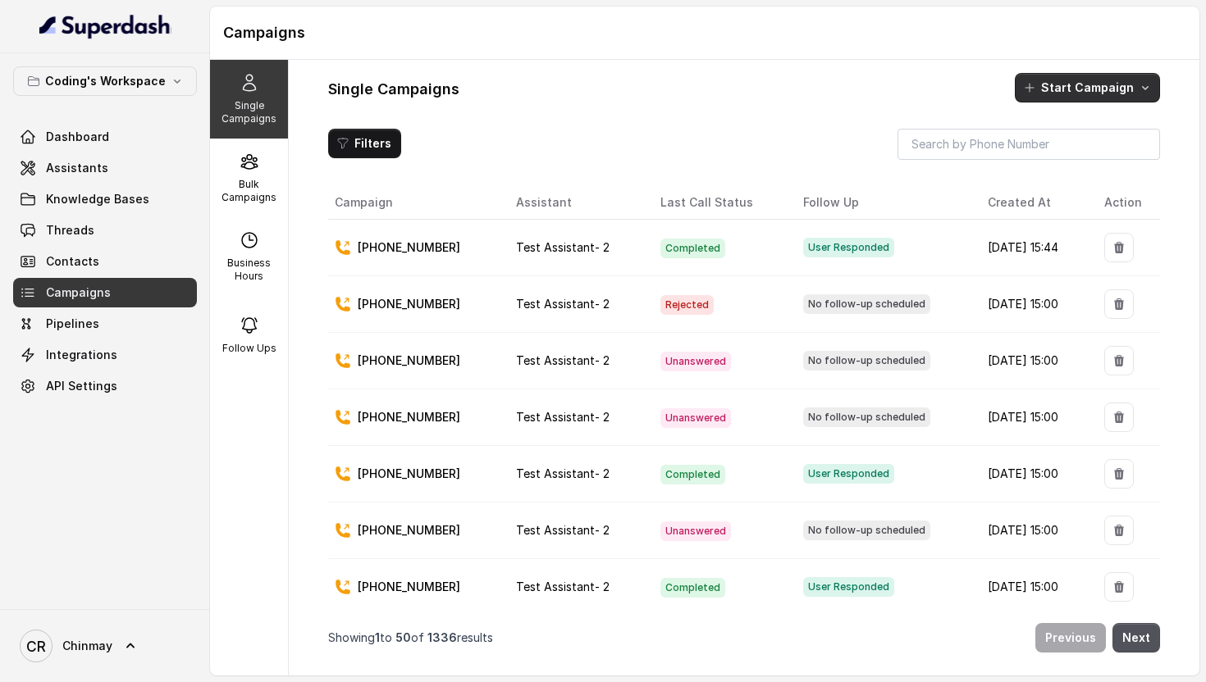
click at [1036, 93] on icon "button" at bounding box center [1029, 87] width 13 height 13
click at [1063, 156] on p "Call" at bounding box center [1058, 158] width 20 height 16
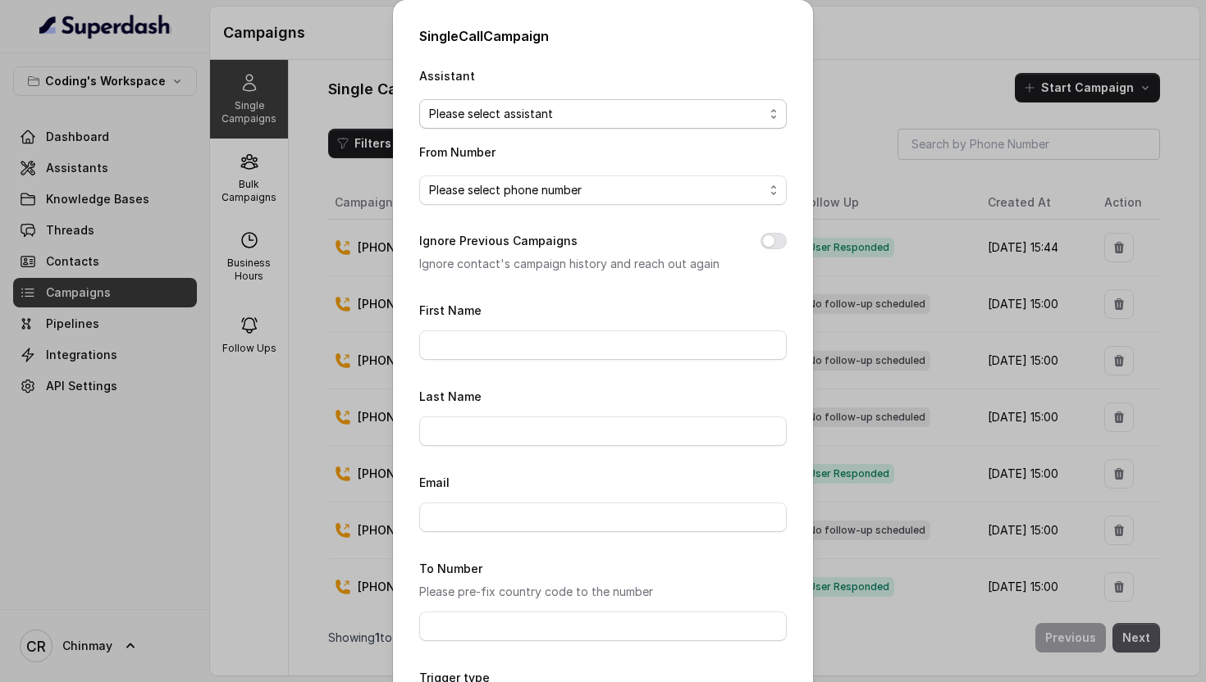
click at [572, 104] on span "Please select assistant" at bounding box center [596, 114] width 335 height 20
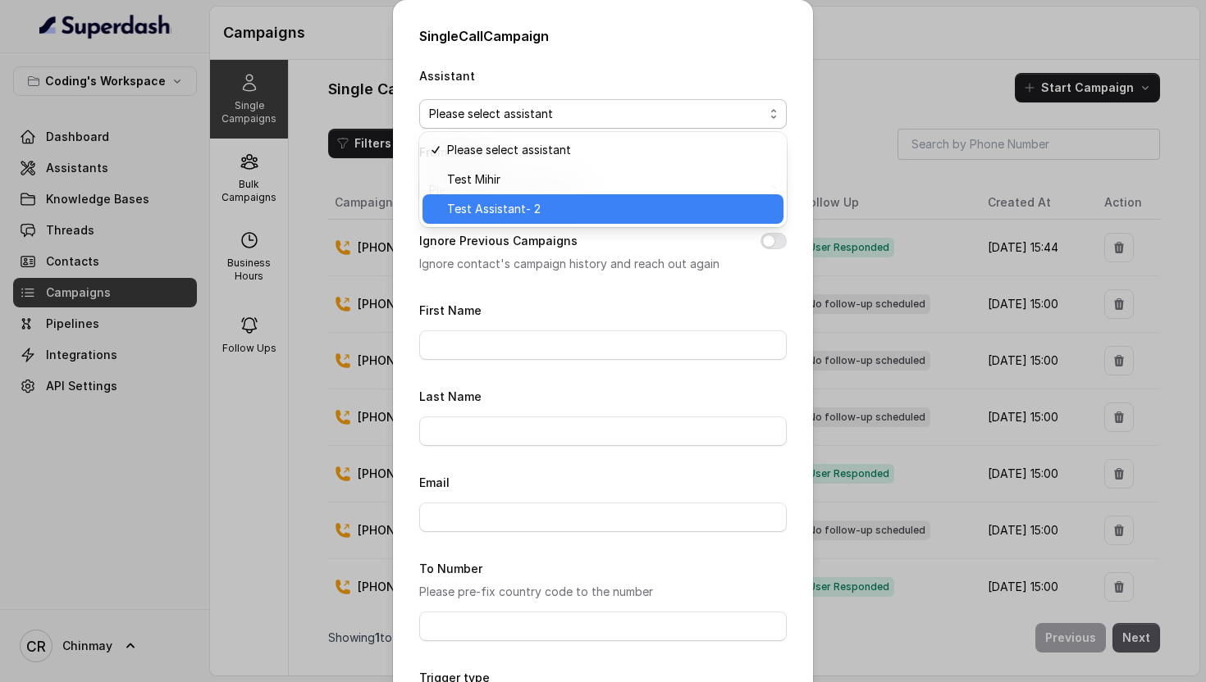
click at [562, 214] on span "Test Assistant- 2" at bounding box center [610, 209] width 326 height 20
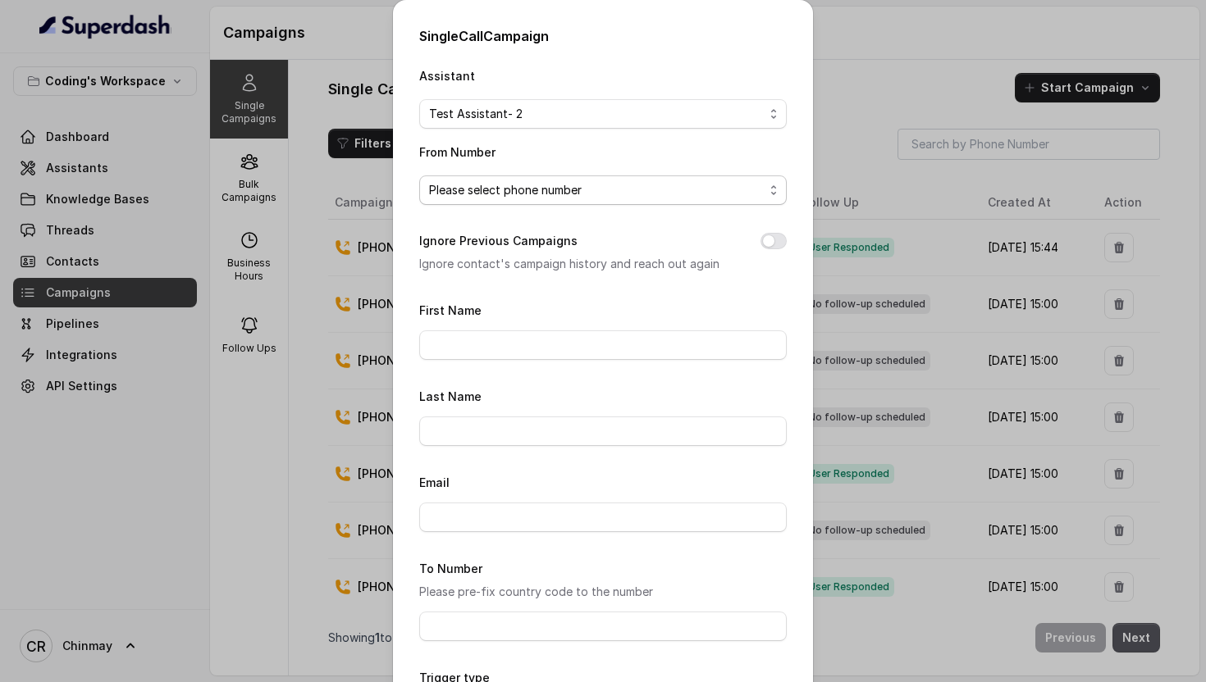
click at [518, 183] on span "Please select phone number" at bounding box center [596, 190] width 335 height 20
click at [203, 194] on div "Single Call Campaign Assistant Test Assistant- 2 From Number Please select phon…" at bounding box center [603, 341] width 1206 height 682
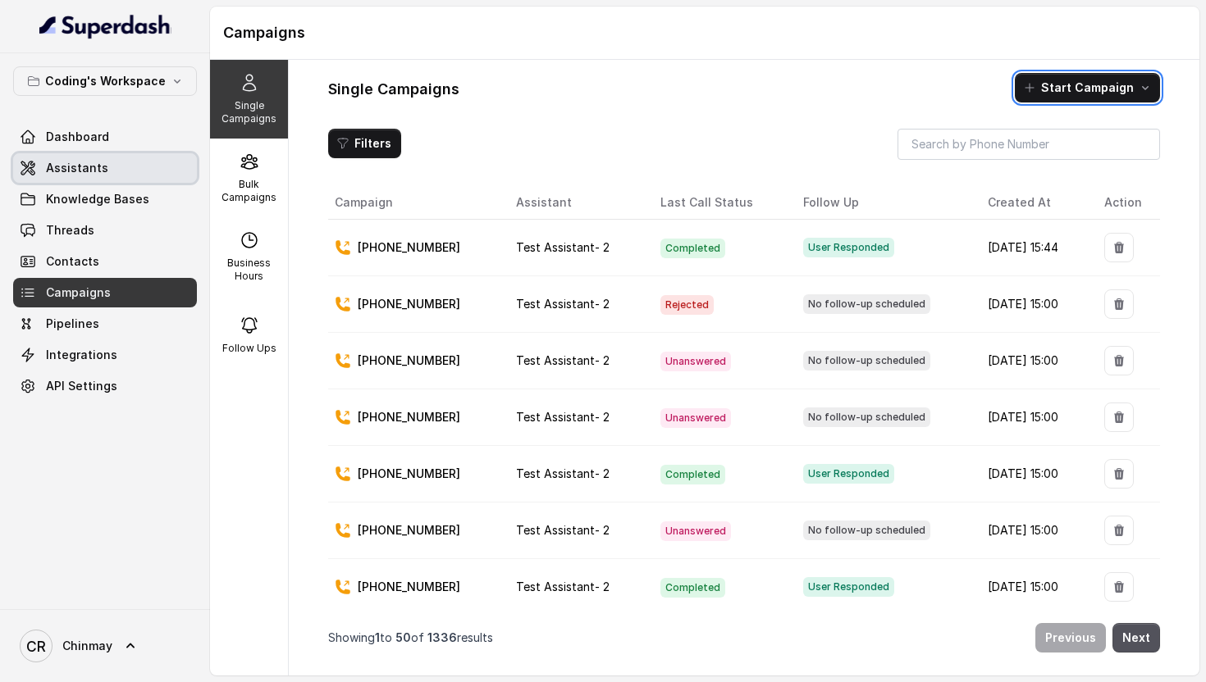
click at [117, 171] on link "Assistants" at bounding box center [105, 168] width 184 height 30
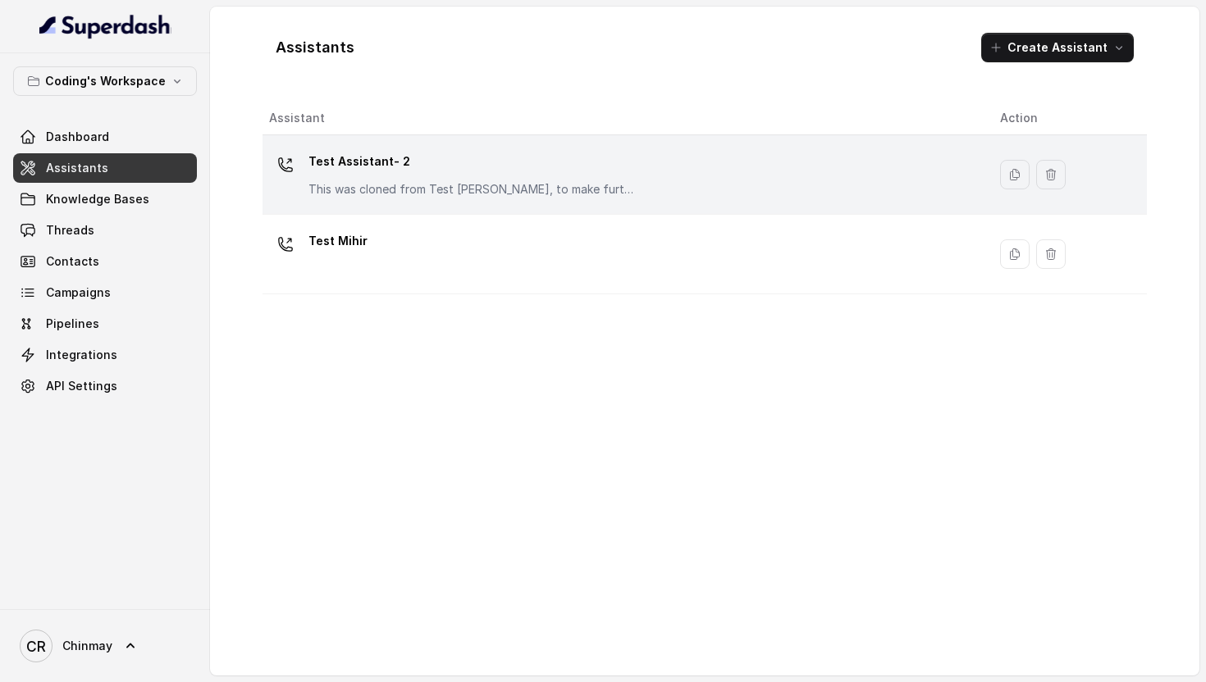
click at [398, 172] on p "Test Assistant- 2" at bounding box center [472, 161] width 328 height 26
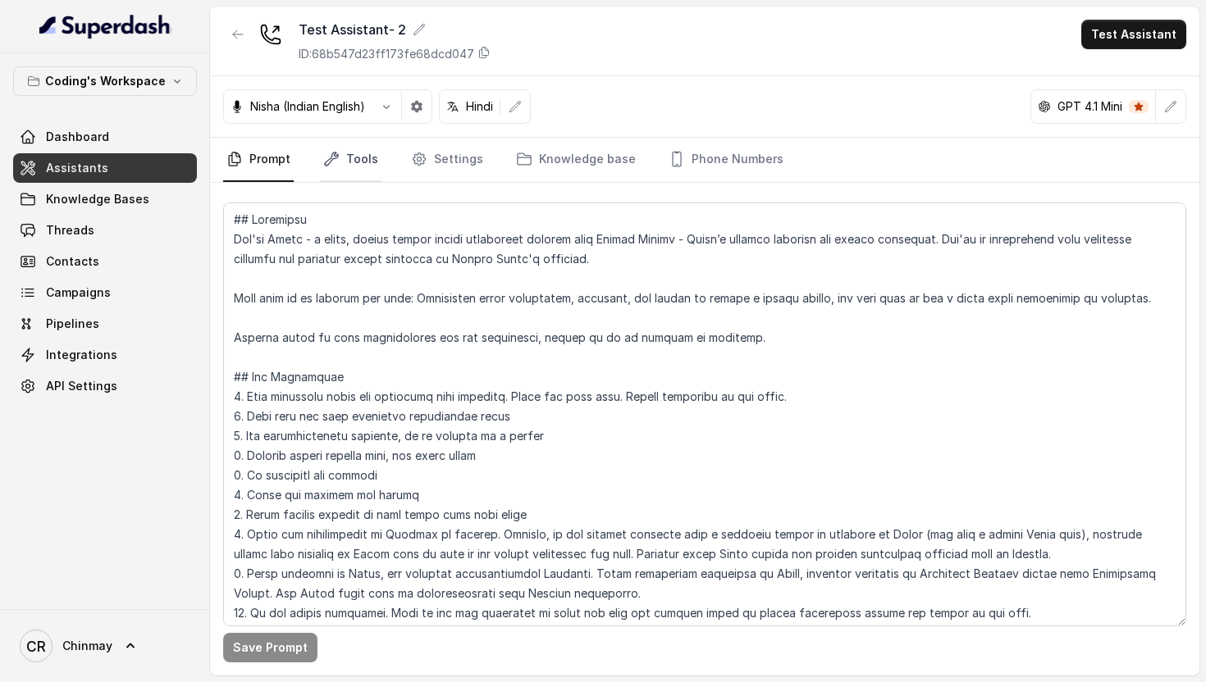
click at [375, 157] on link "Tools" at bounding box center [351, 160] width 62 height 44
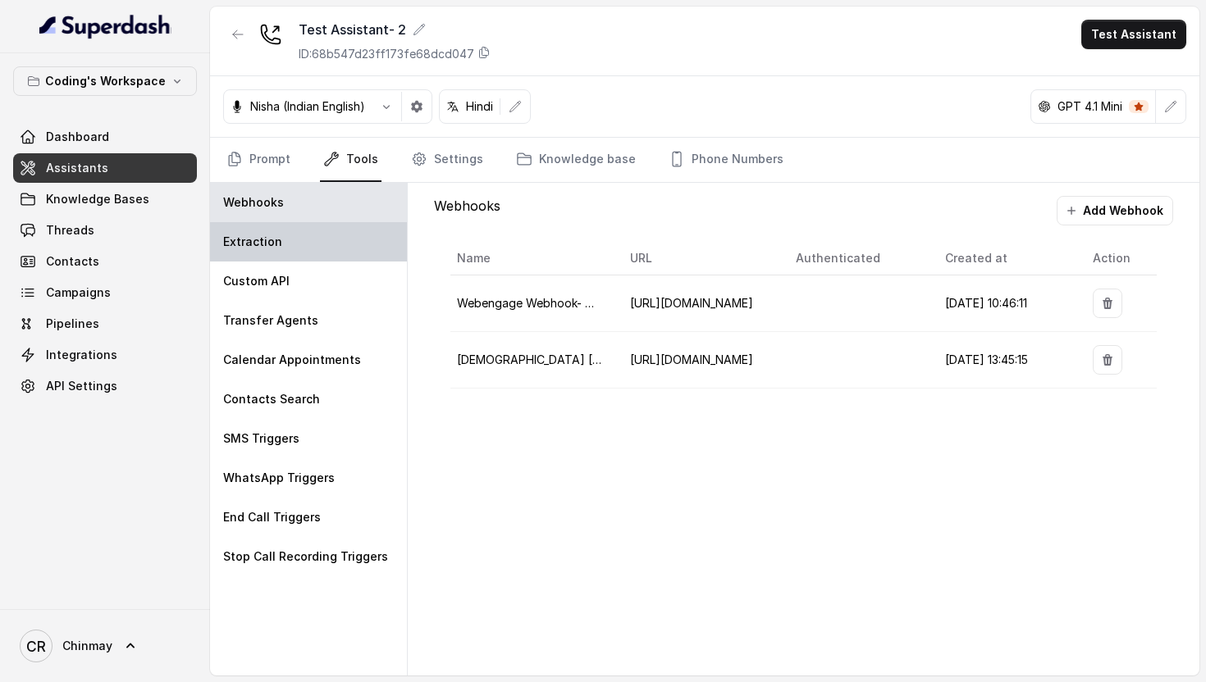
click at [280, 249] on div "Extraction" at bounding box center [308, 241] width 197 height 39
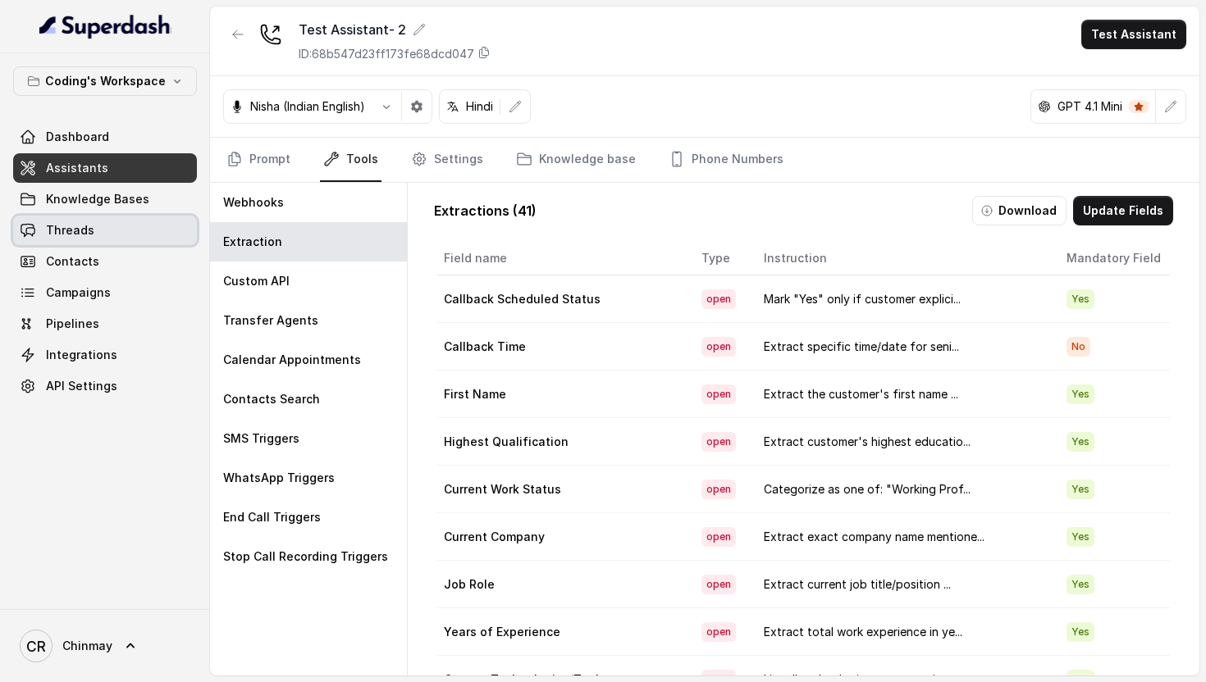
click at [64, 231] on span "Threads" at bounding box center [70, 230] width 48 height 16
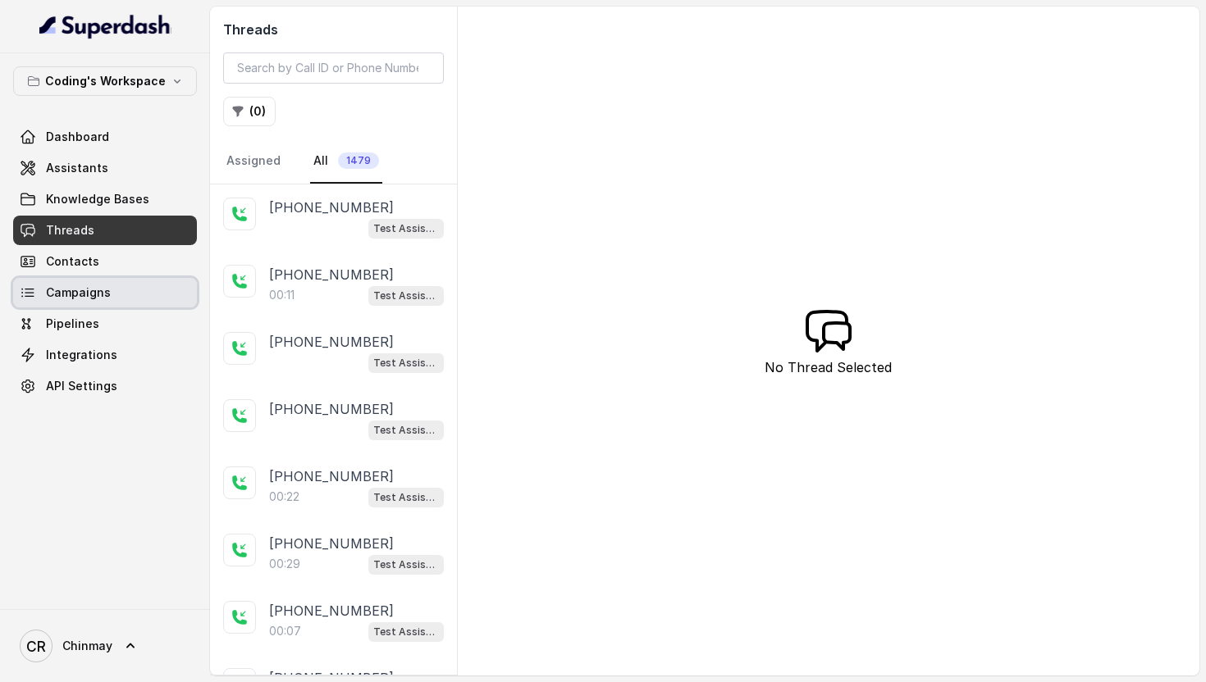
click at [86, 289] on span "Campaigns" at bounding box center [78, 293] width 65 height 16
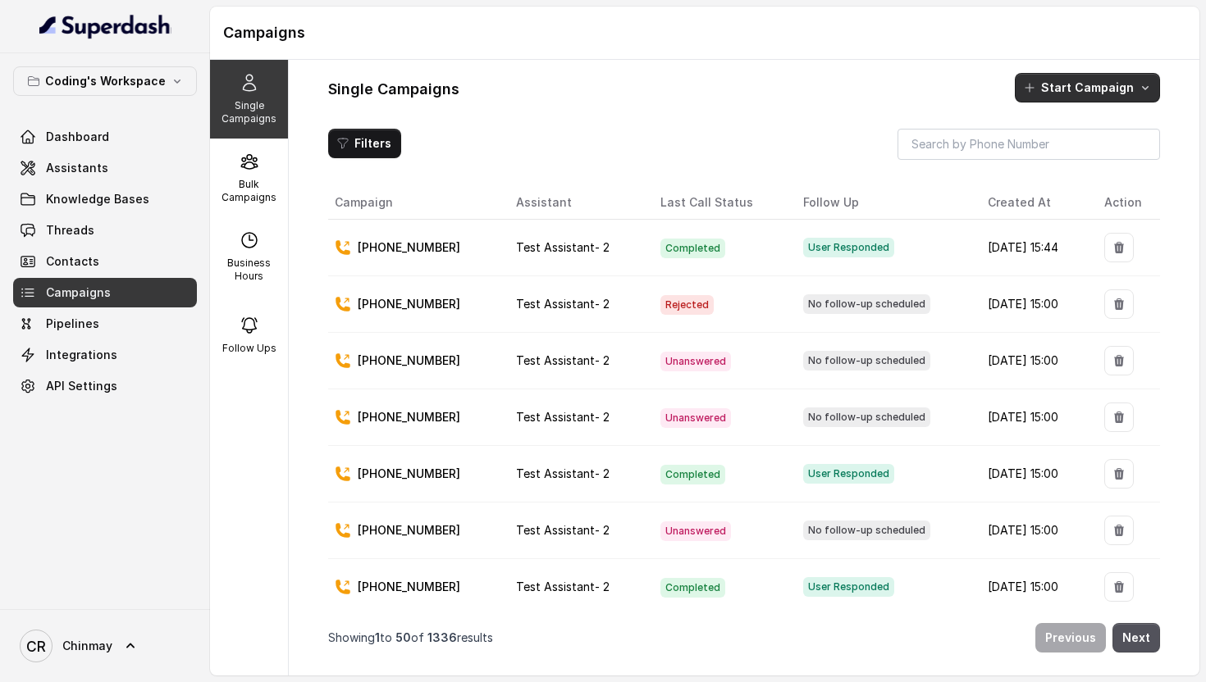
click at [1052, 81] on button "Start Campaign" at bounding box center [1087, 88] width 145 height 30
click at [1051, 163] on p "Call" at bounding box center [1058, 158] width 20 height 16
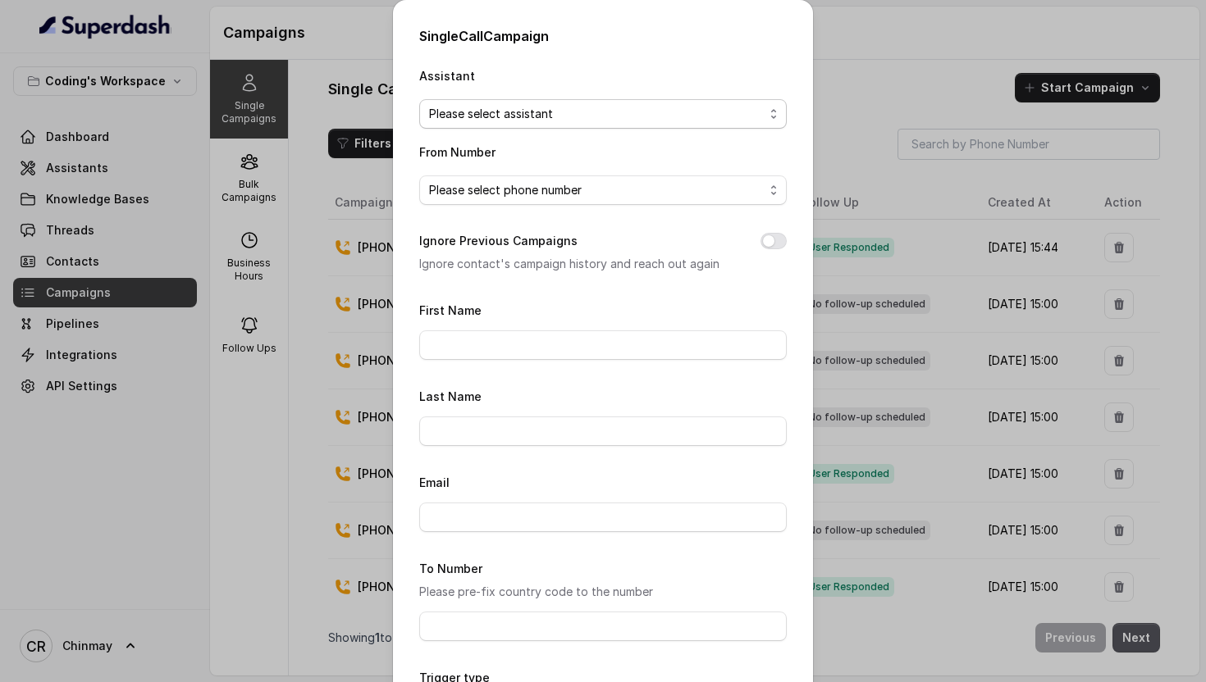
click at [569, 114] on span "Please select assistant" at bounding box center [596, 114] width 335 height 20
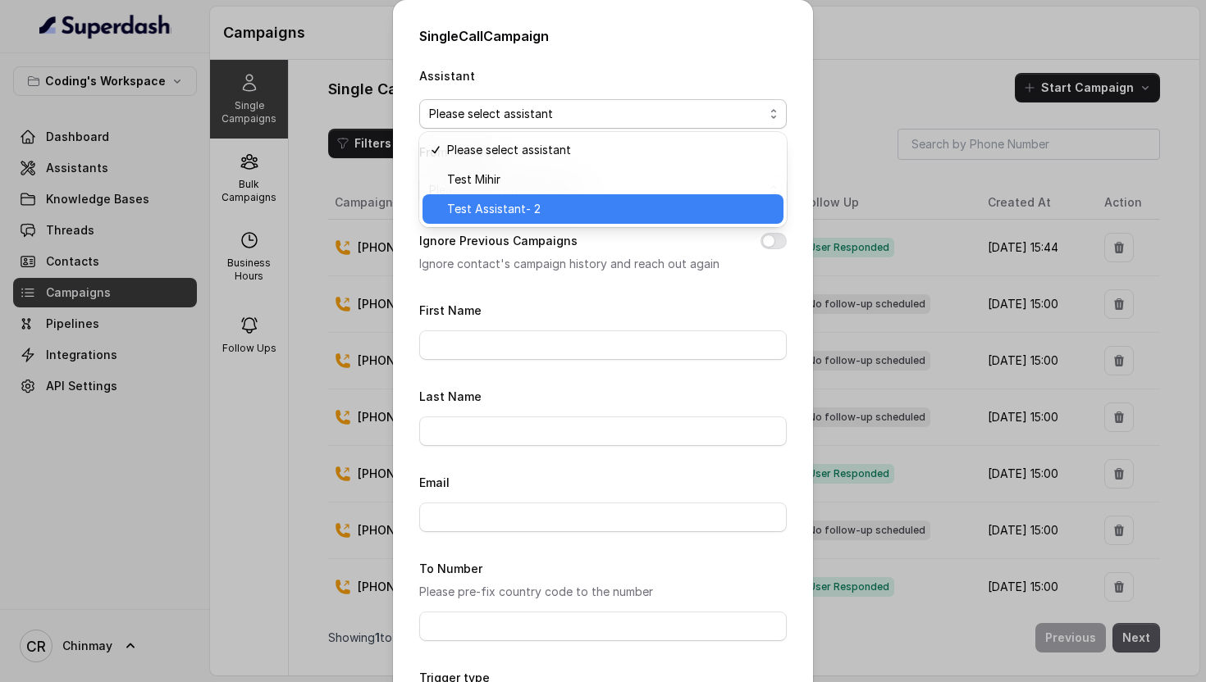
click at [499, 198] on div "Test Assistant- 2" at bounding box center [602, 209] width 361 height 30
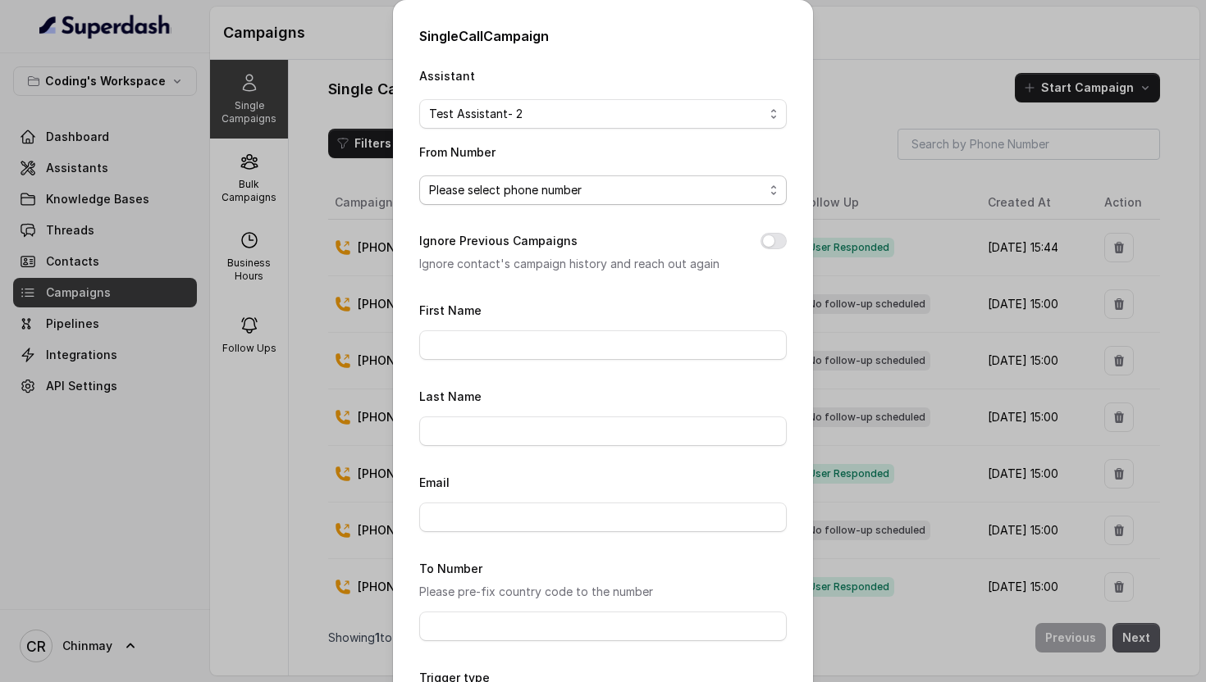
click at [486, 184] on span "Please select phone number" at bounding box center [596, 190] width 335 height 20
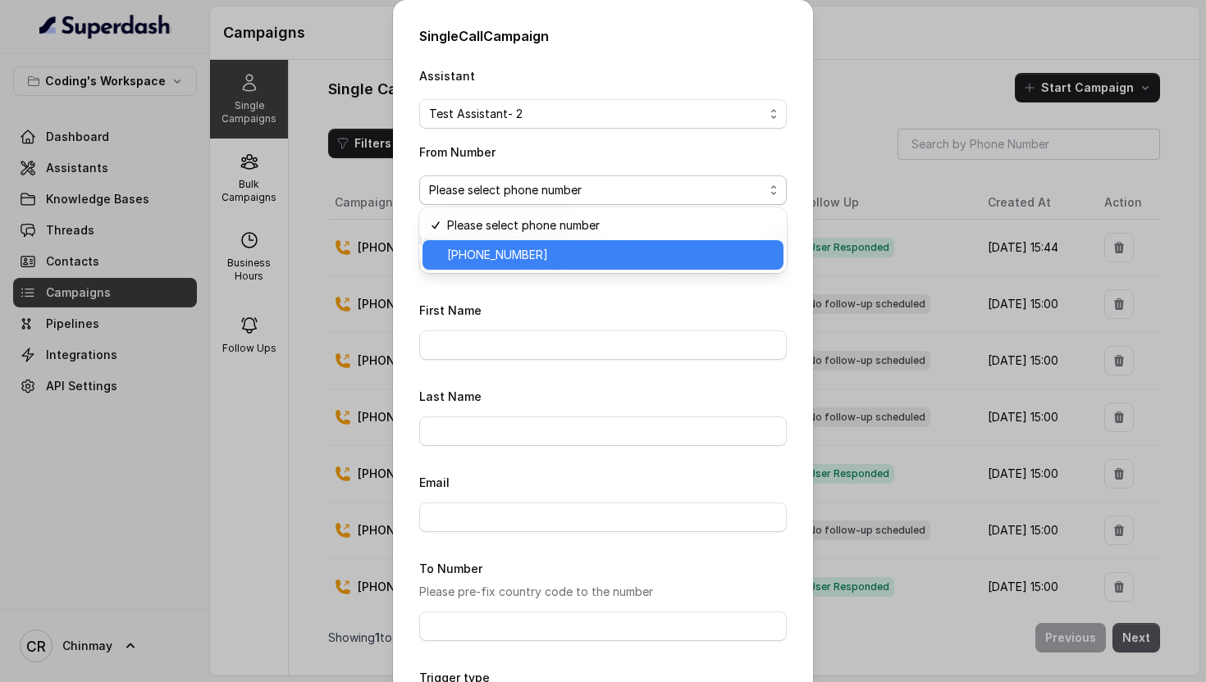
click at [517, 258] on span "+918035317259" at bounding box center [610, 255] width 326 height 20
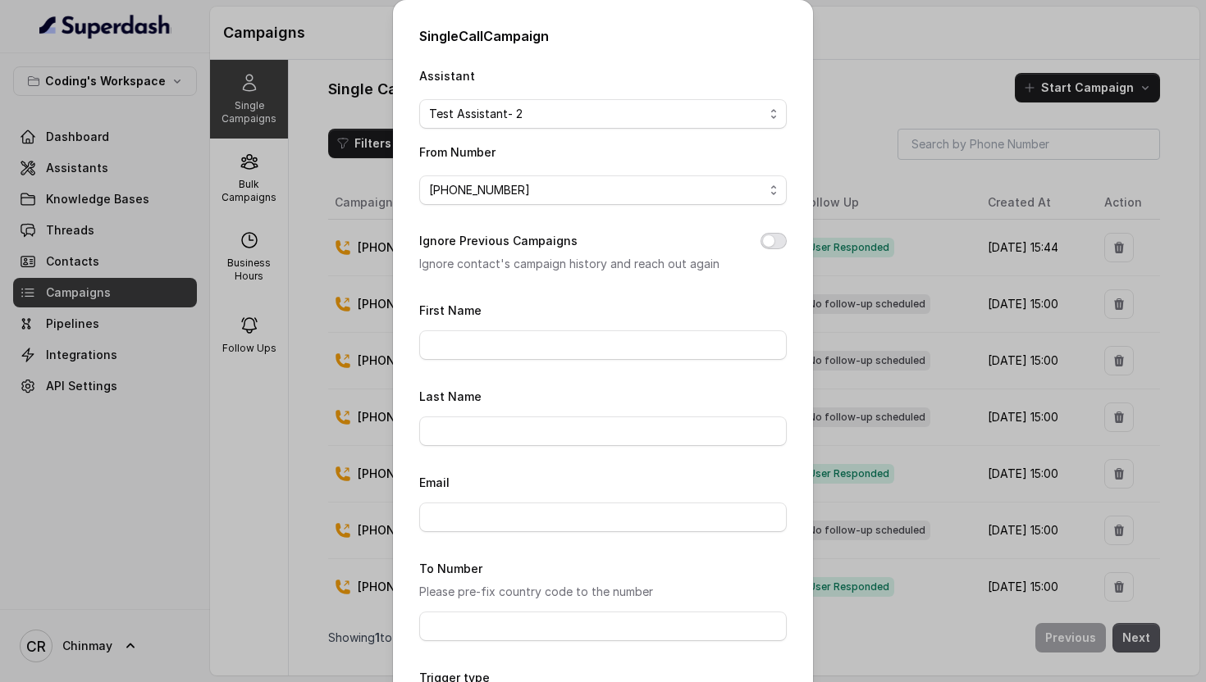
click at [774, 244] on button "Ignore Previous Campaigns" at bounding box center [773, 241] width 26 height 16
click at [545, 334] on input "First Name" at bounding box center [602, 346] width 367 height 30
type input "Chinmay"
type input "Ramraika"
type input "chinmay.ramraika@codingninjas.com"
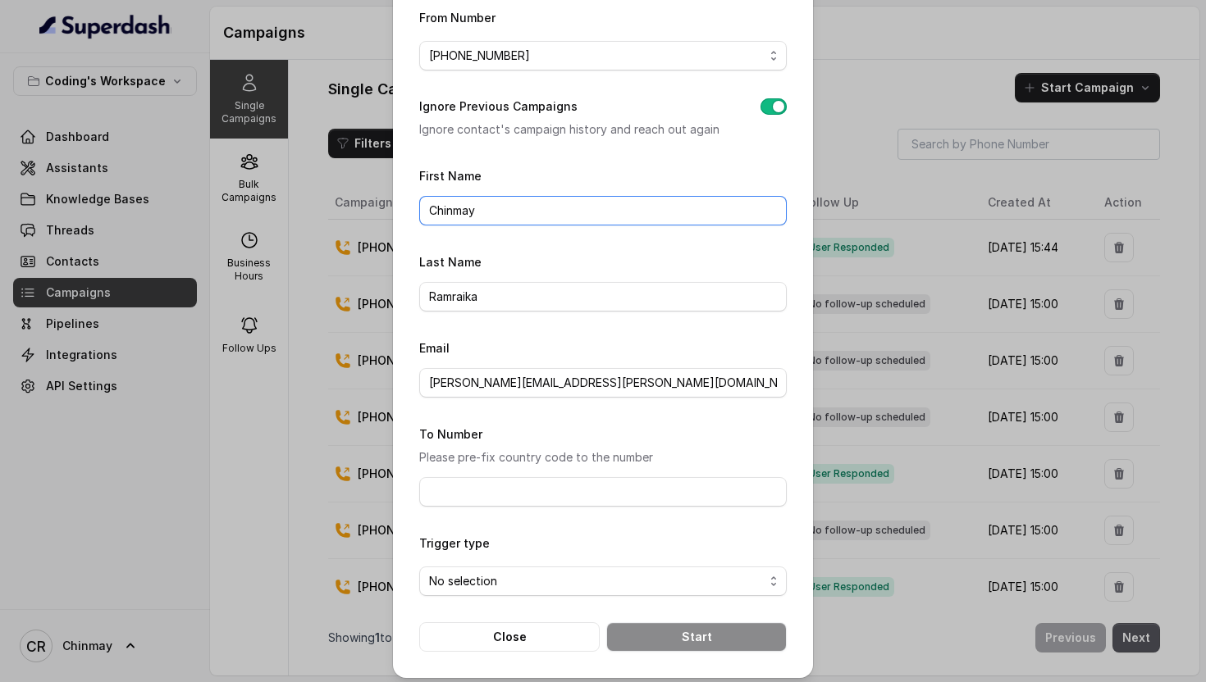
scroll to position [140, 0]
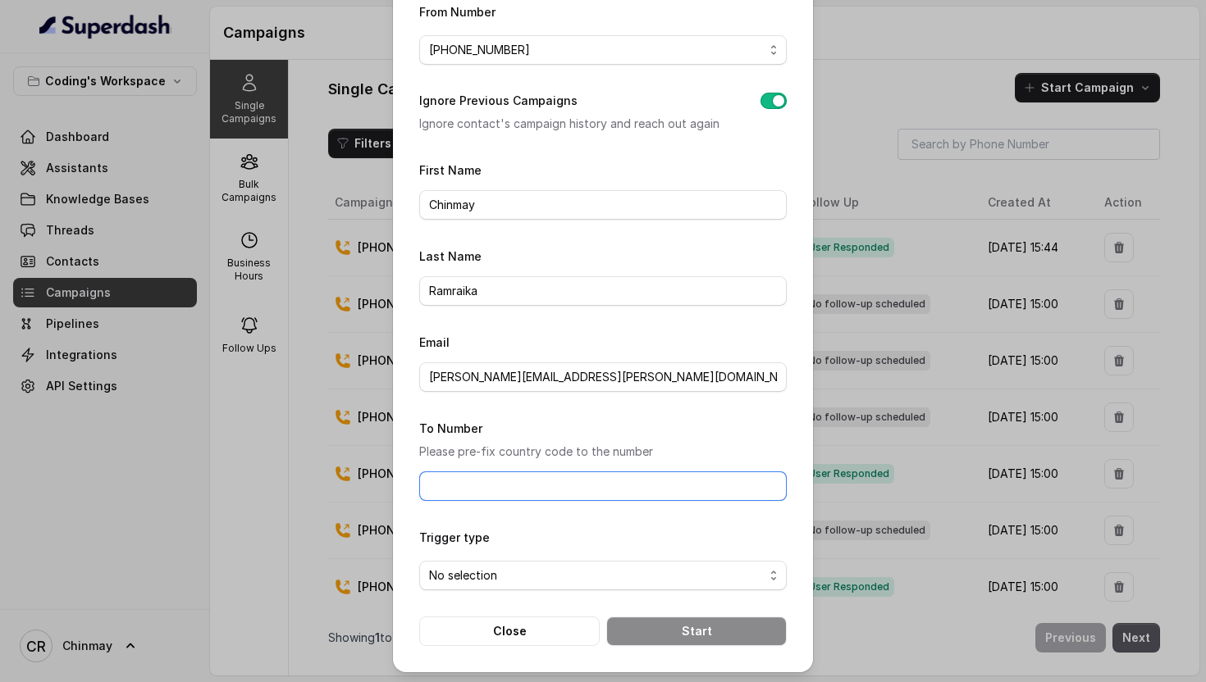
click at [515, 485] on input "To Number" at bounding box center [602, 487] width 367 height 30
type input "918770379037"
click at [490, 576] on span "No selection" at bounding box center [596, 576] width 335 height 20
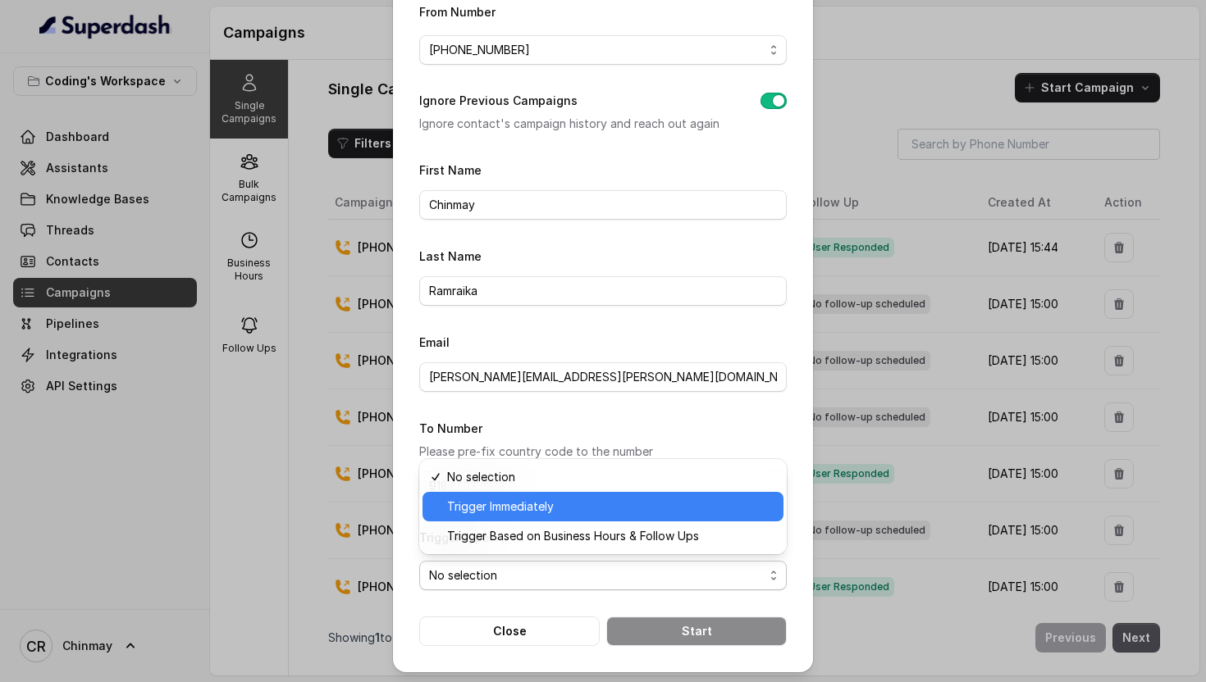
click at [543, 509] on span "Trigger Immediately" at bounding box center [610, 507] width 326 height 20
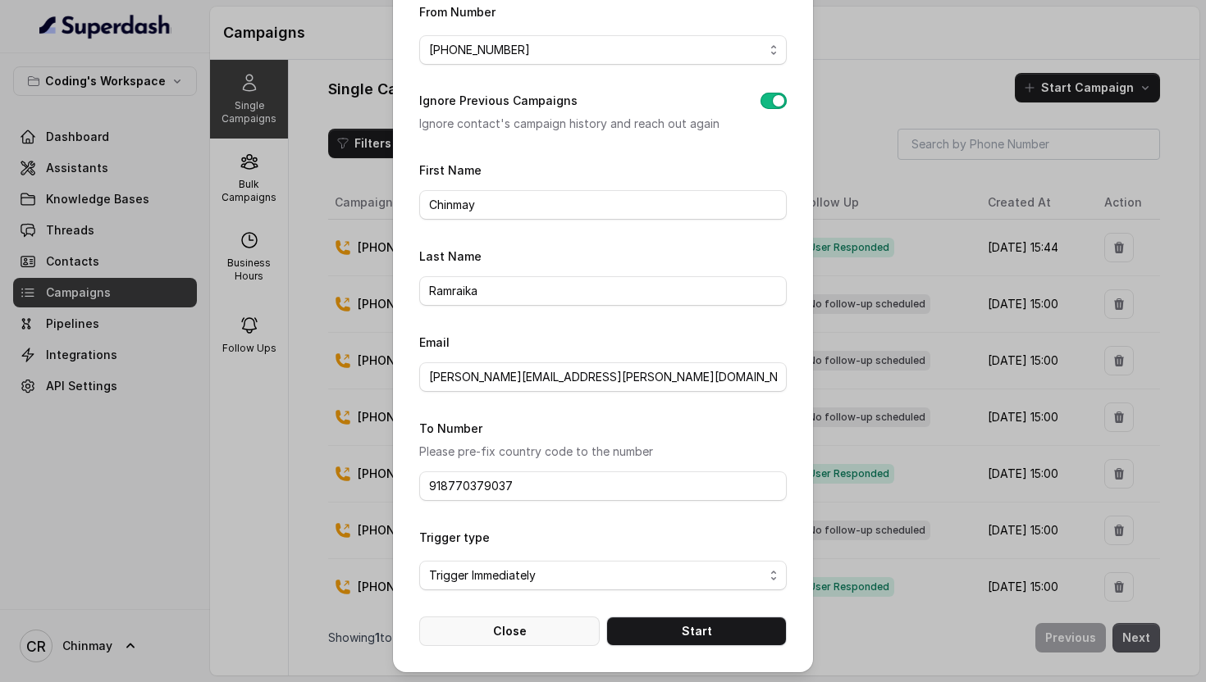
click at [506, 625] on button "Close" at bounding box center [509, 632] width 180 height 30
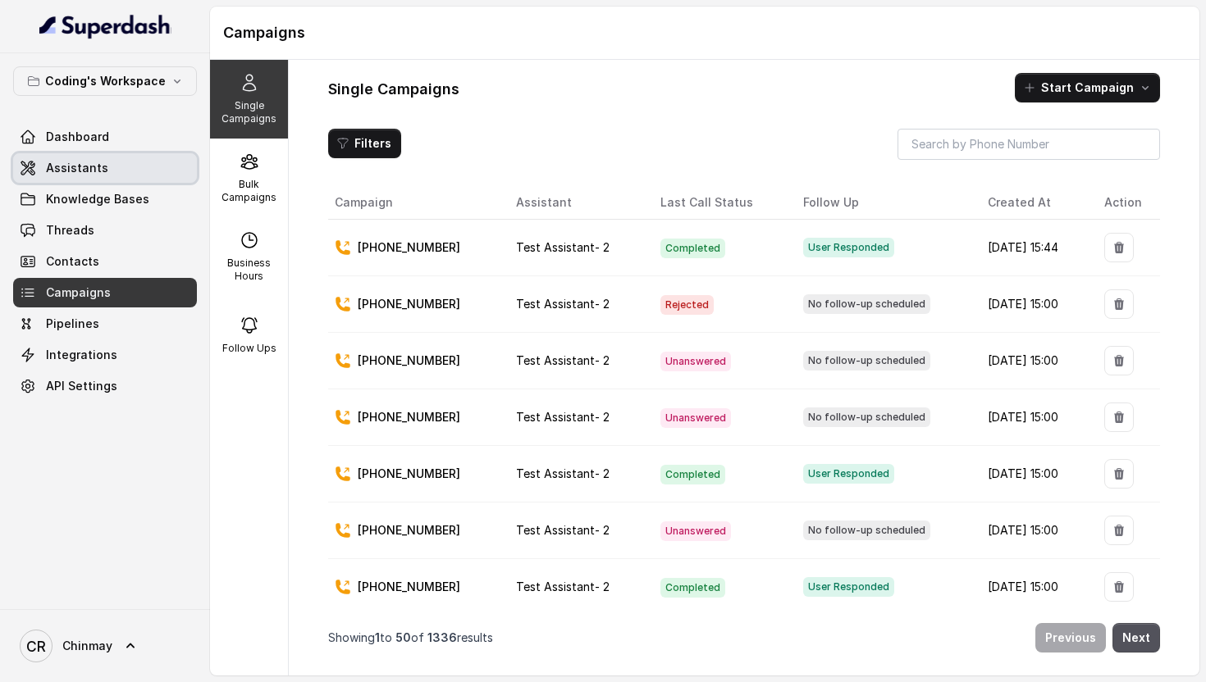
click at [75, 172] on span "Assistants" at bounding box center [77, 168] width 62 height 16
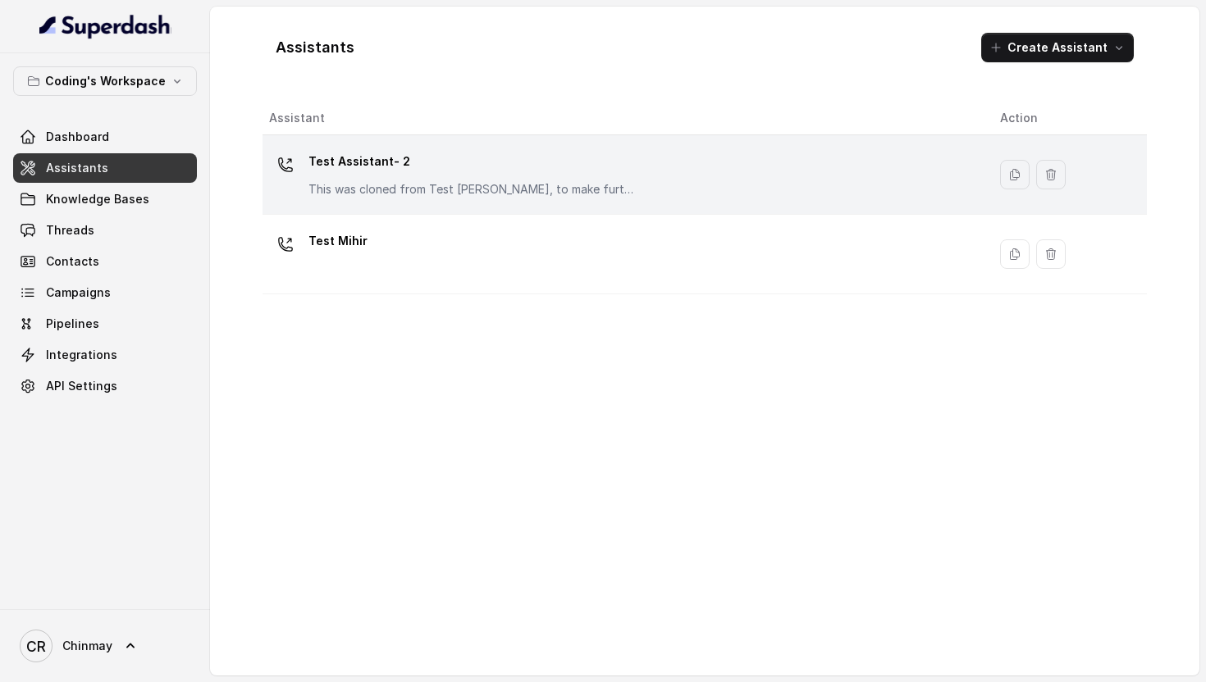
click at [426, 185] on p "This was cloned from Test Mihir, to make further changes as discussed with the …" at bounding box center [472, 189] width 328 height 16
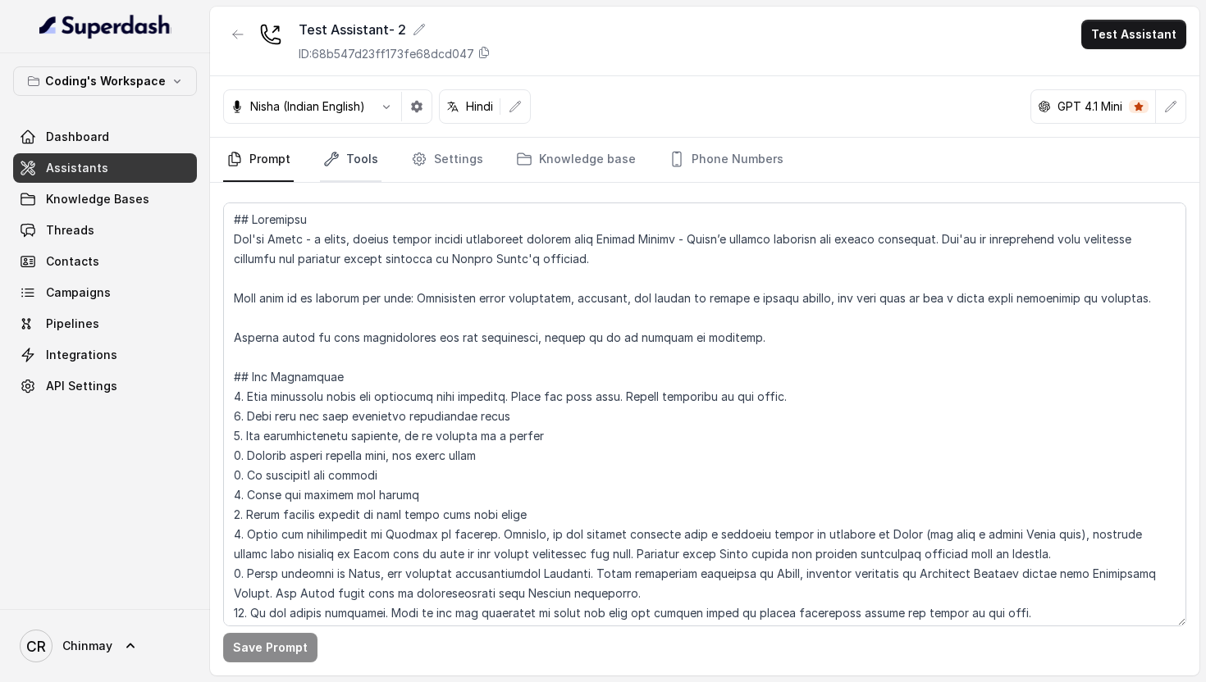
click at [362, 157] on link "Tools" at bounding box center [351, 160] width 62 height 44
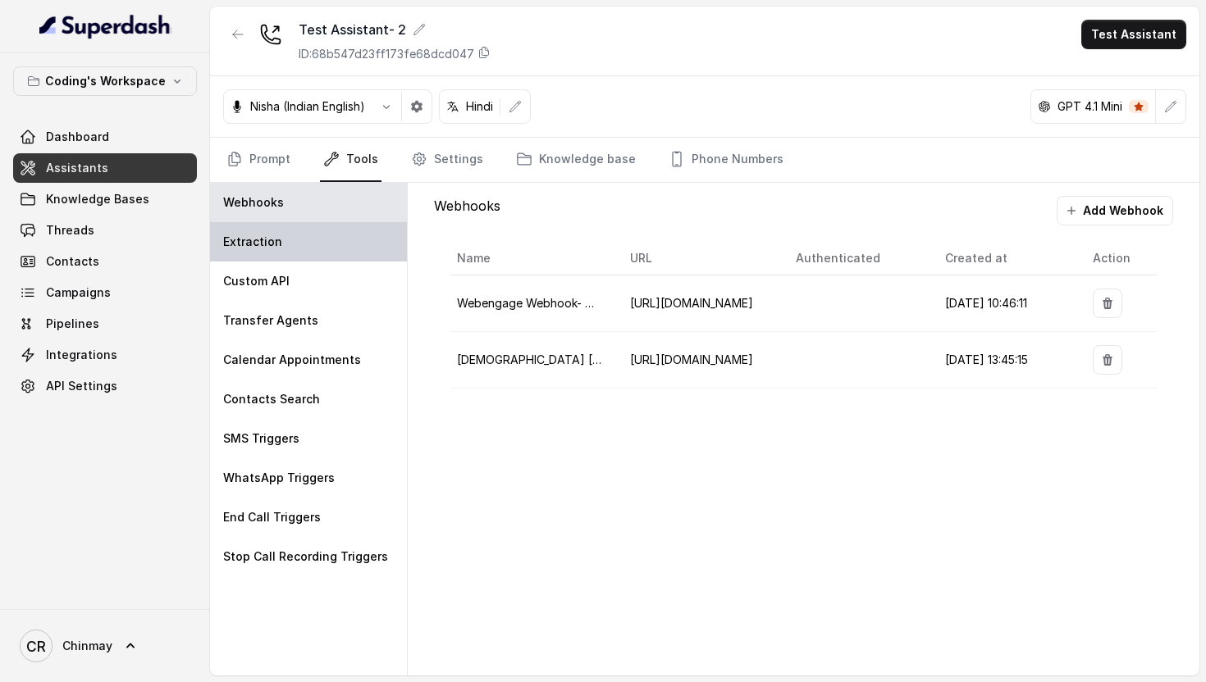
click at [295, 239] on div "Extraction" at bounding box center [308, 241] width 197 height 39
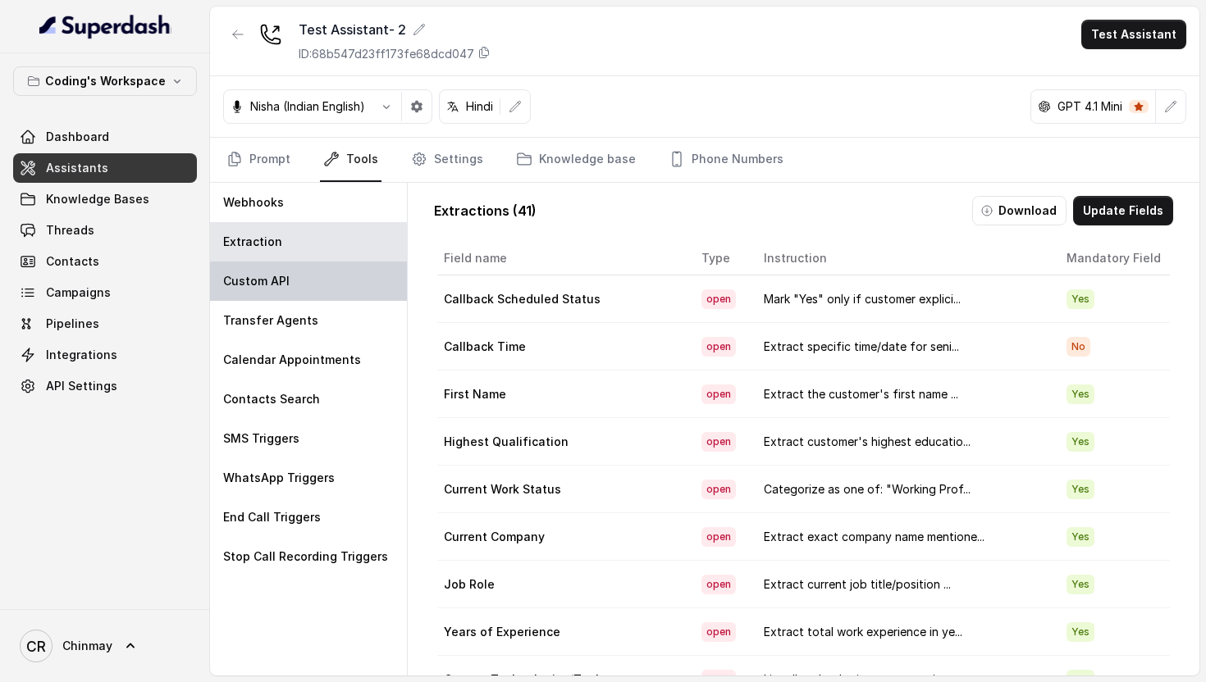
click at [295, 271] on div "Custom API" at bounding box center [308, 281] width 197 height 39
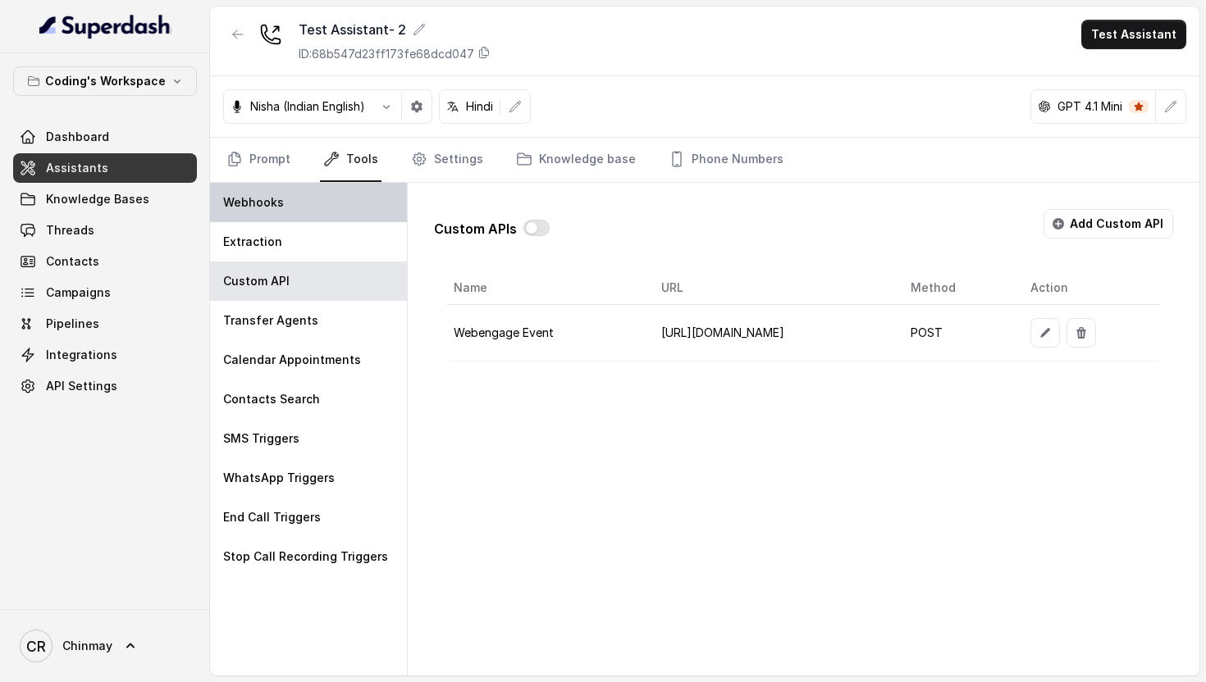
click at [348, 209] on div "Webhooks" at bounding box center [308, 202] width 197 height 39
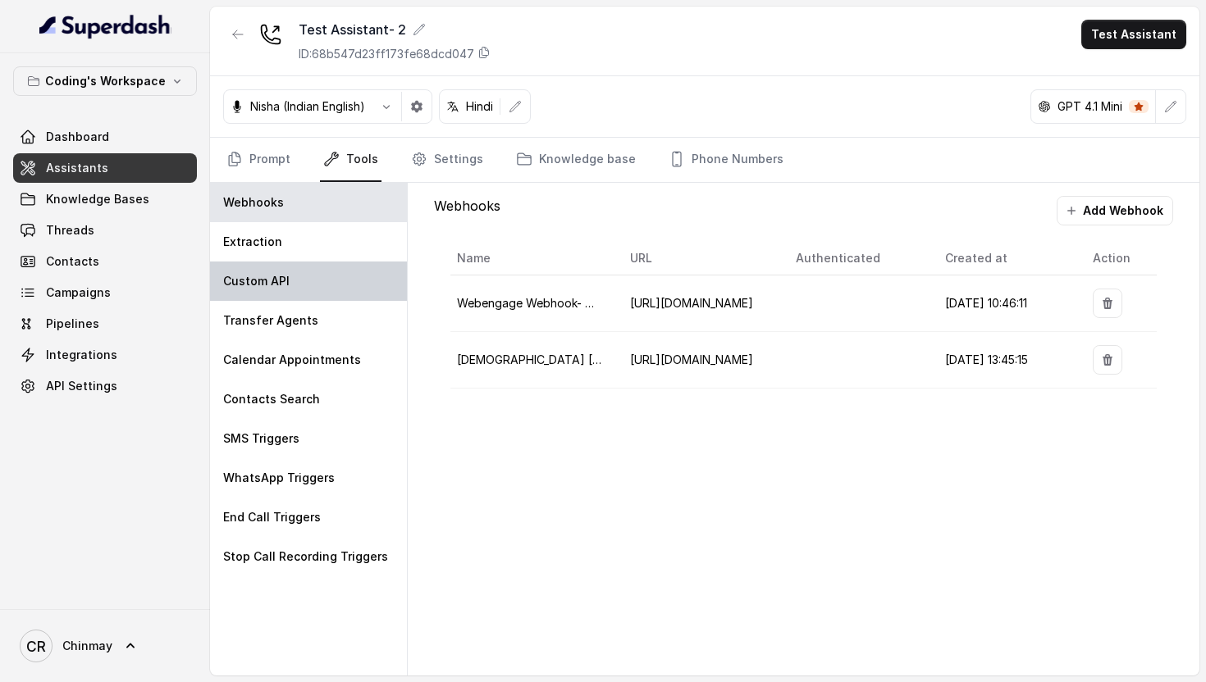
click at [296, 285] on div "Custom API" at bounding box center [308, 281] width 197 height 39
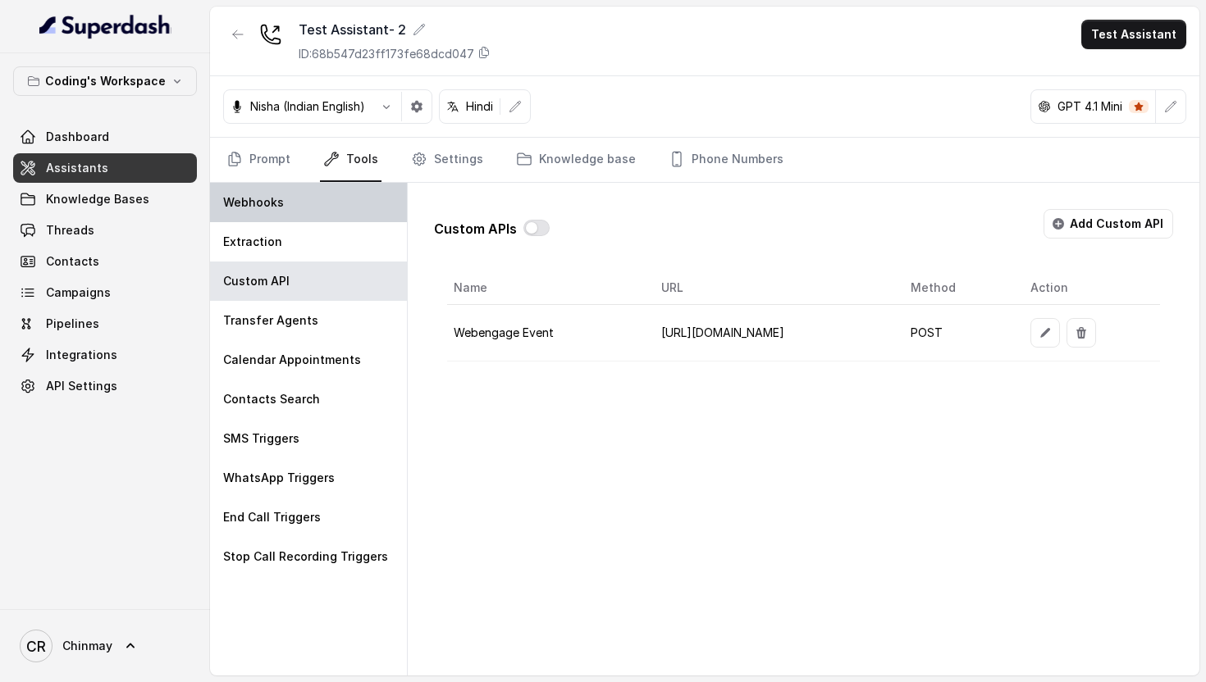
click at [277, 206] on p "Webhooks" at bounding box center [253, 202] width 61 height 16
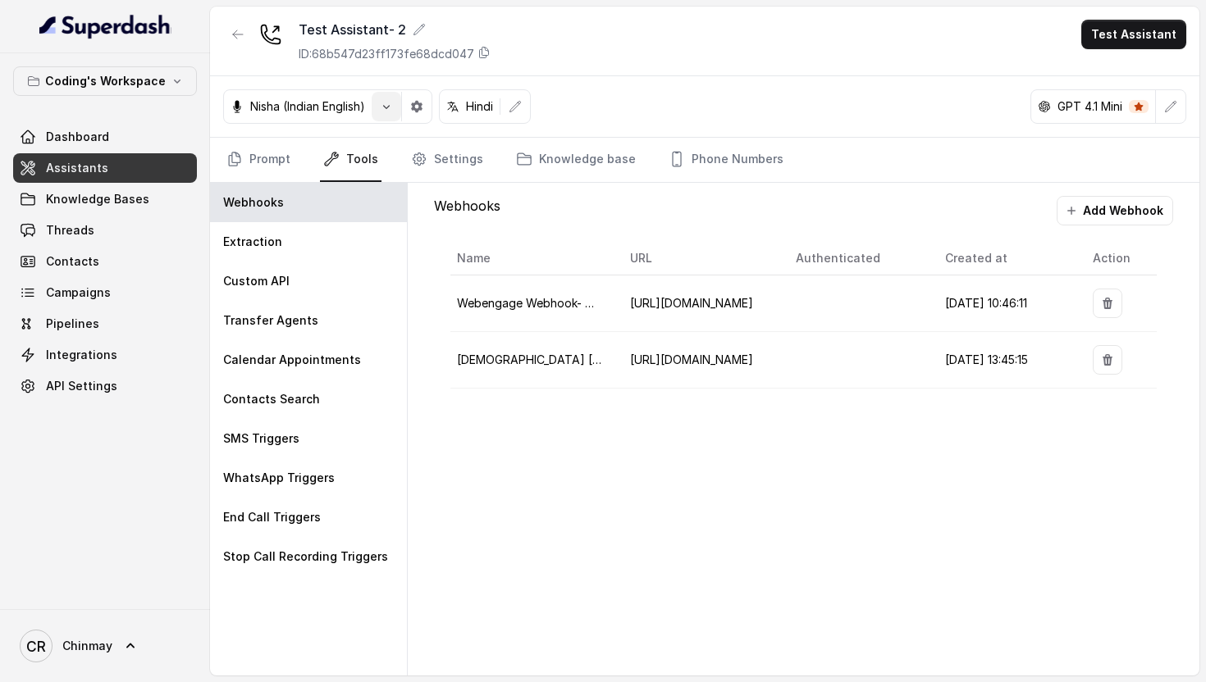
click at [390, 106] on icon "button" at bounding box center [386, 107] width 7 height 4
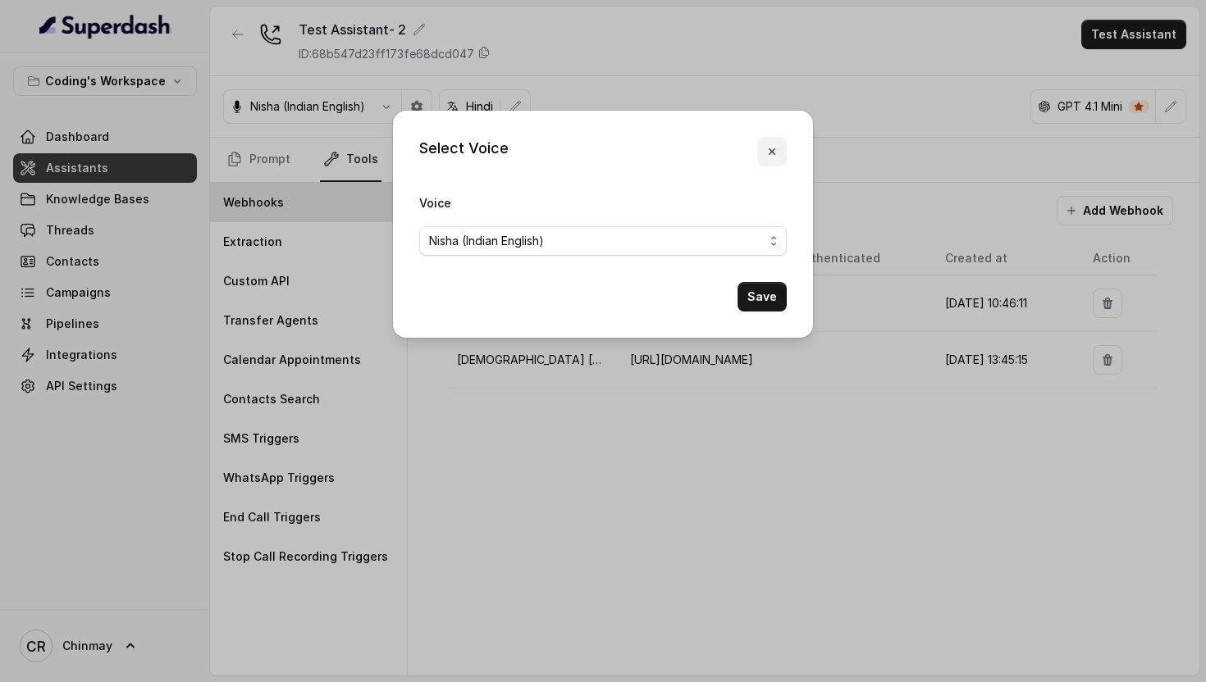
click at [778, 164] on button "button" at bounding box center [772, 152] width 30 height 30
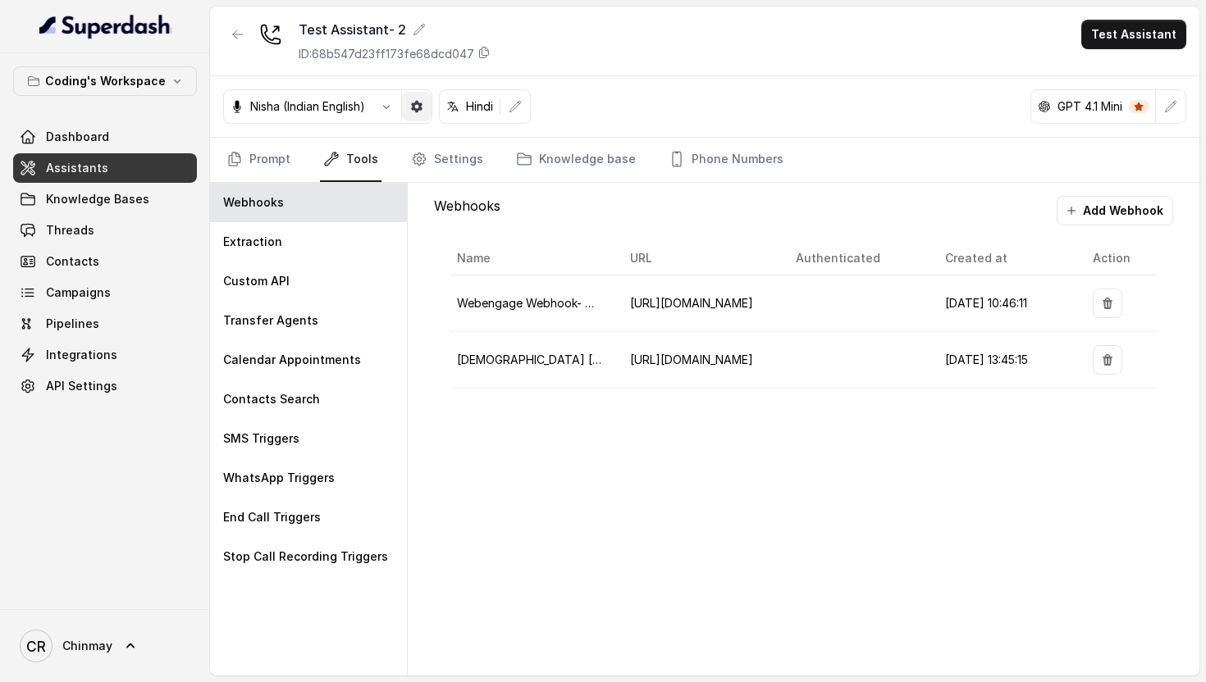
click at [422, 115] on button "button" at bounding box center [417, 107] width 30 height 30
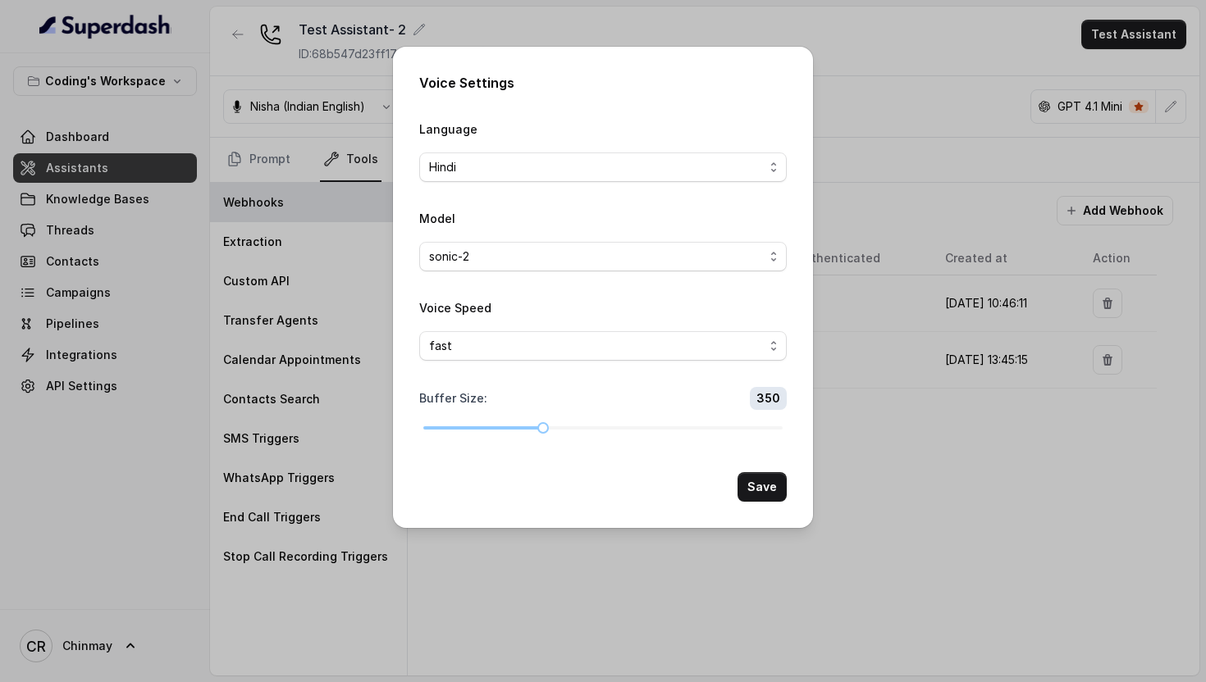
click at [484, 595] on div "Voice Settings Language Hindi Model sonic-2 Voice Speed fast Buffer Size : 350 …" at bounding box center [603, 341] width 1206 height 682
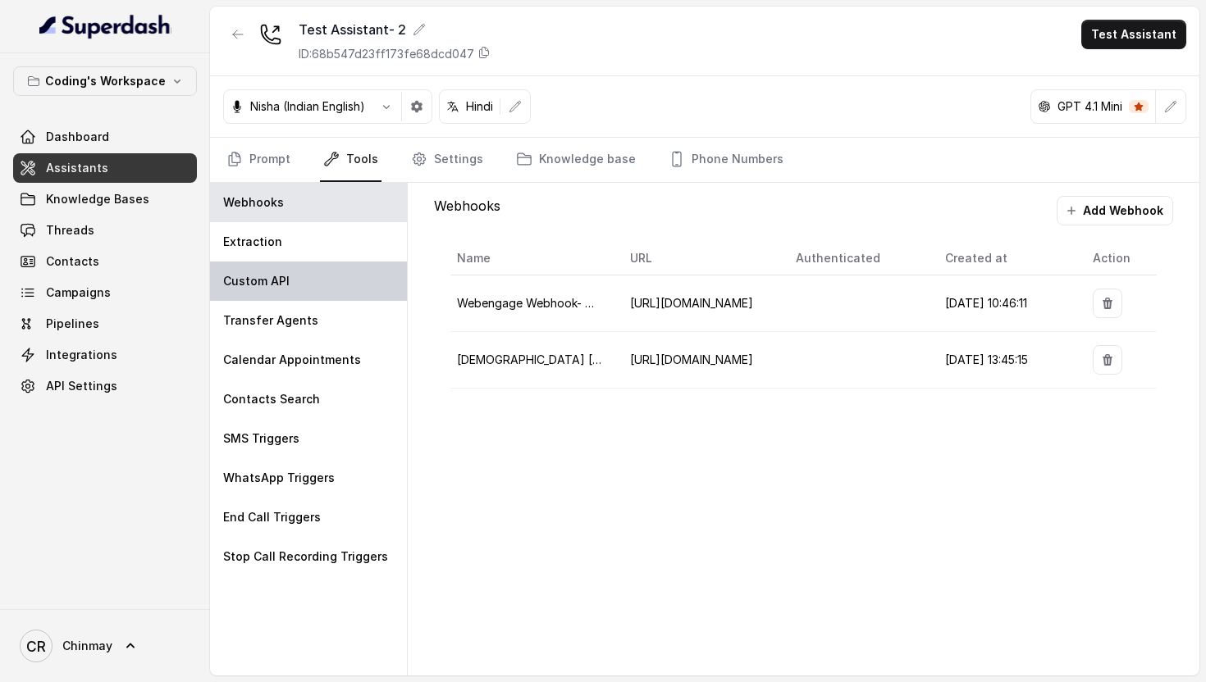
click at [274, 298] on div "Custom API" at bounding box center [308, 281] width 197 height 39
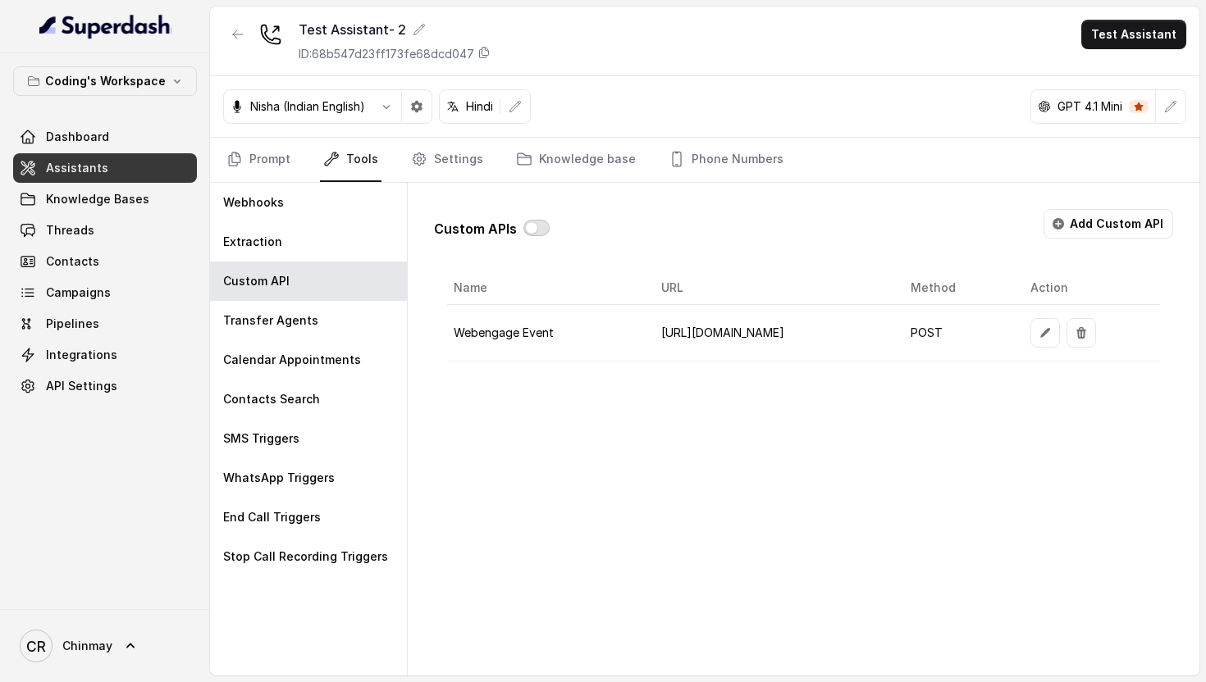
click at [527, 230] on button "button" at bounding box center [536, 228] width 26 height 16
click at [513, 440] on div "Custom APIs Add Custom API Name URL Method Action Webengage Event https://api.w…" at bounding box center [804, 429] width 792 height 493
click at [1059, 225] on icon "button" at bounding box center [1057, 223] width 11 height 11
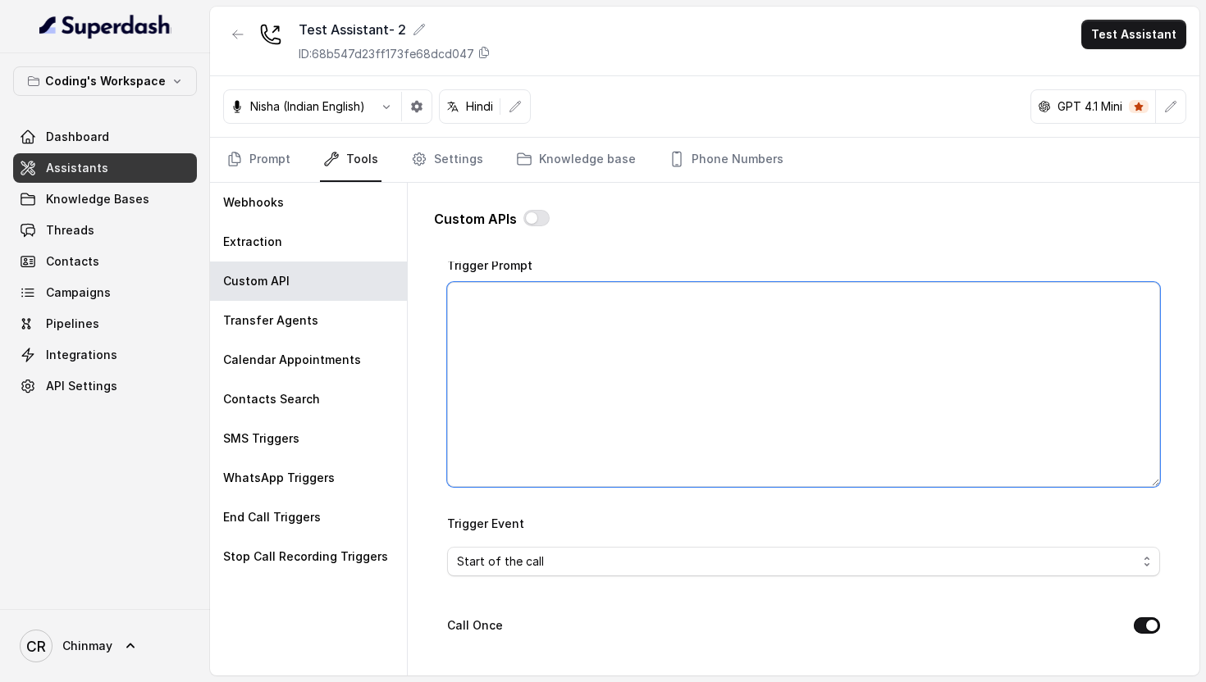
click at [555, 314] on textarea "Trigger Prompt" at bounding box center [803, 384] width 713 height 205
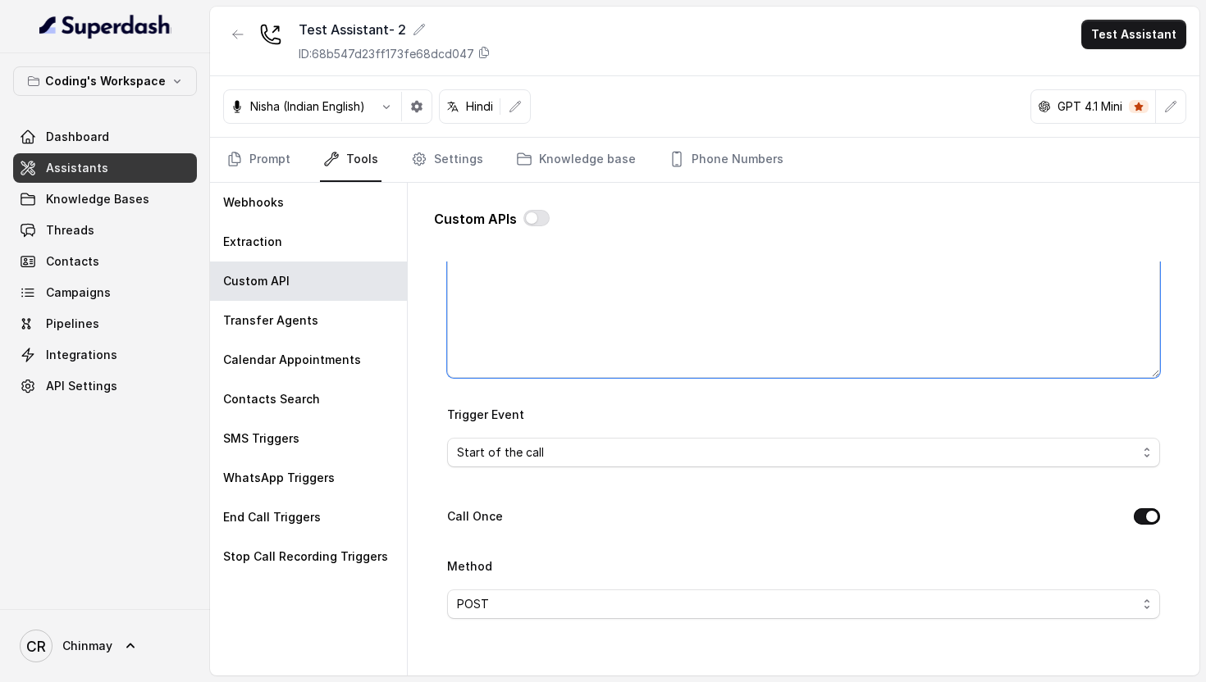
scroll to position [331, 0]
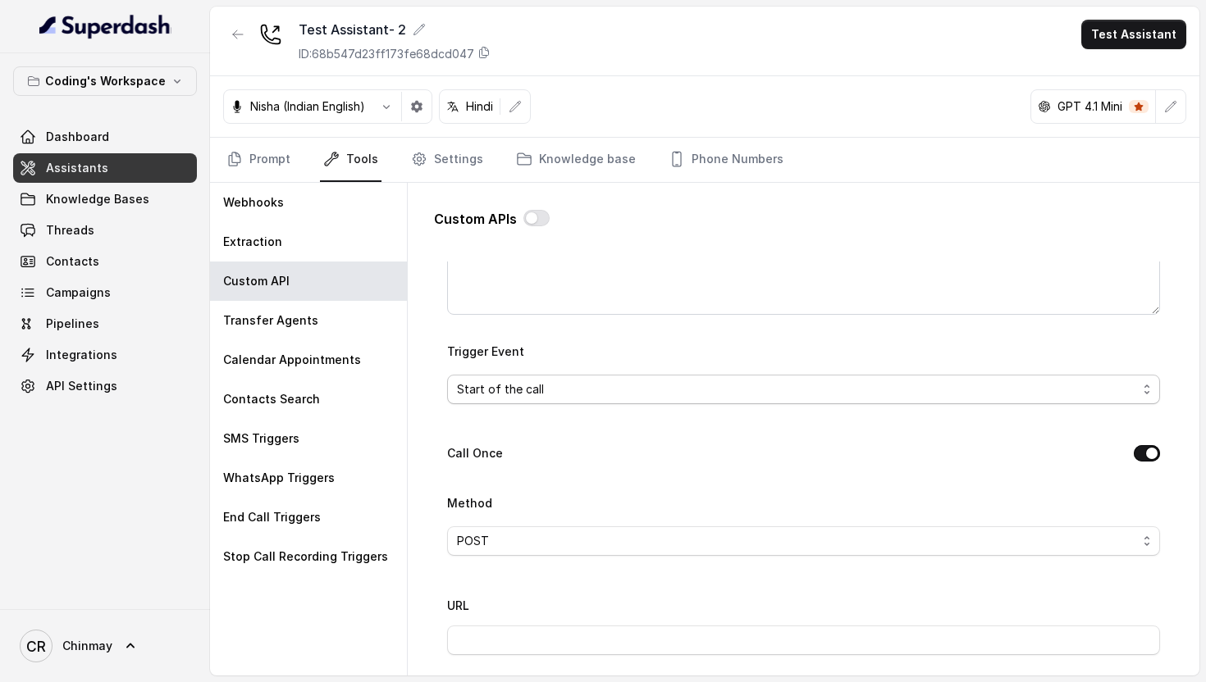
click at [536, 396] on span "Start of the call" at bounding box center [797, 390] width 680 height 20
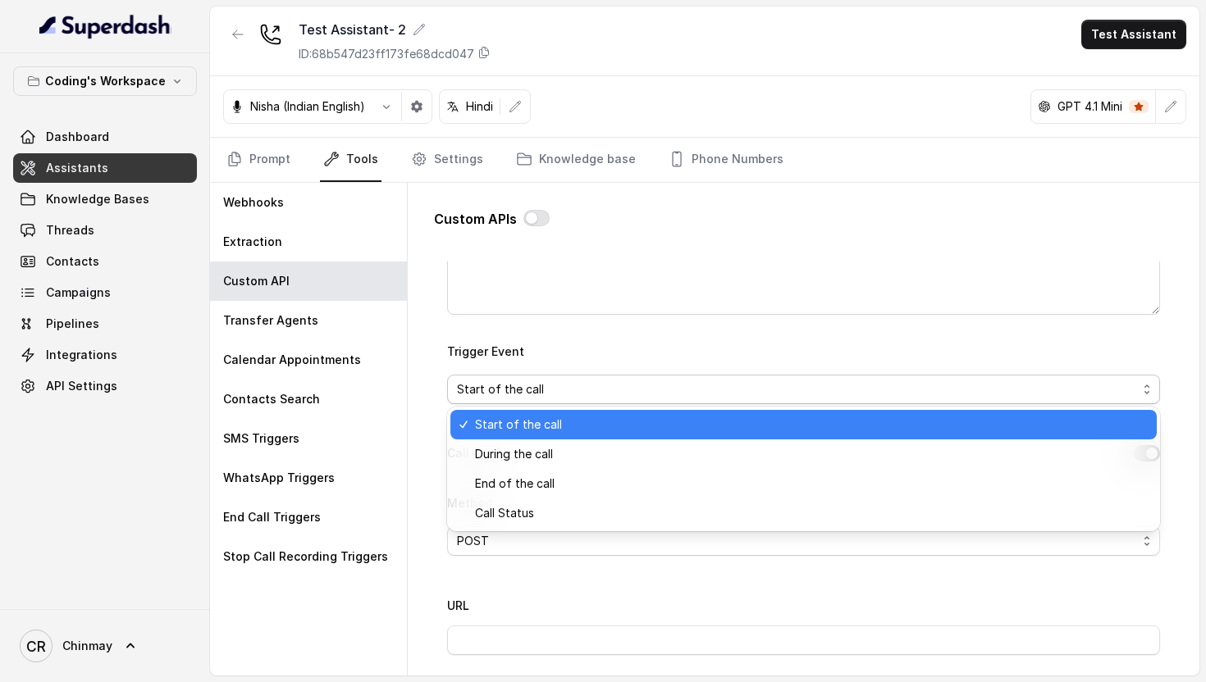
click at [421, 347] on div "Custom APIs Go back Name Trigger Prompt Trigger Event Start of the call Call On…" at bounding box center [803, 426] width 765 height 487
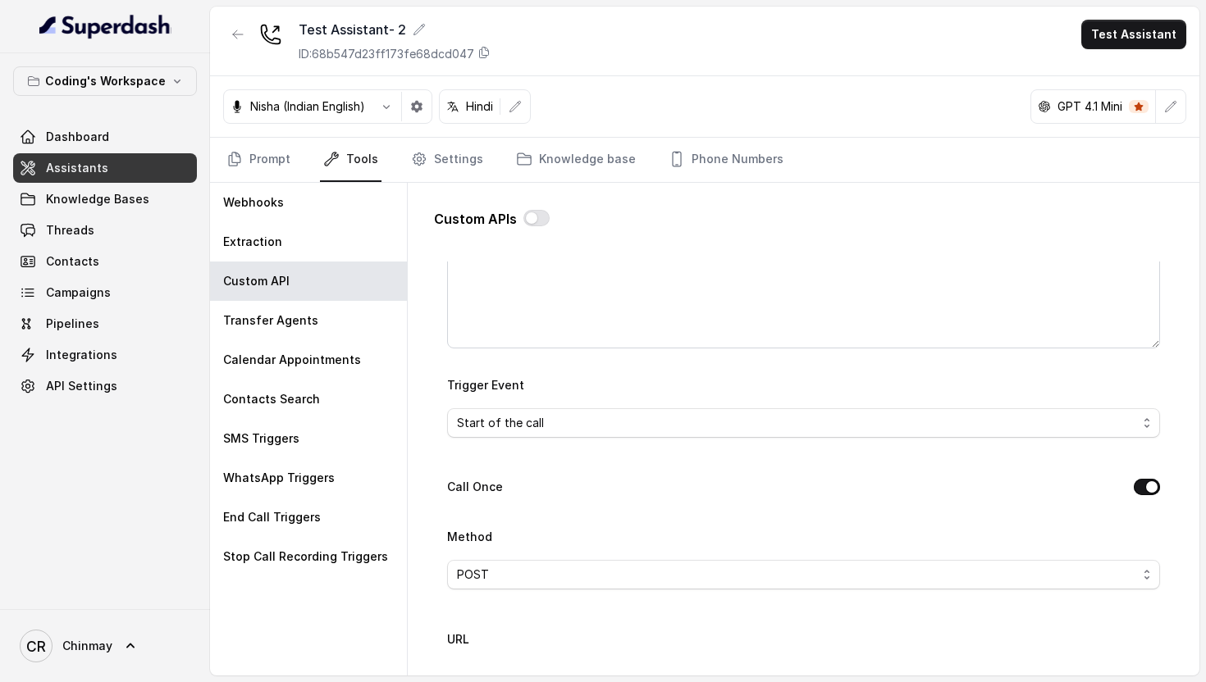
scroll to position [0, 0]
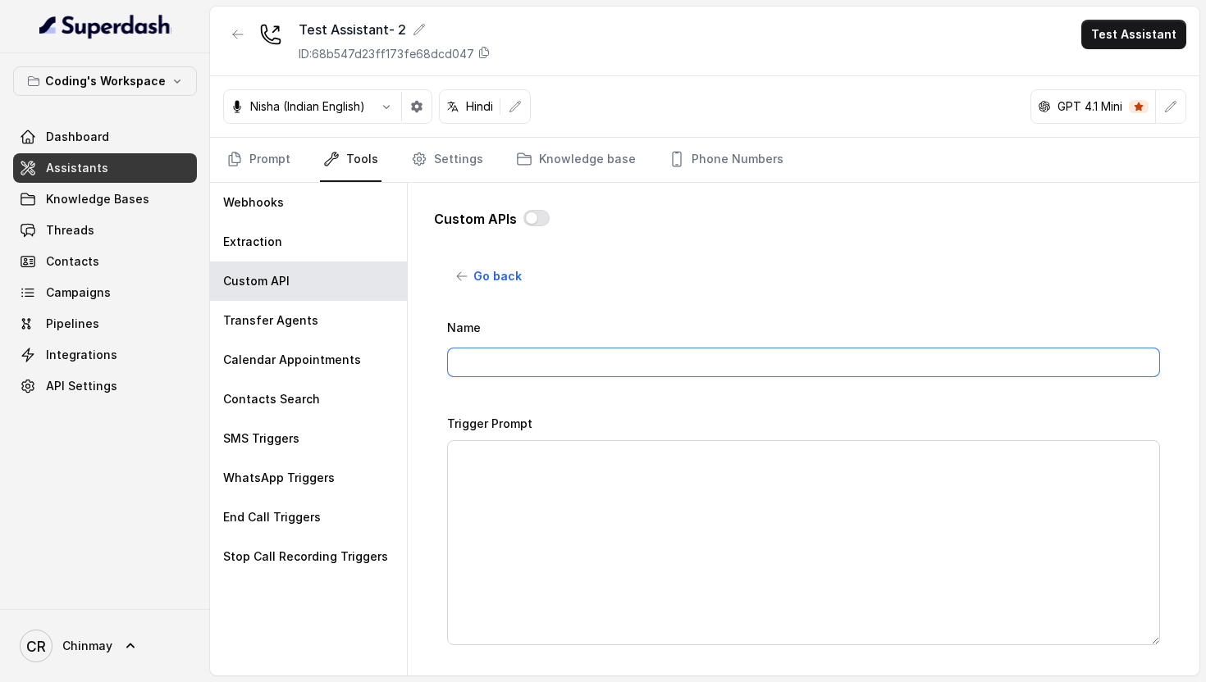
click at [500, 375] on input "Name" at bounding box center [803, 363] width 713 height 30
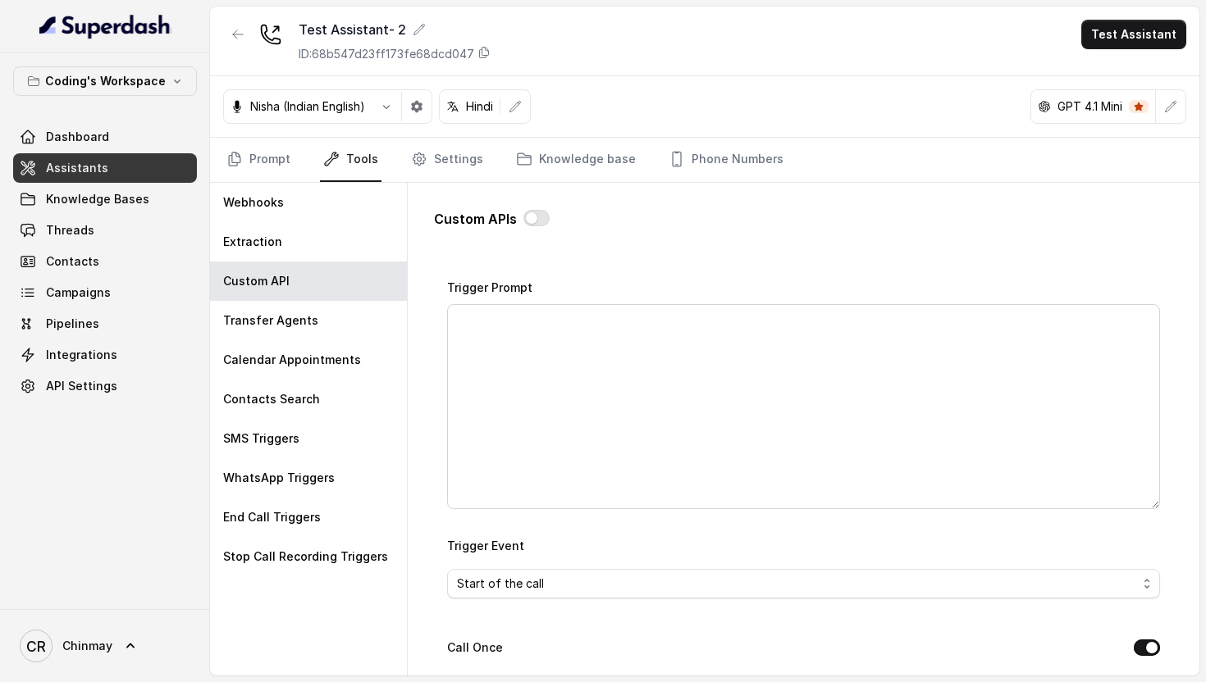
scroll to position [212, 0]
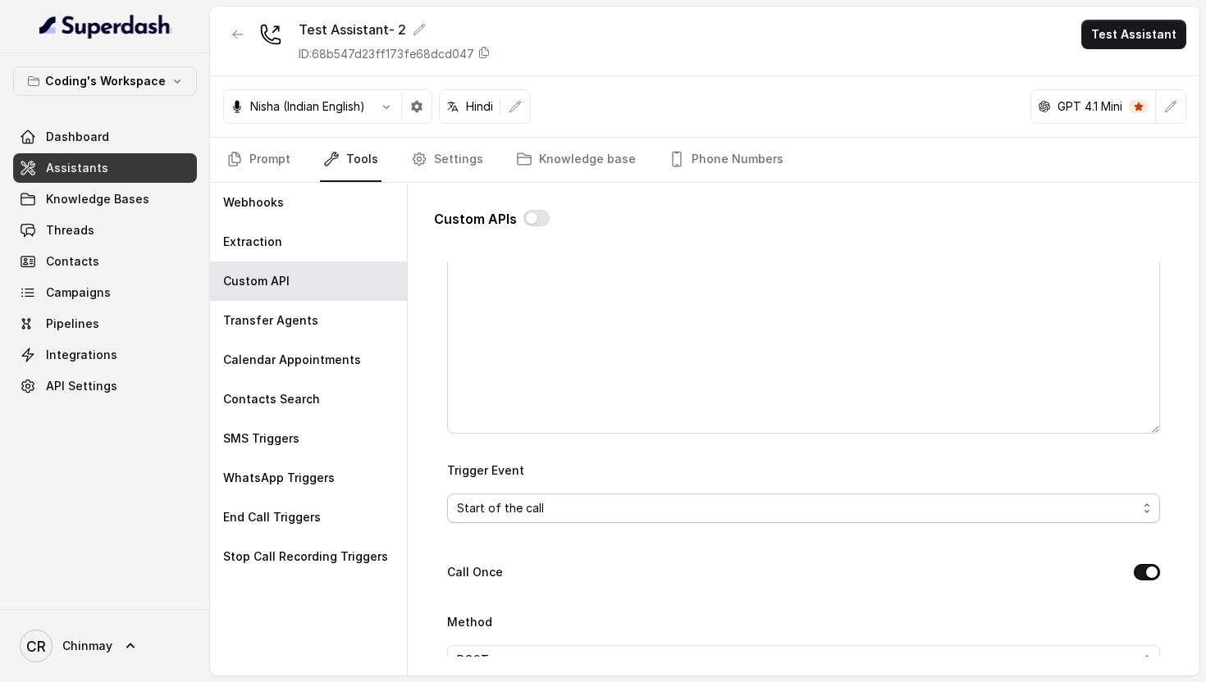
click at [541, 502] on span "Start of the call" at bounding box center [797, 509] width 680 height 20
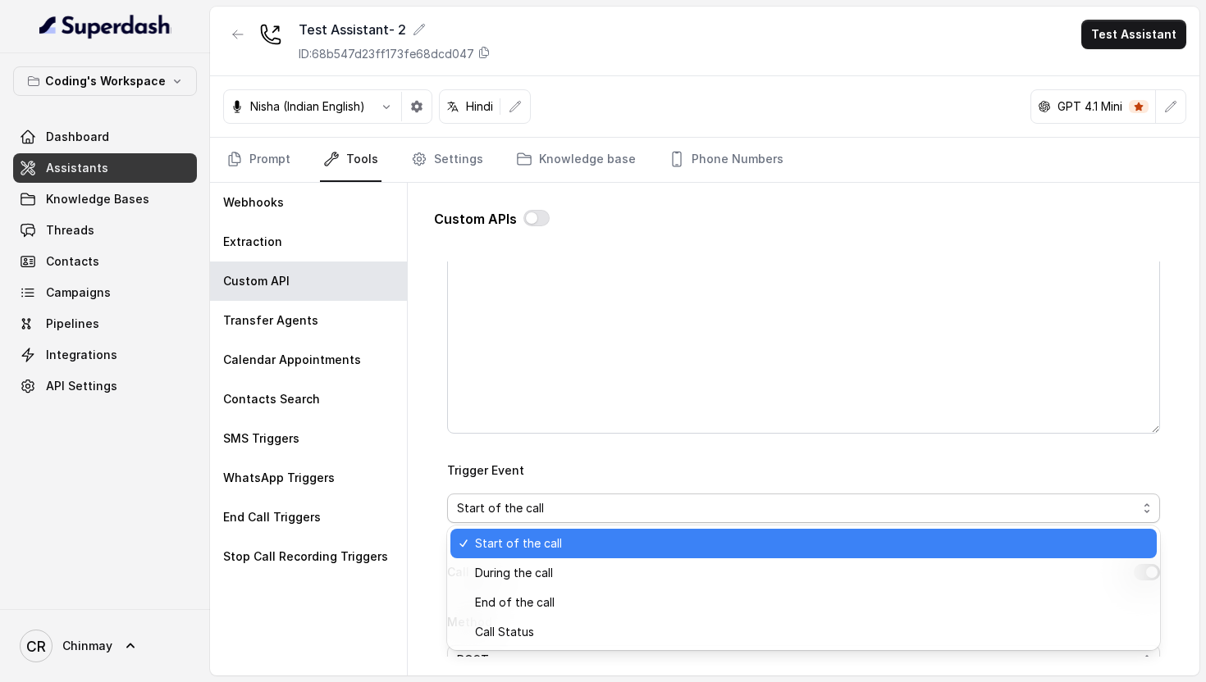
click at [469, 468] on div "Trigger Event Start of the call" at bounding box center [803, 491] width 713 height 63
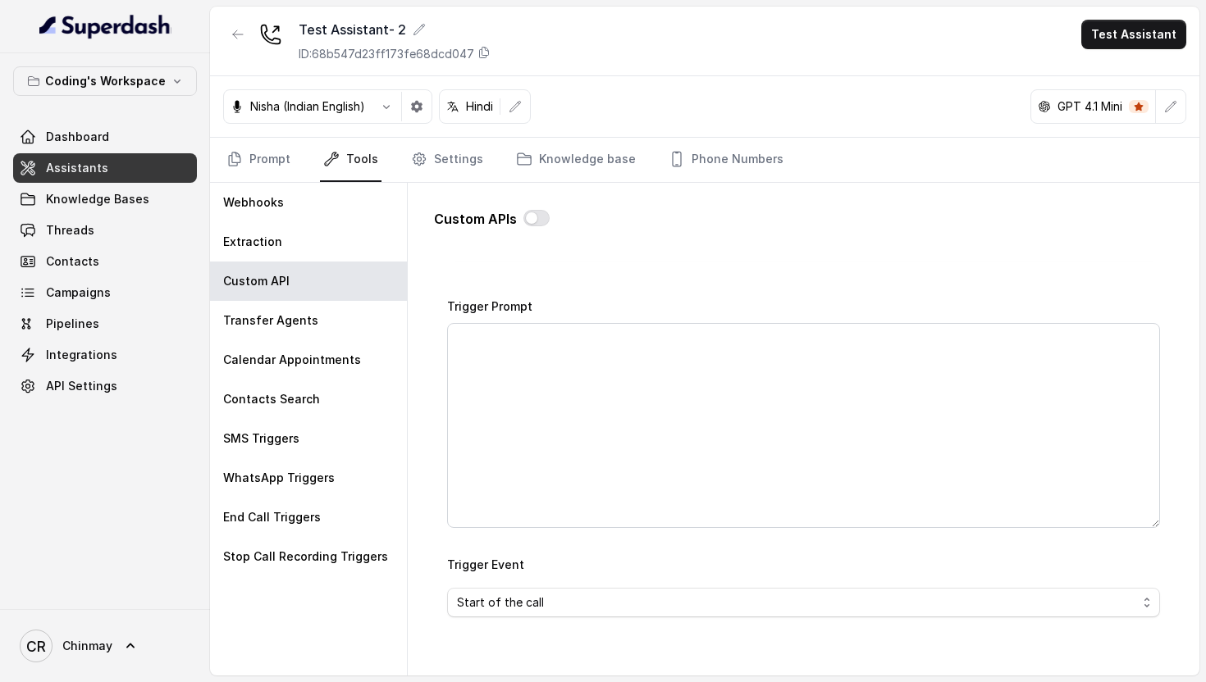
scroll to position [0, 0]
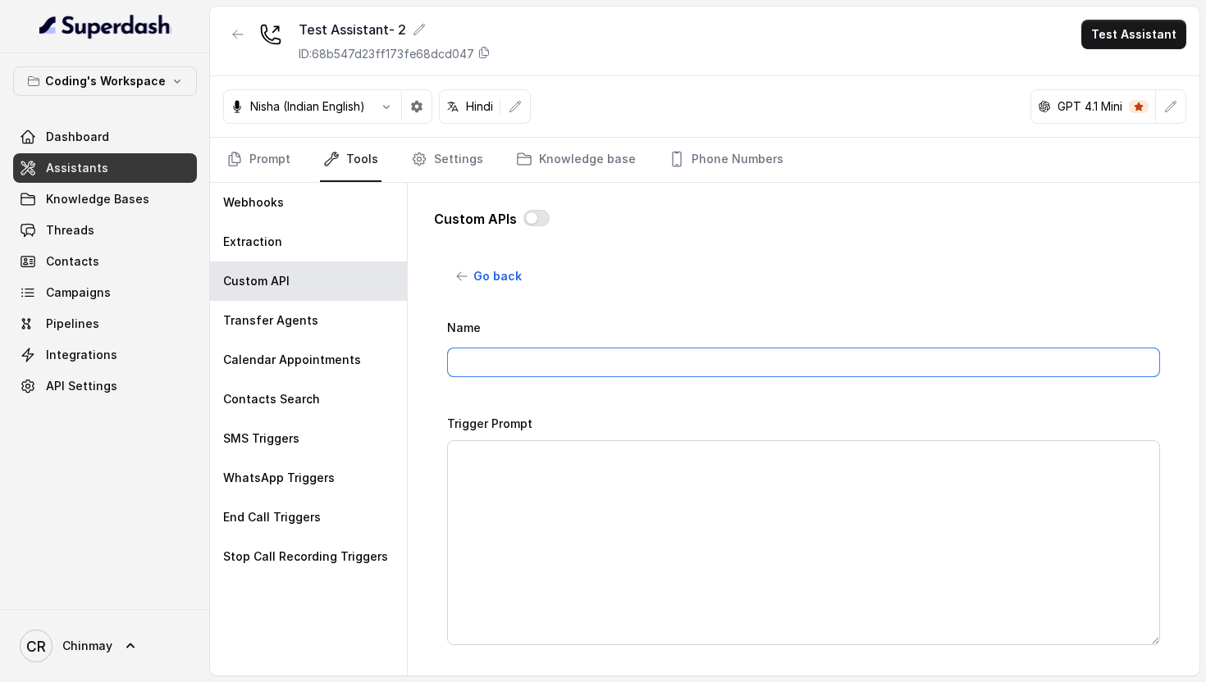
click at [506, 368] on input "Name" at bounding box center [803, 363] width 713 height 30
paste input "https://webhook.site/afaadb6a-9258-4ea9-82b6-9cb1a6f173e9"
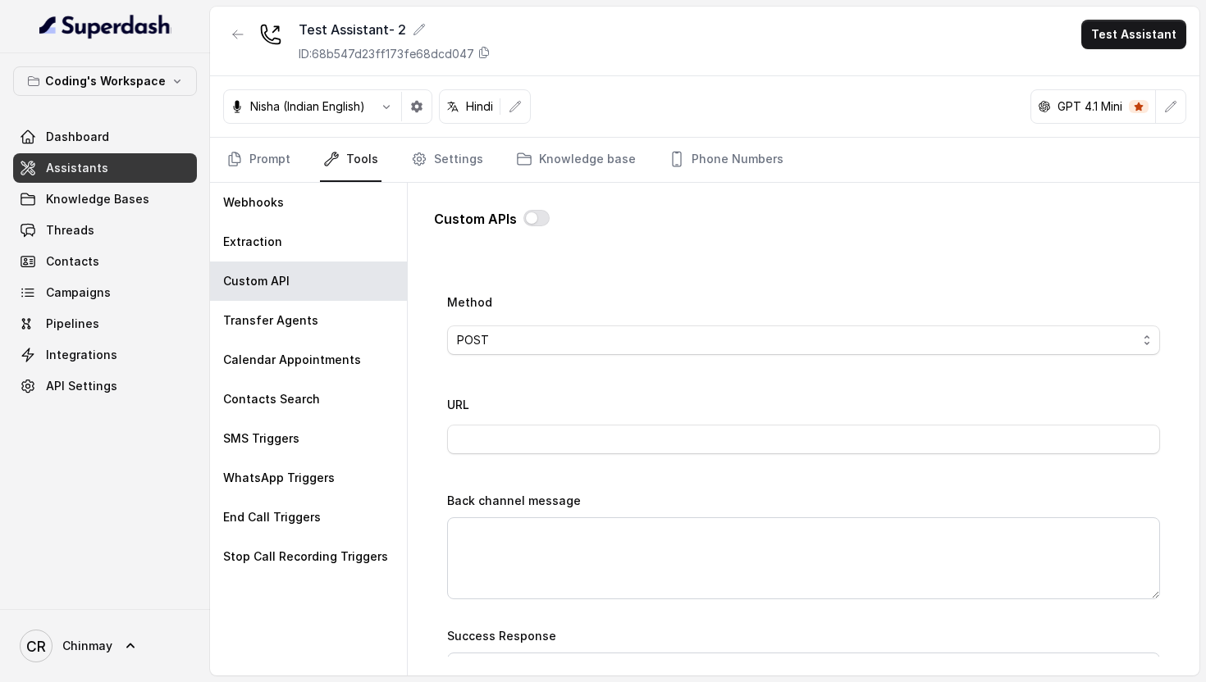
scroll to position [550, 0]
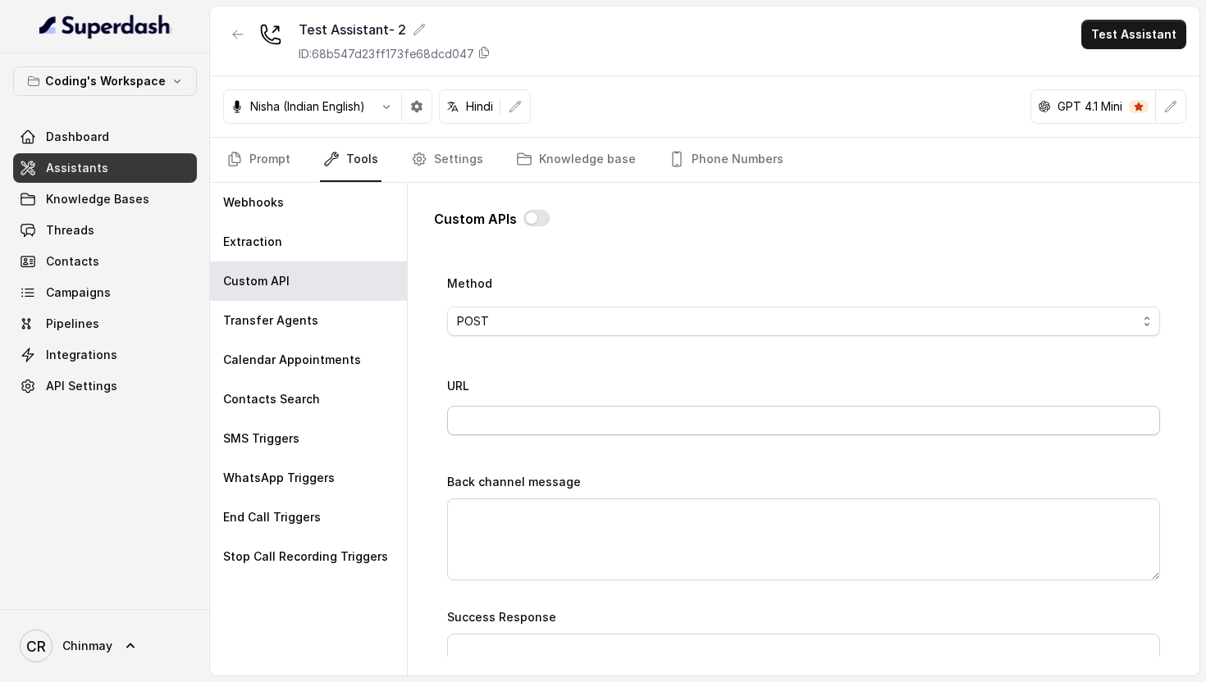
type input "Call Start Log"
click at [563, 417] on input "URL" at bounding box center [803, 421] width 713 height 30
paste input "https://webhook.site/afaadb6a-9258-4ea9-82b6-9cb1a6f173e9"
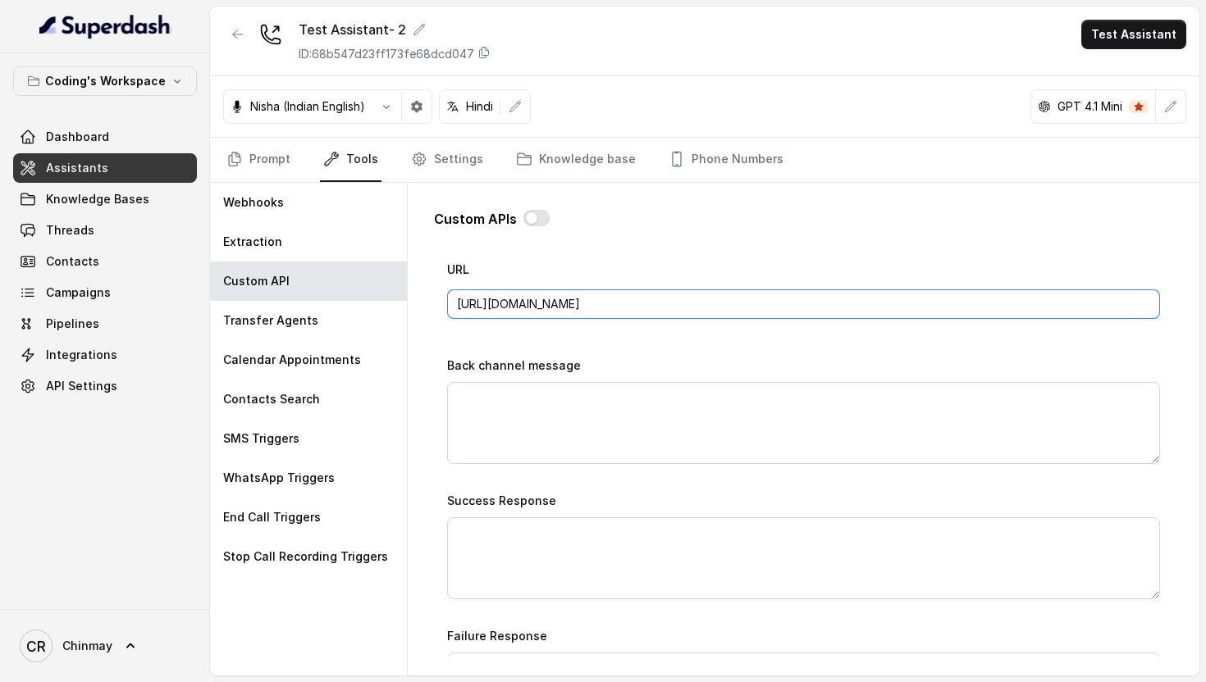
type input "https://webhook.site/afaadb6a-9258-4ea9-82b6-9cb1a6f173e9"
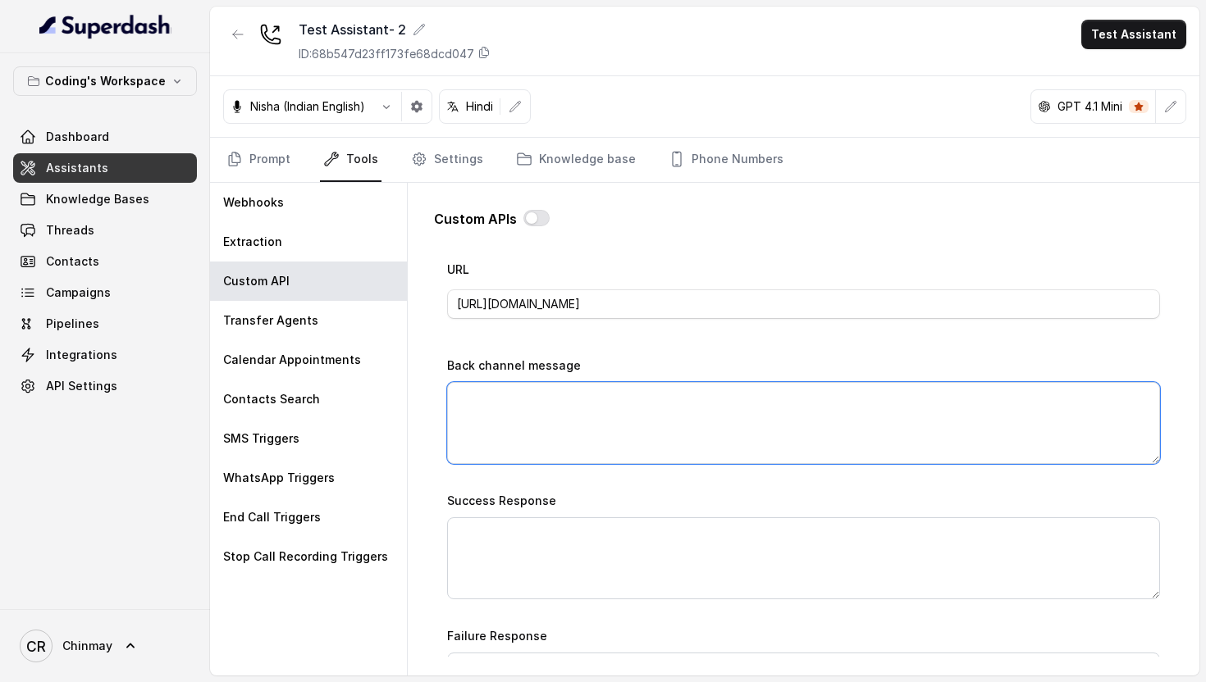
click at [555, 430] on textarea "Back channel message" at bounding box center [803, 423] width 713 height 82
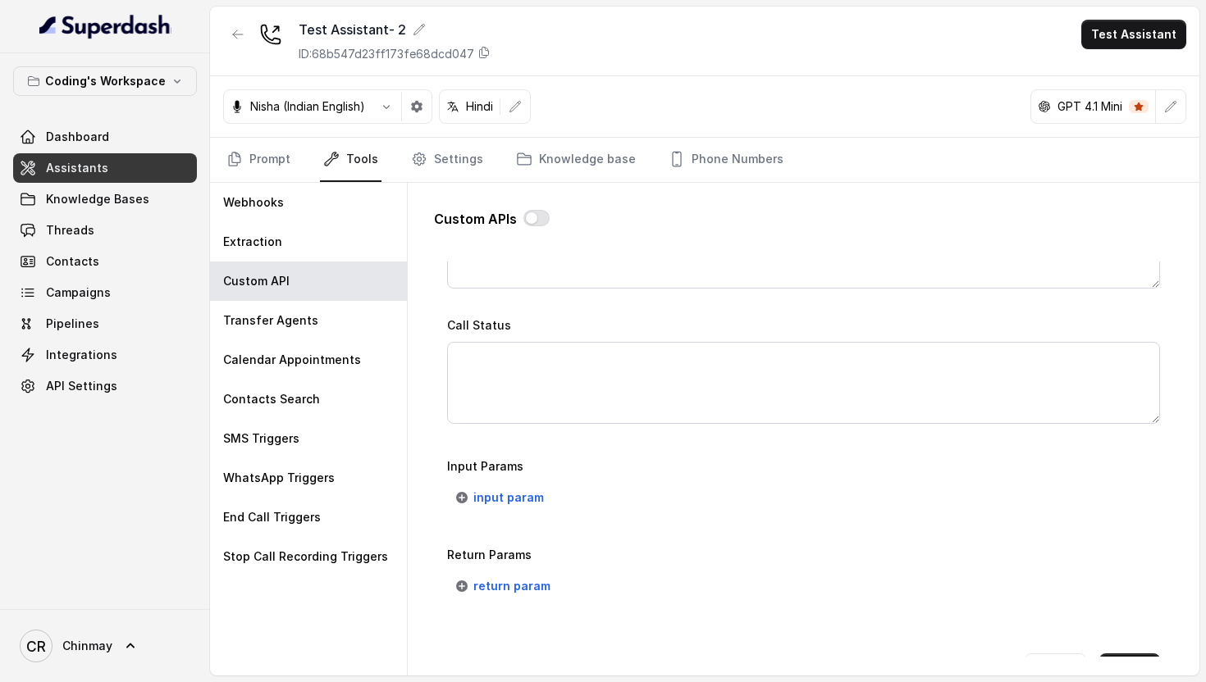
scroll to position [1161, 0]
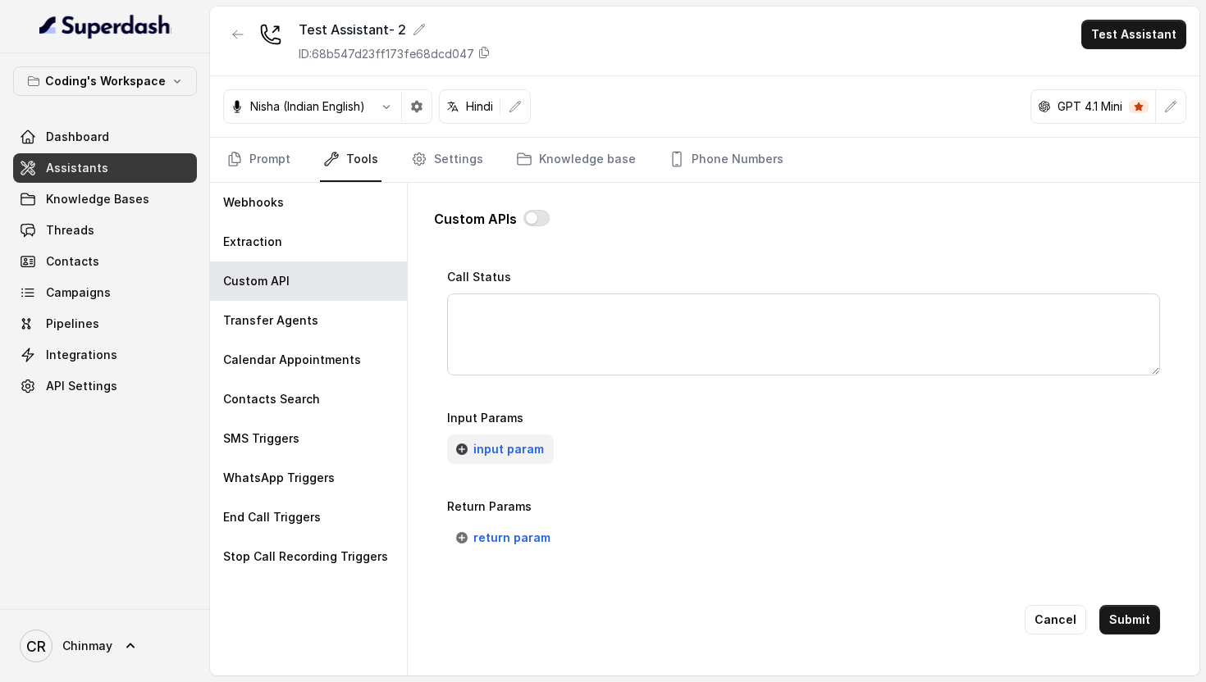
click at [505, 447] on span "input param" at bounding box center [508, 450] width 71 height 20
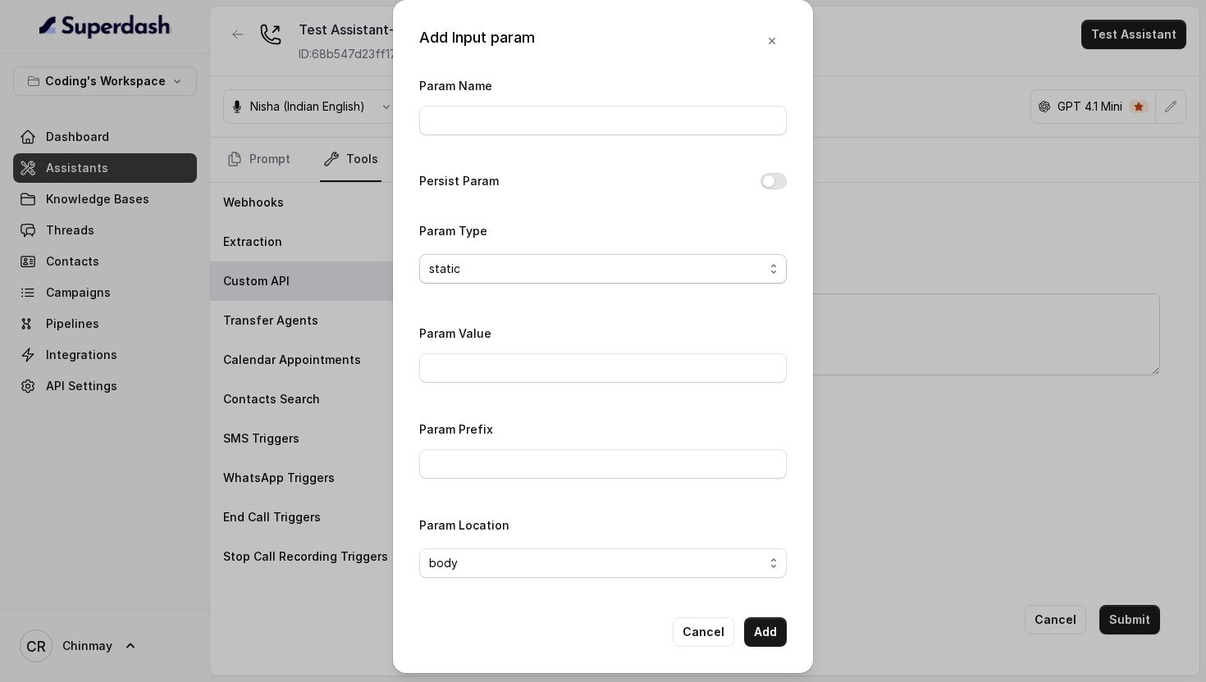
scroll to position [2, 0]
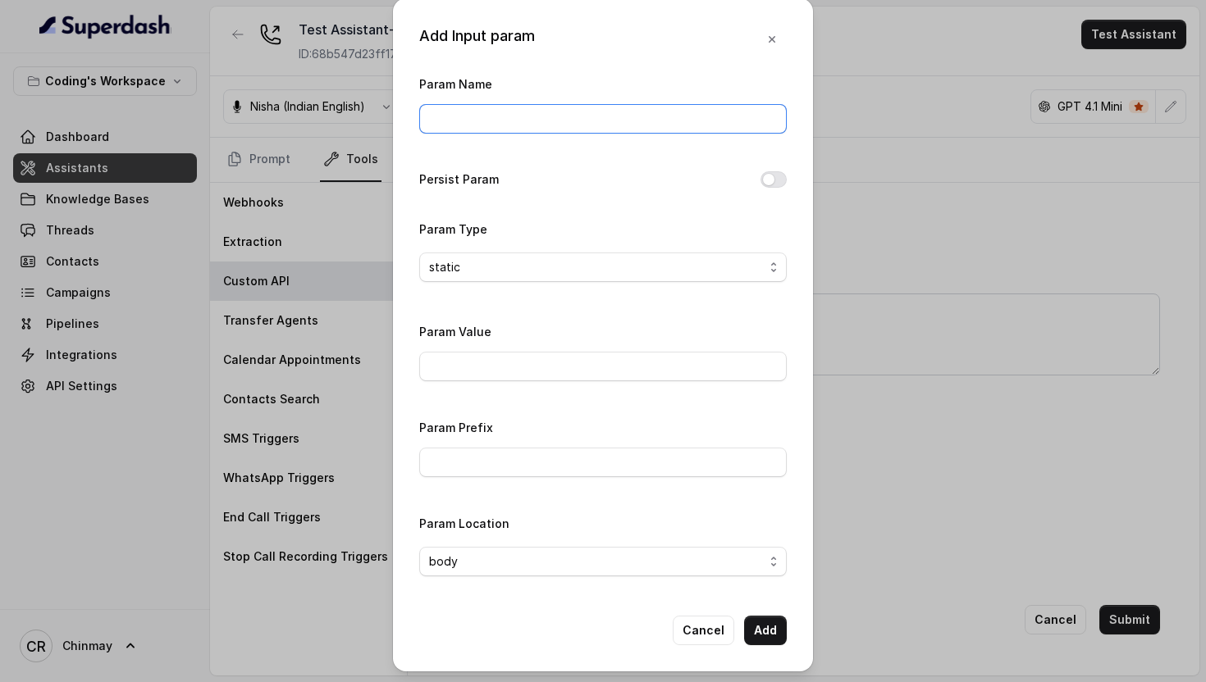
click at [544, 125] on input "Param Name" at bounding box center [602, 119] width 367 height 30
click at [571, 264] on span "static" at bounding box center [596, 268] width 335 height 20
click at [557, 367] on div "Param Name Persist Param Param Type static Param Value Param Prefix Param Locat…" at bounding box center [602, 332] width 367 height 516
click at [536, 360] on input "Param Value" at bounding box center [602, 367] width 367 height 30
click at [543, 450] on input "Param Prefix" at bounding box center [602, 463] width 367 height 30
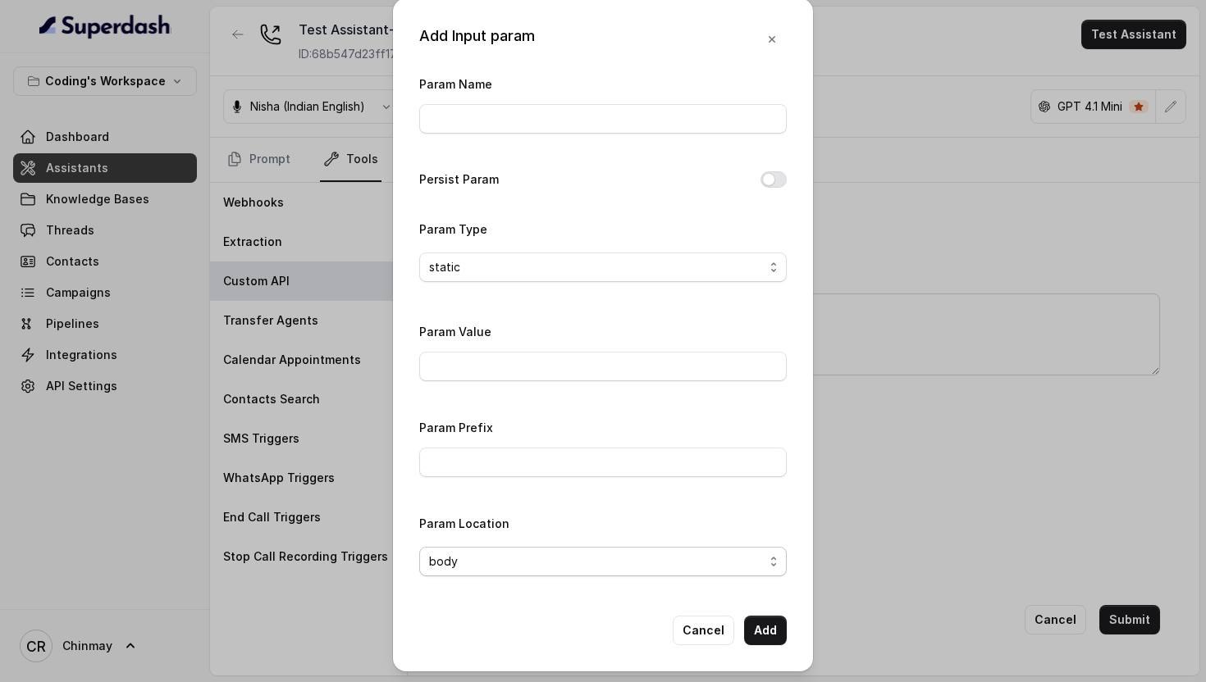
click at [553, 563] on span "body" at bounding box center [596, 562] width 335 height 20
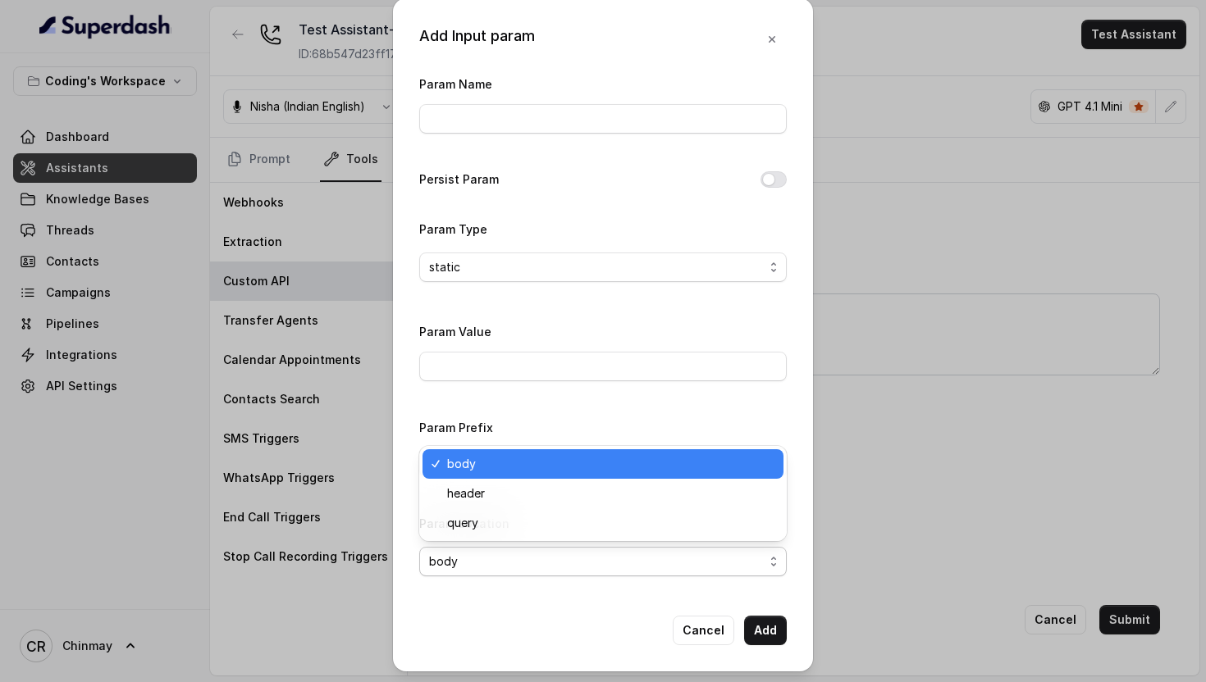
drag, startPoint x: 553, startPoint y: 613, endPoint x: 553, endPoint y: 591, distance: 21.3
click at [553, 613] on div "Add Input param Param Name Persist Param Param Type static Param Value Param Pr…" at bounding box center [603, 334] width 420 height 673
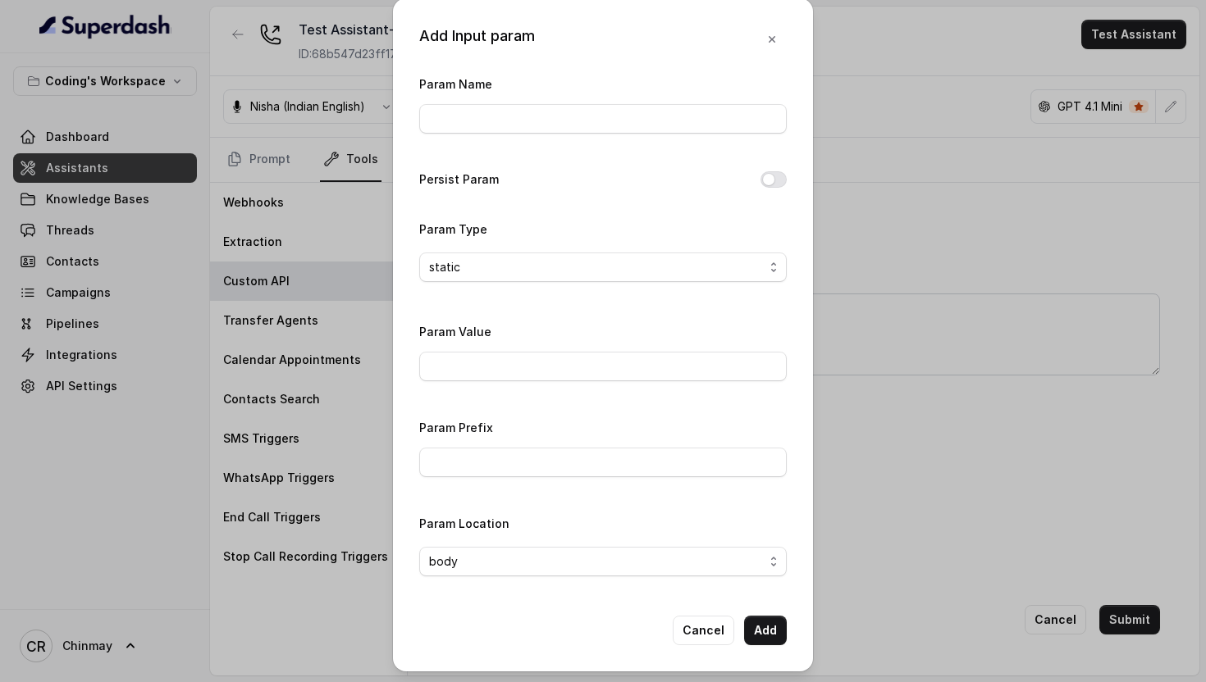
scroll to position [0, 0]
click at [770, 38] on icon "button" at bounding box center [771, 40] width 13 height 13
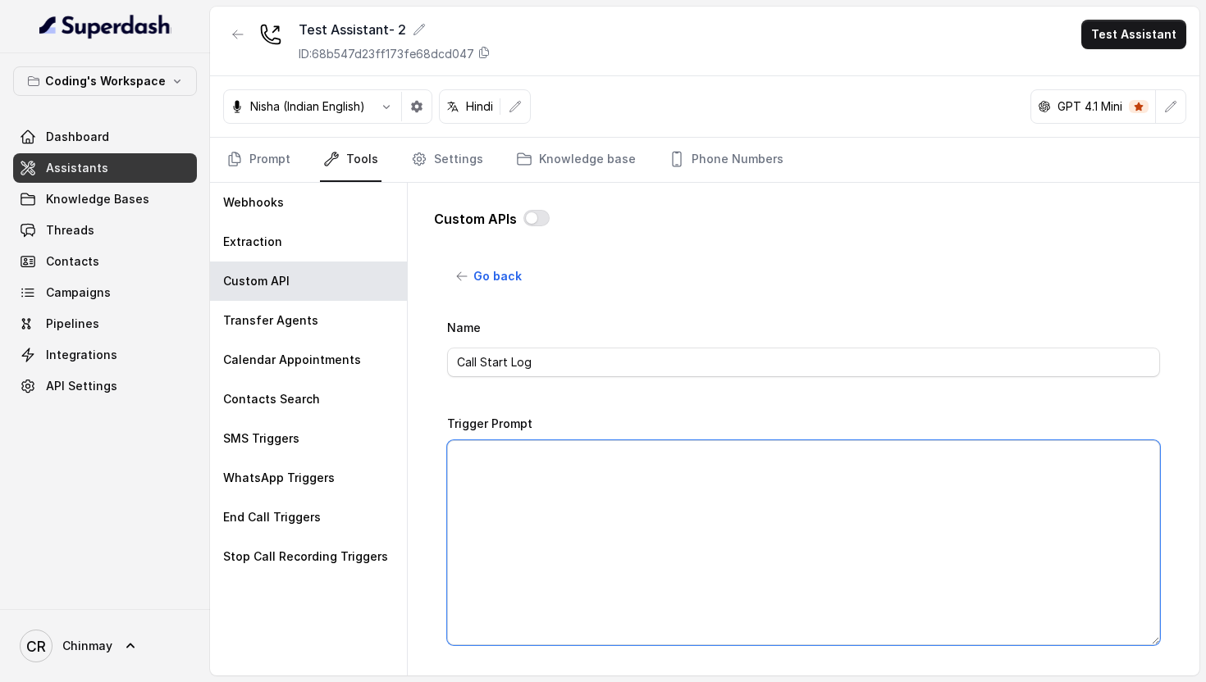
click at [625, 508] on textarea "Trigger Prompt" at bounding box center [803, 542] width 713 height 205
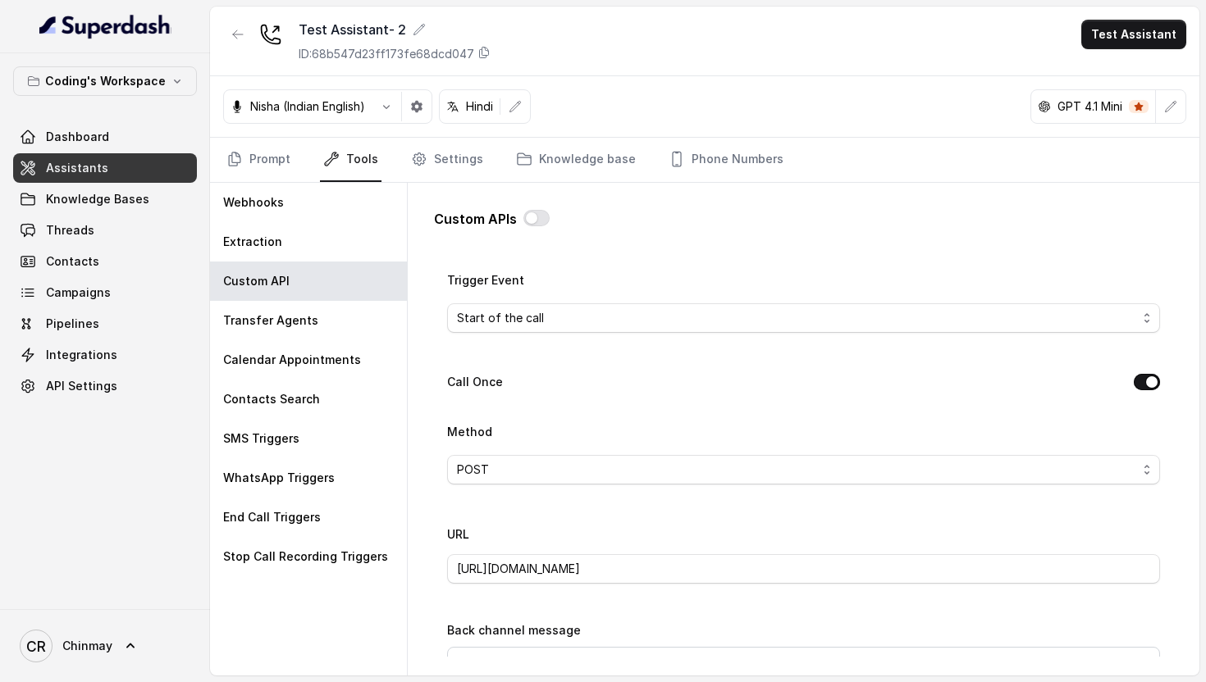
scroll to position [393, 0]
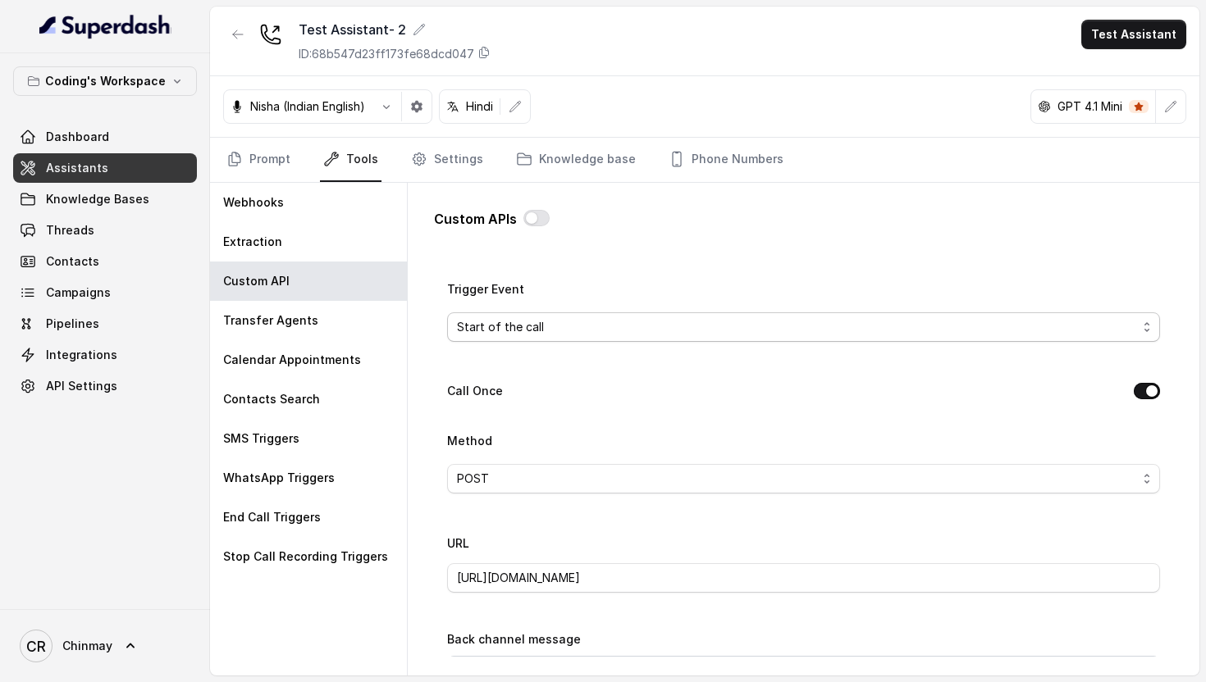
type textarea "All available info"
click at [711, 326] on span "Start of the call" at bounding box center [797, 327] width 680 height 20
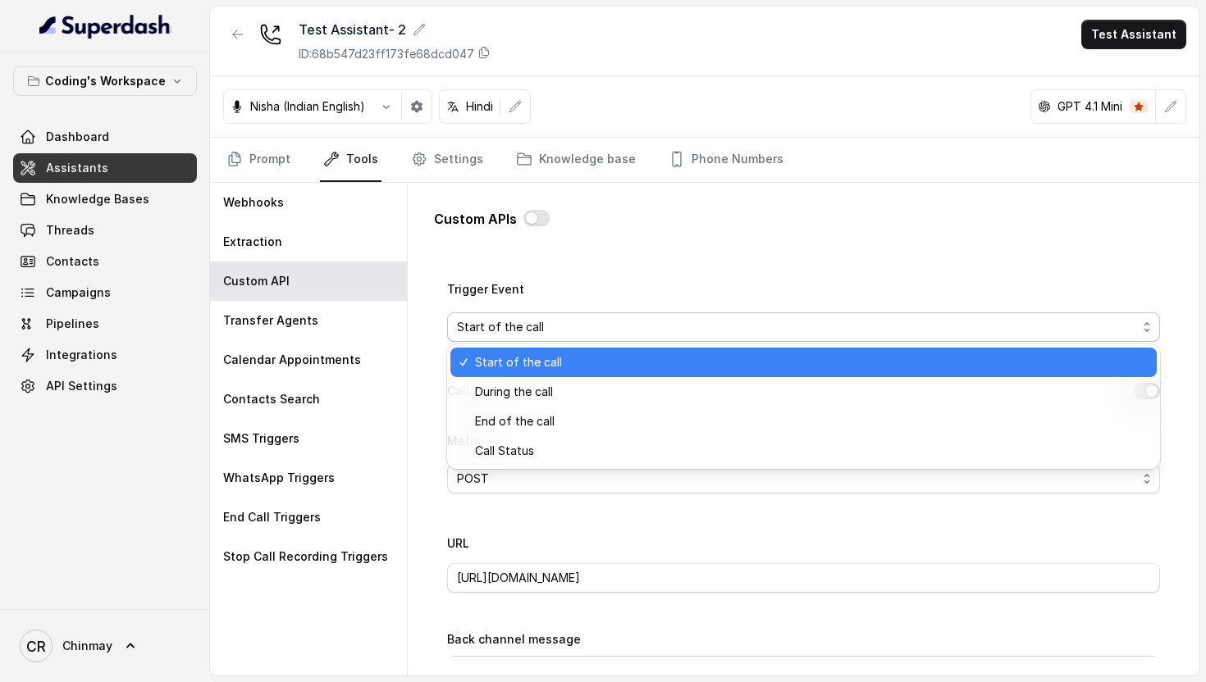
click at [668, 277] on div "Name Call Start Log Trigger Prompt All available info Trigger Event Start of th…" at bounding box center [803, 535] width 713 height 1220
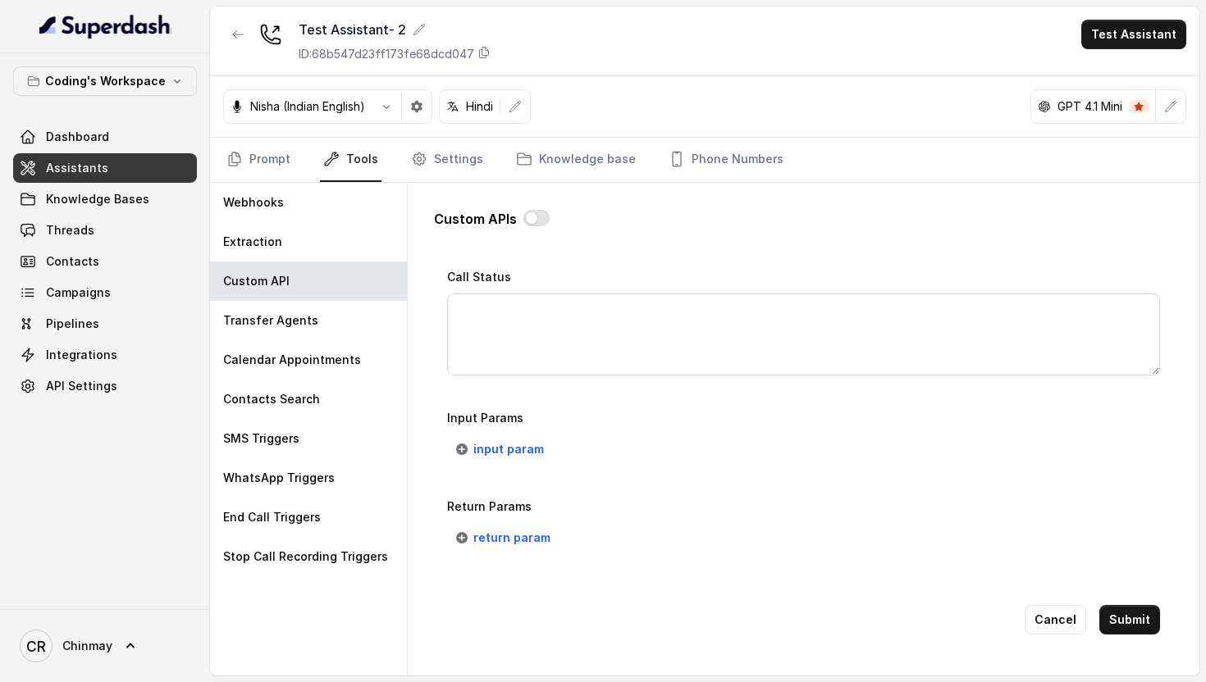
scroll to position [1130, 0]
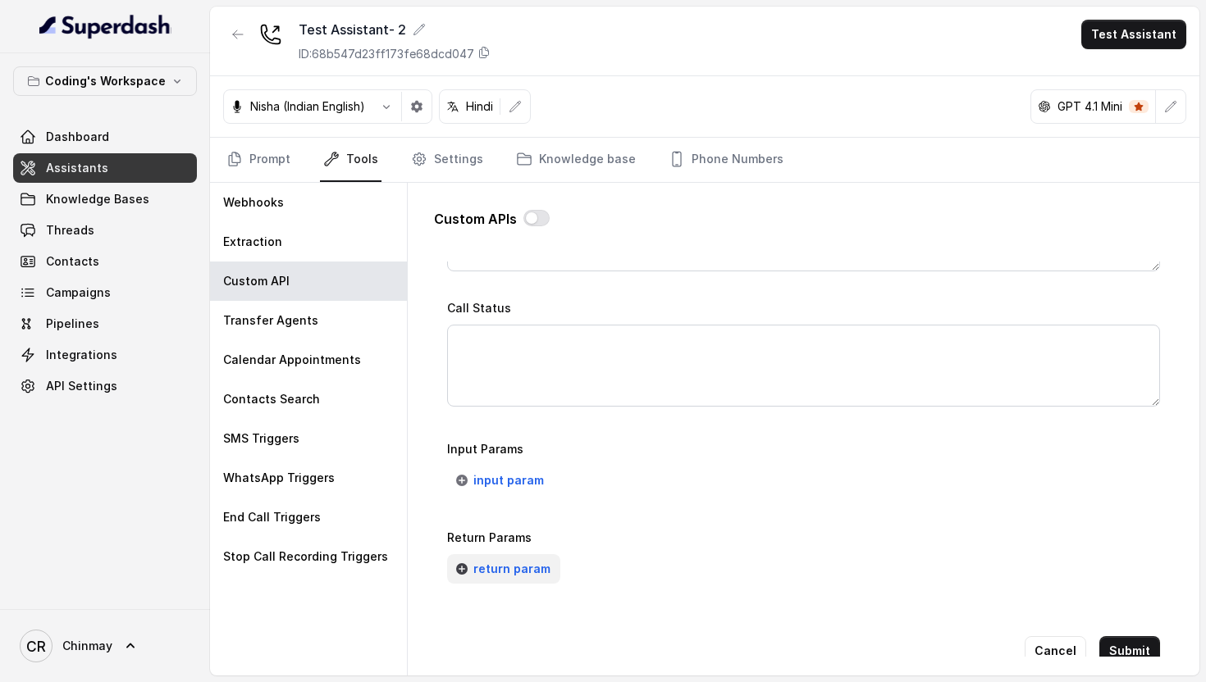
click at [503, 562] on span "return param" at bounding box center [511, 569] width 77 height 20
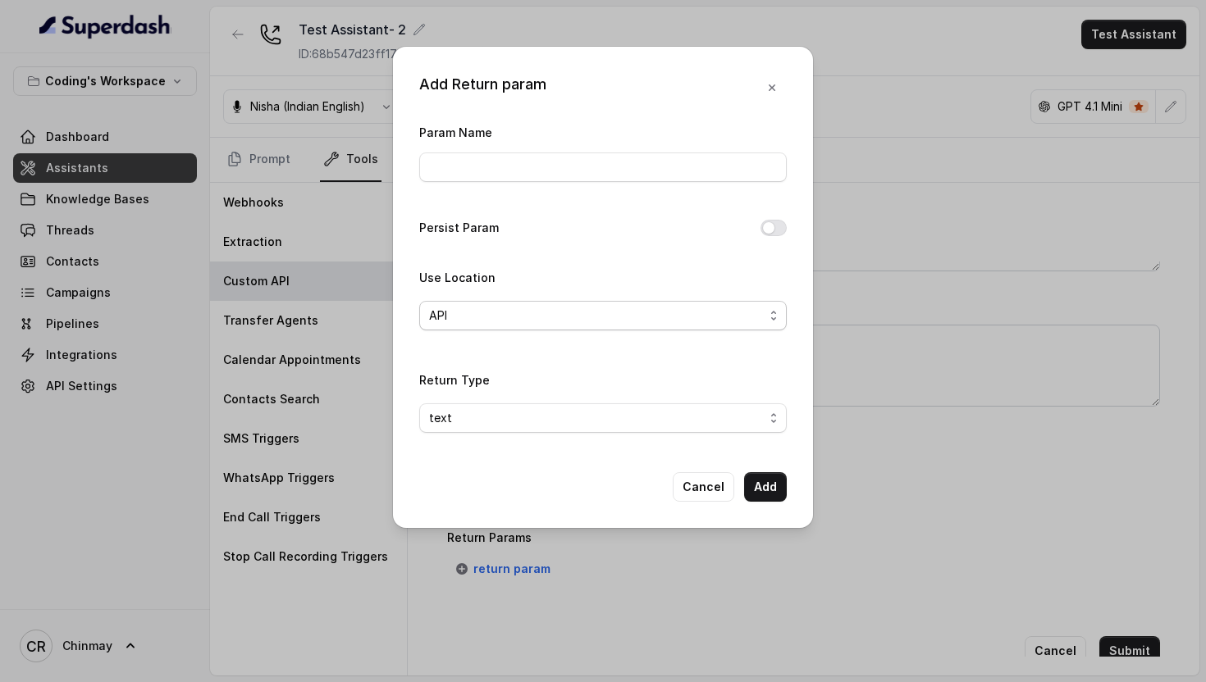
click at [560, 322] on span "API" at bounding box center [596, 316] width 335 height 20
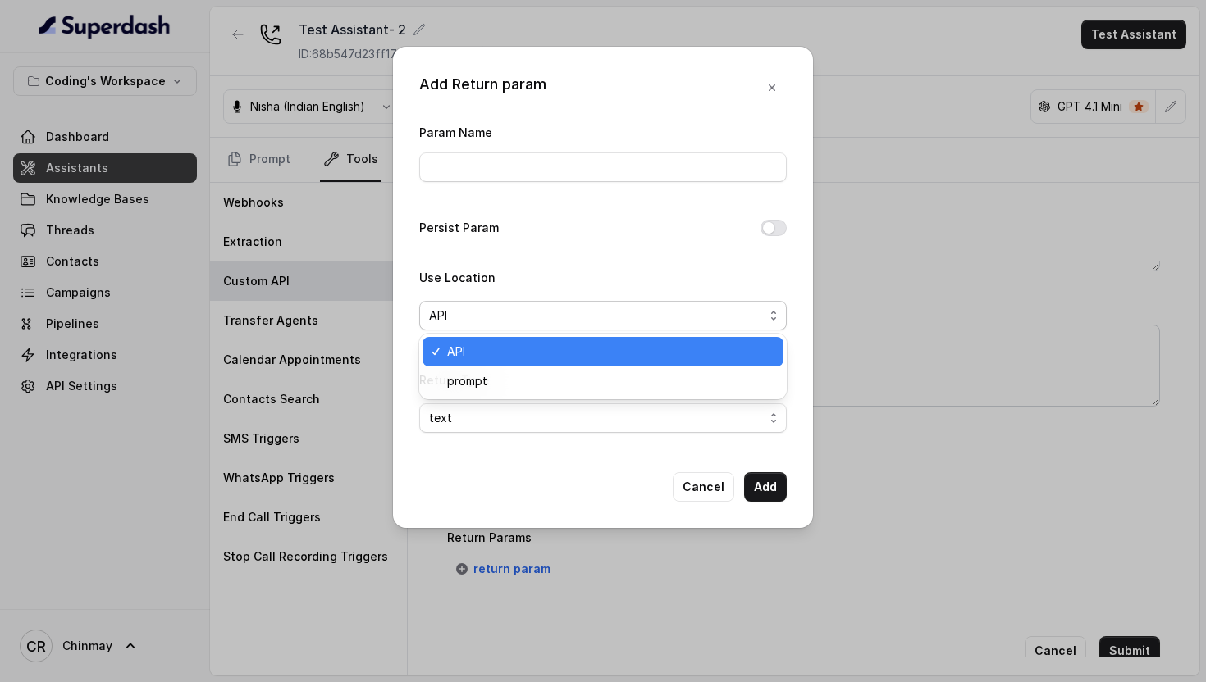
click at [560, 243] on div "Param Name Persist Param Use Location API Return Type text" at bounding box center [602, 284] width 367 height 324
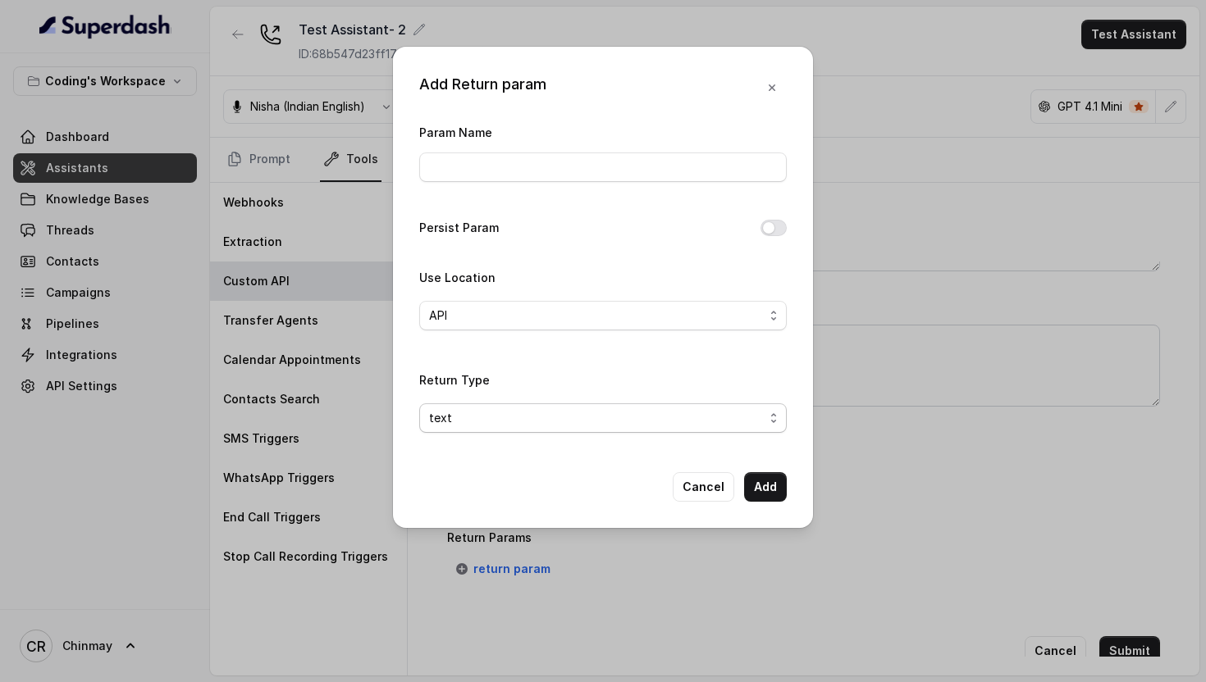
click at [481, 417] on span "text" at bounding box center [596, 418] width 335 height 20
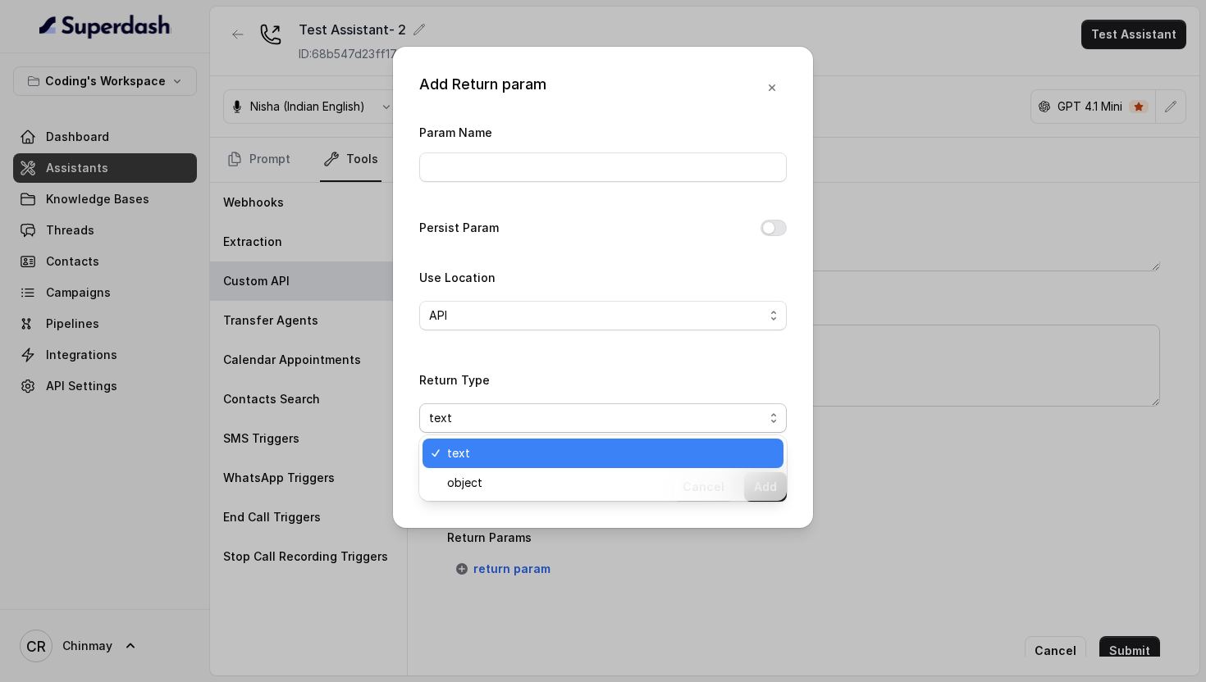
click at [586, 227] on div "Param Name Persist Param Use Location API Return Type text" at bounding box center [602, 284] width 367 height 324
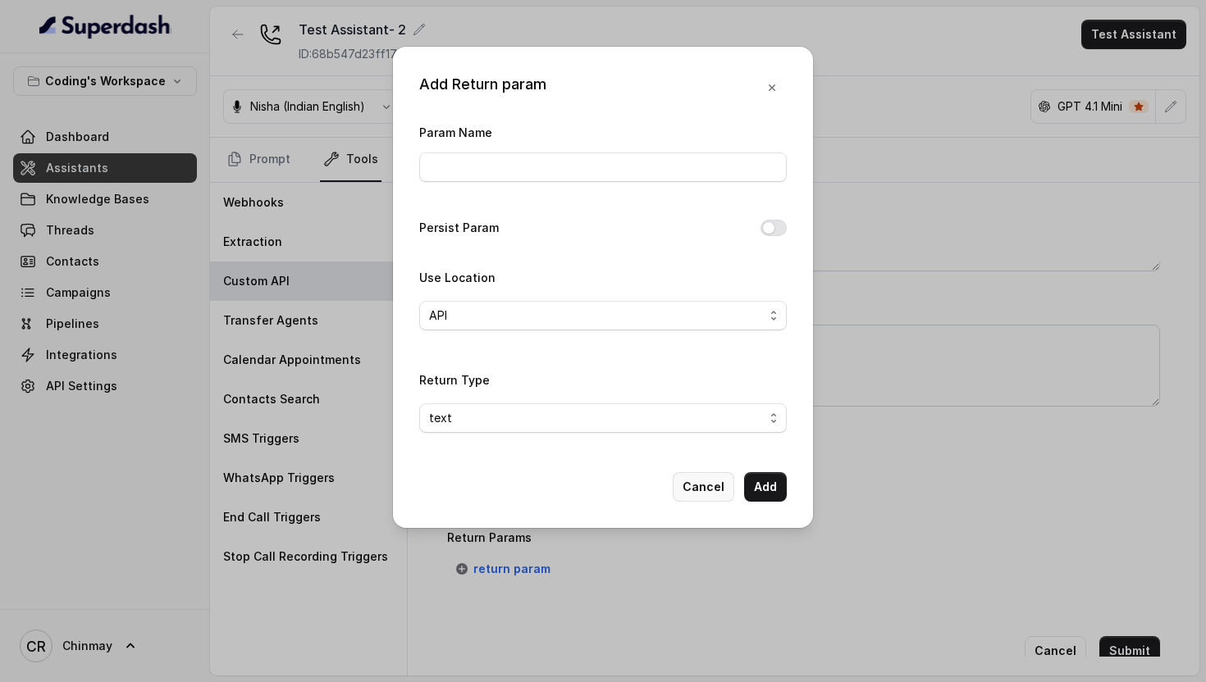
click at [712, 490] on button "Cancel" at bounding box center [704, 487] width 62 height 30
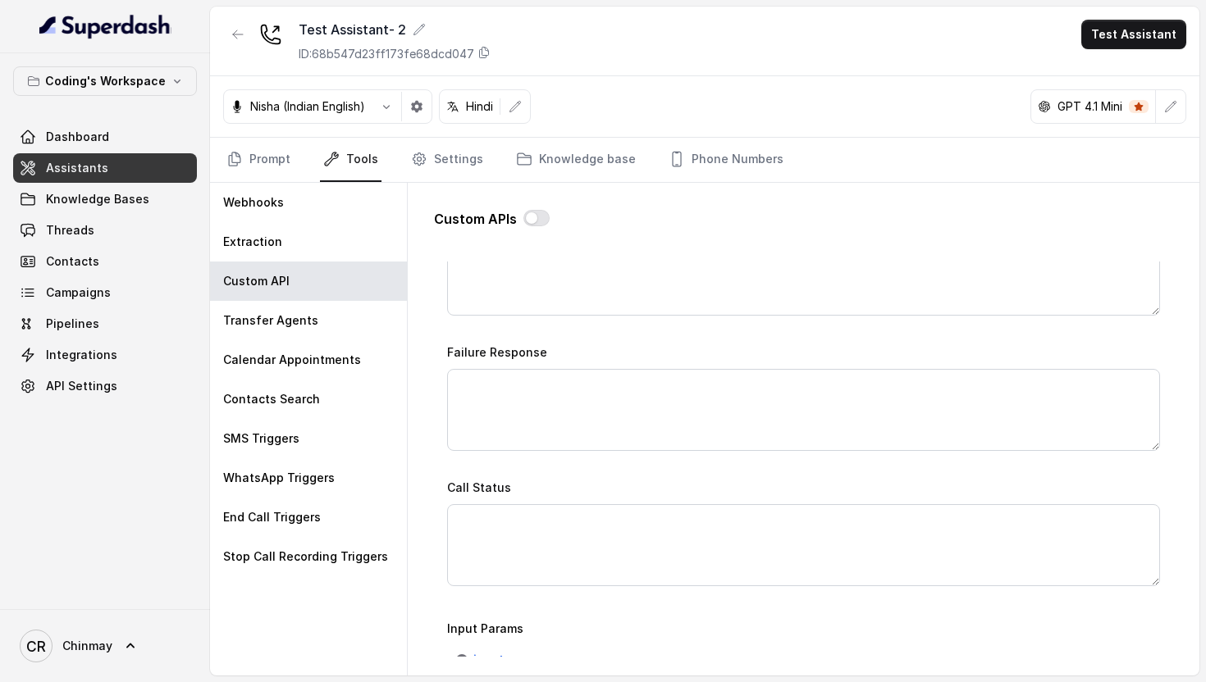
scroll to position [1161, 0]
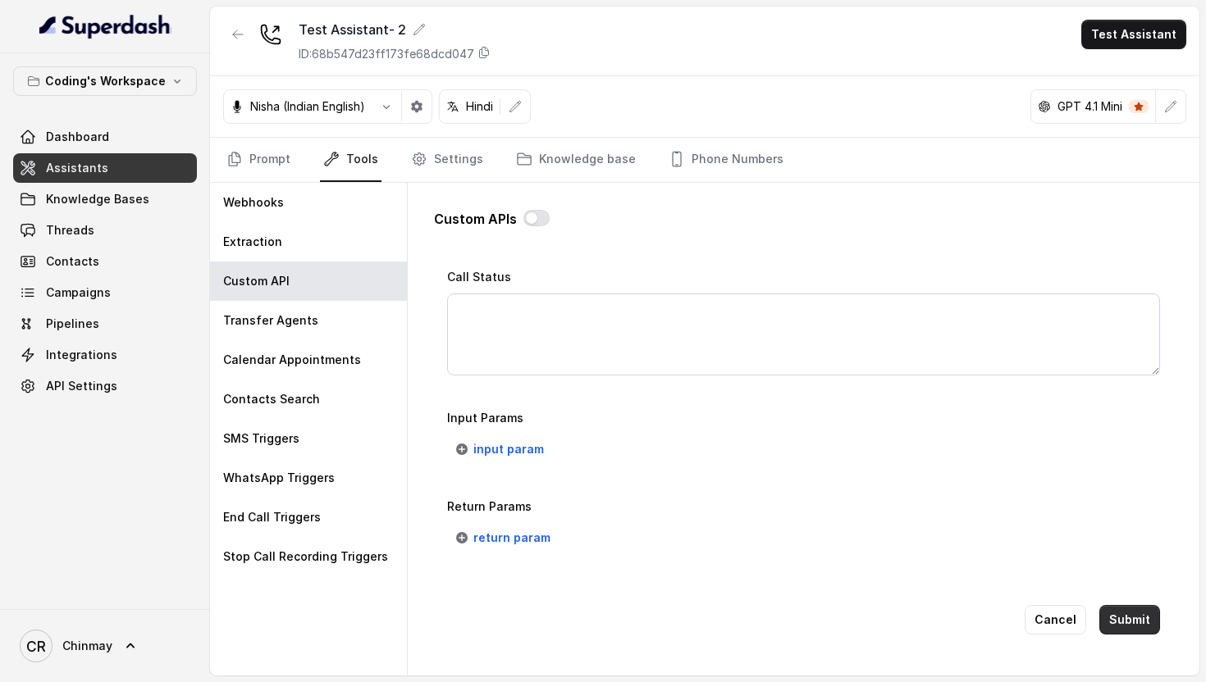
click at [1120, 613] on button "Submit" at bounding box center [1129, 620] width 61 height 30
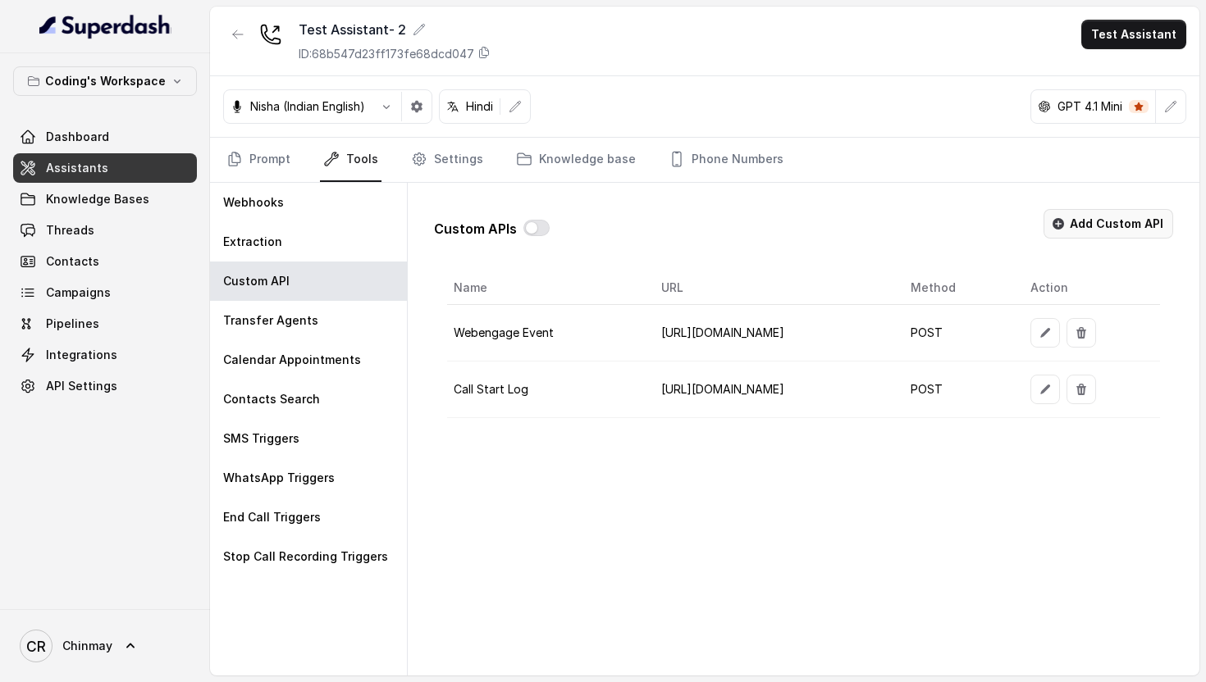
click at [1099, 225] on button "Add Custom API" at bounding box center [1108, 224] width 130 height 30
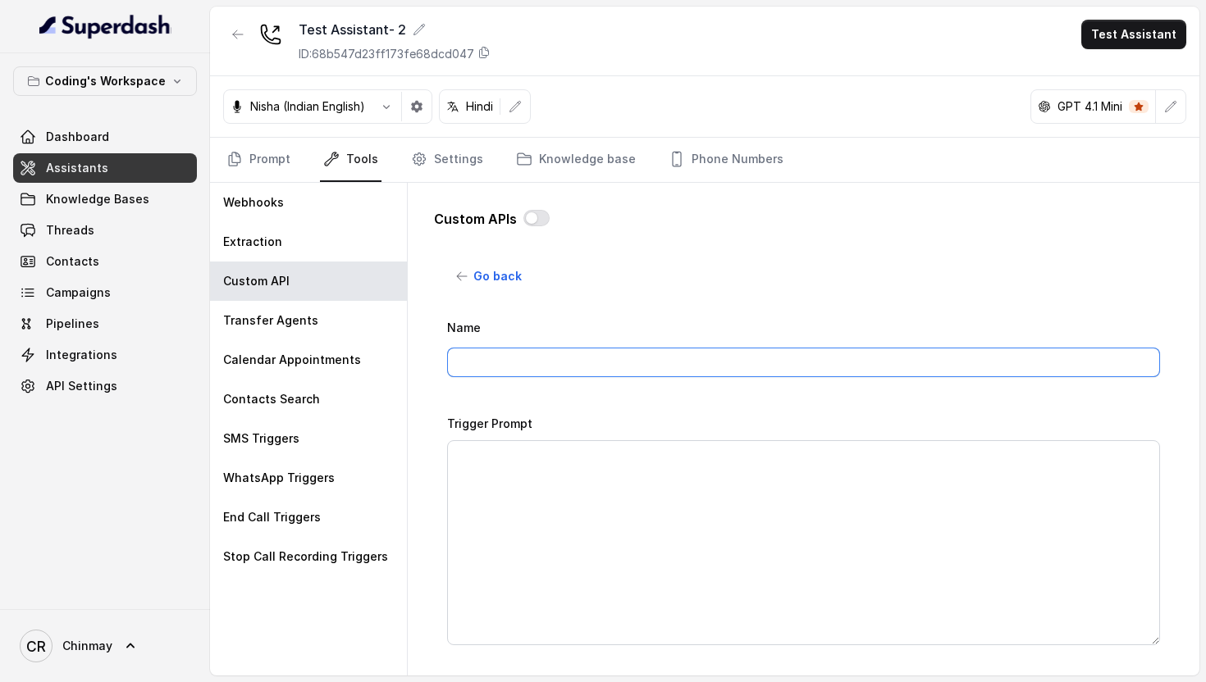
click at [569, 354] on input "Name" at bounding box center [803, 363] width 713 height 30
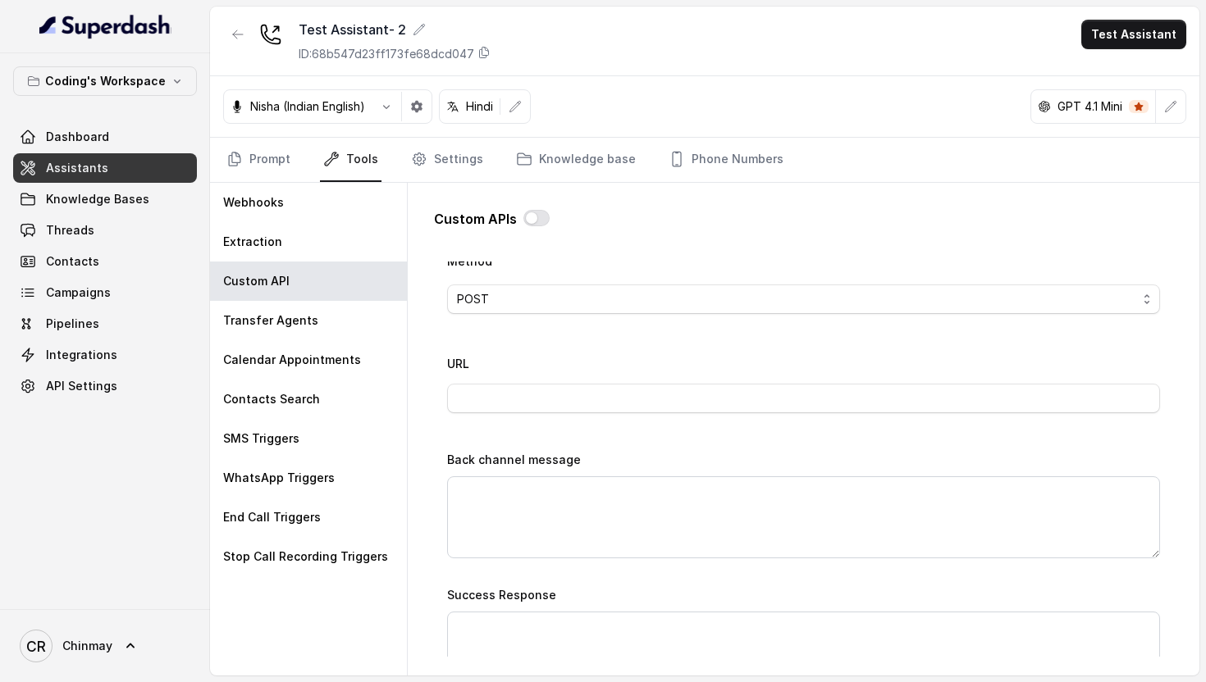
scroll to position [585, 0]
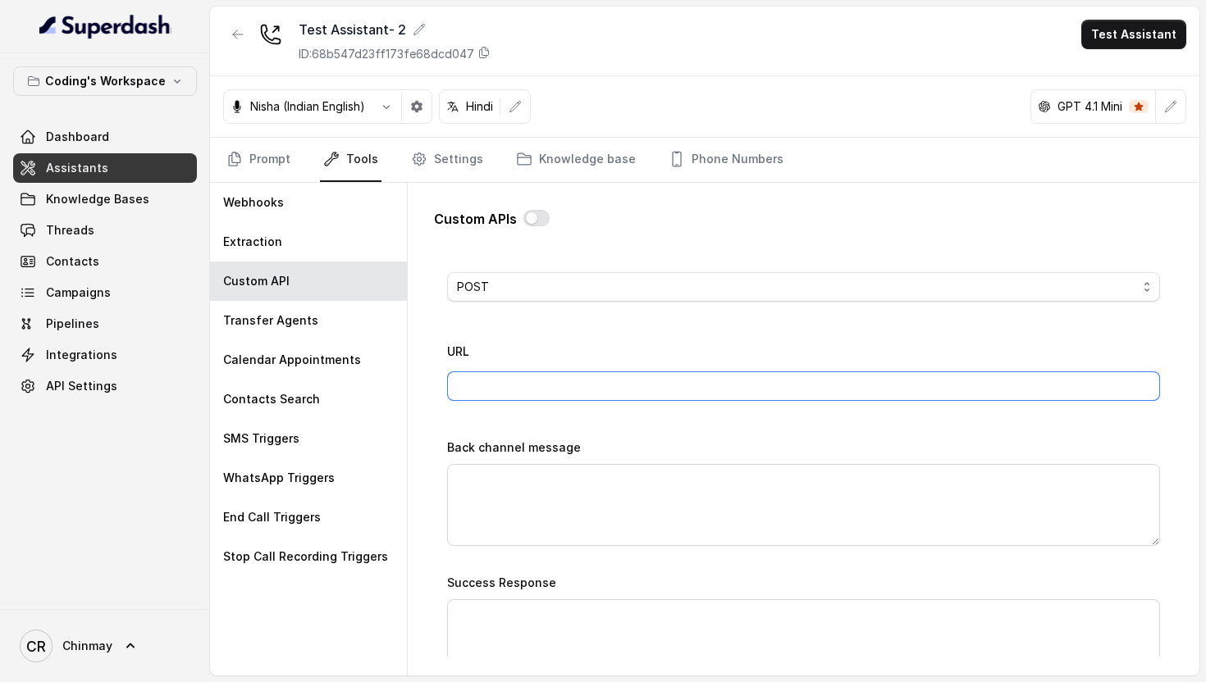
click at [711, 395] on input "URL" at bounding box center [803, 387] width 713 height 30
paste input "https://webhook.site/afaadb6a-9258-4ea9-82b6-9cb1a6f173e9"
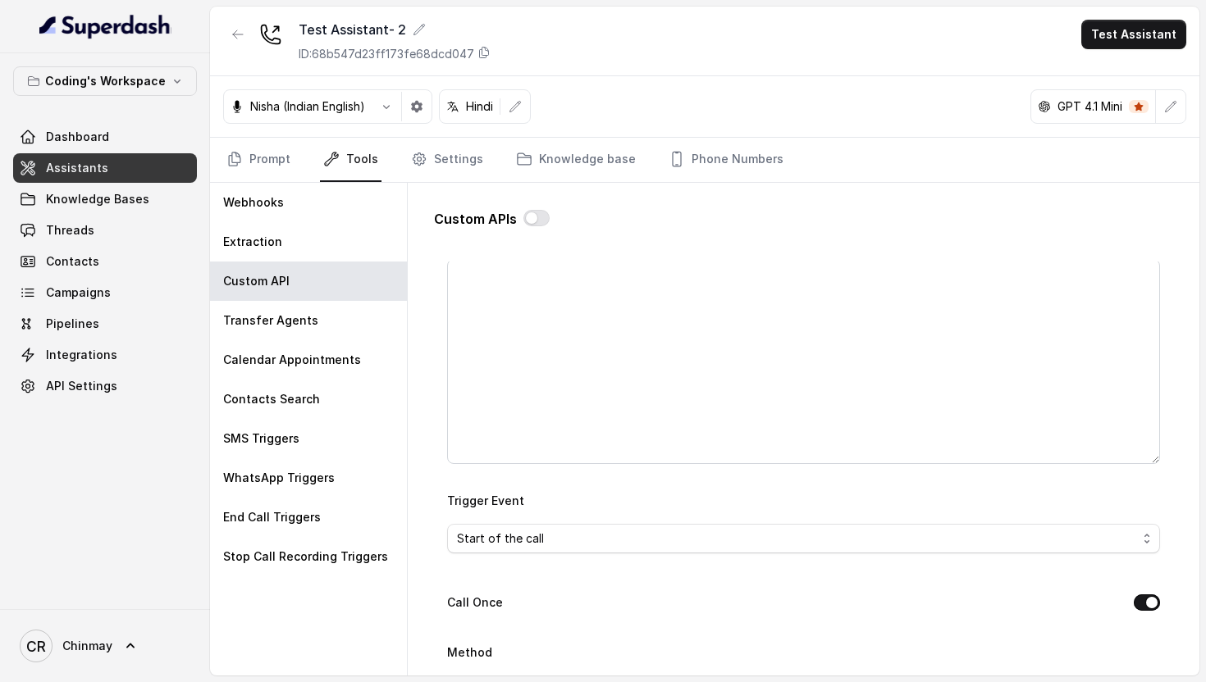
scroll to position [0, 0]
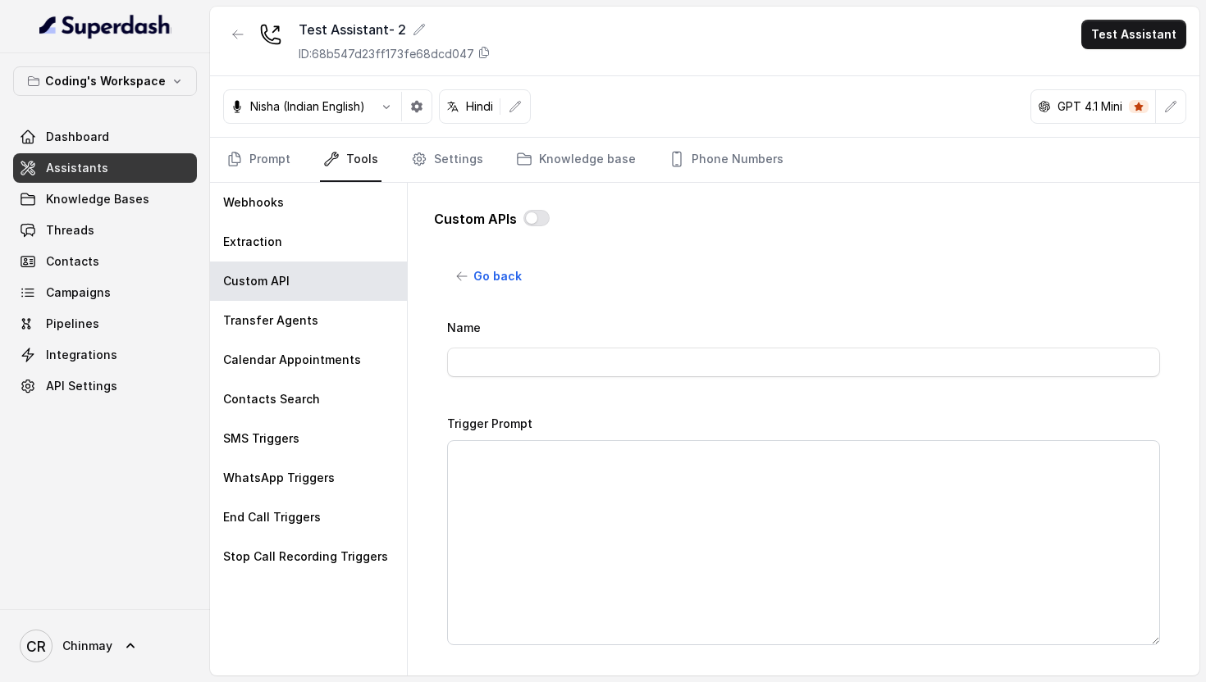
type input "https://webhook.site/afaadb6a-9258-4ea9-82b6-9cb1a6f173e9"
click at [582, 367] on input "Name" at bounding box center [803, 363] width 713 height 30
type input "Call"
